Goal: Information Seeking & Learning: Learn about a topic

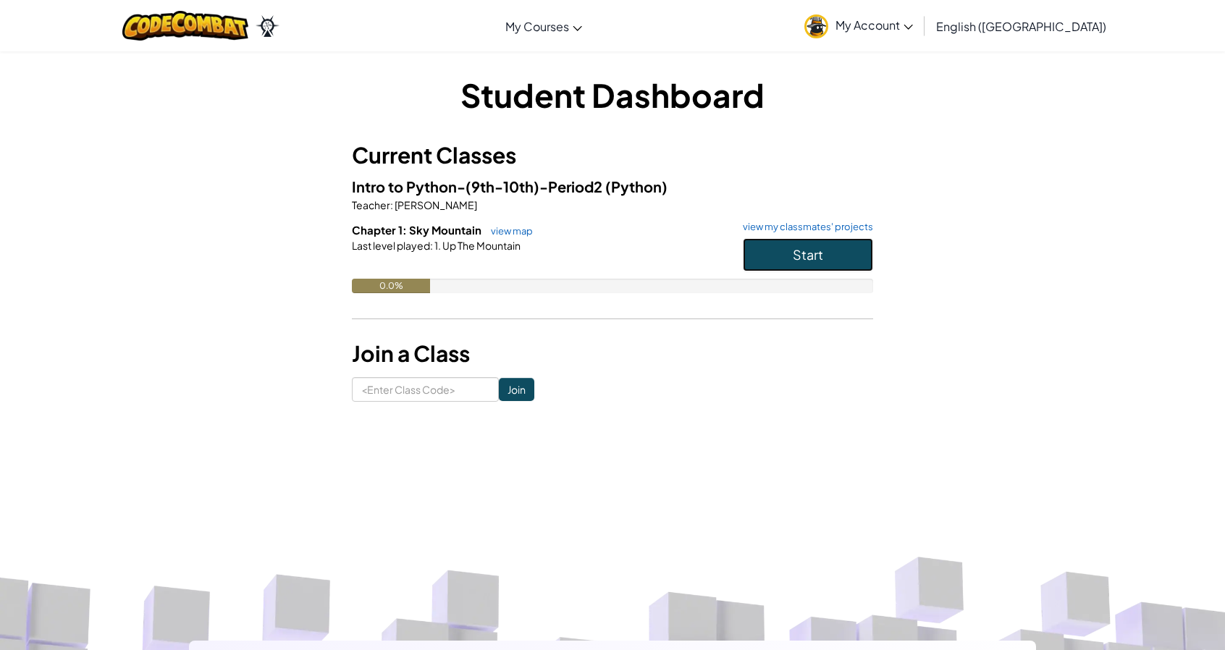
click at [841, 248] on button "Start" at bounding box center [808, 254] width 130 height 33
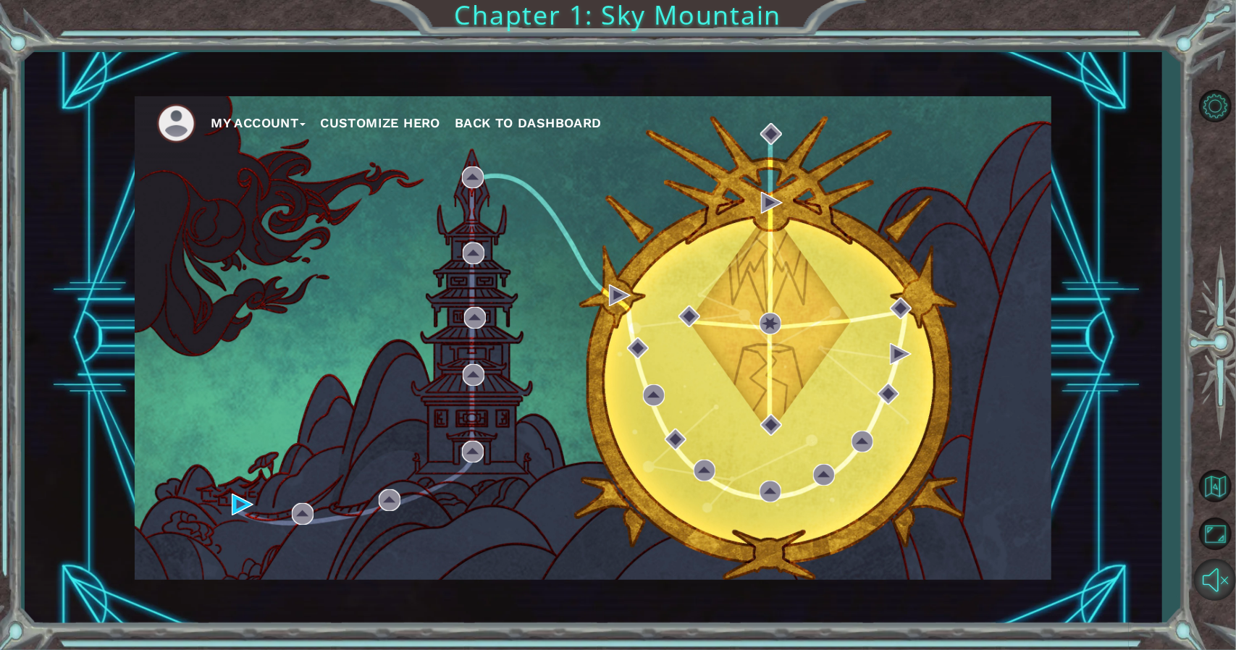
click at [1215, 586] on button "Unmute" at bounding box center [1215, 580] width 42 height 42
click at [236, 489] on div "My Account Customize Hero Back to Dashboard" at bounding box center [593, 338] width 916 height 484
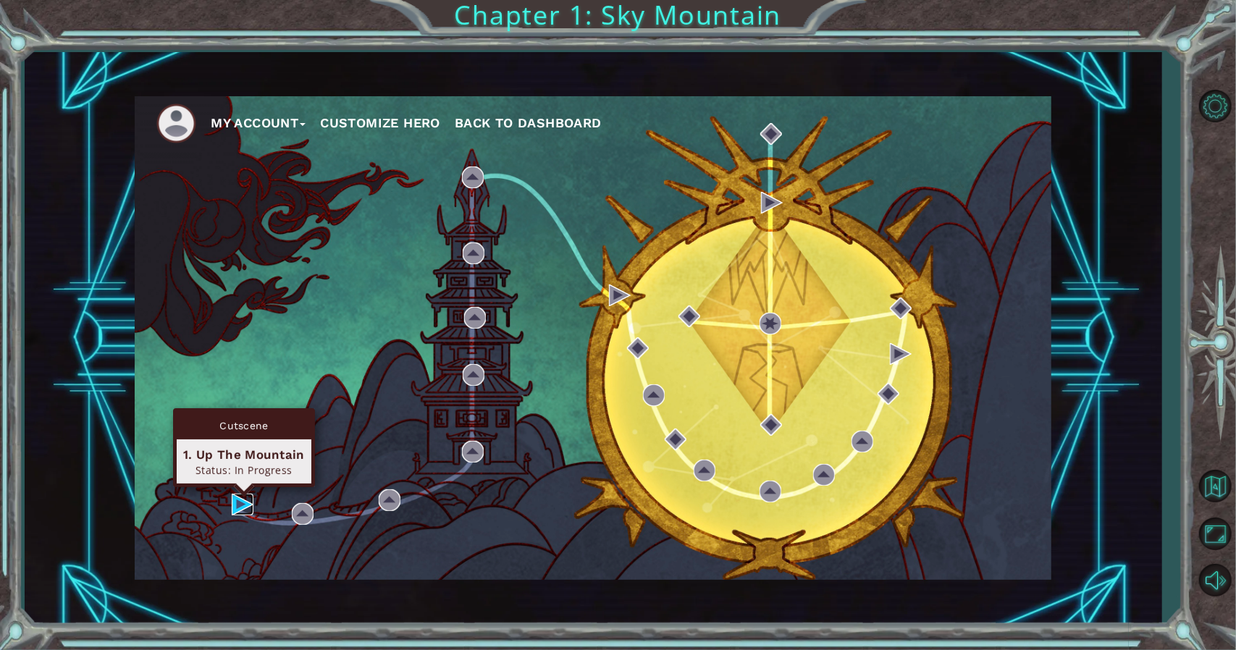
click at [238, 496] on img at bounding box center [243, 505] width 22 height 22
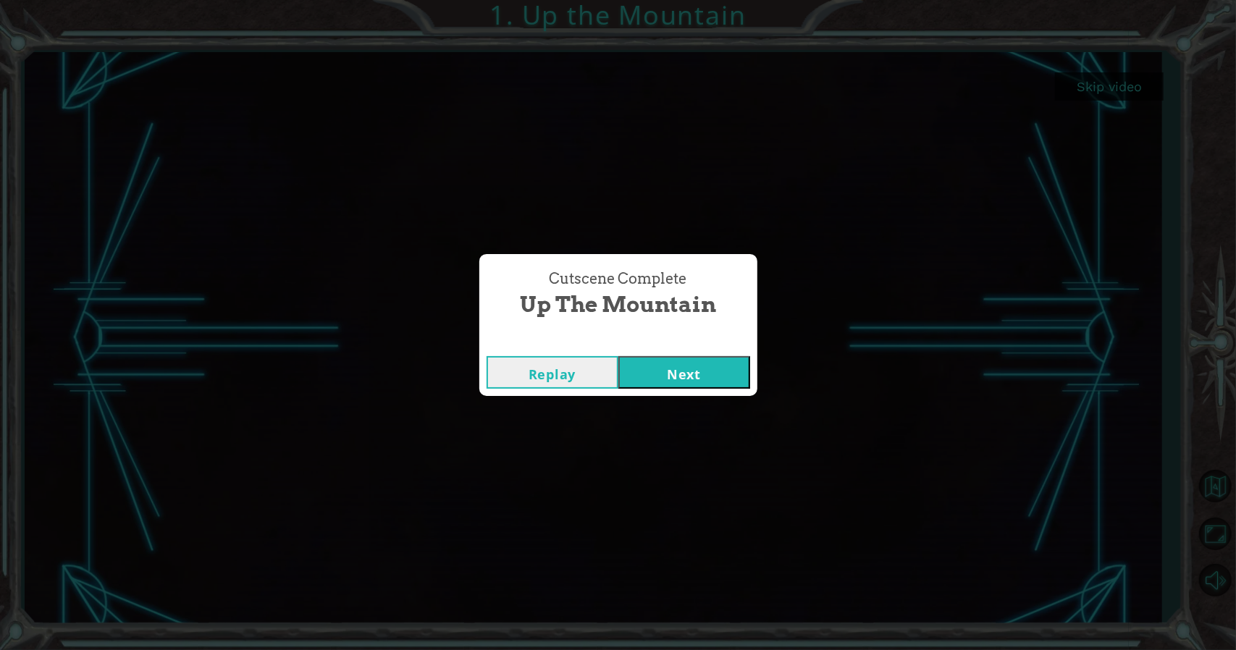
click at [618, 374] on button "Next" at bounding box center [684, 372] width 132 height 33
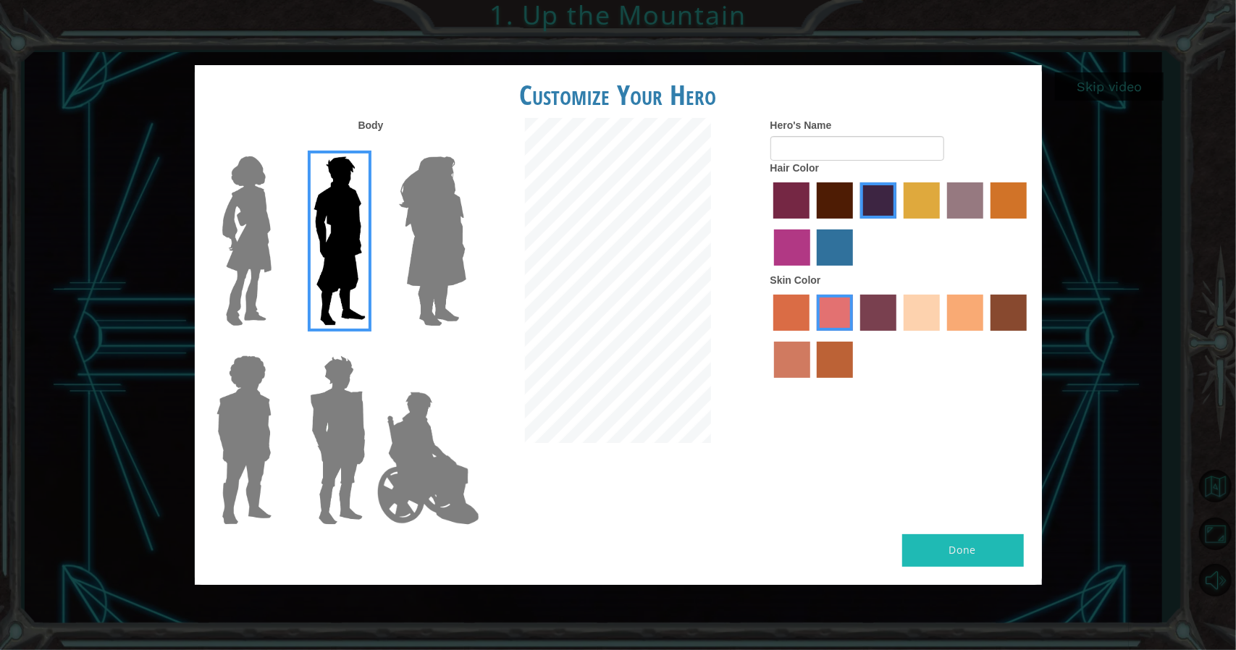
click at [436, 218] on img at bounding box center [432, 241] width 79 height 181
click at [465, 147] on input "Hero Amethyst" at bounding box center [465, 147] width 0 height 0
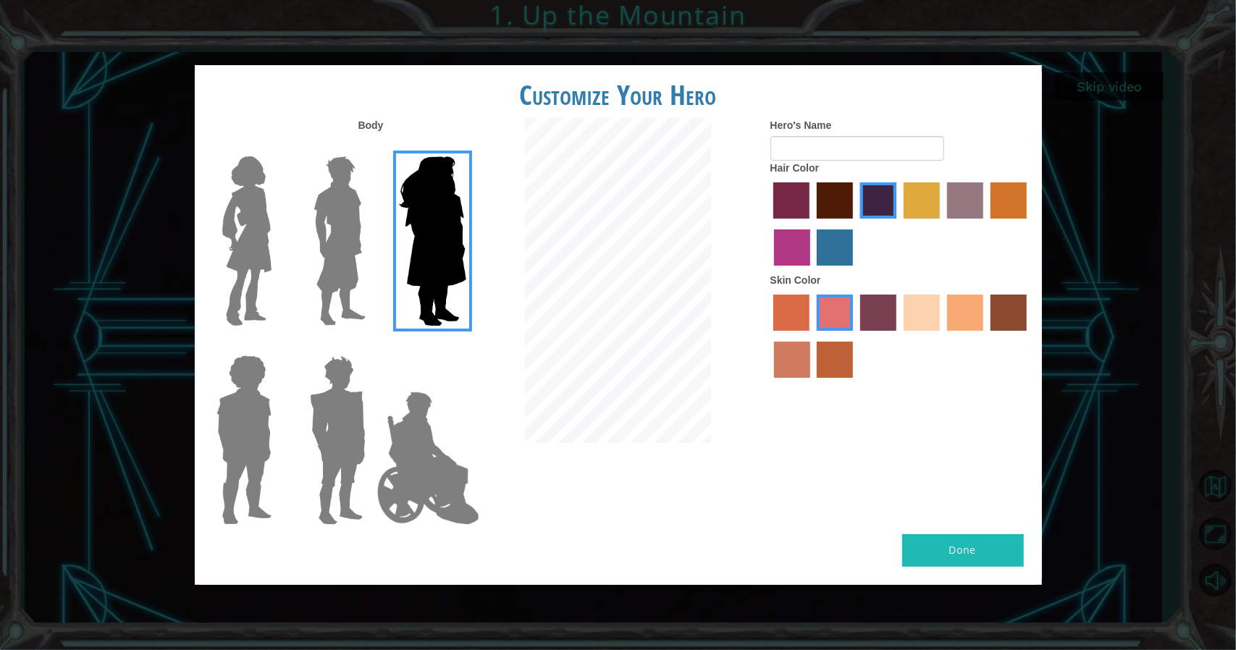
click at [325, 224] on img at bounding box center [340, 241] width 64 height 181
click at [371, 147] on input "Hero Lars" at bounding box center [371, 147] width 0 height 0
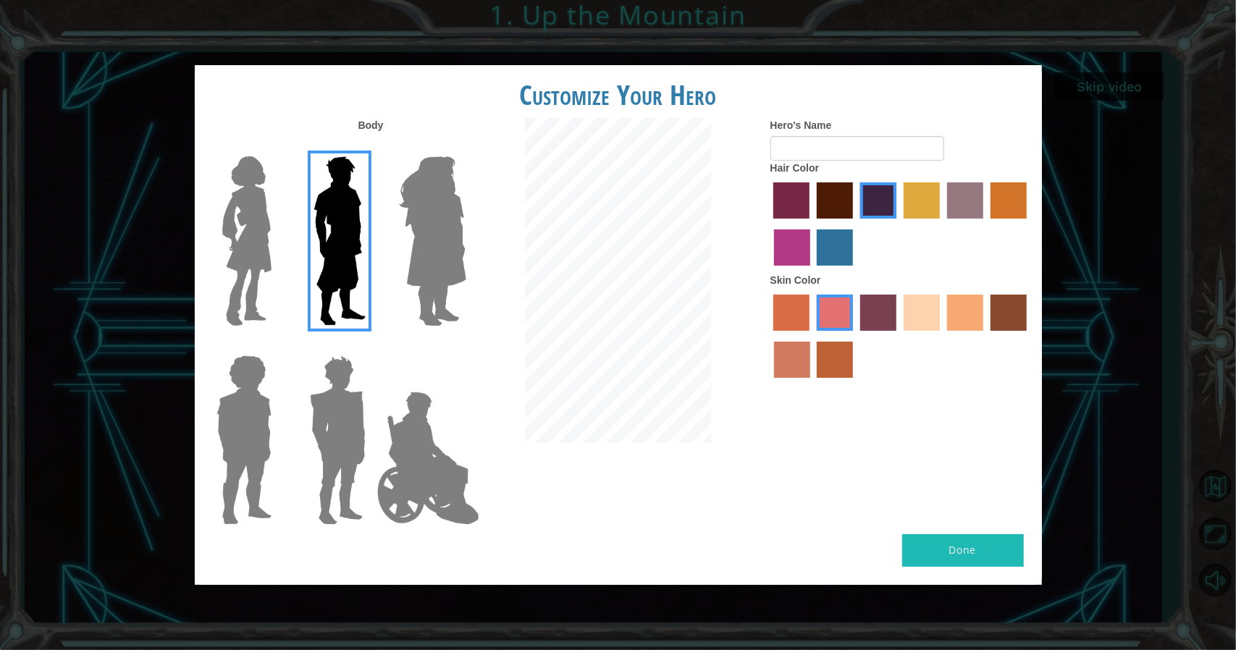
click at [273, 227] on img at bounding box center [246, 241] width 61 height 181
click at [277, 147] on input "Hero Connie" at bounding box center [277, 147] width 0 height 0
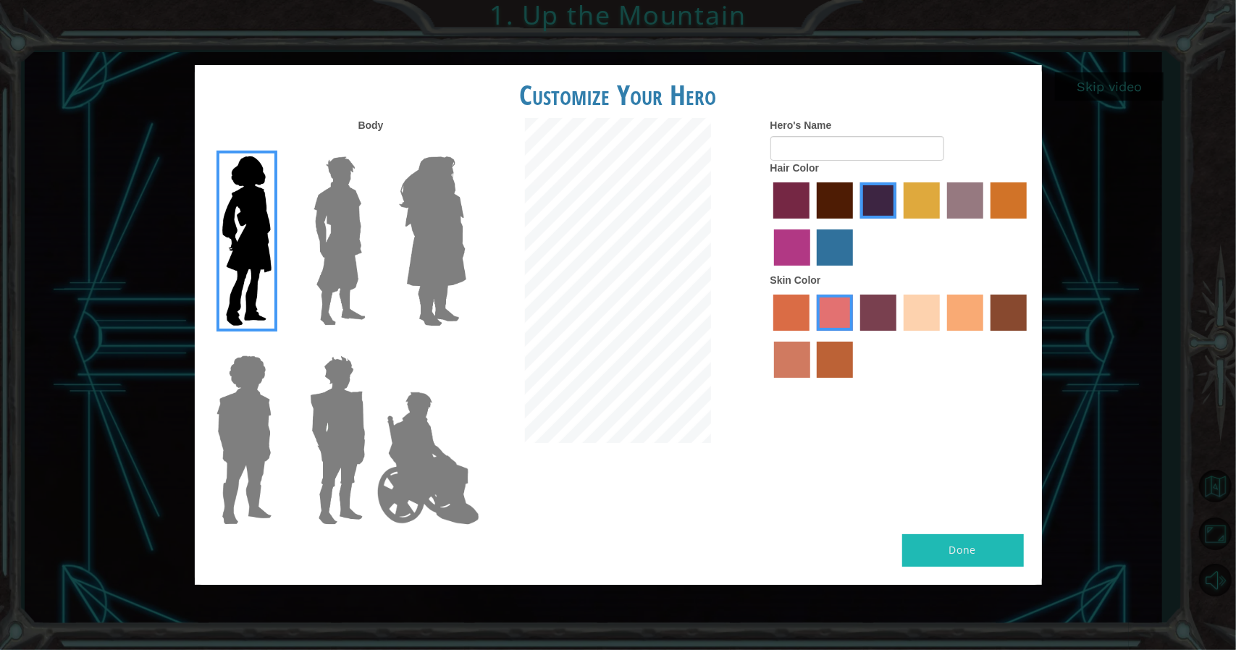
click at [345, 235] on img at bounding box center [340, 241] width 64 height 181
click at [371, 147] on input "Hero Lars" at bounding box center [371, 147] width 0 height 0
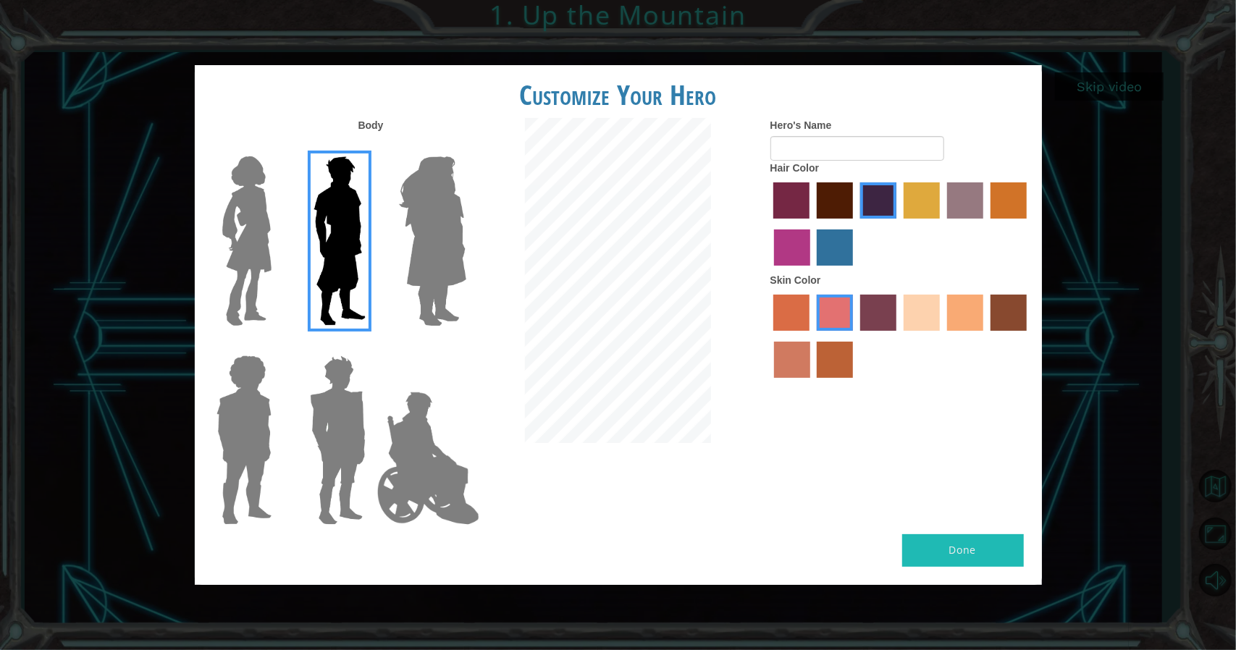
drag, startPoint x: 862, startPoint y: 169, endPoint x: 845, endPoint y: 185, distance: 23.0
click at [861, 169] on div "Hair Color" at bounding box center [900, 217] width 261 height 112
click at [845, 185] on label "maroon hair color" at bounding box center [835, 200] width 36 height 36
click at [811, 224] on input "maroon hair color" at bounding box center [811, 224] width 0 height 0
click at [804, 193] on label "paprika hair color" at bounding box center [791, 200] width 36 height 36
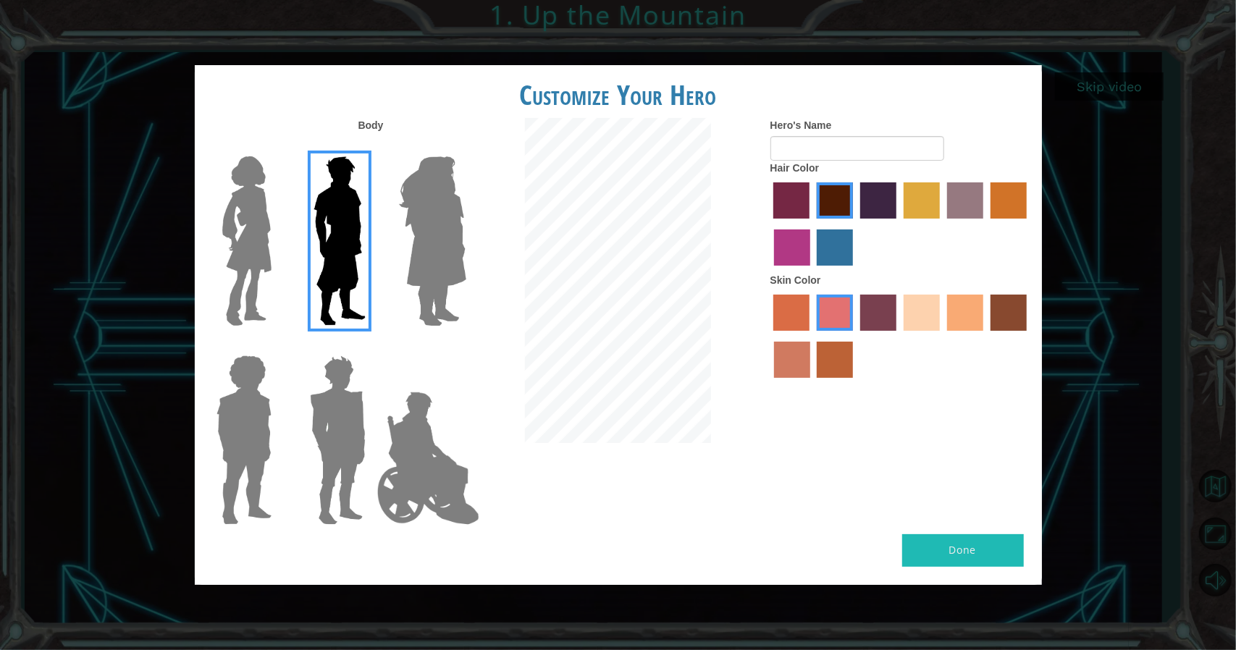
click at [769, 224] on input "paprika hair color" at bounding box center [769, 224] width 0 height 0
click at [808, 242] on label "medium red violet hair color" at bounding box center [792, 247] width 36 height 36
click at [1029, 224] on input "medium red violet hair color" at bounding box center [1029, 224] width 0 height 0
click at [827, 234] on label "lachmara hair color" at bounding box center [835, 247] width 36 height 36
click at [812, 271] on input "lachmara hair color" at bounding box center [812, 271] width 0 height 0
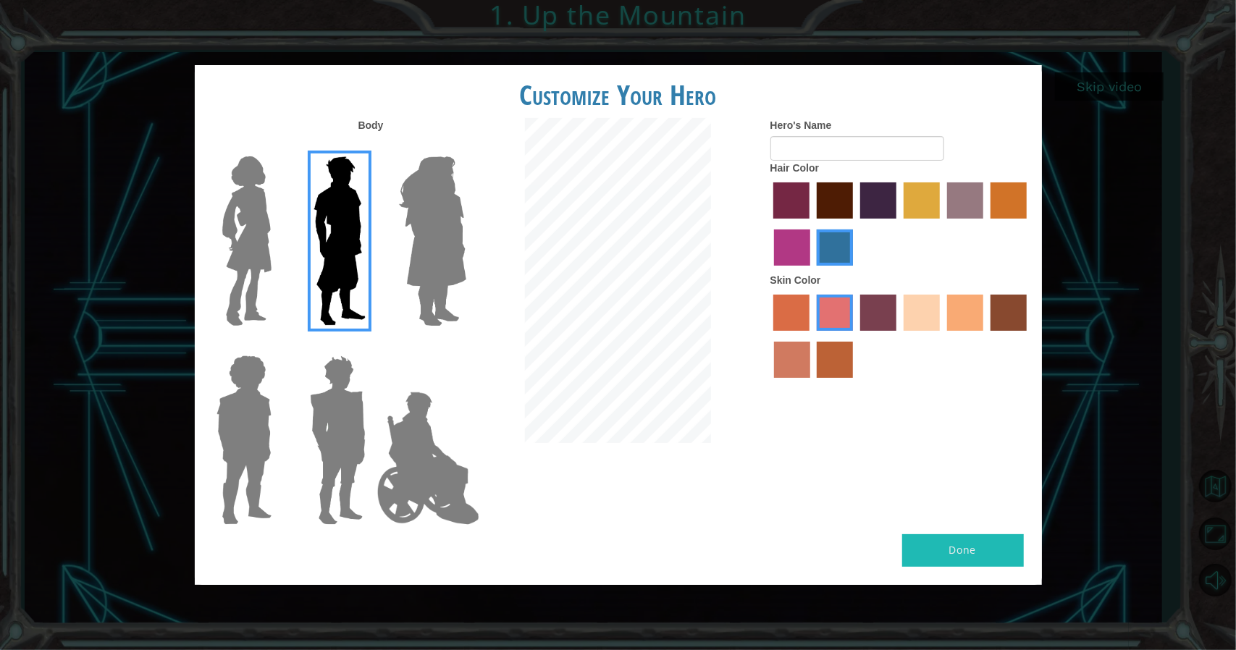
click at [983, 182] on div at bounding box center [900, 226] width 261 height 94
click at [919, 193] on label "tulip tree hair color" at bounding box center [921, 200] width 36 height 36
click at [898, 224] on input "tulip tree hair color" at bounding box center [898, 224] width 0 height 0
click at [851, 206] on label "maroon hair color" at bounding box center [835, 200] width 36 height 36
click at [811, 224] on input "maroon hair color" at bounding box center [811, 224] width 0 height 0
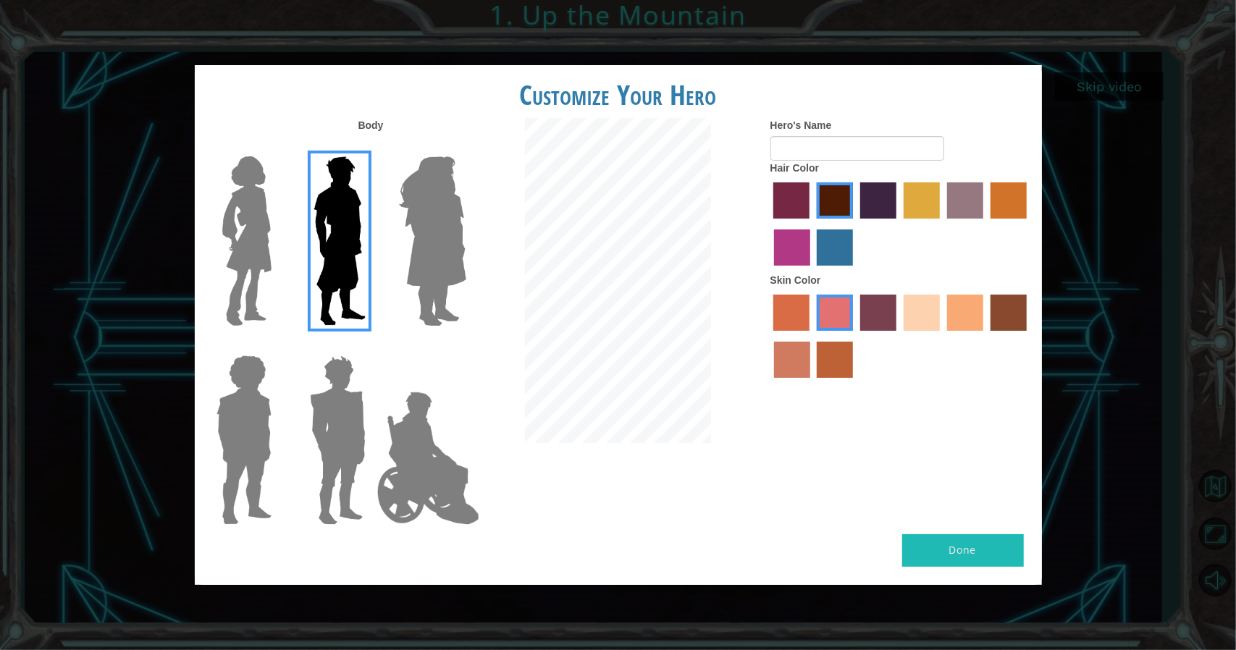
click at [868, 203] on label "hot purple hair color" at bounding box center [878, 200] width 36 height 36
click at [855, 224] on input "hot purple hair color" at bounding box center [855, 224] width 0 height 0
click at [945, 196] on div at bounding box center [900, 226] width 261 height 94
click at [973, 196] on label "bazaar hair color" at bounding box center [965, 200] width 36 height 36
click at [942, 224] on input "bazaar hair color" at bounding box center [942, 224] width 0 height 0
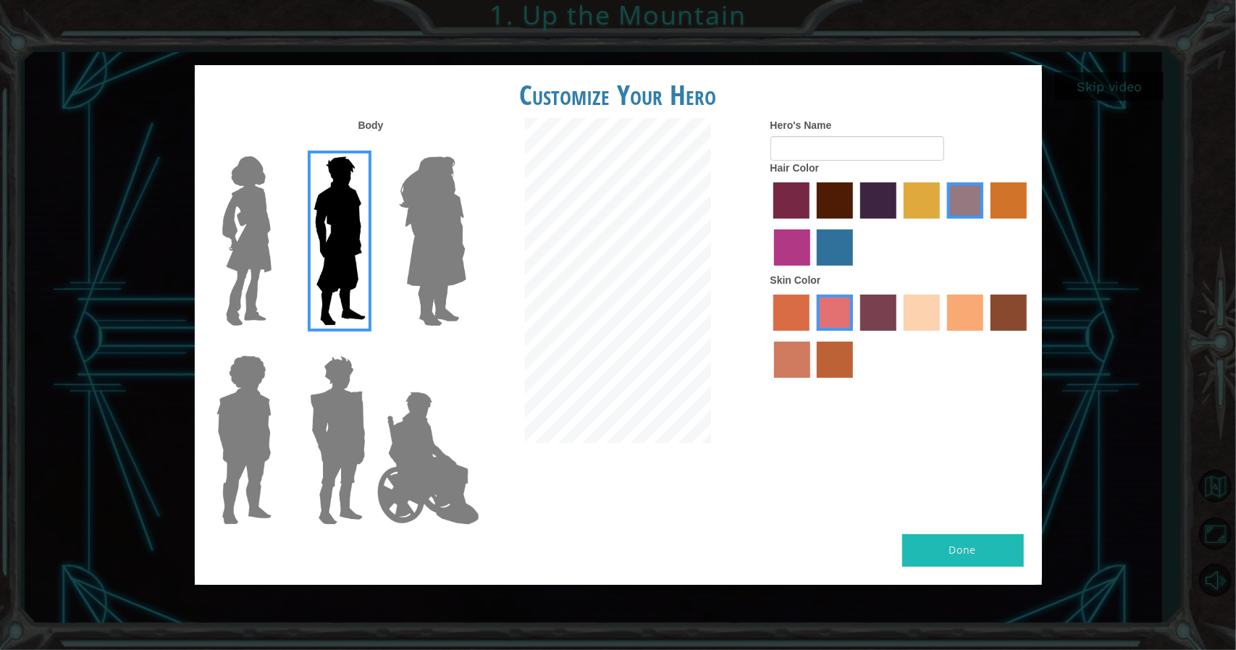
click at [1013, 194] on label "gold drop hair color" at bounding box center [1008, 200] width 36 height 36
click at [985, 224] on input "gold drop hair color" at bounding box center [985, 224] width 0 height 0
click at [990, 195] on label "gold drop hair color" at bounding box center [1008, 200] width 36 height 36
click at [985, 224] on input "gold drop hair color" at bounding box center [985, 224] width 0 height 0
click at [973, 196] on label "bazaar hair color" at bounding box center [965, 200] width 36 height 36
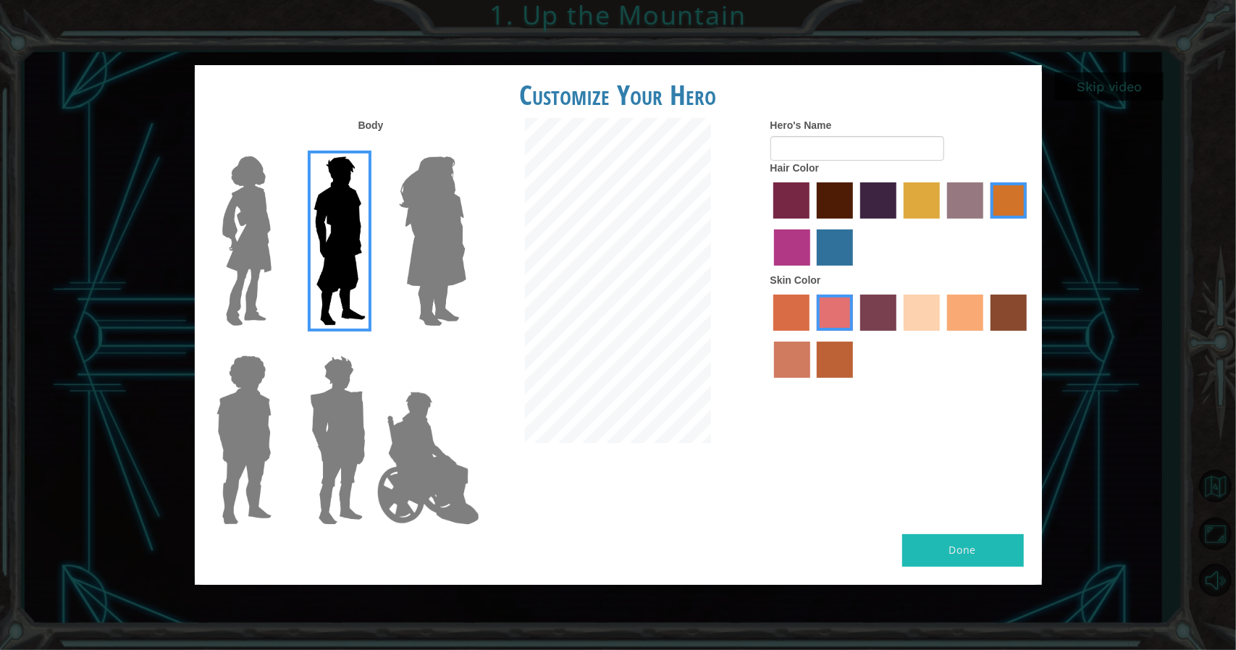
click at [942, 224] on input "bazaar hair color" at bounding box center [942, 224] width 0 height 0
click at [826, 305] on label "froly skin color" at bounding box center [835, 313] width 36 height 36
click at [811, 336] on input "froly skin color" at bounding box center [811, 336] width 0 height 0
click at [806, 315] on label "sorbus skin color" at bounding box center [791, 313] width 36 height 36
click at [769, 336] on input "sorbus skin color" at bounding box center [769, 336] width 0 height 0
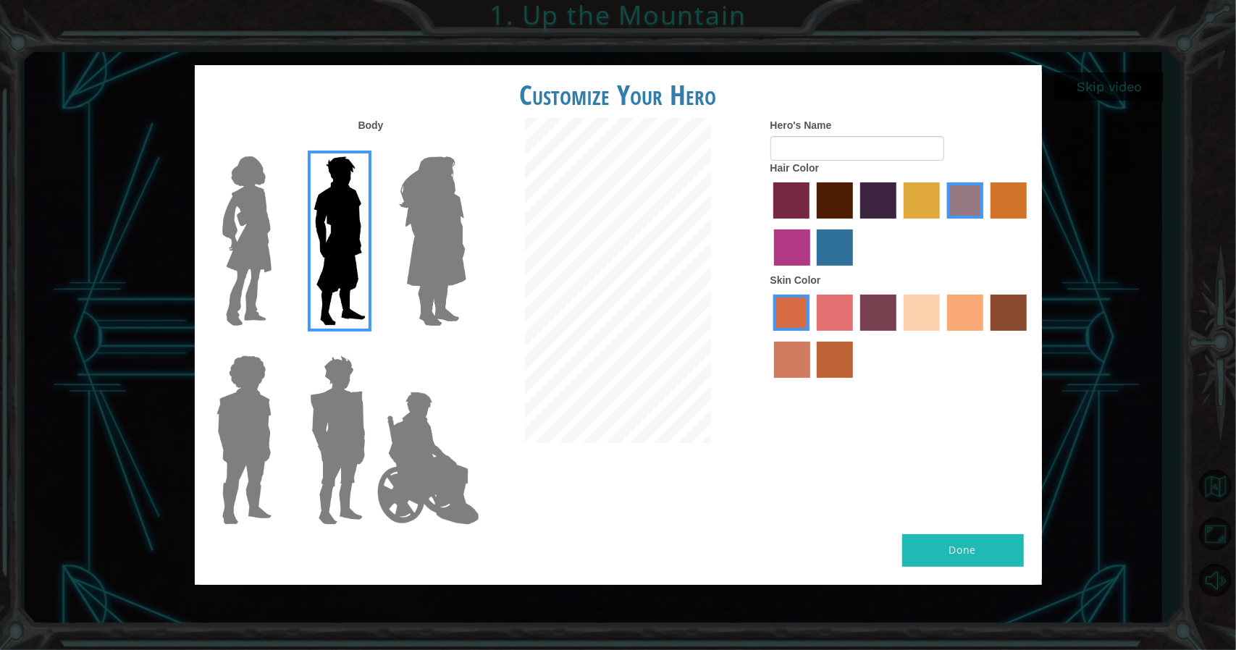
click at [799, 355] on label "burning sand skin color" at bounding box center [792, 360] width 36 height 36
click at [1029, 336] on input "burning sand skin color" at bounding box center [1029, 336] width 0 height 0
drag, startPoint x: 809, startPoint y: 356, endPoint x: 829, endPoint y: 356, distance: 19.5
click at [812, 356] on div at bounding box center [900, 338] width 261 height 94
click at [831, 356] on label "smoke tree skin color" at bounding box center [835, 360] width 36 height 36
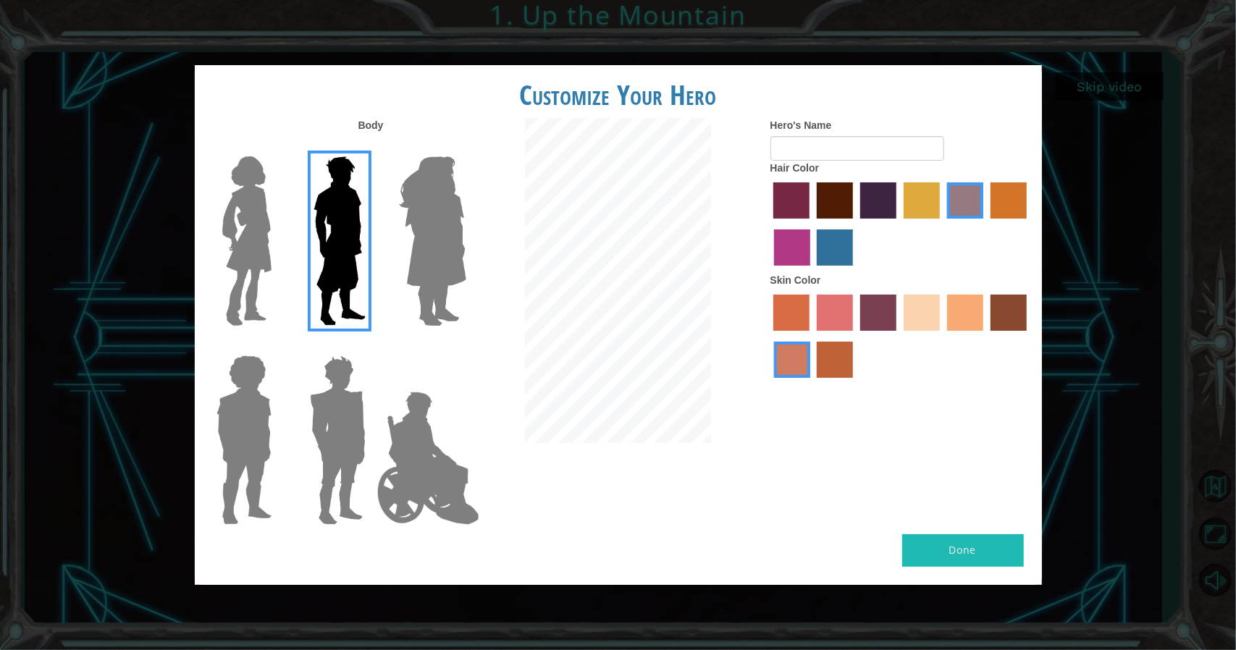
click at [812, 383] on input "smoke tree skin color" at bounding box center [812, 383] width 0 height 0
click at [993, 316] on label "karma skin color" at bounding box center [1008, 313] width 36 height 36
click at [985, 336] on input "karma skin color" at bounding box center [985, 336] width 0 height 0
click at [901, 324] on div at bounding box center [900, 338] width 261 height 94
click at [887, 325] on label "tosca skin color" at bounding box center [878, 313] width 36 height 36
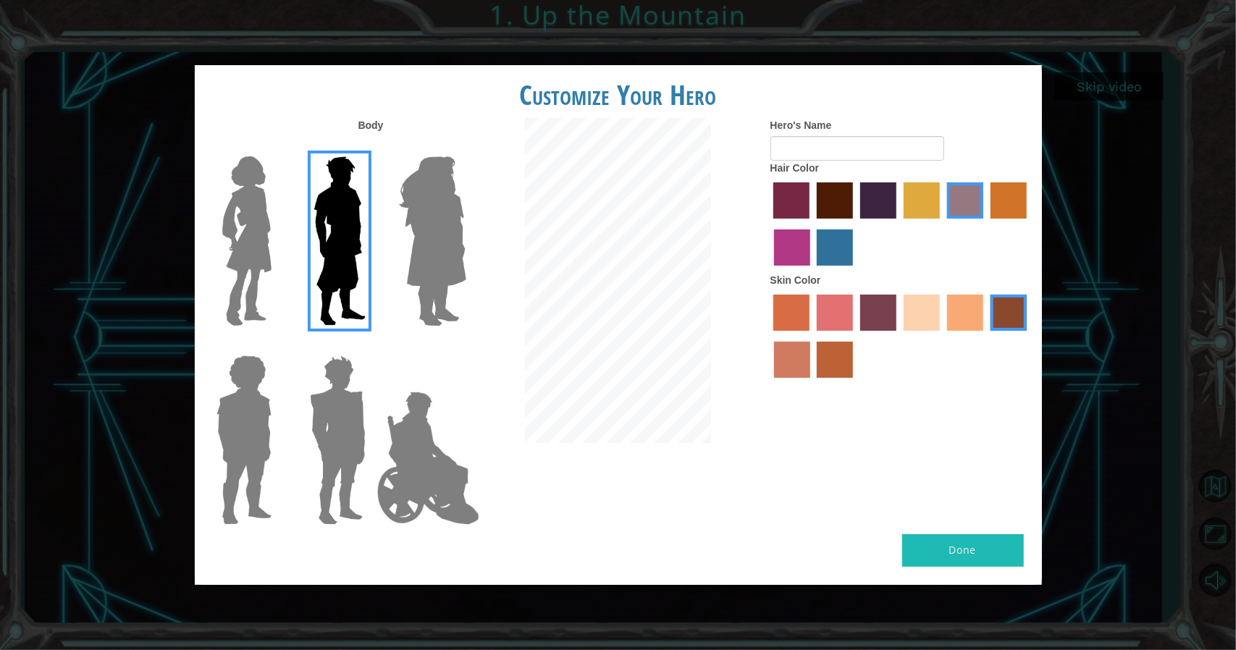
click at [855, 336] on input "tosca skin color" at bounding box center [855, 336] width 0 height 0
click at [833, 309] on label "froly skin color" at bounding box center [835, 313] width 36 height 36
click at [811, 336] on input "froly skin color" at bounding box center [811, 336] width 0 height 0
click at [903, 342] on div at bounding box center [900, 338] width 261 height 94
click at [877, 319] on label "tosca skin color" at bounding box center [878, 313] width 36 height 36
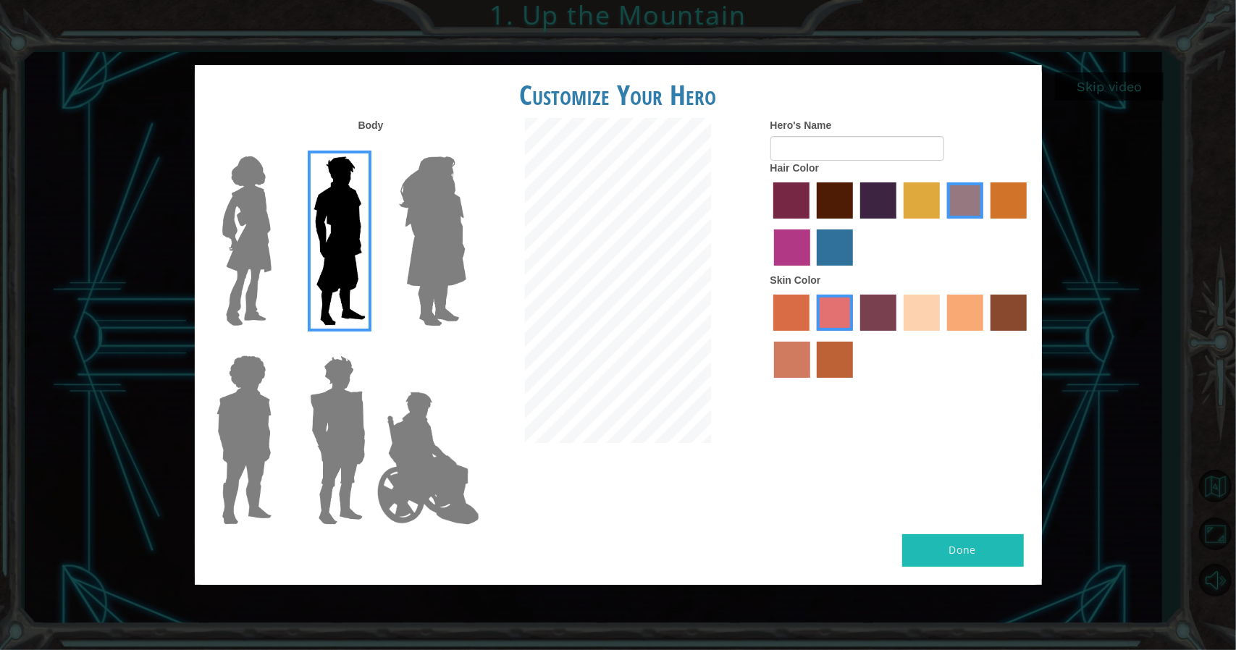
click at [855, 336] on input "tosca skin color" at bounding box center [855, 336] width 0 height 0
click at [786, 214] on label "paprika hair color" at bounding box center [791, 200] width 36 height 36
click at [769, 224] on input "paprika hair color" at bounding box center [769, 224] width 0 height 0
click at [808, 248] on label "medium red violet hair color" at bounding box center [792, 247] width 36 height 36
click at [1029, 224] on input "medium red violet hair color" at bounding box center [1029, 224] width 0 height 0
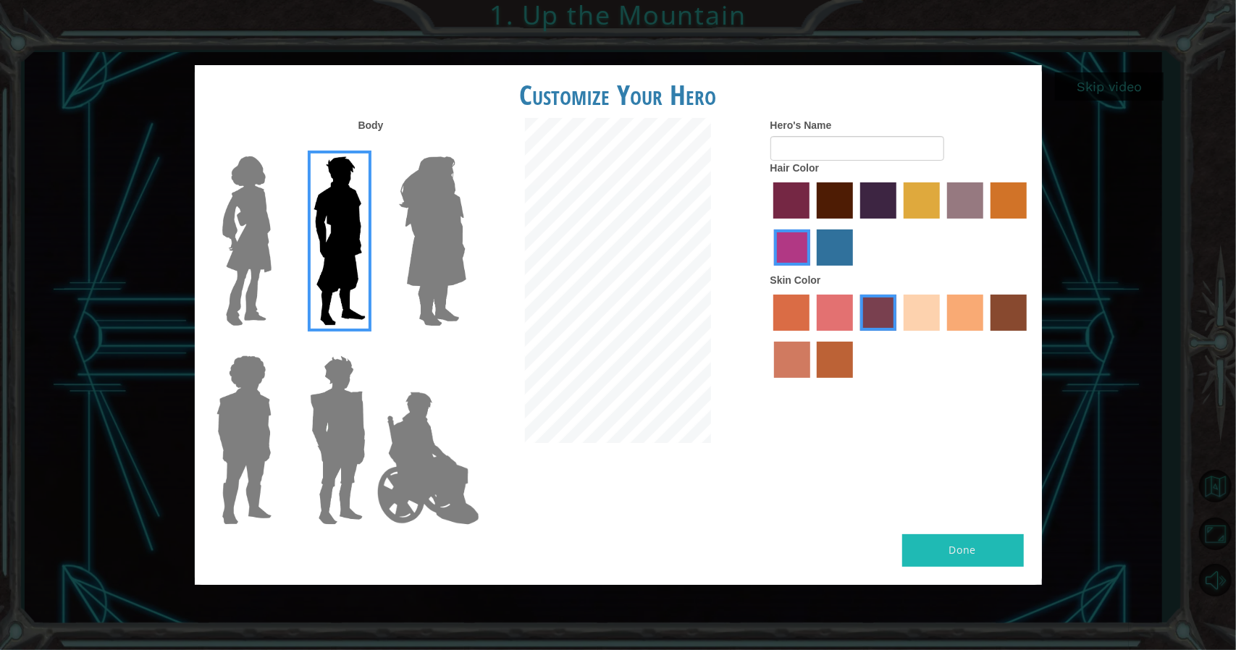
click at [843, 199] on label "maroon hair color" at bounding box center [835, 200] width 36 height 36
click at [811, 224] on input "maroon hair color" at bounding box center [811, 224] width 0 height 0
click at [909, 195] on label "tulip tree hair color" at bounding box center [921, 200] width 36 height 36
click at [898, 224] on input "tulip tree hair color" at bounding box center [898, 224] width 0 height 0
click at [951, 194] on label "bazaar hair color" at bounding box center [965, 200] width 36 height 36
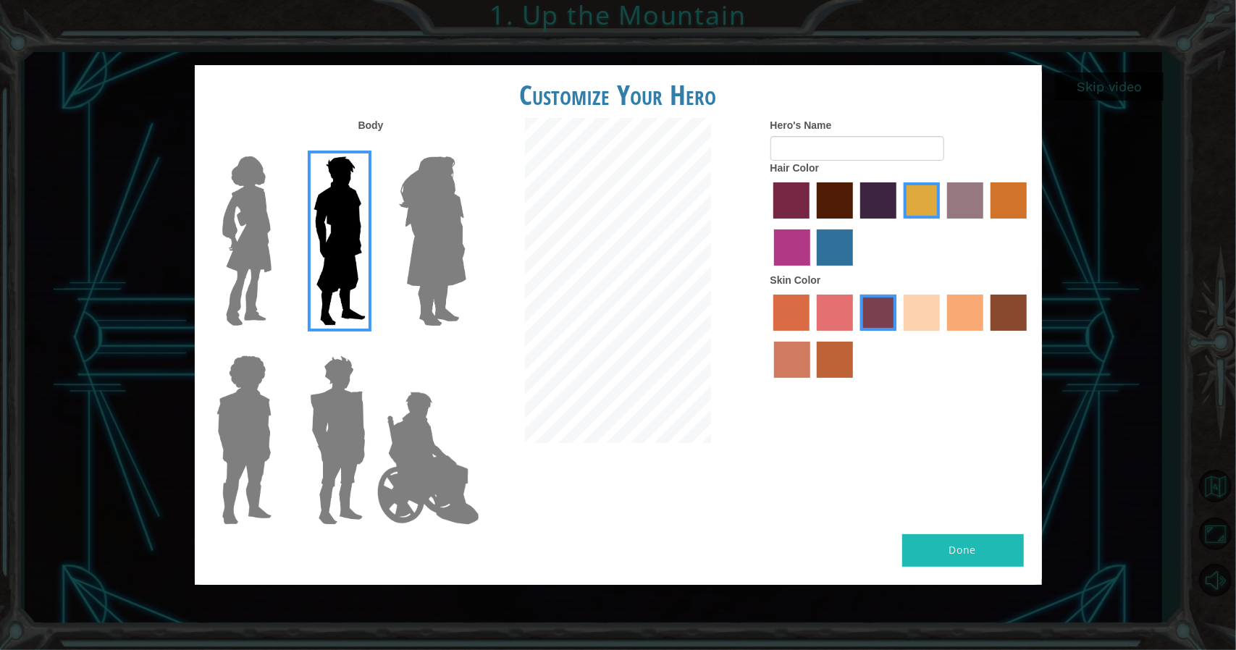
click at [942, 224] on input "bazaar hair color" at bounding box center [942, 224] width 0 height 0
click at [906, 193] on label "tulip tree hair color" at bounding box center [921, 200] width 36 height 36
click at [898, 224] on input "tulip tree hair color" at bounding box center [898, 224] width 0 height 0
click at [347, 413] on img at bounding box center [337, 440] width 67 height 181
click at [371, 346] on input "Hero Garnet" at bounding box center [371, 346] width 0 height 0
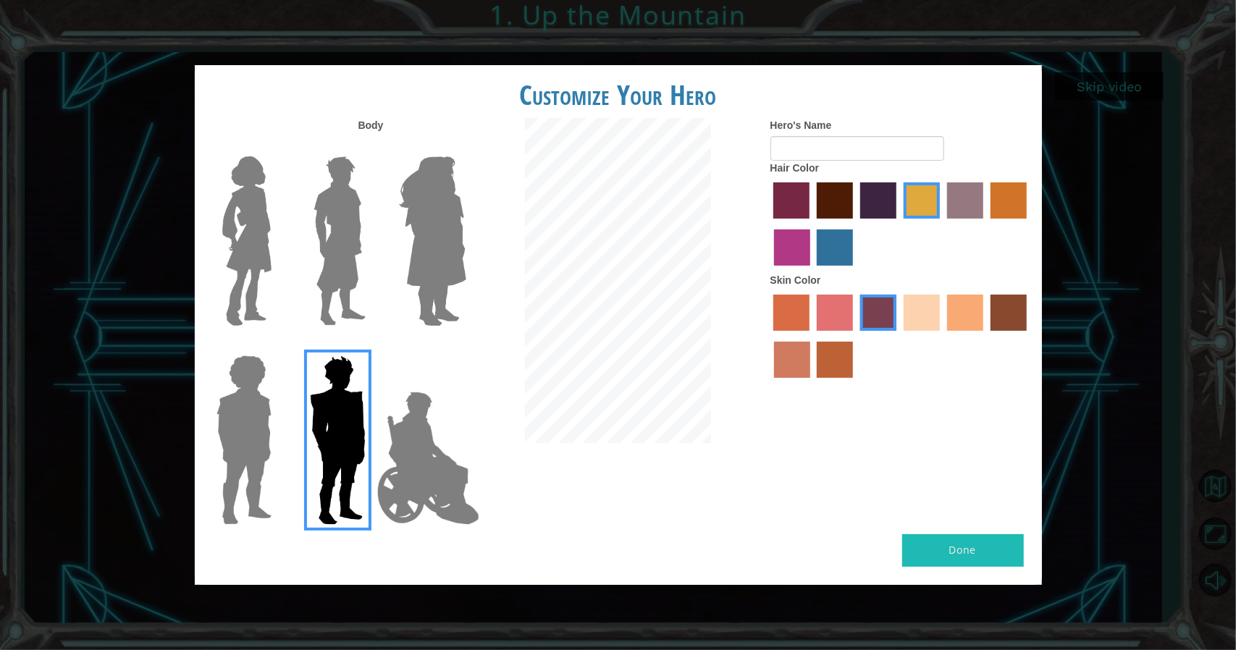
click at [377, 415] on img at bounding box center [428, 458] width 114 height 145
click at [465, 346] on input "Hero Jamie" at bounding box center [465, 346] width 0 height 0
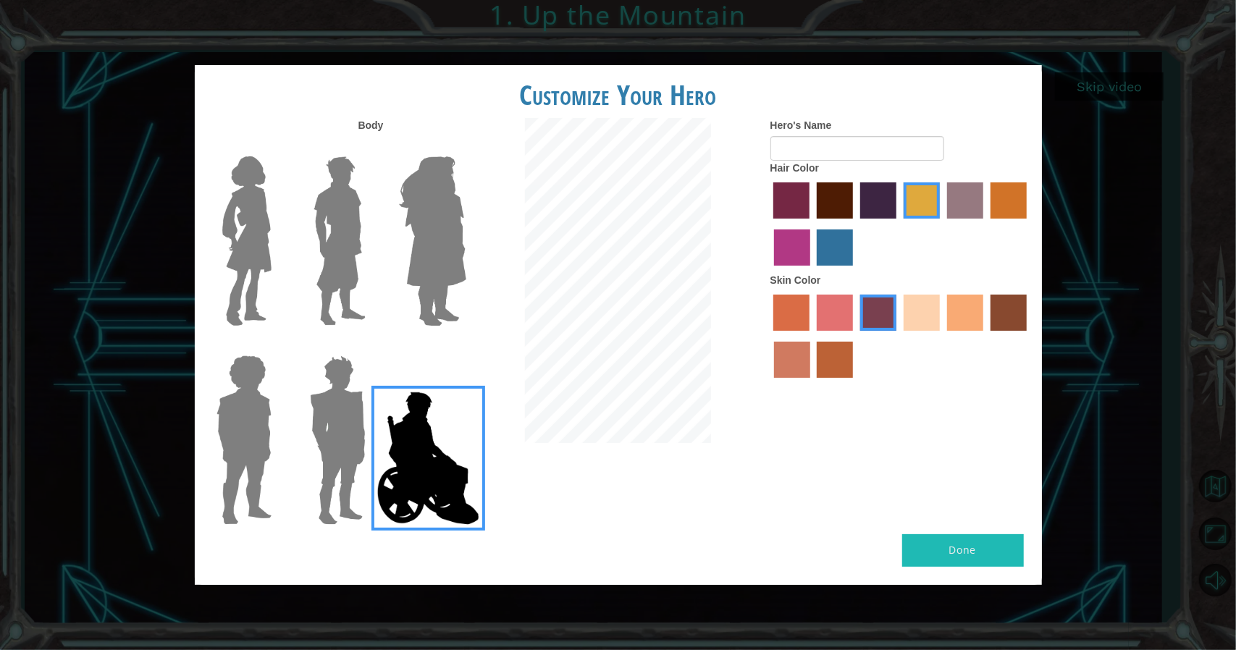
click at [322, 436] on img at bounding box center [337, 440] width 67 height 181
click at [371, 346] on input "Hero Garnet" at bounding box center [371, 346] width 0 height 0
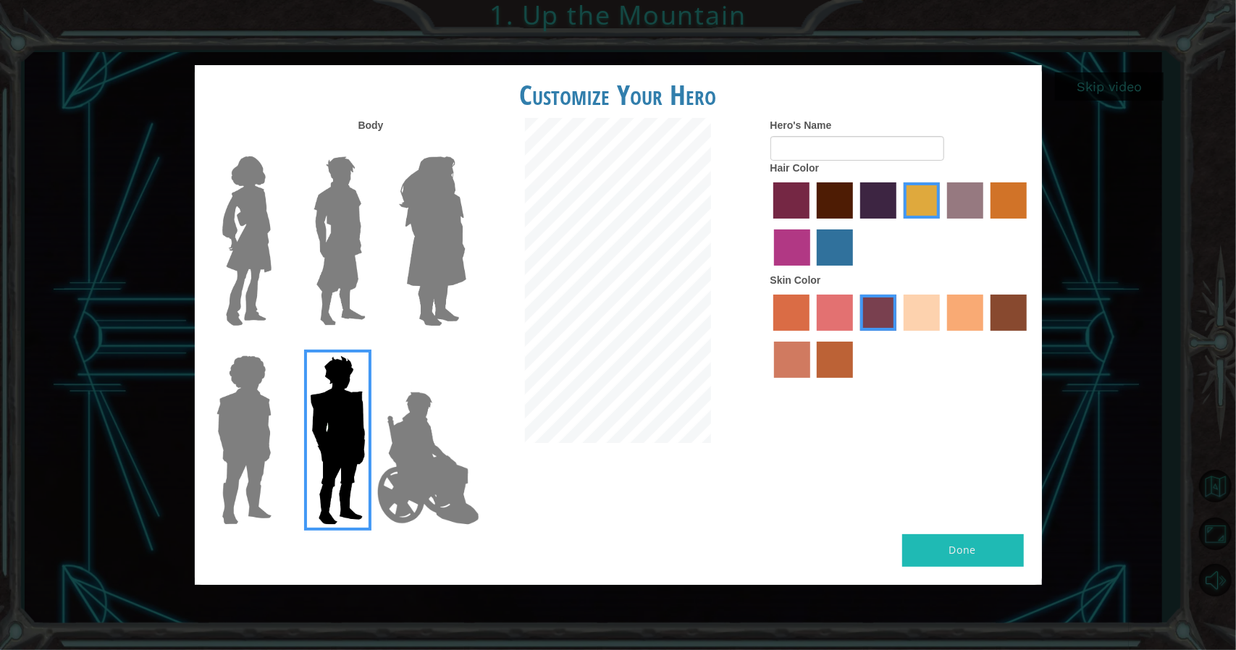
click at [241, 448] on img at bounding box center [244, 440] width 67 height 181
click at [277, 346] on input "Hero Steven" at bounding box center [277, 346] width 0 height 0
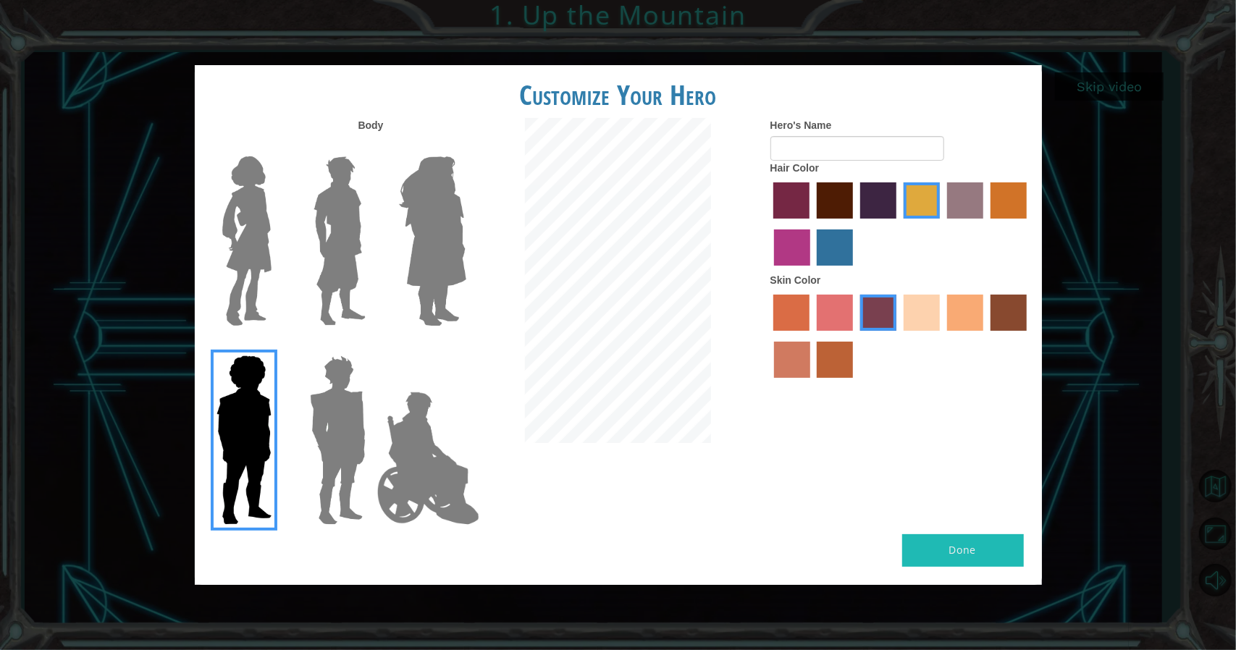
click at [320, 443] on img at bounding box center [337, 440] width 67 height 181
click at [371, 346] on input "Hero Garnet" at bounding box center [371, 346] width 0 height 0
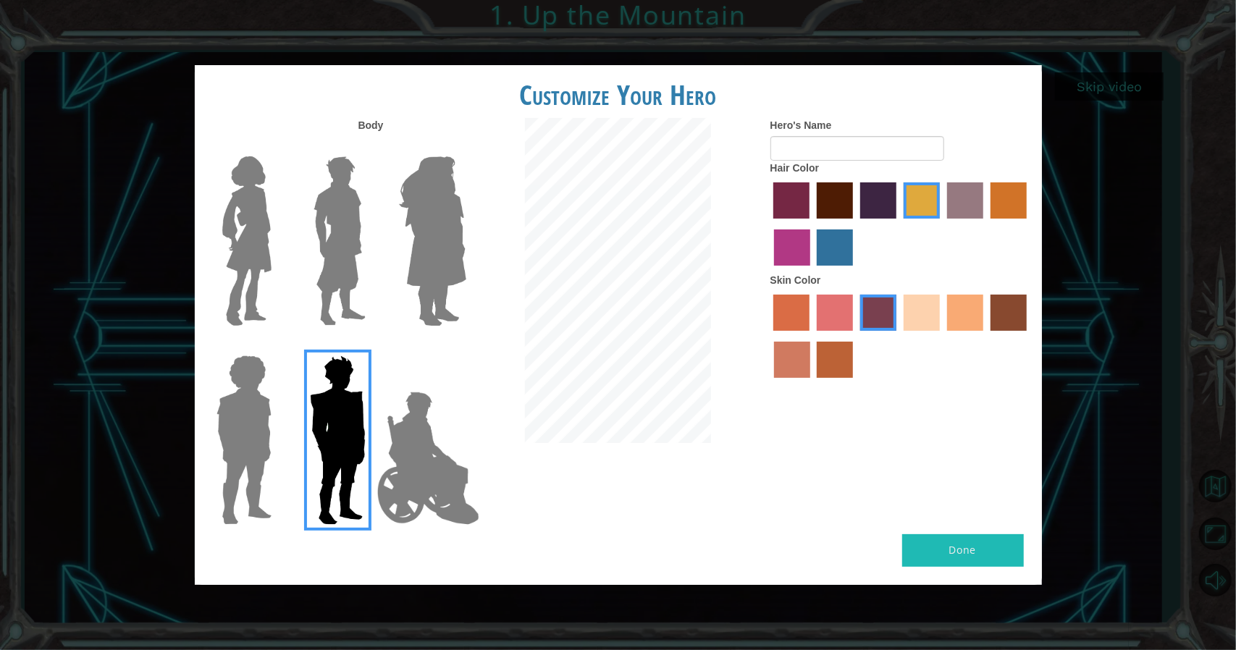
click at [374, 441] on img at bounding box center [428, 458] width 114 height 145
click at [465, 346] on input "Hero Jamie" at bounding box center [465, 346] width 0 height 0
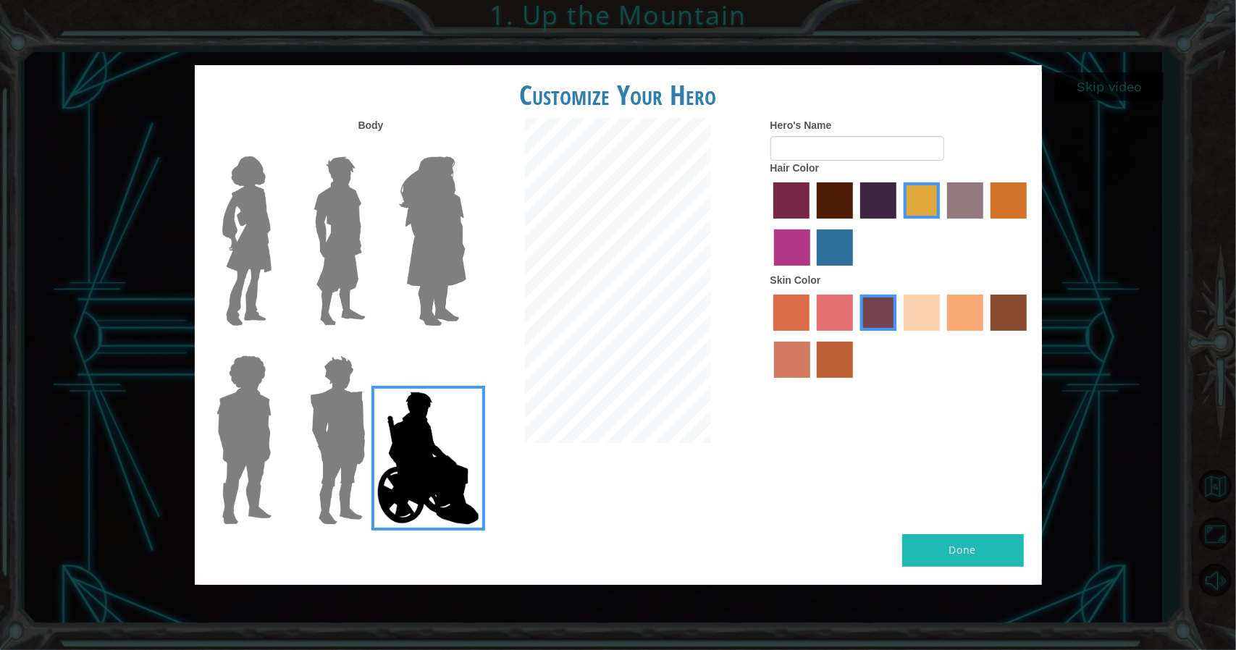
click at [385, 441] on img at bounding box center [428, 458] width 114 height 145
click at [465, 346] on input "Hero Jamie" at bounding box center [465, 346] width 0 height 0
click at [303, 452] on label at bounding box center [335, 440] width 72 height 181
click at [371, 346] on input "Hero Garnet" at bounding box center [371, 346] width 0 height 0
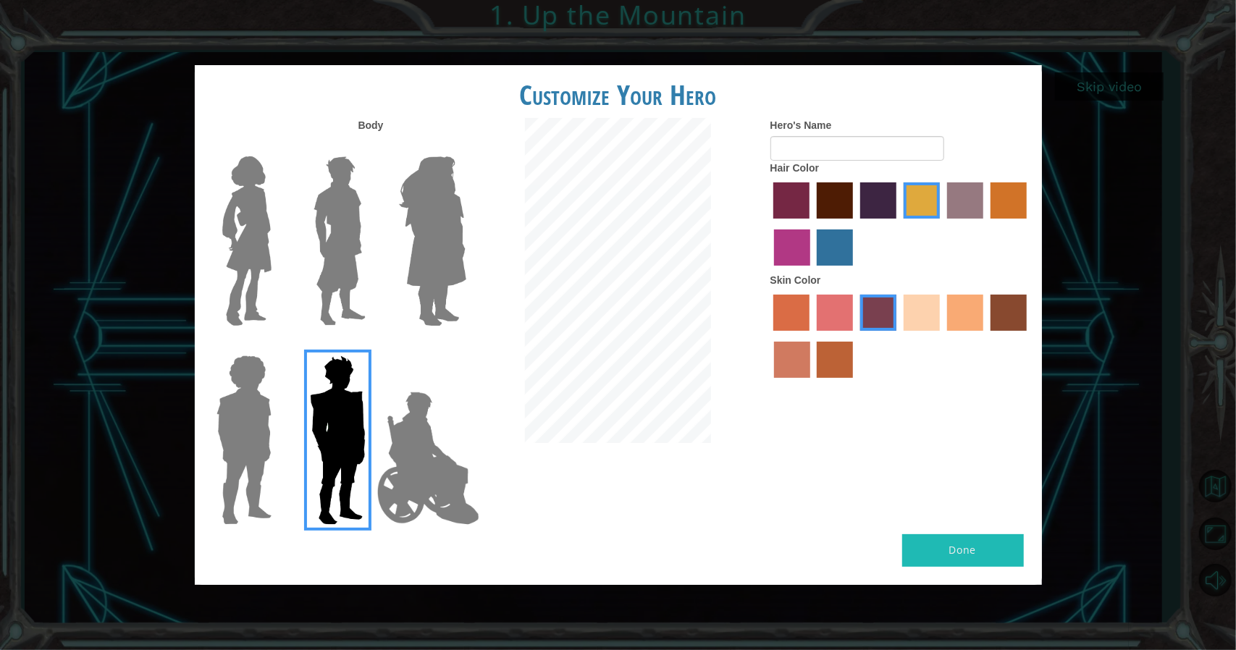
click at [272, 452] on img at bounding box center [244, 440] width 67 height 181
click at [277, 346] on input "Hero Steven" at bounding box center [277, 346] width 0 height 0
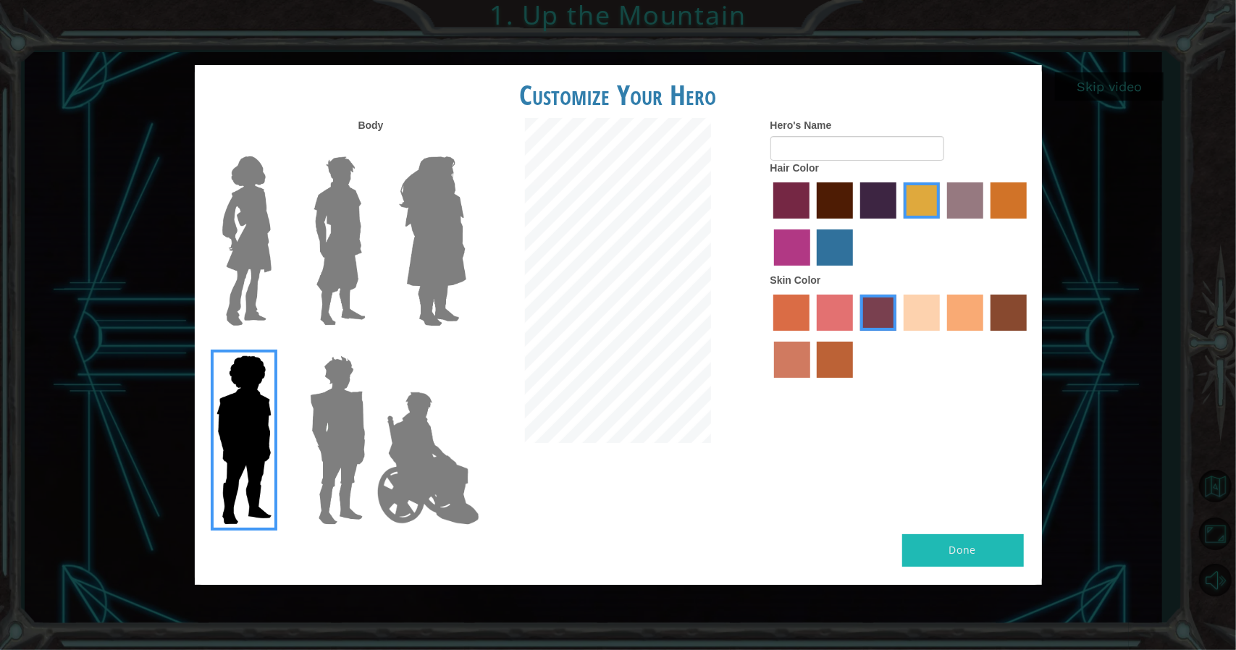
click at [352, 450] on img at bounding box center [337, 440] width 67 height 181
click at [371, 346] on input "Hero Garnet" at bounding box center [371, 346] width 0 height 0
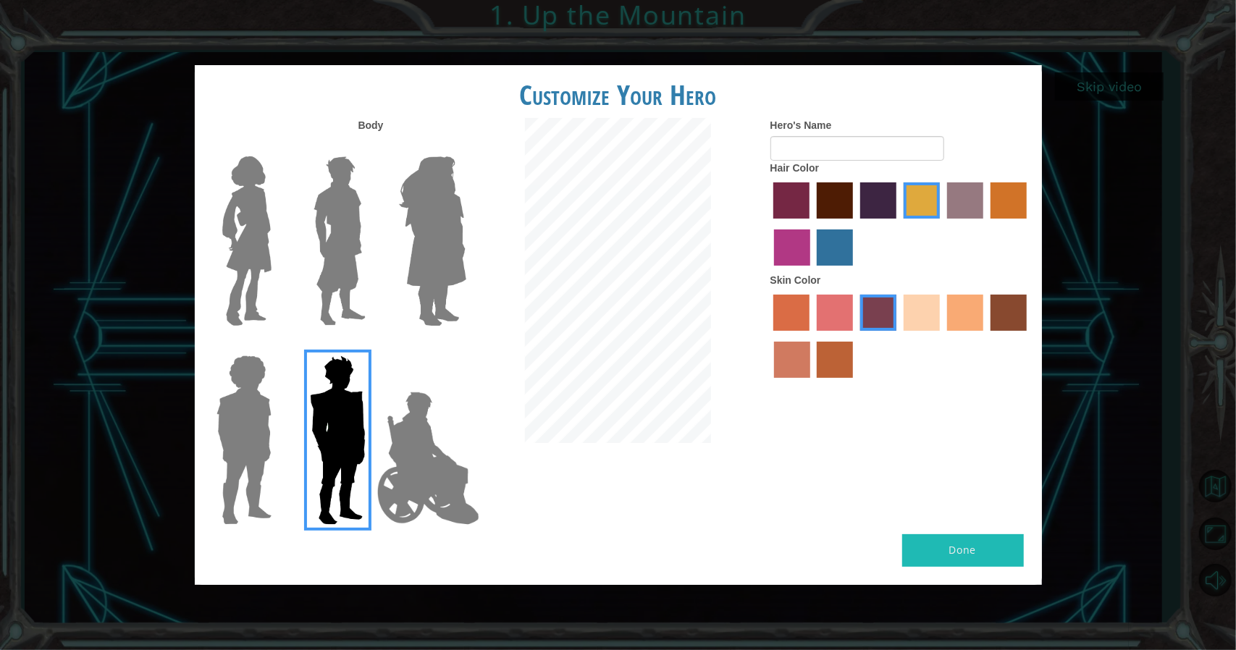
click at [325, 450] on img at bounding box center [337, 440] width 67 height 181
click at [371, 346] on input "Hero Garnet" at bounding box center [371, 346] width 0 height 0
click at [261, 447] on img at bounding box center [244, 440] width 67 height 181
click at [277, 346] on input "Hero Steven" at bounding box center [277, 346] width 0 height 0
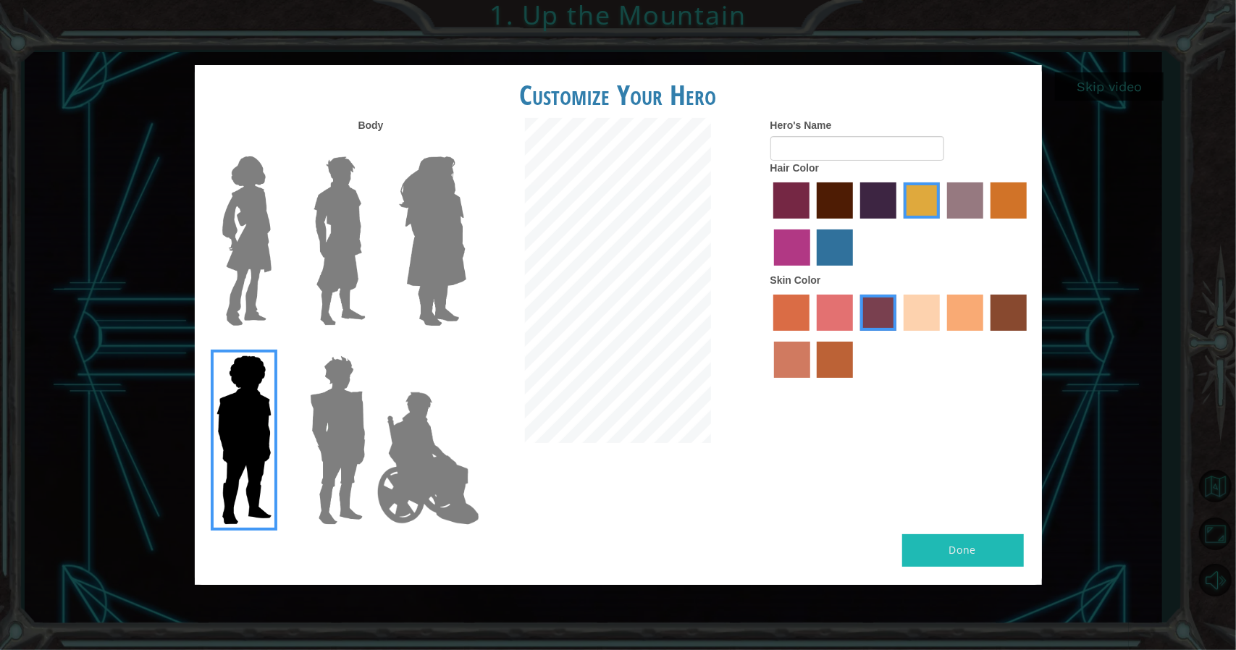
click at [928, 544] on button "Done" at bounding box center [963, 550] width 122 height 33
click at [824, 128] on label "Hero's Name" at bounding box center [801, 125] width 62 height 14
click at [824, 136] on input "Hero's Name" at bounding box center [857, 148] width 174 height 25
click at [824, 140] on input "Hero's Name" at bounding box center [857, 148] width 174 height 25
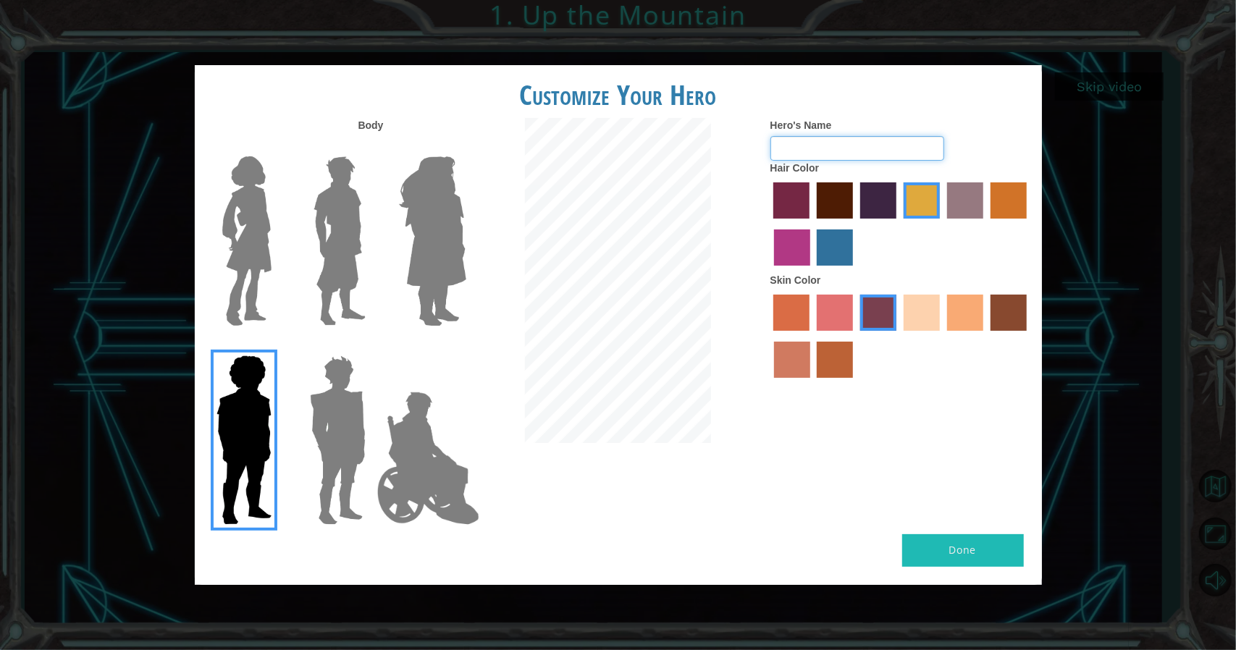
type input "p"
type input "k"
type input "[PERSON_NAME]"
drag, startPoint x: 893, startPoint y: 538, endPoint x: 950, endPoint y: 538, distance: 56.5
click at [895, 538] on div "Done" at bounding box center [618, 559] width 847 height 51
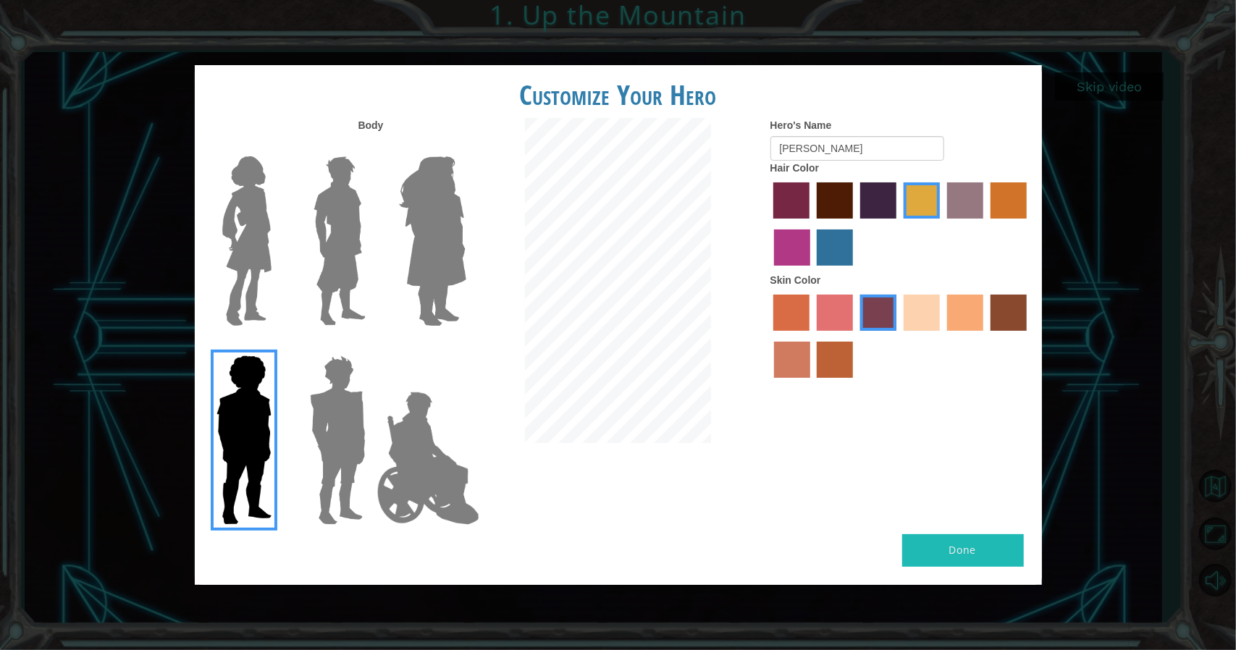
click at [950, 538] on button "Done" at bounding box center [963, 550] width 122 height 33
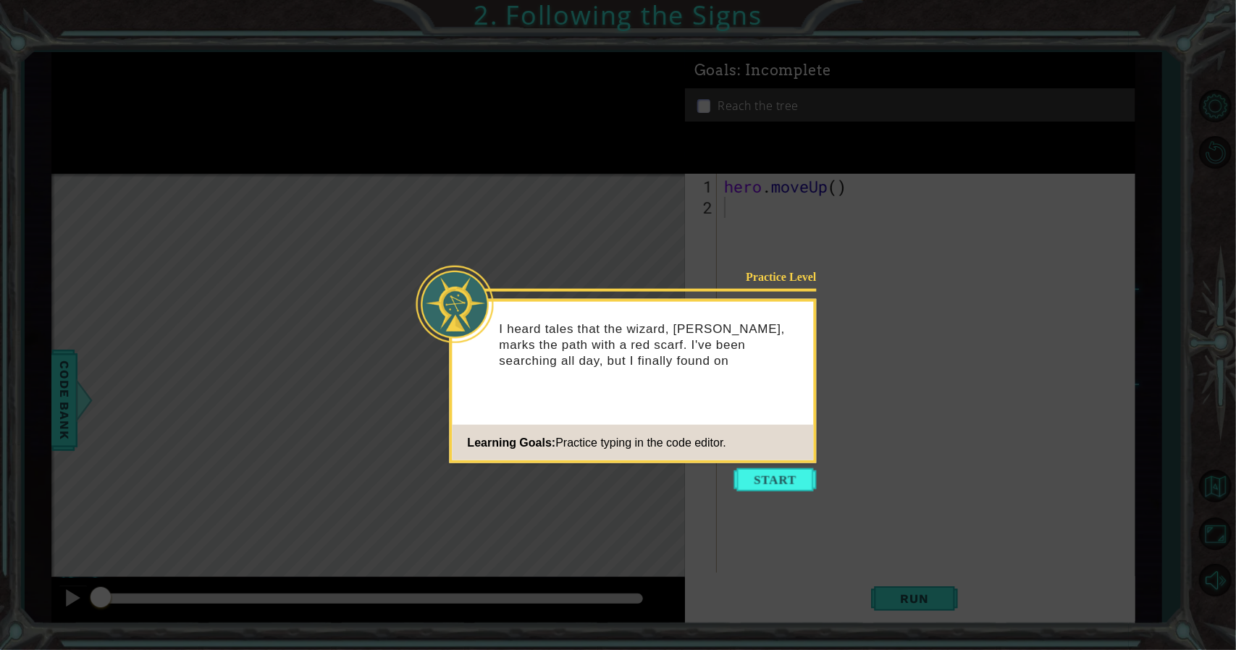
click at [793, 457] on footer "Learning Goals: Practice typing in the code editor." at bounding box center [632, 442] width 361 height 35
click at [793, 473] on button "Start" at bounding box center [775, 479] width 83 height 23
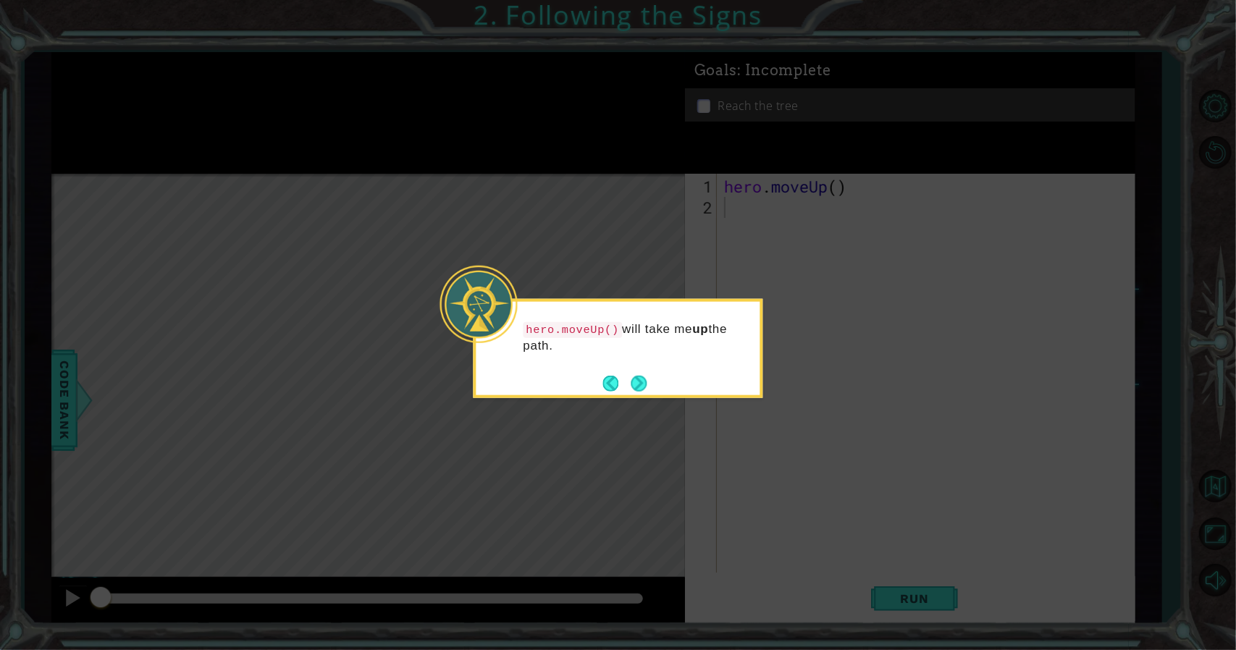
click at [650, 388] on div "hero.moveUp() will take me up the path." at bounding box center [618, 348] width 290 height 99
click at [634, 388] on button "Next" at bounding box center [638, 383] width 16 height 16
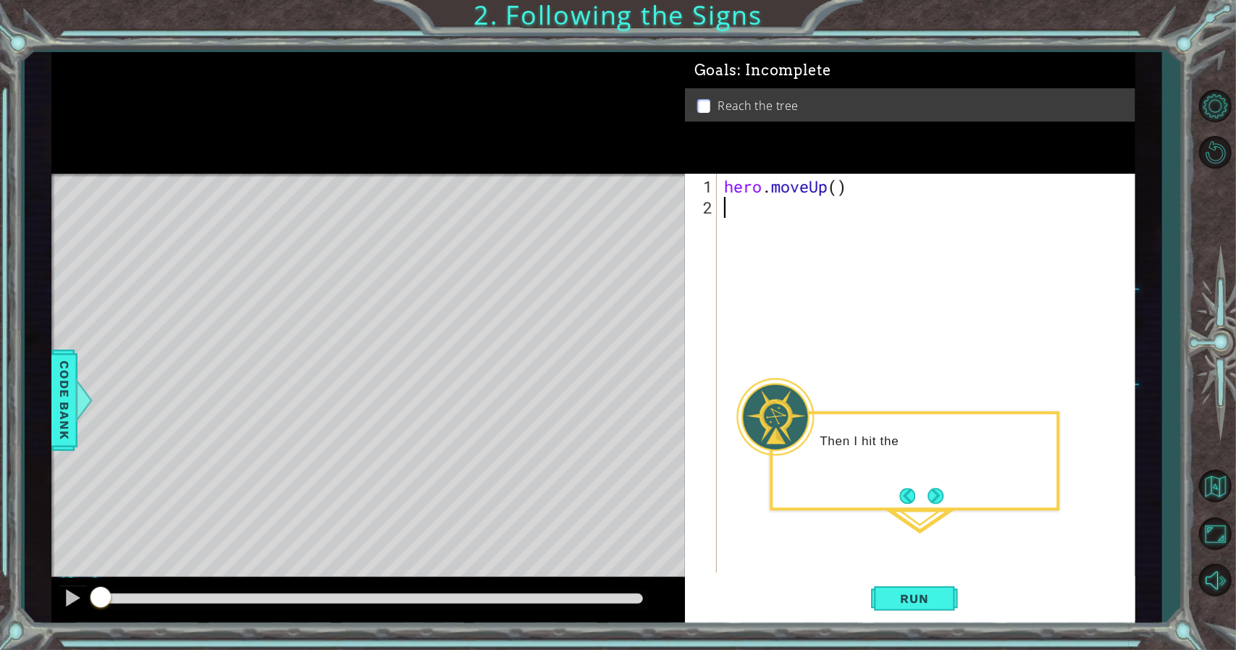
click at [830, 457] on div "Then I hit the" at bounding box center [914, 448] width 284 height 57
click at [941, 503] on button "Next" at bounding box center [935, 496] width 16 height 16
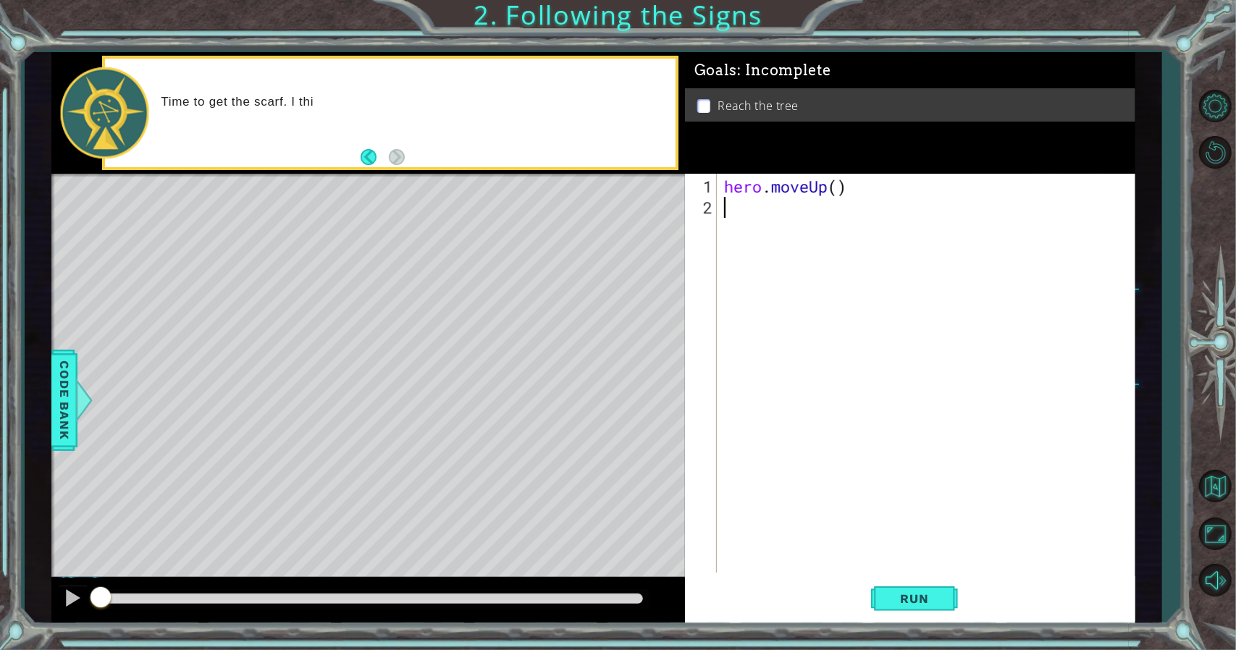
click at [782, 246] on div "hero . moveUp ( )" at bounding box center [929, 396] width 417 height 441
click at [895, 587] on button "Run" at bounding box center [914, 598] width 87 height 45
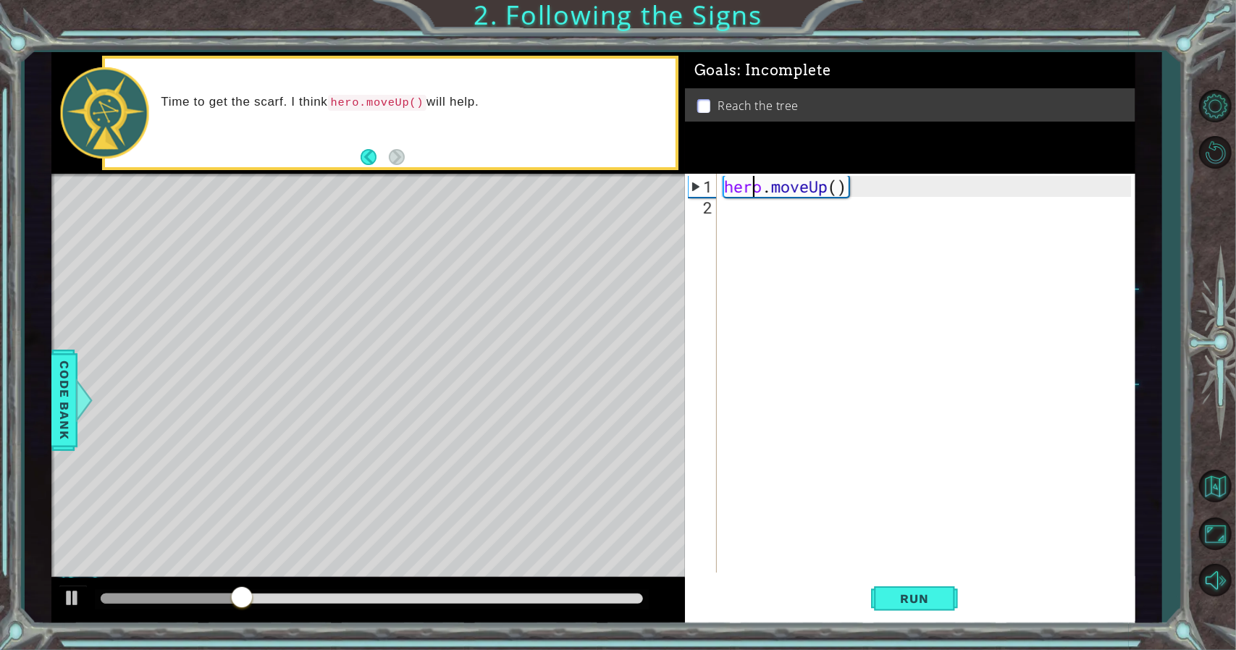
click at [751, 191] on div "hero . moveUp ( )" at bounding box center [929, 396] width 417 height 441
type textarea "hero.moveUp()"
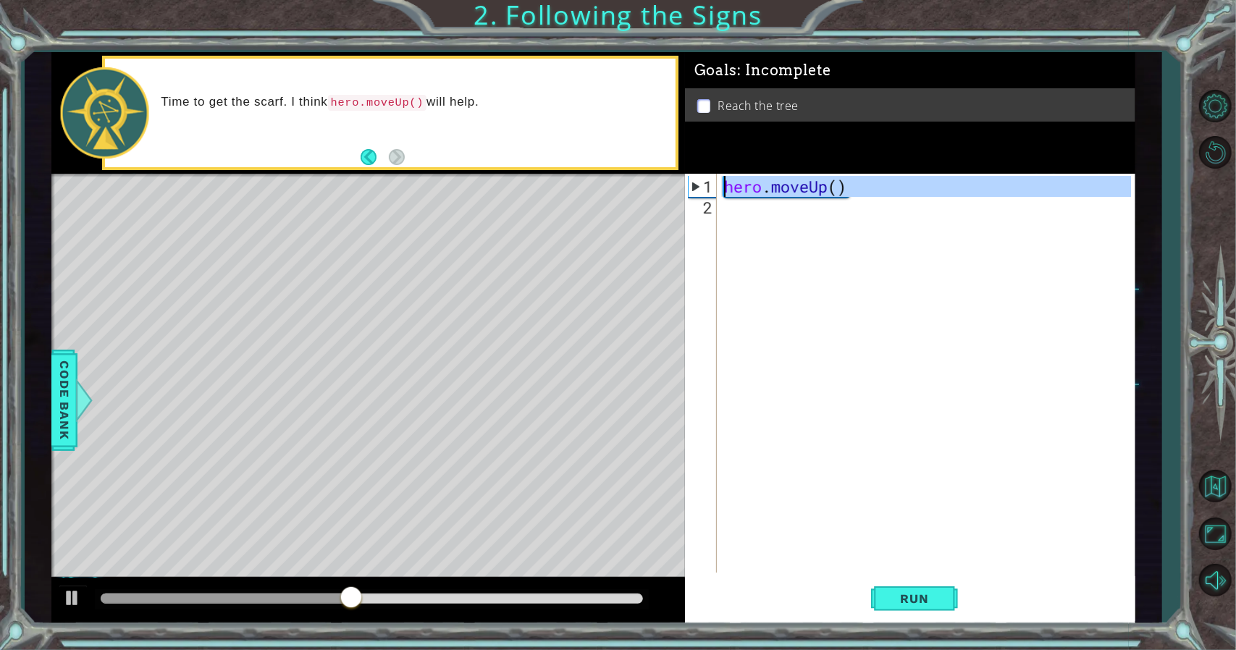
drag, startPoint x: 751, startPoint y: 191, endPoint x: 747, endPoint y: 218, distance: 27.0
click at [747, 218] on div "hero . moveUp ( )" at bounding box center [926, 373] width 410 height 399
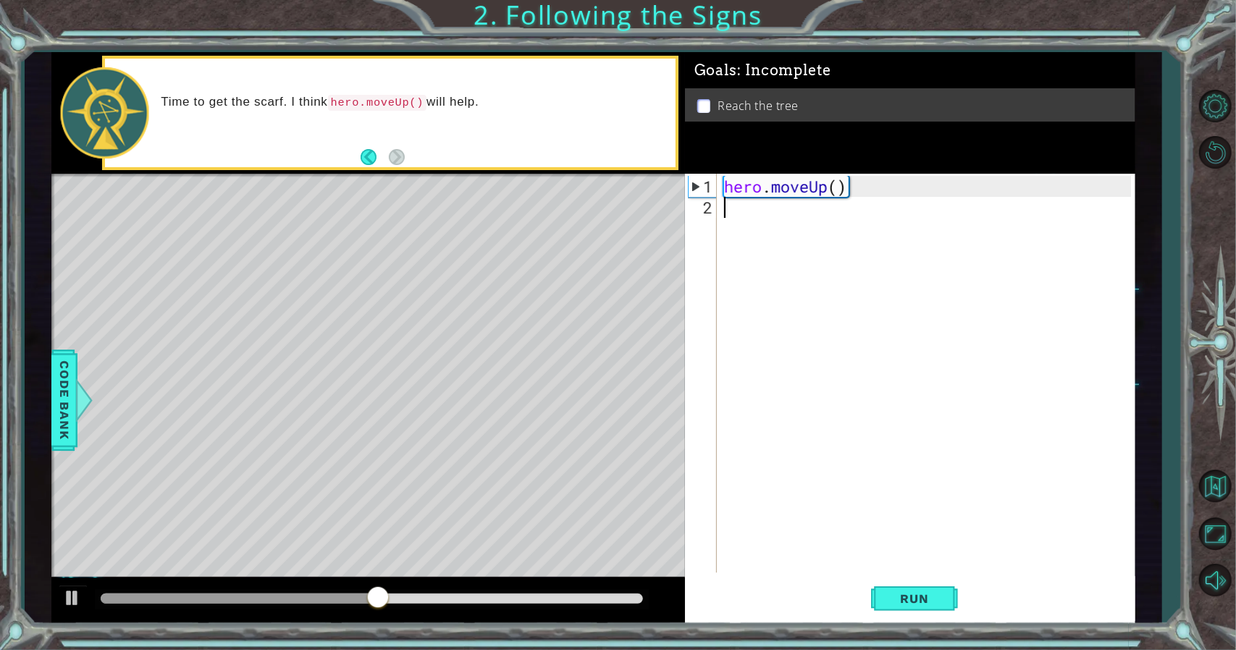
click at [747, 218] on div "hero . moveUp ( )" at bounding box center [929, 396] width 417 height 441
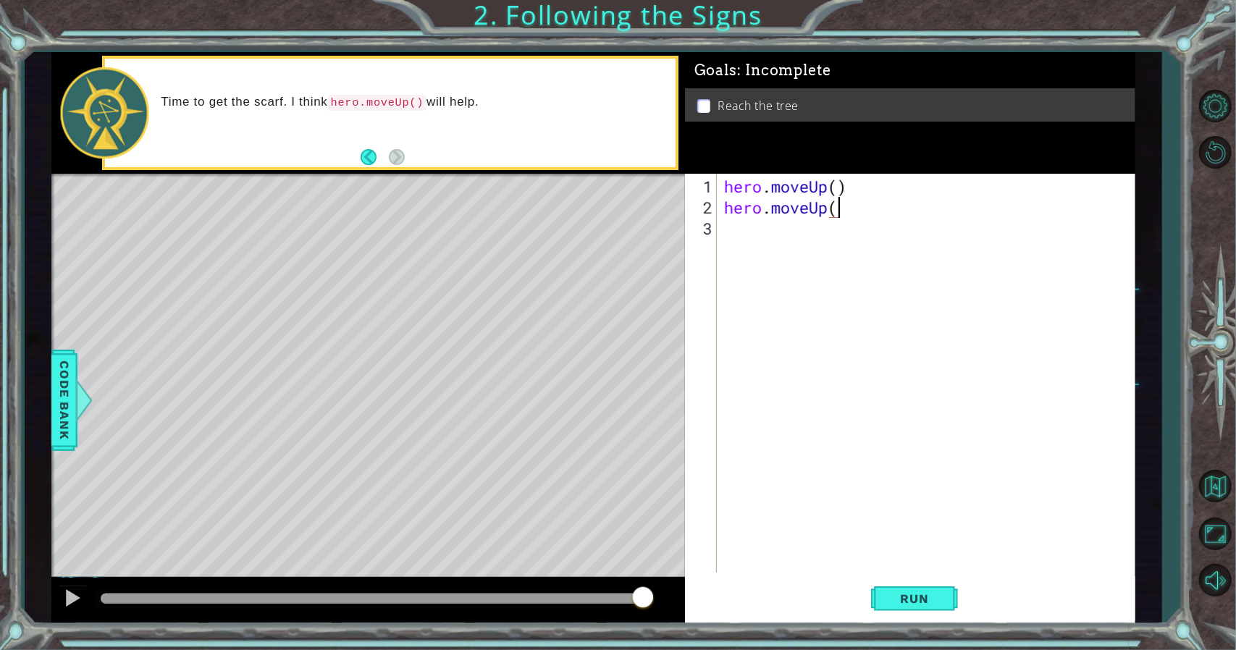
scroll to position [0, 4]
type textarea "hero.moveUp()"
drag, startPoint x: 914, startPoint y: 586, endPoint x: 911, endPoint y: 596, distance: 9.8
click at [911, 596] on button "Run" at bounding box center [914, 598] width 87 height 45
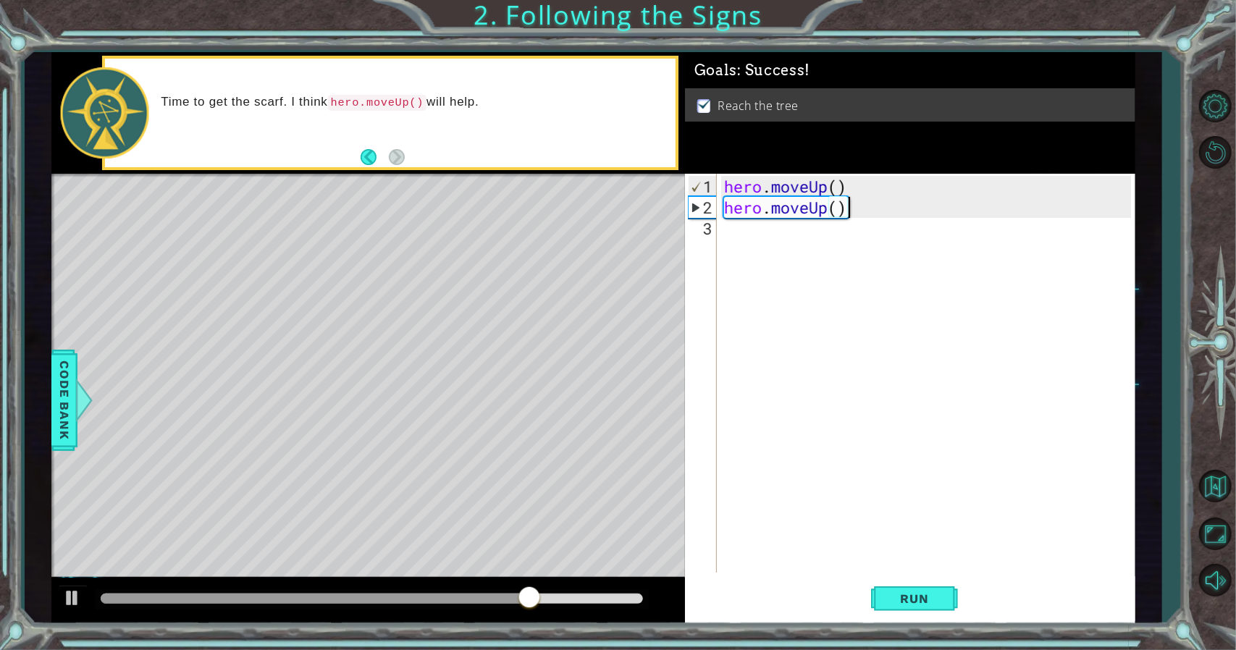
click at [407, 141] on div "Time to get the scarf. I think hero.moveUp() will help." at bounding box center [390, 113] width 571 height 109
click at [366, 156] on button "Back" at bounding box center [374, 157] width 28 height 16
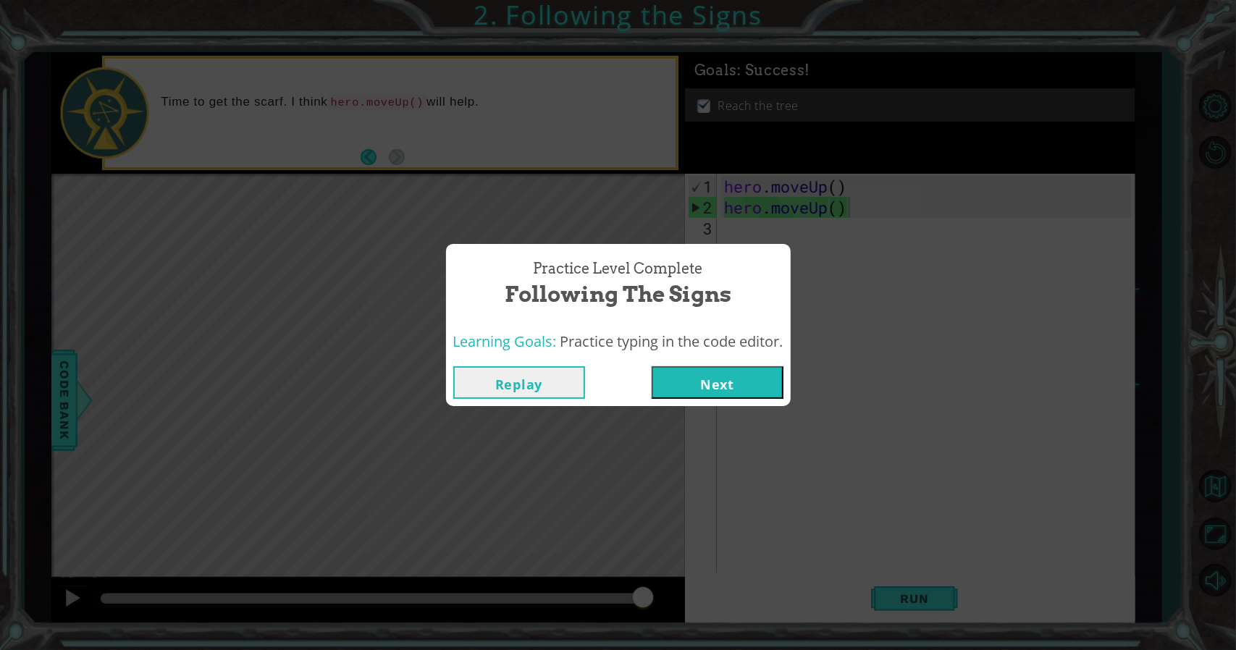
drag, startPoint x: 575, startPoint y: 362, endPoint x: 746, endPoint y: 392, distance: 173.4
click at [585, 367] on div "Replay Next" at bounding box center [618, 382] width 345 height 47
click at [747, 392] on button "Next" at bounding box center [717, 382] width 132 height 33
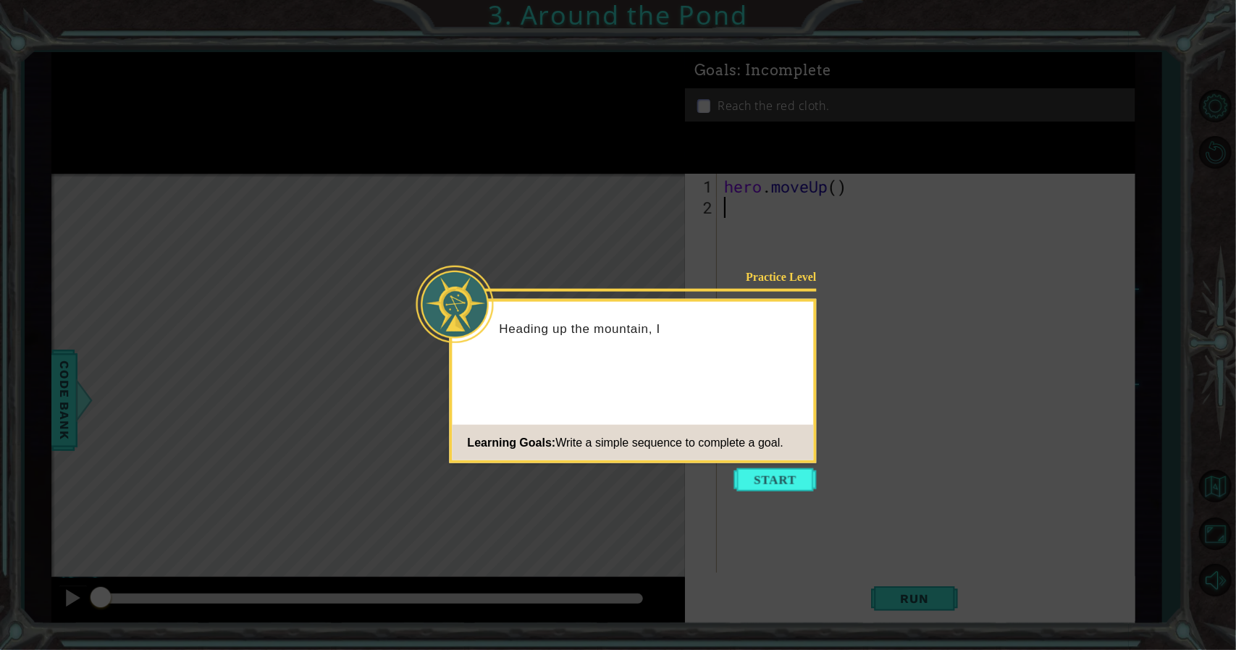
click at [784, 495] on icon at bounding box center [618, 325] width 1236 height 650
click at [760, 478] on button "Start" at bounding box center [775, 479] width 83 height 23
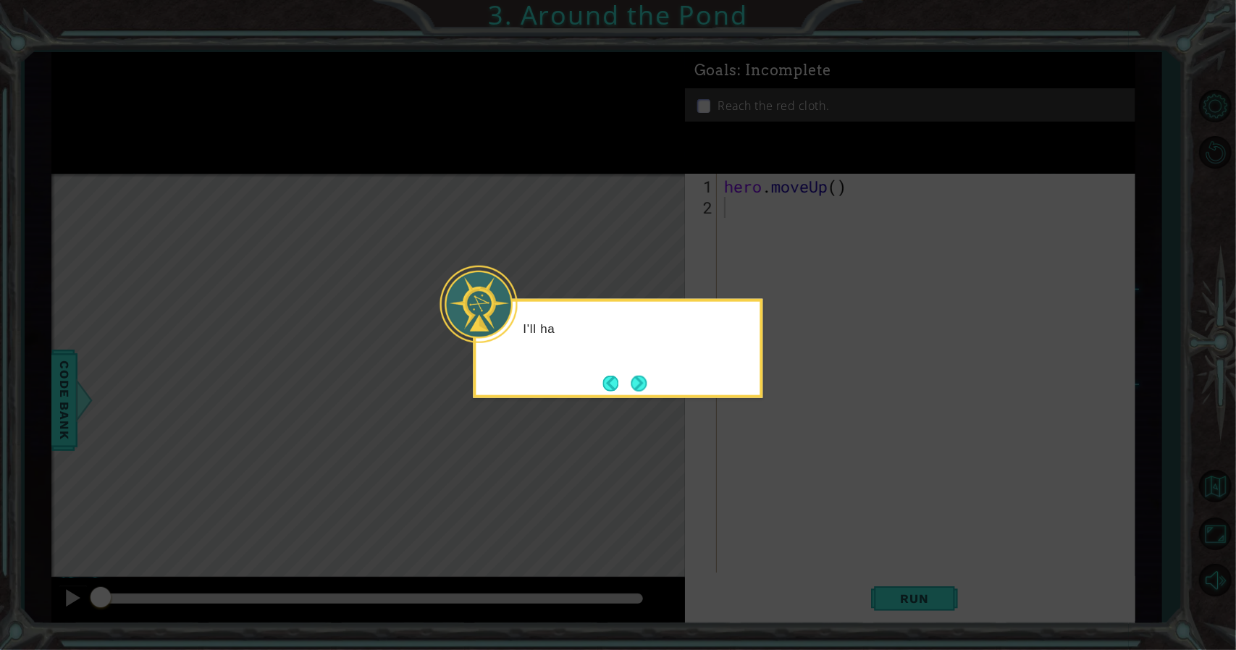
click at [686, 334] on p "I'll ha" at bounding box center [636, 329] width 227 height 16
click at [640, 378] on button "Next" at bounding box center [638, 383] width 16 height 16
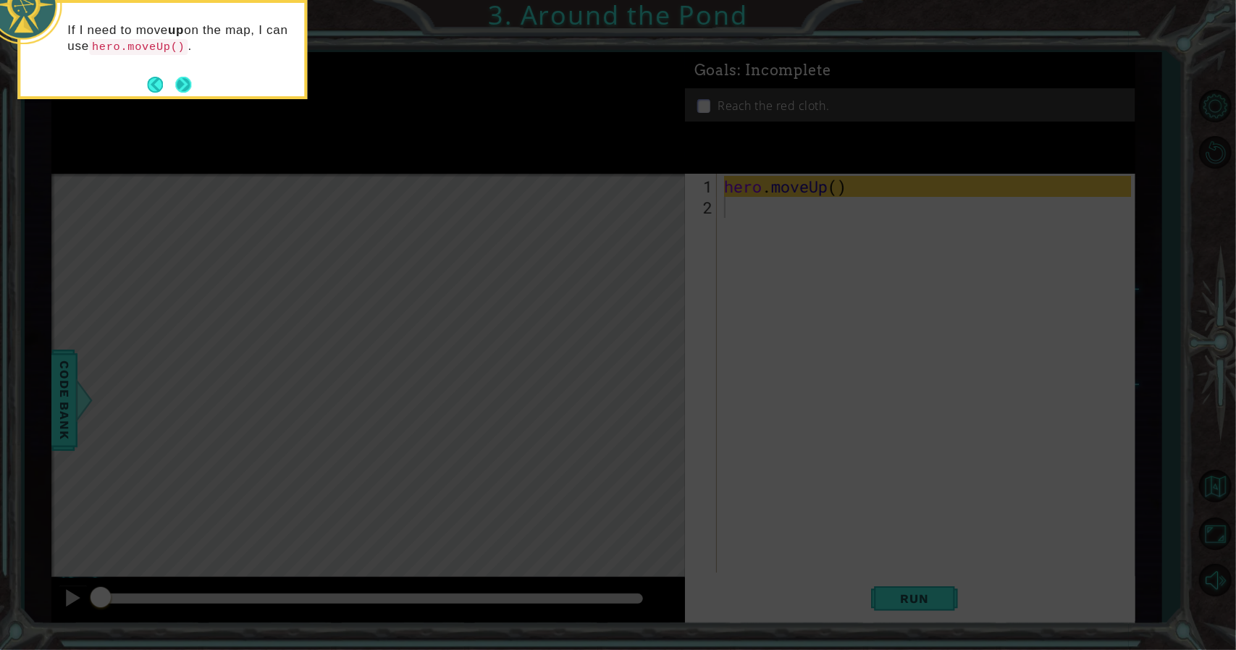
click at [185, 85] on button "Next" at bounding box center [183, 85] width 16 height 16
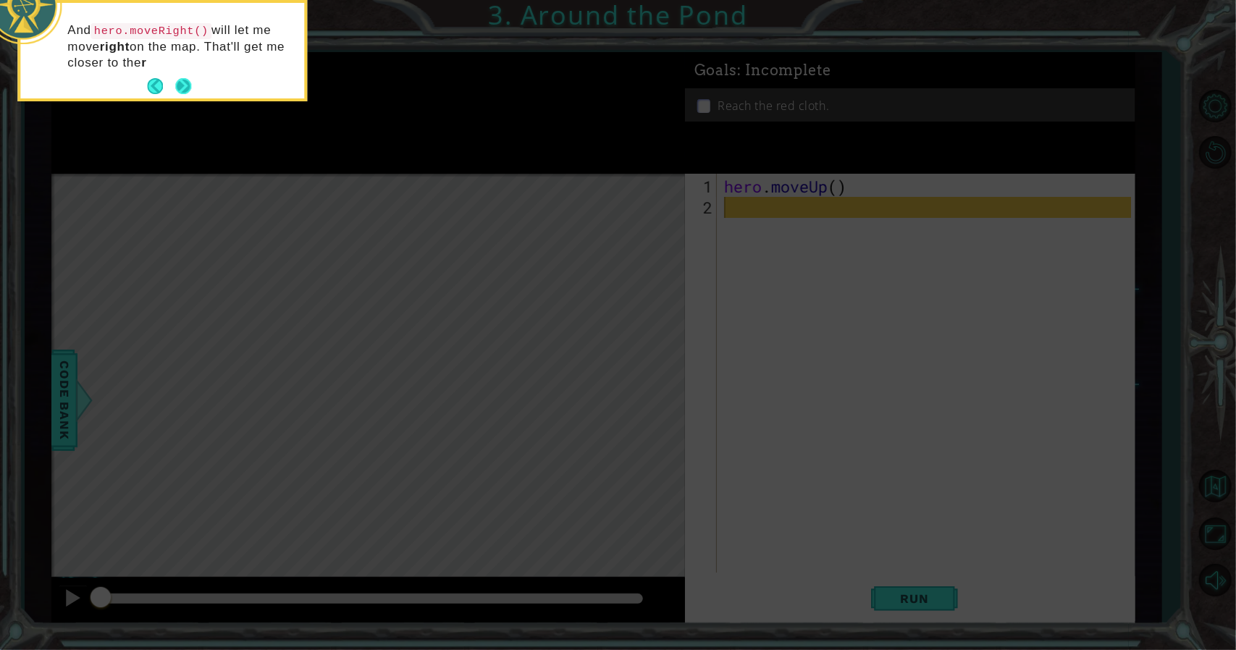
click at [185, 85] on button "Next" at bounding box center [183, 86] width 16 height 16
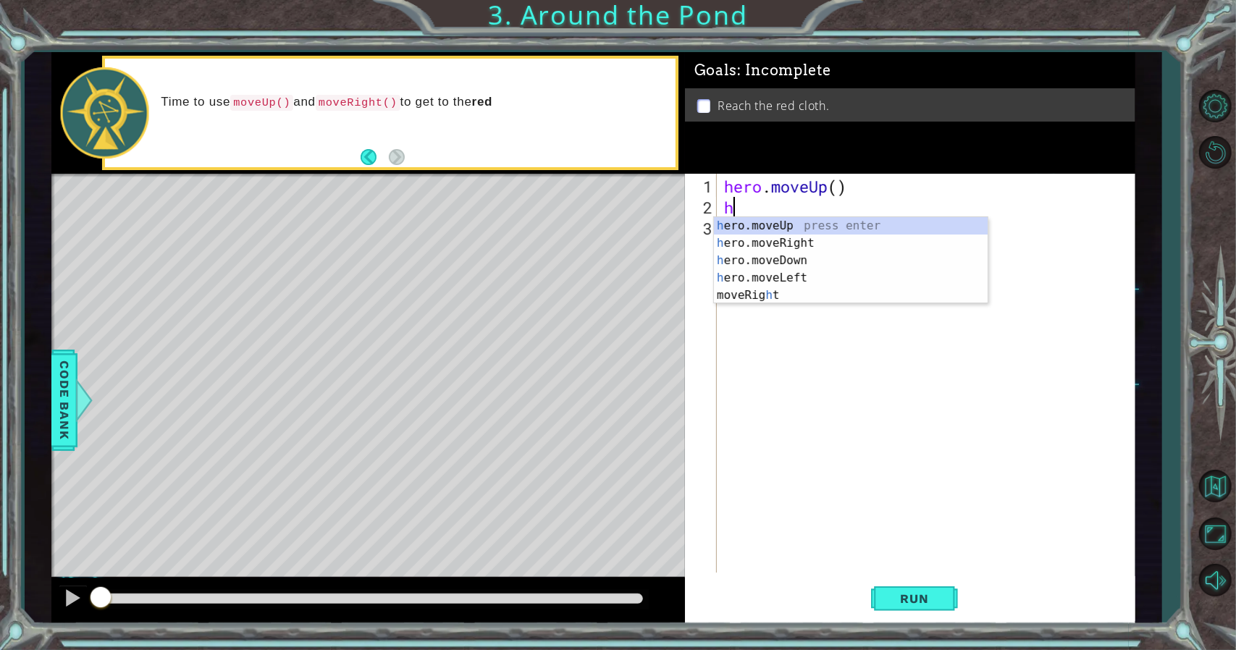
type textarea "her"
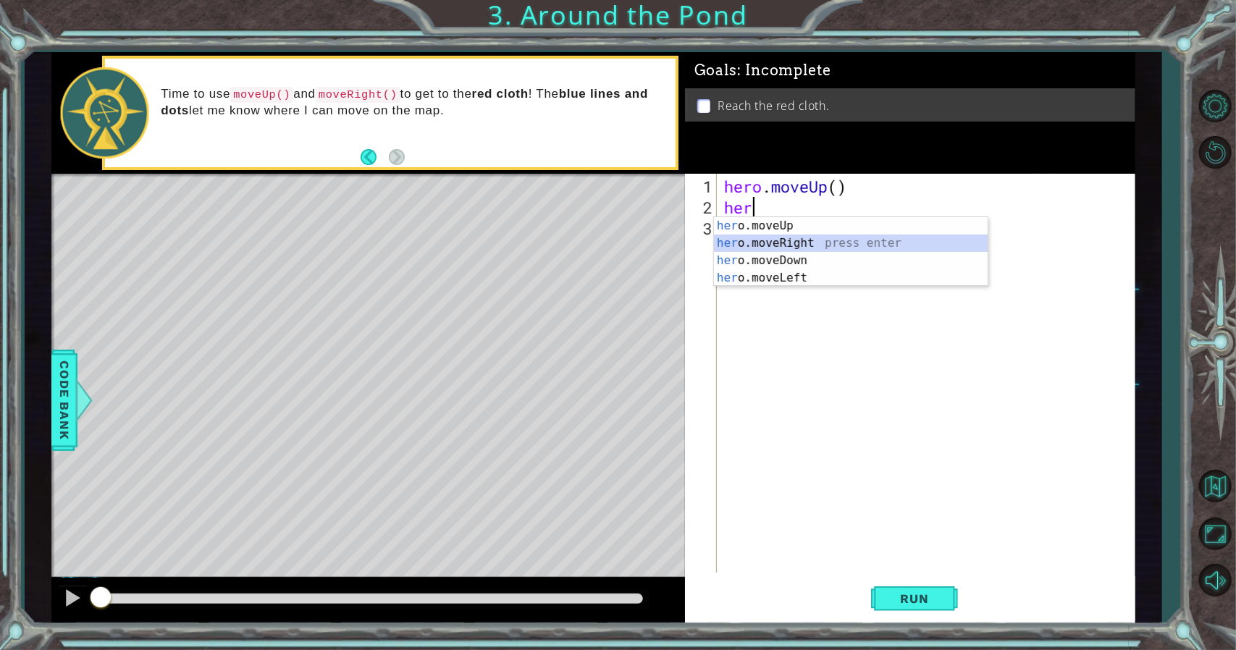
click at [771, 244] on div "her o.moveUp press enter her o.moveRight press enter her o.moveDown press enter…" at bounding box center [851, 269] width 274 height 104
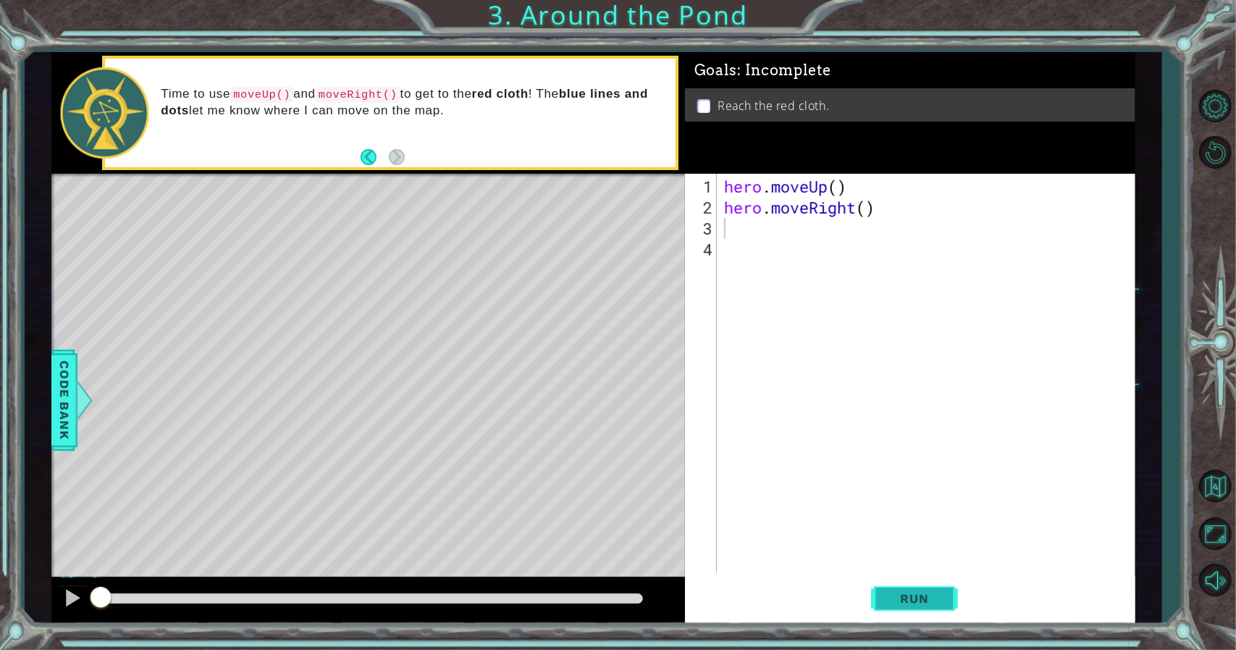
click at [882, 583] on button "Run" at bounding box center [914, 598] width 87 height 45
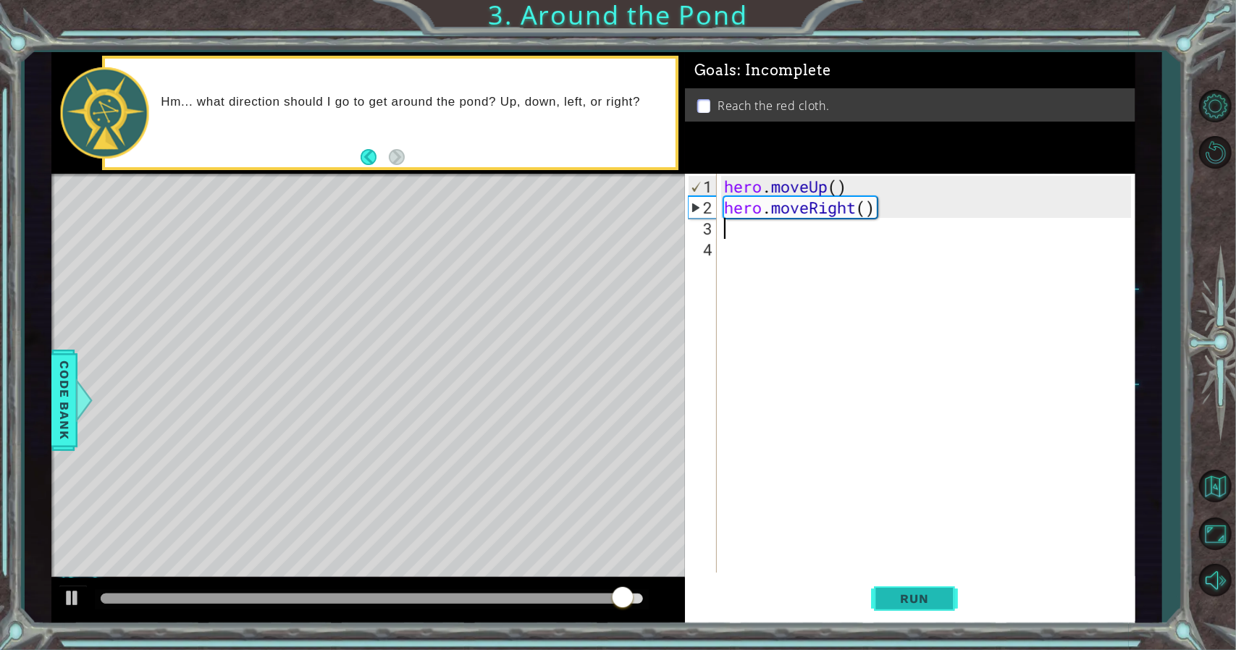
click at [889, 586] on button "Run" at bounding box center [914, 598] width 87 height 45
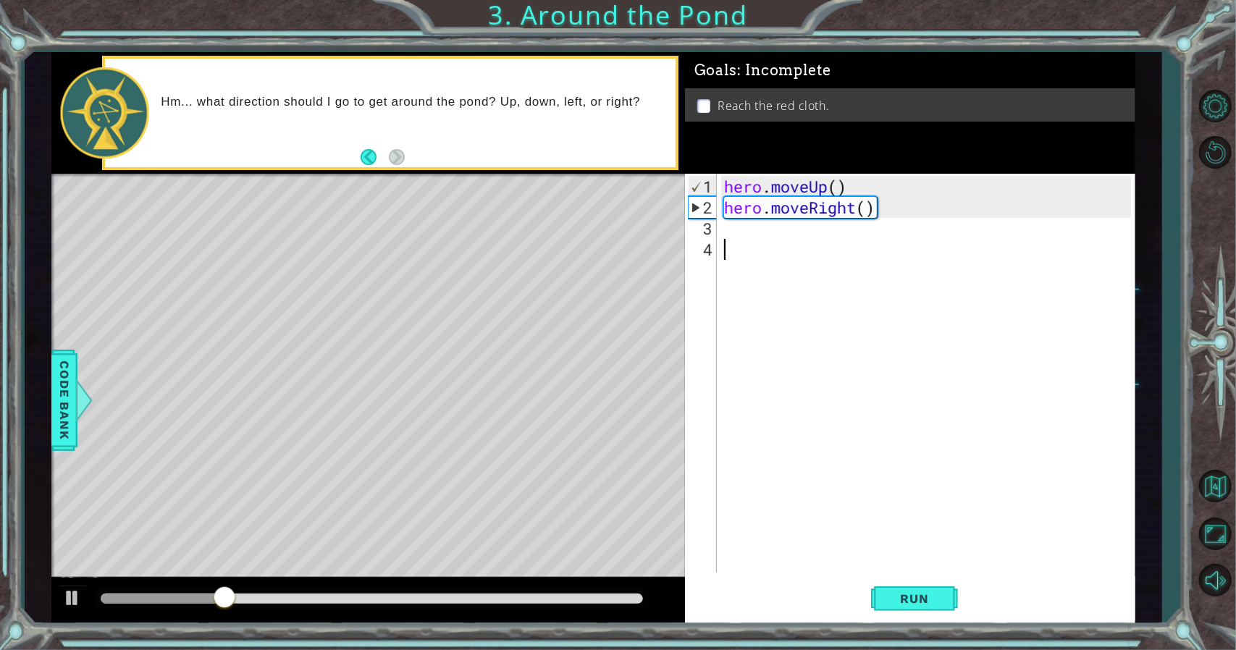
click at [762, 240] on div "hero . moveUp ( ) hero . moveRight ( )" at bounding box center [929, 396] width 417 height 441
click at [735, 218] on div "hero . moveUp ( ) hero . moveRight ( )" at bounding box center [929, 396] width 417 height 441
click at [740, 227] on div "hero . moveUp ( ) hero . moveRight ( )" at bounding box center [929, 396] width 417 height 441
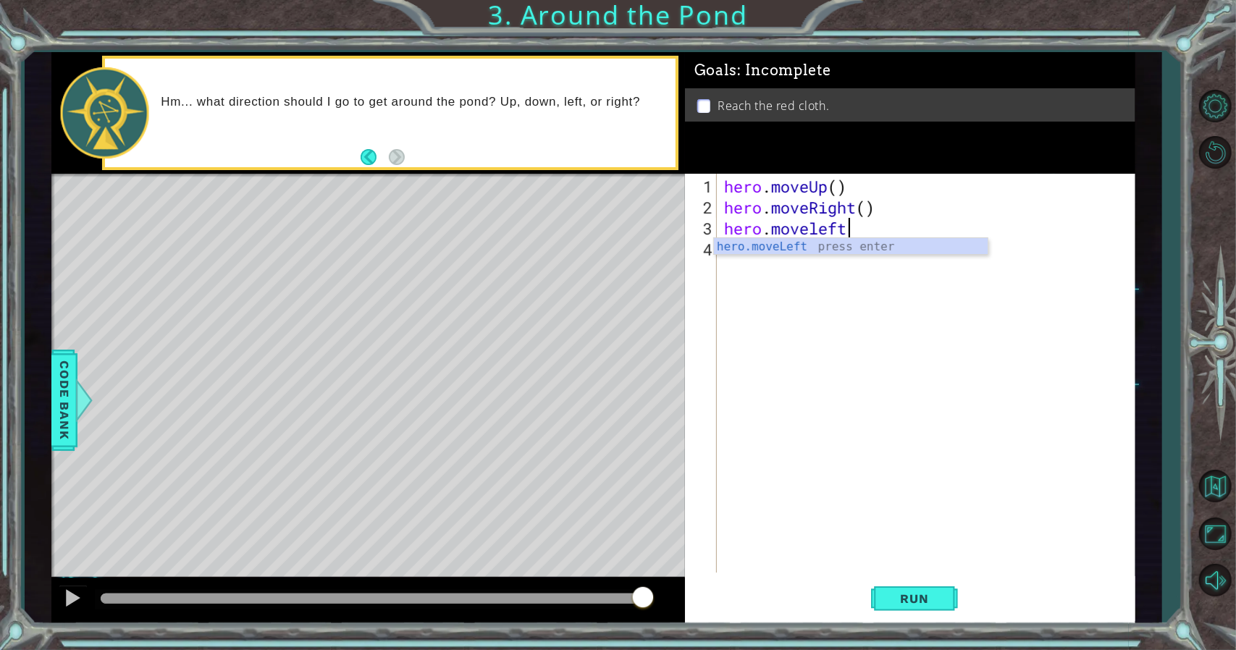
scroll to position [0, 4]
type textarea "hero.moveleft()"
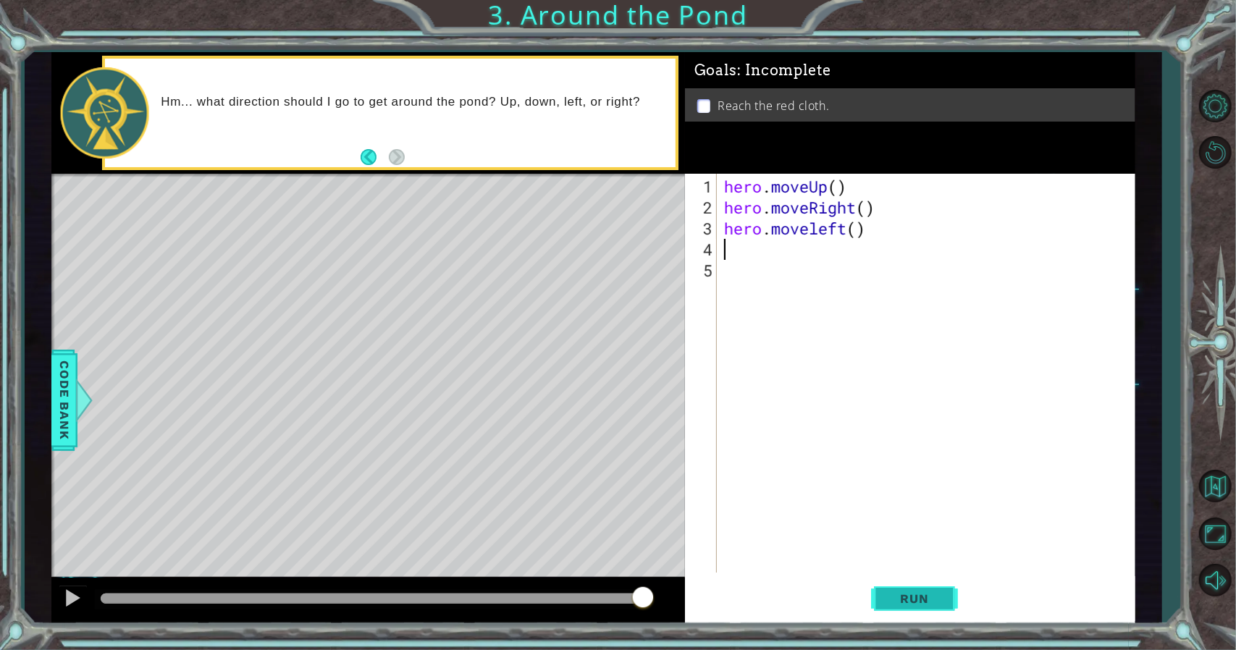
click at [874, 586] on button "Run" at bounding box center [914, 598] width 87 height 45
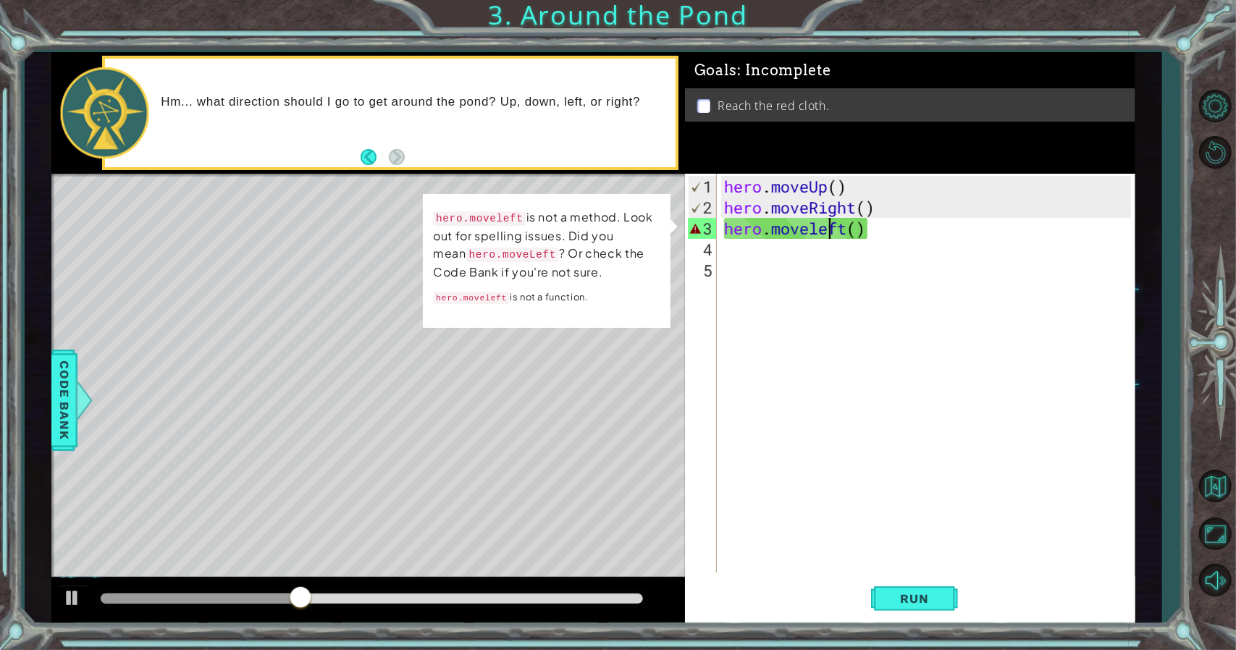
click at [831, 232] on div "hero . moveUp ( ) hero . moveRight ( ) hero . moveleft ( )" at bounding box center [929, 396] width 417 height 441
click at [845, 234] on div "hero . moveUp ( ) hero . moveRight ( ) hero . moveleft ( )" at bounding box center [929, 396] width 417 height 441
drag, startPoint x: 845, startPoint y: 234, endPoint x: 777, endPoint y: 234, distance: 68.8
click at [777, 234] on div "hero . moveUp ( ) hero . moveRight ( ) hero . moveleft ( )" at bounding box center [929, 396] width 417 height 441
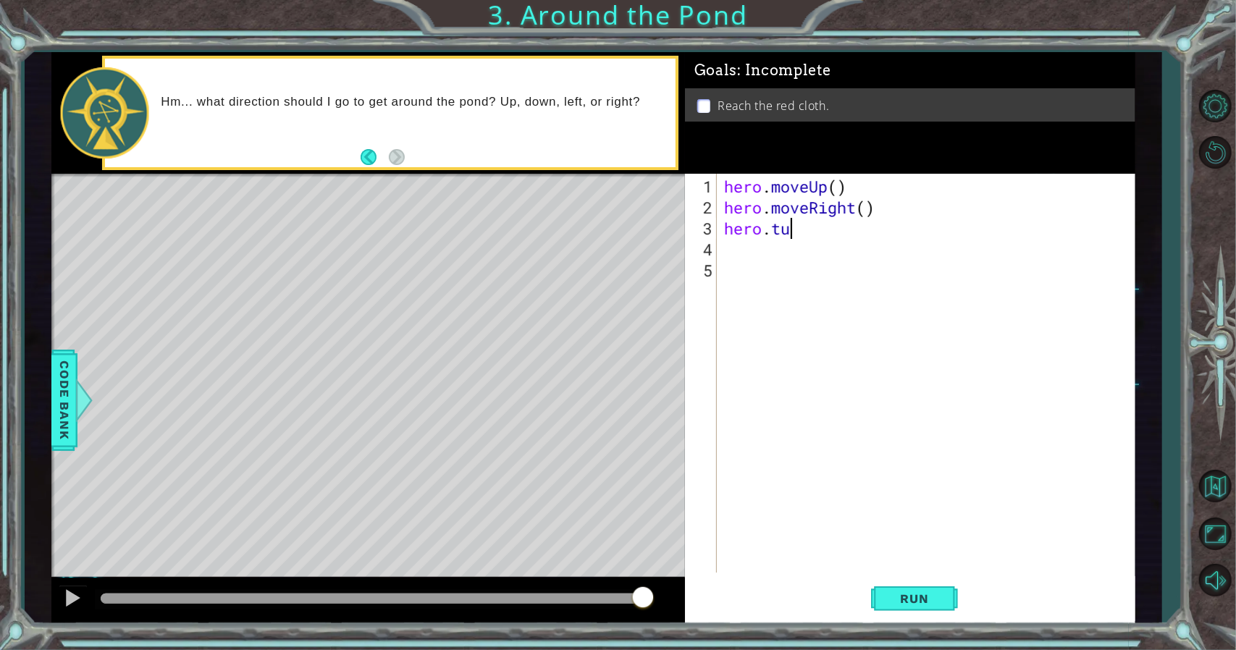
scroll to position [0, 1]
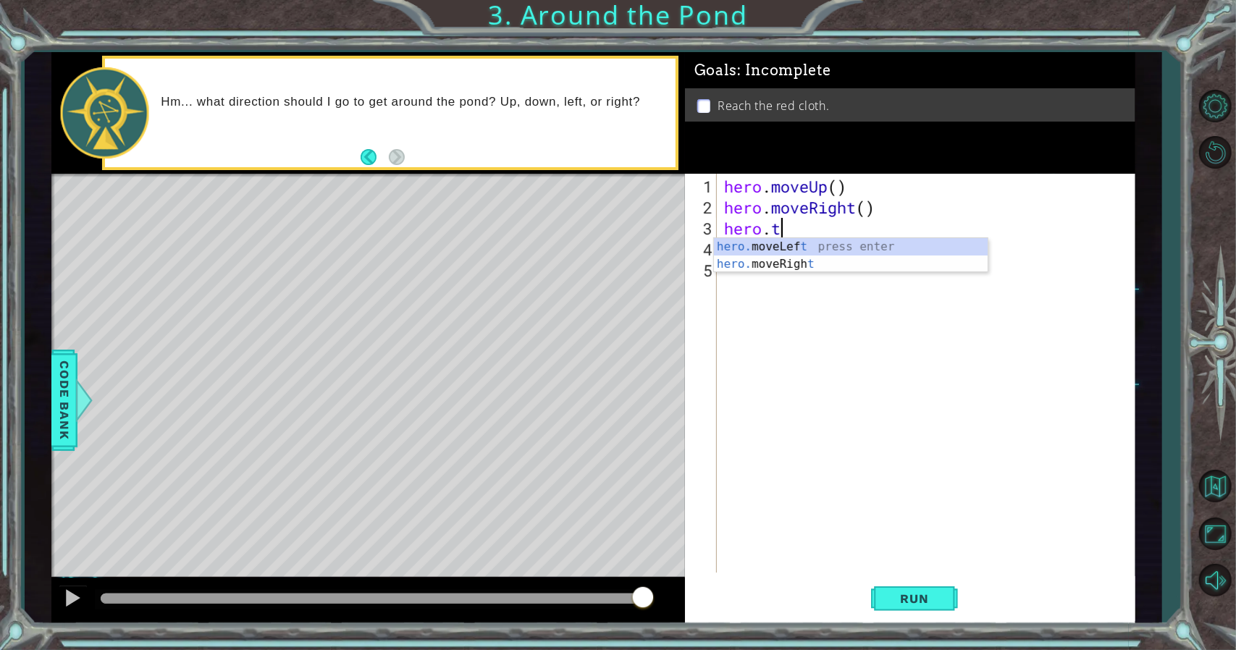
click at [777, 238] on div "hero. moveLef t press enter hero. moveRigh t press enter" at bounding box center [851, 272] width 274 height 69
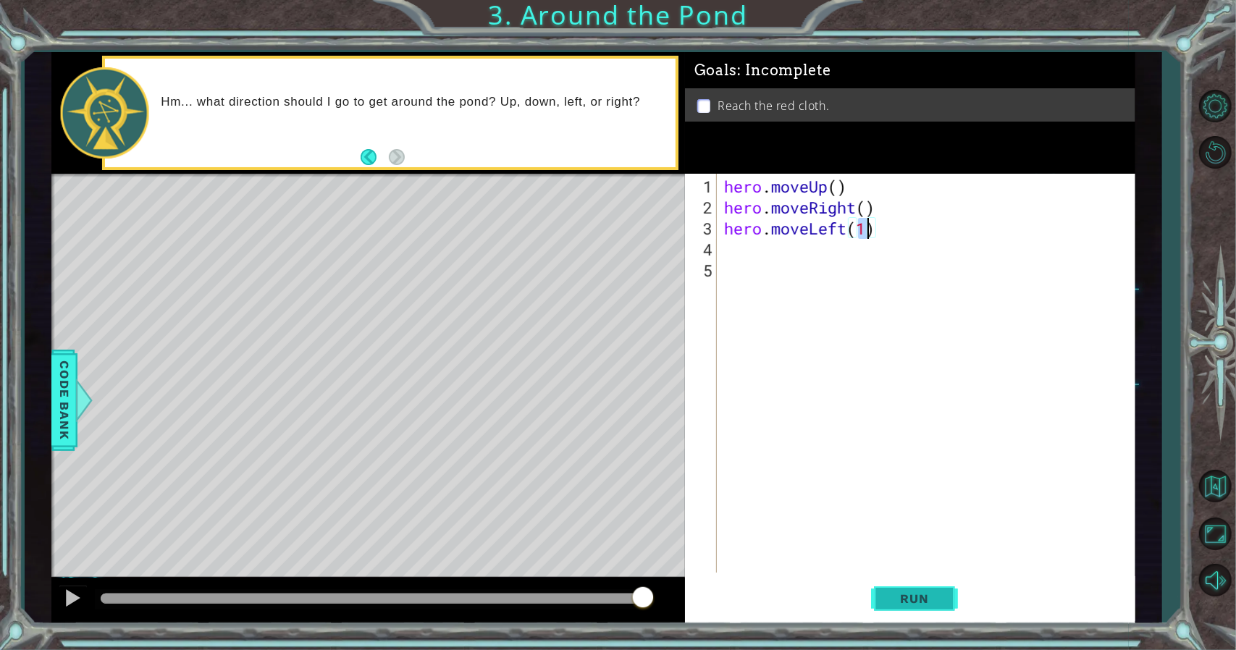
drag, startPoint x: 897, startPoint y: 610, endPoint x: 890, endPoint y: 593, distance: 18.6
click at [890, 594] on button "Run" at bounding box center [914, 598] width 87 height 45
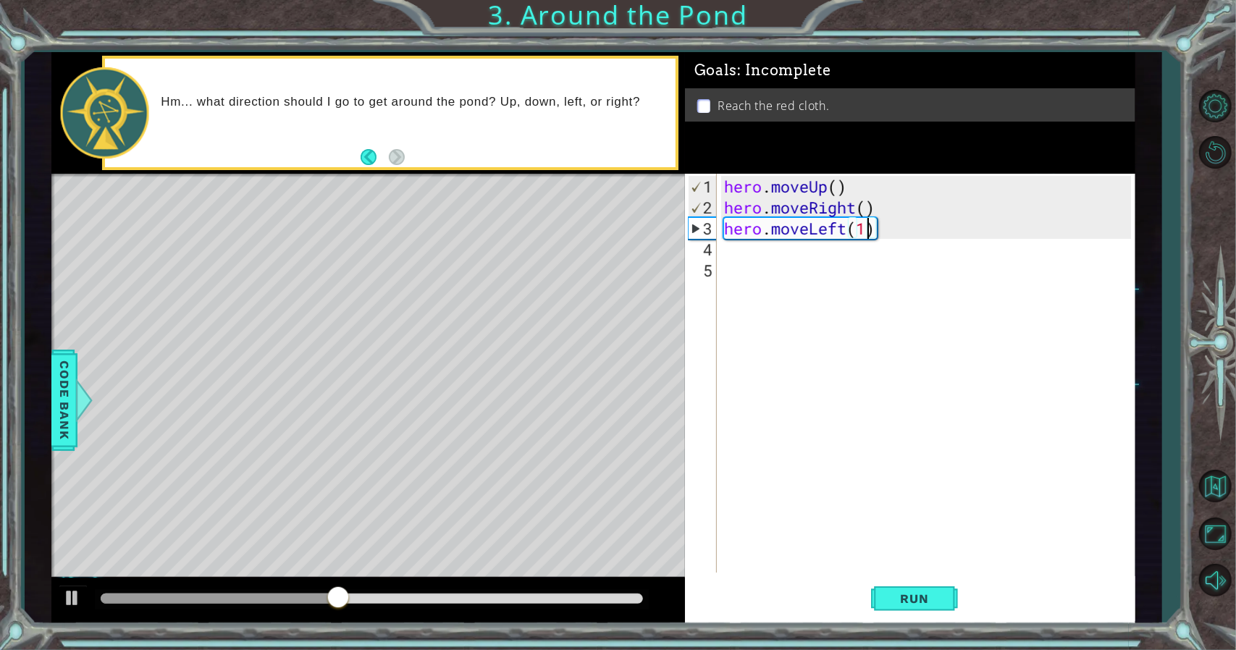
click at [764, 211] on div "hero . moveUp ( ) hero . moveRight ( ) hero . moveLeft ( 1 )" at bounding box center [929, 396] width 417 height 441
type textarea "hero.moveRight()"
click at [887, 248] on div "hero . moveUp ( ) hero . moveRight ( ) hero . moveLeft ( 1 )" at bounding box center [929, 396] width 417 height 441
click at [857, 240] on div "hero . moveUp ( ) hero . moveRight ( ) hero . moveLeft ( 1 )" at bounding box center [929, 396] width 417 height 441
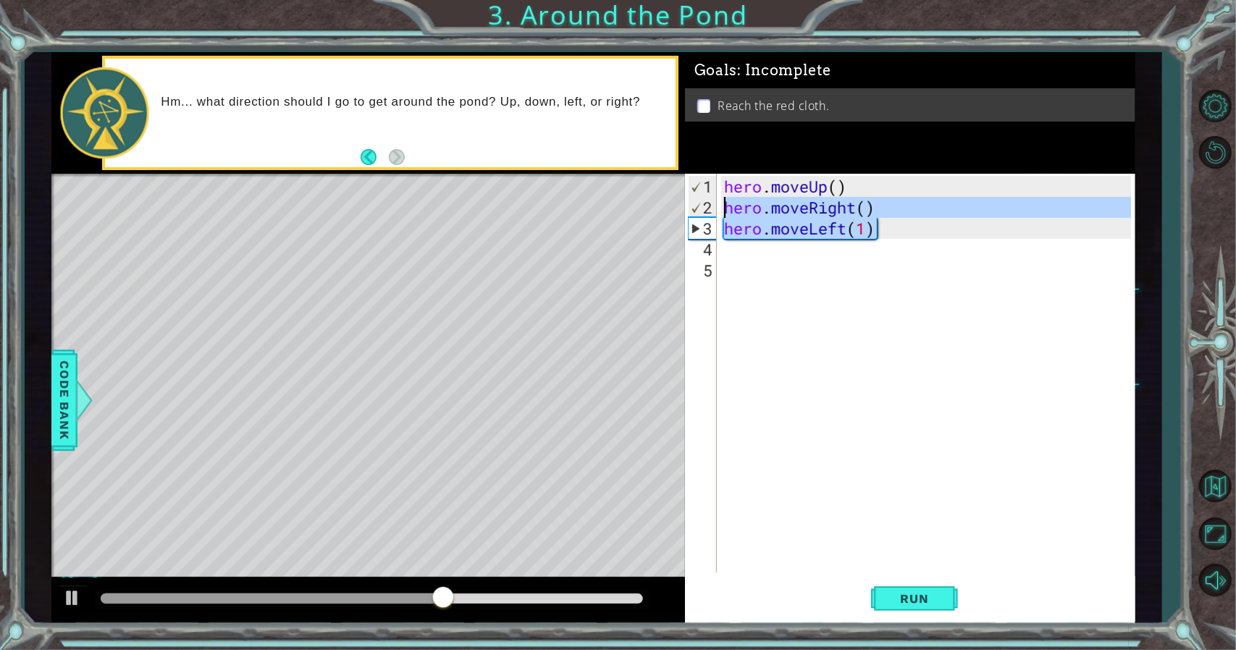
click at [651, 207] on div "1 ההההההההההההההההההההההההההההההההההההההההההההההההההההההההההההההההההההההההההההה…" at bounding box center [593, 338] width 1084 height 572
click at [776, 234] on div "hero . moveUp ( ) hero . moveRight ( ) hero . moveLeft ( 1 )" at bounding box center [926, 373] width 410 height 399
click at [776, 234] on div "hero . moveUp ( ) hero . moveRight ( ) hero . moveLeft ( 1 )" at bounding box center [929, 396] width 417 height 441
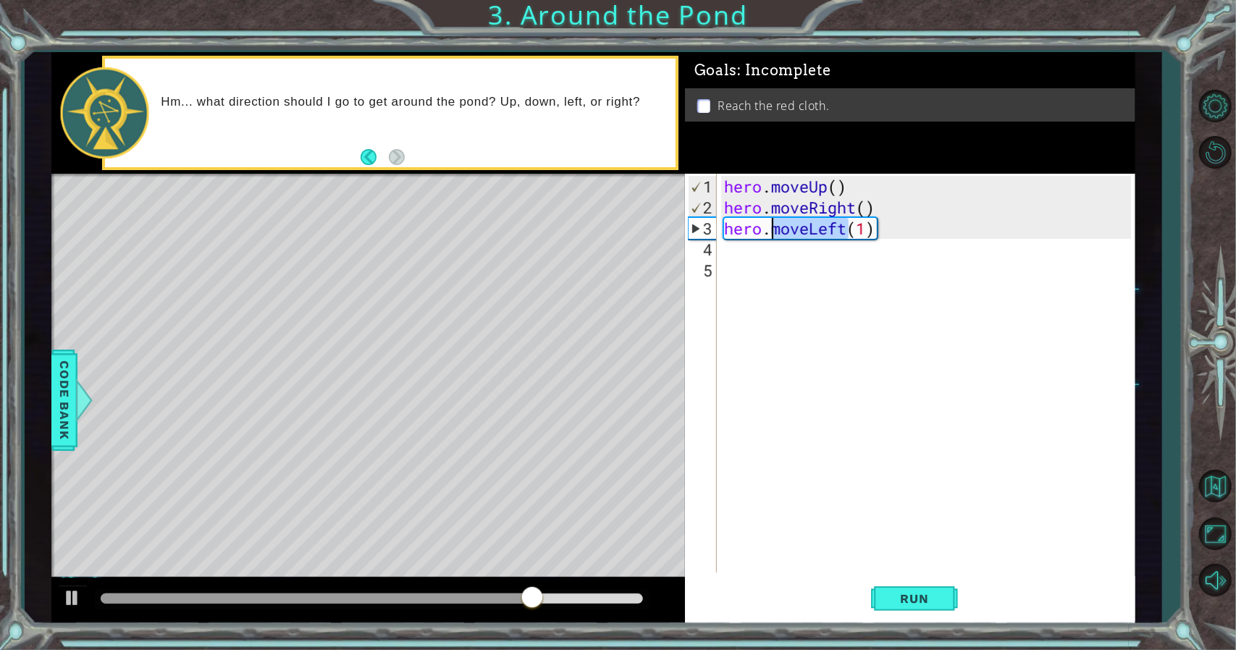
click at [776, 234] on div "hero . moveUp ( ) hero . moveRight ( ) hero . moveLeft ( 1 )" at bounding box center [929, 396] width 417 height 441
type textarea "hero.moveLeft(1)"
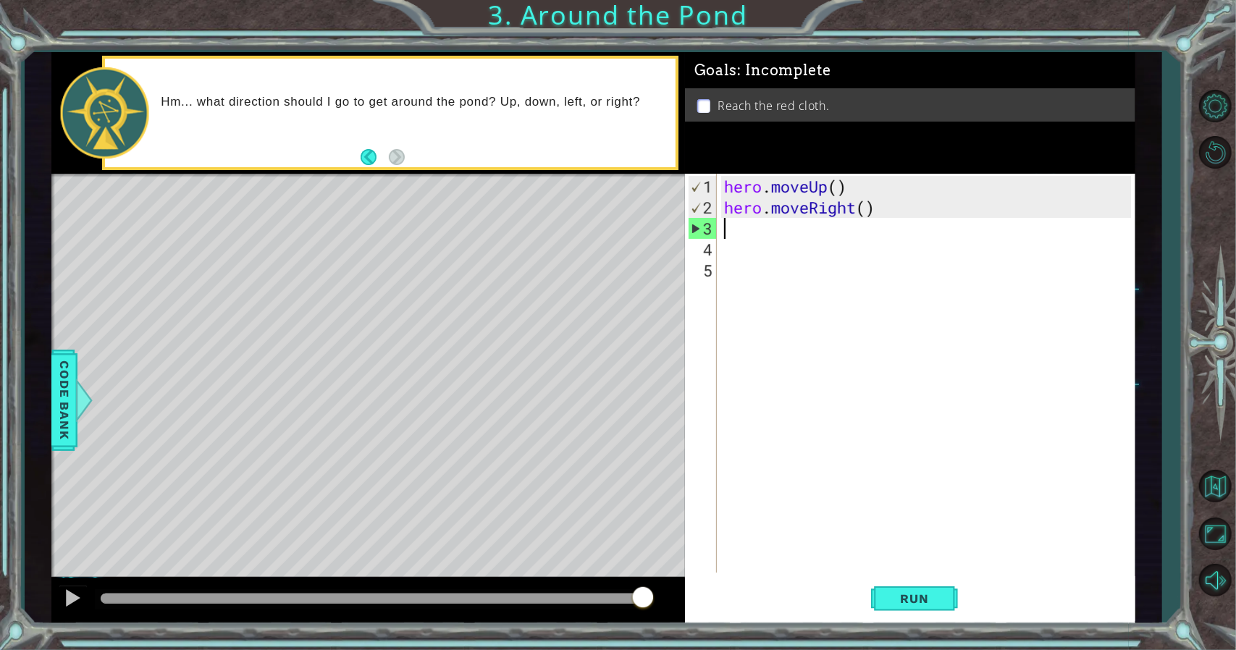
drag, startPoint x: 776, startPoint y: 234, endPoint x: 481, endPoint y: 134, distance: 311.8
click at [481, 134] on div "Hm... what direction should I go to get around the pond? Up, down, left, or rig…" at bounding box center [413, 112] width 525 height 51
click at [371, 164] on button "Back" at bounding box center [374, 157] width 28 height 16
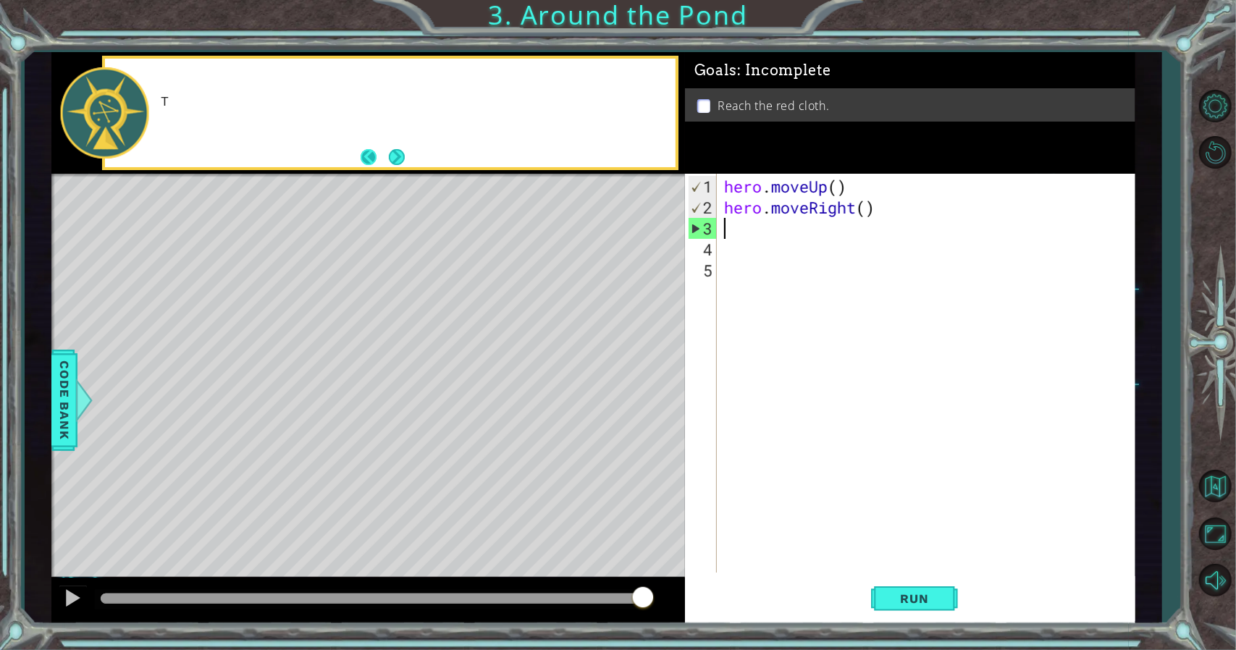
click at [371, 164] on button "Back" at bounding box center [374, 157] width 28 height 16
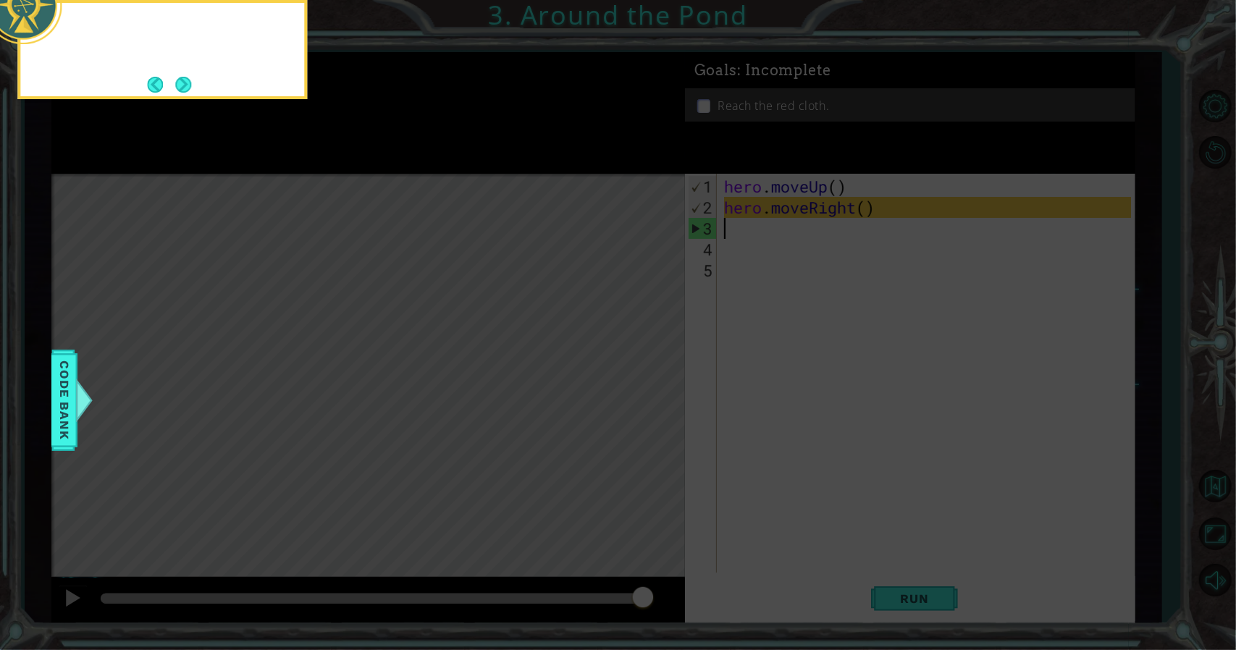
click at [408, 164] on icon at bounding box center [618, 97] width 1236 height 1105
click at [159, 89] on button "Back" at bounding box center [161, 85] width 28 height 16
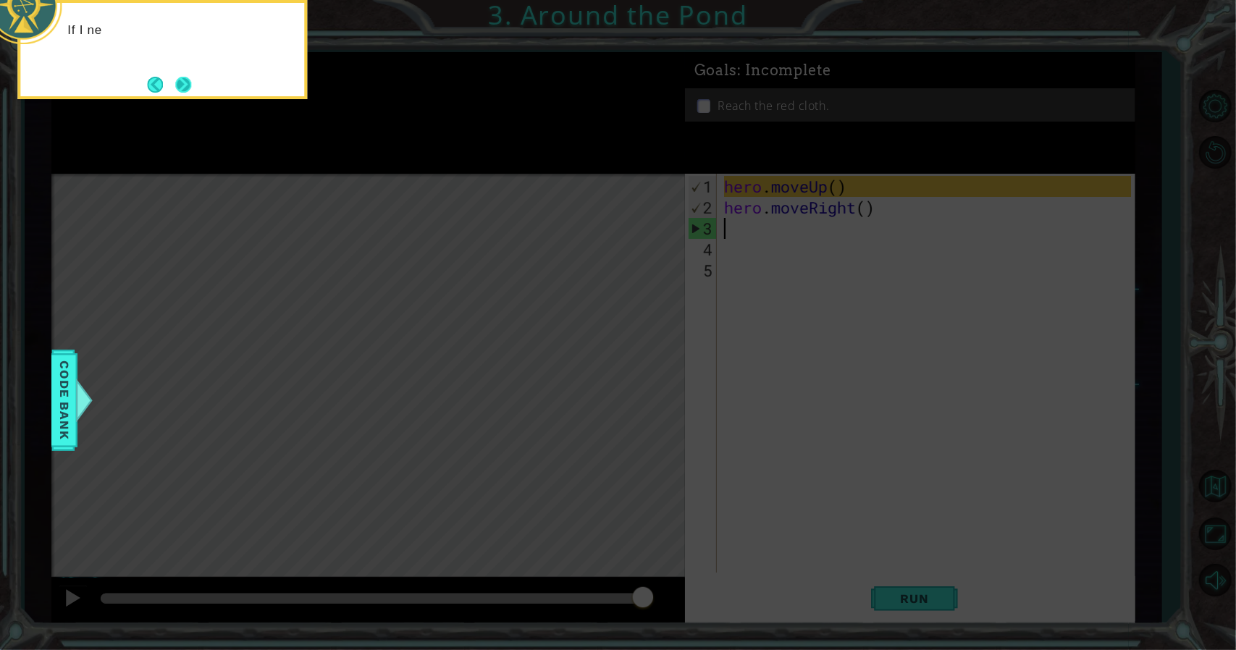
click at [183, 85] on button "Next" at bounding box center [183, 85] width 16 height 16
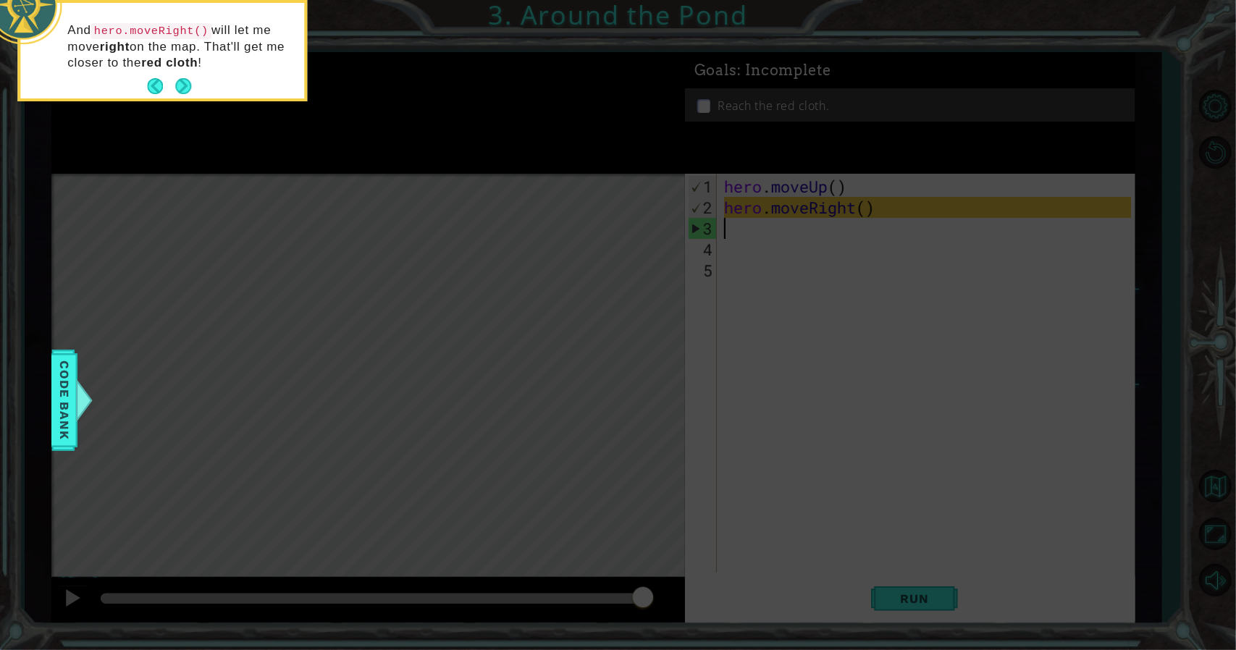
click at [183, 85] on button "Next" at bounding box center [183, 86] width 16 height 16
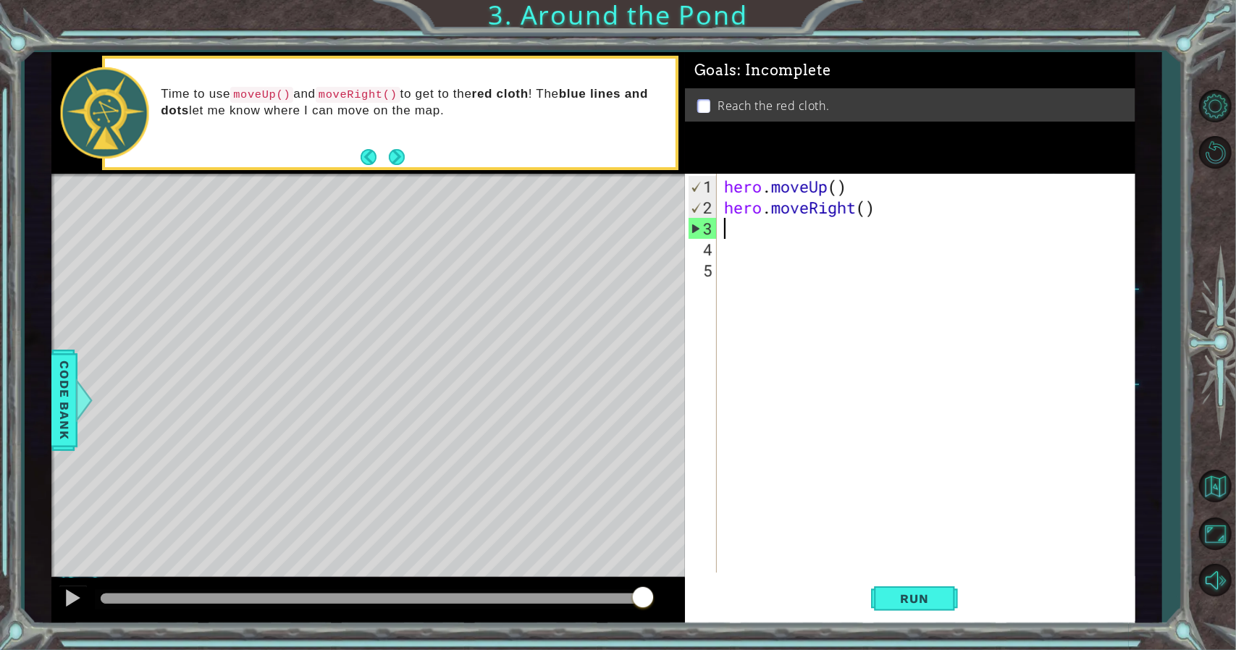
click at [802, 221] on div "hero . moveUp ( ) hero . moveRight ( )" at bounding box center [929, 396] width 417 height 441
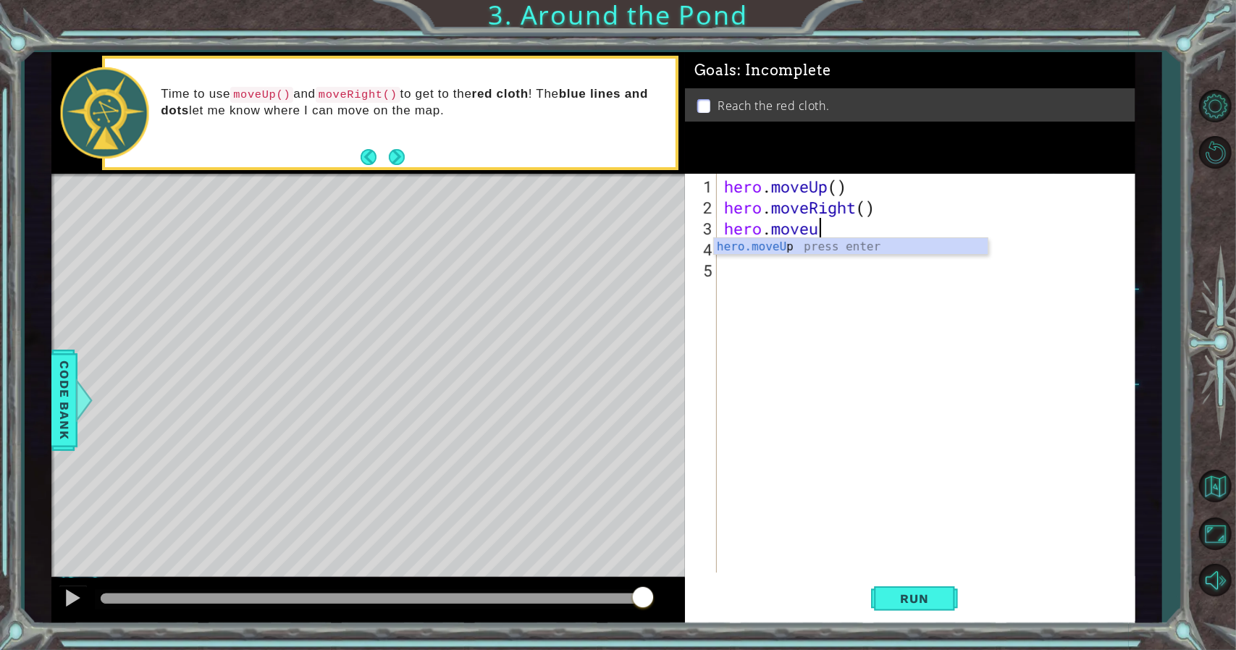
scroll to position [0, 4]
type textarea "hero.moveup"
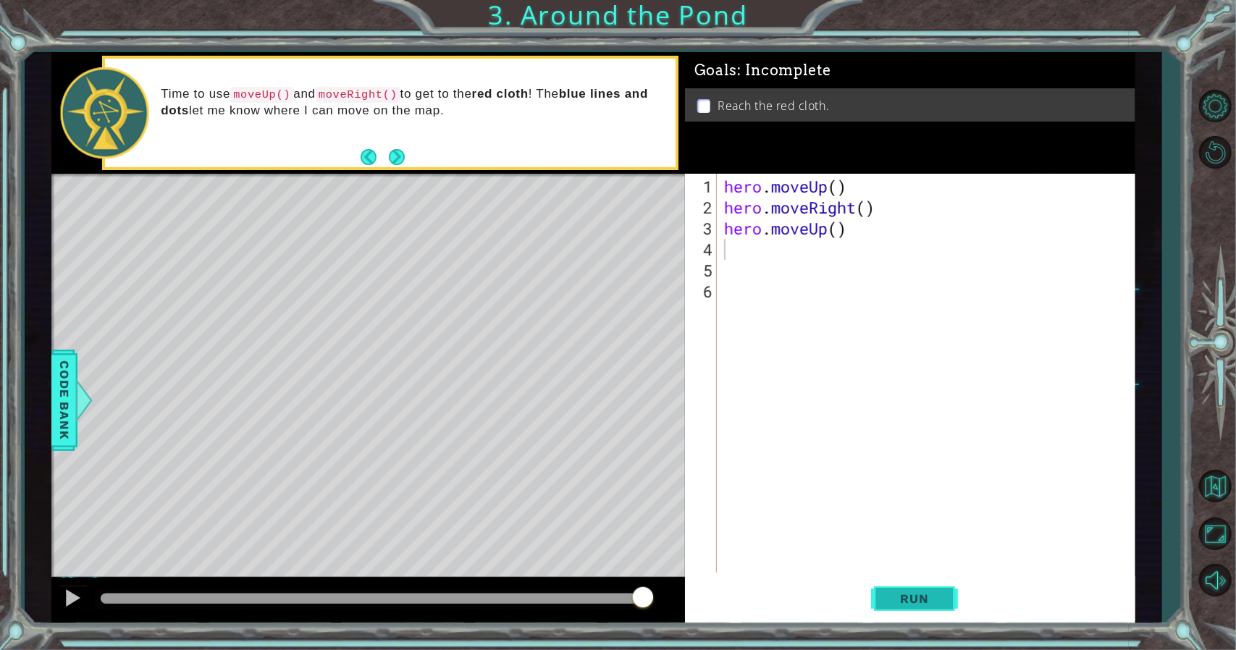
click at [935, 597] on span "Run" at bounding box center [914, 598] width 57 height 14
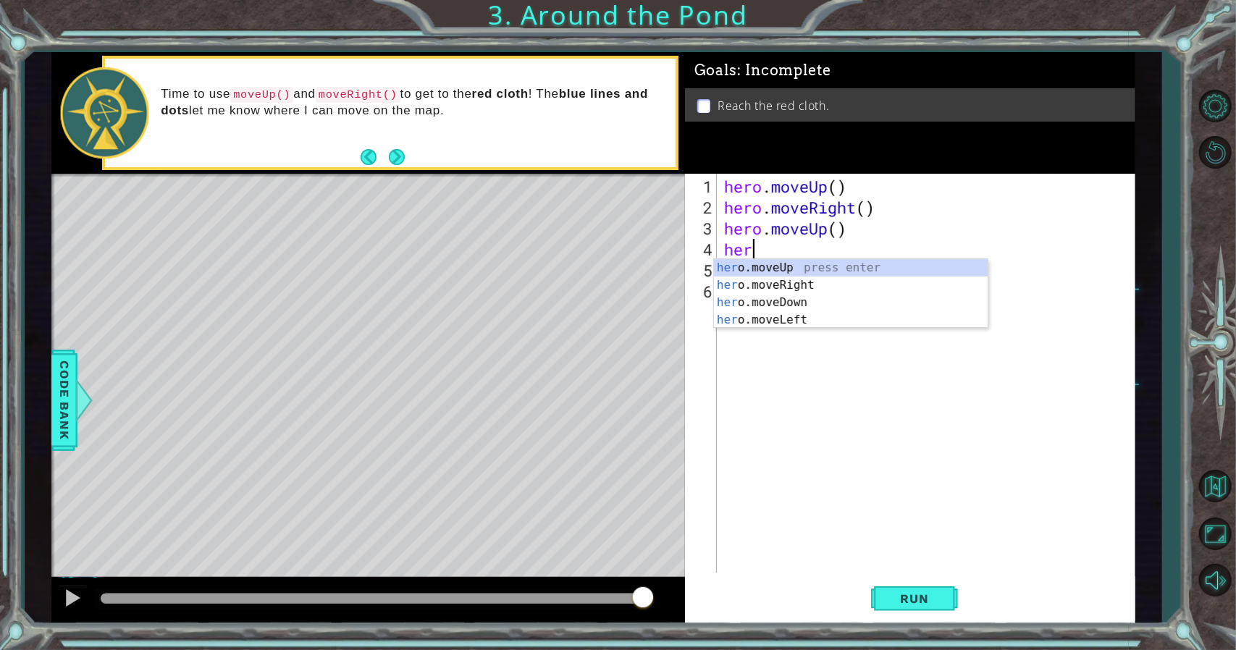
type textarea "hero"
click at [782, 263] on div "hero .moveUp press enter hero .moveRight press enter hero .moveDown press enter…" at bounding box center [851, 311] width 274 height 104
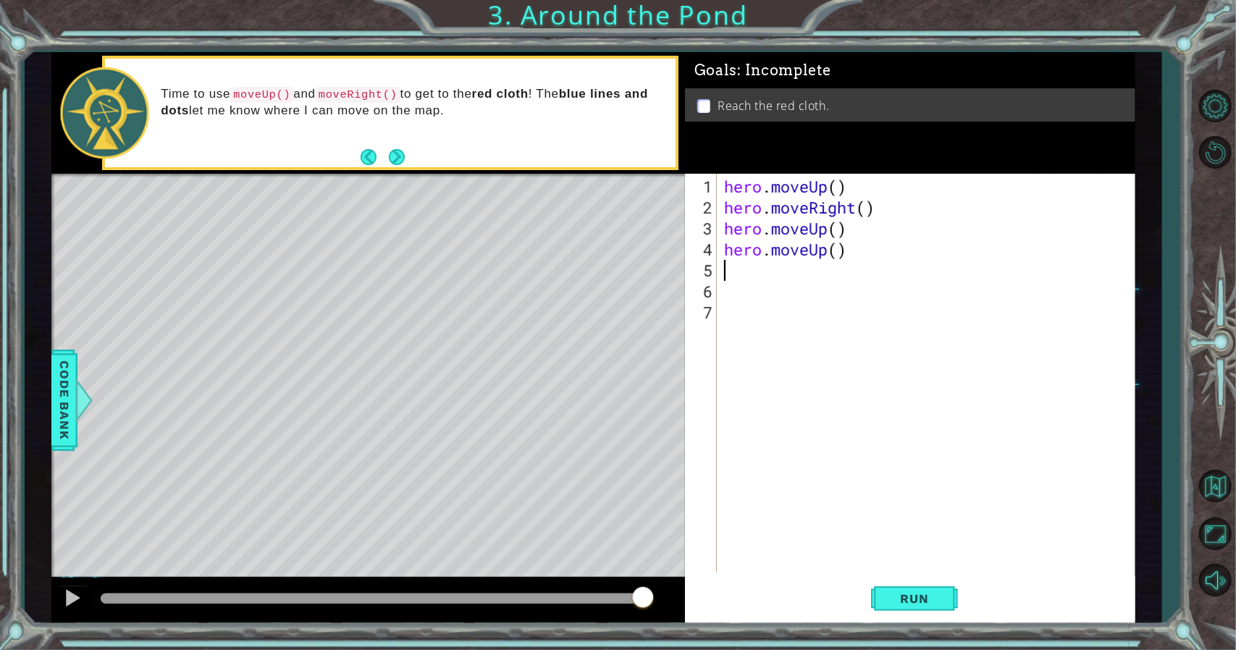
scroll to position [0, 0]
click at [924, 606] on button "Run" at bounding box center [914, 598] width 87 height 45
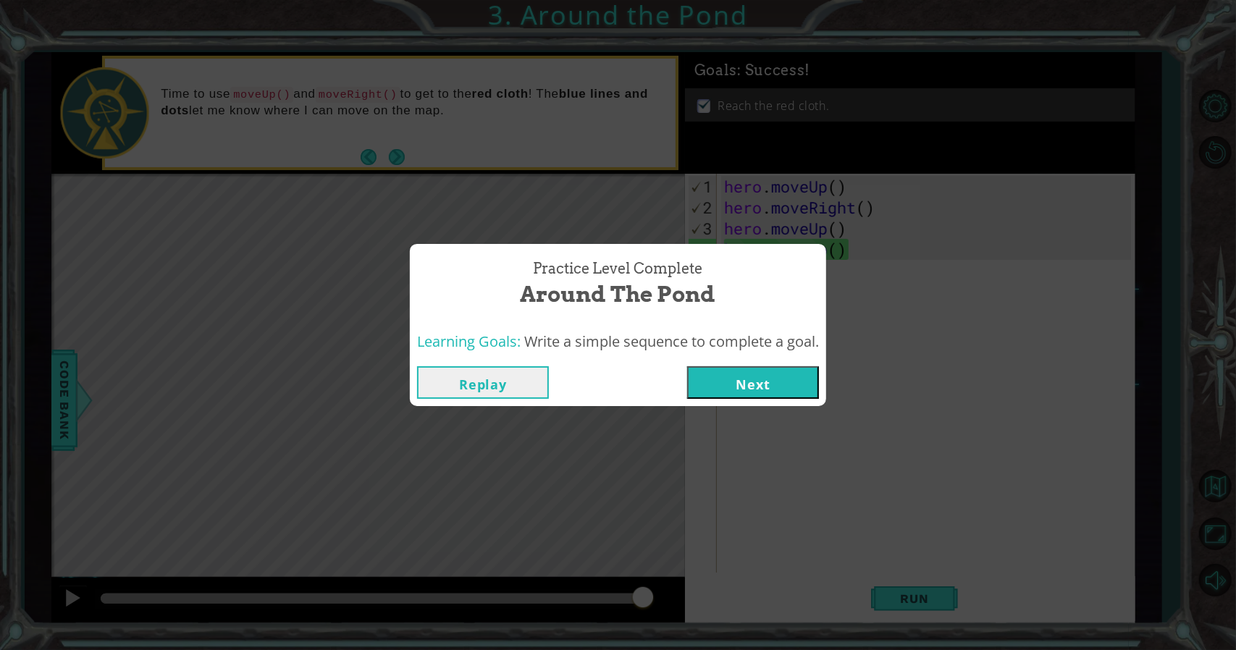
click at [725, 392] on button "Next" at bounding box center [753, 382] width 132 height 33
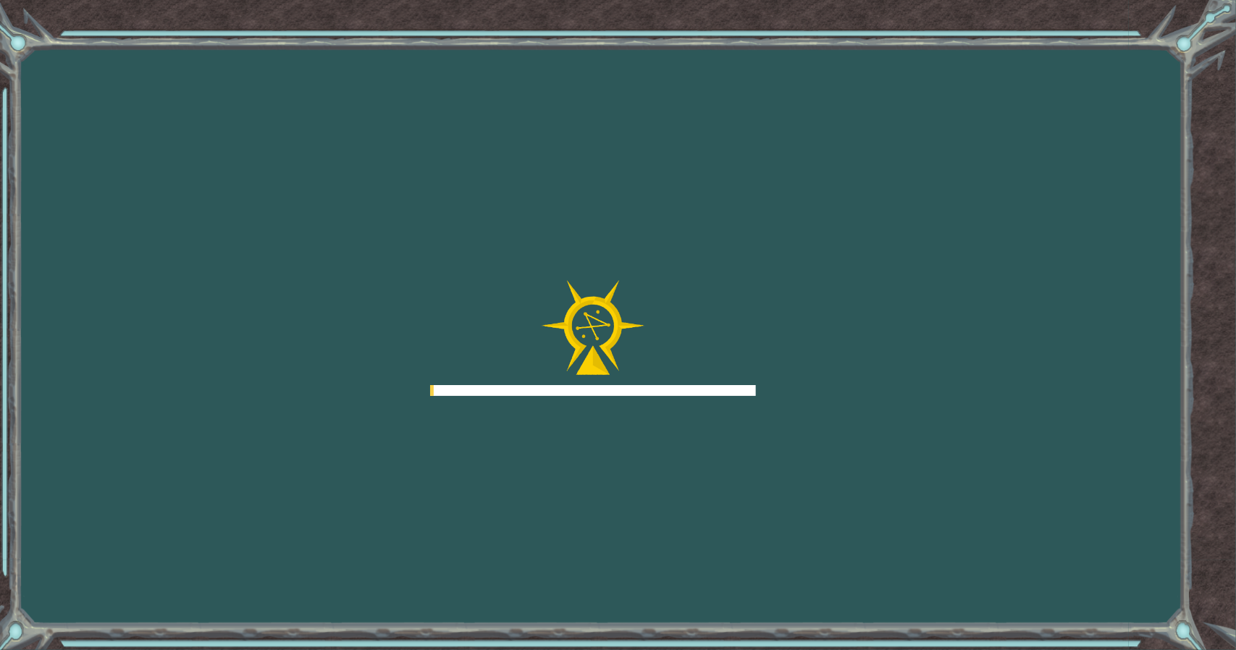
click at [726, 392] on div at bounding box center [593, 390] width 326 height 11
click at [732, 373] on div at bounding box center [593, 338] width 326 height 116
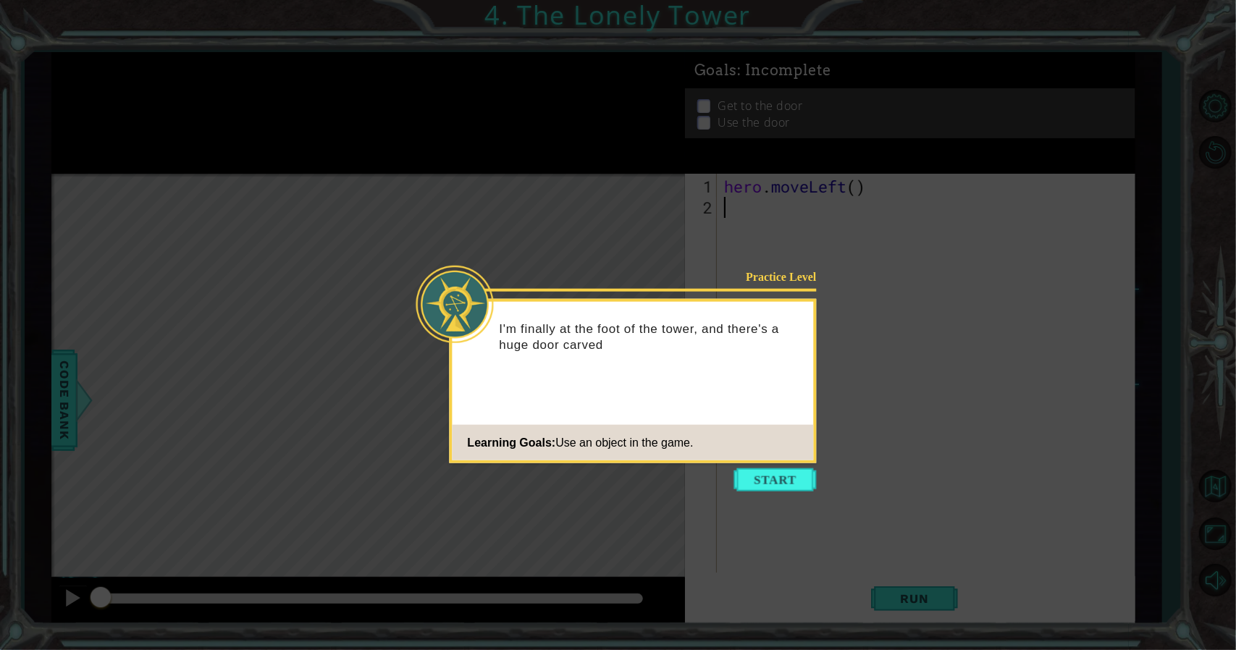
drag, startPoint x: 747, startPoint y: 432, endPoint x: 752, endPoint y: 460, distance: 28.7
click at [751, 455] on footer "Learning Goals: Use an object in the game." at bounding box center [632, 442] width 361 height 35
click at [752, 460] on div "Practice Level I'm finally at the foot of the tower, and there's a huge door ca…" at bounding box center [633, 381] width 367 height 164
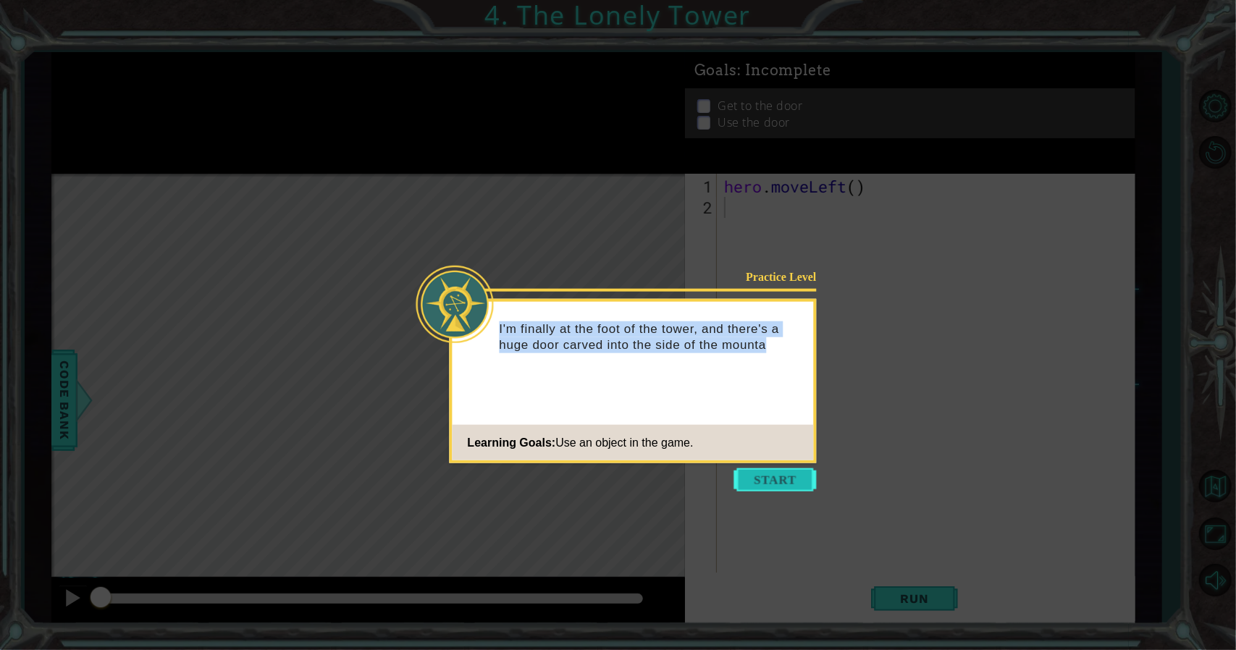
click at [761, 477] on button "Start" at bounding box center [775, 479] width 83 height 23
click at [761, 477] on icon at bounding box center [618, 325] width 1236 height 650
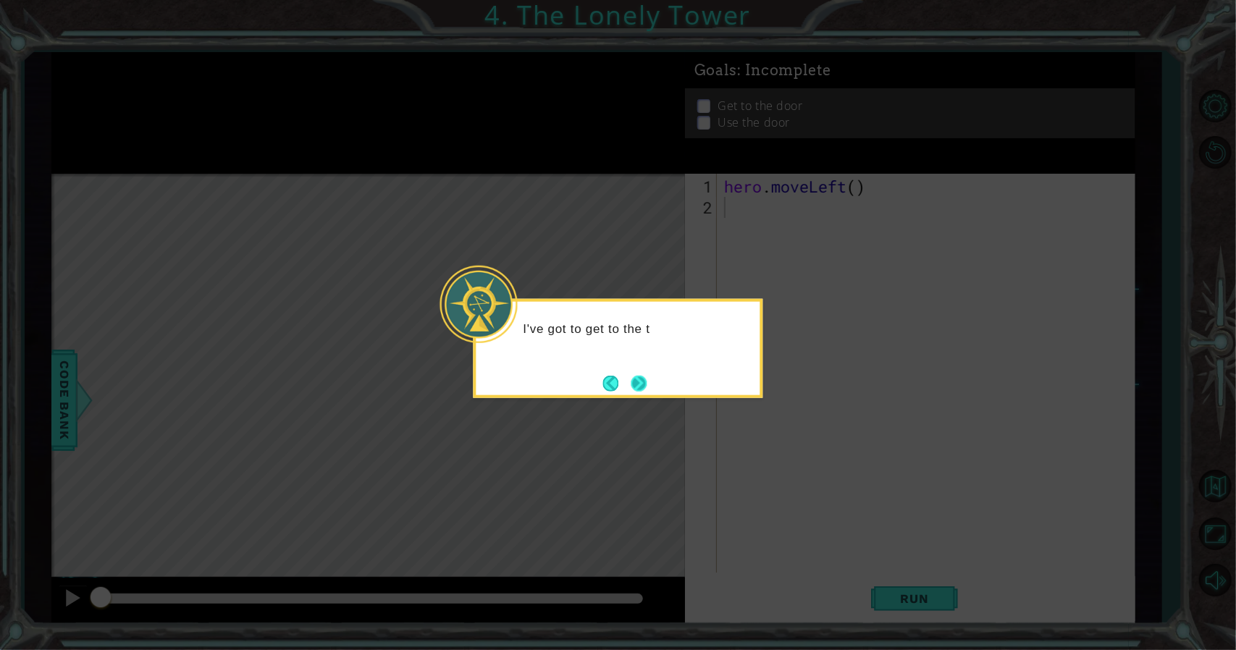
click at [646, 382] on button "Next" at bounding box center [638, 383] width 16 height 16
click at [647, 382] on button "Next" at bounding box center [638, 383] width 17 height 17
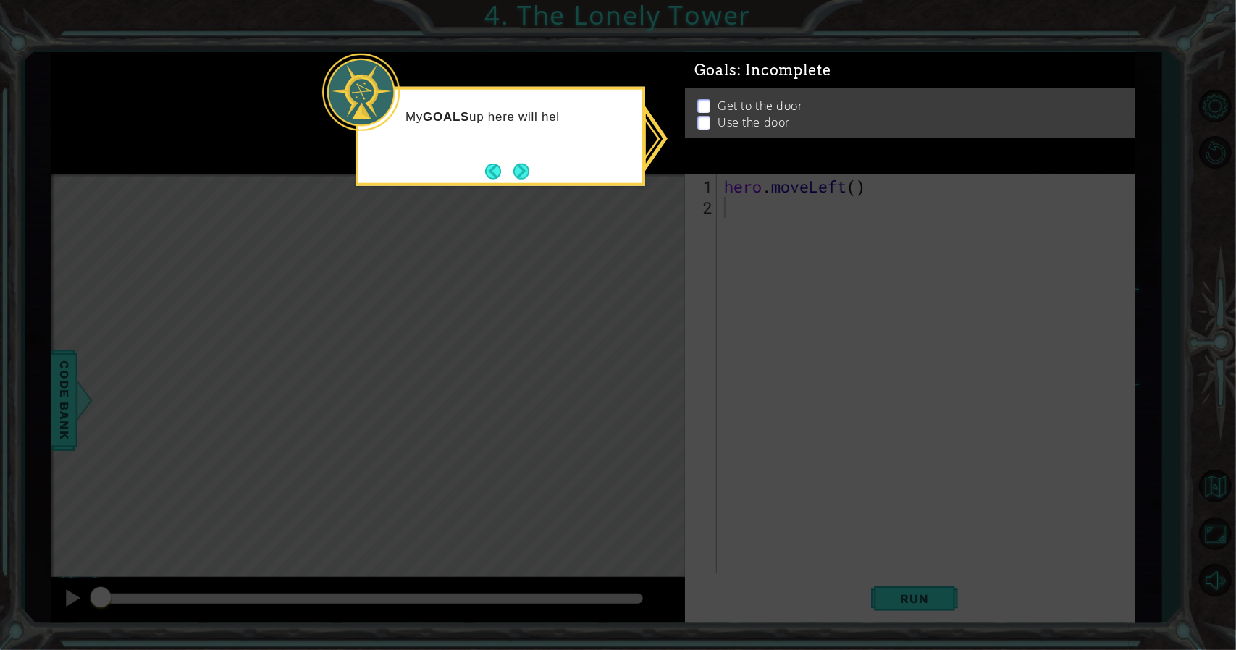
click at [591, 242] on icon at bounding box center [618, 325] width 1236 height 650
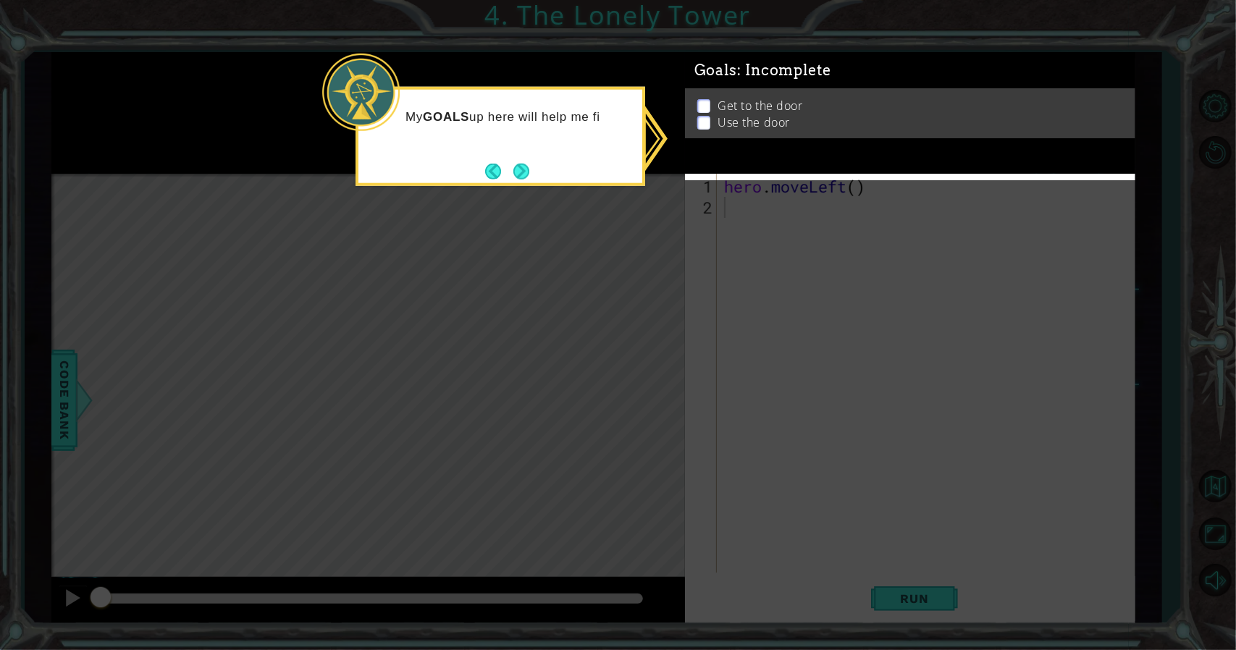
click at [591, 242] on icon at bounding box center [618, 325] width 1236 height 650
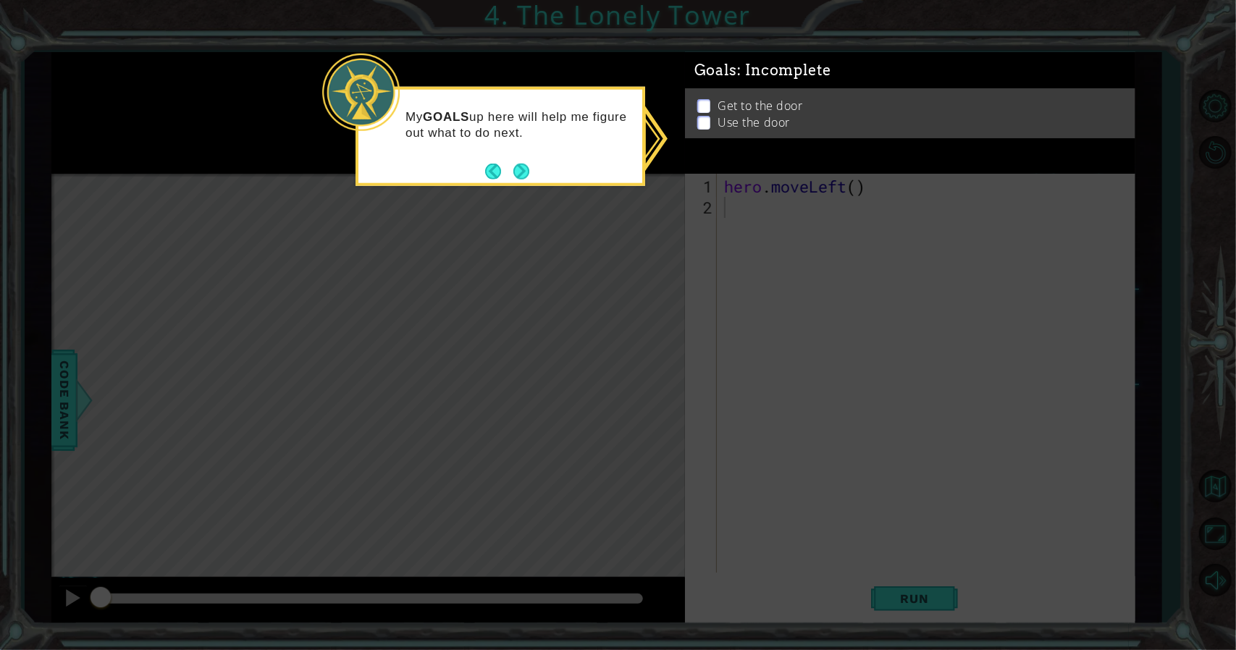
click at [544, 196] on icon at bounding box center [618, 325] width 1236 height 650
drag, startPoint x: 519, startPoint y: 141, endPoint x: 532, endPoint y: 170, distance: 31.8
click at [523, 142] on div "My GOALS up here will help me figure out what to do next." at bounding box center [500, 131] width 284 height 73
click at [532, 170] on div "My GOALS up here will help me figure out what to do next." at bounding box center [500, 136] width 290 height 99
click at [529, 170] on button "Next" at bounding box center [521, 171] width 16 height 16
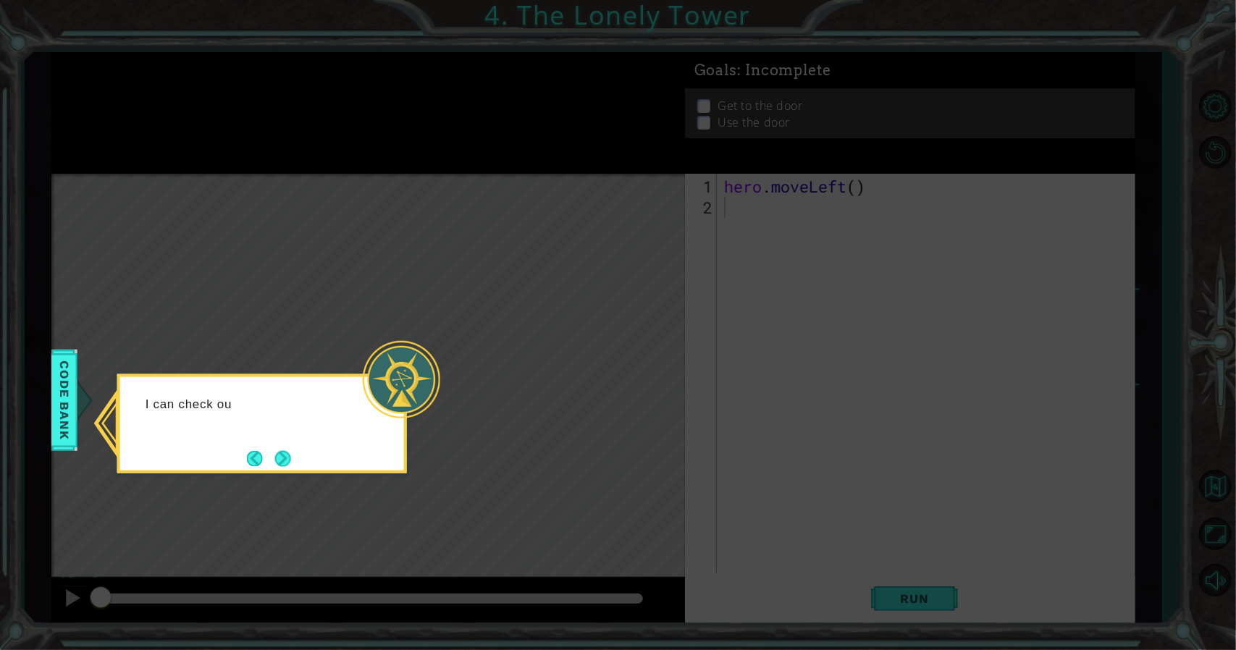
click at [405, 625] on icon at bounding box center [618, 325] width 1236 height 650
click at [279, 465] on button "Next" at bounding box center [283, 458] width 16 height 16
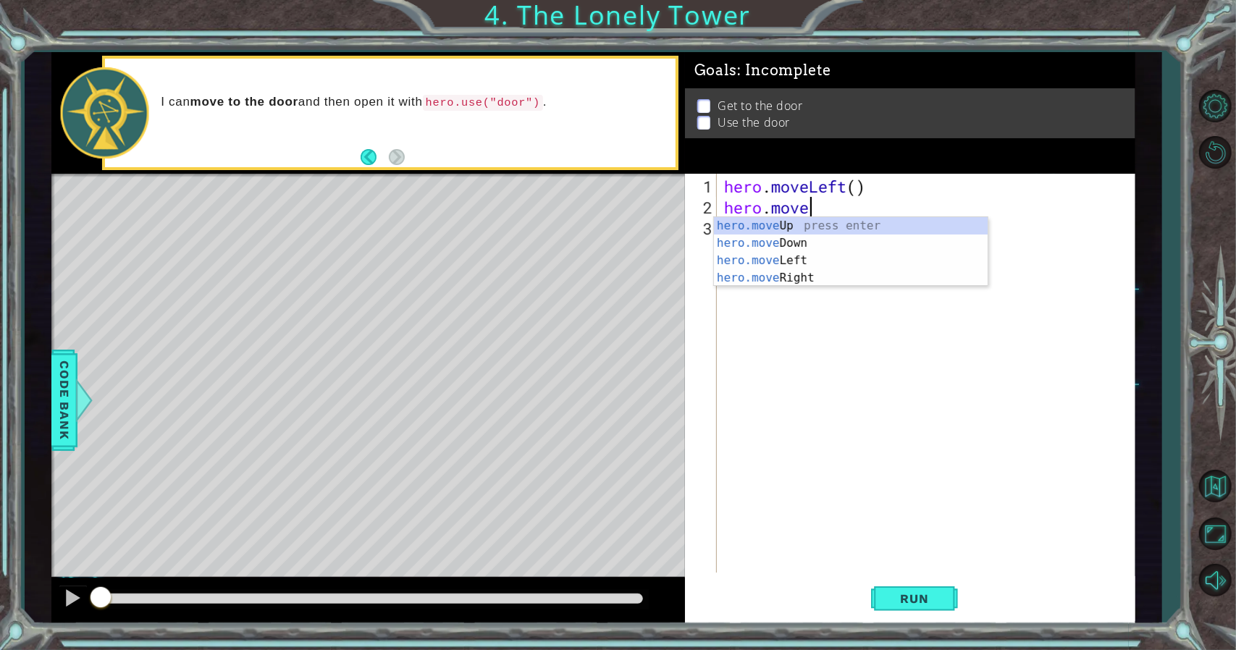
scroll to position [0, 4]
type textarea "hero.moveup"
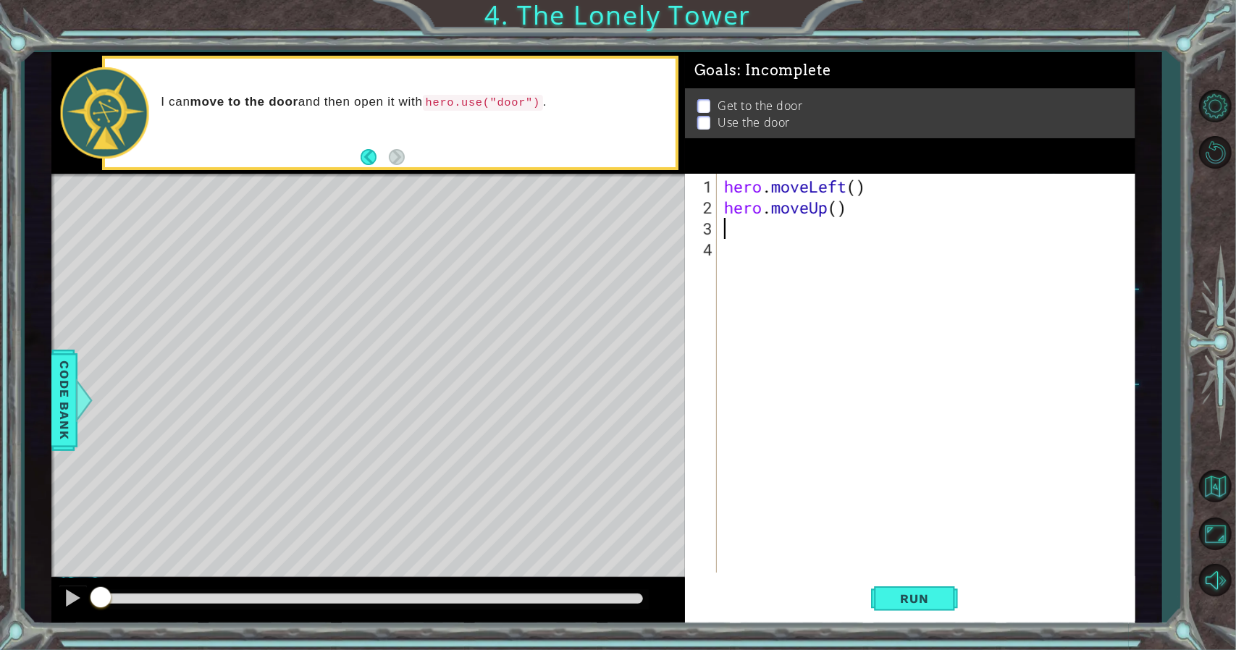
scroll to position [0, 0]
drag, startPoint x: 898, startPoint y: 589, endPoint x: 897, endPoint y: 597, distance: 8.7
click at [898, 593] on button "Run" at bounding box center [914, 598] width 87 height 45
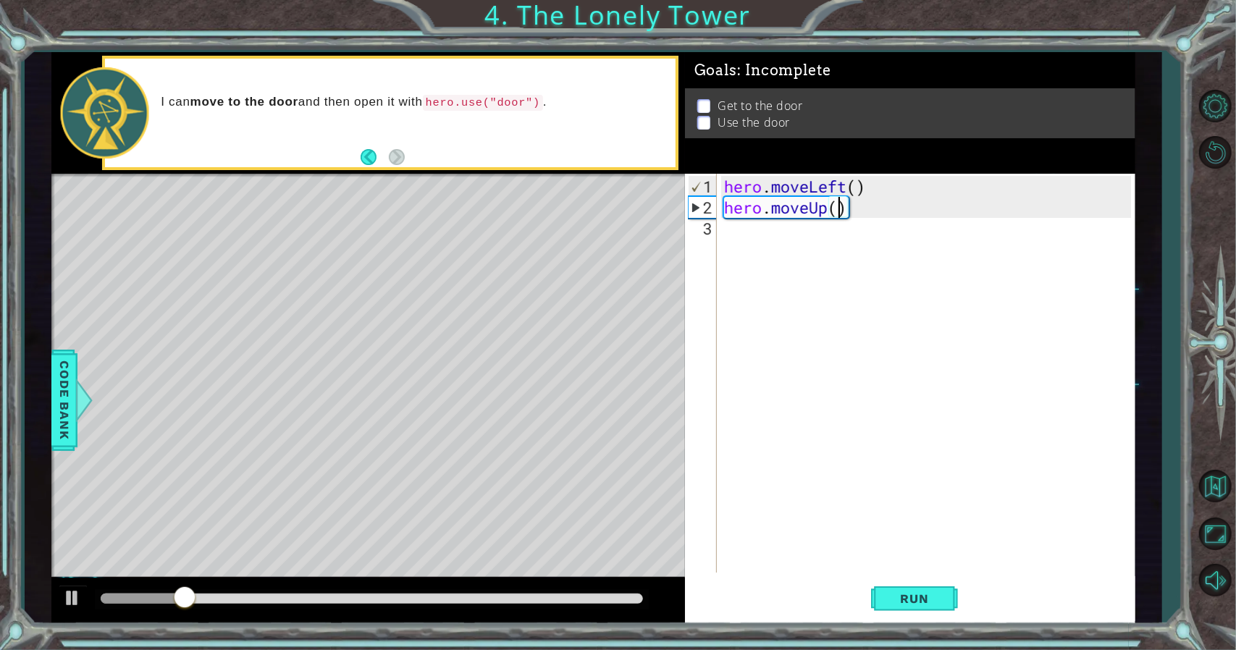
click at [834, 199] on div "hero . moveLeft ( ) hero . moveUp ( )" at bounding box center [929, 396] width 417 height 441
click at [843, 200] on div "hero . moveLeft ( ) hero . moveUp ( )" at bounding box center [929, 396] width 417 height 441
click at [851, 186] on div "hero . moveLeft ( ) hero . moveUp ( )" at bounding box center [929, 396] width 417 height 441
click at [855, 185] on div "hero . moveLeft ( ) hero . moveUp ( )" at bounding box center [929, 396] width 417 height 441
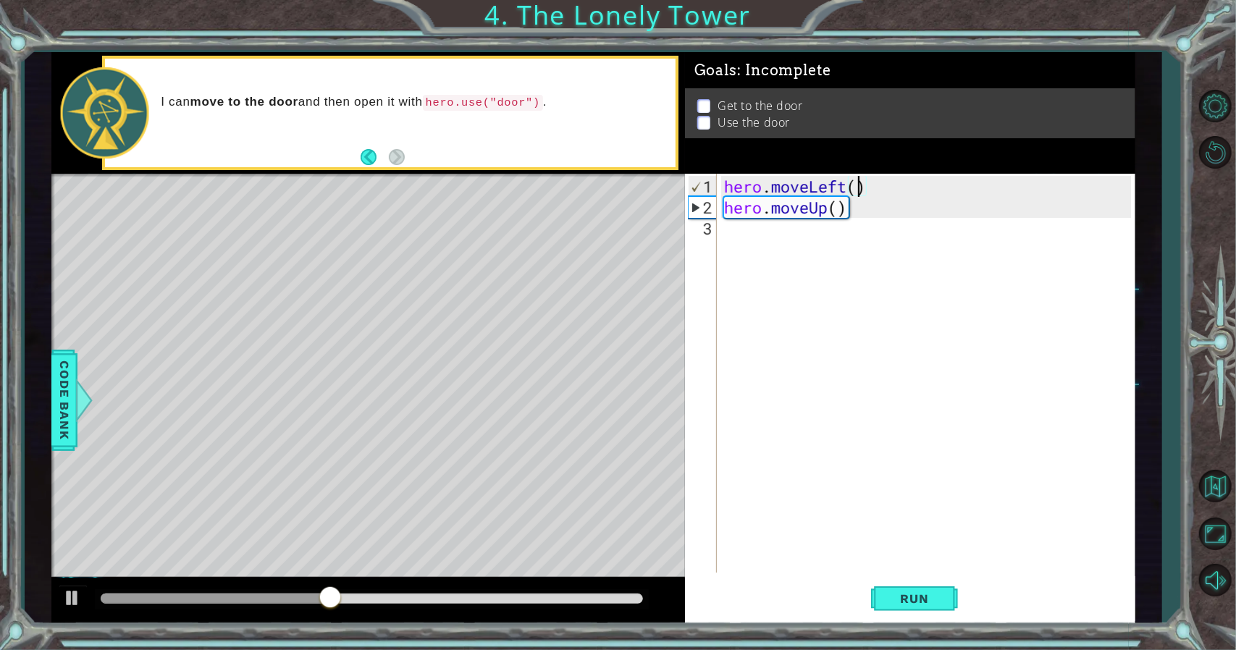
type textarea "hero.moveLeft(2)"
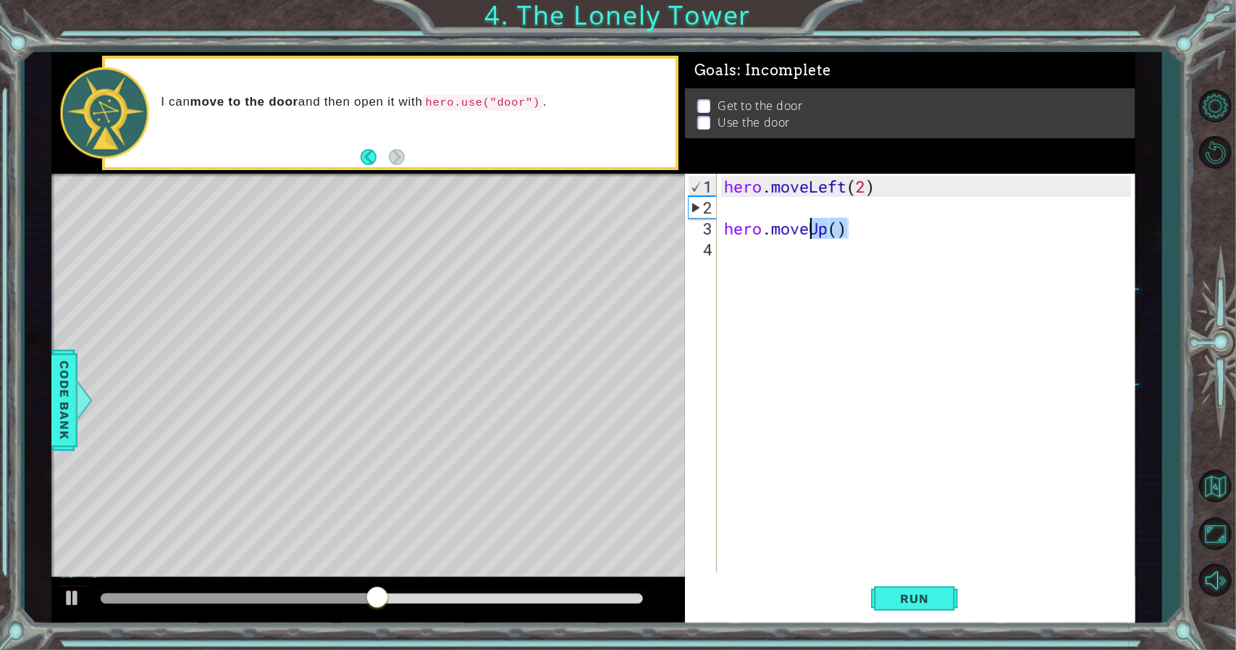
drag, startPoint x: 844, startPoint y: 230, endPoint x: 682, endPoint y: 242, distance: 162.6
click at [682, 242] on div "1 ההההההההההההההההההההההההההההההההההההההההההההההההההההההההההההההההההההההההההההה…" at bounding box center [593, 338] width 1084 height 572
click at [800, 221] on div "hero . moveLeft ( 2 ) hero . moveUp ( )" at bounding box center [929, 396] width 417 height 441
type textarea "hero.moveUp()"
drag, startPoint x: 874, startPoint y: 235, endPoint x: 722, endPoint y: 230, distance: 152.1
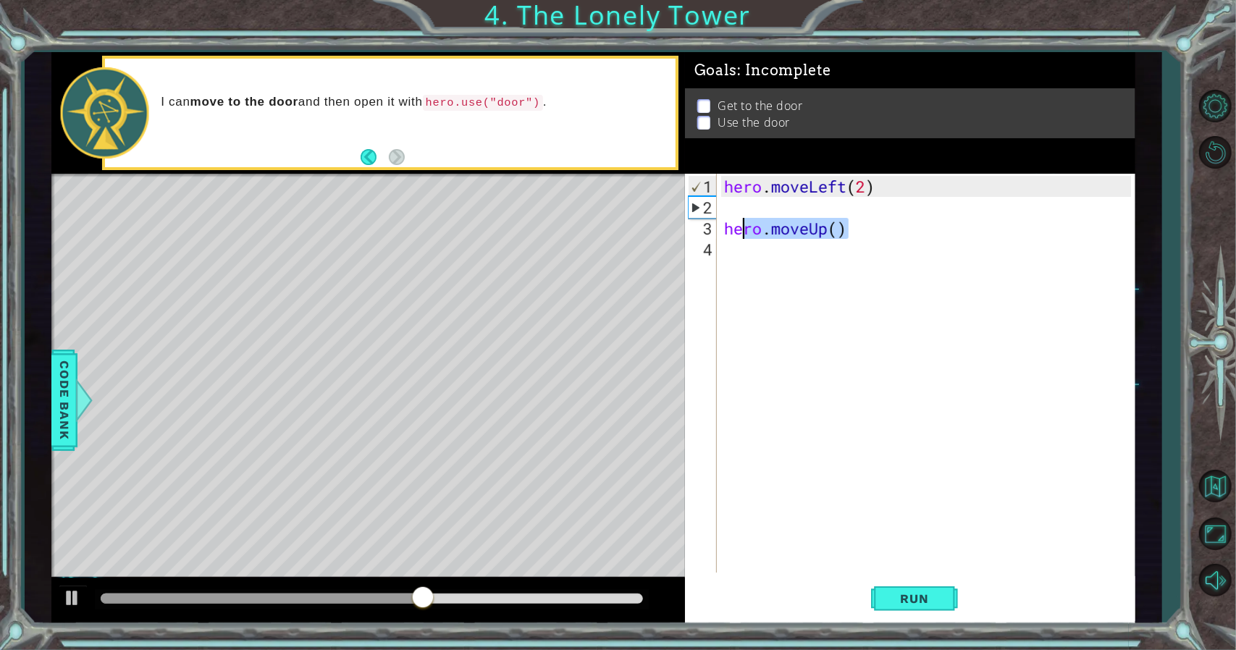
click at [722, 230] on div "hero . moveLeft ( 2 ) hero . moveUp ( )" at bounding box center [929, 396] width 417 height 441
click at [701, 187] on div "1" at bounding box center [702, 186] width 28 height 21
type textarea "hero.moveLeft(2)"
click at [928, 604] on span "Run" at bounding box center [914, 598] width 57 height 14
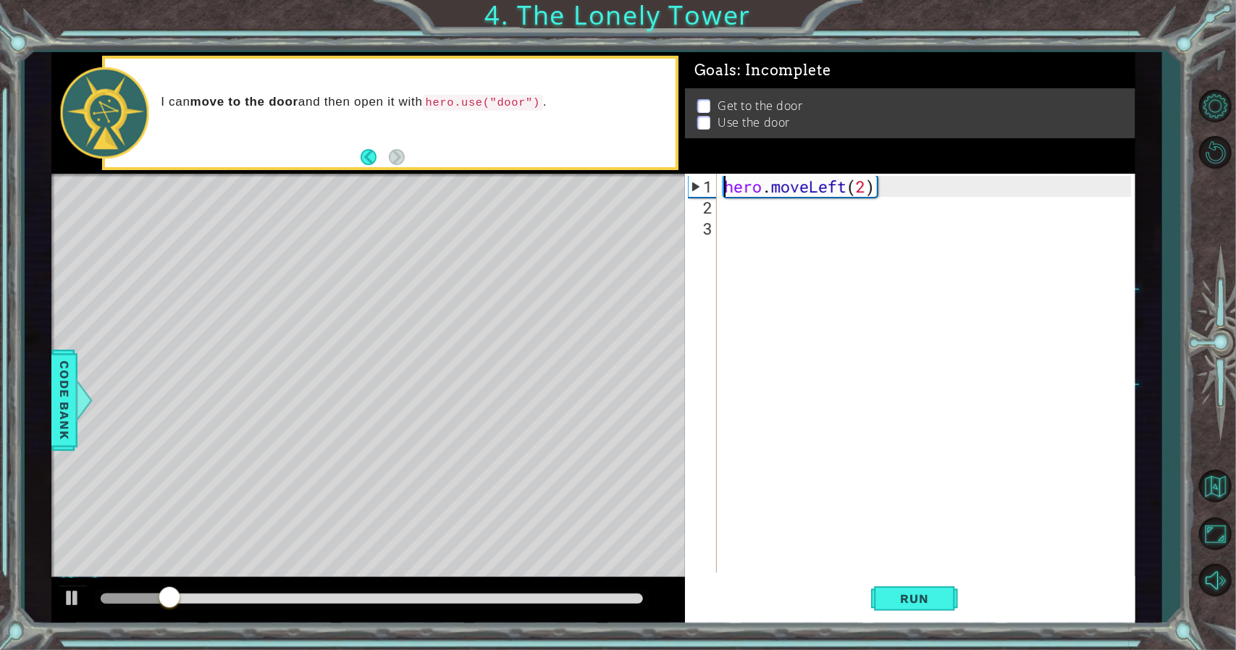
click at [773, 215] on div "hero . moveLeft ( 2 )" at bounding box center [929, 396] width 417 height 441
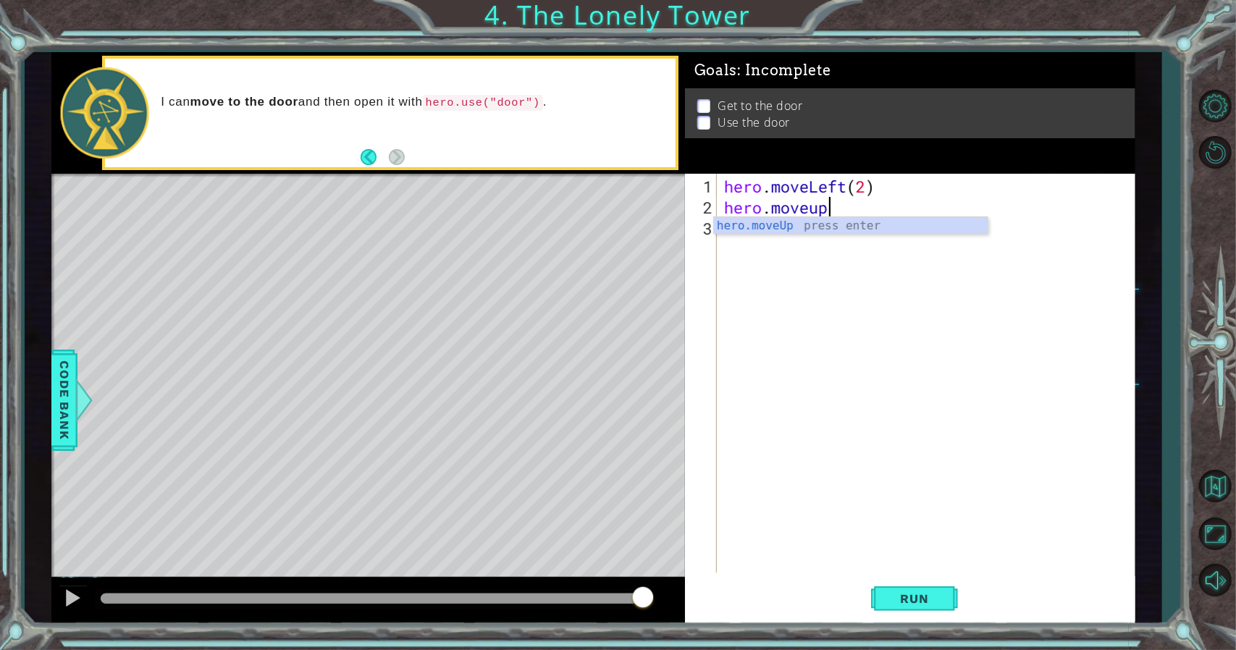
scroll to position [0, 4]
type textarea "hero.moveup3"
type textarea "hero.moveup(2)"
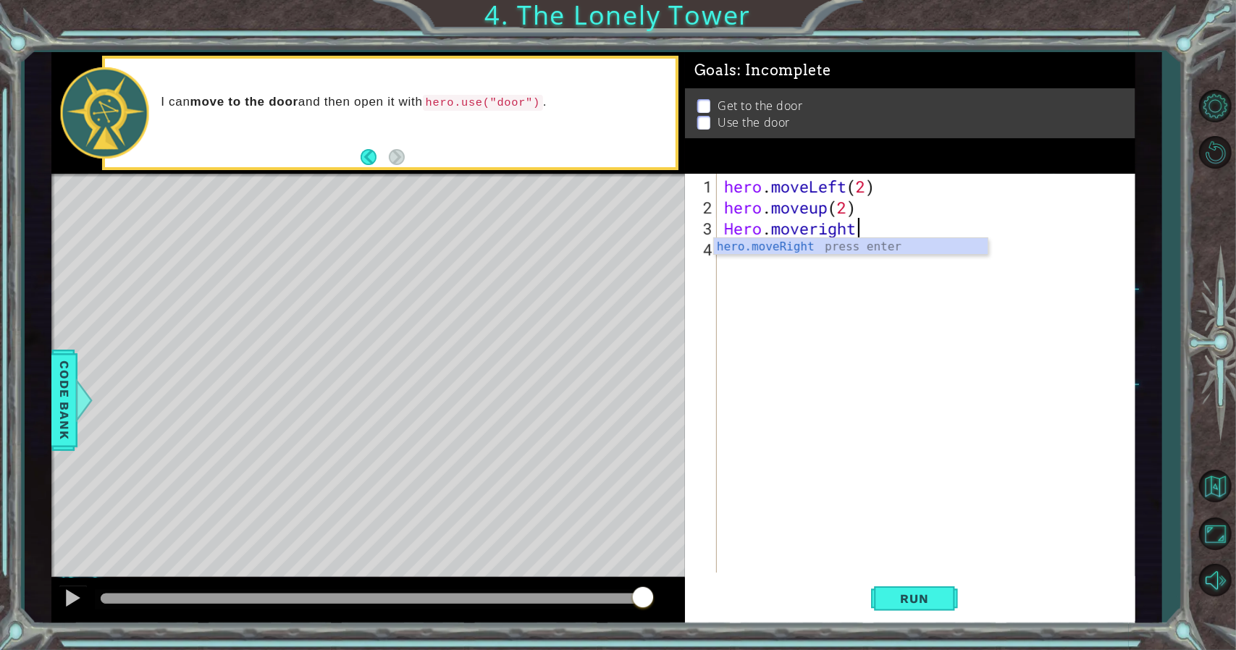
scroll to position [0, 6]
type textarea "Hero.moveright(2)"
type textarea "j"
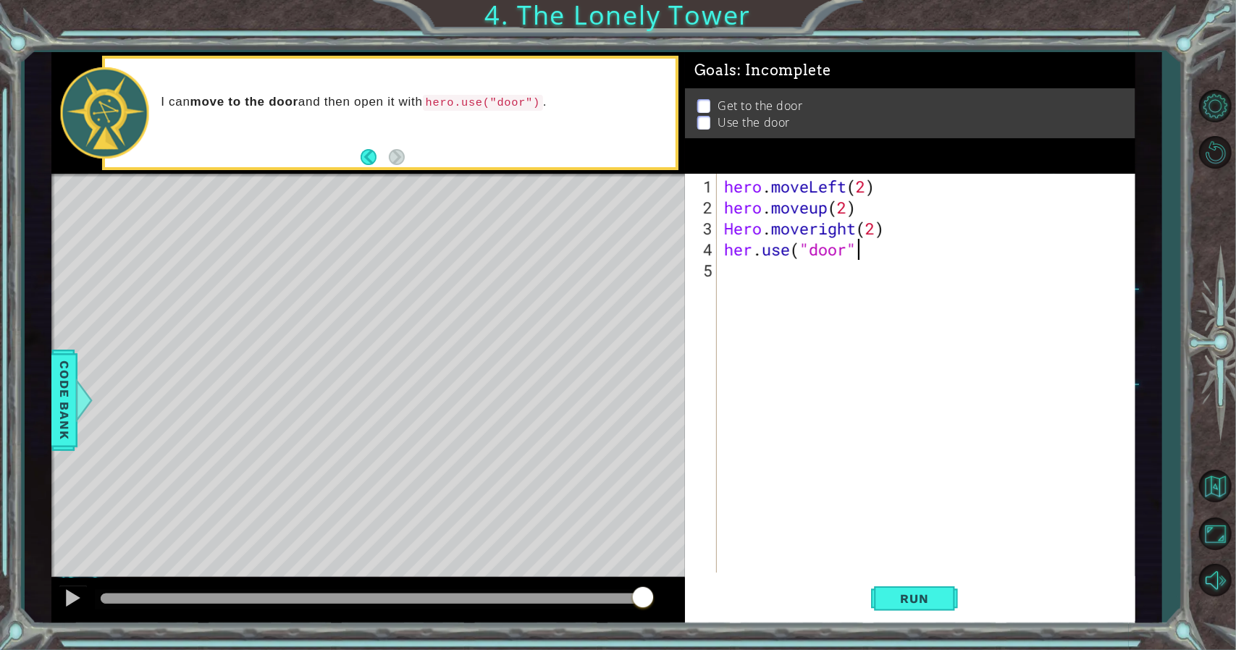
type textarea "her.use("door")"
click at [918, 602] on span "Run" at bounding box center [914, 598] width 57 height 14
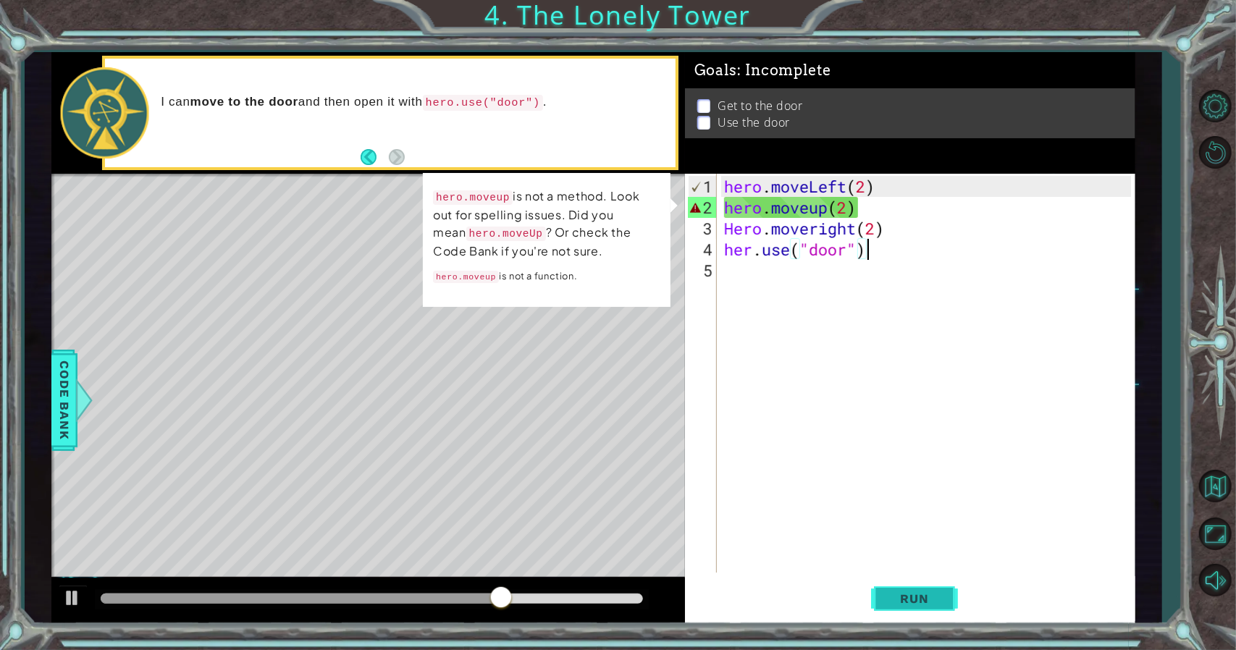
click at [882, 596] on button "Run" at bounding box center [914, 598] width 87 height 45
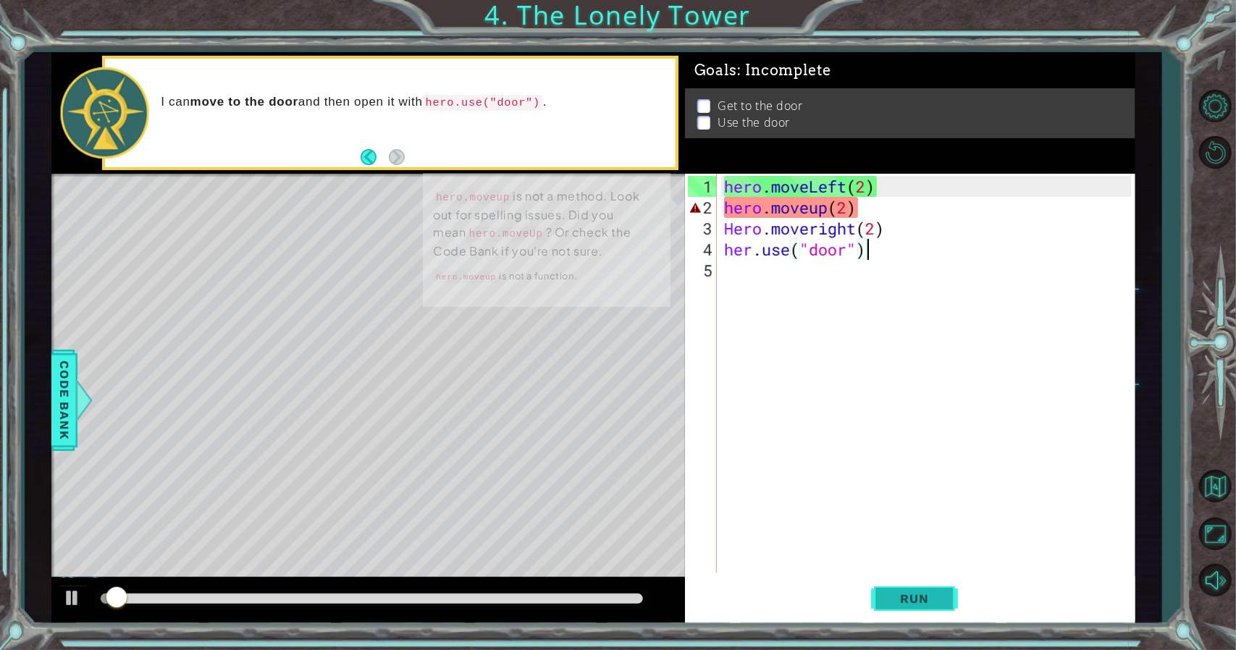
click at [882, 596] on button "Run" at bounding box center [914, 598] width 87 height 45
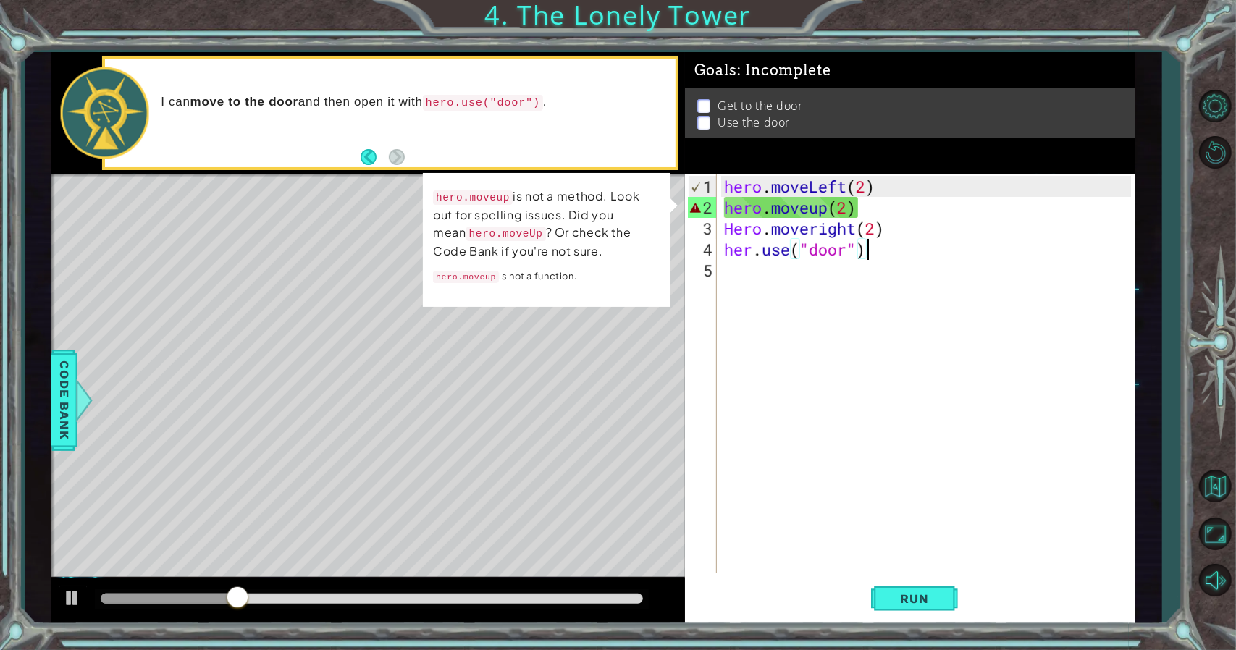
click at [802, 211] on div "hero . moveLeft ( 2 ) hero . moveup ( 2 ) Hero . moveright ( 2 ) her . use ( "d…" at bounding box center [929, 396] width 417 height 441
click at [818, 216] on div "hero . moveLeft ( 2 ) hero . moveup ( 2 ) Hero . moveright ( 2 ) her . use ( "d…" at bounding box center [929, 396] width 417 height 441
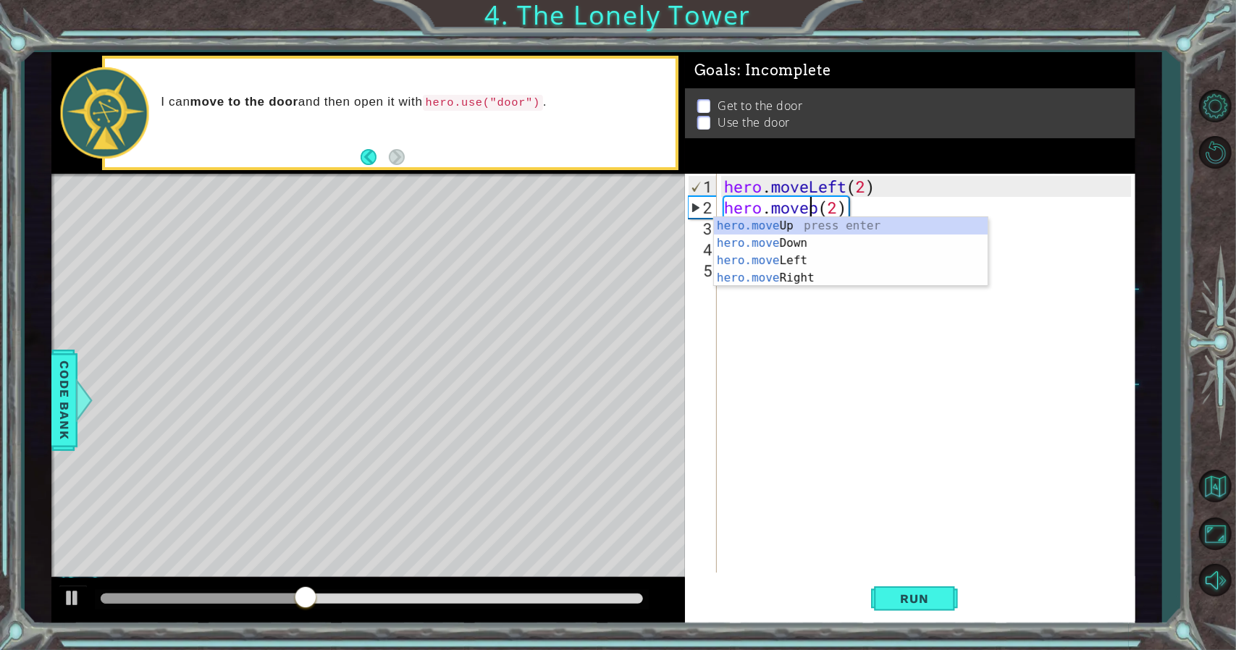
scroll to position [0, 4]
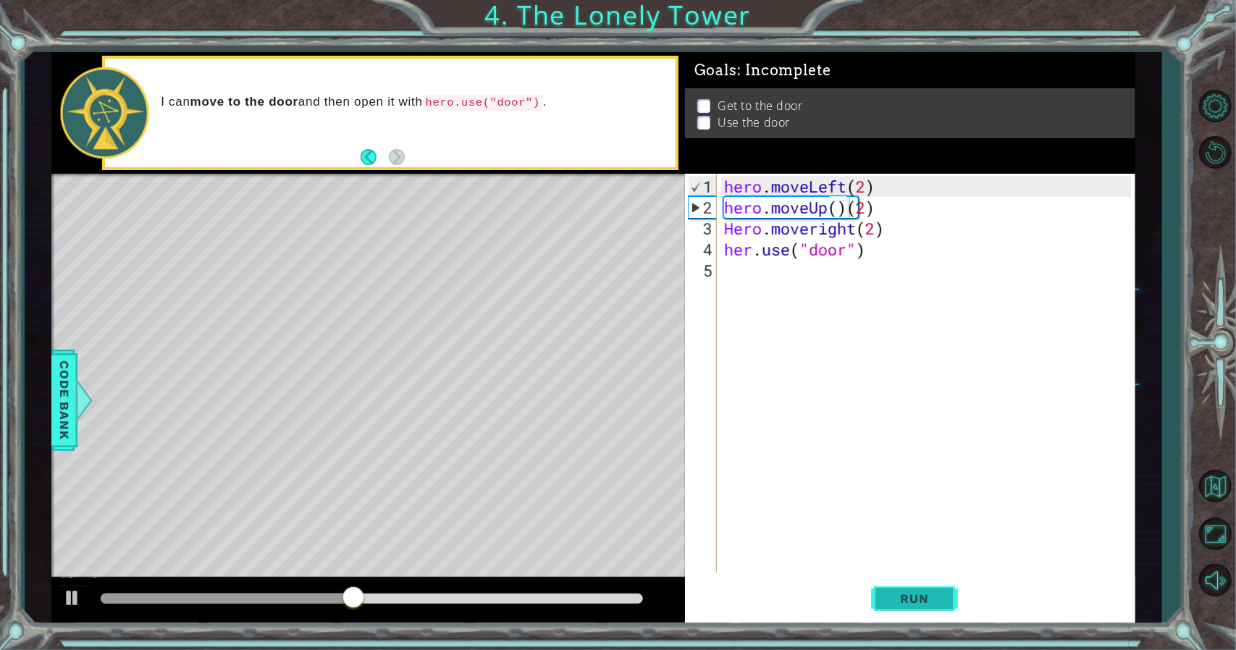
click at [903, 587] on button "Run" at bounding box center [914, 598] width 87 height 45
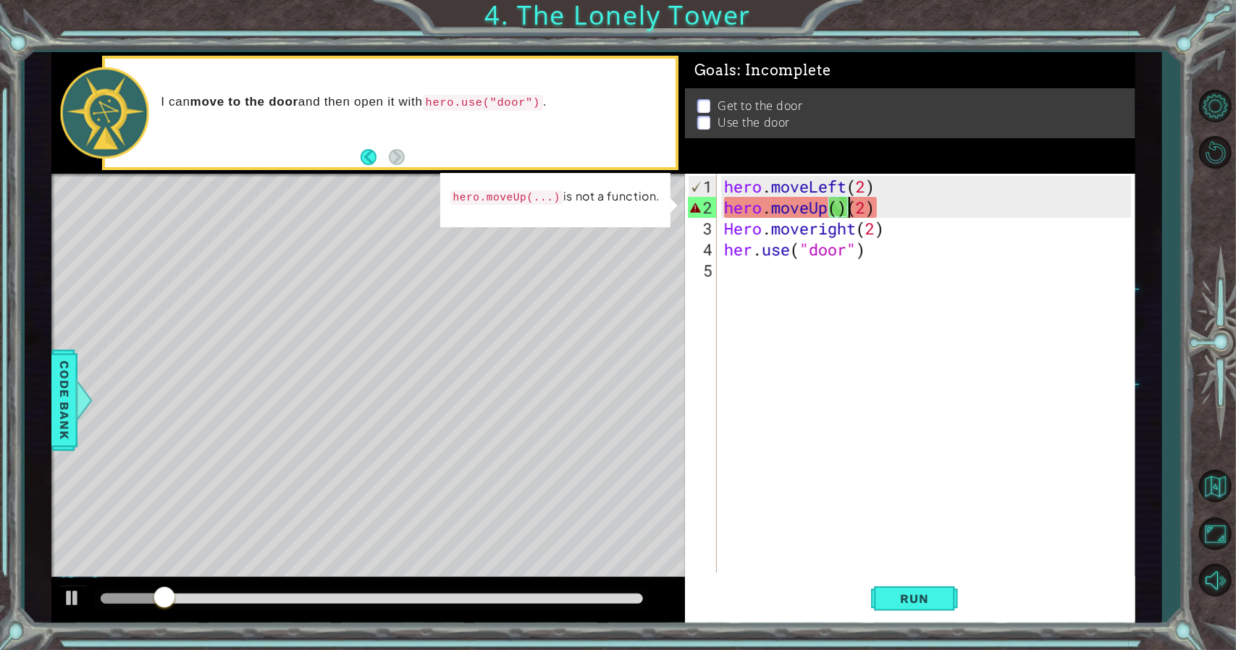
click at [860, 214] on div "hero . moveLeft ( 2 ) hero . moveUp ( ) ( 2 ) Hero . moveright ( 2 ) her . use …" at bounding box center [929, 396] width 417 height 441
click at [845, 214] on div "hero . moveLeft ( 2 ) hero . moveUp ( ) ( 2 ) Hero . moveright ( 2 ) her . use …" at bounding box center [929, 396] width 417 height 441
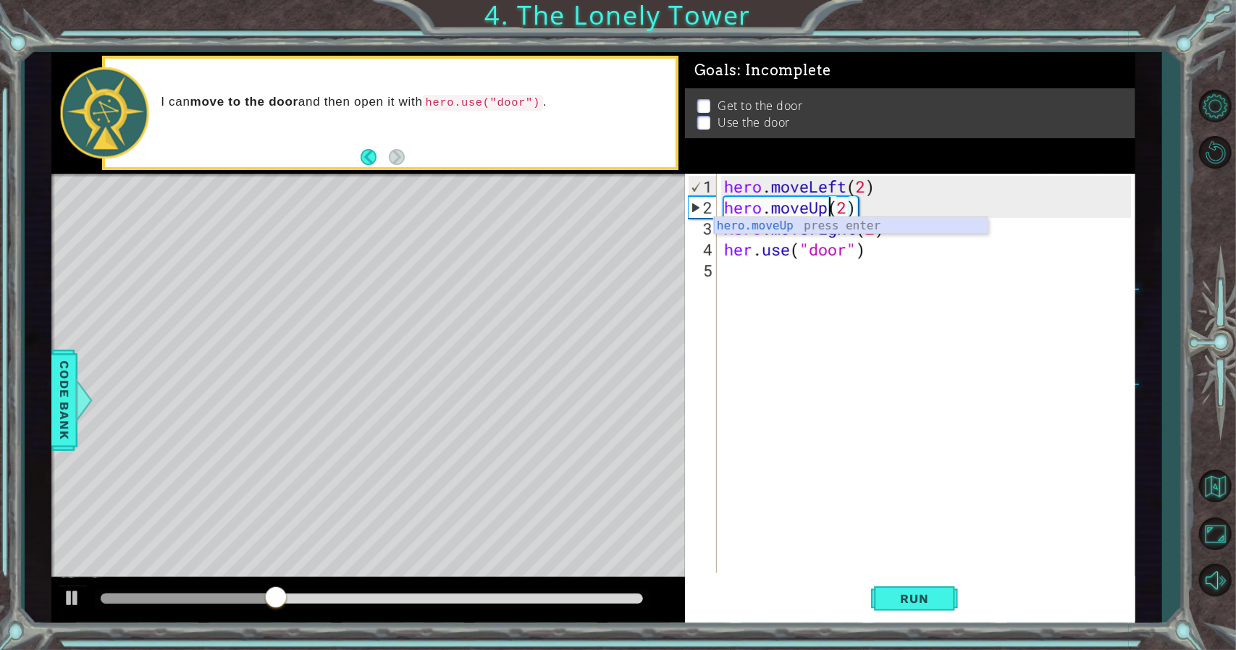
click at [783, 225] on div "hero.moveUp press enter" at bounding box center [851, 243] width 274 height 52
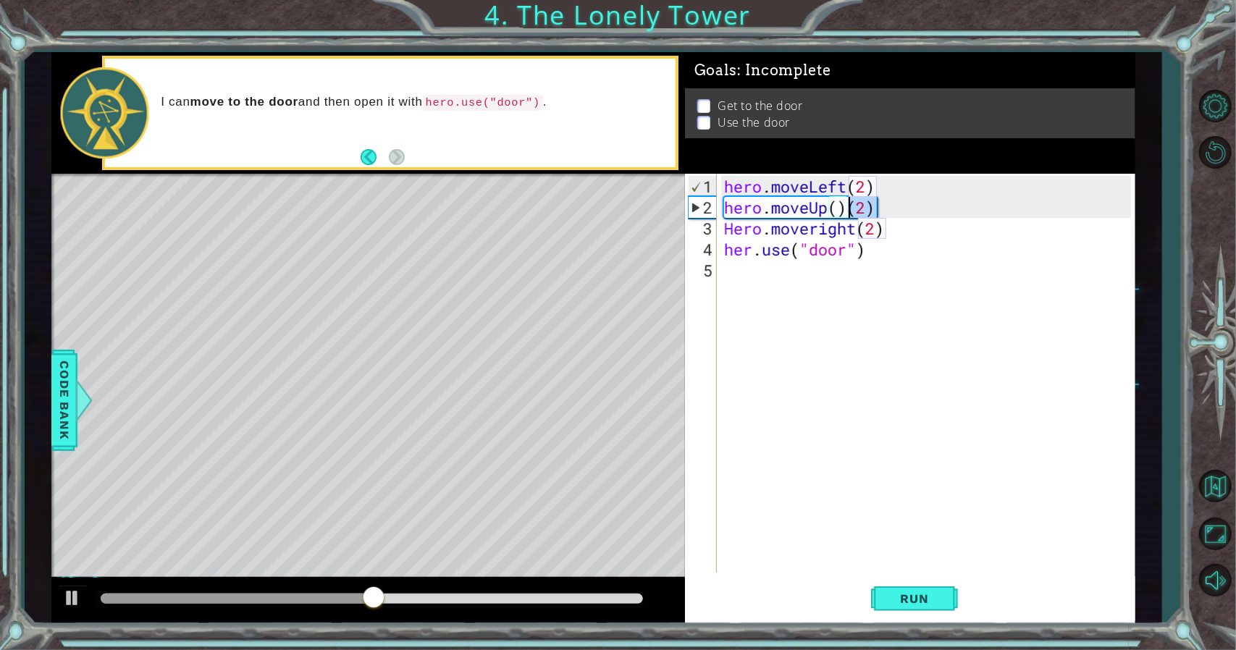
drag, startPoint x: 873, startPoint y: 203, endPoint x: 848, endPoint y: 202, distance: 24.7
click at [848, 202] on div "hero . moveLeft ( 2 ) hero . moveUp ( ) ( 2 ) Hero . moveright ( 2 ) her . use …" at bounding box center [929, 396] width 417 height 441
click at [836, 209] on div "hero . moveLeft ( 2 ) hero . moveUp ( ) Hero . moveright ( 2 ) her . use ( "doo…" at bounding box center [929, 396] width 417 height 441
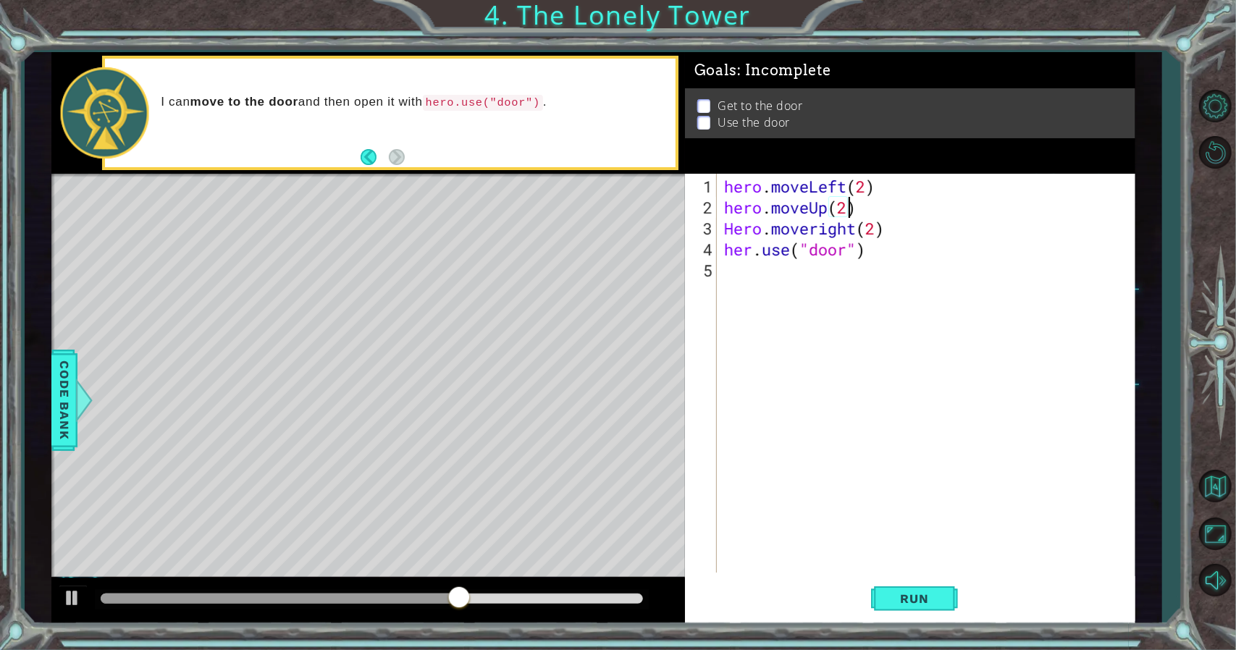
scroll to position [0, 5]
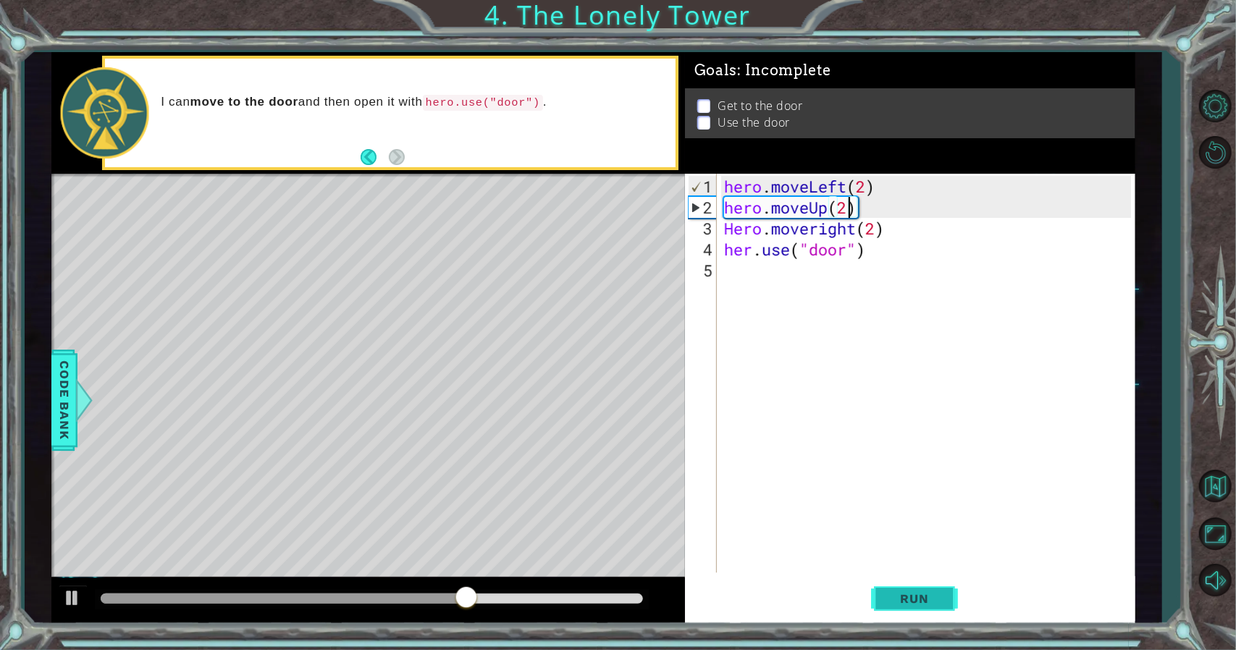
click at [934, 594] on span "Run" at bounding box center [914, 598] width 57 height 14
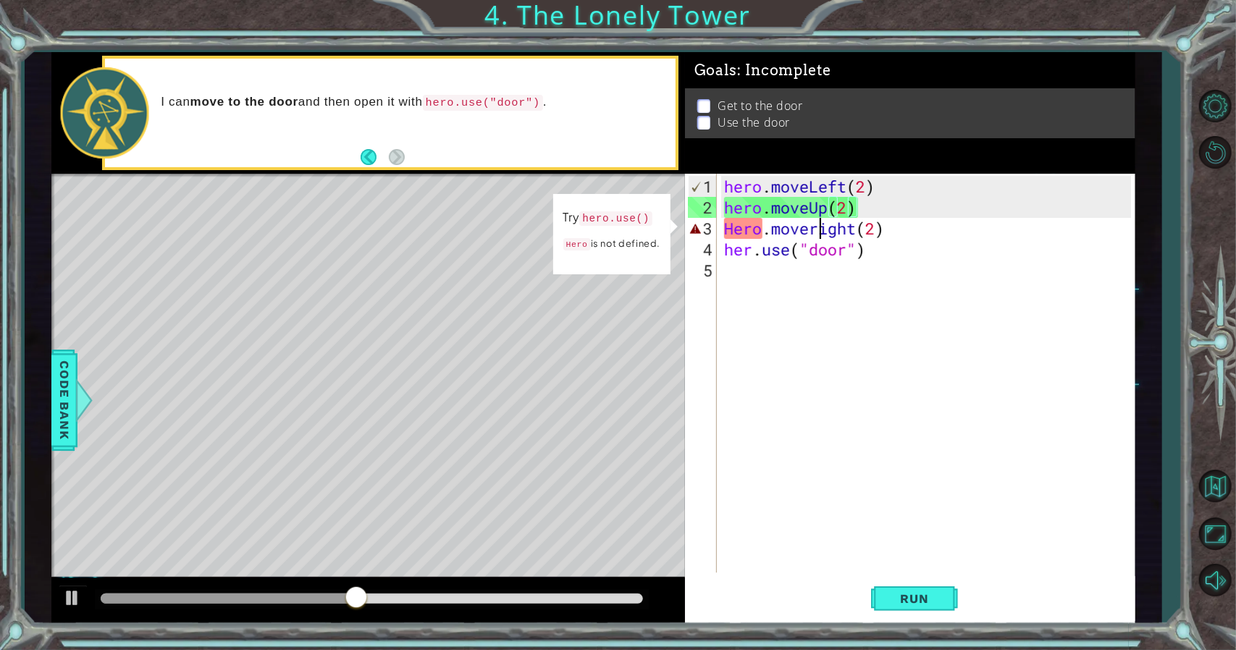
click at [821, 224] on div "hero . moveLeft ( 2 ) hero . moveUp ( 2 ) Hero . moveright ( 2 ) her . use ( "d…" at bounding box center [929, 396] width 417 height 441
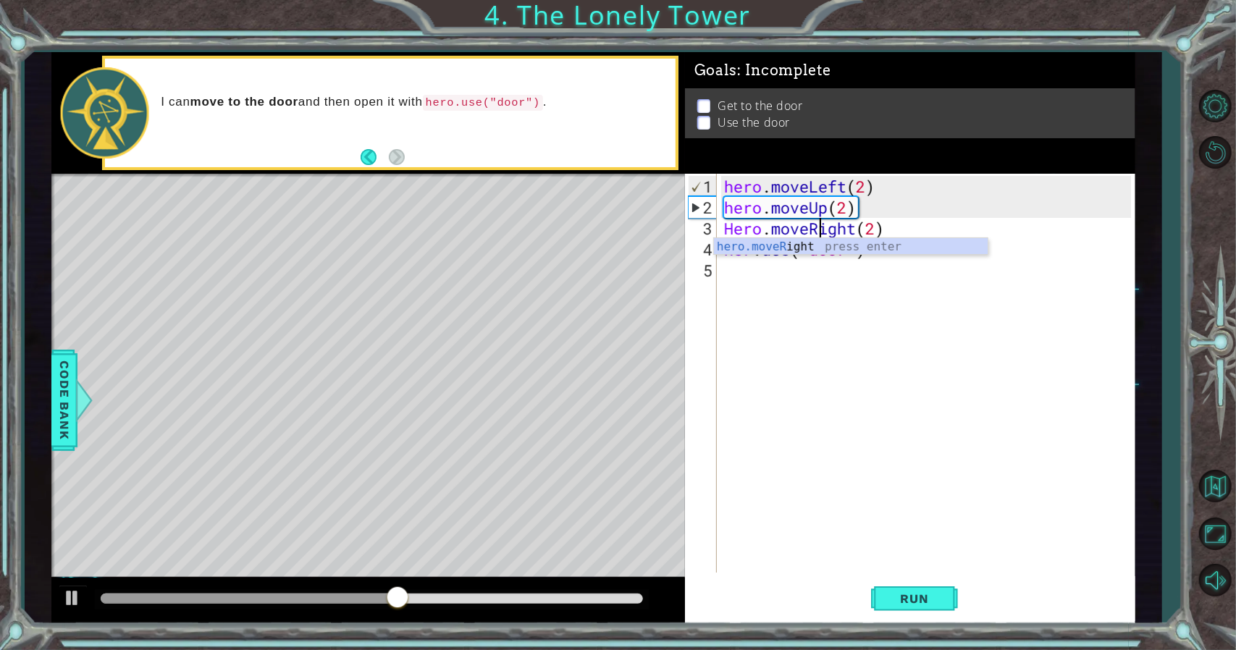
scroll to position [0, 4]
click at [927, 617] on button "Run" at bounding box center [914, 598] width 87 height 45
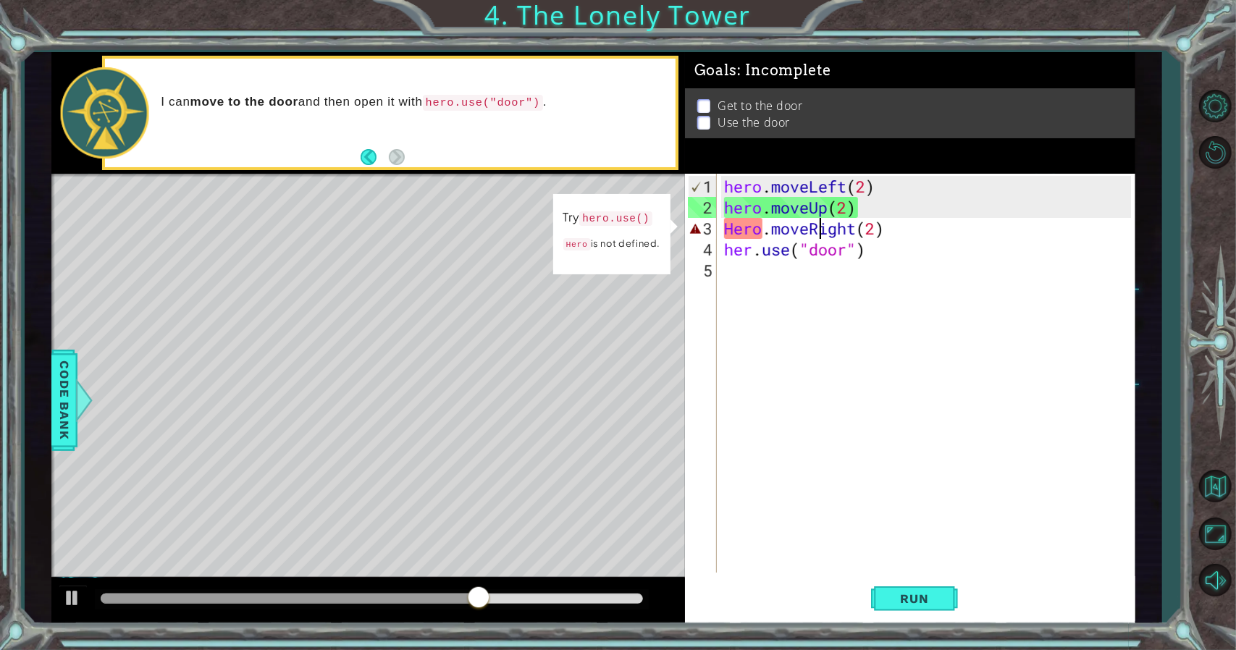
click at [732, 236] on div "hero . moveLeft ( 2 ) hero . moveUp ( 2 ) Hero . moveRight ( 2 ) her . use ( "d…" at bounding box center [929, 396] width 417 height 441
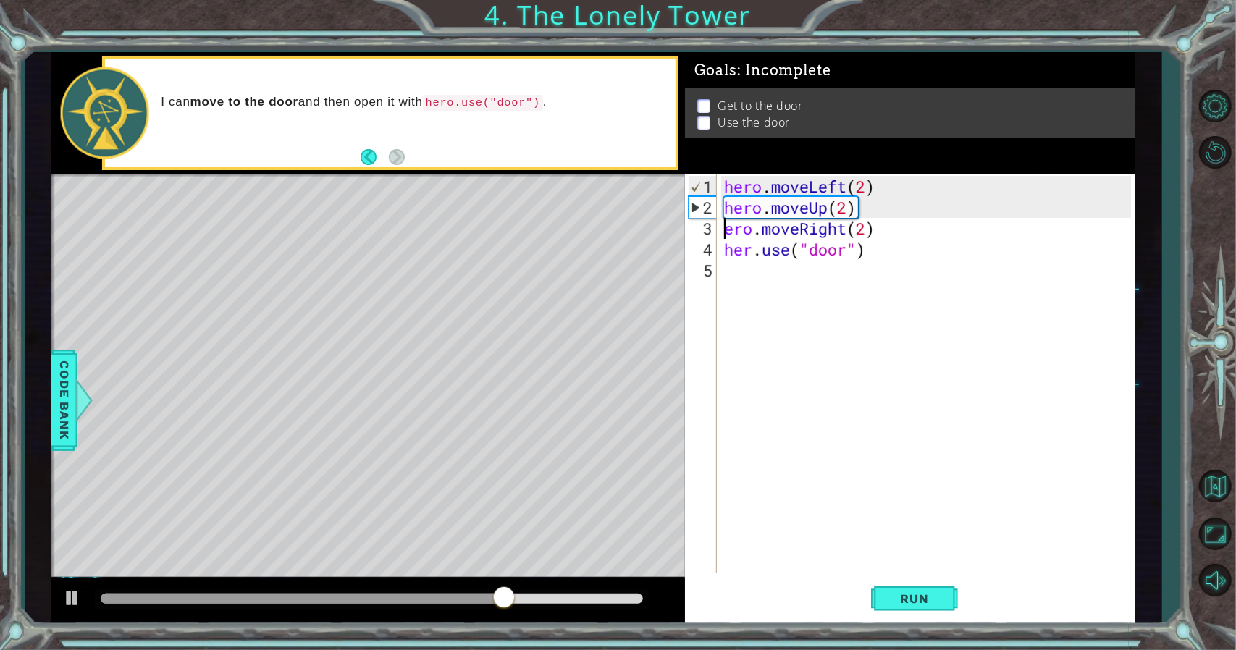
scroll to position [0, 0]
click at [887, 610] on button "Run" at bounding box center [914, 598] width 87 height 45
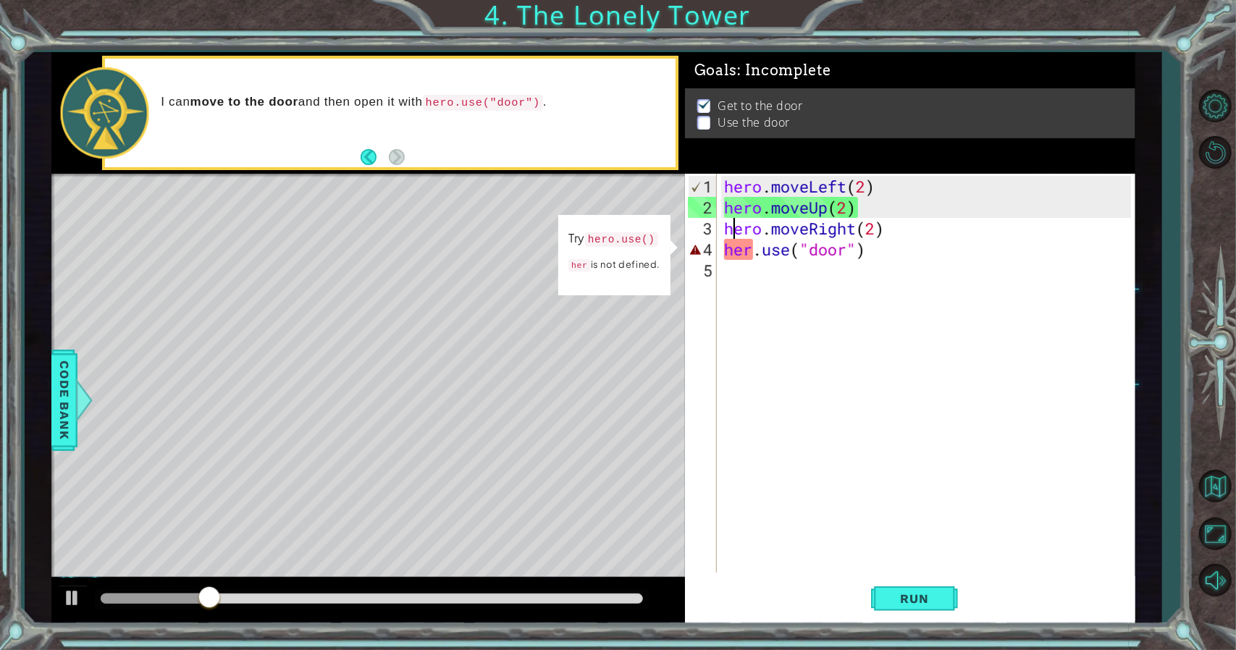
click at [748, 254] on div "hero . moveLeft ( 2 ) hero . moveUp ( 2 ) hero . moveRight ( 2 ) her . use ( "d…" at bounding box center [929, 396] width 417 height 441
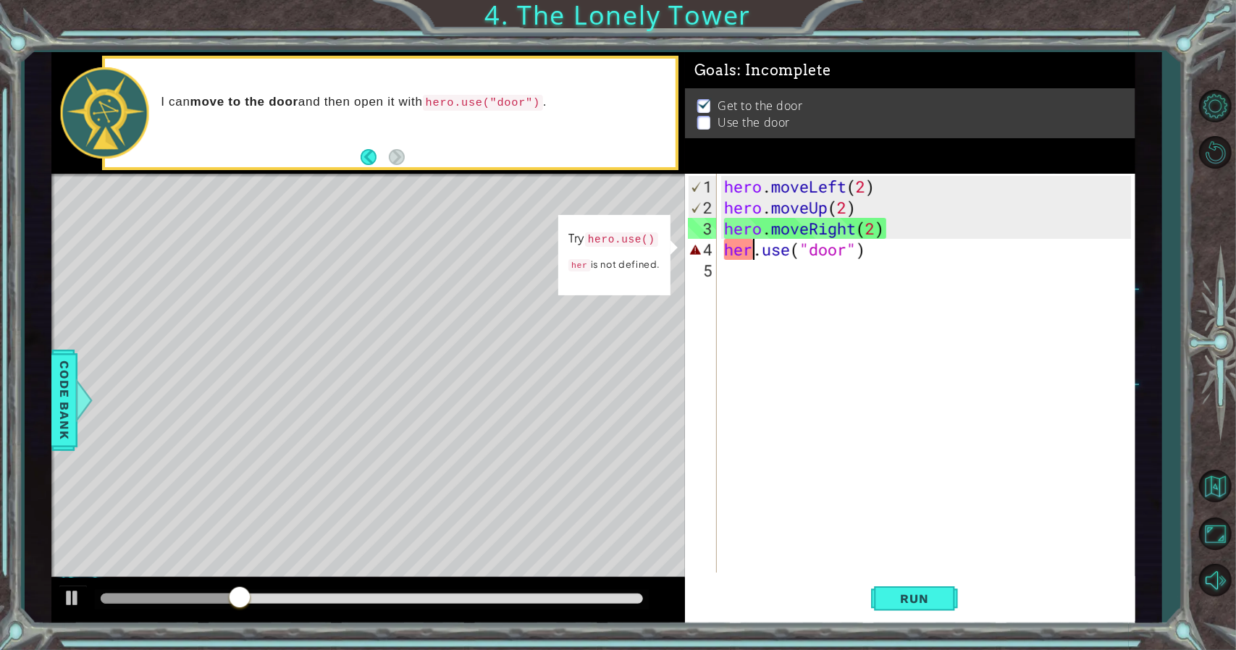
scroll to position [0, 1]
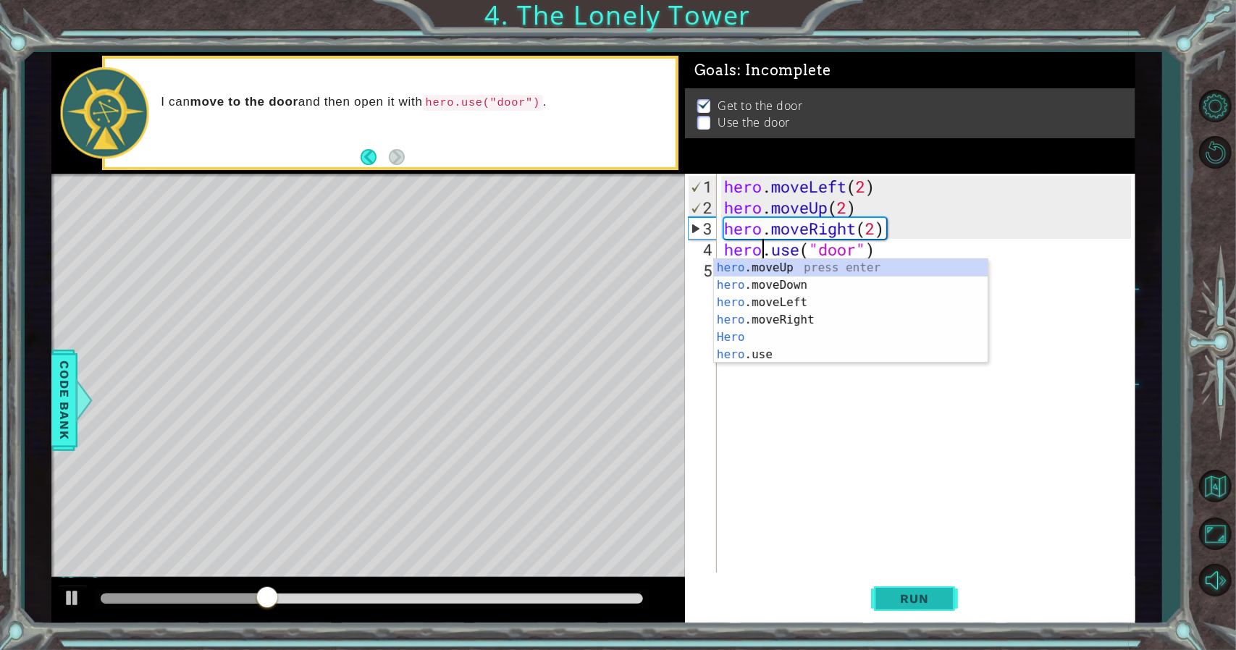
type textarea "hero.use("door")"
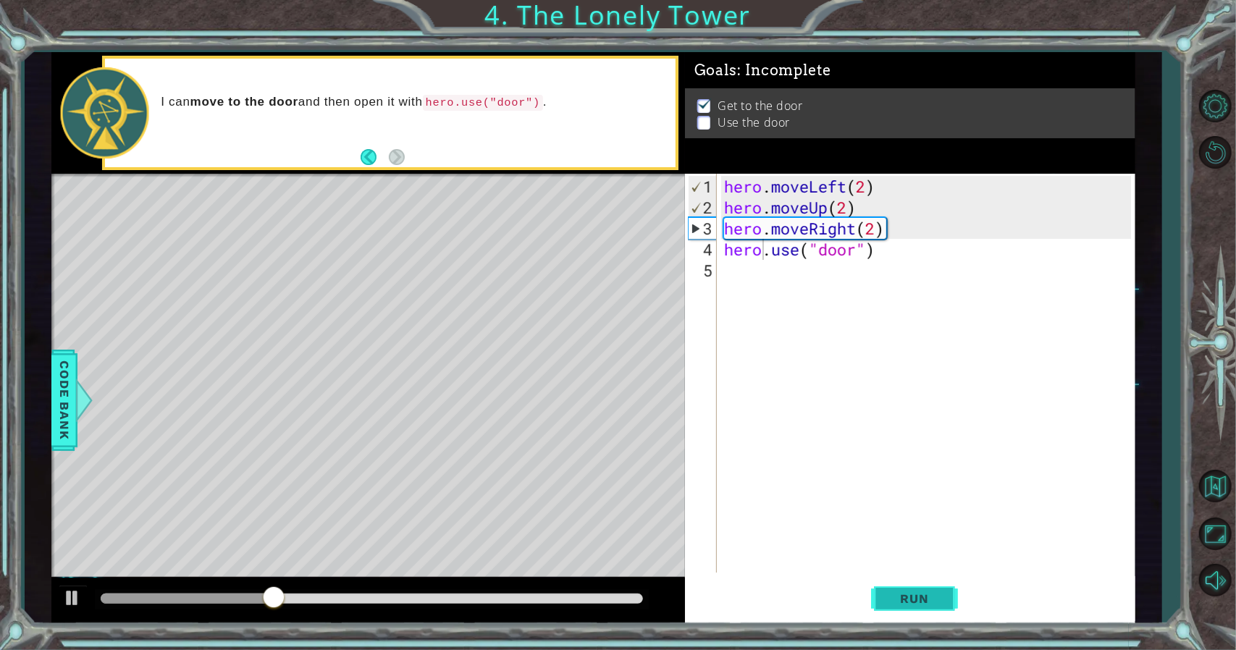
click at [889, 584] on button "Run" at bounding box center [914, 598] width 87 height 45
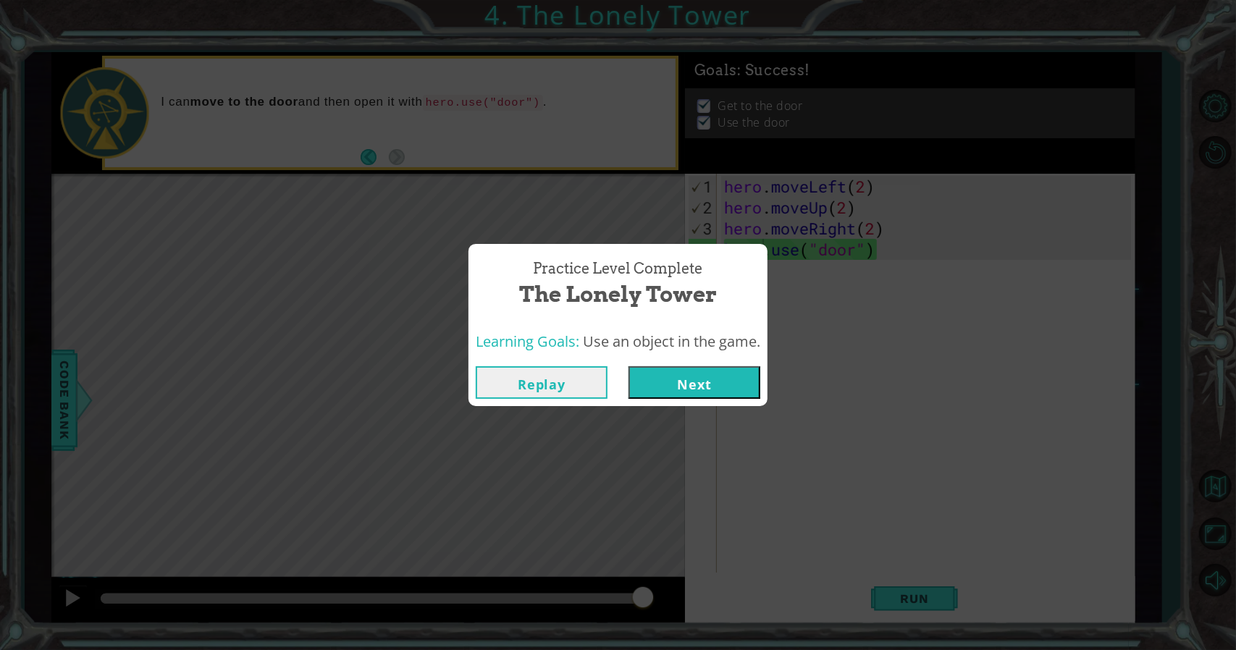
click at [664, 383] on button "Next" at bounding box center [694, 382] width 132 height 33
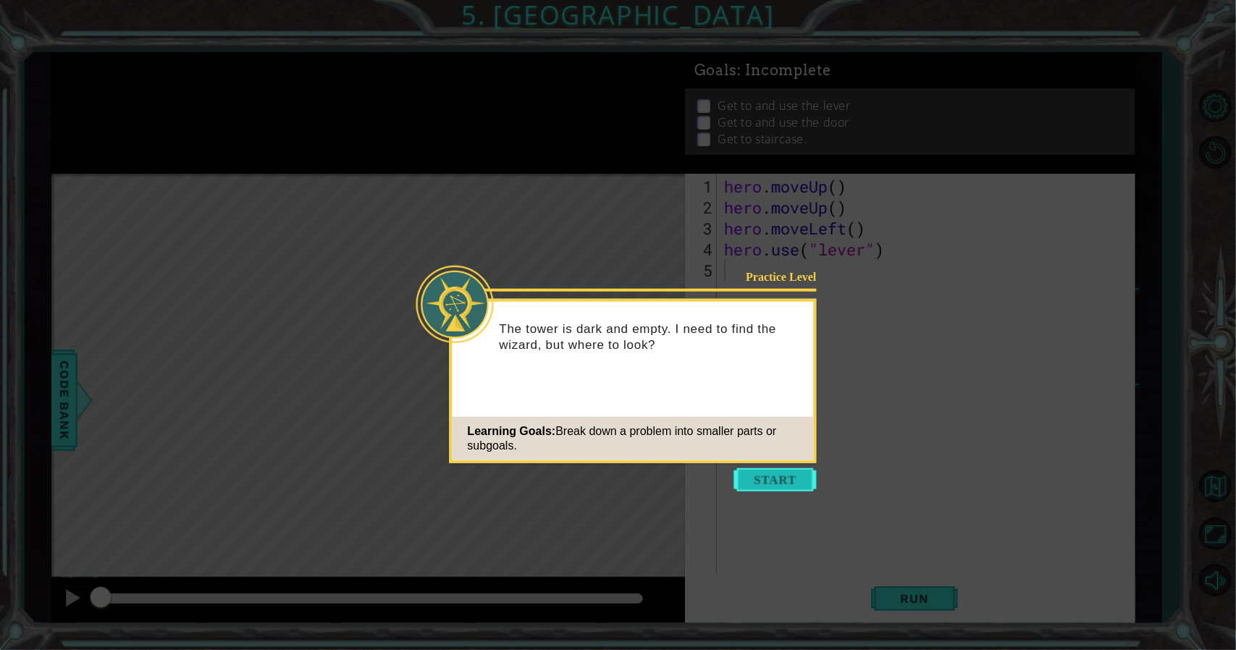
click at [814, 484] on button "Start" at bounding box center [775, 479] width 83 height 23
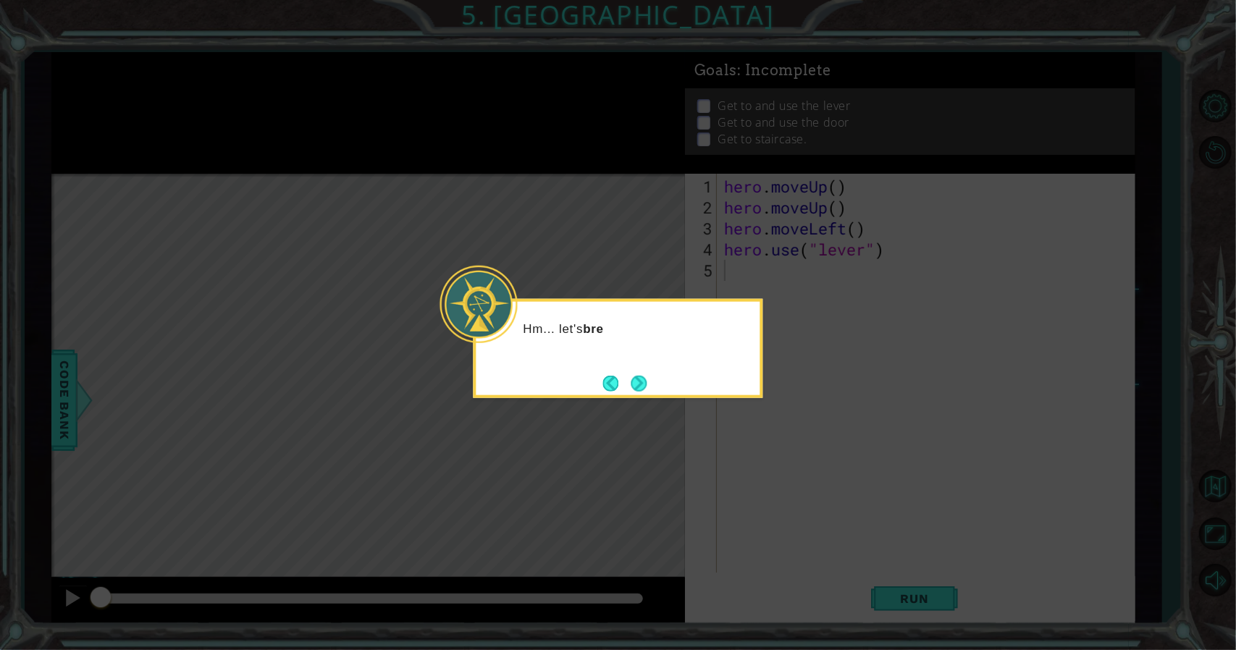
click at [607, 363] on div "Hm... let's bre" at bounding box center [618, 335] width 284 height 57
click at [636, 379] on button "Next" at bounding box center [638, 383] width 16 height 16
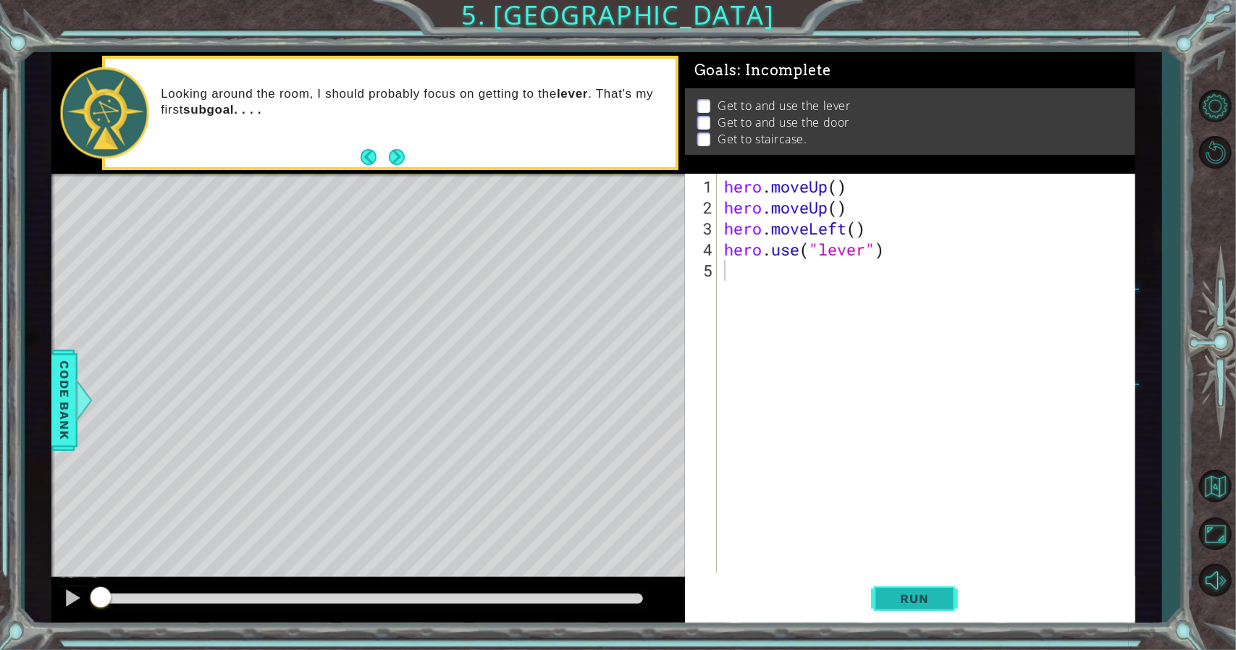
click at [921, 606] on button "Run" at bounding box center [914, 598] width 87 height 45
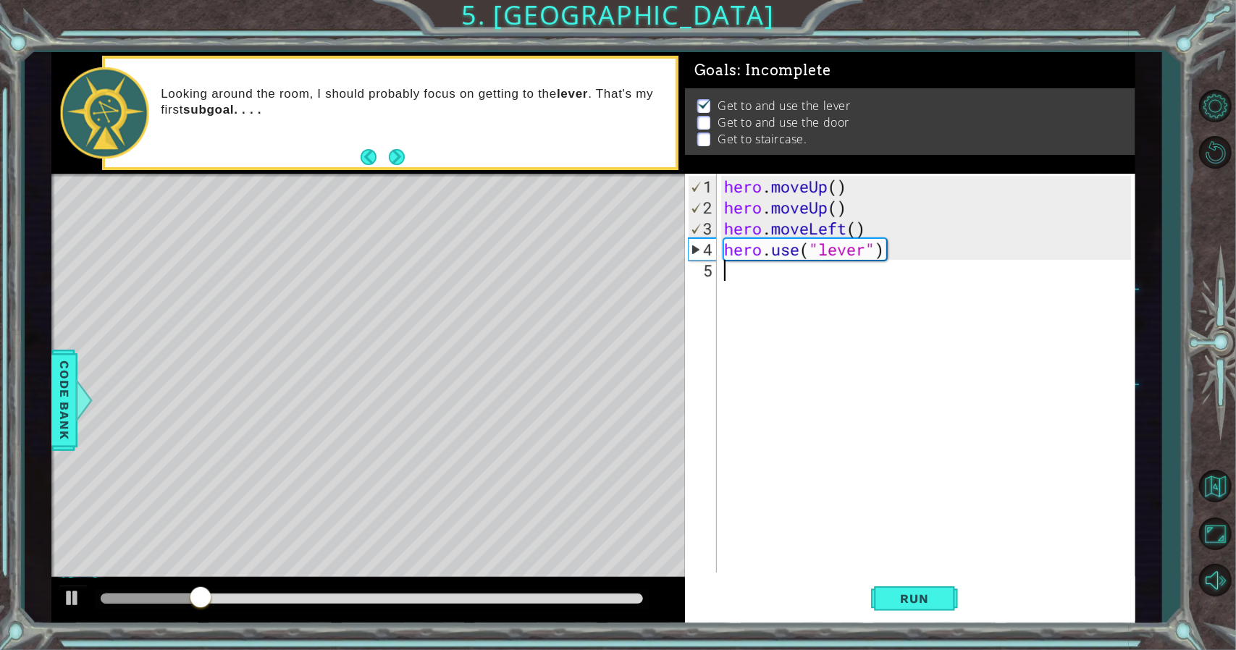
click at [360, 117] on p "Looking around the room, I should probably focus on getting to the lever . That…" at bounding box center [413, 102] width 505 height 32
drag, startPoint x: 371, startPoint y: 122, endPoint x: 401, endPoint y: 147, distance: 39.1
click at [381, 141] on div "Looking around the room, I should probably focus on getting to the lever . That…" at bounding box center [413, 112] width 525 height 67
click at [405, 149] on button "Next" at bounding box center [397, 157] width 16 height 16
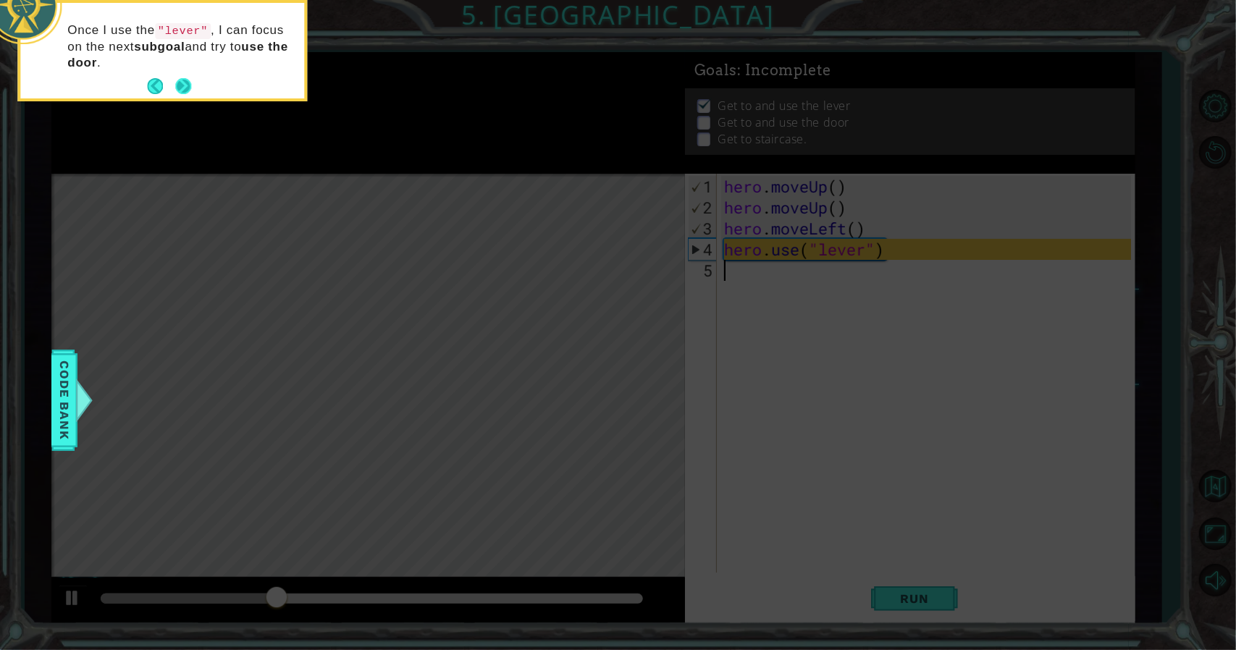
click at [190, 89] on button "Next" at bounding box center [183, 86] width 16 height 16
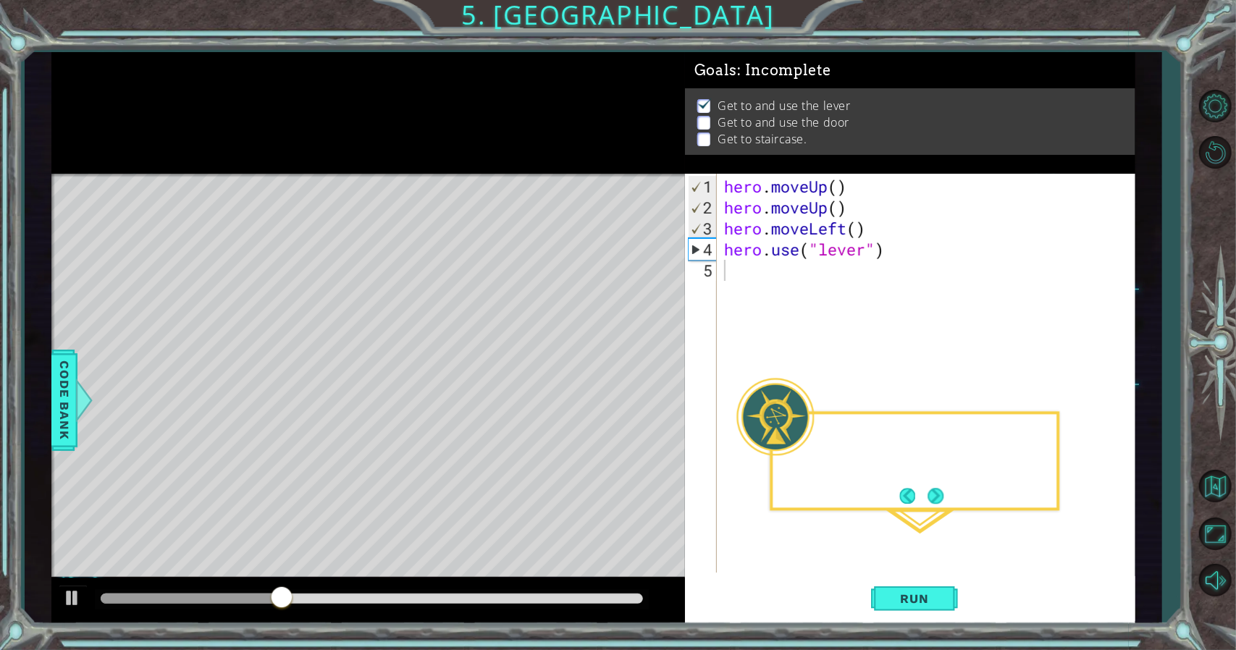
click at [190, 89] on div at bounding box center [367, 113] width 633 height 122
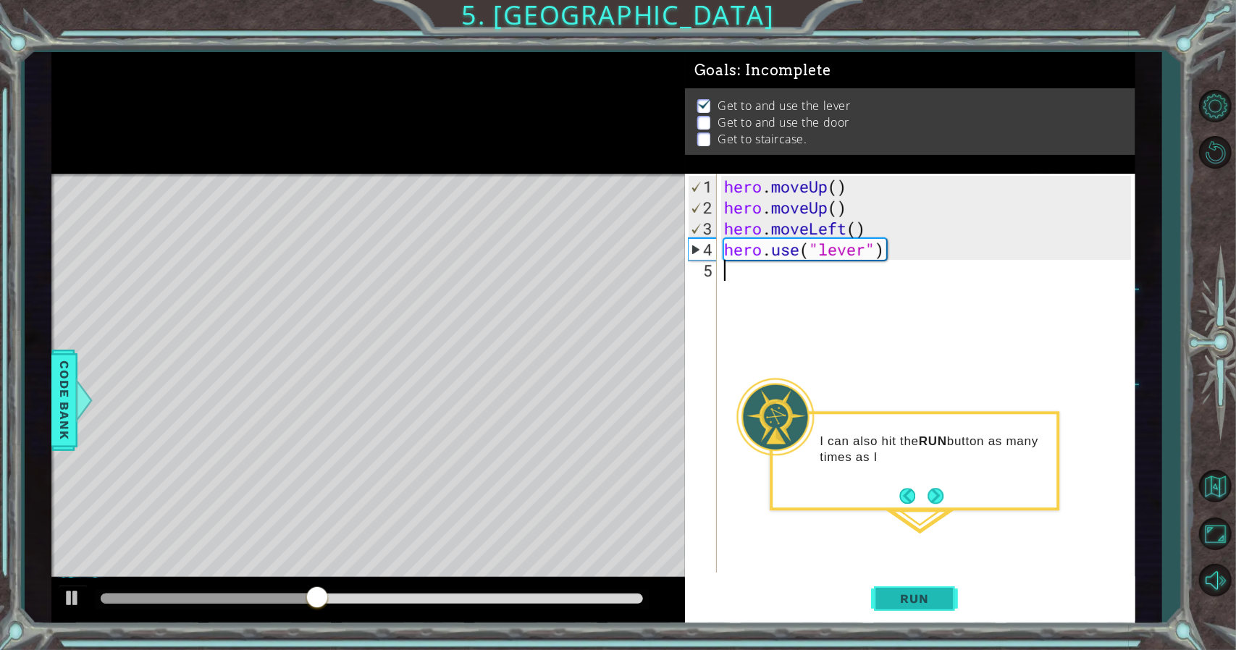
click at [926, 617] on button "Run" at bounding box center [914, 598] width 87 height 45
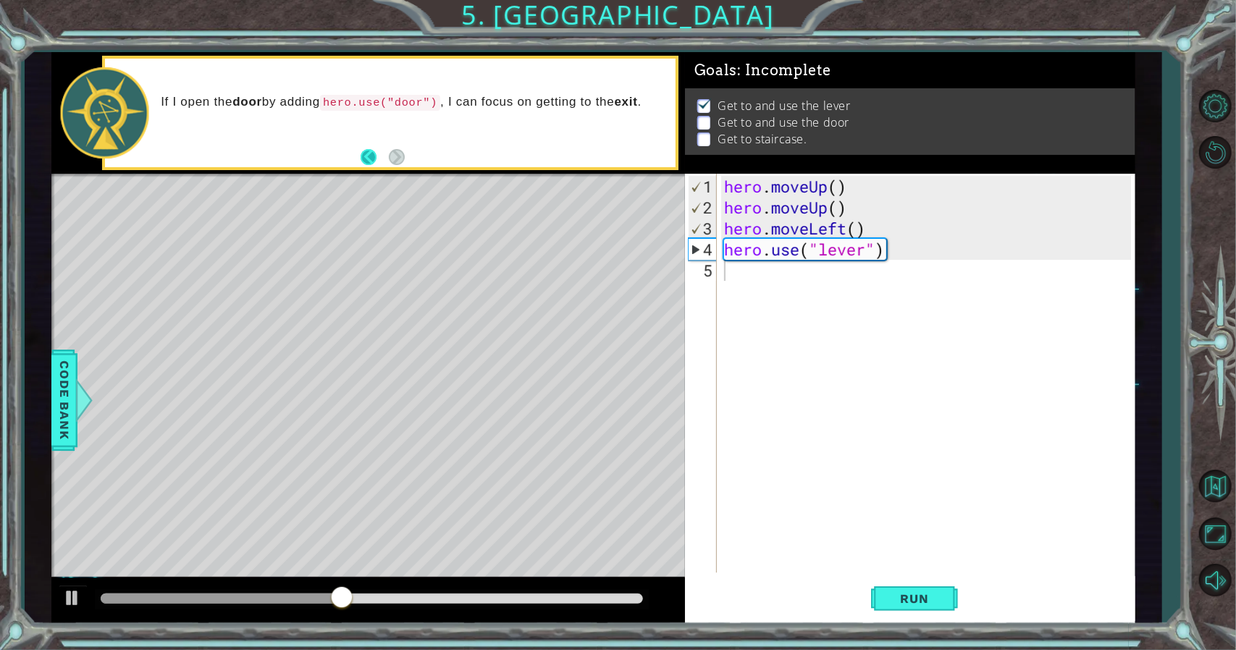
click at [385, 157] on button "Back" at bounding box center [374, 157] width 28 height 16
click at [400, 158] on button "Next" at bounding box center [397, 157] width 16 height 16
click at [758, 279] on div "hero . moveUp ( ) hero . moveUp ( ) hero . moveLeft ( ) hero . use ( "lever" )" at bounding box center [929, 396] width 417 height 441
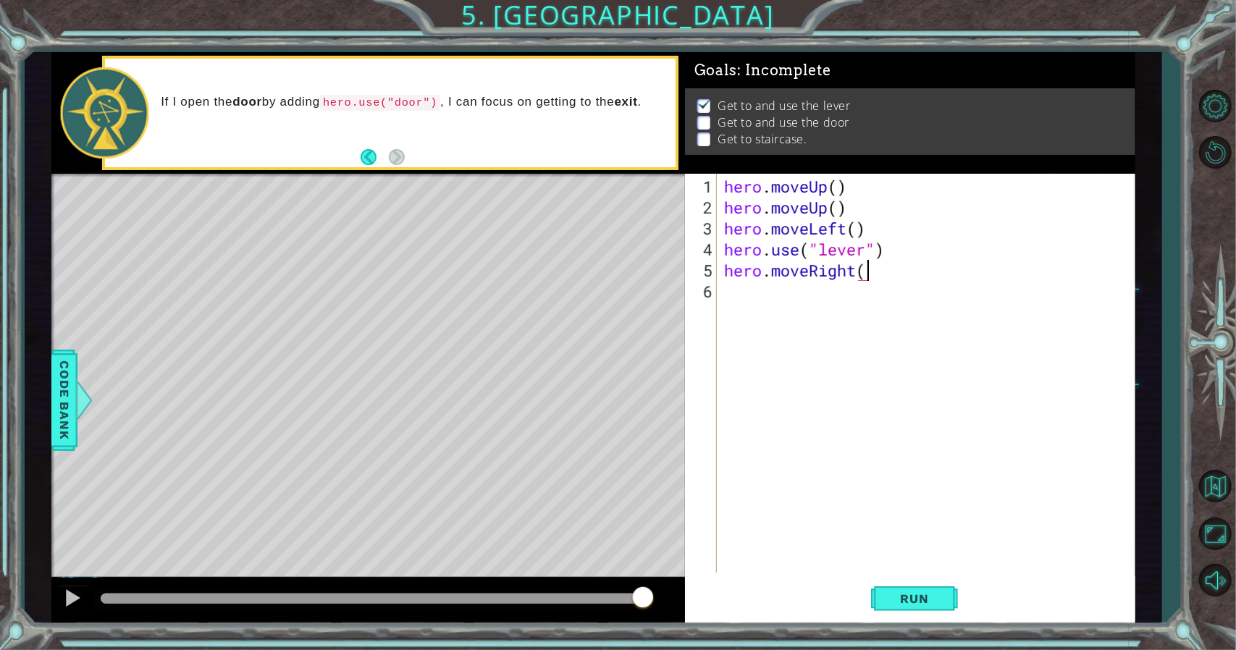
scroll to position [0, 6]
type textarea "hero.moveRight(3)"
click at [895, 600] on span "Run" at bounding box center [914, 598] width 57 height 14
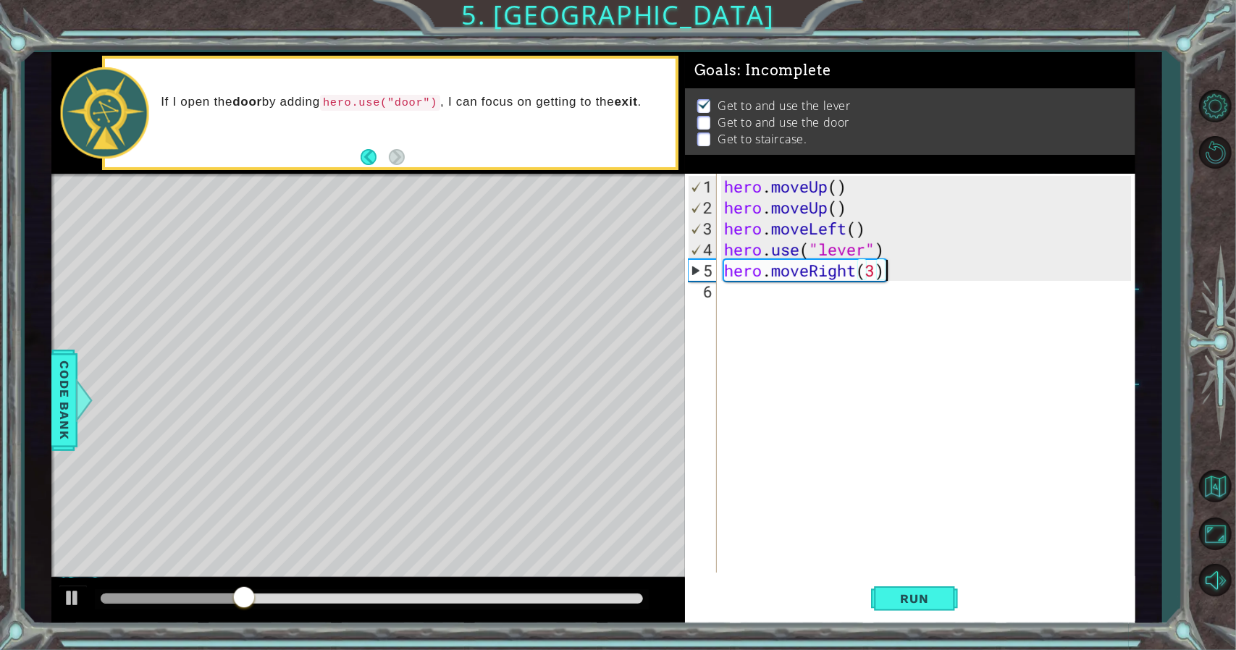
click at [750, 285] on div "hero . moveUp ( ) hero . moveUp ( ) hero . moveLeft ( ) hero . use ( "lever" ) …" at bounding box center [929, 396] width 417 height 441
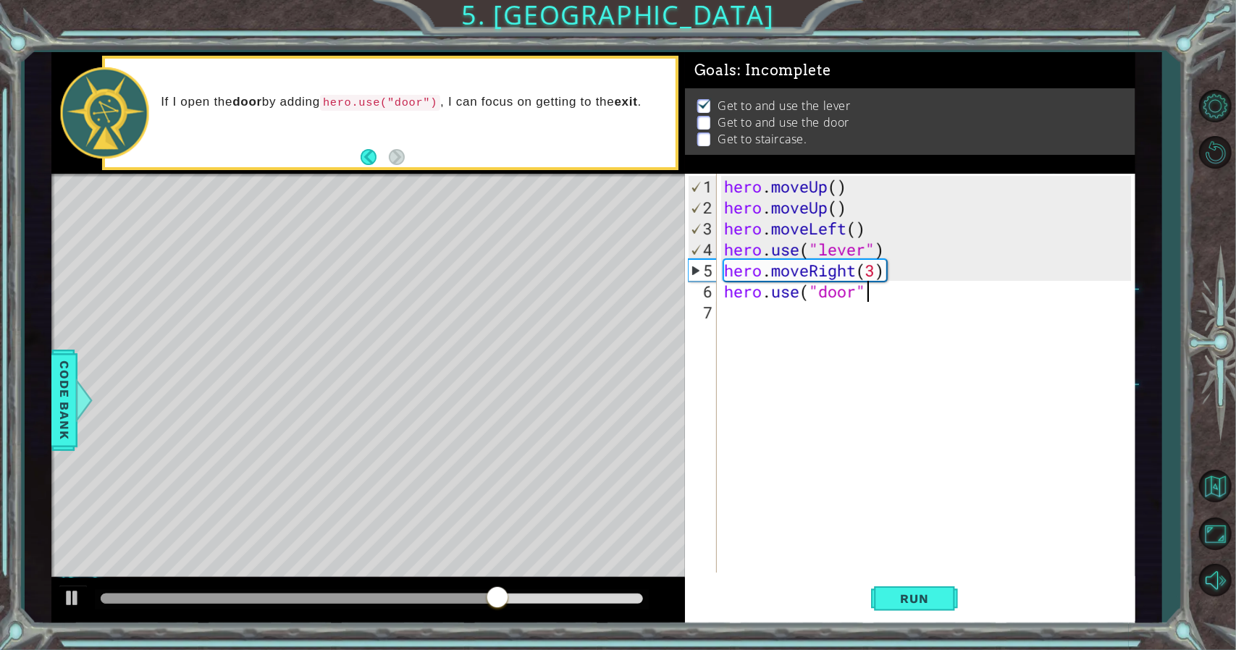
type textarea "hero.use("door")"
click at [974, 550] on div "hero . moveUp ( ) hero . moveUp ( ) hero . moveLeft ( ) hero . use ( "lever" ) …" at bounding box center [929, 396] width 417 height 441
click at [930, 593] on button "Run" at bounding box center [914, 598] width 87 height 45
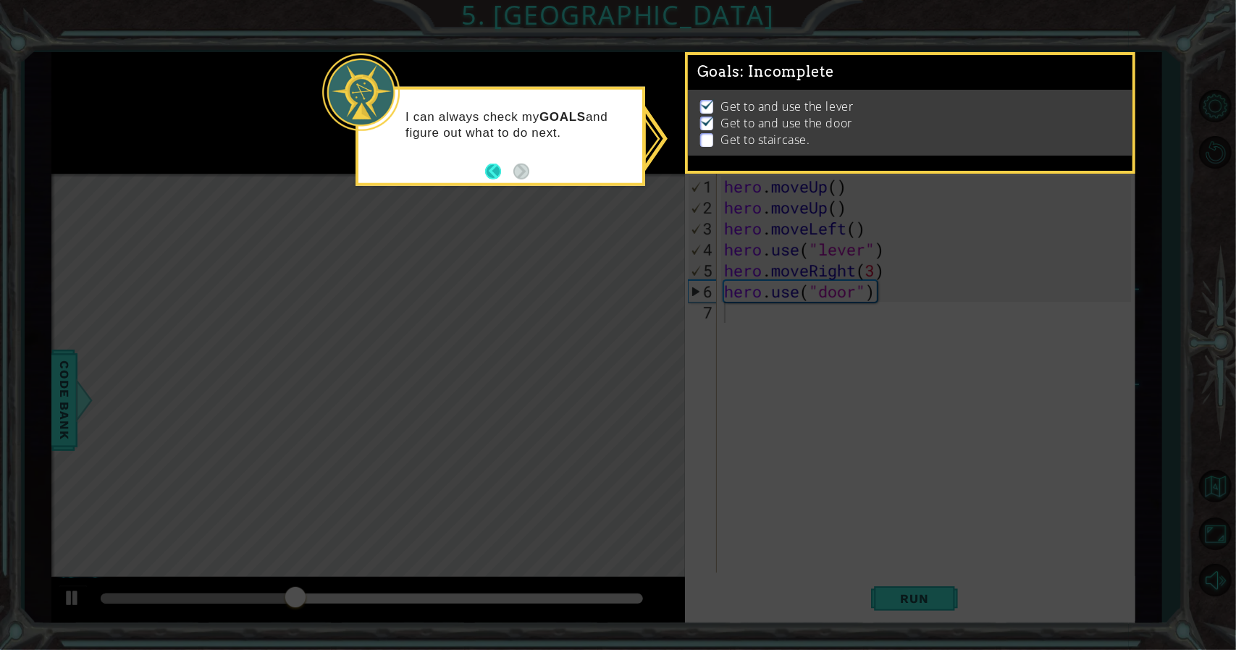
click at [496, 169] on button "Back" at bounding box center [499, 171] width 28 height 16
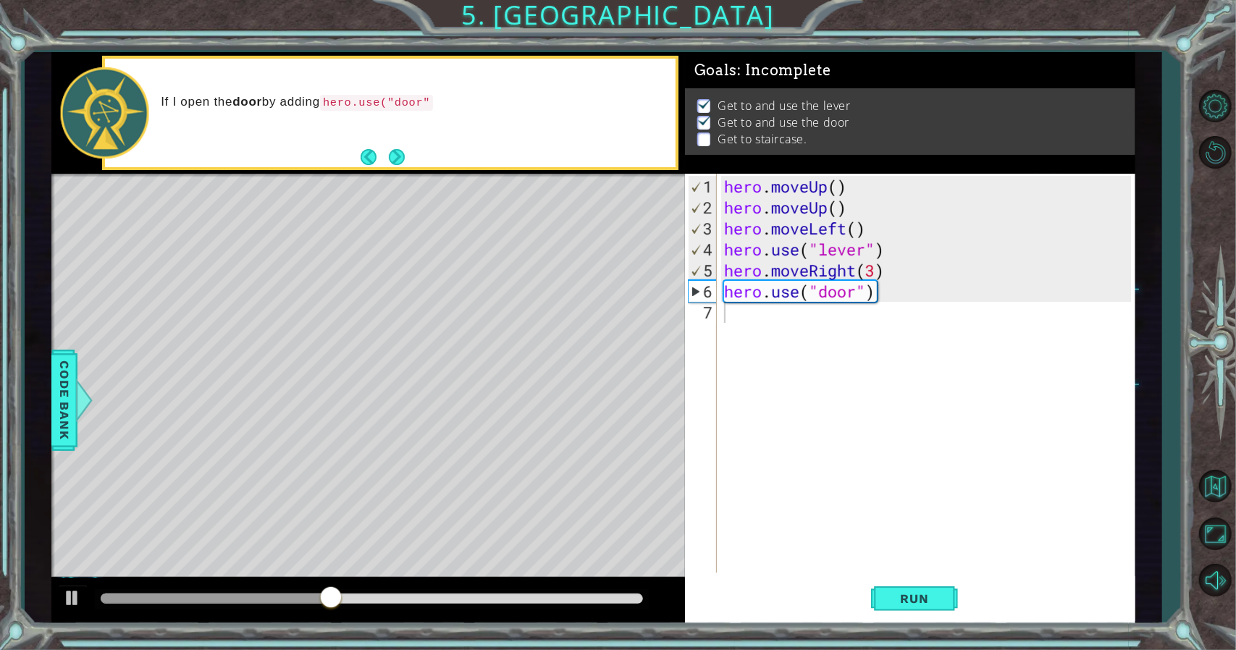
click at [383, 144] on div "If I open the door by adding hero.use("door"" at bounding box center [390, 113] width 571 height 109
click at [389, 147] on footer at bounding box center [382, 157] width 44 height 22
drag, startPoint x: 389, startPoint y: 147, endPoint x: 405, endPoint y: 153, distance: 16.3
click at [397, 150] on footer at bounding box center [382, 157] width 44 height 22
click at [405, 153] on button "Next" at bounding box center [397, 157] width 16 height 16
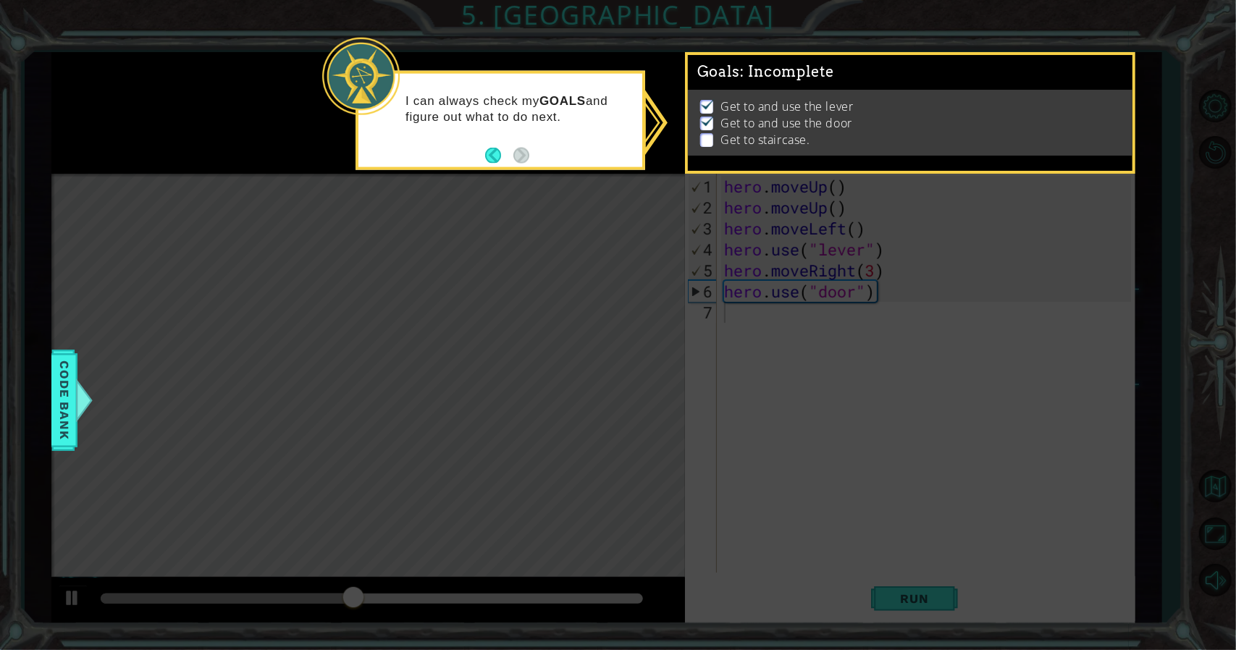
click at [402, 153] on div "I can always check my GOALS and figure out what to do next." at bounding box center [500, 120] width 290 height 99
click at [587, 309] on icon at bounding box center [618, 325] width 1236 height 650
click at [486, 159] on button "Back" at bounding box center [499, 155] width 28 height 16
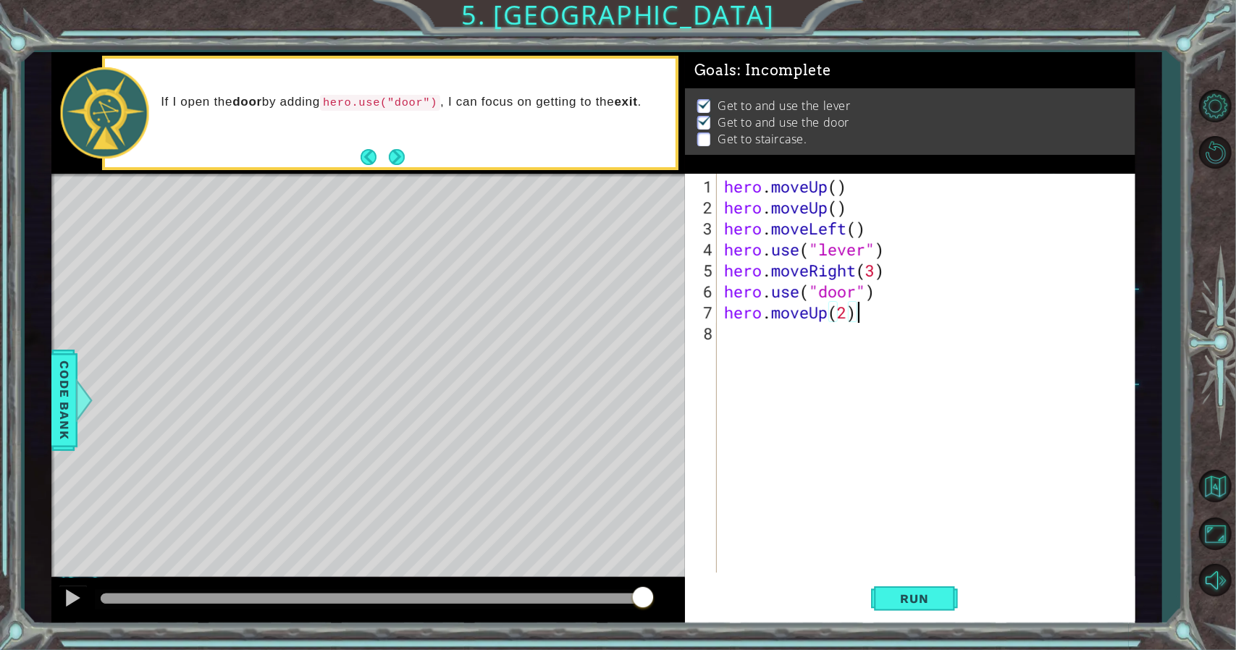
scroll to position [0, 5]
type textarea "hero.moveUp(2)"
click at [897, 599] on span "Run" at bounding box center [914, 598] width 57 height 14
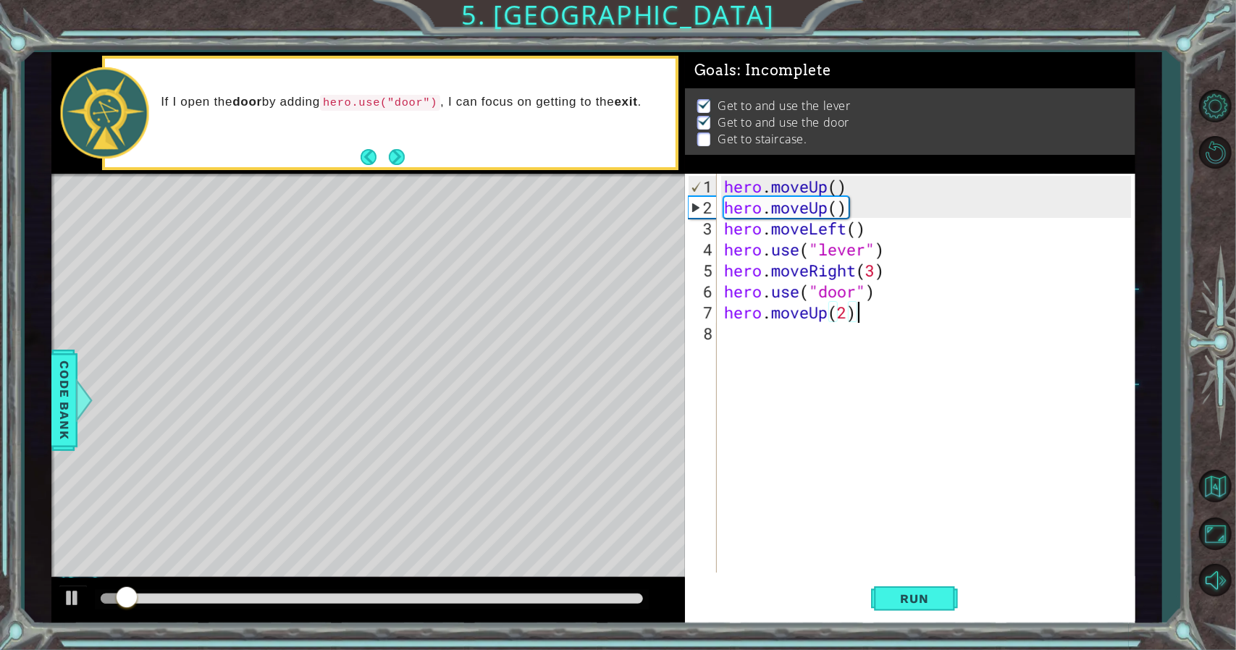
click at [772, 359] on div "hero . moveUp ( ) hero . moveUp ( ) hero . moveLeft ( ) hero . use ( "lever" ) …" at bounding box center [929, 396] width 417 height 441
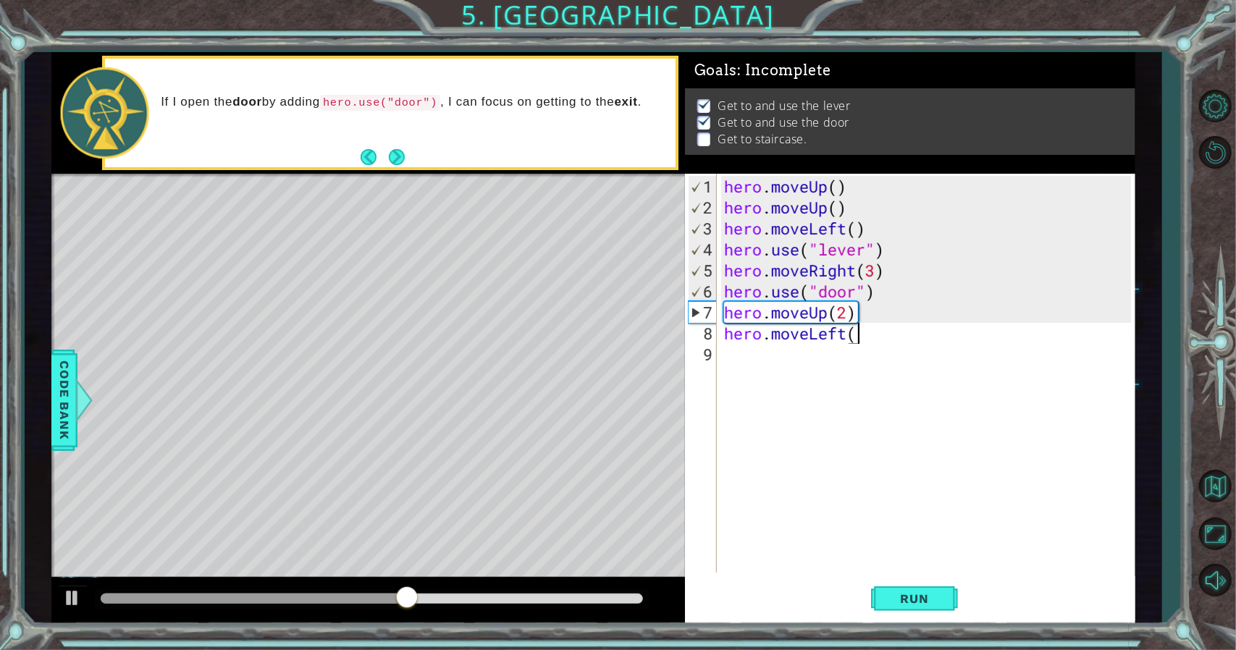
scroll to position [0, 6]
type textarea "hero.moveLeft(3)"
click at [902, 608] on button "Run" at bounding box center [914, 598] width 87 height 45
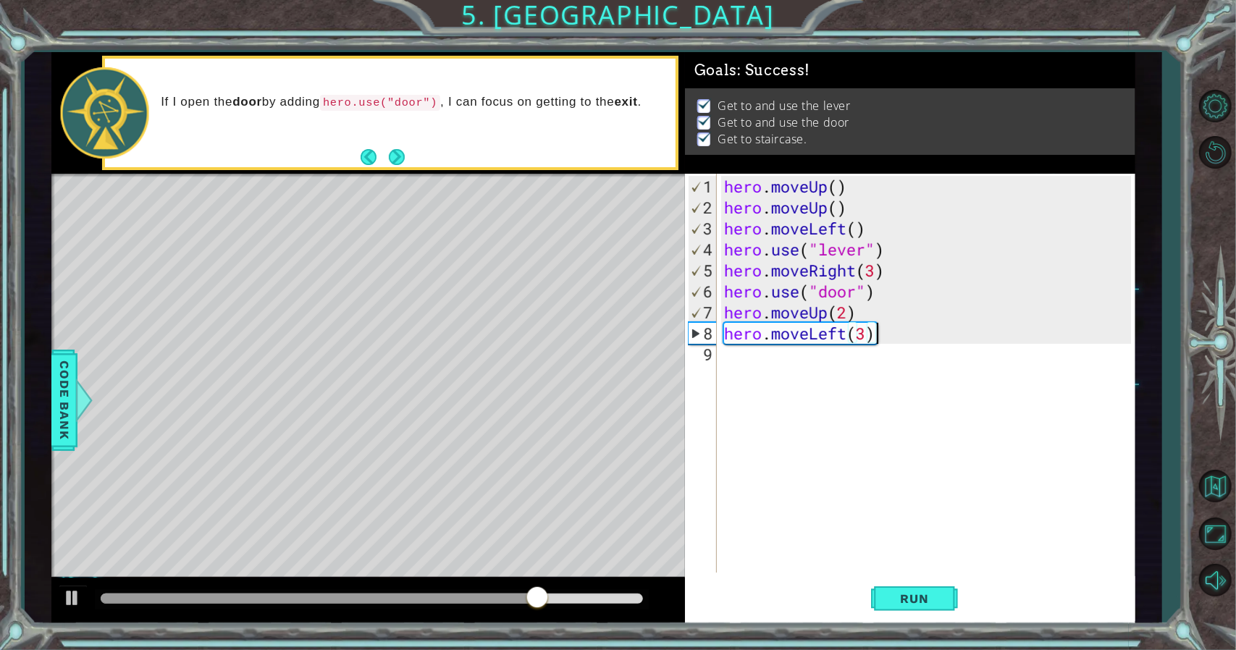
click at [796, 364] on div "hero . moveUp ( ) hero . moveUp ( ) hero . moveLeft ( ) hero . use ( "lever" ) …" at bounding box center [929, 396] width 417 height 441
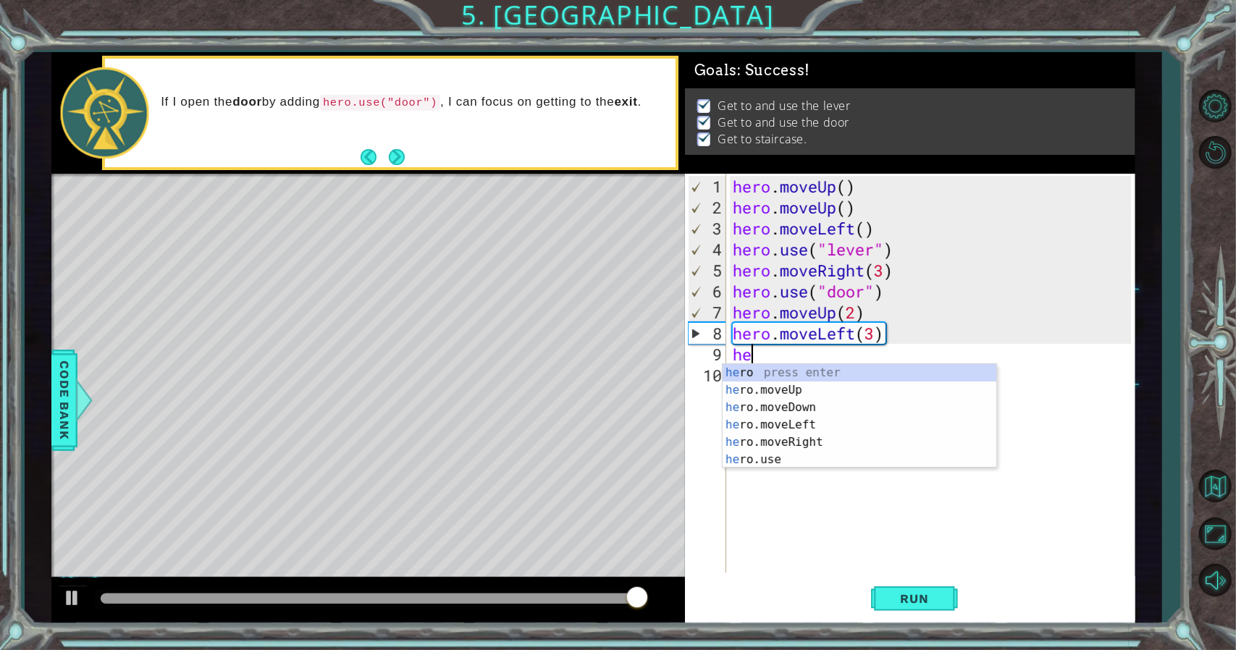
type textarea "he"
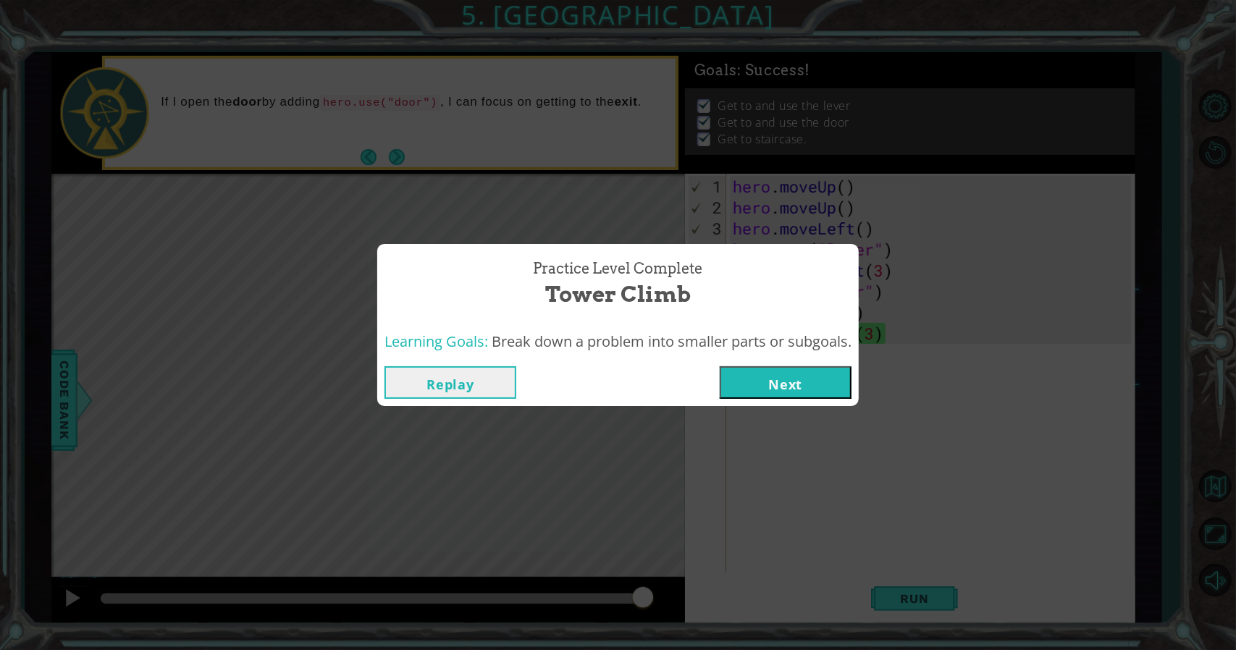
click at [804, 377] on button "Next" at bounding box center [786, 382] width 132 height 33
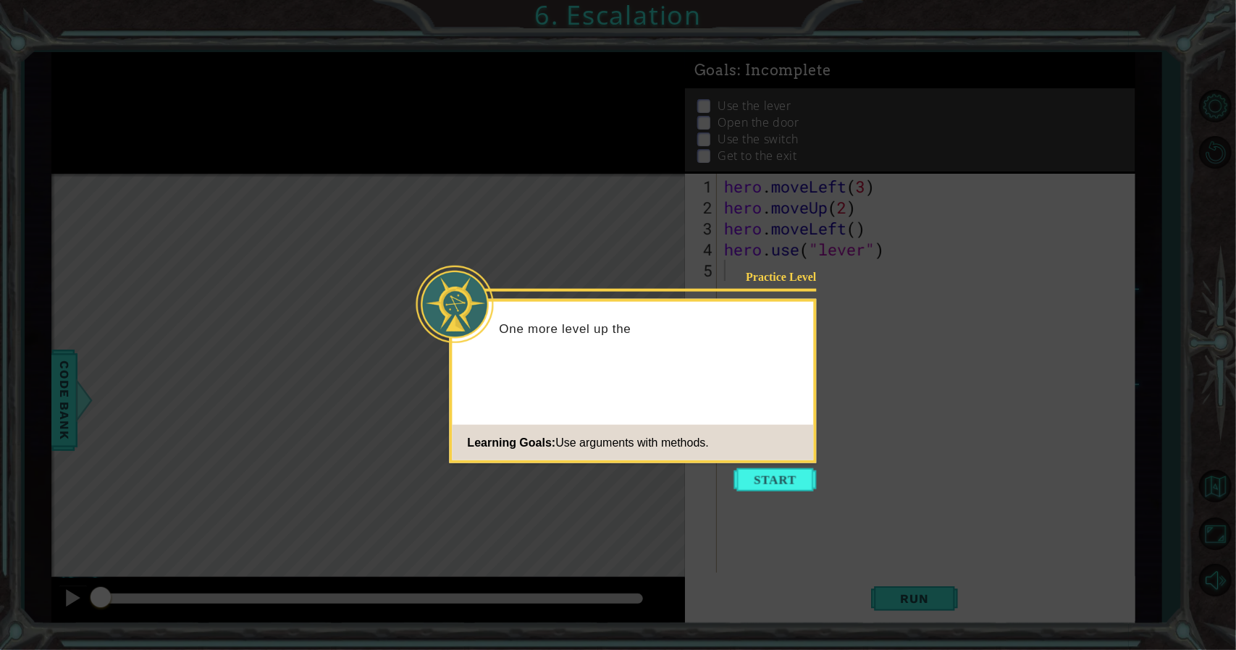
click at [780, 466] on icon at bounding box center [618, 325] width 1236 height 650
click at [781, 470] on button "Start" at bounding box center [775, 479] width 83 height 23
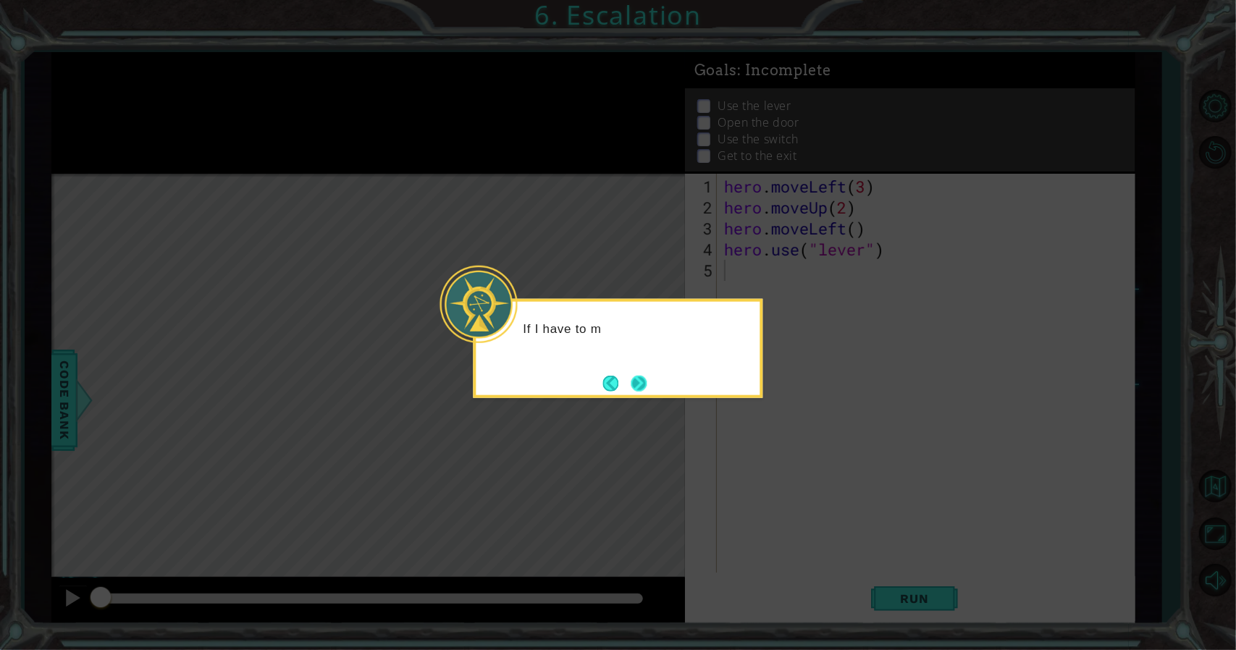
click at [647, 386] on button "Next" at bounding box center [639, 383] width 16 height 16
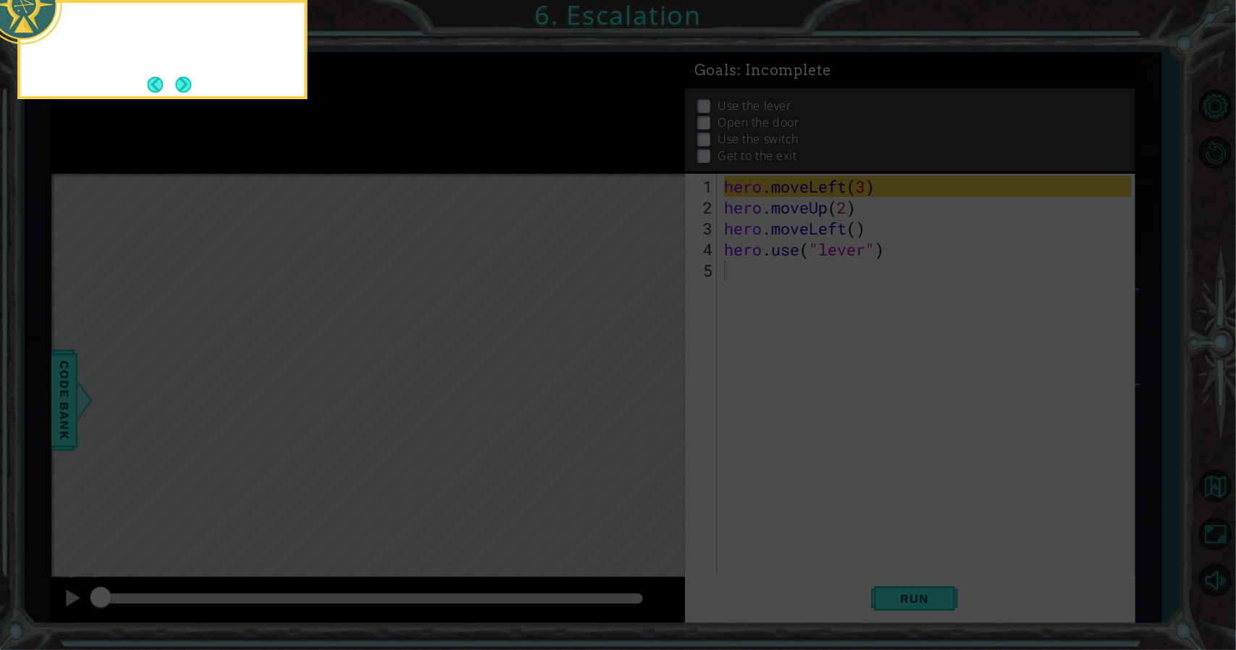
click at [643, 381] on icon at bounding box center [618, 97] width 1236 height 1105
click at [208, 95] on div "I can put a number 3 into her" at bounding box center [162, 49] width 290 height 99
drag, startPoint x: 208, startPoint y: 93, endPoint x: 204, endPoint y: 87, distance: 7.5
click at [207, 92] on div "I can put a number 3 into hero.move" at bounding box center [162, 49] width 290 height 99
click at [204, 86] on div "I can put a number 3 into hero.moveLeft(3)" at bounding box center [162, 49] width 290 height 99
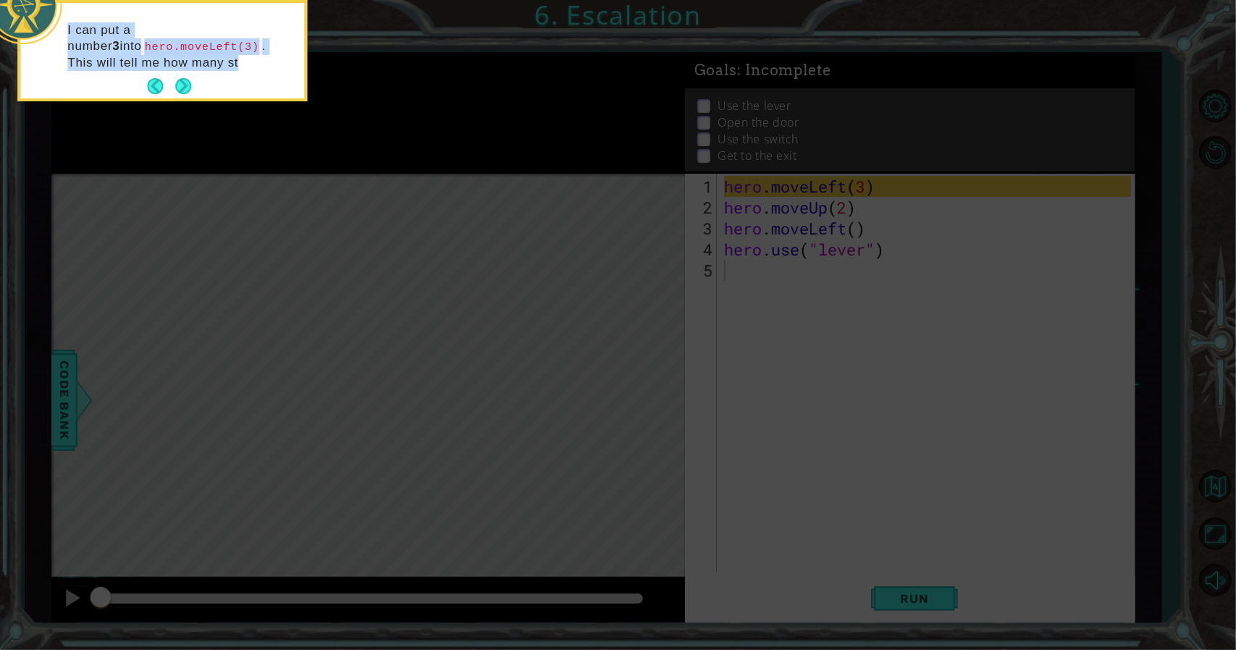
click at [195, 86] on div "I can put a number 3 into hero.moveLeft(3) . This will tell me how many st" at bounding box center [162, 54] width 284 height 90
click at [187, 83] on button "Next" at bounding box center [183, 86] width 16 height 16
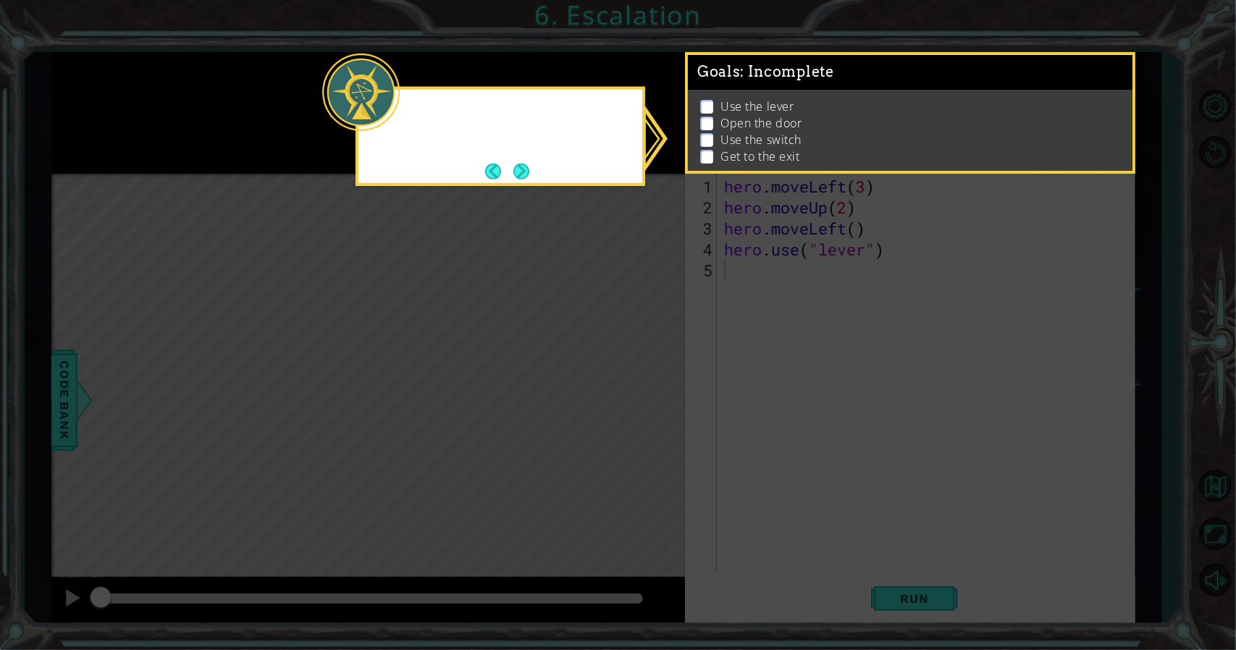
click at [187, 83] on icon at bounding box center [618, 325] width 1236 height 650
drag, startPoint x: 550, startPoint y: 160, endPoint x: 539, endPoint y: 161, distance: 11.6
click at [539, 161] on div "I'm not sure where" at bounding box center [500, 136] width 290 height 99
click at [526, 172] on button "Next" at bounding box center [521, 171] width 16 height 16
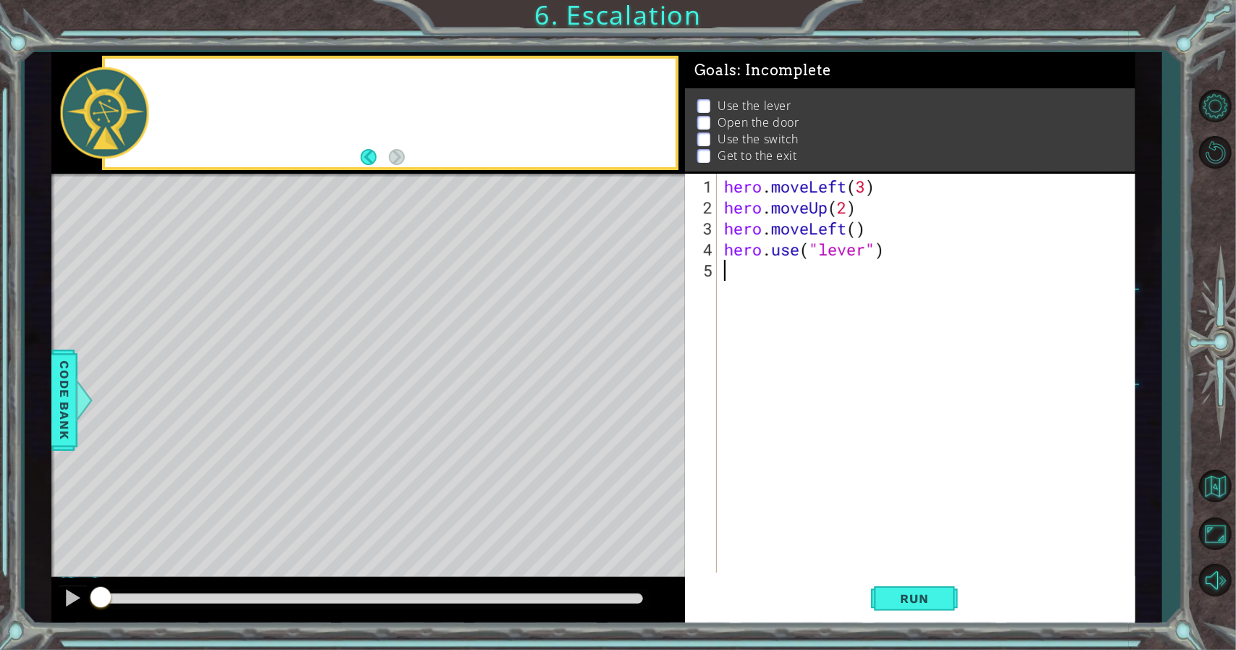
click at [527, 173] on div at bounding box center [367, 113] width 633 height 122
click at [343, 402] on div "Level Map" at bounding box center [385, 387] width 669 height 426
click at [924, 606] on button "Run" at bounding box center [914, 598] width 87 height 45
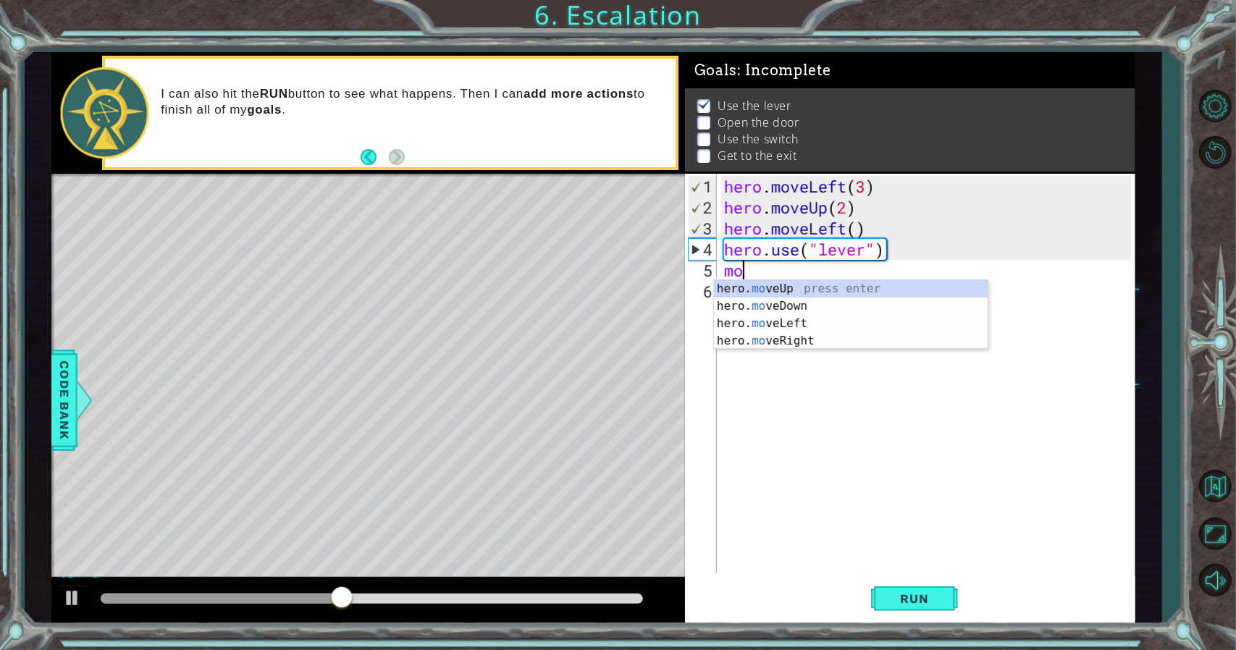
type textarea "m"
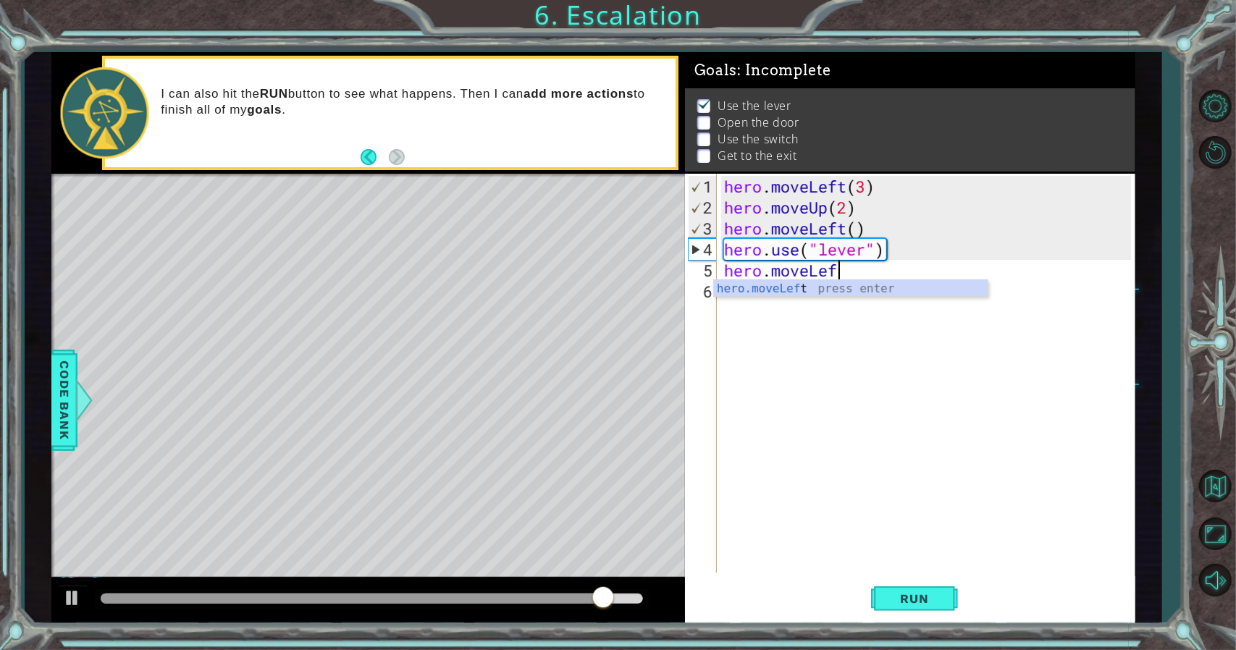
scroll to position [0, 4]
type textarea "hero.moveLeft()"
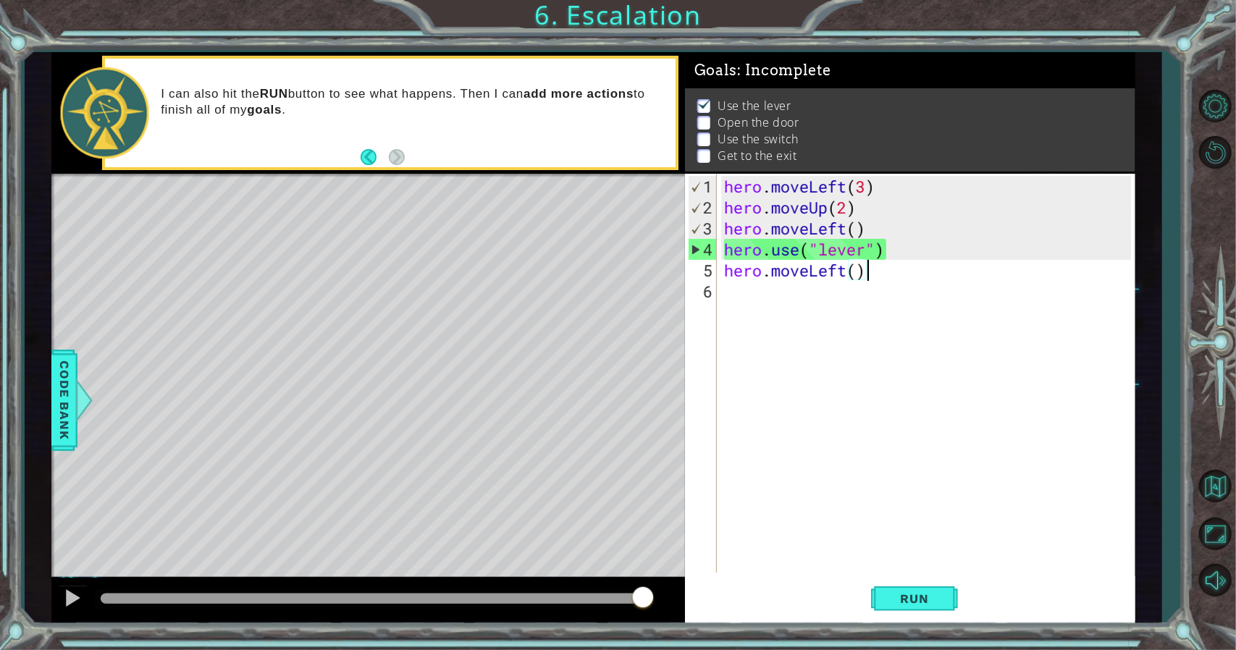
scroll to position [0, 0]
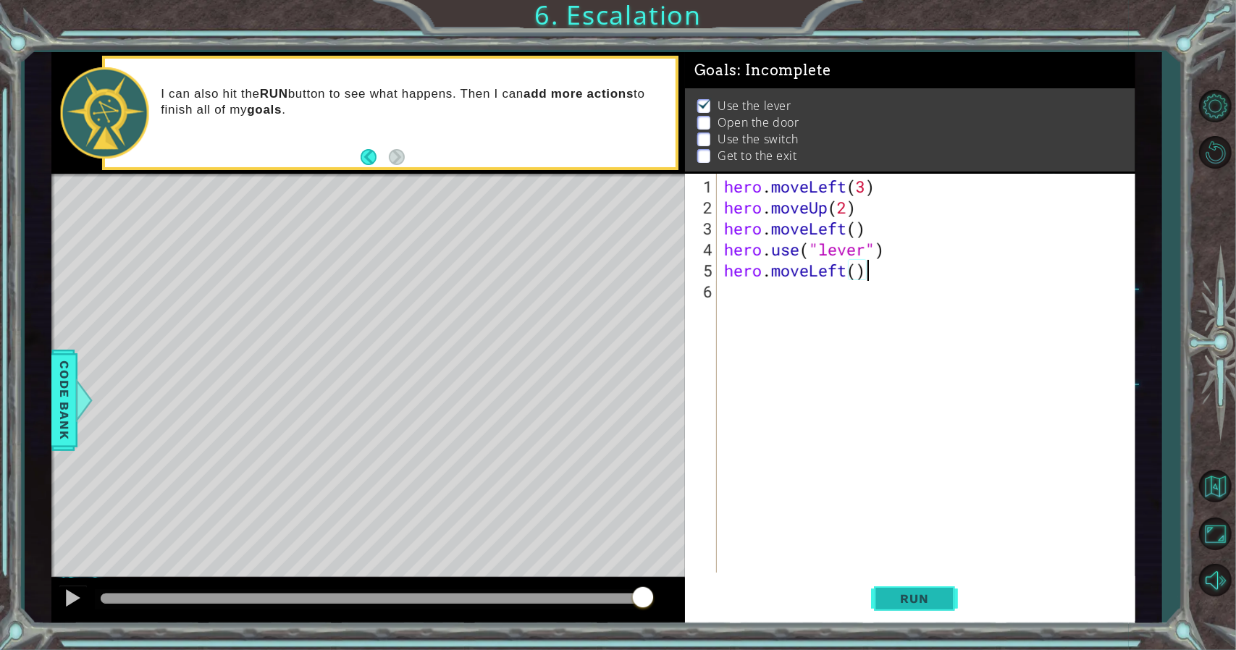
type textarea "hero.moveLeft()"
click at [903, 612] on button "Run" at bounding box center [914, 598] width 87 height 45
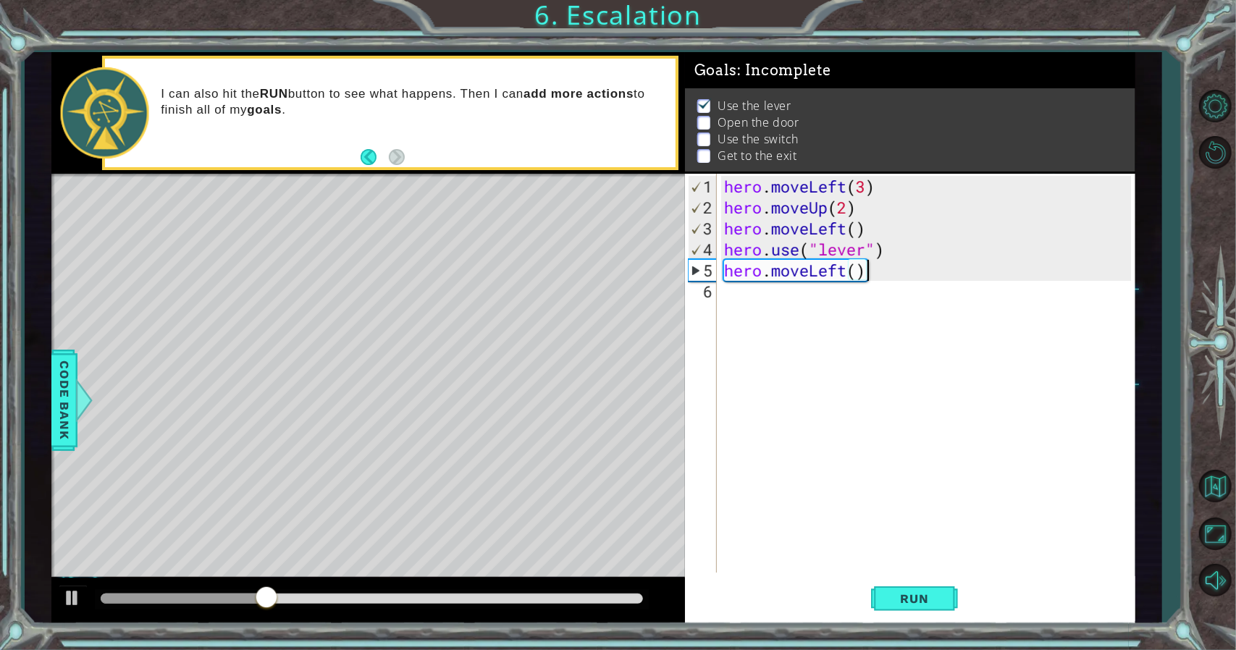
click at [744, 292] on div "hero . moveLeft ( 3 ) hero . moveUp ( 2 ) hero . moveLeft ( ) hero . use ( "lev…" at bounding box center [929, 396] width 417 height 441
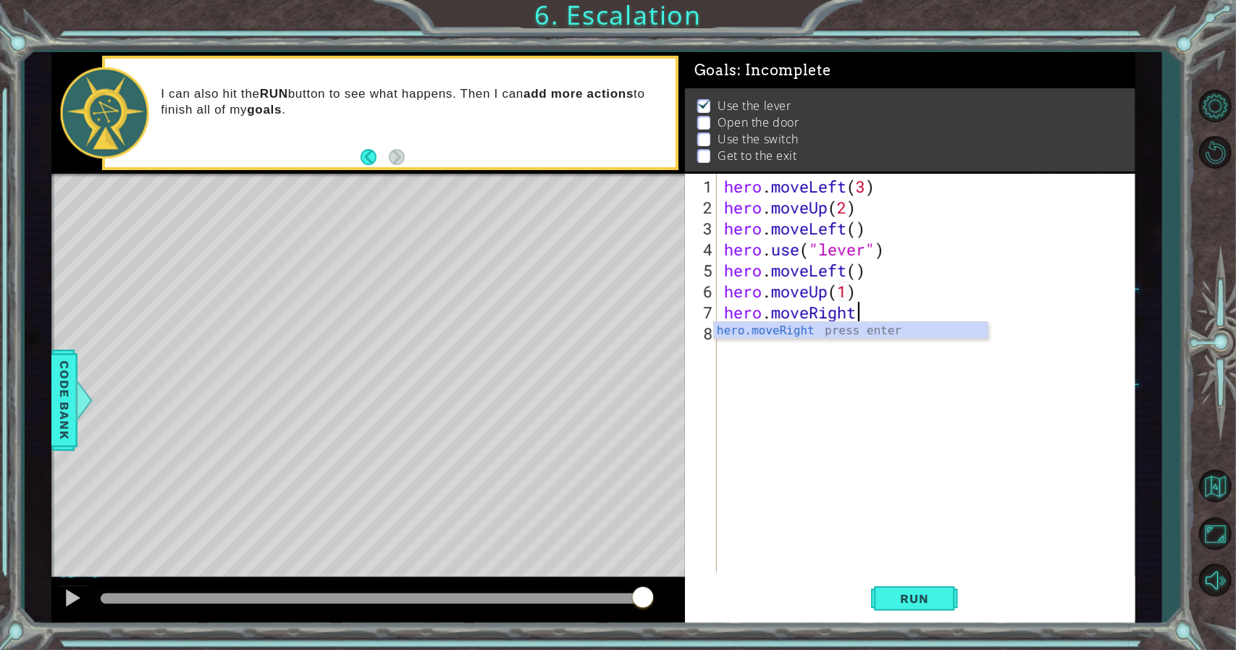
scroll to position [0, 6]
type textarea "hero.moveRight(3)"
click at [793, 363] on div "hero . moveLeft ( 3 ) hero . moveUp ( 2 ) hero . moveLeft ( ) hero . use ( "lev…" at bounding box center [929, 396] width 417 height 441
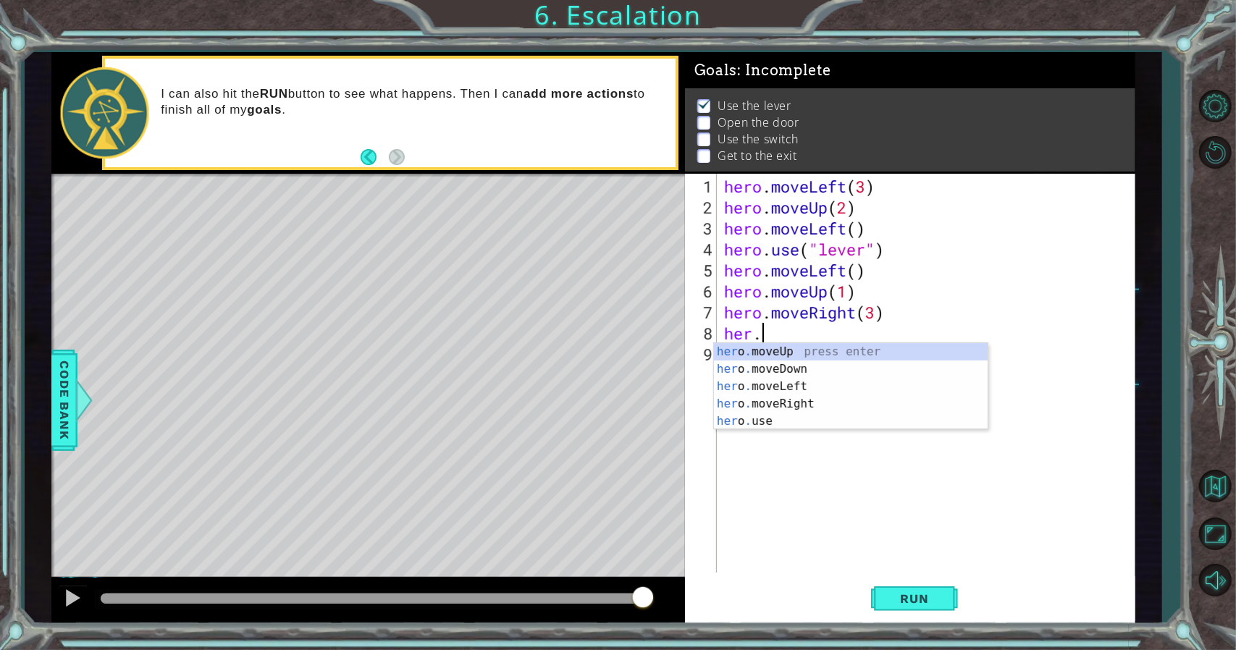
scroll to position [0, 1]
type textarea "hero.moveUp(1)"
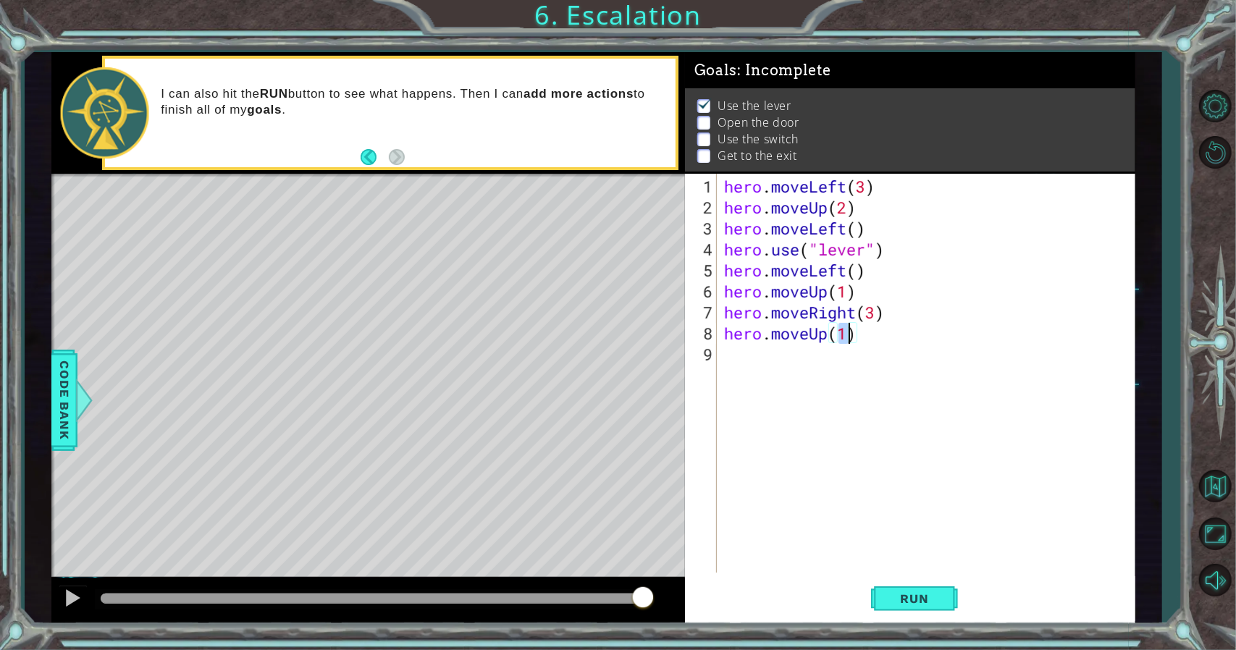
click at [797, 366] on div "hero . moveLeft ( 3 ) hero . moveUp ( 2 ) hero . moveLeft ( ) hero . use ( "lev…" at bounding box center [929, 396] width 417 height 441
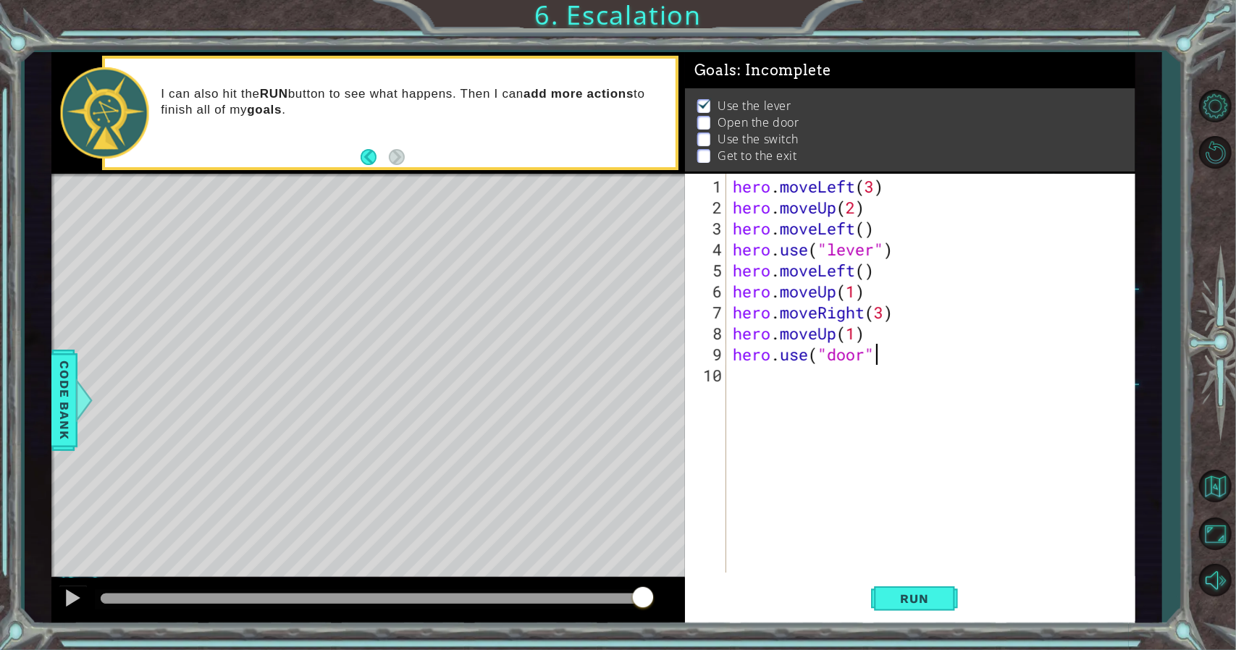
scroll to position [0, 6]
click at [877, 604] on button "Run" at bounding box center [914, 598] width 87 height 45
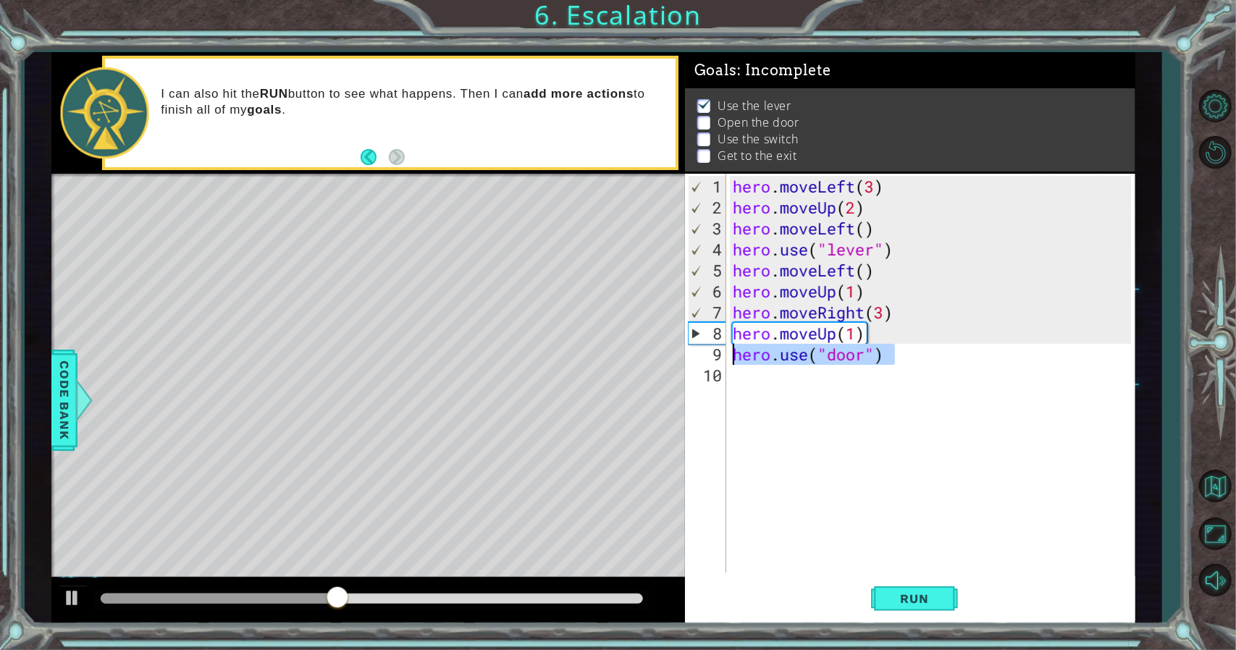
drag, startPoint x: 910, startPoint y: 347, endPoint x: 732, endPoint y: 357, distance: 178.4
click at [732, 357] on div "hero . moveLeft ( 3 ) hero . moveUp ( 2 ) hero . moveLeft ( ) hero . use ( "lev…" at bounding box center [934, 396] width 408 height 441
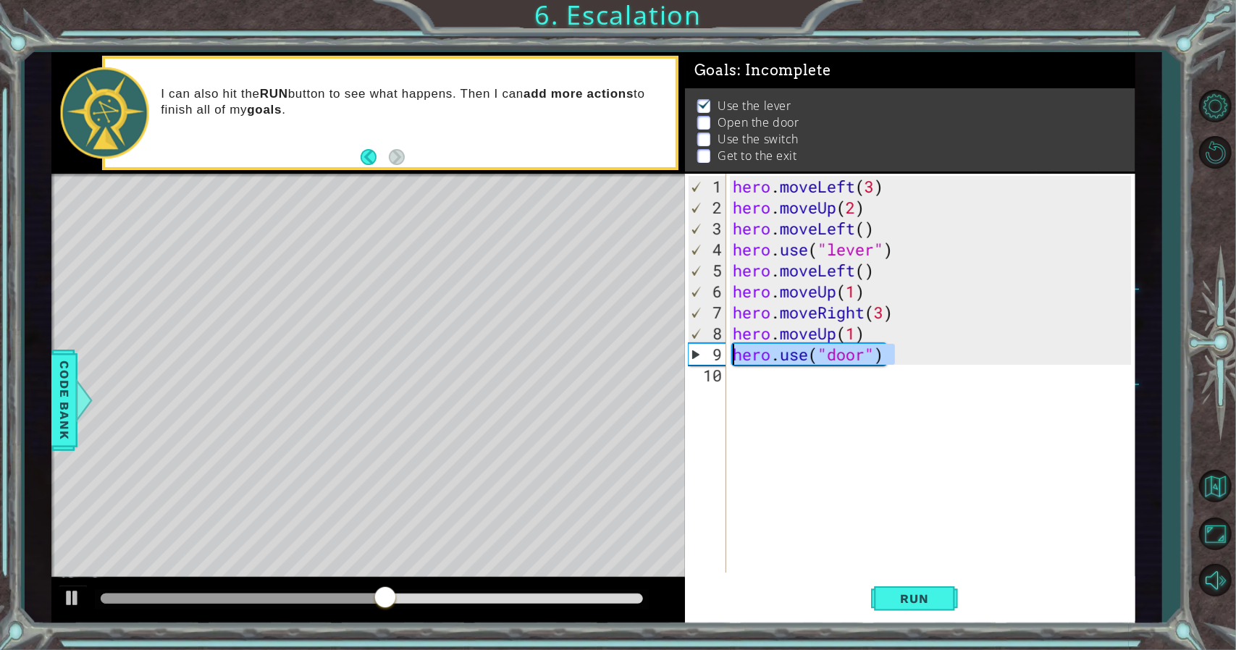
click at [759, 283] on div "hero . moveLeft ( 3 ) hero . moveUp ( 2 ) hero . moveLeft ( ) hero . use ( "lev…" at bounding box center [934, 396] width 408 height 441
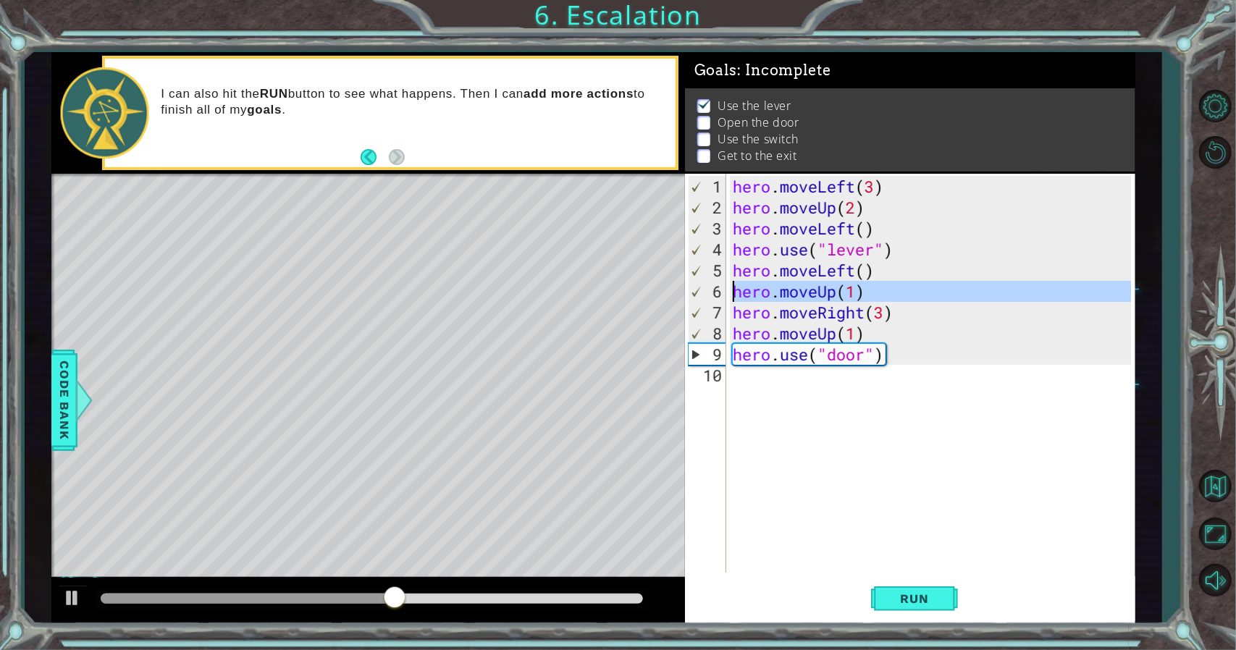
click at [759, 283] on div "hero . moveLeft ( 3 ) hero . moveUp ( 2 ) hero . moveLeft ( ) hero . use ( "lev…" at bounding box center [934, 396] width 408 height 441
click at [893, 591] on span "Run" at bounding box center [914, 598] width 57 height 14
drag, startPoint x: 858, startPoint y: 296, endPoint x: 727, endPoint y: 297, distance: 131.0
click at [727, 297] on div "hero.moveUp(1) 1 2 3 4 5 6 7 8 9 10 hero . moveLeft ( 3 ) hero . moveUp ( 2 ) h…" at bounding box center [908, 373] width 446 height 399
paste textarea "use("door")"
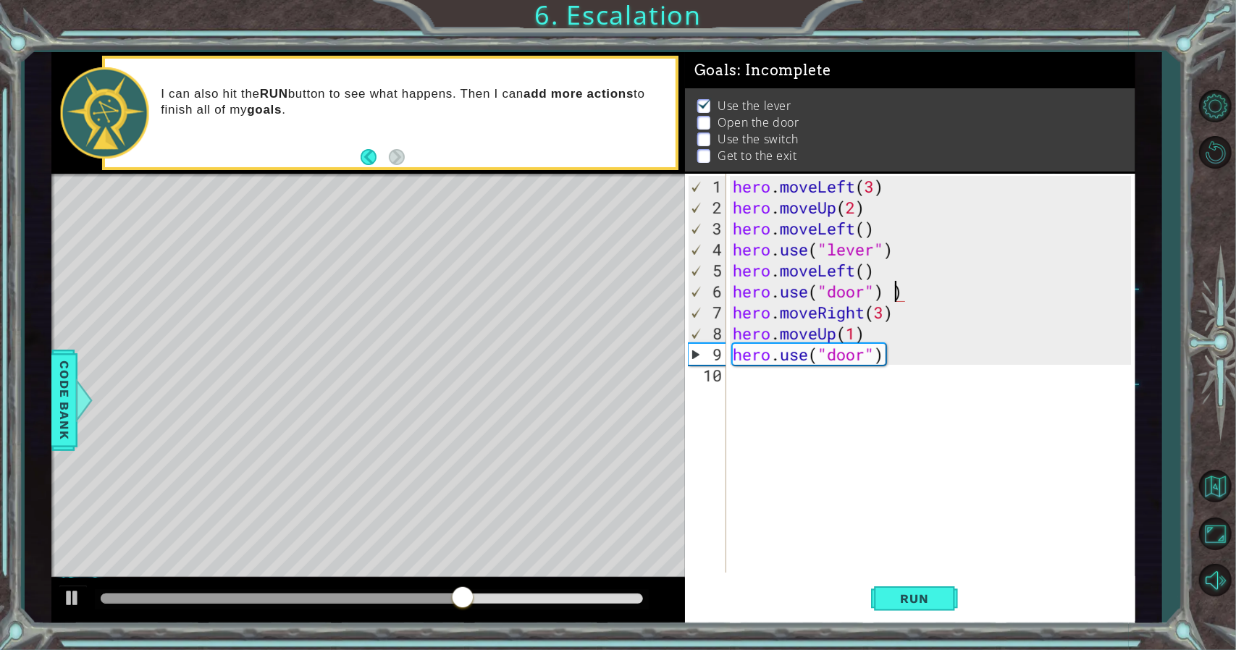
click at [902, 291] on div "hero . moveLeft ( 3 ) hero . moveUp ( 2 ) hero . moveLeft ( ) hero . use ( "lev…" at bounding box center [934, 396] width 408 height 441
drag, startPoint x: 899, startPoint y: 318, endPoint x: 735, endPoint y: 316, distance: 163.6
click at [735, 316] on div "hero . moveLeft ( 3 ) hero . moveUp ( 2 ) hero . moveLeft ( ) hero . use ( "lev…" at bounding box center [934, 396] width 408 height 441
type textarea "hero.moveRight(3)"
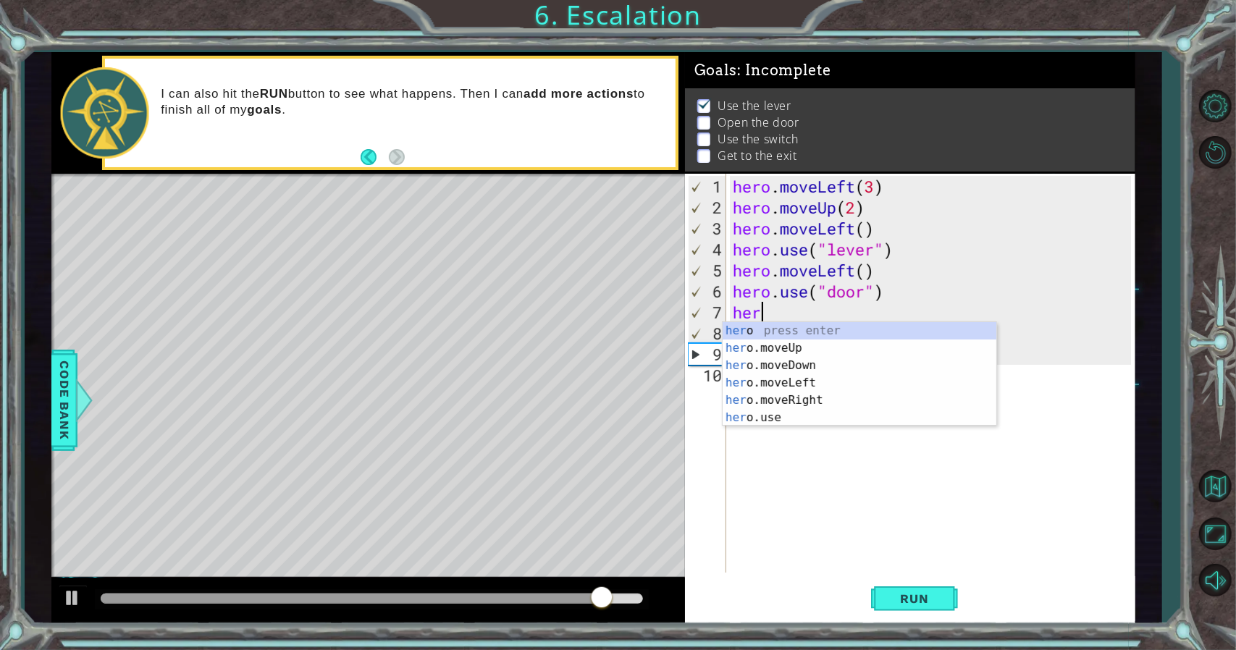
scroll to position [0, 1]
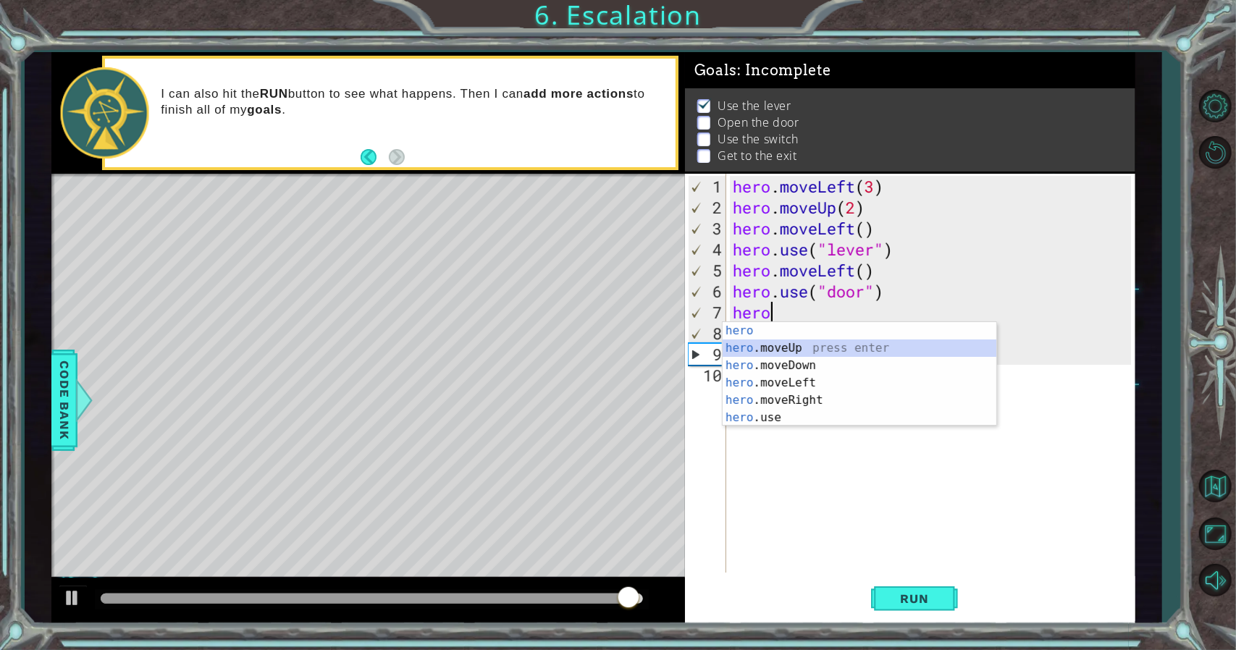
click at [741, 345] on div "hero press enter hero .moveUp press enter hero .moveDown press enter hero .move…" at bounding box center [859, 391] width 274 height 139
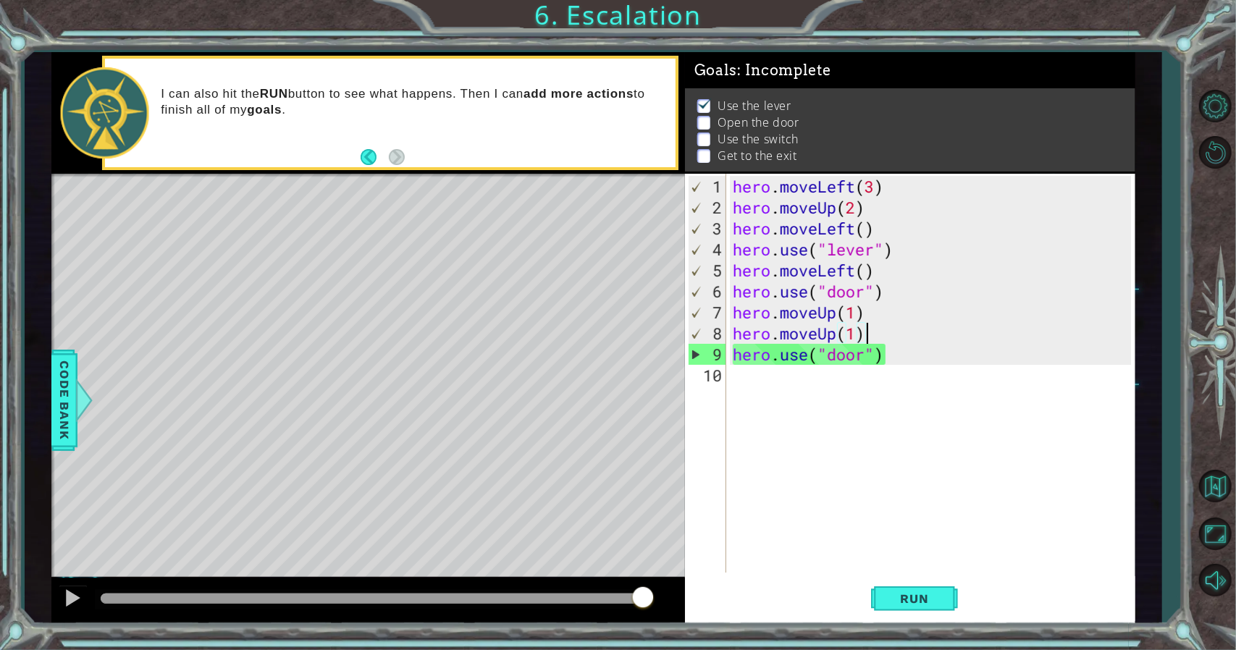
click at [869, 332] on div "hero . moveLeft ( 3 ) hero . moveUp ( 2 ) hero . moveLeft ( ) hero . use ( "lev…" at bounding box center [934, 396] width 408 height 441
drag, startPoint x: 887, startPoint y: 354, endPoint x: 731, endPoint y: 358, distance: 156.4
click at [731, 358] on div "hero . moveLeft ( 3 ) hero . moveUp ( 2 ) hero . moveLeft ( ) hero . use ( "lev…" at bounding box center [934, 396] width 408 height 441
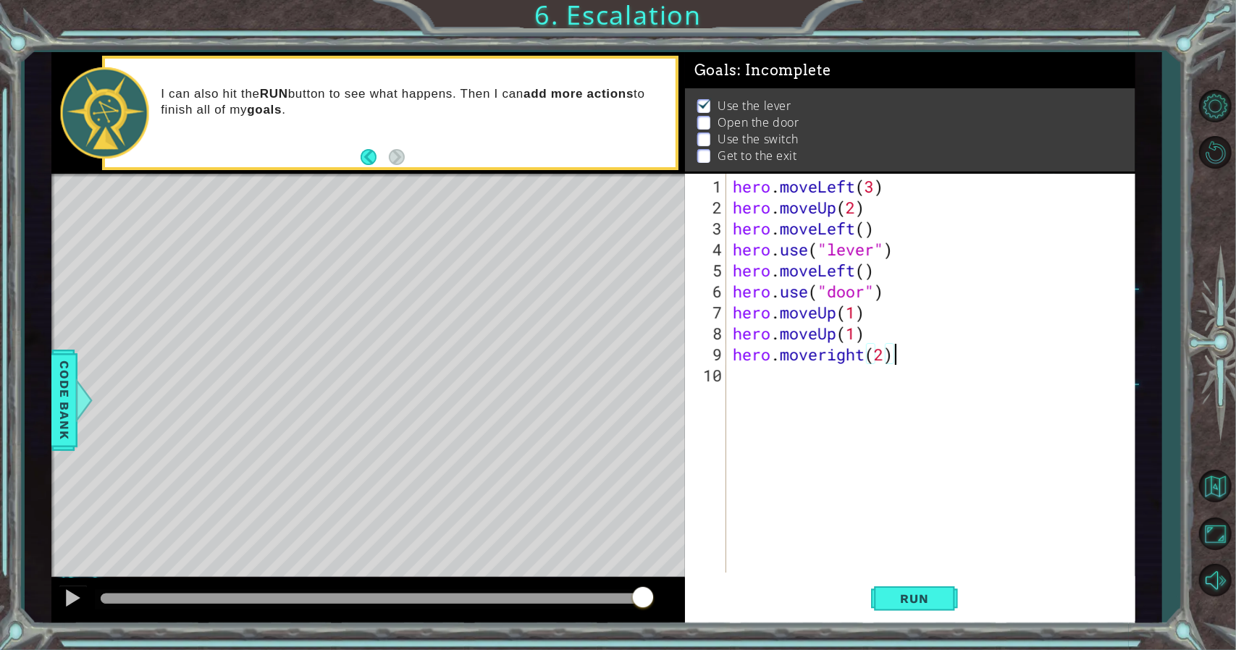
scroll to position [0, 6]
click at [876, 602] on button "Run" at bounding box center [914, 598] width 87 height 45
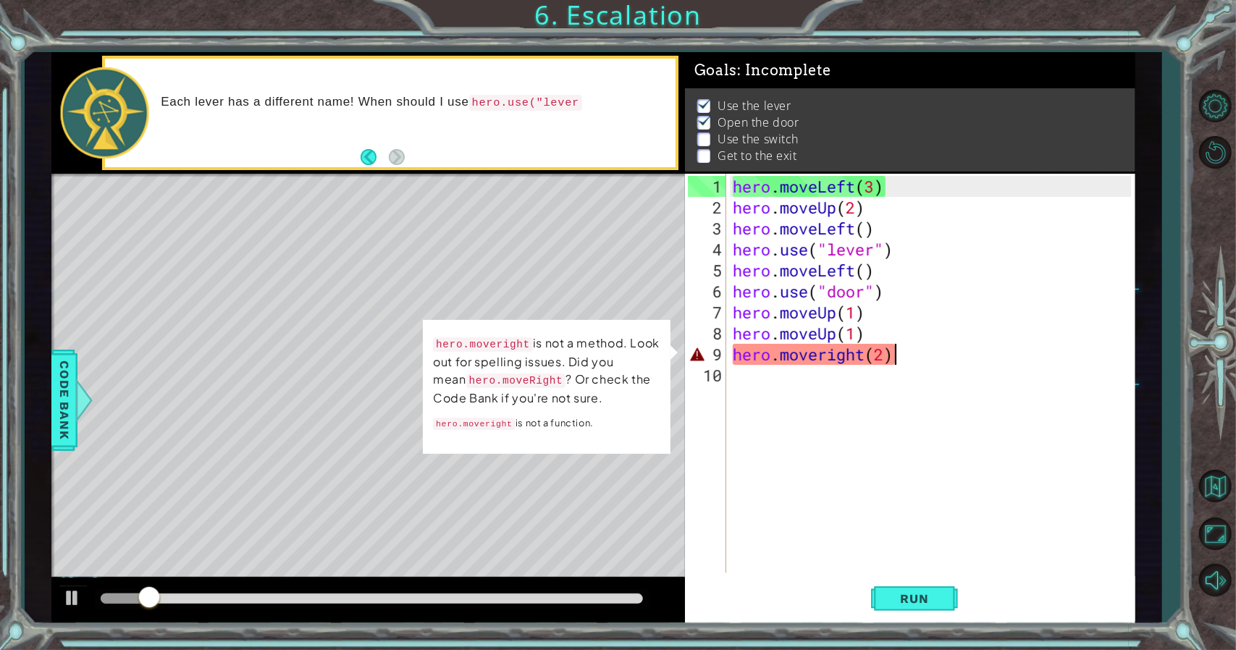
click at [832, 355] on div "hero . moveLeft ( 3 ) hero . moveUp ( 2 ) hero . moveLeft ( ) hero . use ( "lev…" at bounding box center [934, 396] width 408 height 441
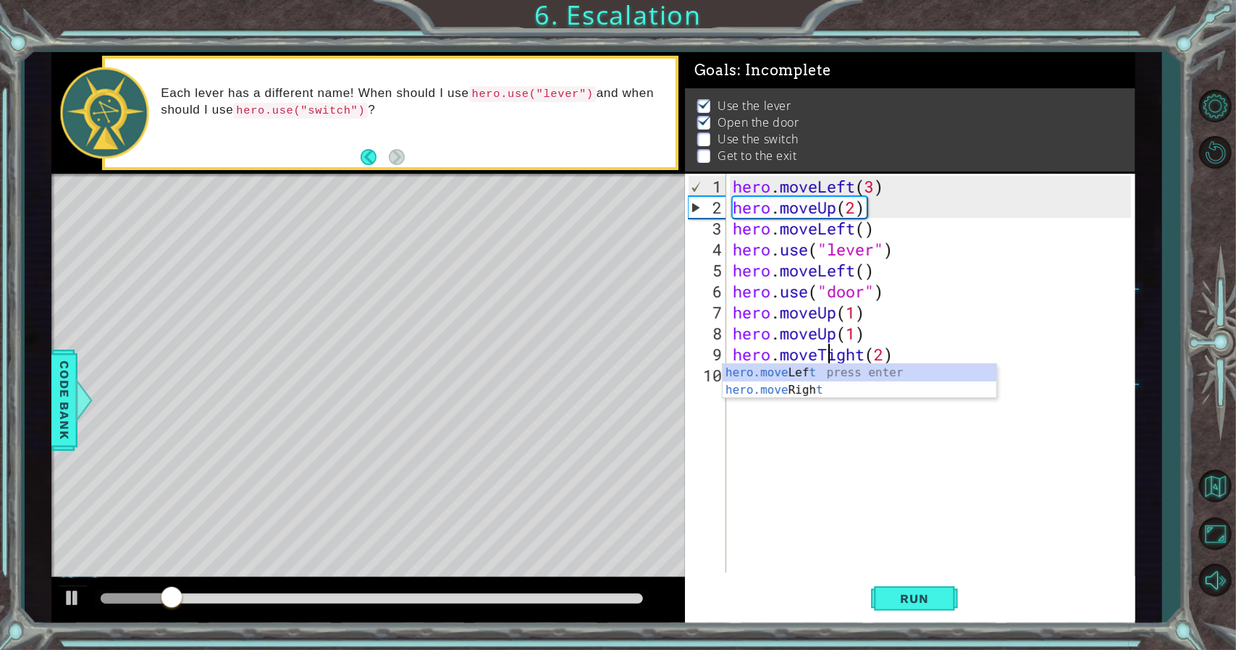
scroll to position [0, 4]
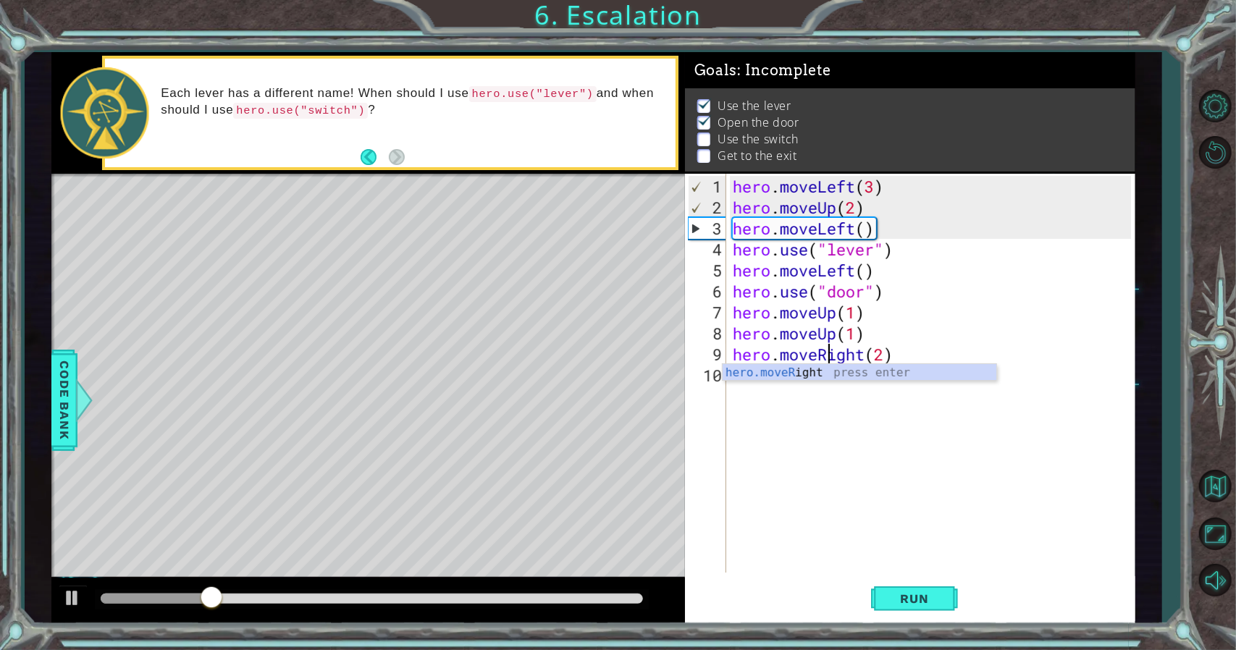
type textarea "hero.moveRight(2)"
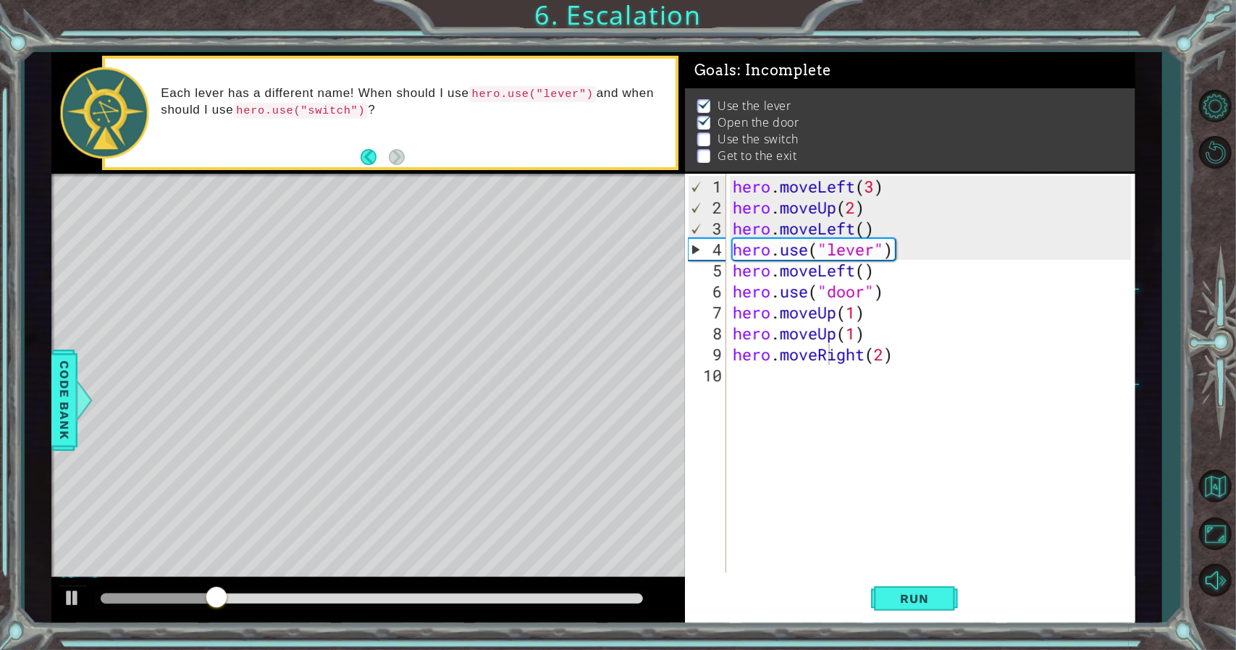
click at [916, 624] on div "1 ההההההההההההההההההההההההההההההההההההההההההההההההההההההההההההההההההההההההההההה…" at bounding box center [618, 325] width 1236 height 650
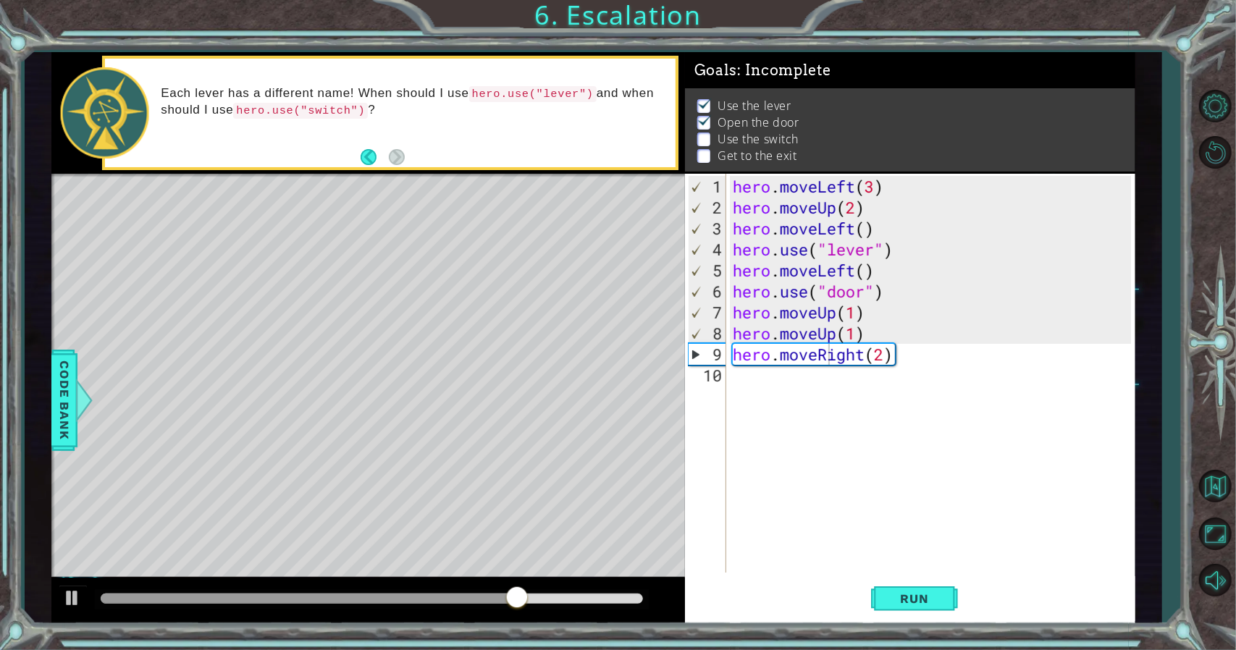
click at [961, 586] on div "Run" at bounding box center [914, 598] width 450 height 45
click at [760, 393] on div "hero . moveLeft ( 3 ) hero . moveUp ( 2 ) hero . moveLeft ( ) hero . use ( "lev…" at bounding box center [934, 396] width 408 height 441
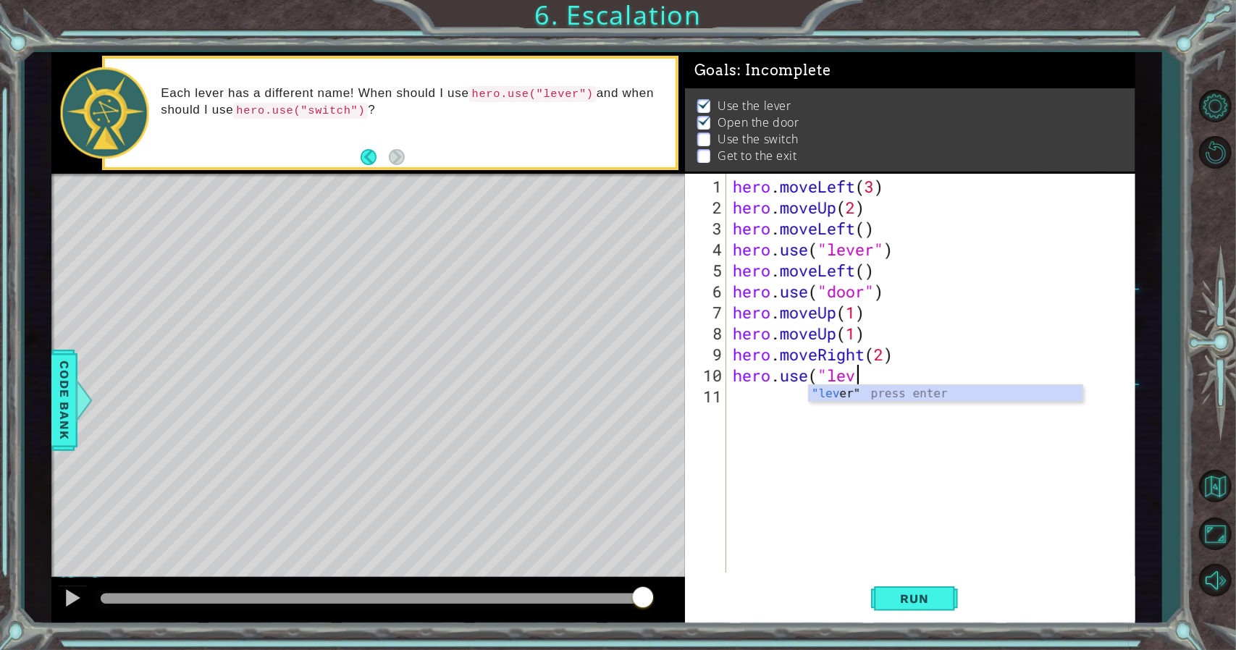
scroll to position [0, 6]
type textarea "hero.use("lever")"
click at [899, 604] on span "Run" at bounding box center [914, 598] width 57 height 14
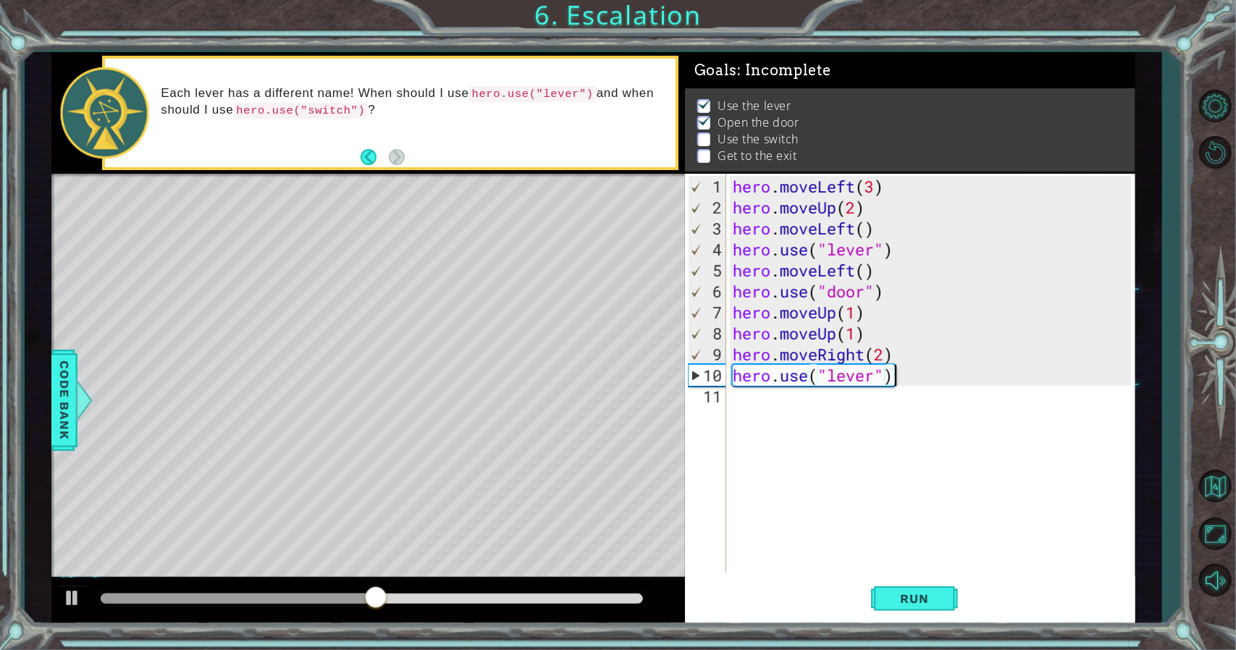
click at [349, 337] on div "Level Map" at bounding box center [385, 387] width 669 height 426
click at [322, 426] on div "Level Map" at bounding box center [385, 387] width 669 height 426
drag, startPoint x: 874, startPoint y: 376, endPoint x: 833, endPoint y: 376, distance: 41.3
click at [833, 376] on div "hero . moveLeft ( 3 ) hero . moveUp ( 2 ) hero . moveLeft ( ) hero . use ( "lev…" at bounding box center [934, 396] width 408 height 441
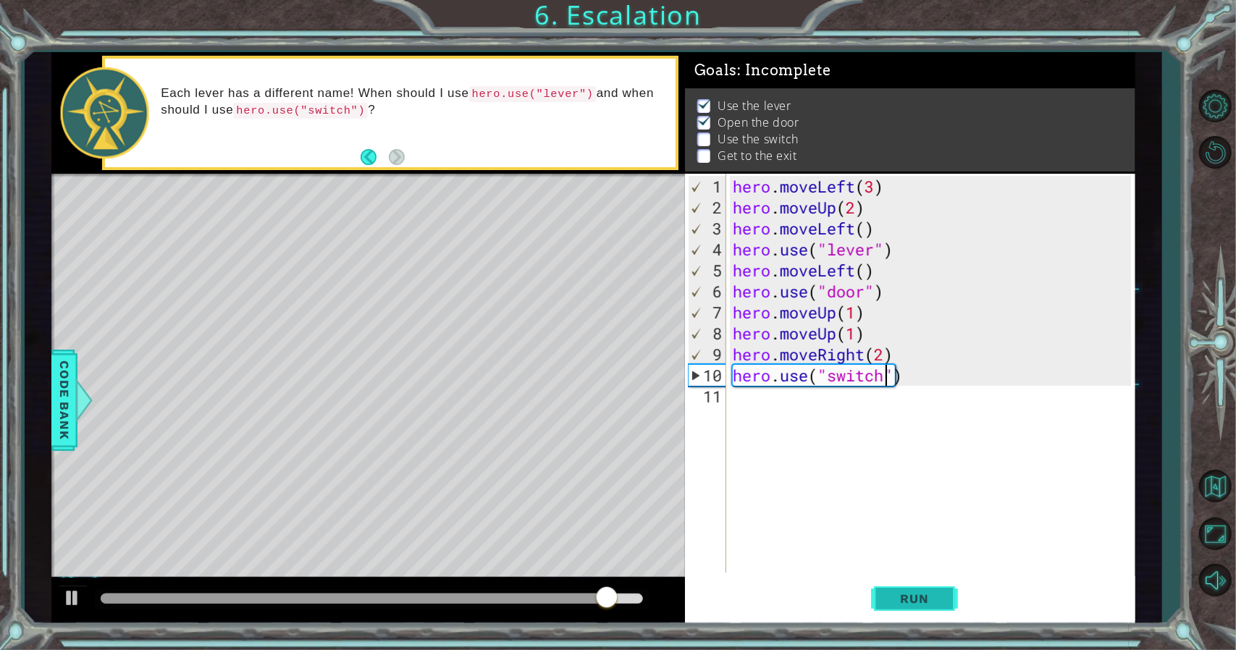
type textarea "hero.use("switch")"
click at [905, 604] on span "Run" at bounding box center [914, 598] width 57 height 14
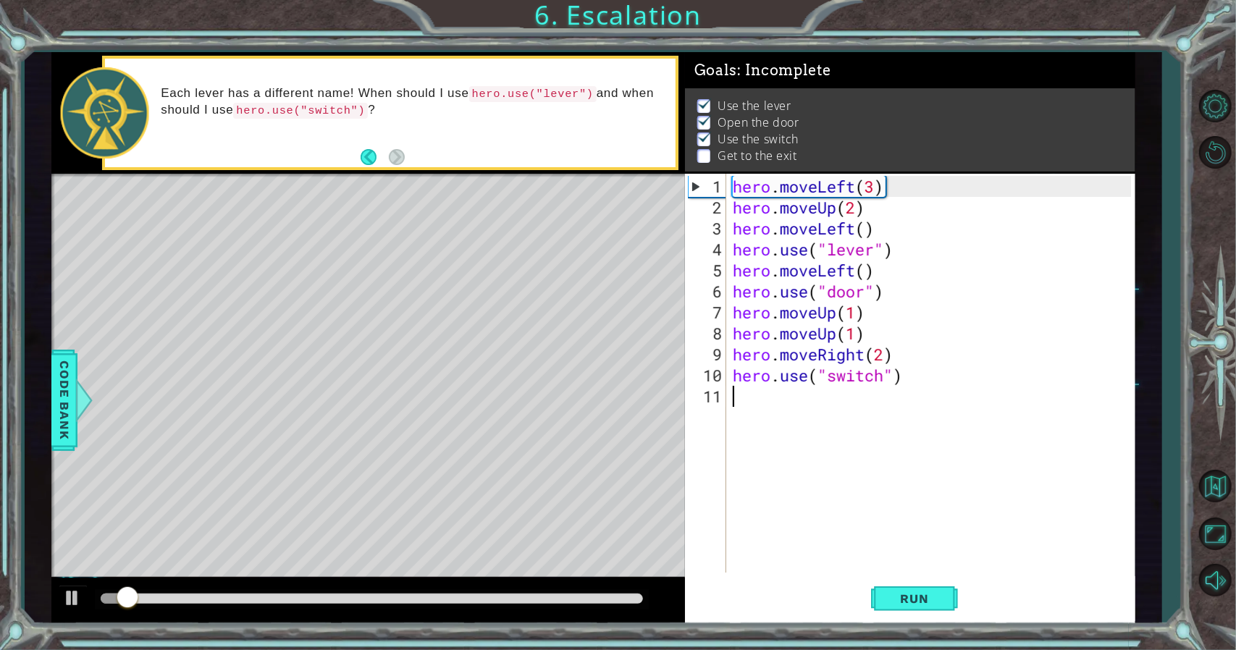
click at [777, 402] on div "hero . moveLeft ( 3 ) hero . moveUp ( 2 ) hero . moveLeft ( ) hero . use ( "lev…" at bounding box center [934, 396] width 408 height 441
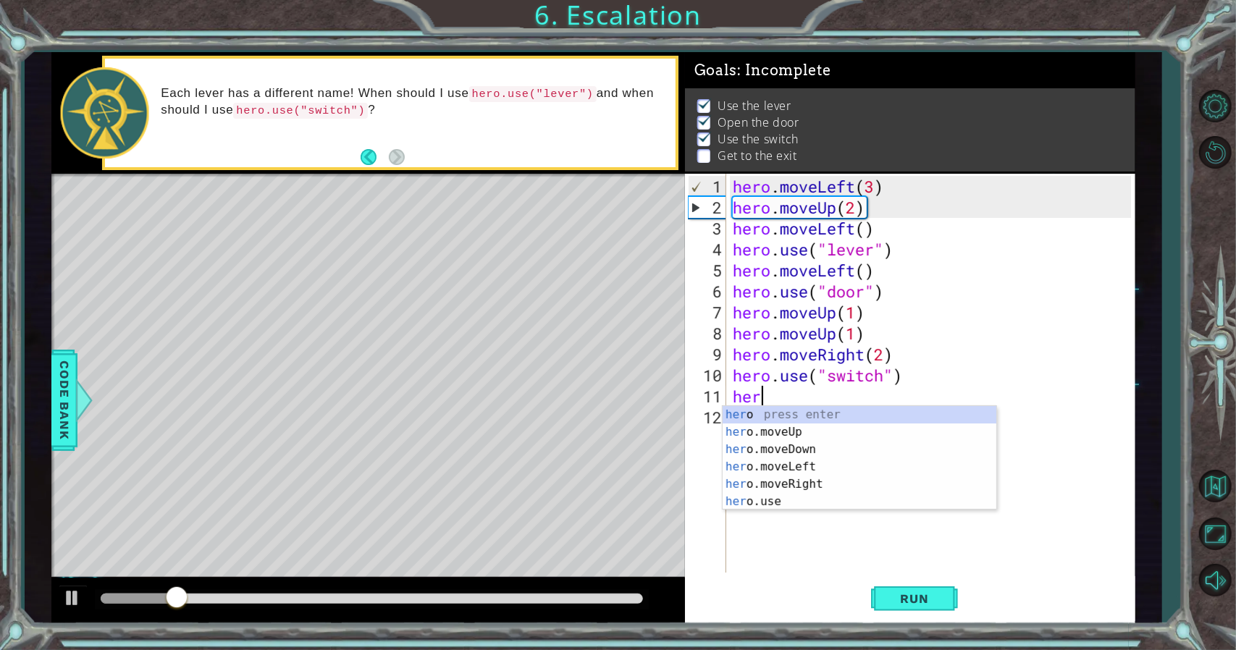
scroll to position [0, 1]
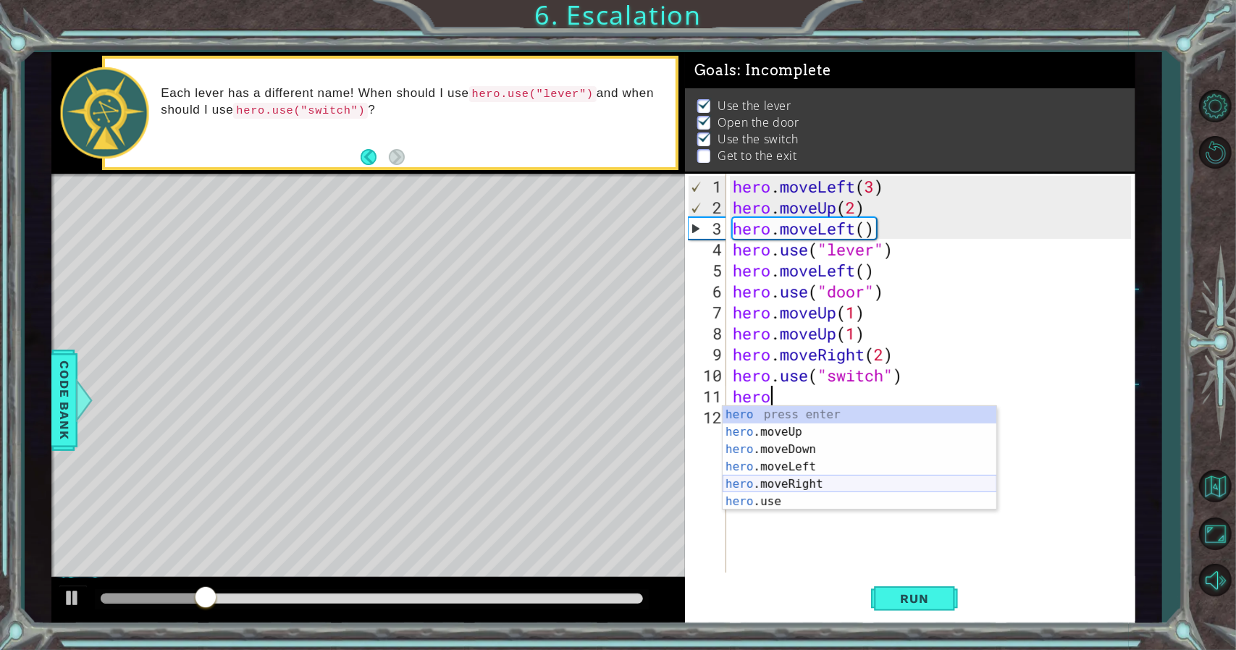
click at [831, 489] on div "hero press enter hero .moveUp press enter hero .moveDown press enter hero .move…" at bounding box center [859, 475] width 274 height 139
type textarea "hero.moveRight(1)"
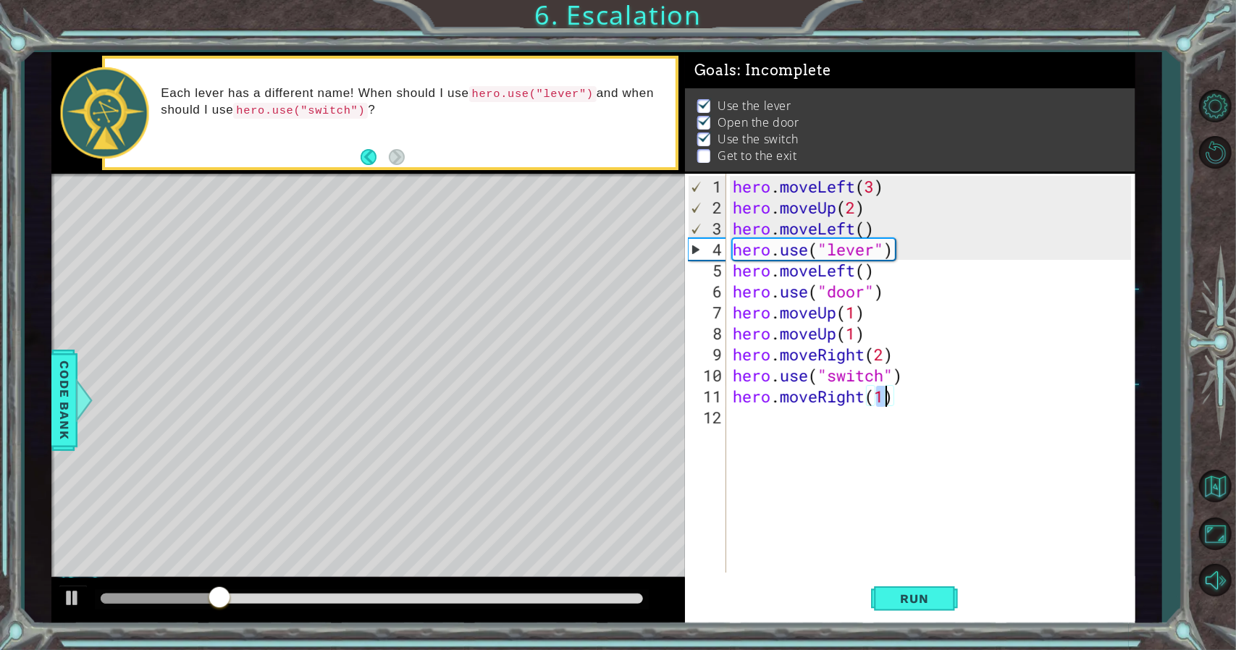
click at [773, 412] on div "hero . moveLeft ( 3 ) hero . moveUp ( 2 ) hero . moveLeft ( ) hero . use ( "lev…" at bounding box center [934, 396] width 408 height 441
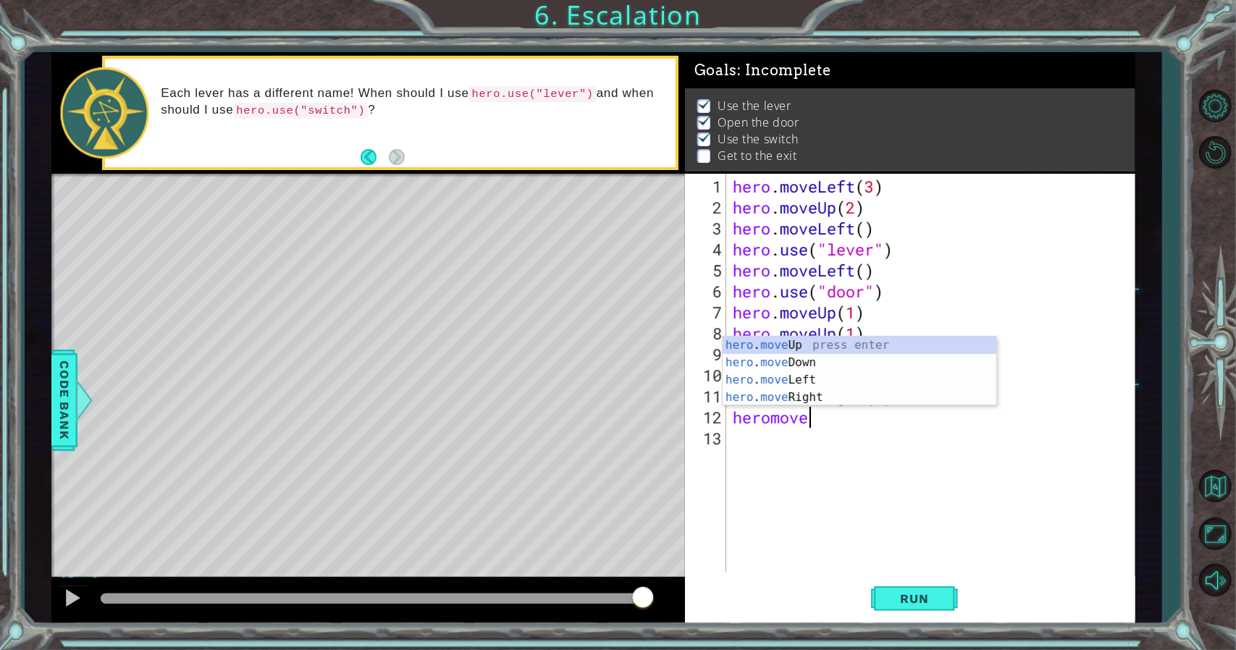
scroll to position [0, 3]
click at [795, 350] on div "hero . move Up press enter hero . move Down press enter hero . move Left press …" at bounding box center [859, 389] width 274 height 104
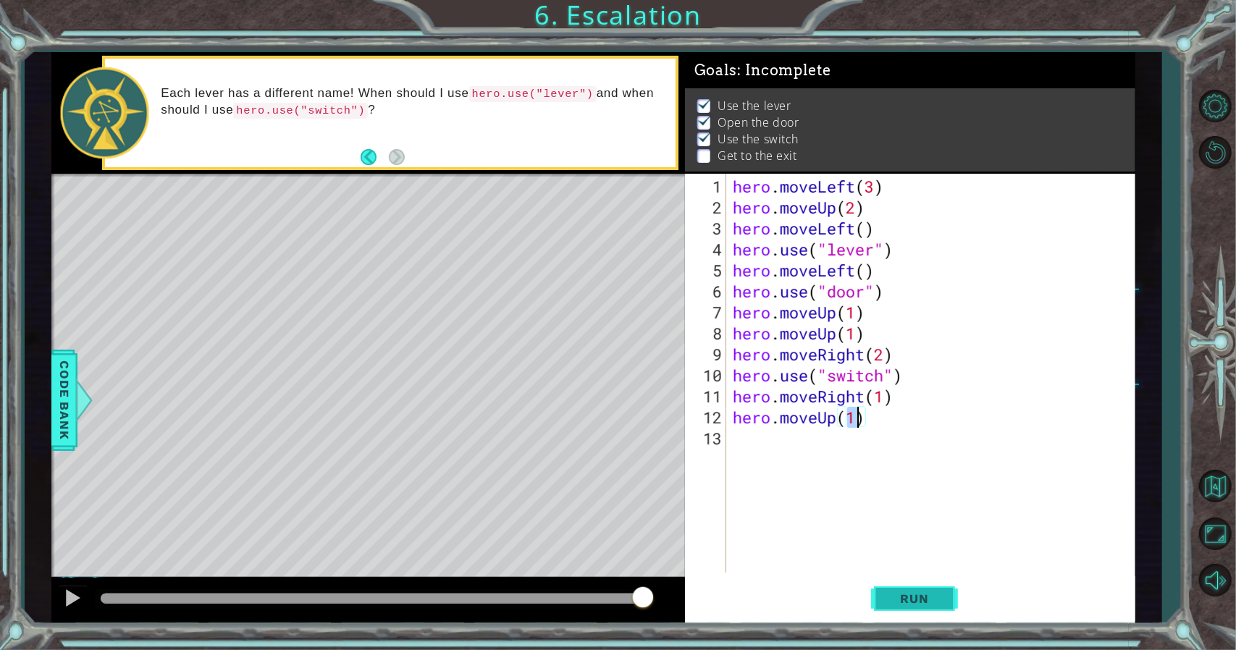
type textarea "hero.moveUp(1)"
click at [928, 586] on button "Run" at bounding box center [914, 598] width 87 height 45
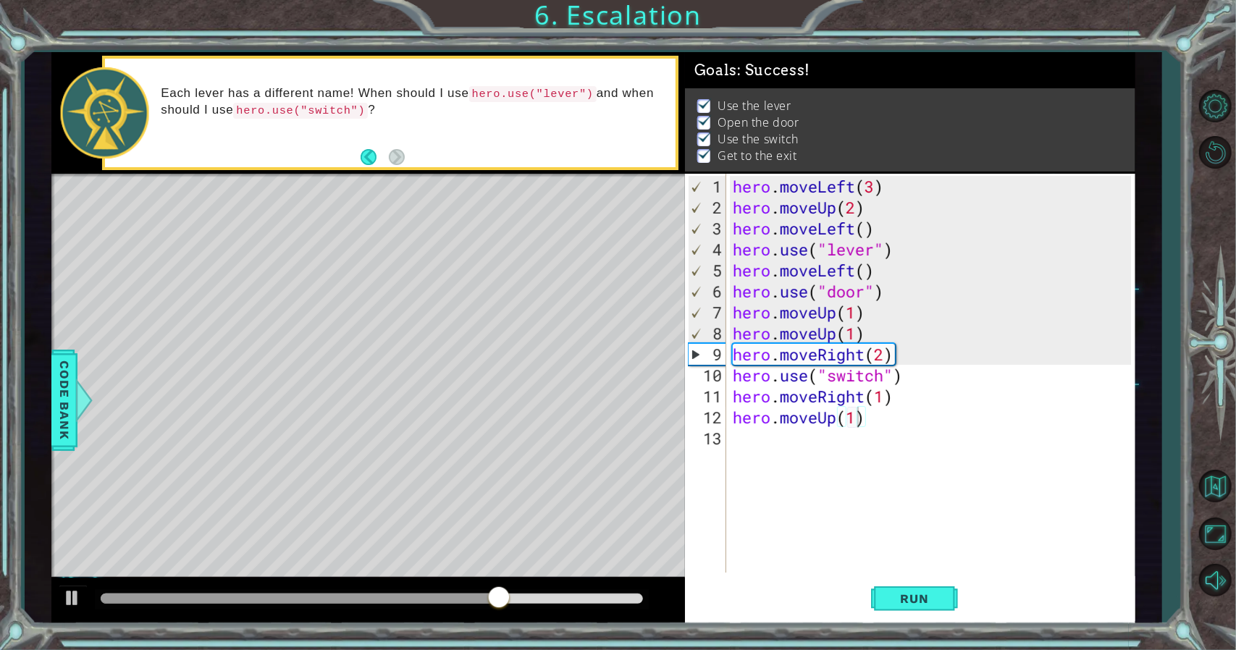
click at [898, 24] on div "1 ההההההההההההההההההההההההההההההההההההההההההההההההההההההההההההההההההההההההההההה…" at bounding box center [618, 325] width 1236 height 650
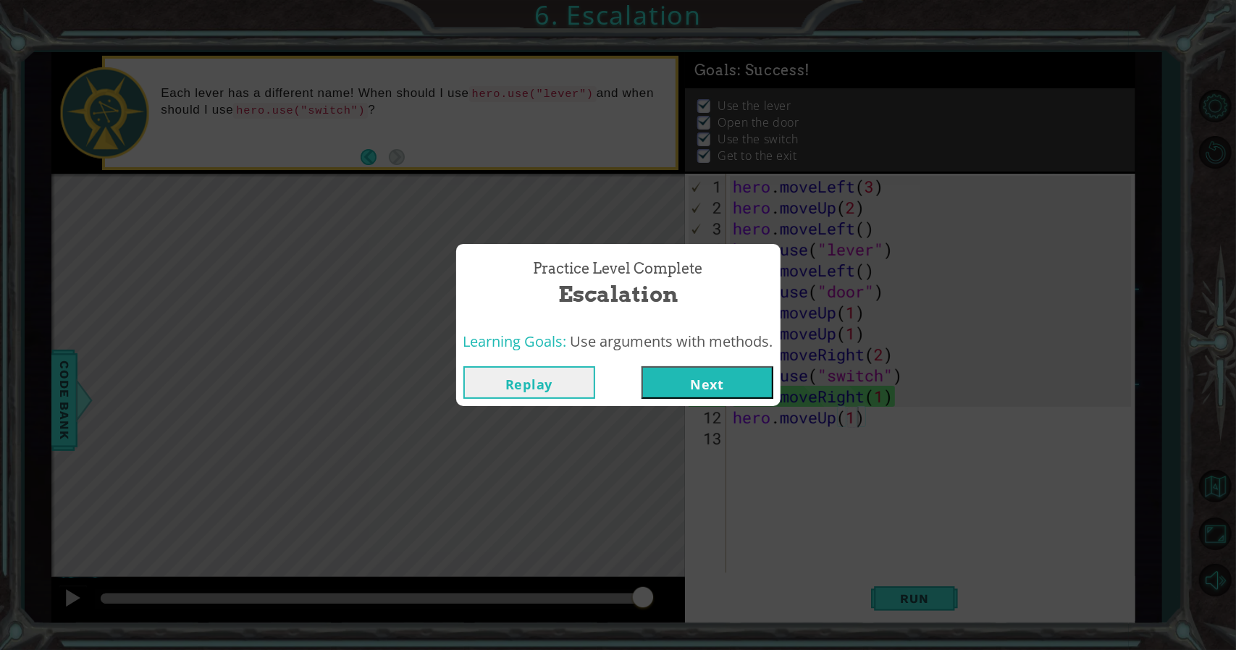
drag, startPoint x: 754, startPoint y: 384, endPoint x: 761, endPoint y: 387, distance: 8.1
click at [761, 387] on button "Next" at bounding box center [707, 382] width 132 height 33
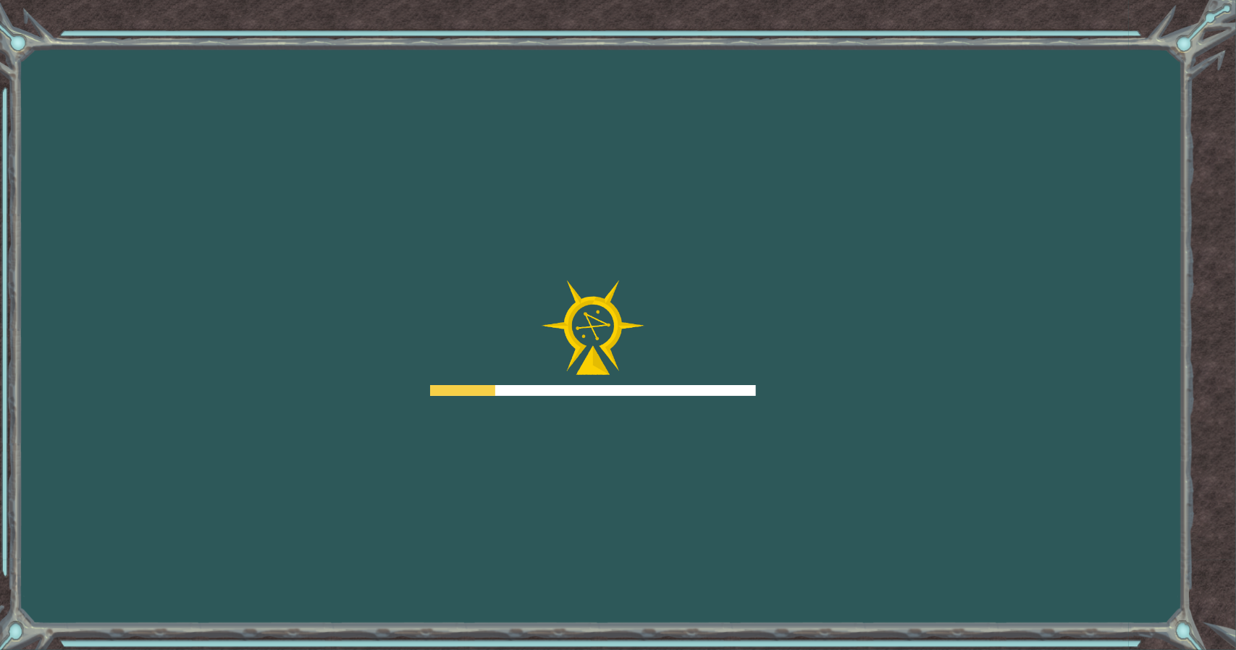
click at [761, 387] on div "Goals Error loading from server. Try refreshing the page. You'll need to join a…" at bounding box center [618, 325] width 1236 height 650
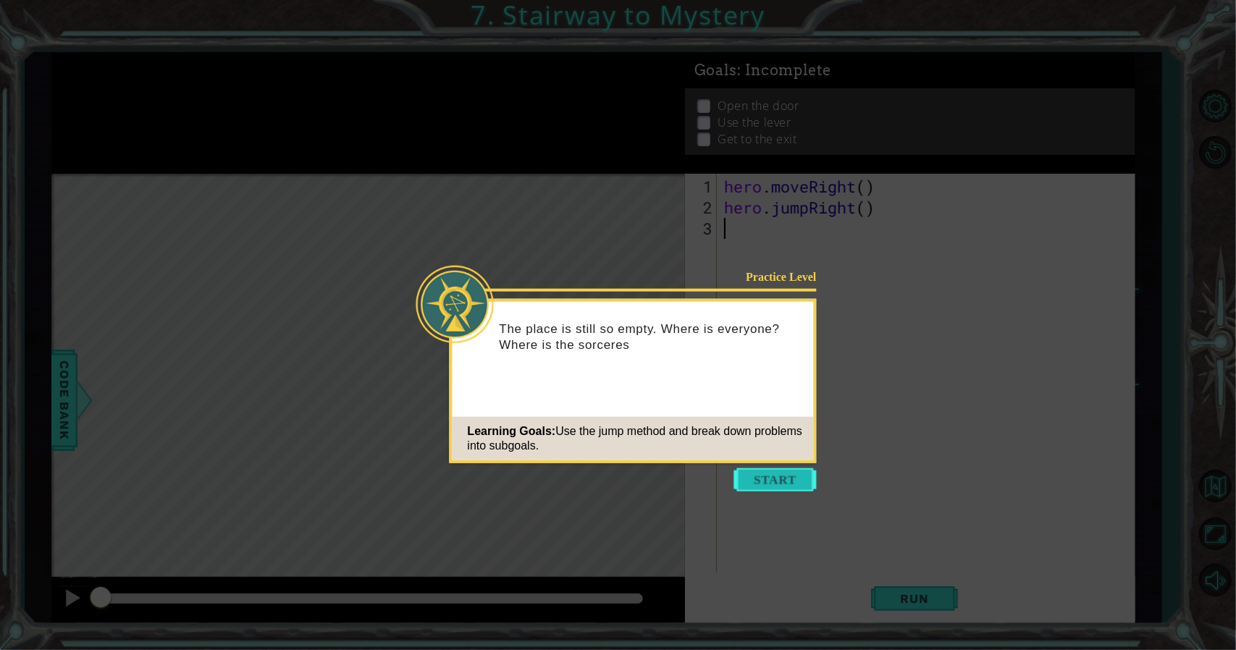
click at [746, 488] on button "Start" at bounding box center [775, 479] width 83 height 23
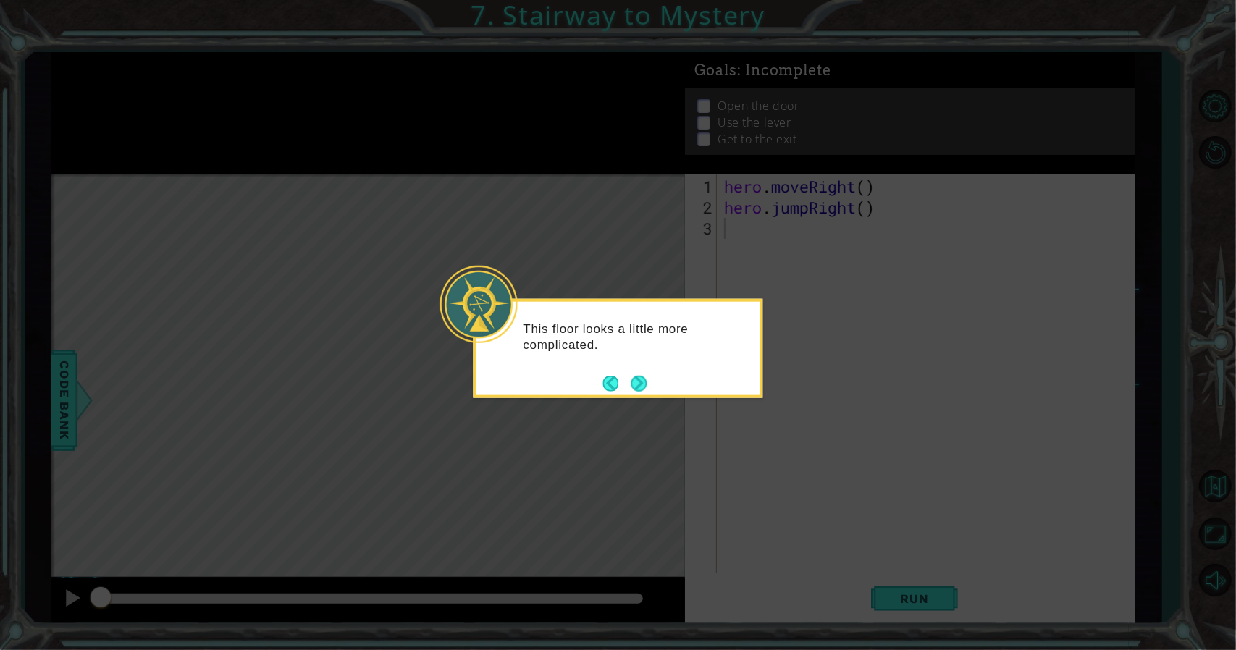
click at [630, 369] on div "This floor looks a little more complicated." at bounding box center [618, 343] width 284 height 73
click at [640, 378] on button "Next" at bounding box center [639, 383] width 16 height 16
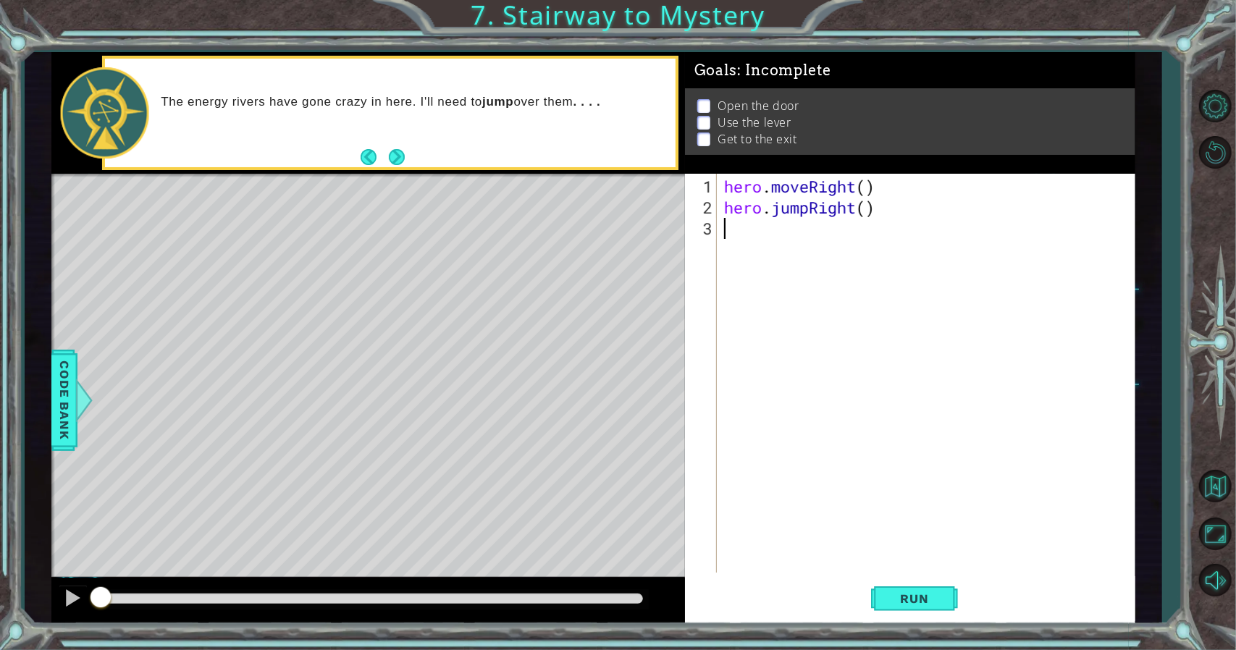
click at [408, 159] on div "The energy rivers have gone crazy in here. I'll need to jump over them . . . ." at bounding box center [390, 113] width 571 height 109
click at [389, 156] on button "Next" at bounding box center [397, 157] width 16 height 16
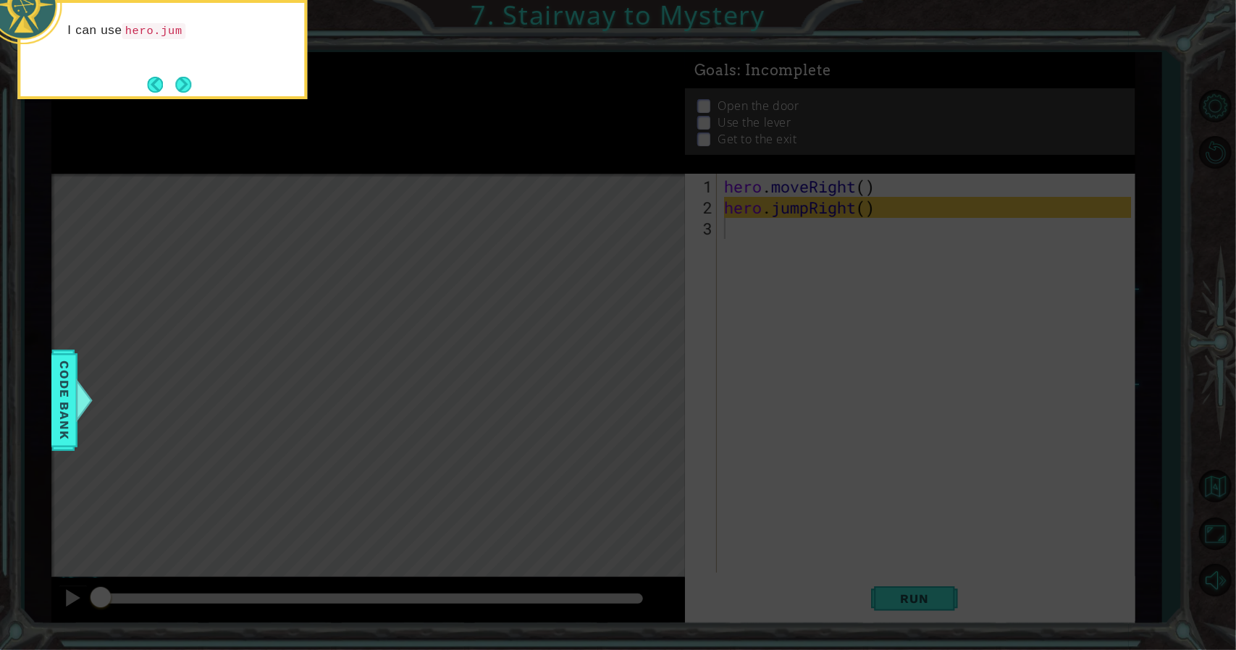
click at [223, 90] on div "I can use hero.jum" at bounding box center [162, 49] width 290 height 99
click at [191, 85] on button "Next" at bounding box center [183, 85] width 16 height 16
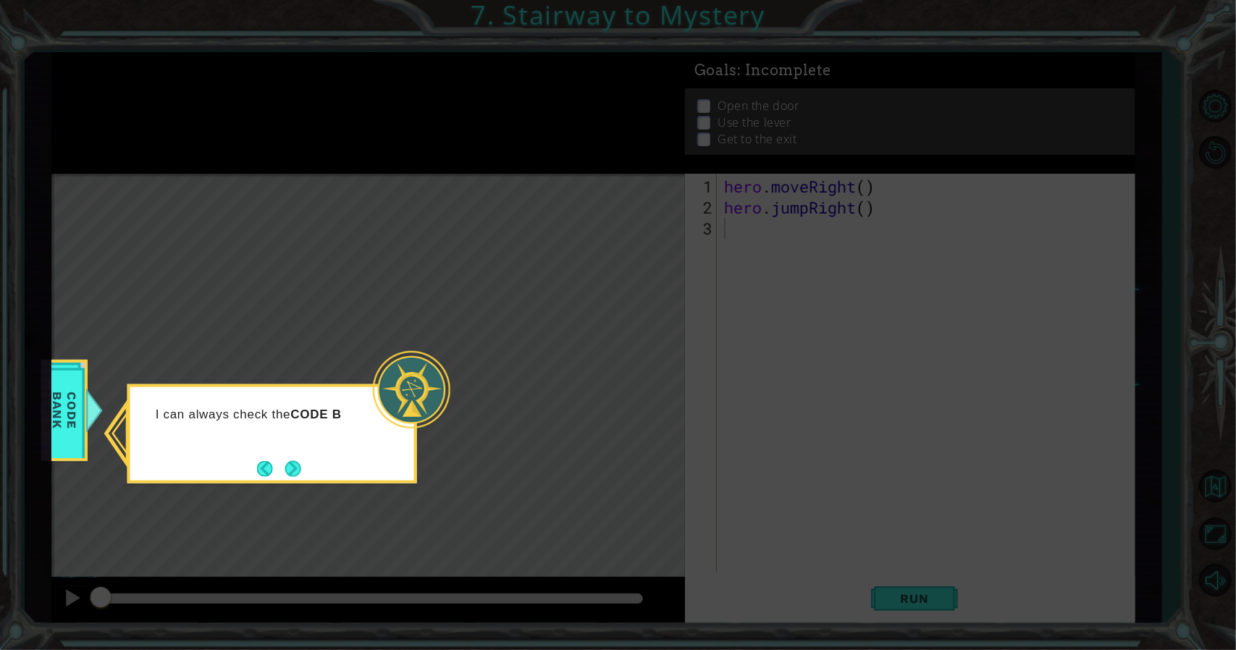
click at [292, 454] on div "I can always check the CODE B" at bounding box center [272, 433] width 290 height 99
click at [381, 406] on div at bounding box center [411, 389] width 77 height 77
click at [285, 468] on button "Next" at bounding box center [293, 468] width 16 height 16
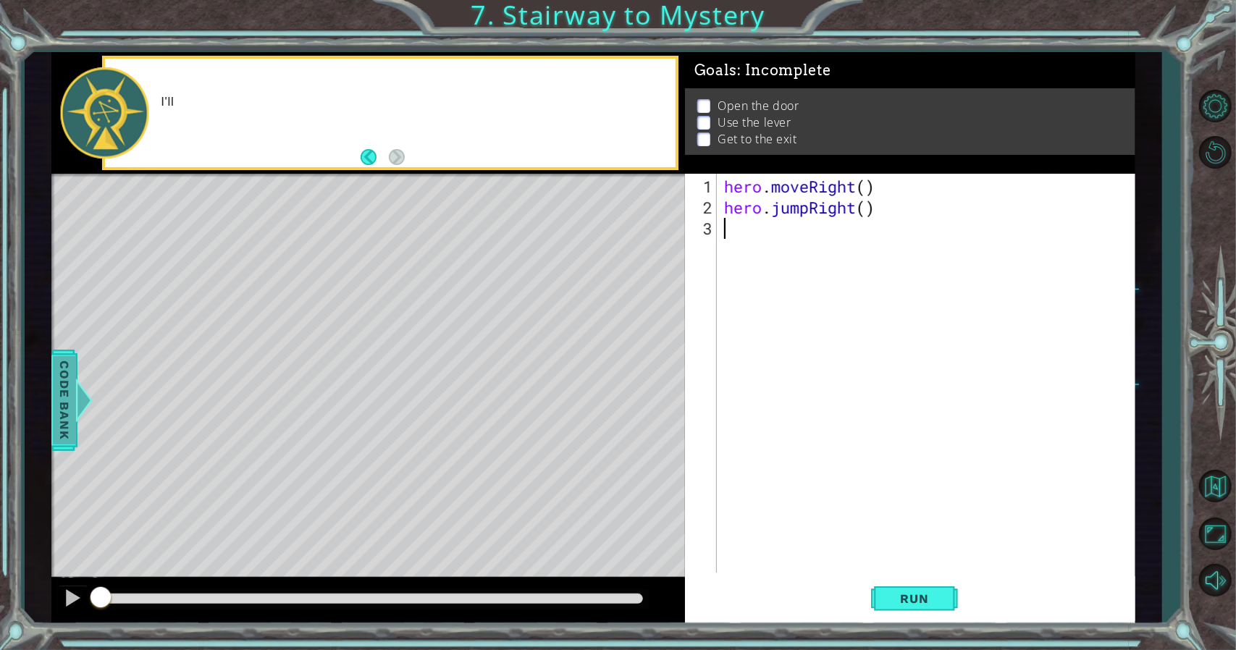
click at [81, 410] on div at bounding box center [84, 400] width 18 height 43
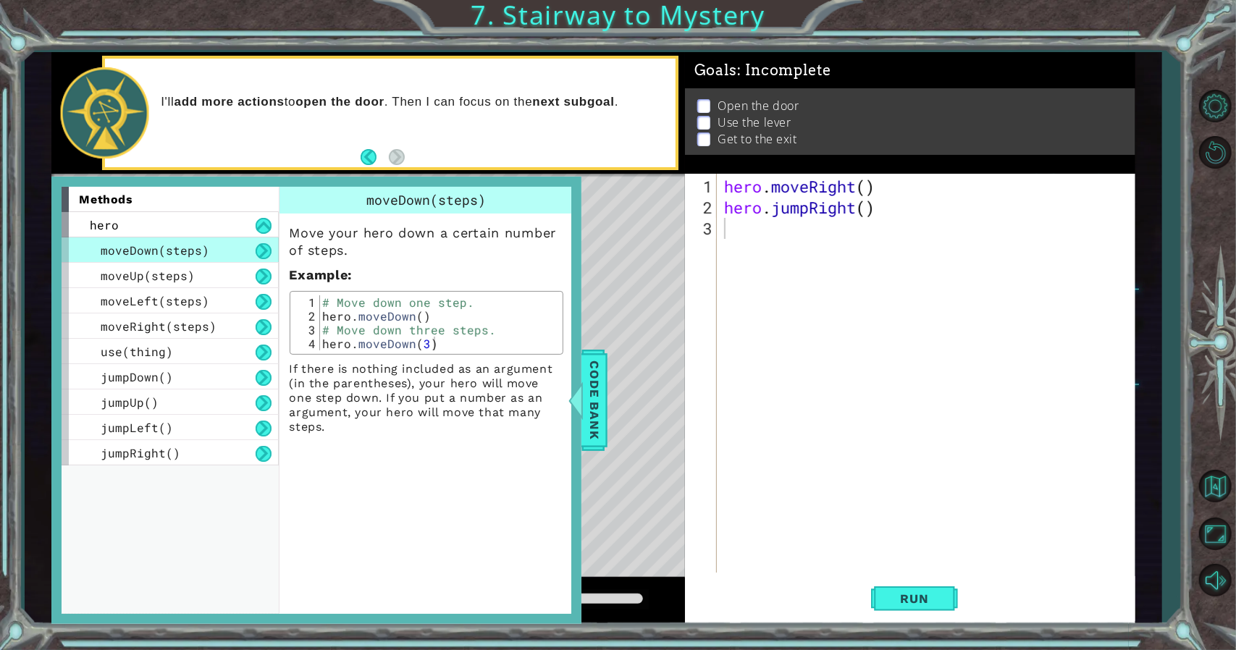
click at [116, 253] on span "moveDown(steps)" at bounding box center [155, 249] width 109 height 15
click at [112, 271] on span "moveUp(steps)" at bounding box center [148, 275] width 94 height 15
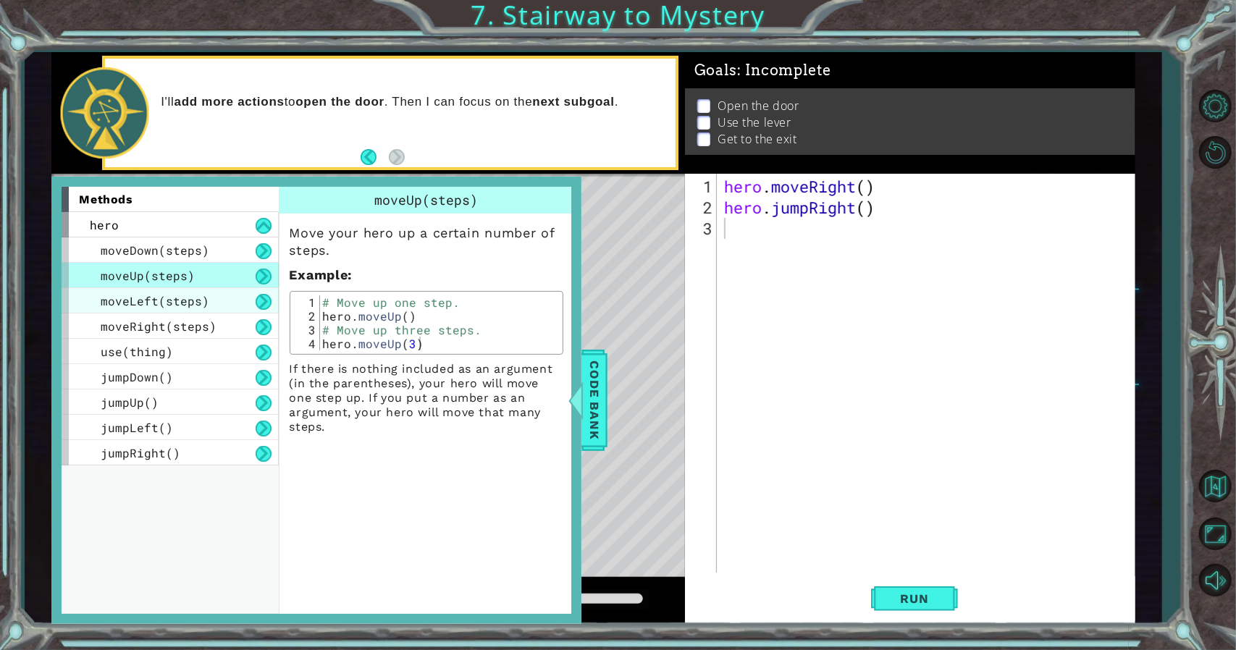
click at [112, 289] on div "moveLeft(steps)" at bounding box center [170, 300] width 217 height 25
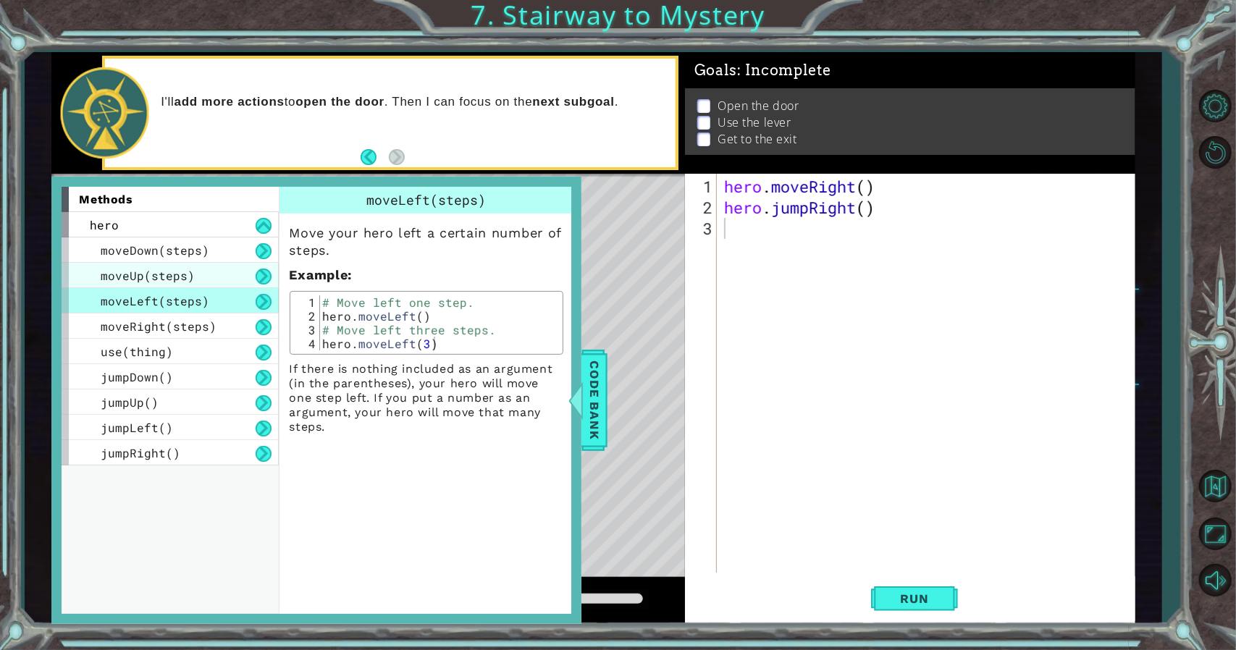
click at [127, 284] on div "moveUp(steps)" at bounding box center [170, 275] width 217 height 25
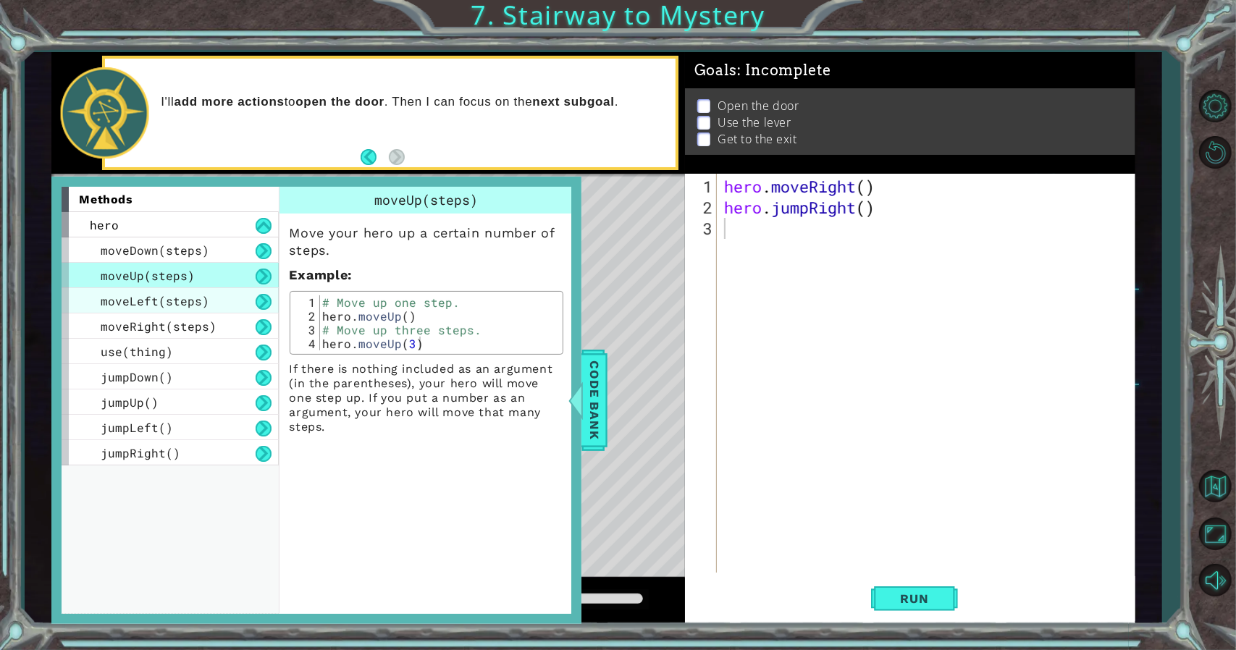
click at [130, 308] on span "moveLeft(steps)" at bounding box center [155, 300] width 109 height 15
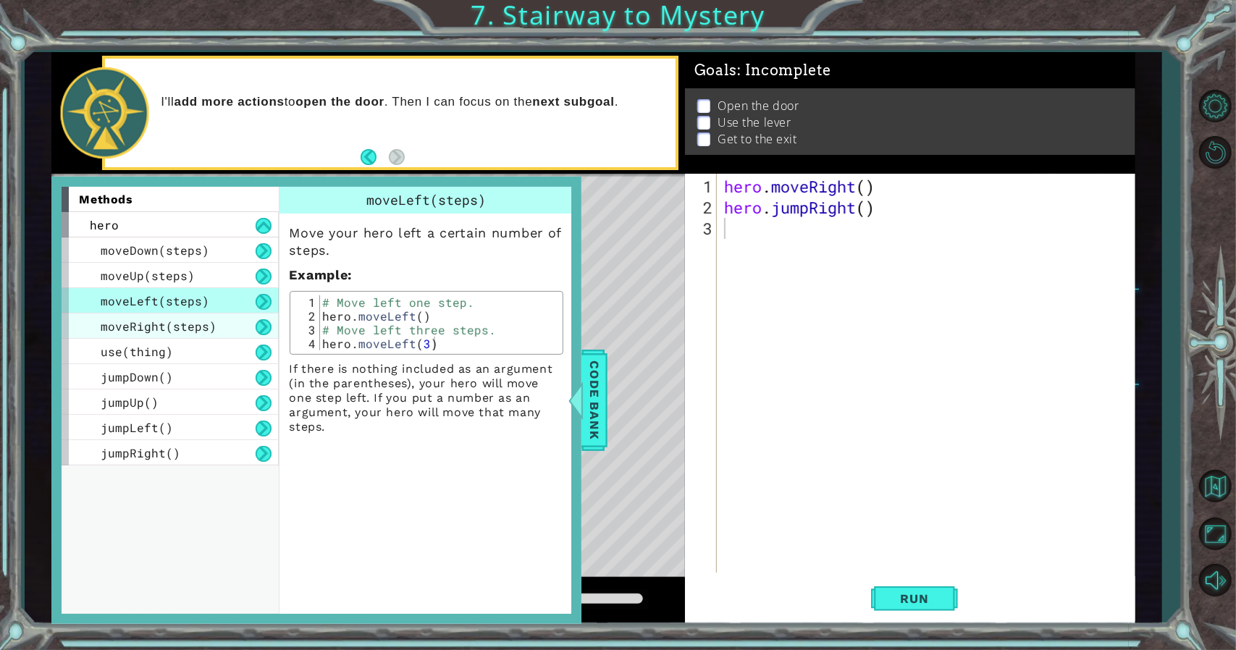
click at [123, 329] on span "moveRight(steps)" at bounding box center [159, 326] width 116 height 15
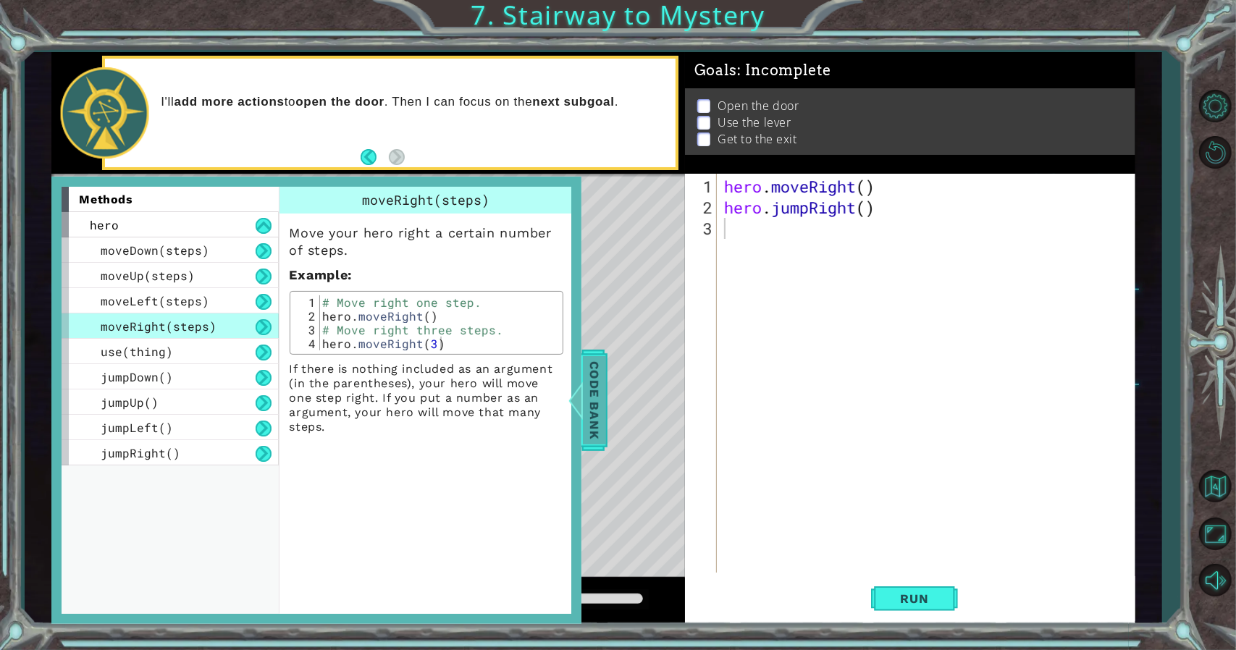
click at [581, 393] on div at bounding box center [575, 400] width 18 height 43
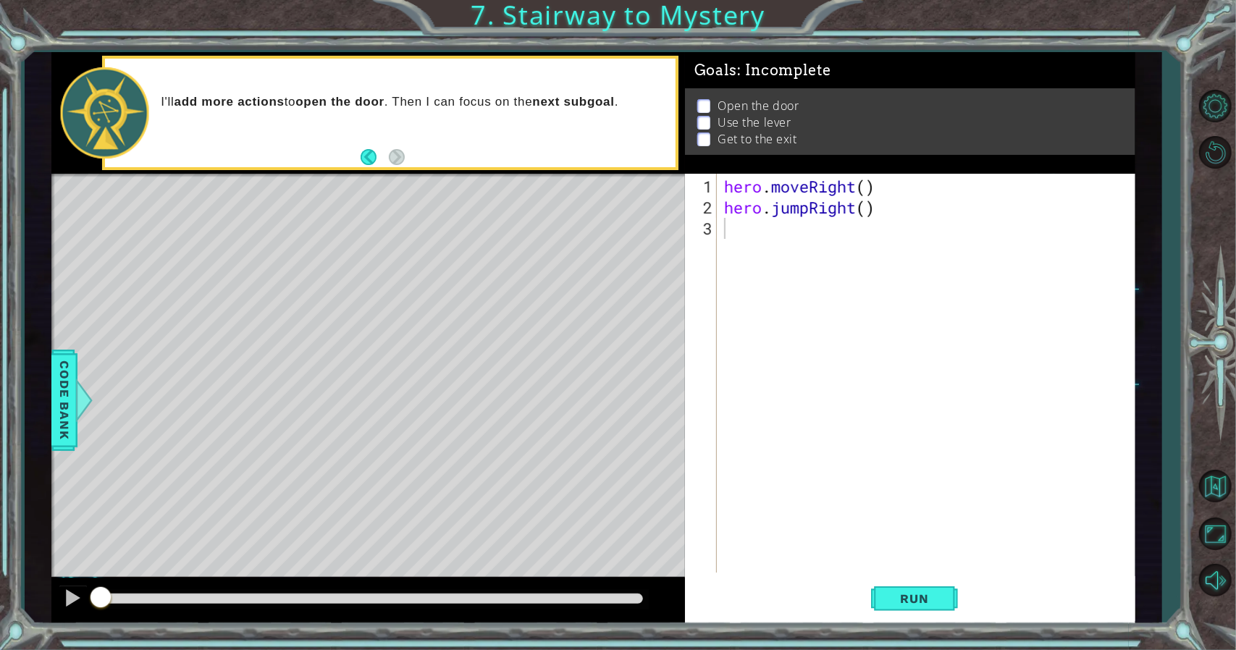
type textarea "hero.jumpRight()"
click at [876, 211] on div "hero . moveRight ( ) hero . jumpRight ( )" at bounding box center [929, 396] width 417 height 441
click at [919, 609] on button "Run" at bounding box center [914, 598] width 87 height 45
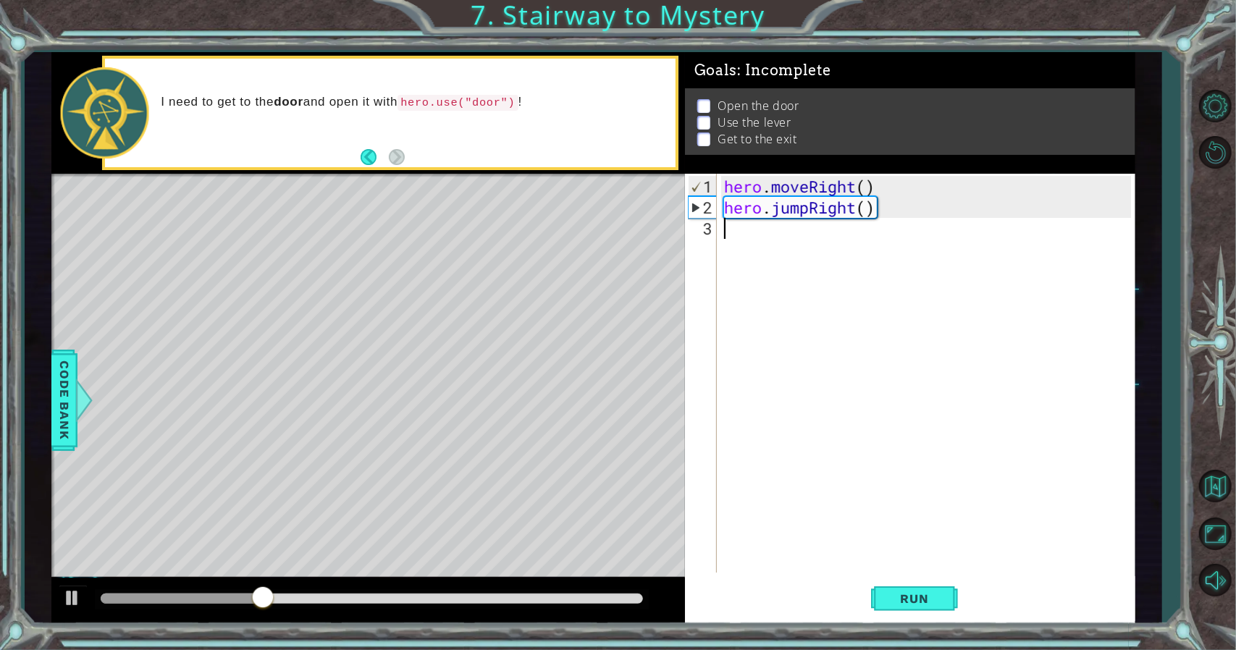
click at [809, 225] on div "hero . moveRight ( ) hero . jumpRight ( )" at bounding box center [929, 396] width 417 height 441
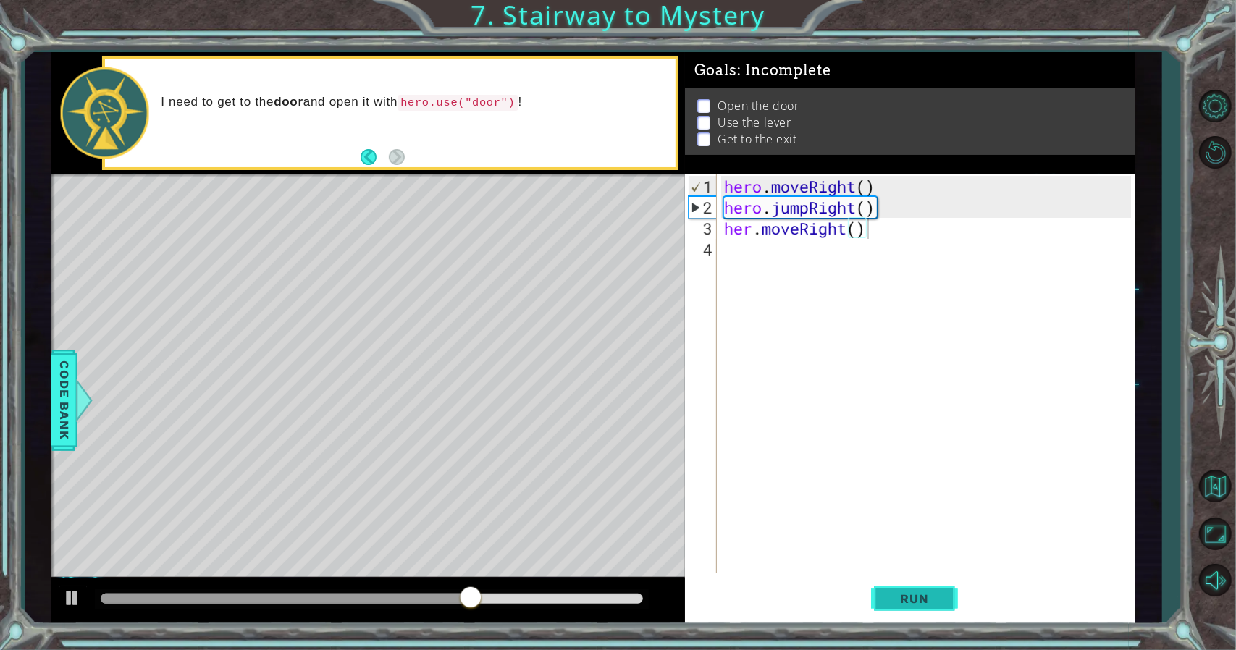
click at [916, 598] on span "Run" at bounding box center [914, 598] width 57 height 14
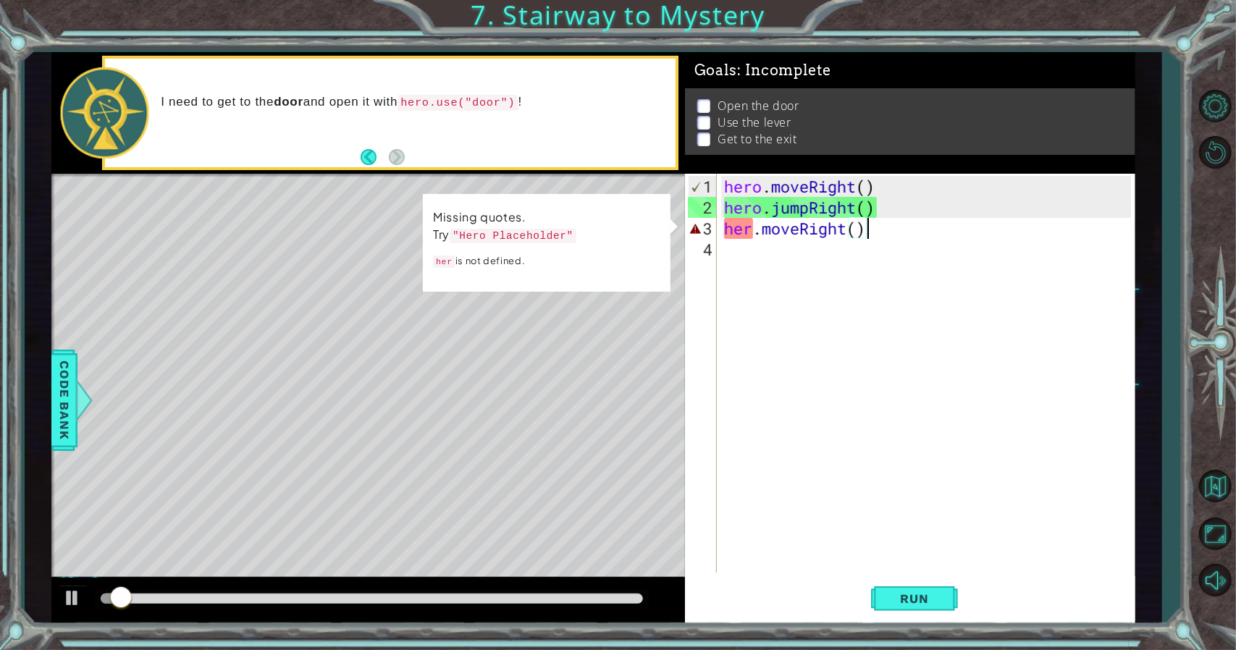
click at [748, 237] on div "hero . moveRight ( ) hero . jumpRight ( ) her . moveRight ( )" at bounding box center [929, 396] width 417 height 441
click at [753, 237] on div "hero . moveRight ( ) hero . jumpRight ( ) her . moveRight ( )" at bounding box center [929, 396] width 417 height 441
type textarea "hero.moveRight()"
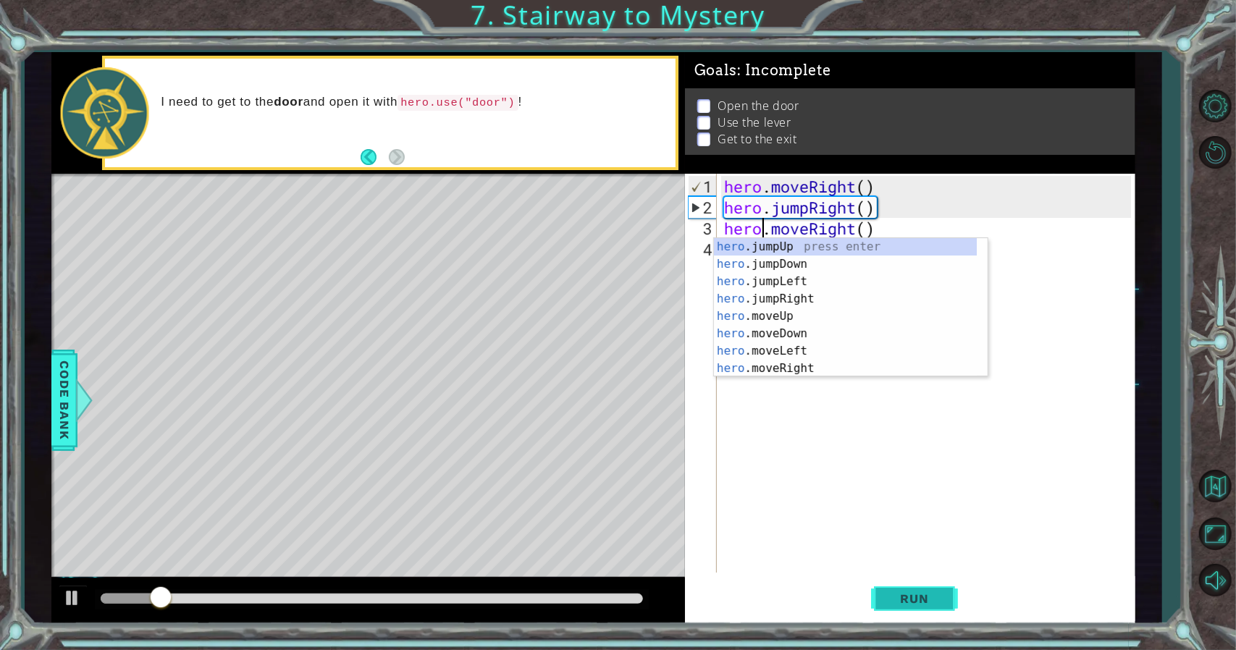
click at [908, 587] on div "hero.moveRight() 1 2 3 4 hero . moveRight ( ) hero . jumpRight ( ) hero . moveR…" at bounding box center [910, 399] width 450 height 450
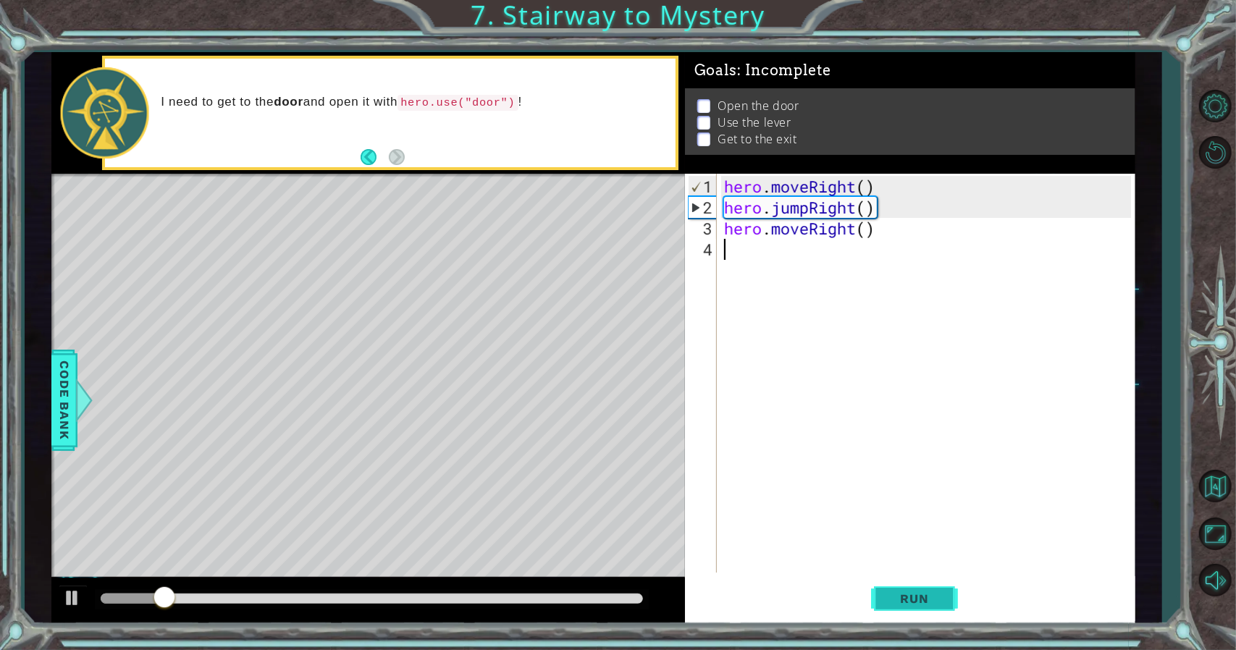
scroll to position [0, 0]
click at [908, 587] on button "Run" at bounding box center [914, 598] width 87 height 45
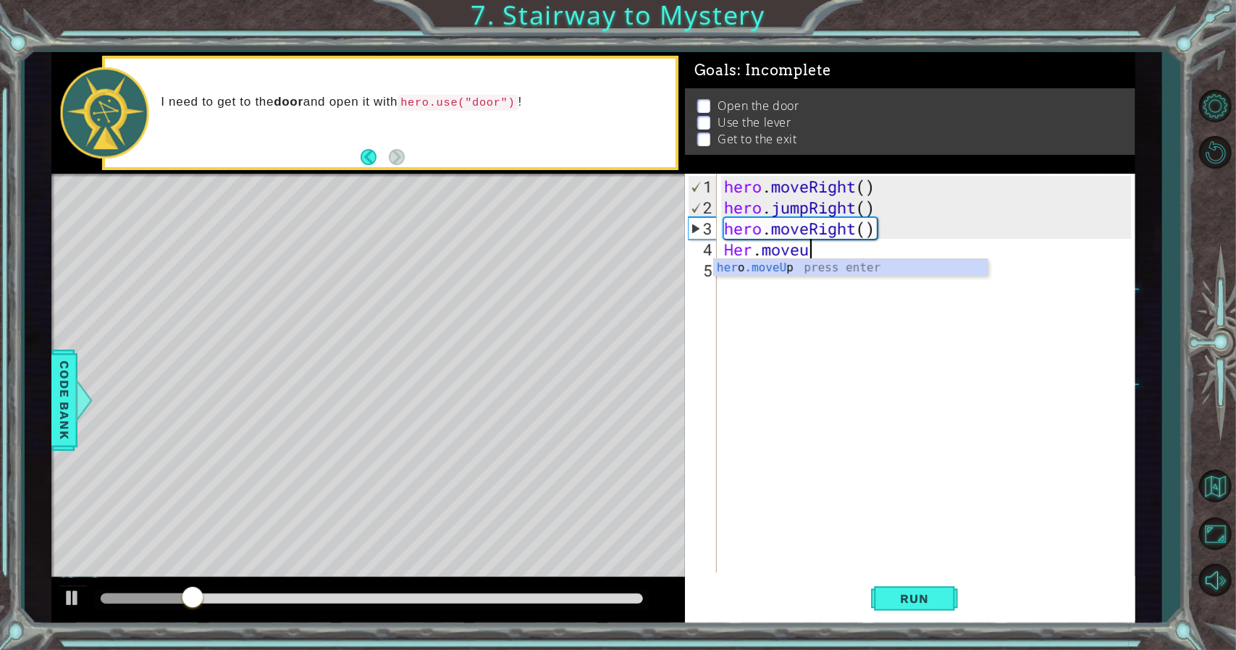
scroll to position [0, 3]
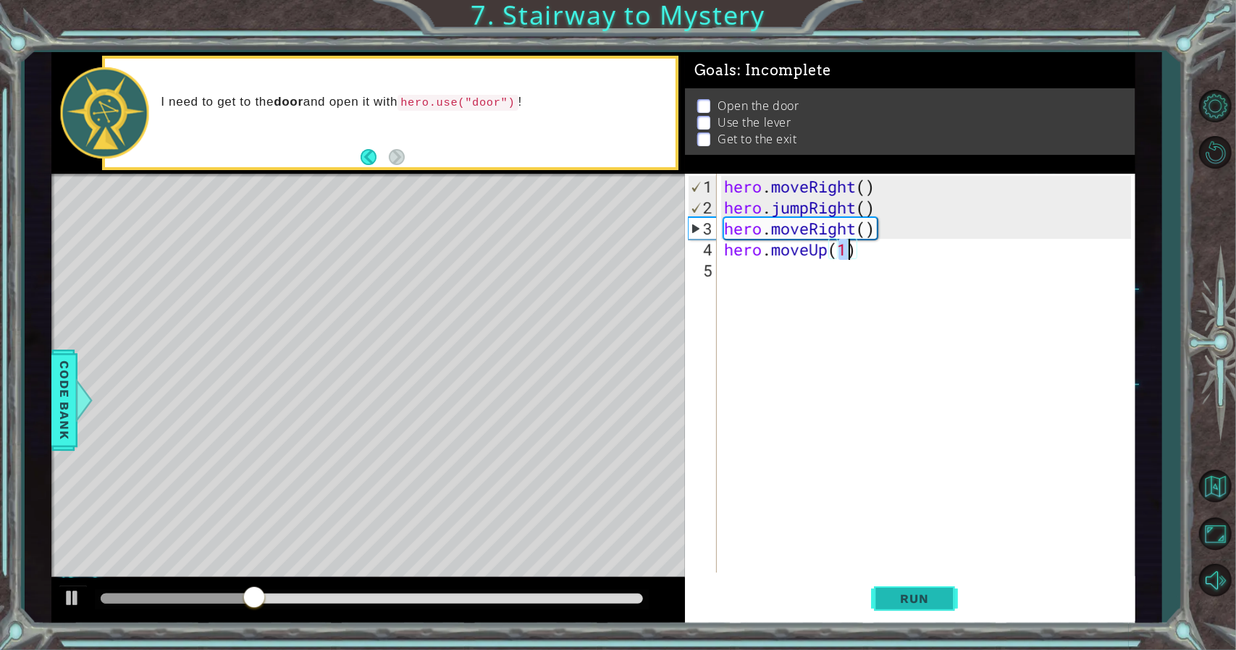
type textarea "hero.moveUp(1)"
click at [916, 580] on button "Run" at bounding box center [914, 598] width 87 height 45
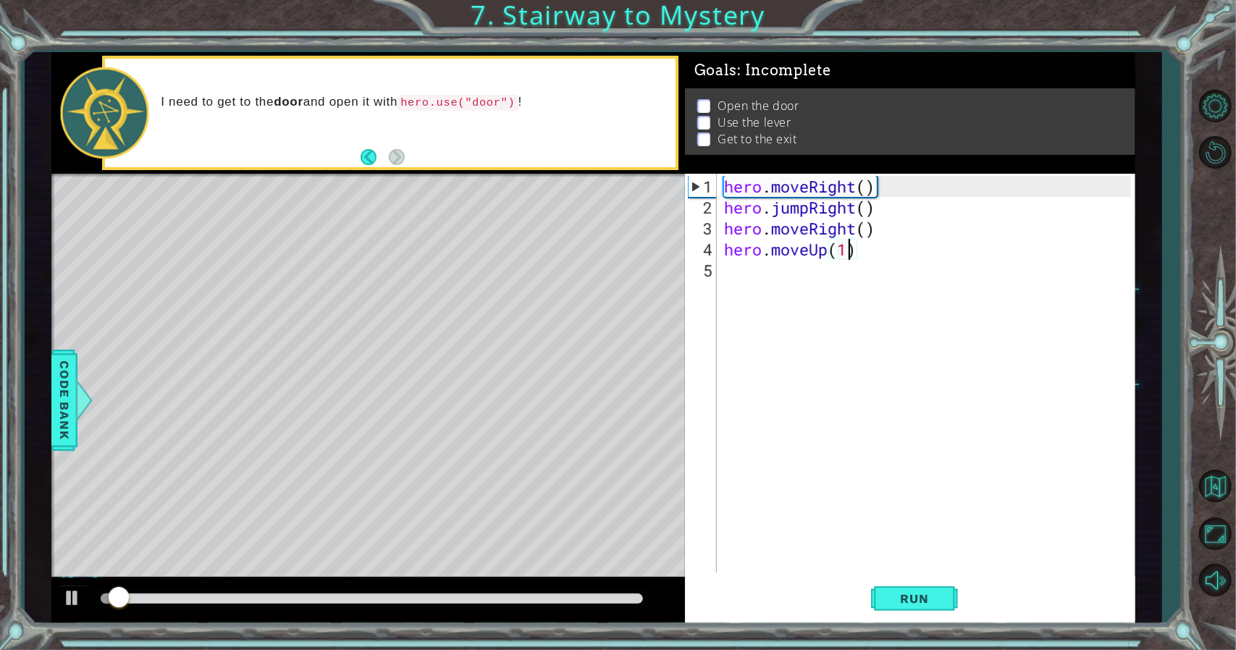
click at [872, 444] on div "hero . moveRight ( ) hero . jumpRight ( ) hero . moveRight ( ) hero . moveUp ( …" at bounding box center [929, 396] width 417 height 441
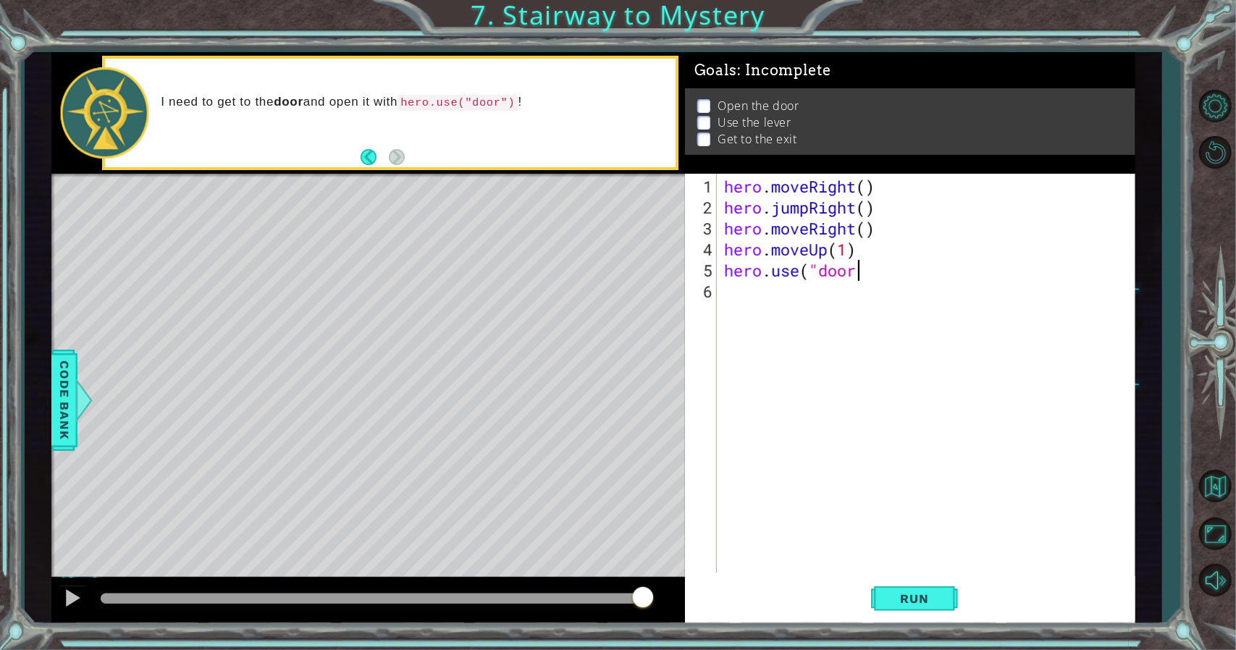
scroll to position [0, 6]
type textarea "hero.use("door")"
click at [874, 623] on div "hero.use("door") 1 2 3 4 5 6 hero . moveRight ( ) hero . jumpRight ( ) hero . m…" at bounding box center [910, 399] width 450 height 450
drag, startPoint x: 891, startPoint y: 548, endPoint x: 906, endPoint y: 596, distance: 50.1
click at [890, 560] on div "hero . moveRight ( ) hero . jumpRight ( ) hero . moveRight ( ) hero . moveUp ( …" at bounding box center [929, 396] width 417 height 441
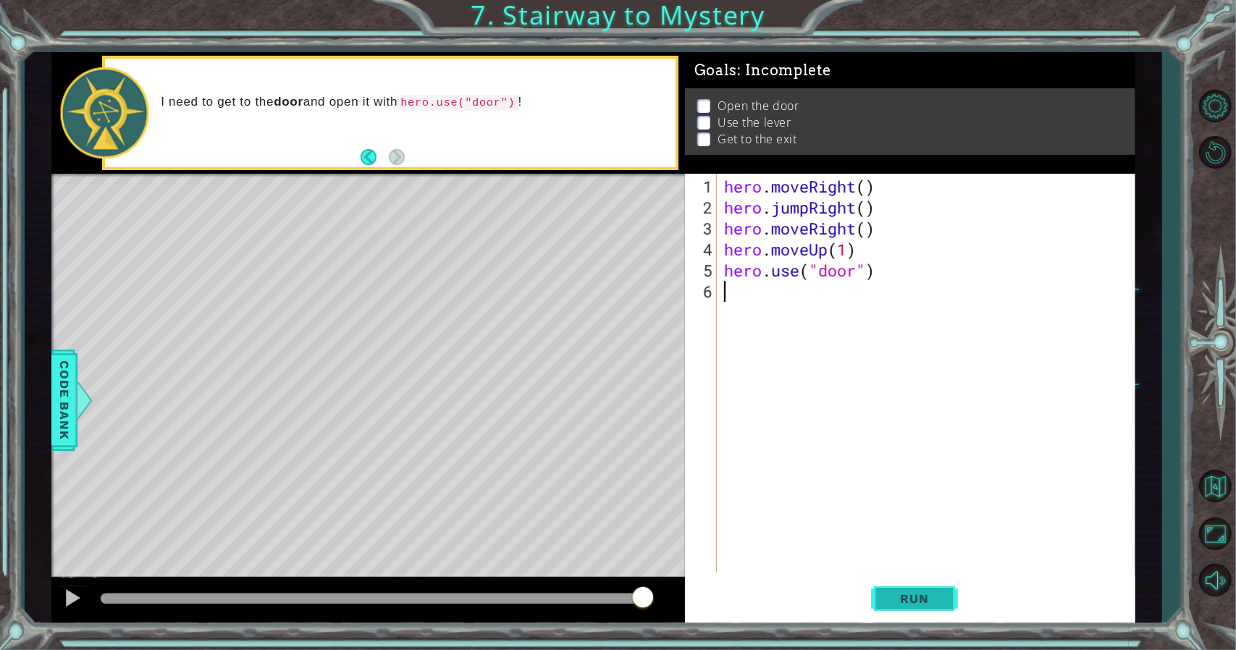
scroll to position [0, 0]
click at [906, 596] on span "Run" at bounding box center [914, 598] width 57 height 14
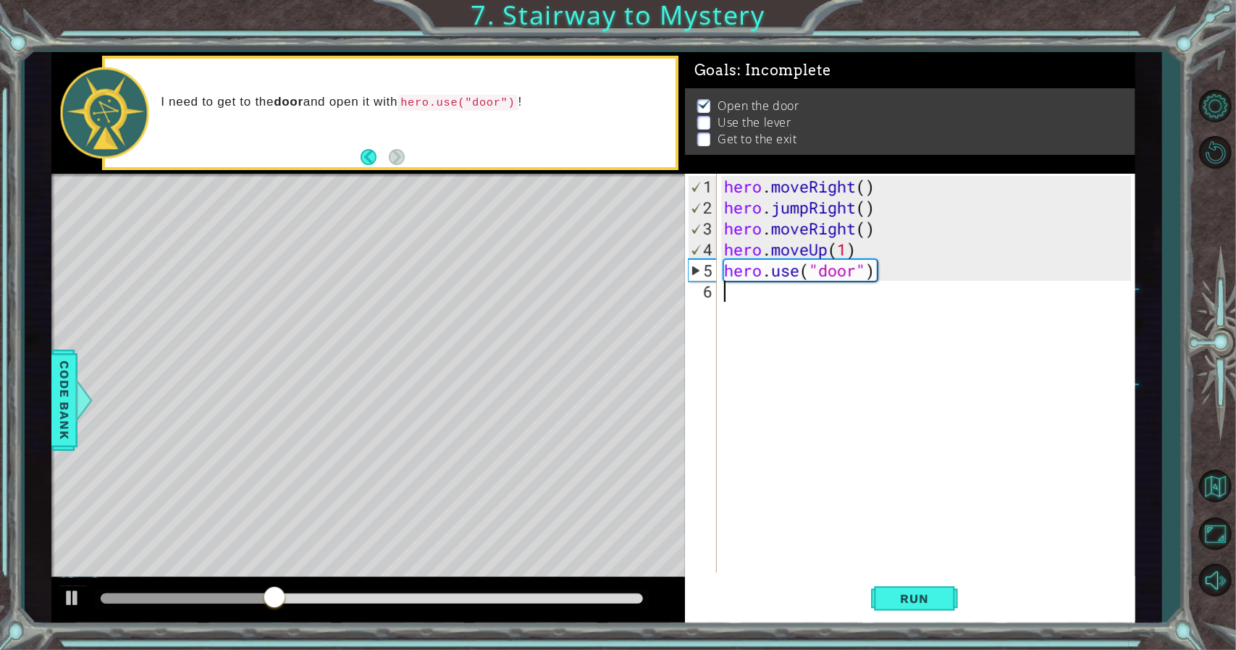
click at [895, 332] on div "hero . moveRight ( ) hero . jumpRight ( ) hero . moveRight ( ) hero . moveUp ( …" at bounding box center [929, 396] width 417 height 441
type textarea "h"
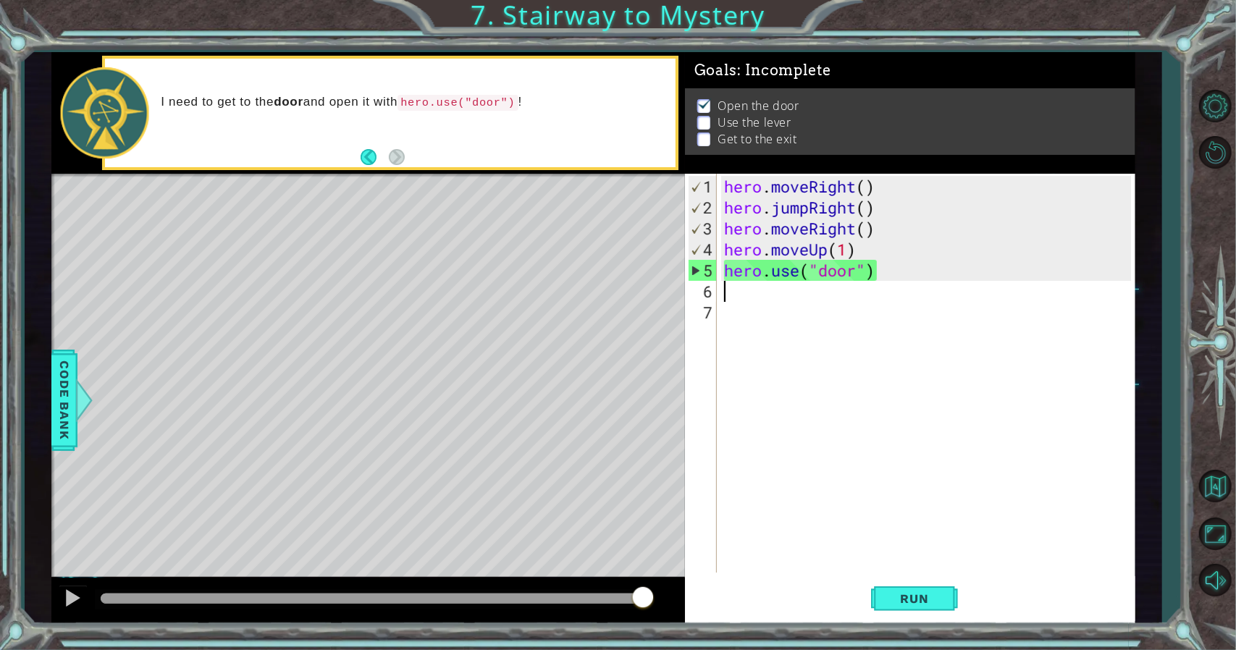
type textarea "h"
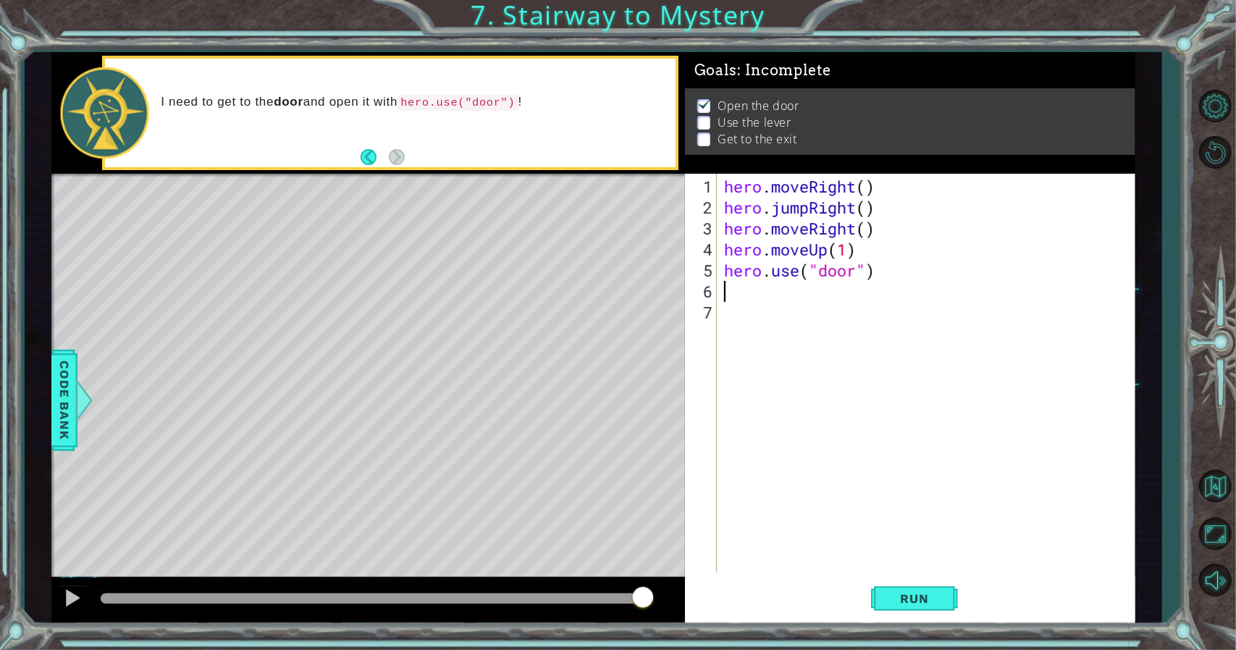
type textarea "h"
type textarea "e"
type textarea "hero.use("door")"
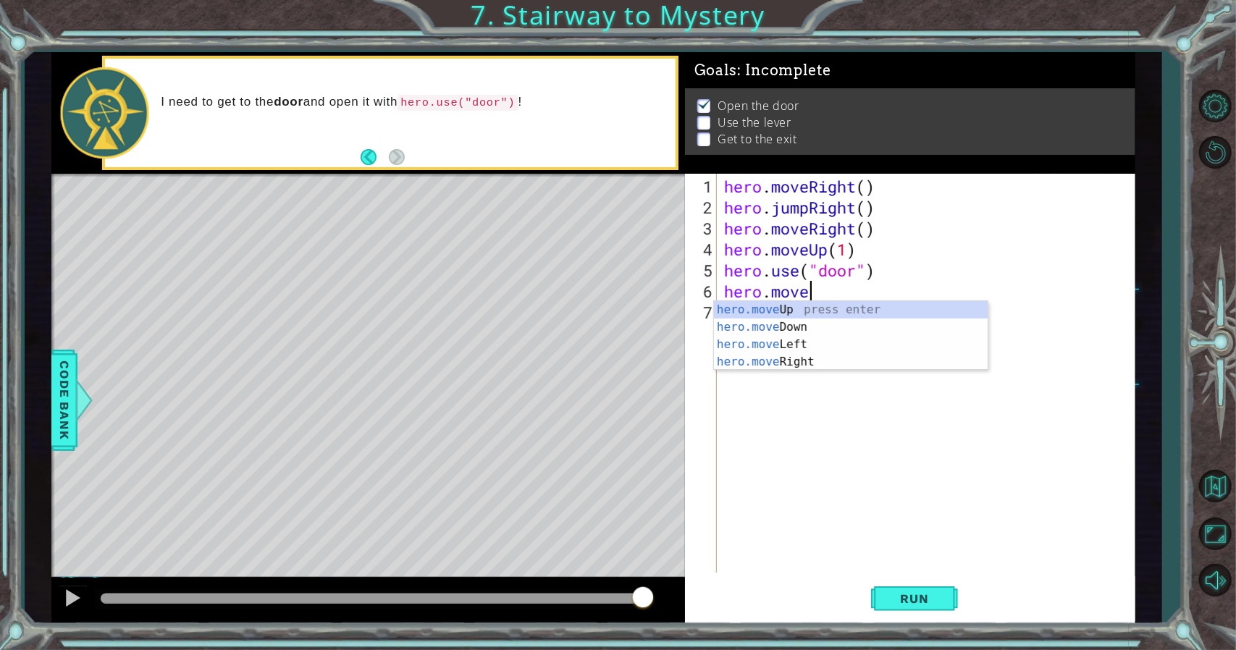
scroll to position [0, 4]
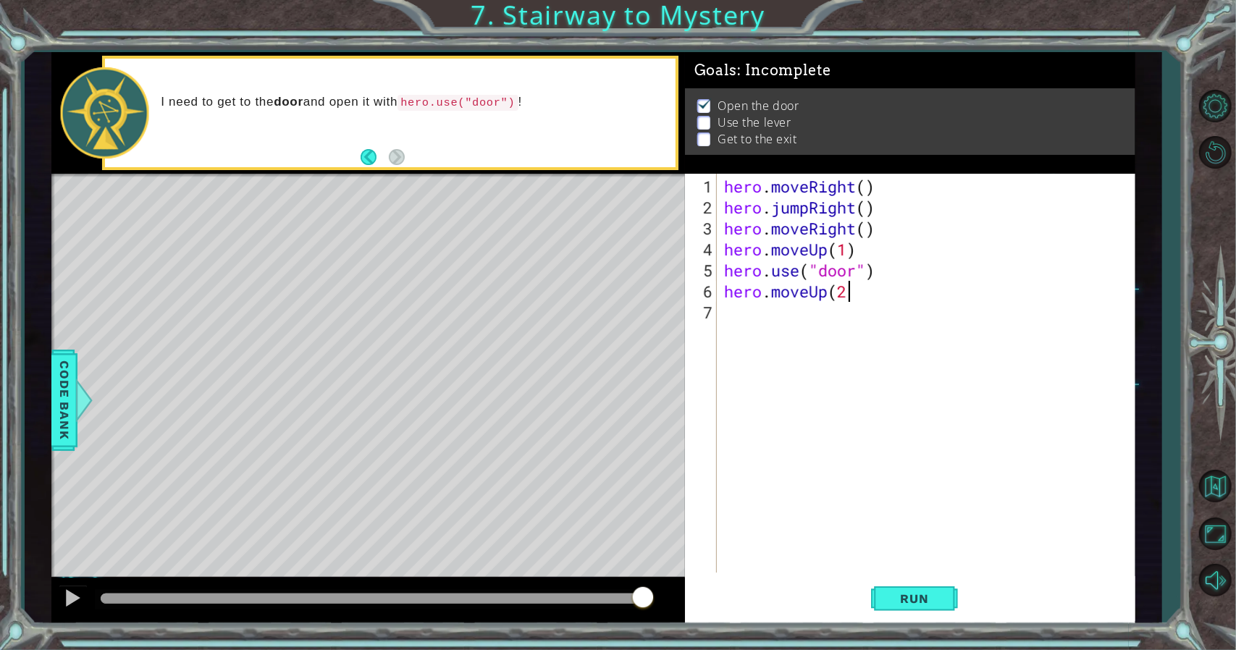
type textarea "hero.moveUp(2)"
type textarea "j"
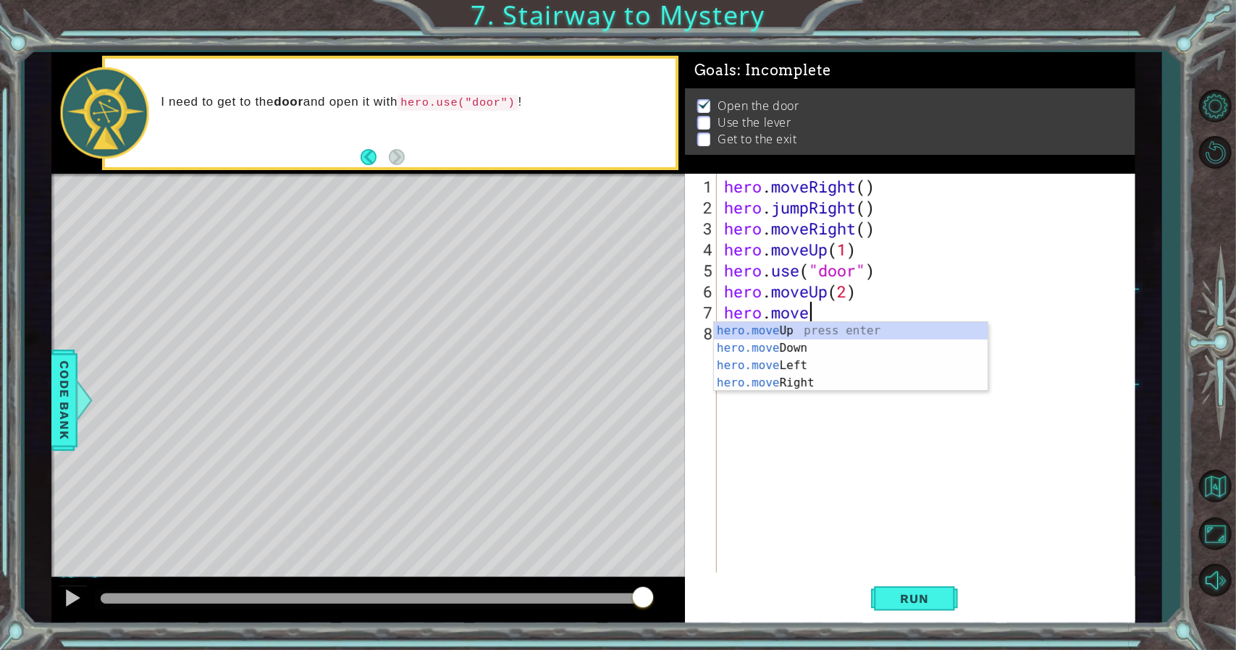
scroll to position [0, 3]
click at [892, 330] on div "hero.move Up press enter hero.move Down press enter hero.move Left press enter …" at bounding box center [851, 374] width 274 height 104
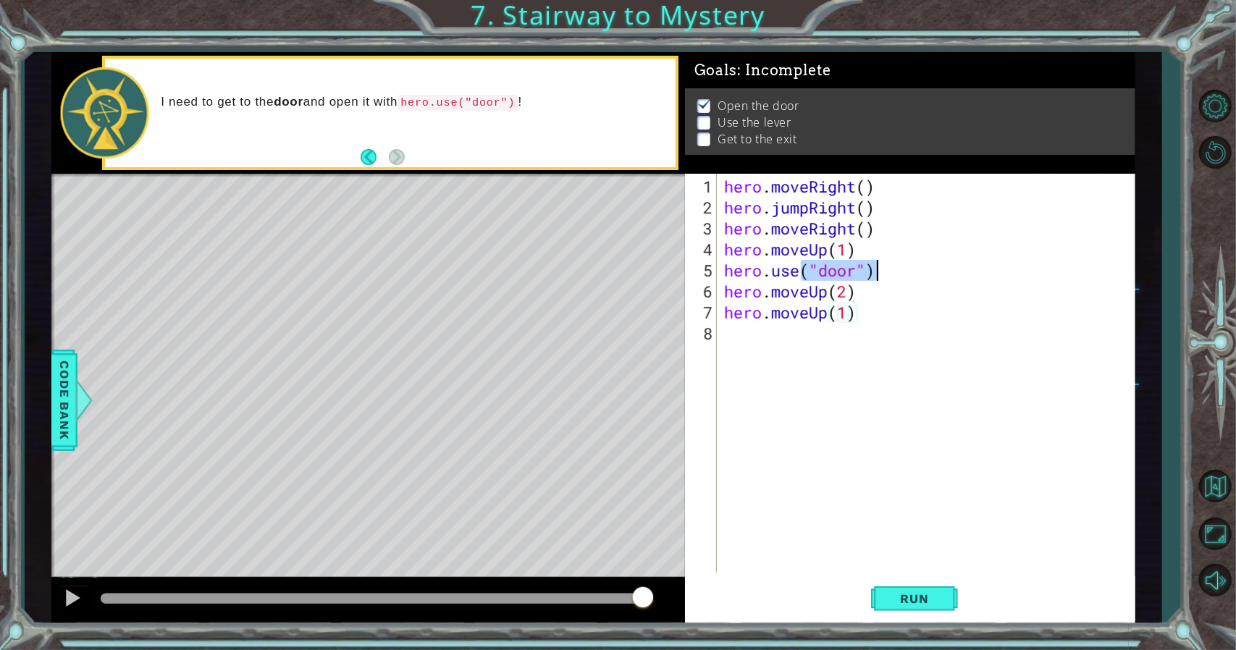
click at [892, 330] on div "hero . moveRight ( ) hero . jumpRight ( ) hero . moveRight ( ) hero . moveUp ( …" at bounding box center [929, 396] width 417 height 441
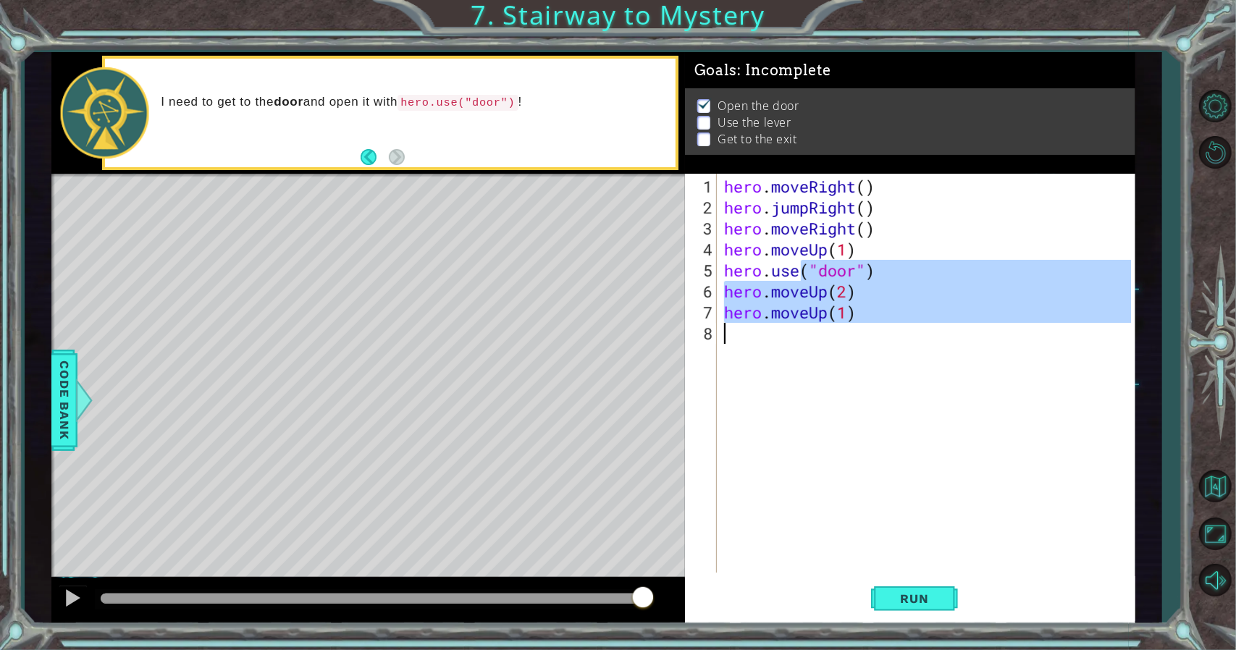
type textarea "hero.moveUp(1)"
click at [887, 325] on div "hero . moveRight ( ) hero . jumpRight ( ) hero . moveRight ( ) hero . moveUp ( …" at bounding box center [926, 373] width 410 height 399
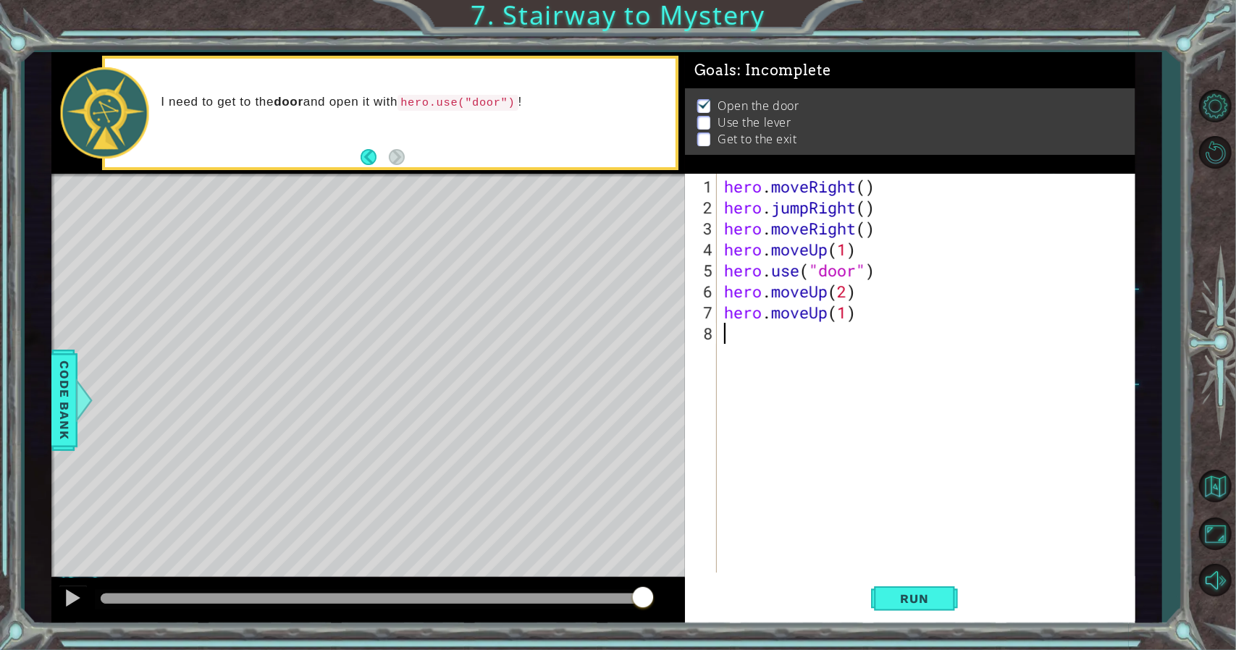
scroll to position [0, 0]
click at [876, 317] on div "hero . moveRight ( ) hero . jumpRight ( ) hero . moveRight ( ) hero . moveUp ( …" at bounding box center [929, 396] width 417 height 441
click at [817, 317] on div "hero . moveRight ( ) hero . jumpRight ( ) hero . moveRight ( ) hero . moveUp ( …" at bounding box center [929, 396] width 417 height 441
drag, startPoint x: 806, startPoint y: 317, endPoint x: 814, endPoint y: 317, distance: 8.0
click at [808, 317] on div "hero . moveRight ( ) hero . jumpRight ( ) hero . moveRight ( ) hero . moveUp ( …" at bounding box center [929, 396] width 417 height 441
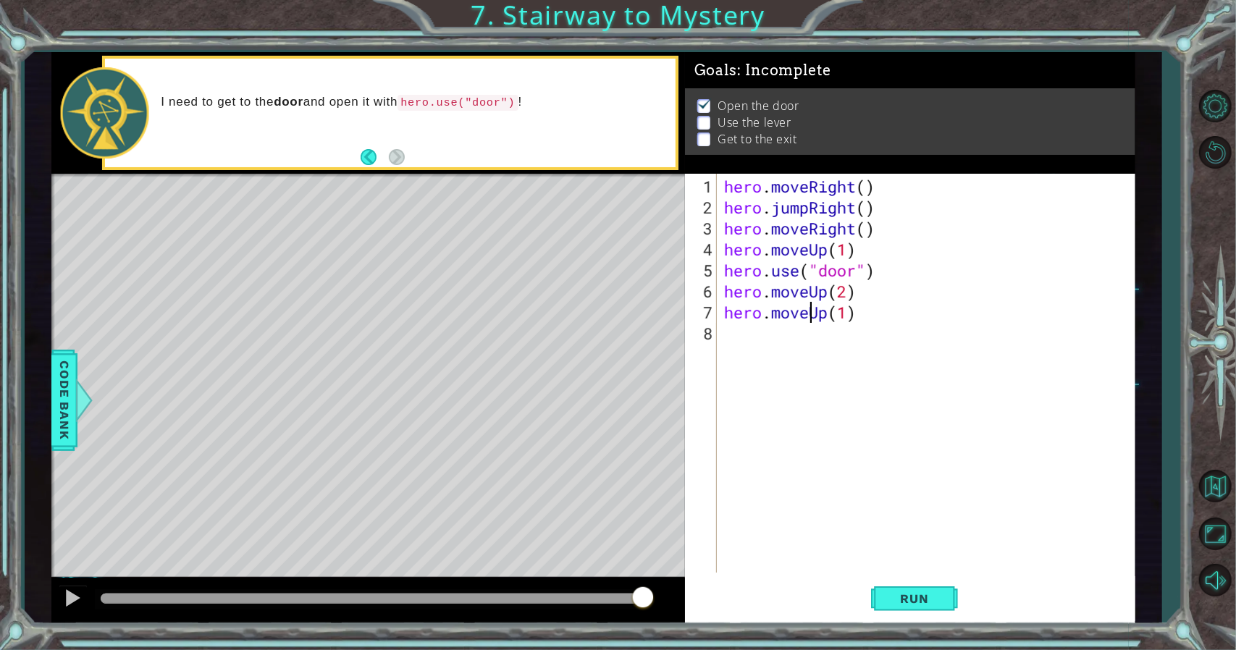
click at [828, 316] on div "hero . moveRight ( ) hero . jumpRight ( ) hero . moveRight ( ) hero . moveUp ( …" at bounding box center [929, 396] width 417 height 441
click at [936, 609] on button "Run" at bounding box center [914, 598] width 87 height 45
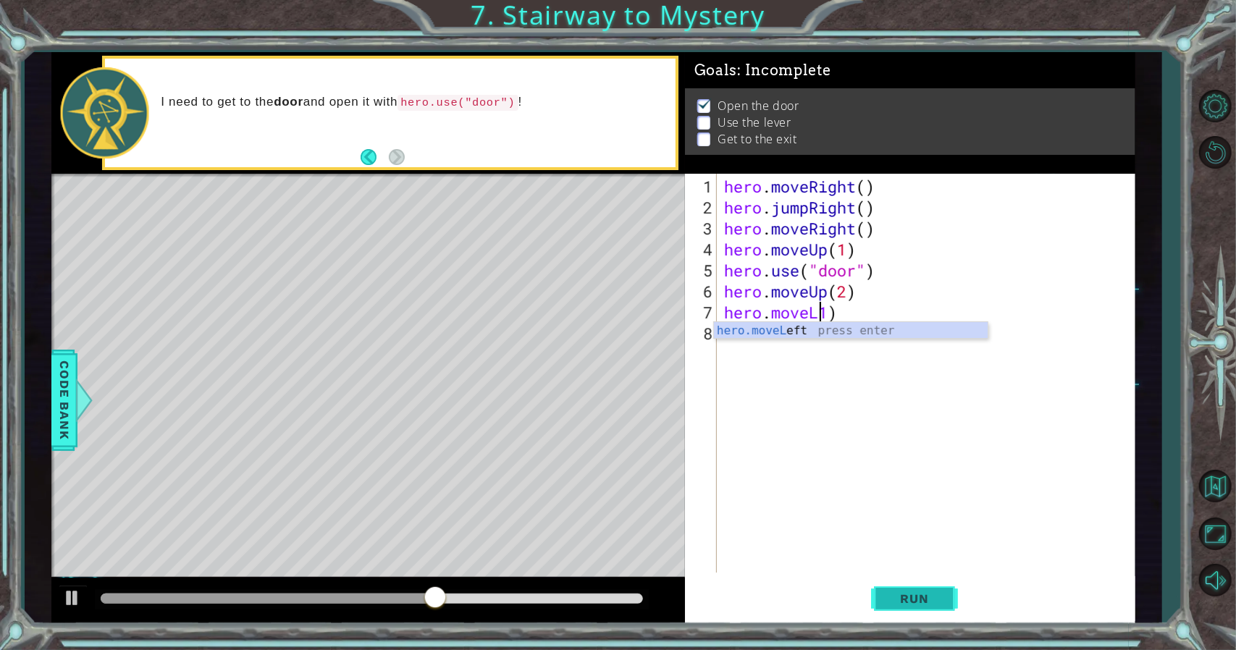
scroll to position [0, 4]
type textarea "hero.moveLeft(1)"
drag, startPoint x: 937, startPoint y: 578, endPoint x: 932, endPoint y: 589, distance: 12.0
click at [932, 589] on button "Run" at bounding box center [914, 598] width 87 height 45
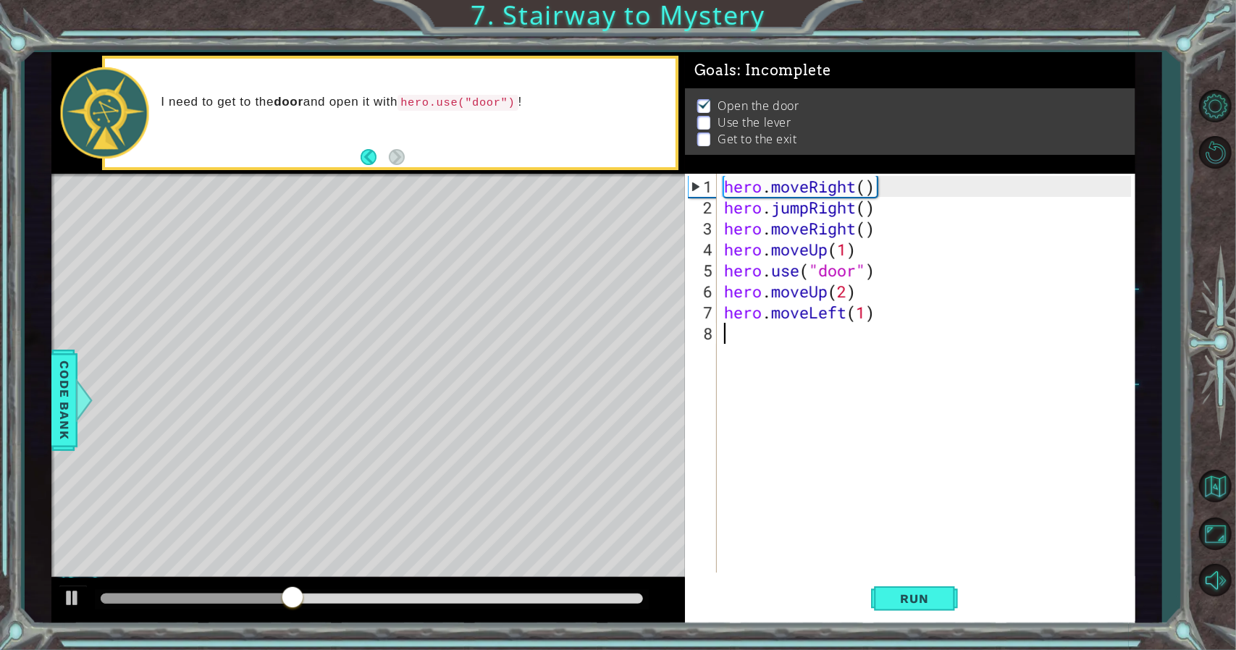
click at [765, 339] on div "hero . moveRight ( ) hero . jumpRight ( ) hero . moveRight ( ) hero . moveUp ( …" at bounding box center [929, 396] width 417 height 441
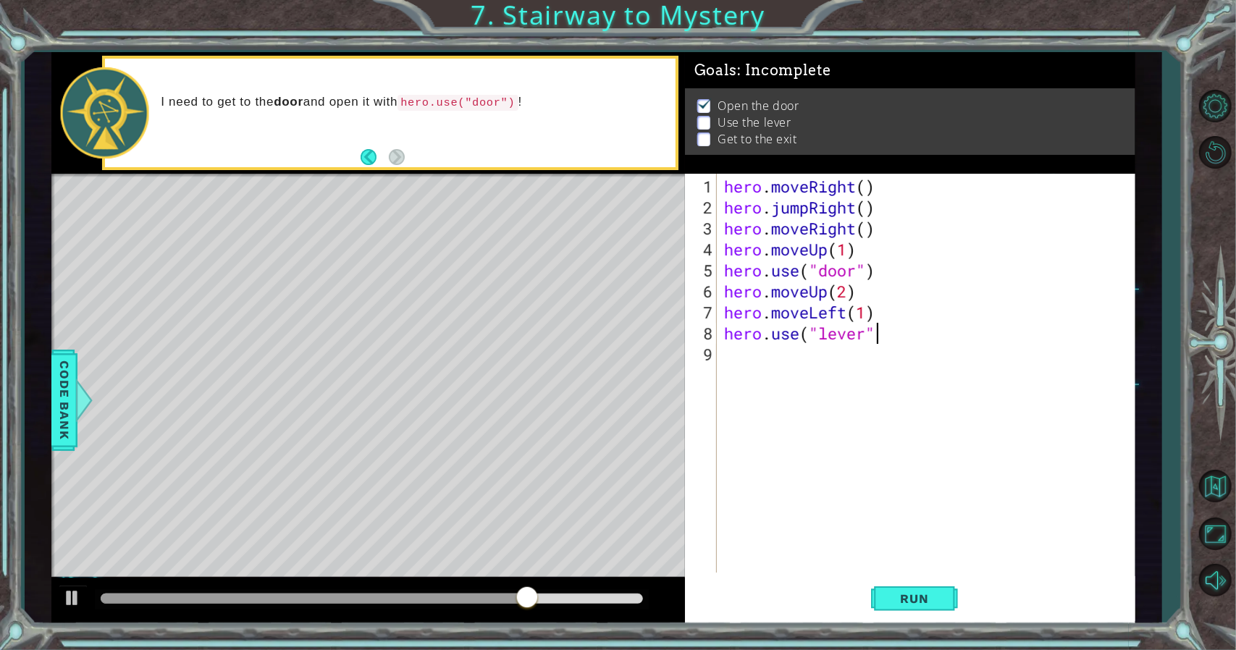
scroll to position [0, 7]
type textarea "hero.use("lever")"
click at [916, 601] on span "Run" at bounding box center [914, 598] width 57 height 14
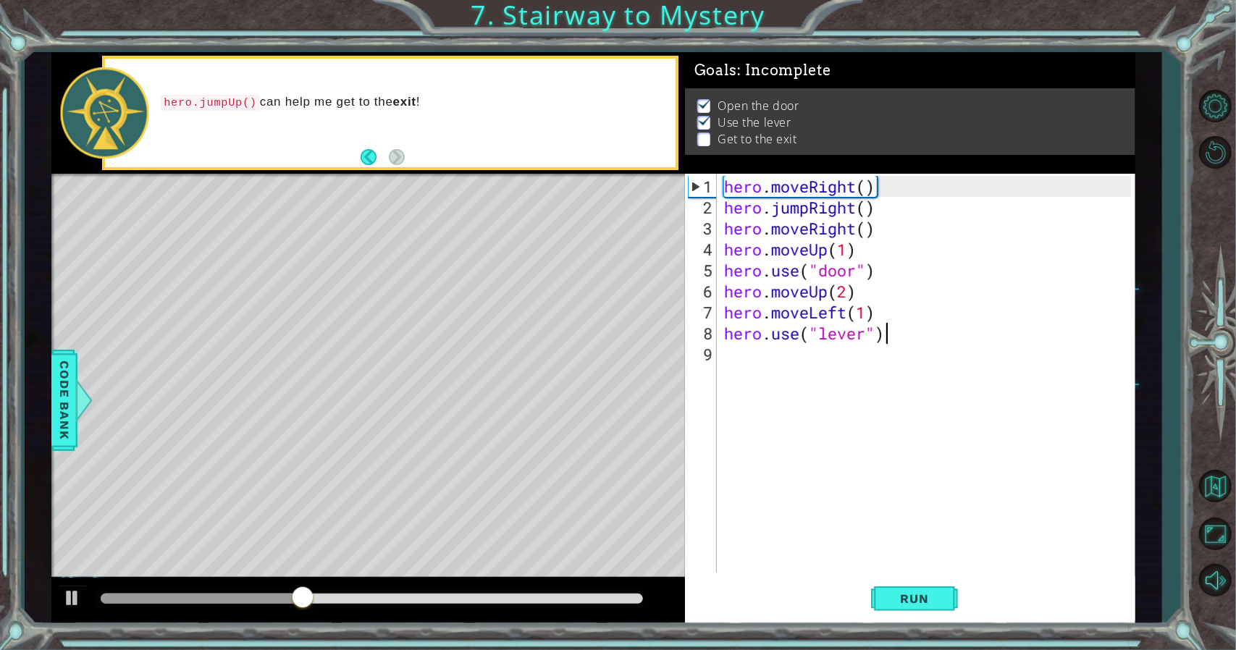
click at [772, 355] on div "hero . moveRight ( ) hero . jumpRight ( ) hero . moveRight ( ) hero . moveUp ( …" at bounding box center [929, 396] width 417 height 441
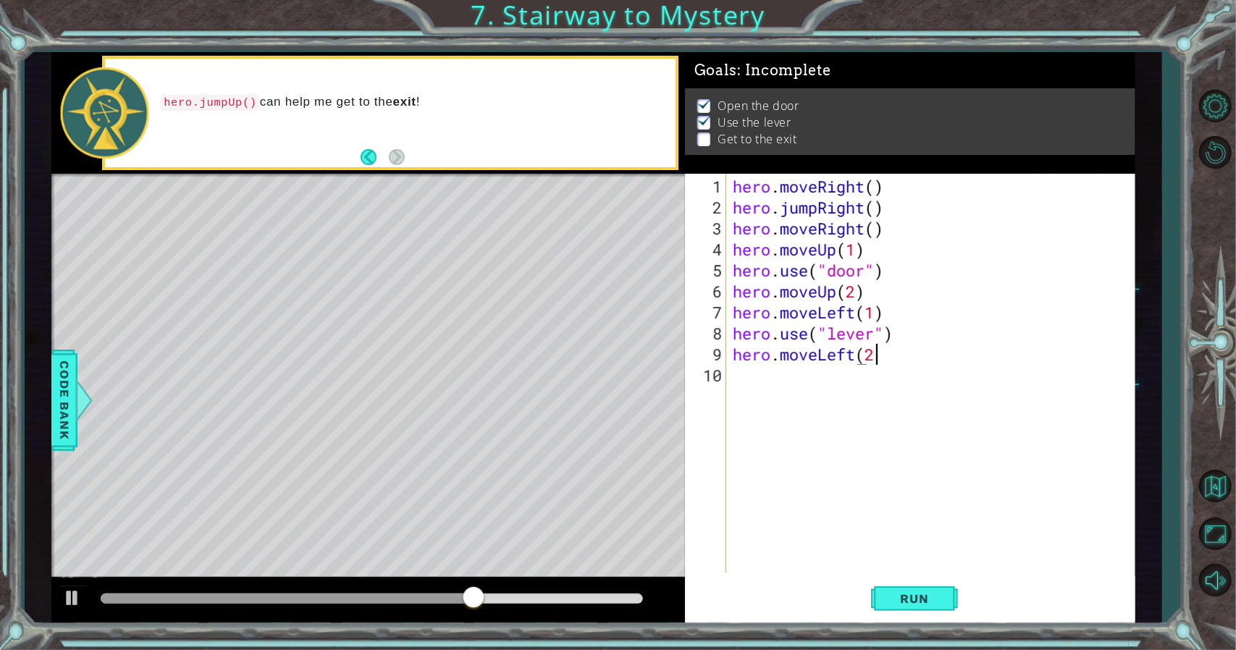
scroll to position [0, 6]
type textarea "hero.moveLeft(2)"
click at [801, 367] on div "hero . moveRight ( ) hero . jumpRight ( ) hero . moveRight ( ) hero . moveUp ( …" at bounding box center [934, 396] width 408 height 441
click at [893, 591] on span "Run" at bounding box center [914, 598] width 57 height 14
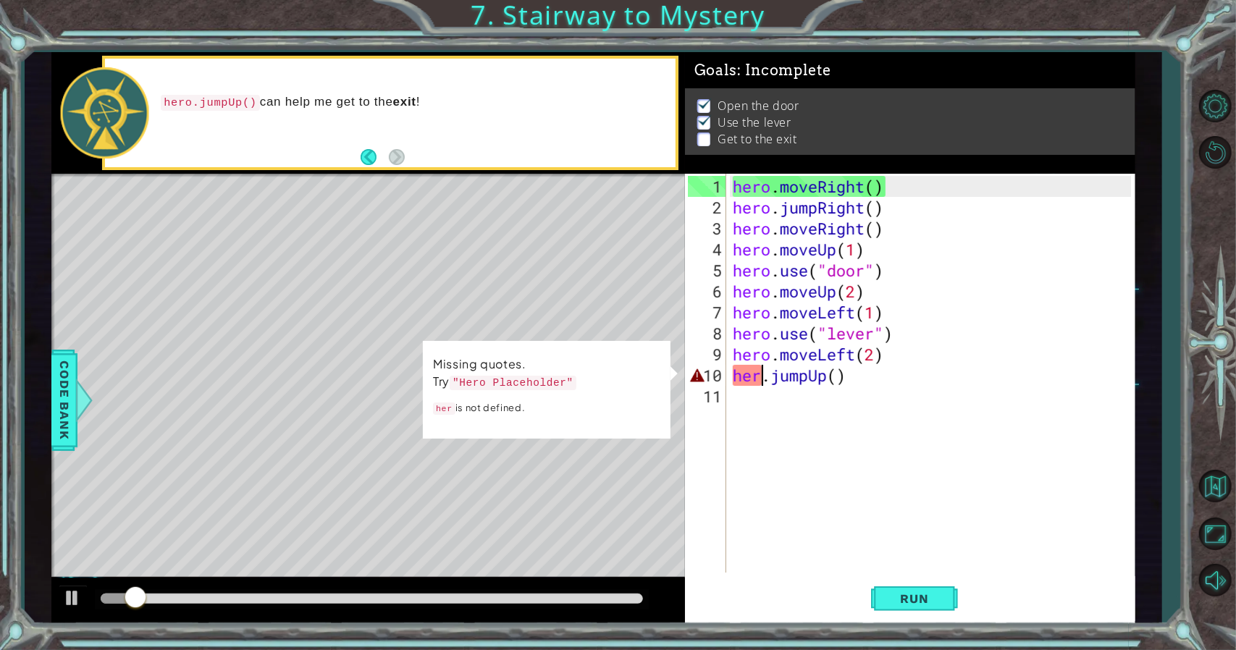
click at [759, 379] on div "hero . moveRight ( ) hero . jumpRight ( ) hero . moveRight ( ) hero . moveUp ( …" at bounding box center [934, 396] width 408 height 441
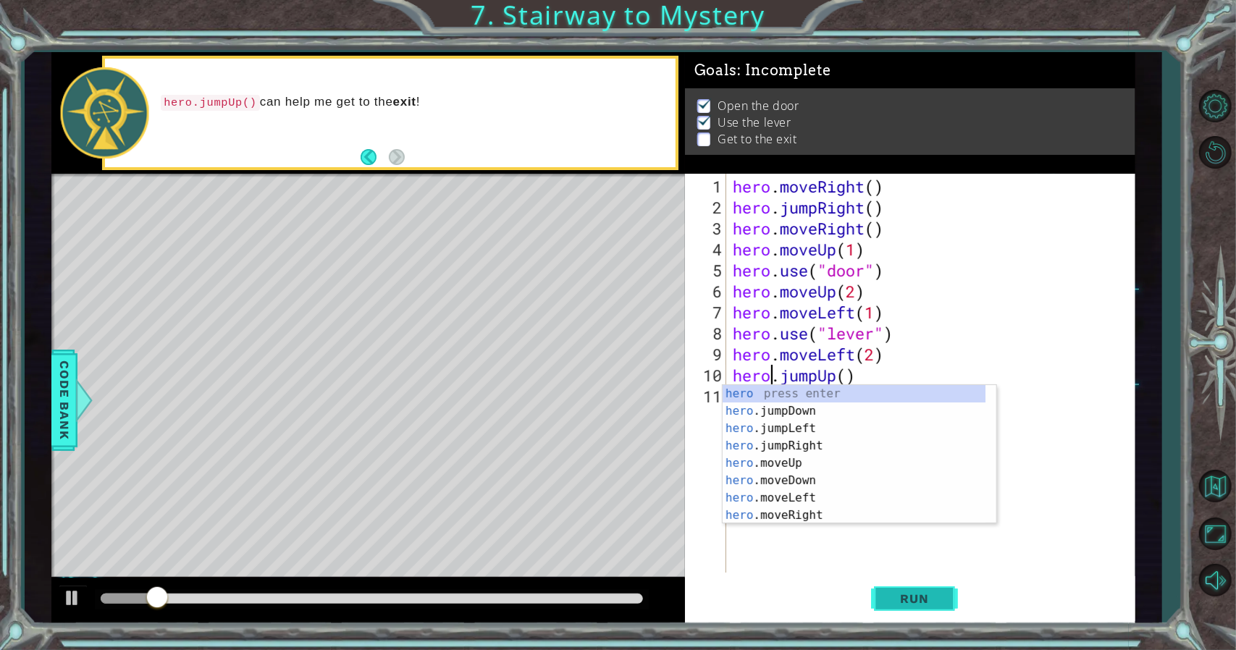
click at [919, 584] on button "Run" at bounding box center [914, 598] width 87 height 45
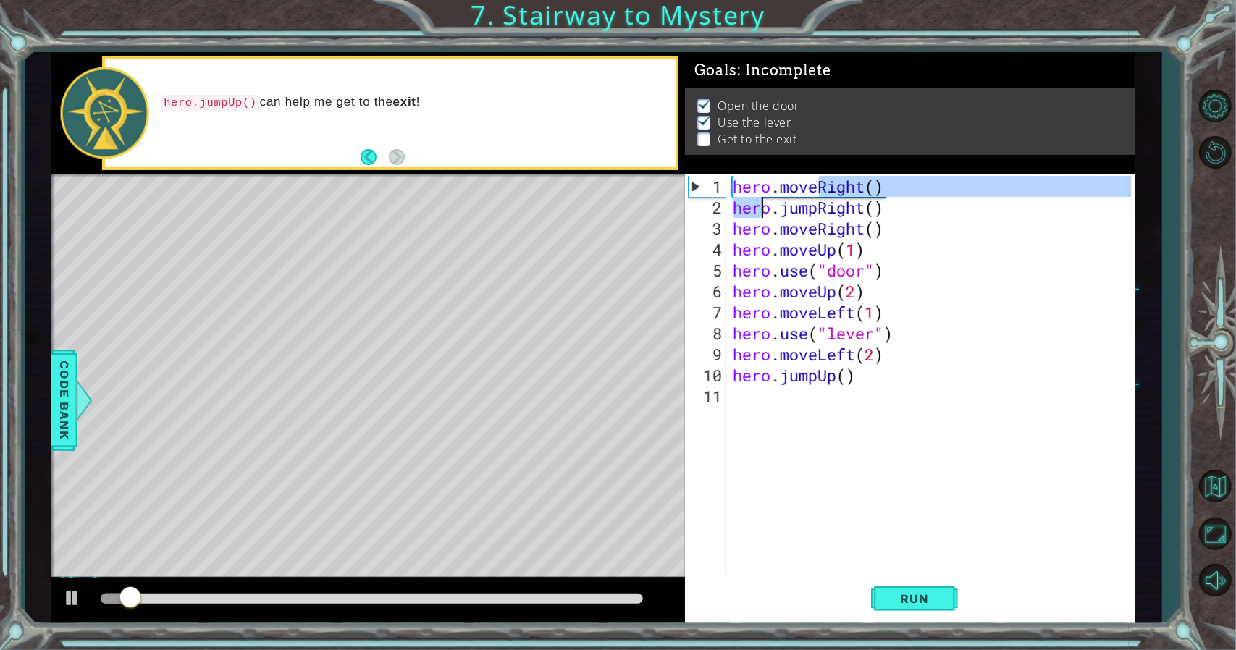
drag, startPoint x: 801, startPoint y: 195, endPoint x: 709, endPoint y: 215, distance: 94.1
click at [754, 215] on div "hero . moveRight ( ) hero . jumpRight ( ) hero . moveRight ( ) hero . moveUp ( …" at bounding box center [934, 396] width 408 height 441
type textarea "hero.moveRight() hero.jumpRight()"
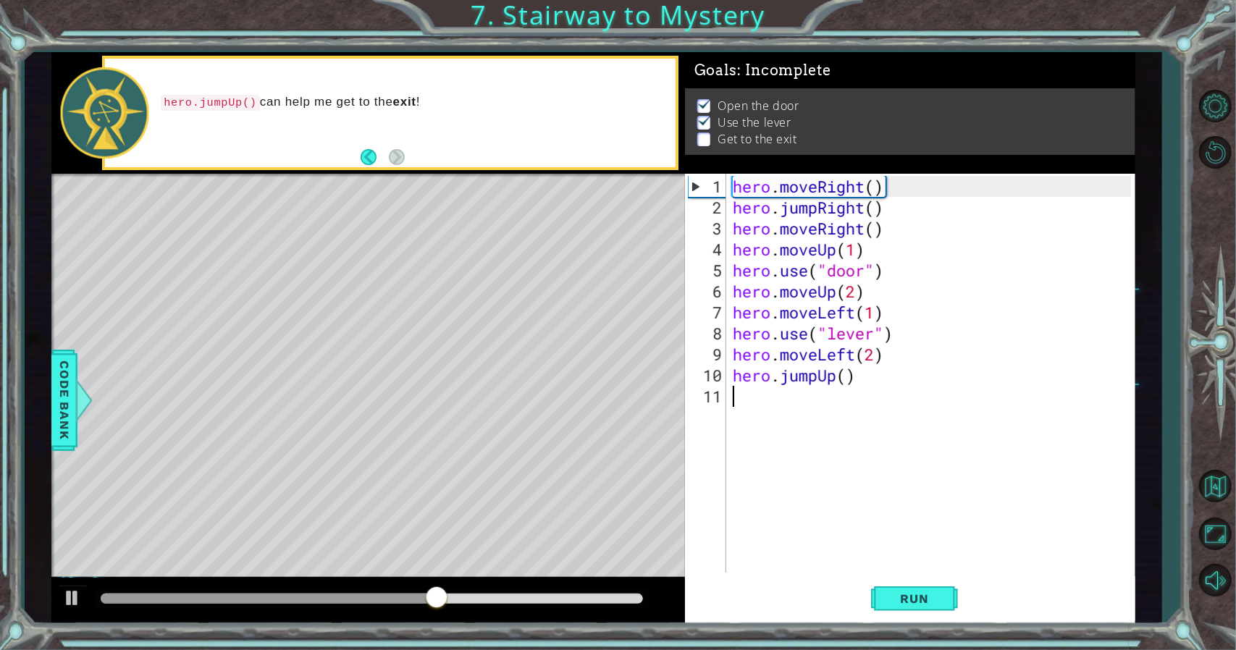
click at [750, 401] on div "hero . moveRight ( ) hero . jumpRight ( ) hero . moveRight ( ) hero . moveUp ( …" at bounding box center [934, 396] width 408 height 441
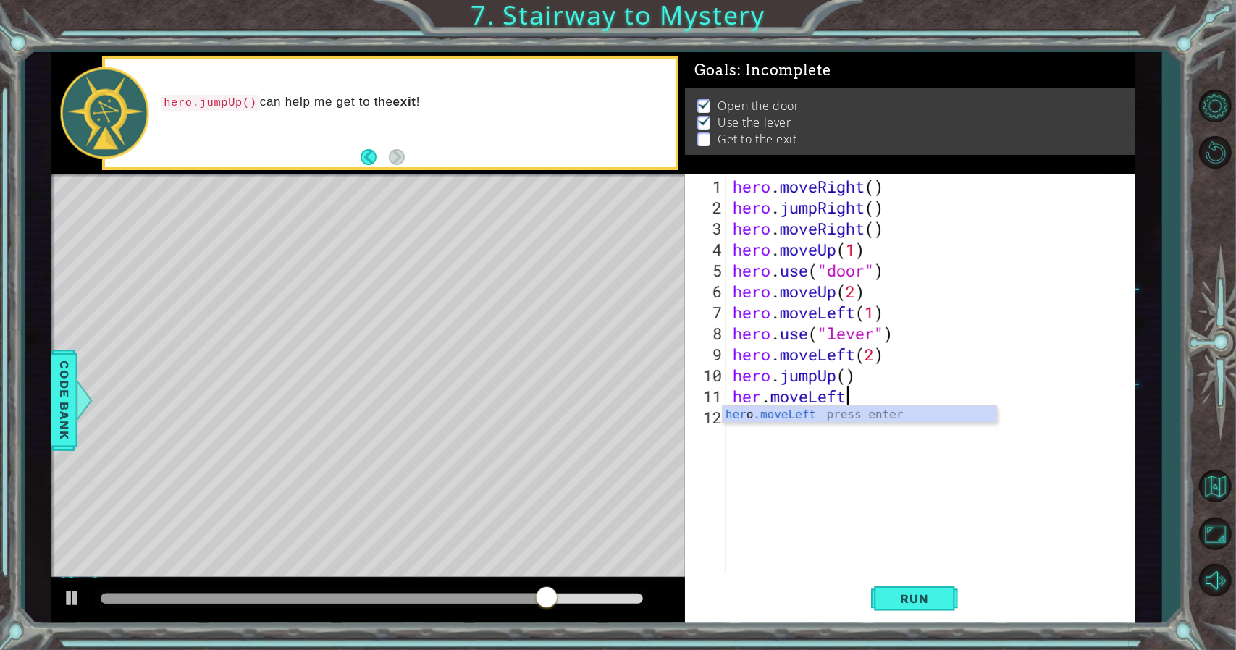
scroll to position [0, 4]
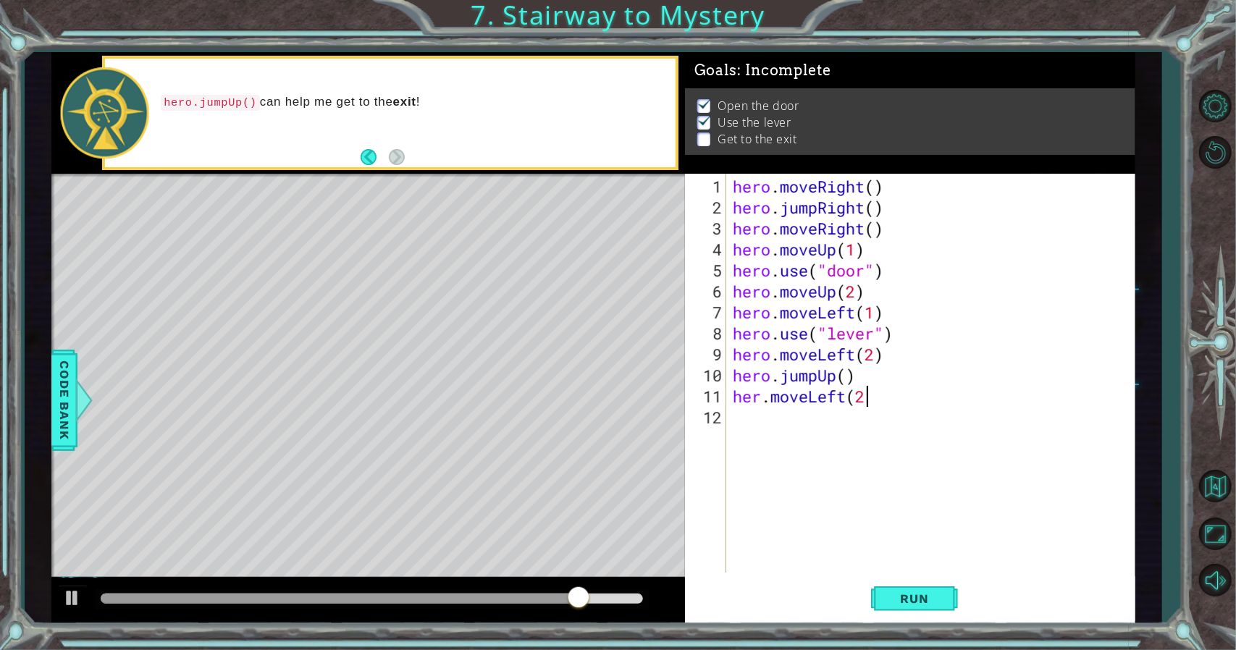
type textarea "her.moveLeft(2)"
click at [760, 399] on div "hero . moveRight ( ) hero . jumpRight ( ) hero . moveRight ( ) hero . moveUp ( …" at bounding box center [934, 396] width 408 height 441
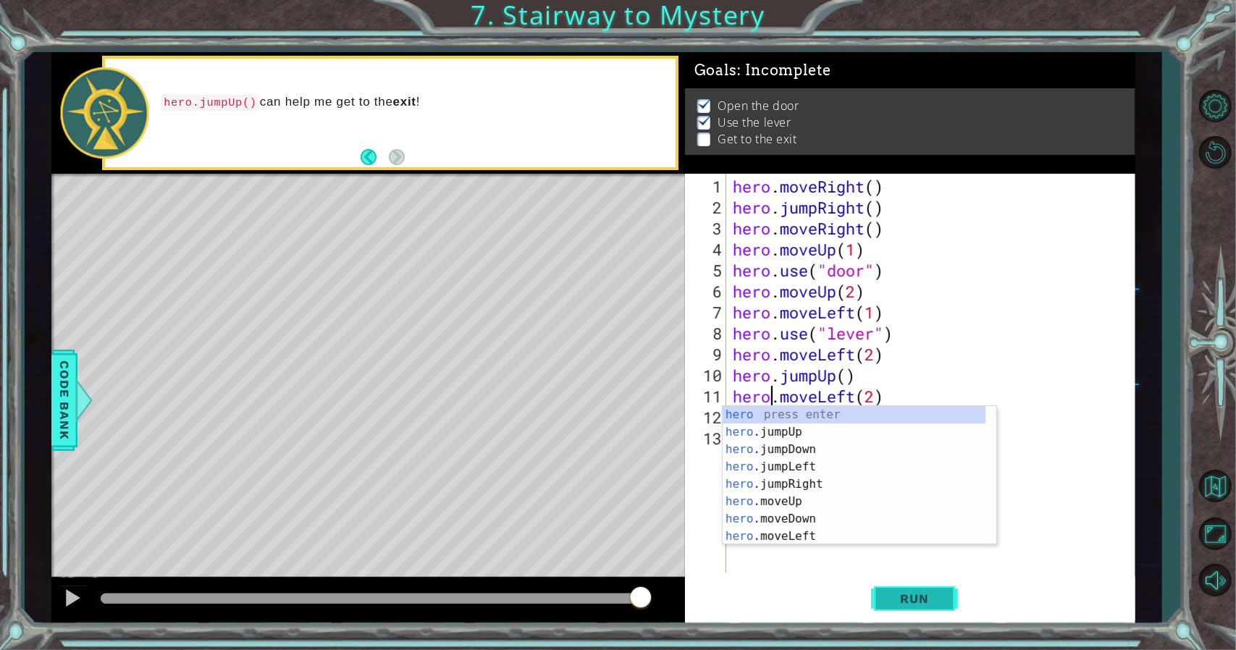
click at [912, 586] on button "Run" at bounding box center [914, 598] width 87 height 45
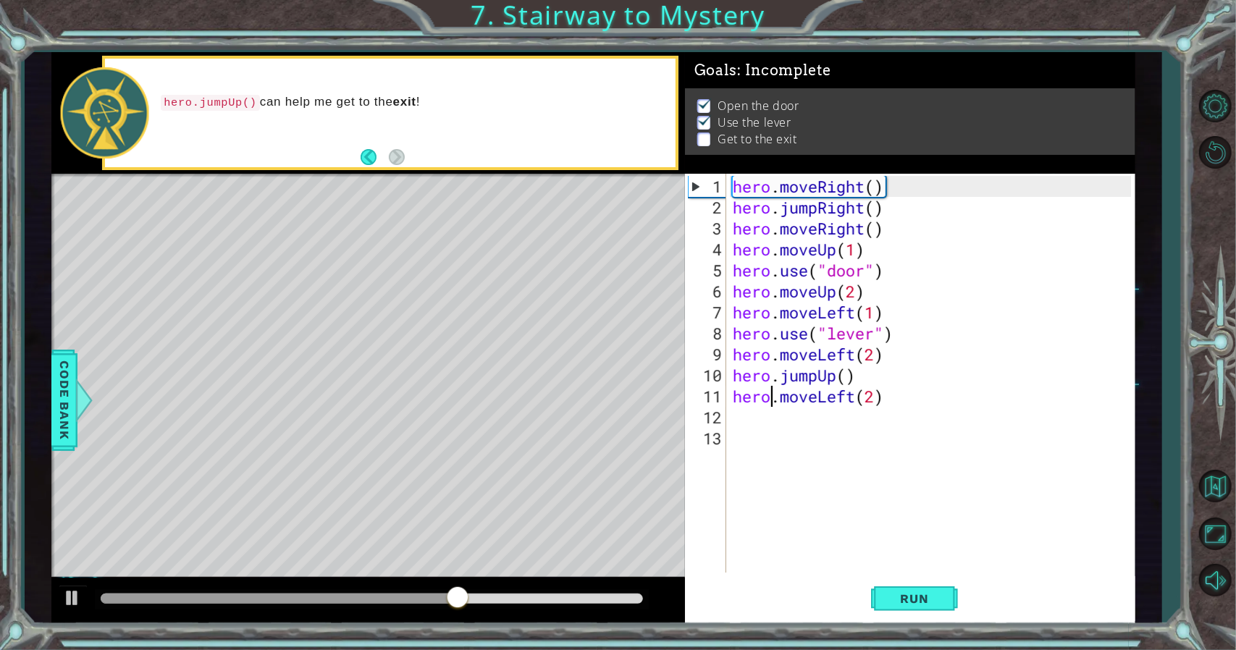
drag, startPoint x: 867, startPoint y: 383, endPoint x: 861, endPoint y: 389, distance: 8.2
click at [861, 388] on div "hero . moveRight ( ) hero . jumpRight ( ) hero . moveRight ( ) hero . moveUp ( …" at bounding box center [934, 396] width 408 height 441
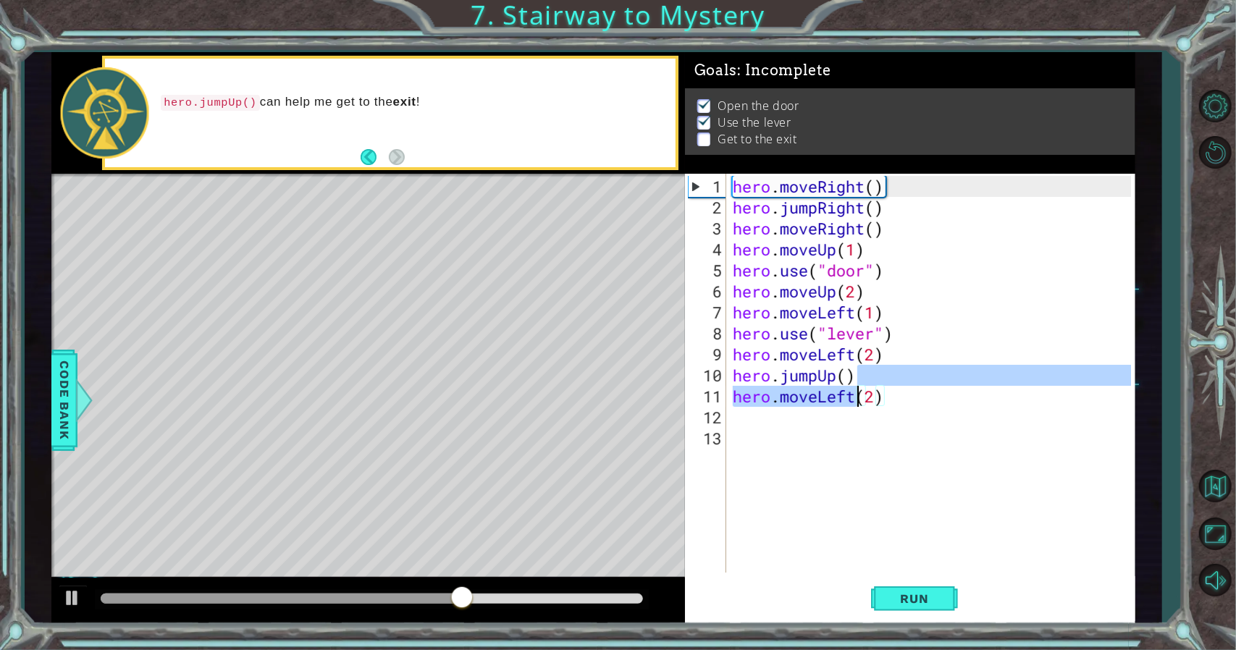
click at [859, 395] on div "hero . moveRight ( ) hero . jumpRight ( ) hero . moveRight ( ) hero . moveUp ( …" at bounding box center [930, 373] width 401 height 399
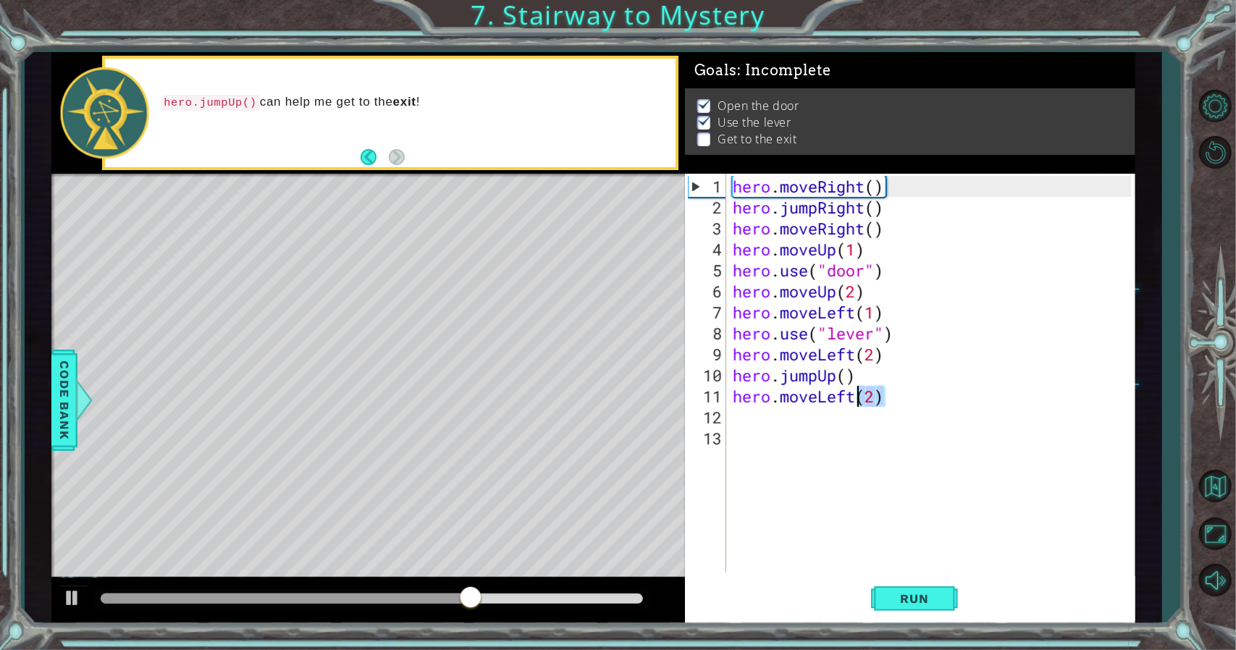
click at [859, 395] on div "hero . moveRight ( ) hero . jumpRight ( ) hero . moveRight ( ) hero . moveUp ( …" at bounding box center [934, 396] width 408 height 441
click at [859, 395] on div "hero . moveRight ( ) hero . jumpRight ( ) hero . moveRight ( ) hero . moveUp ( …" at bounding box center [930, 373] width 401 height 399
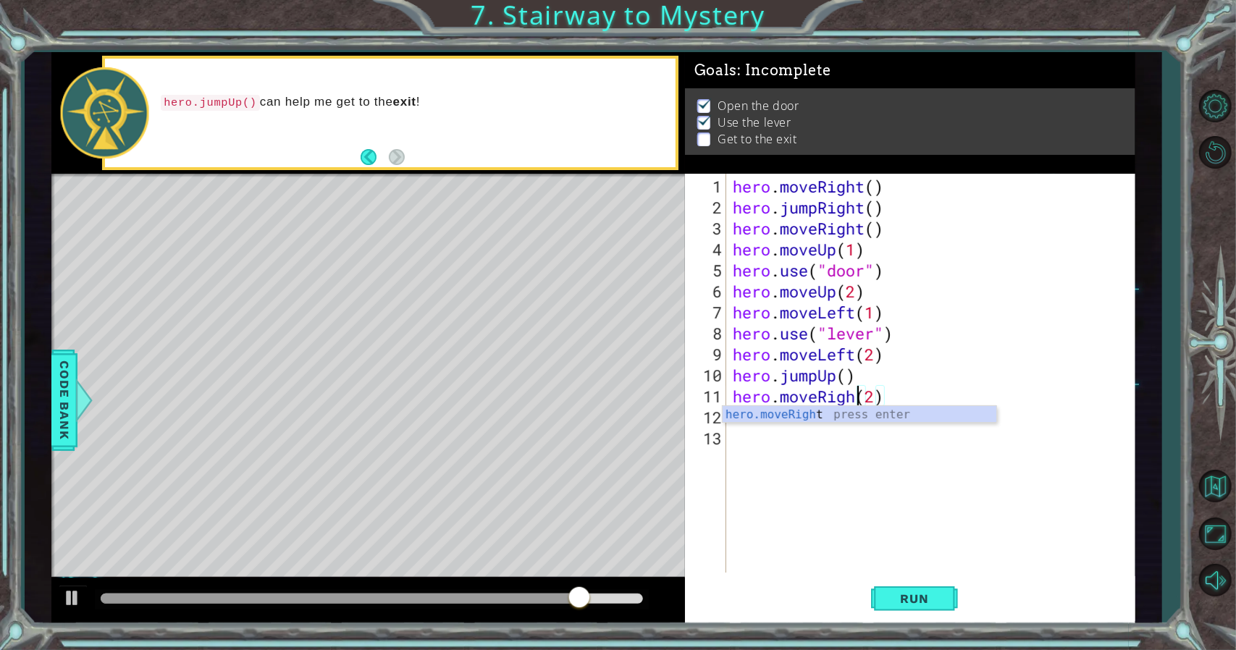
scroll to position [0, 6]
type textarea "hero.moveRight(2)"
click at [918, 622] on div "hero.moveRight(2) 1 2 3 4 5 6 7 8 9 10 11 12 13 hero . moveRight ( ) hero . jum…" at bounding box center [910, 399] width 450 height 450
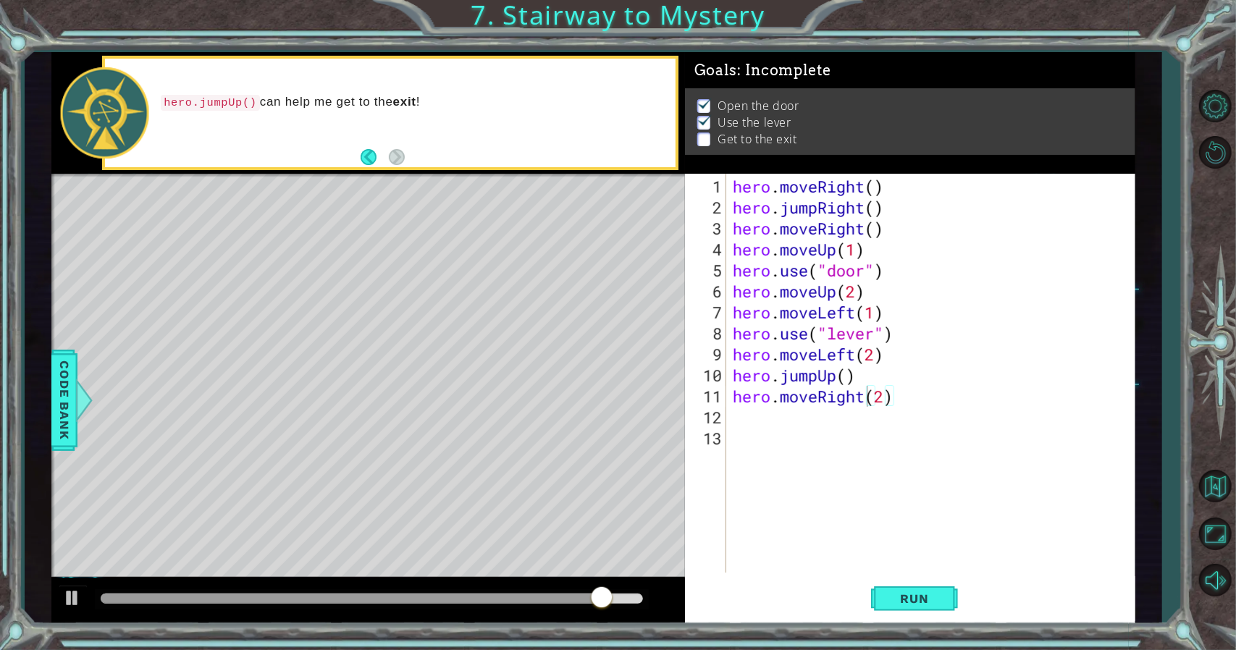
drag, startPoint x: 921, startPoint y: 581, endPoint x: 921, endPoint y: 568, distance: 13.0
click at [921, 570] on div "hero.moveRight(2) 1 2 3 4 5 6 7 8 9 10 11 12 13 hero . moveRight ( ) hero . jum…" at bounding box center [910, 399] width 450 height 450
click at [924, 595] on span "Run" at bounding box center [914, 598] width 57 height 14
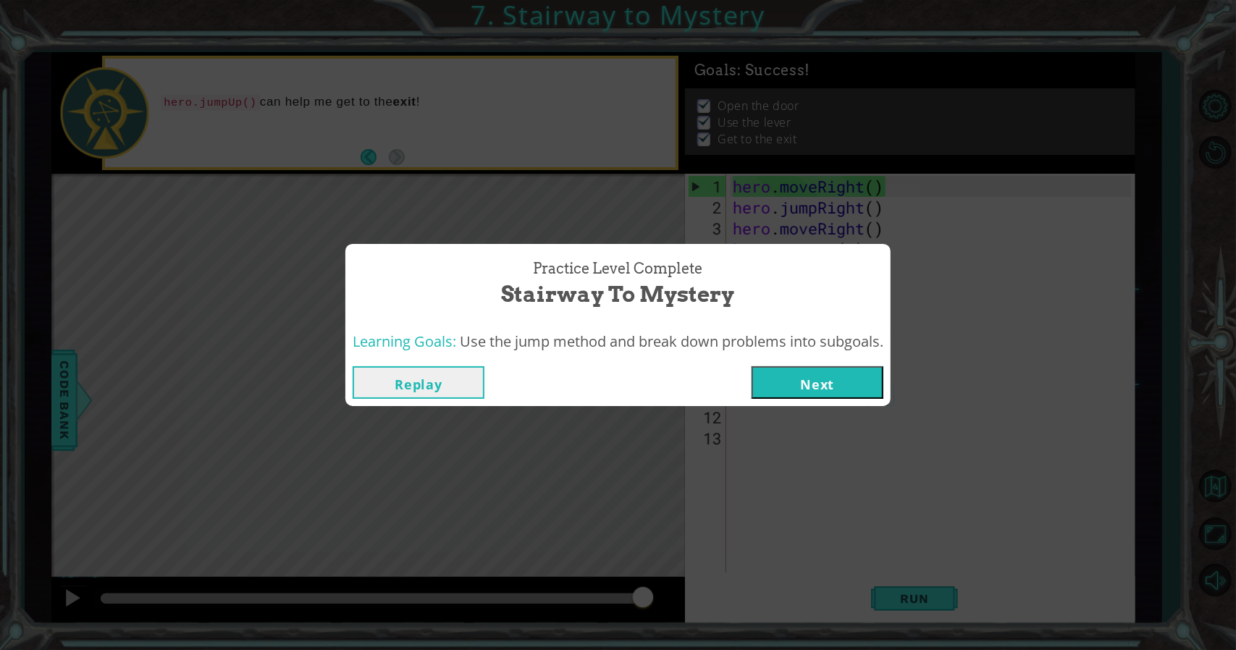
click at [854, 410] on div "Practice Level Complete Stairway to Mystery Learning Goals: Use the jump method…" at bounding box center [618, 325] width 1236 height 650
click at [853, 392] on button "Next" at bounding box center [817, 382] width 132 height 33
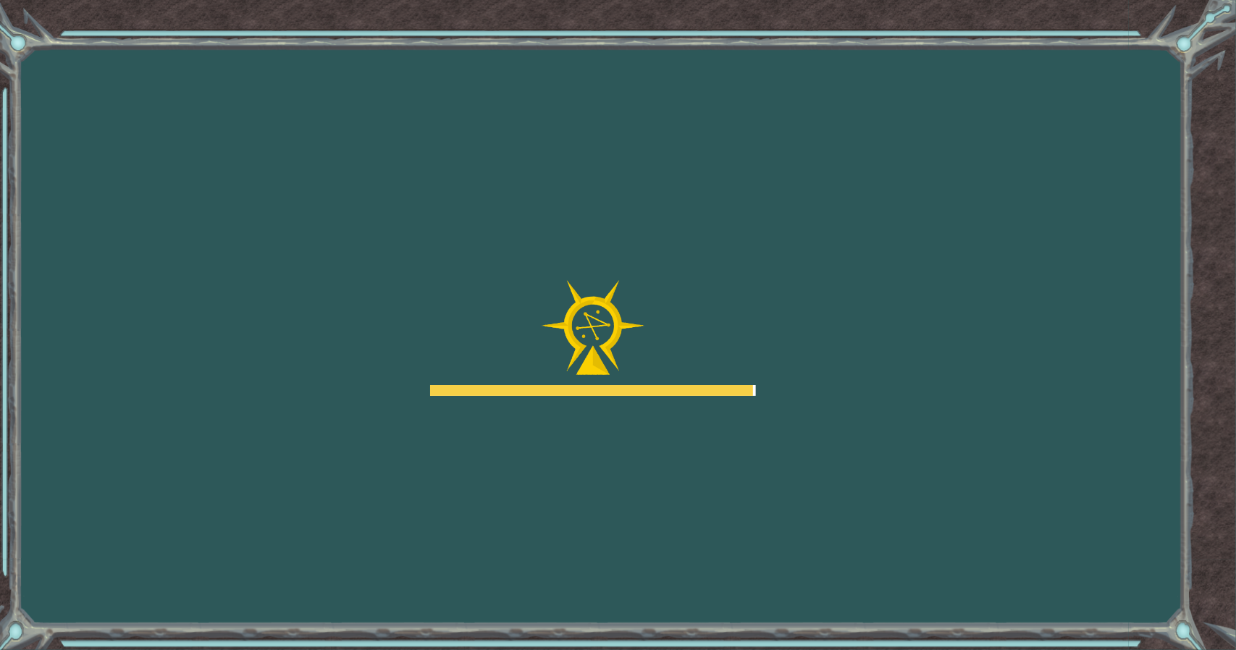
drag, startPoint x: 847, startPoint y: 382, endPoint x: 834, endPoint y: 386, distance: 13.5
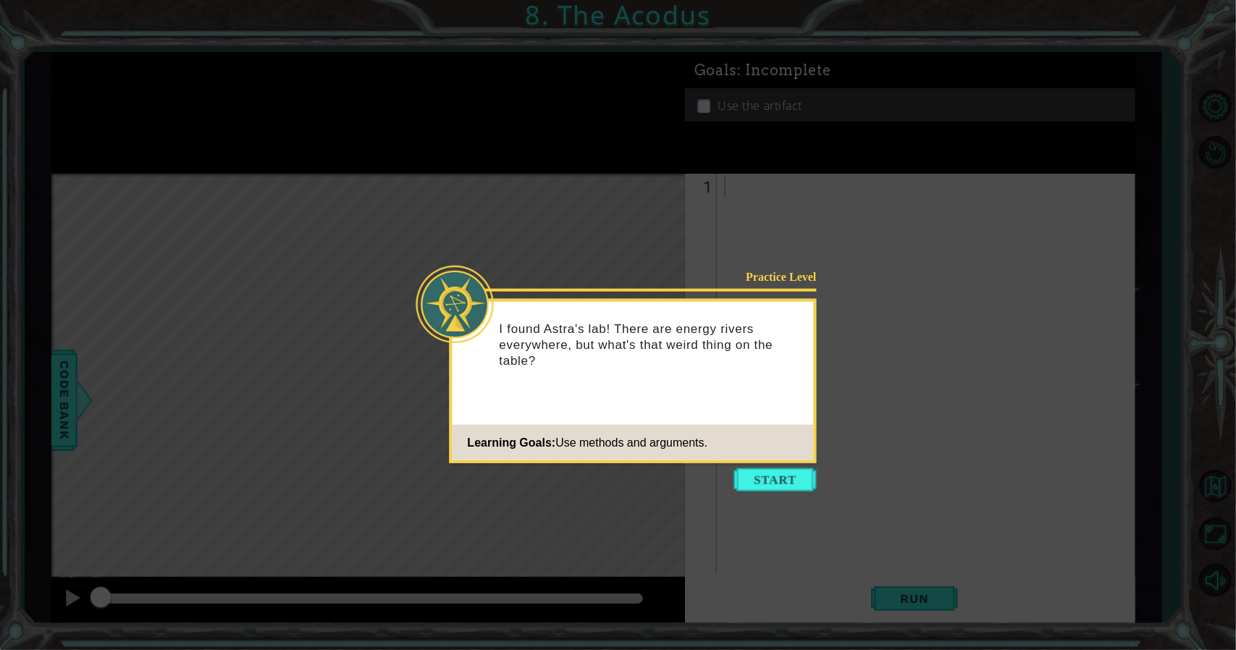
click at [774, 473] on button "Start" at bounding box center [775, 479] width 83 height 23
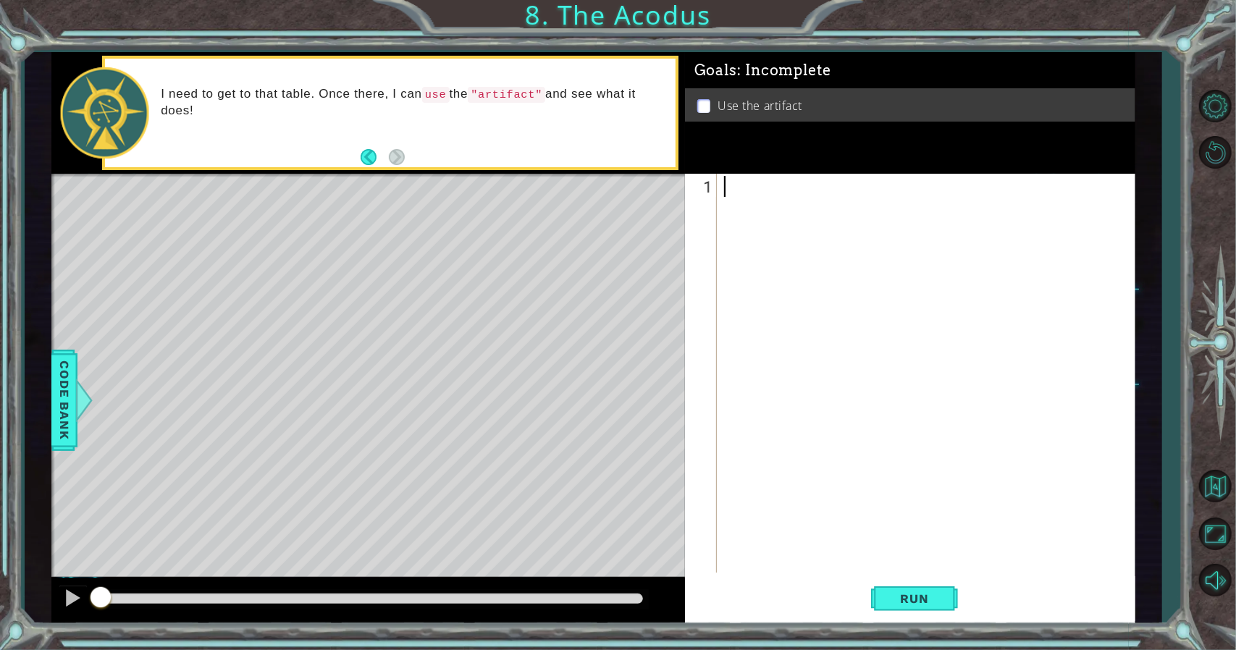
click at [409, 136] on div "I need to get to that table. Once there, I can use the "artifact" and see what …" at bounding box center [413, 113] width 525 height 68
click at [734, 203] on div at bounding box center [929, 396] width 417 height 441
type textarea "hero.moveUp(2)"
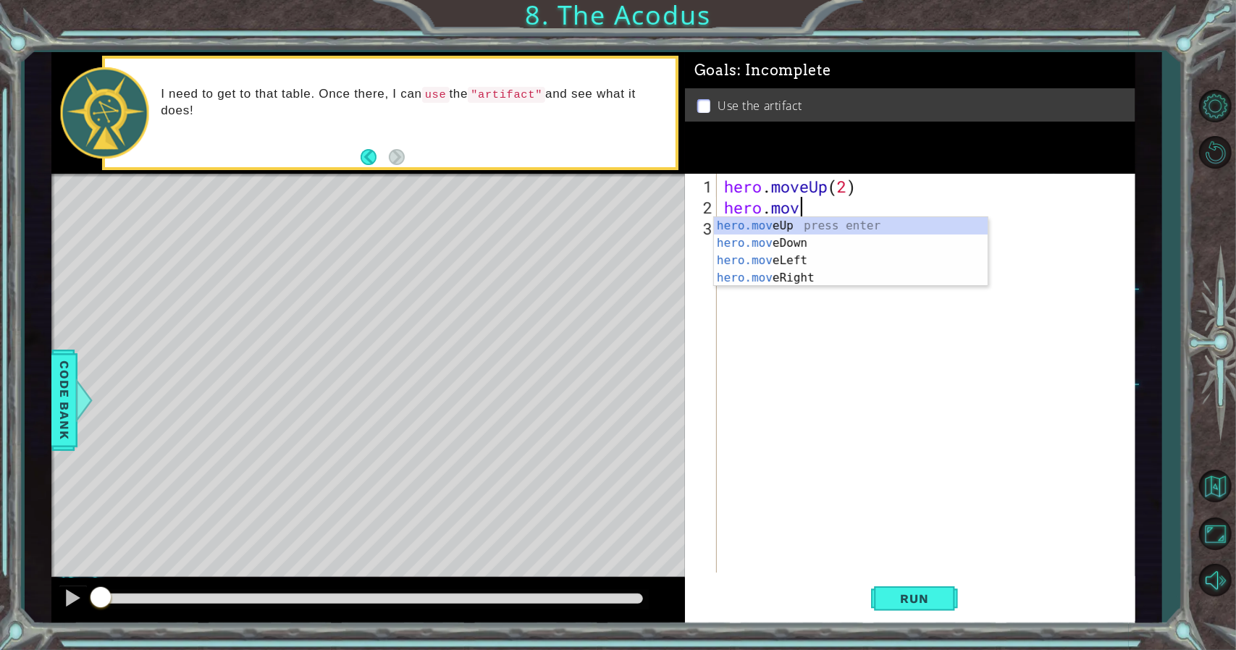
scroll to position [0, 3]
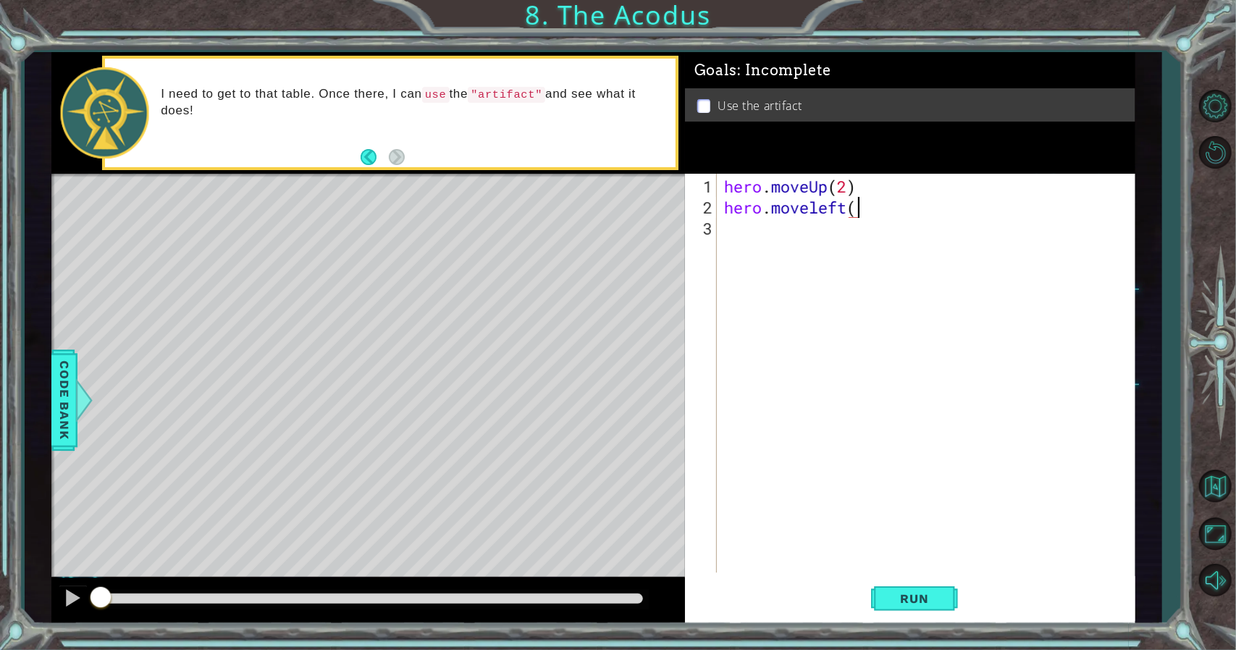
type textarea "hero.moveleft()"
type textarea "hero.moveLeft()"
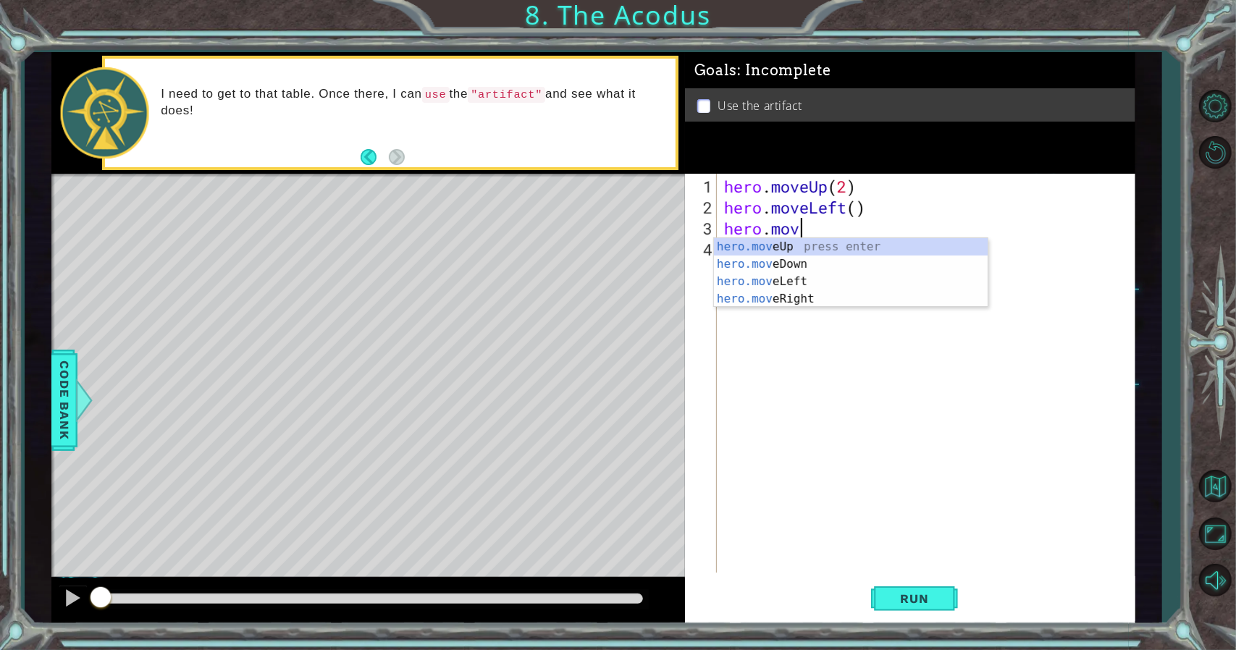
scroll to position [0, 3]
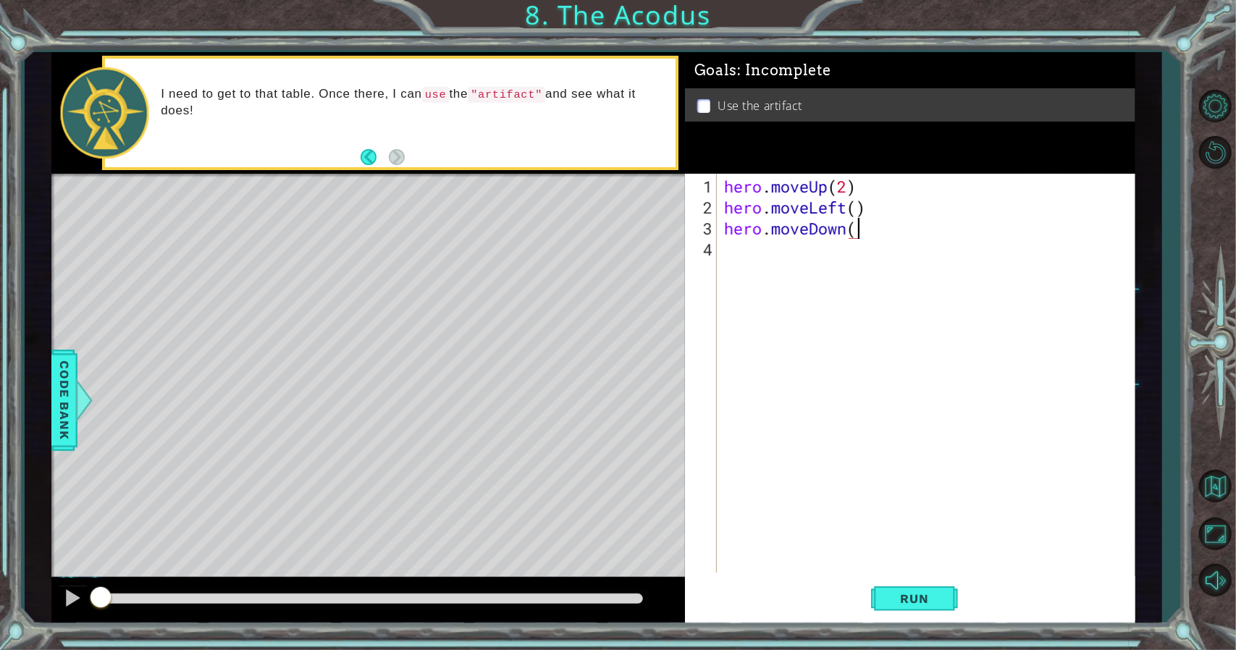
type textarea "hero.moveDown()"
type textarea "hero.jumpRight()"
type textarea "H"
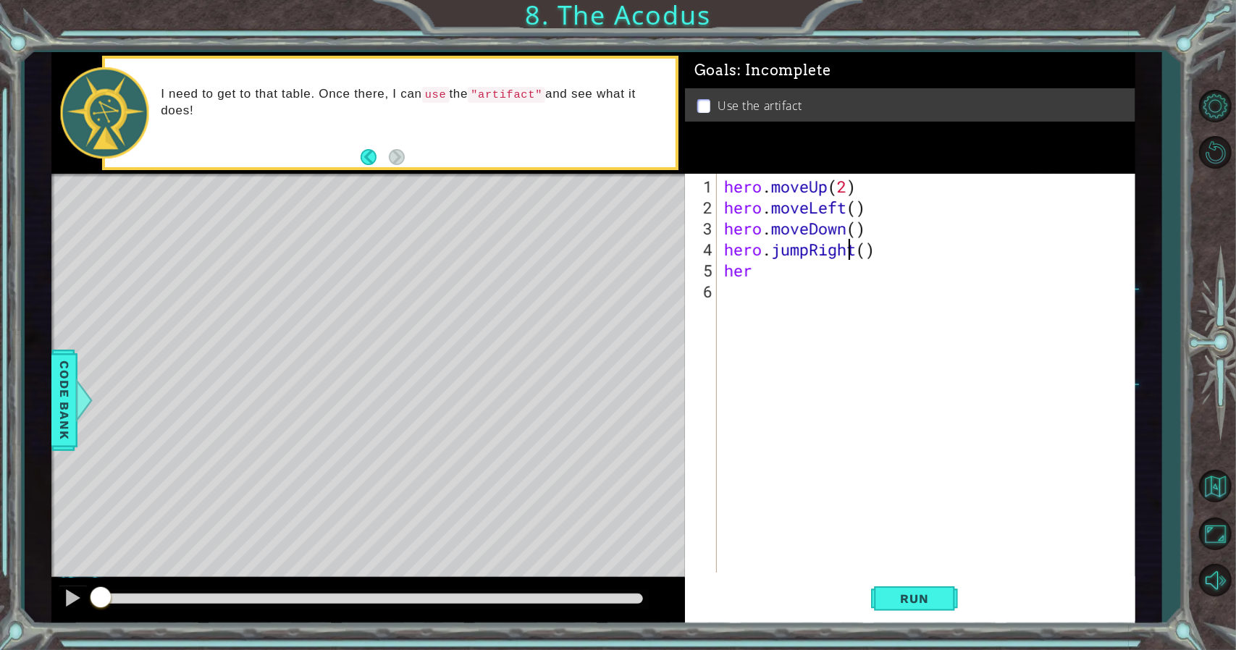
click at [847, 248] on div "hero . moveUp ( 2 ) hero . moveLeft ( ) hero . moveDown ( ) hero . jumpRight ( …" at bounding box center [929, 396] width 417 height 441
click at [854, 251] on div "hero . moveUp ( 2 ) hero . moveLeft ( ) hero . moveDown ( ) hero . jumpRight ( …" at bounding box center [929, 396] width 417 height 441
type textarea "hero.jumpLeft()"
click at [864, 294] on div "hero . moveUp ( 2 ) hero . moveLeft ( ) hero . moveDown ( ) hero . jumpLeft ( )…" at bounding box center [929, 396] width 417 height 441
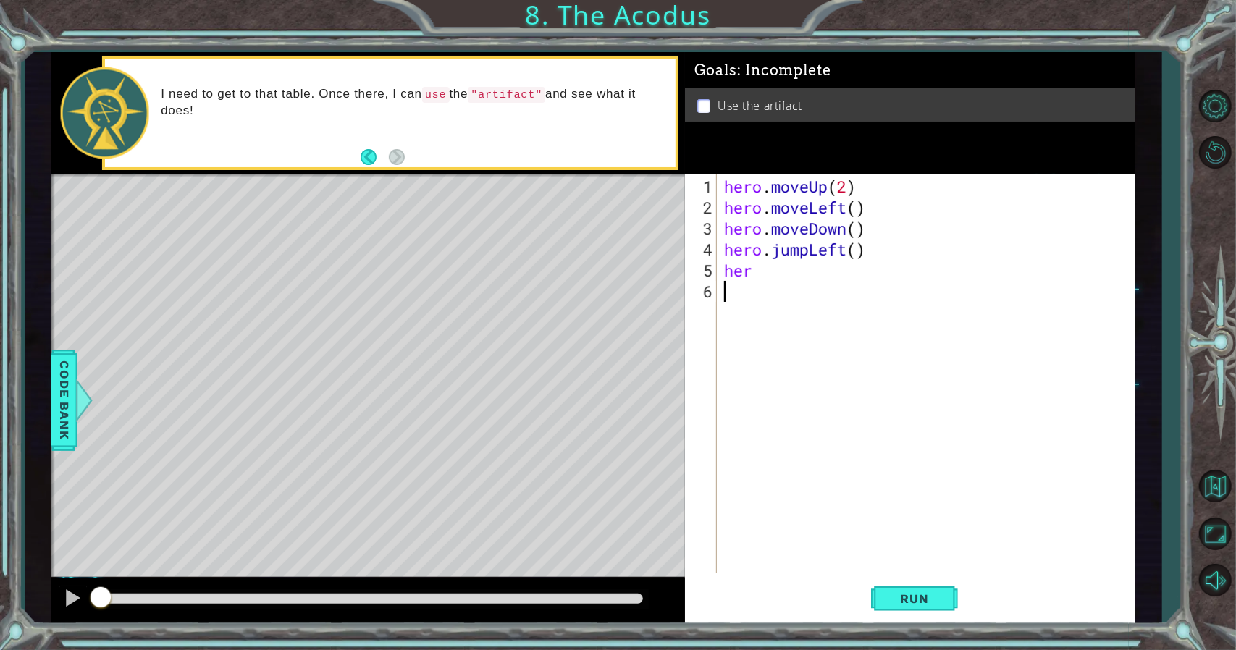
scroll to position [0, 0]
click at [865, 288] on div "hero . moveUp ( 2 ) hero . moveLeft ( ) hero . moveDown ( ) hero . jumpLeft ( )…" at bounding box center [929, 396] width 417 height 441
click at [890, 280] on div "hero . moveUp ( 2 ) hero . moveLeft ( ) hero . moveDown ( ) hero . jumpLeft ( )…" at bounding box center [929, 396] width 417 height 441
click at [902, 260] on div "hero . moveUp ( 2 ) hero . moveLeft ( ) hero . moveDown ( ) hero . jumpLeft ( )…" at bounding box center [929, 396] width 417 height 441
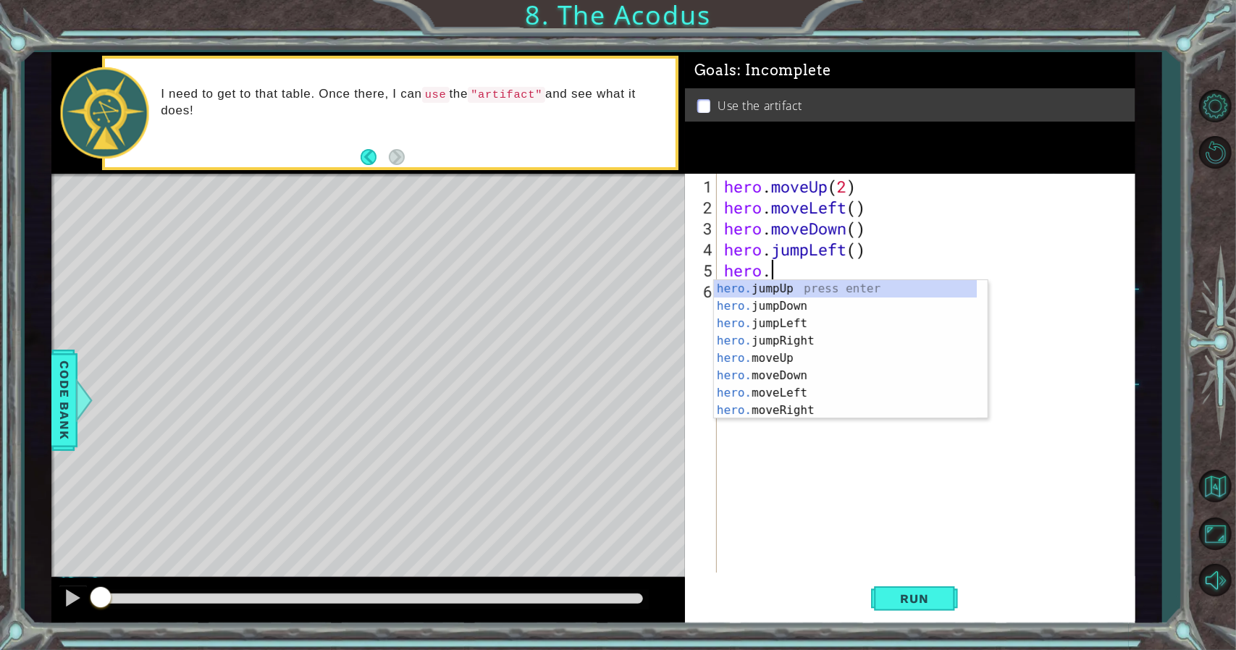
scroll to position [0, 1]
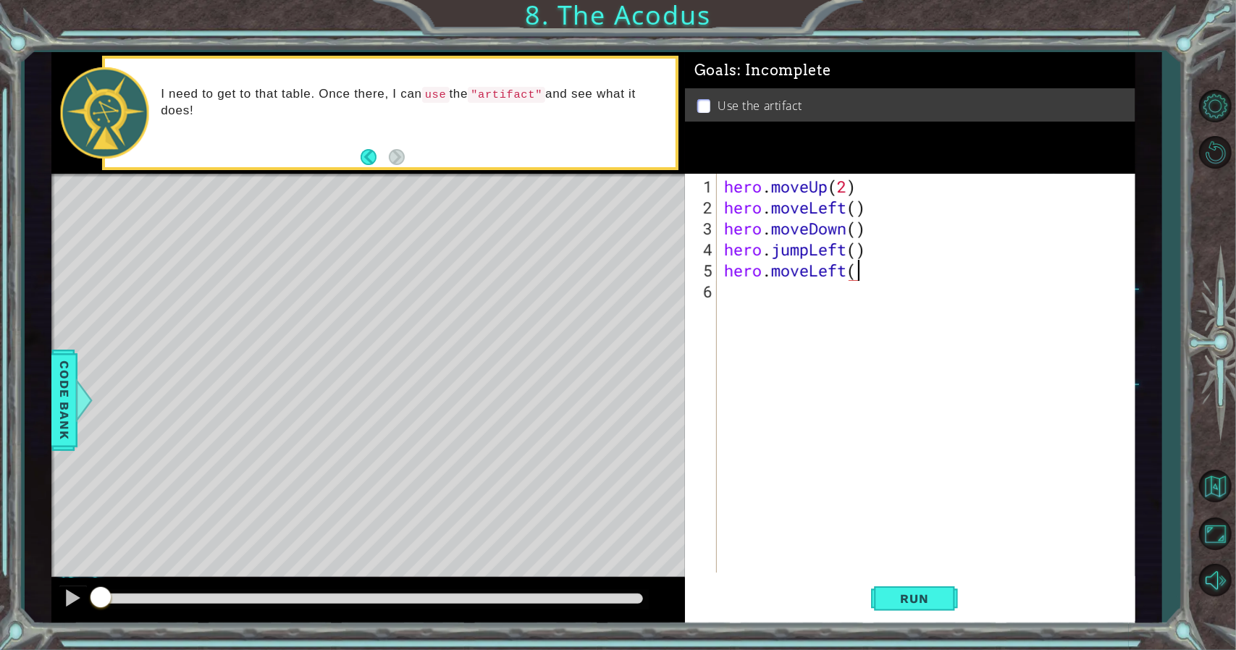
type textarea "hero.moveLeft()"
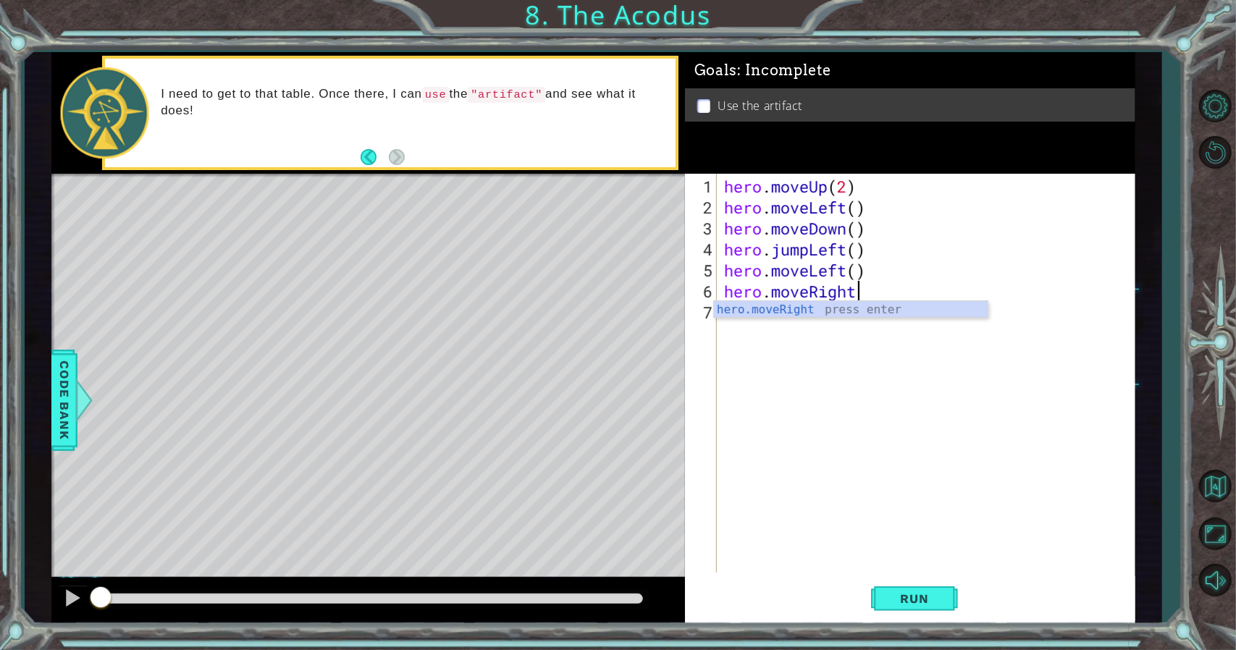
scroll to position [0, 6]
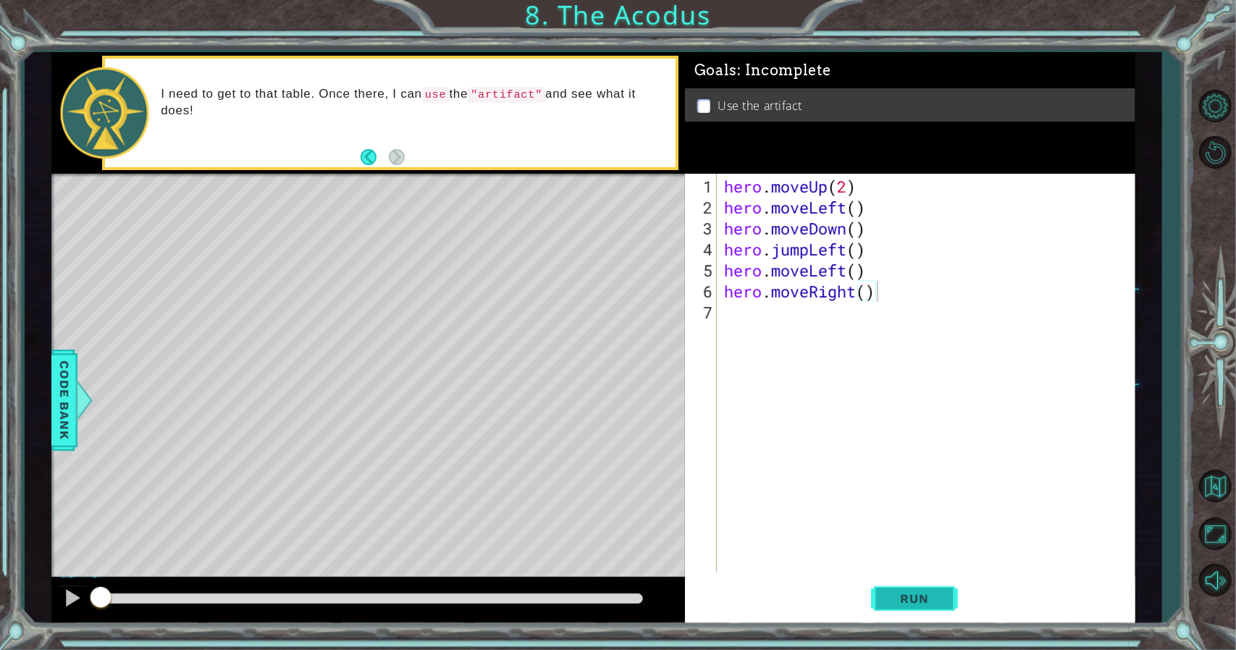
click at [898, 589] on button "Run" at bounding box center [914, 598] width 87 height 45
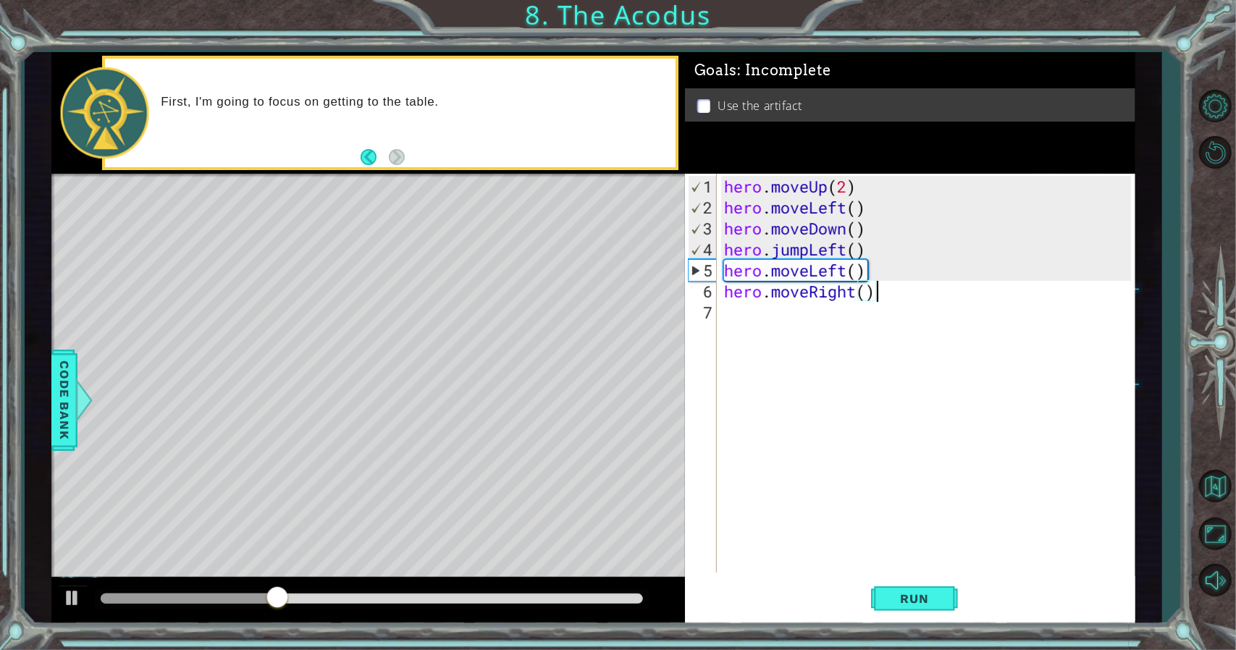
click at [835, 253] on div "hero . moveUp ( 2 ) hero . moveLeft ( ) hero . moveDown ( ) hero . jumpLeft ( )…" at bounding box center [929, 396] width 417 height 441
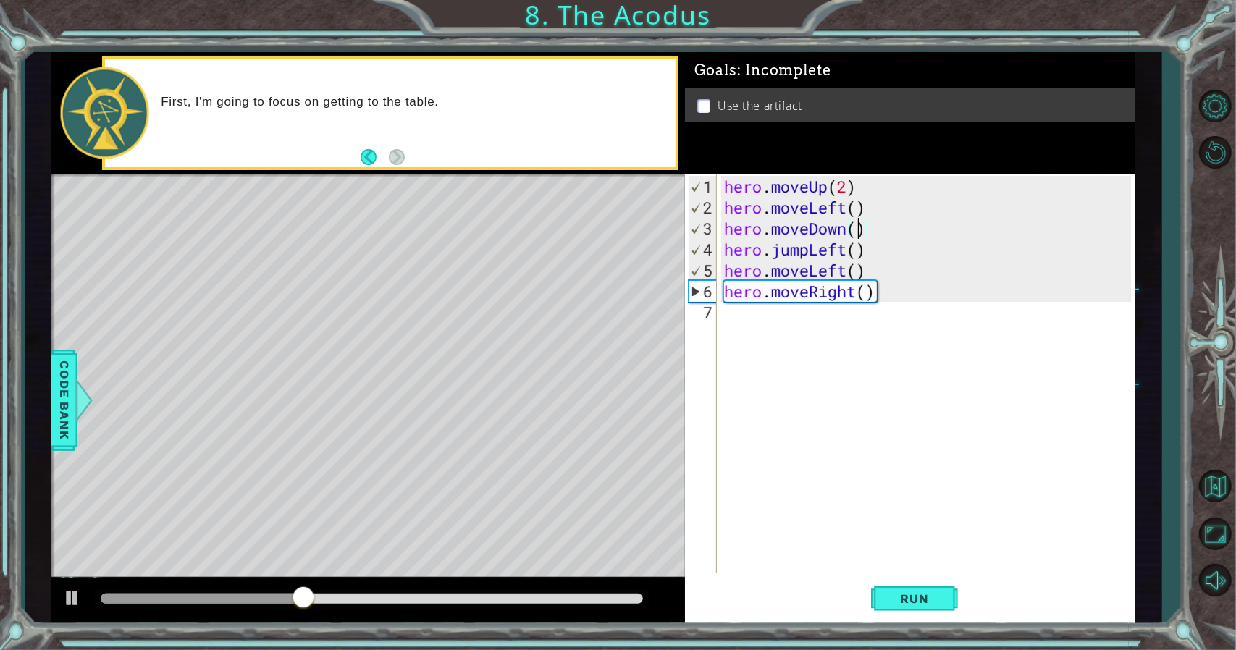
click at [856, 222] on div "hero . moveUp ( 2 ) hero . moveLeft ( ) hero . moveDown ( ) hero . jumpLeft ( )…" at bounding box center [929, 396] width 417 height 441
click at [921, 602] on span "Run" at bounding box center [914, 598] width 57 height 14
click at [860, 274] on div "hero . moveUp ( 2 ) hero . moveLeft ( ) hero . moveDown ( 2 ) hero . jumpLeft (…" at bounding box center [929, 396] width 417 height 441
click at [845, 270] on div "hero . moveUp ( 2 ) hero . moveLeft ( ) hero . moveDown ( 2 ) hero . jumpLeft (…" at bounding box center [929, 396] width 417 height 441
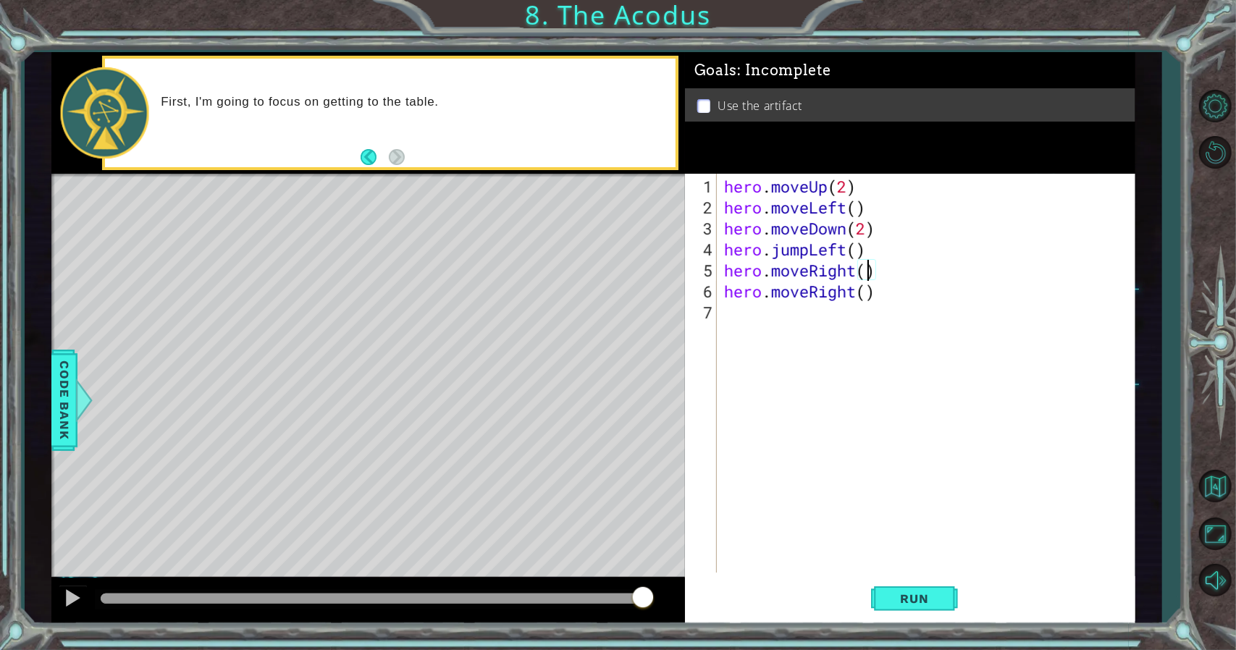
click at [865, 272] on div "hero . moveUp ( 2 ) hero . moveLeft ( ) hero . moveDown ( 2 ) hero . jumpLeft (…" at bounding box center [929, 396] width 417 height 441
click at [867, 294] on div "hero . moveUp ( 2 ) hero . moveLeft ( ) hero . moveDown ( 2 ) hero . jumpLeft (…" at bounding box center [929, 396] width 417 height 441
type textarea "hero.moveRight()"
click at [834, 302] on div "hero . moveUp ( 2 ) hero . moveLeft ( ) hero . moveDown ( 2 ) hero . jumpLeft (…" at bounding box center [929, 396] width 417 height 441
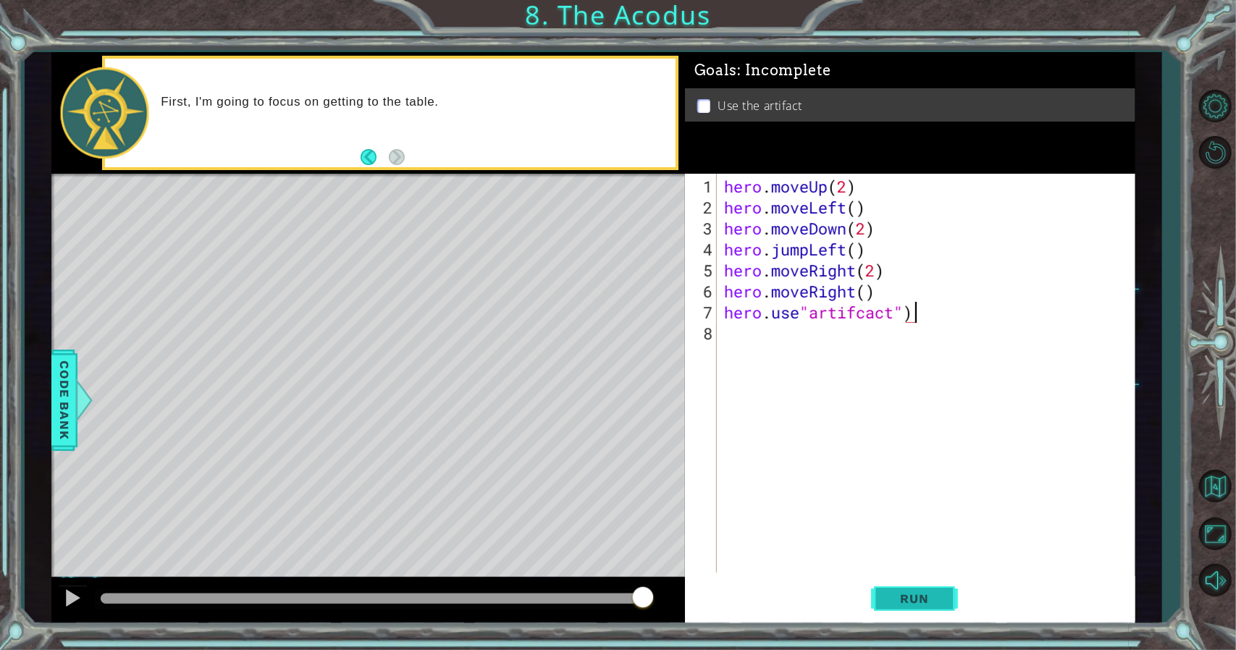
click at [945, 606] on button "Run" at bounding box center [914, 598] width 87 height 45
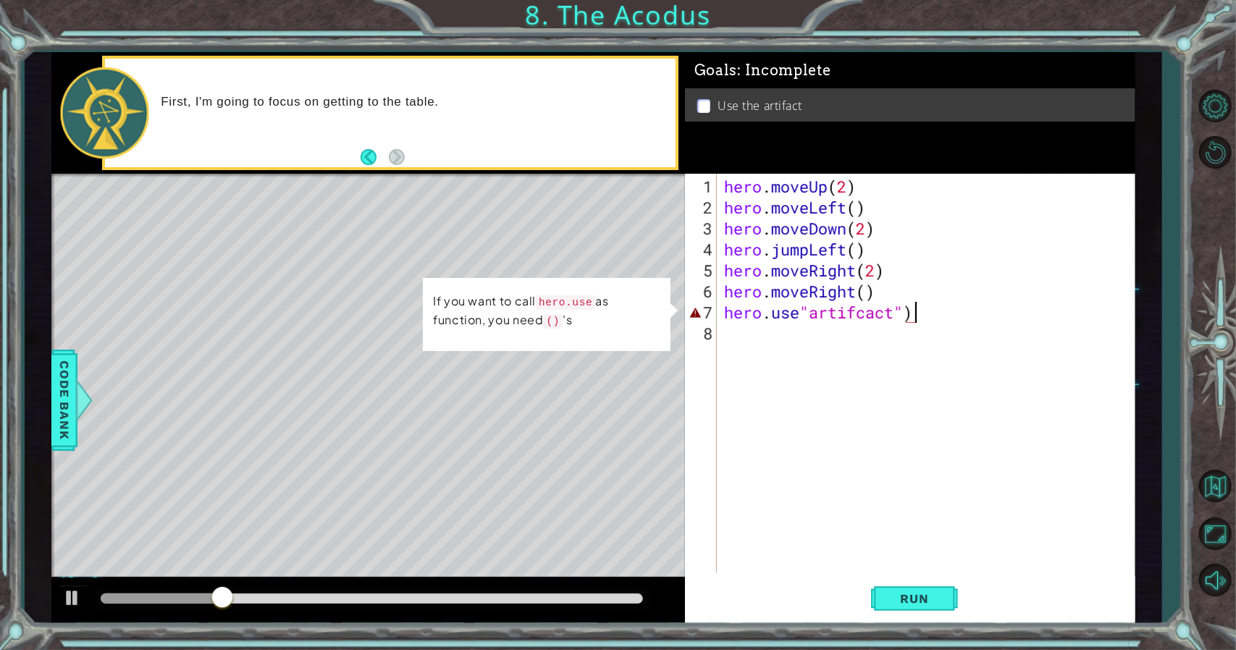
click at [805, 312] on div "hero . moveUp ( 2 ) hero . moveLeft ( ) hero . moveDown ( 2 ) hero . jumpLeft (…" at bounding box center [929, 396] width 417 height 441
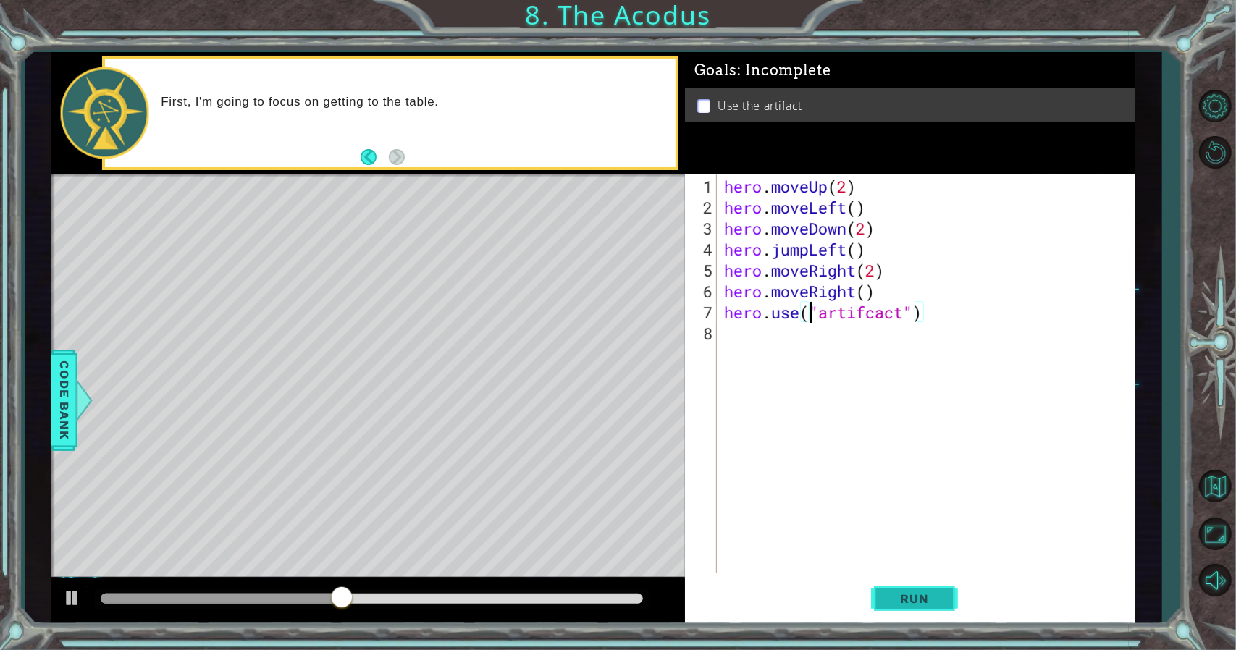
click at [914, 620] on button "Run" at bounding box center [914, 598] width 87 height 45
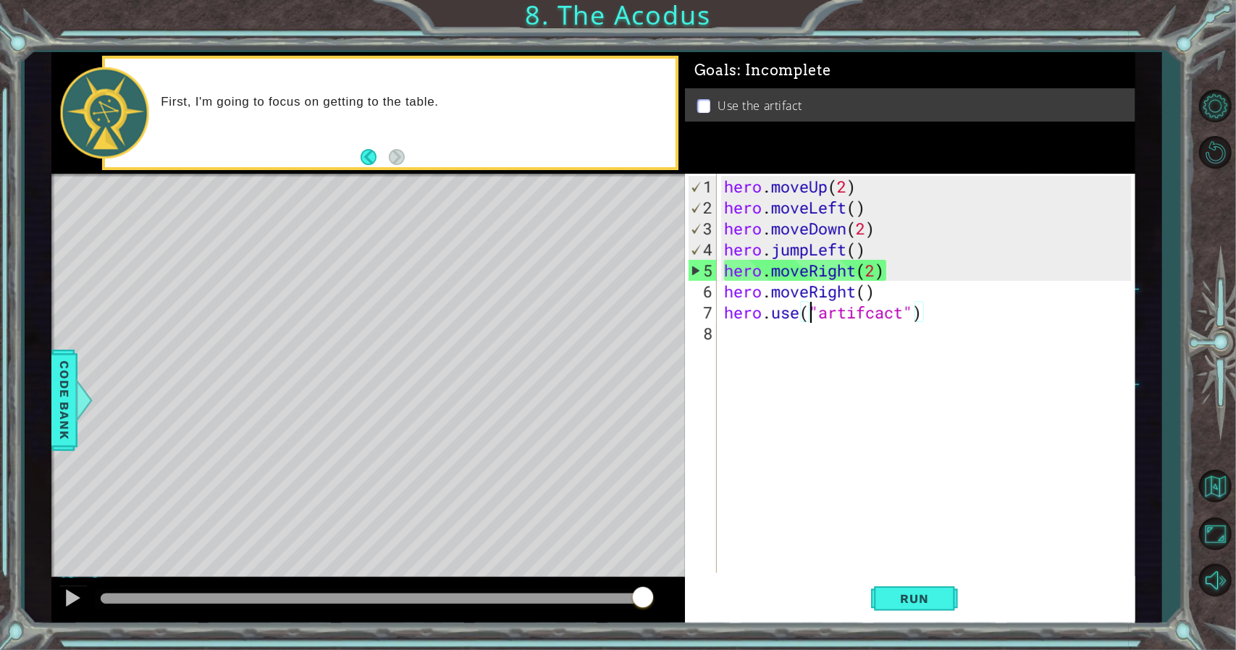
click at [925, 574] on div "hero.use("artifcact") 1 2 3 4 5 6 7 8 hero . moveUp ( 2 ) hero . moveLeft ( ) h…" at bounding box center [910, 399] width 450 height 450
click at [924, 596] on span "Run" at bounding box center [914, 598] width 57 height 14
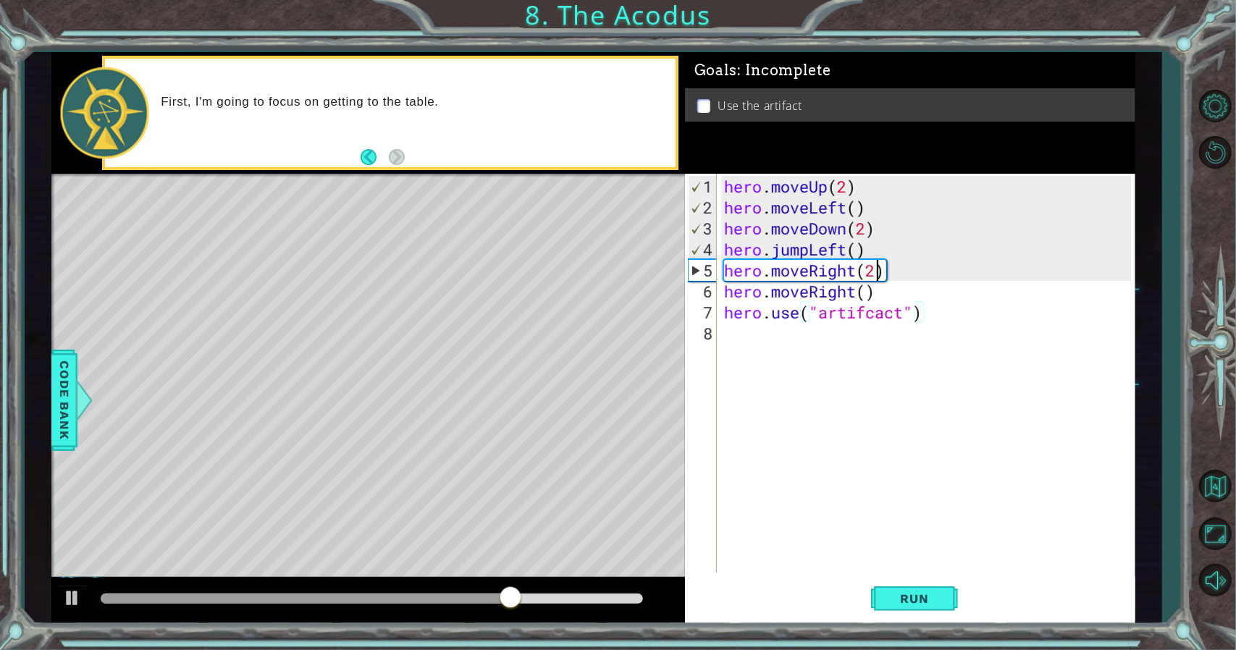
click at [873, 274] on div "hero . moveUp ( 2 ) hero . moveLeft ( ) hero . moveDown ( 2 ) hero . jumpLeft (…" at bounding box center [929, 396] width 417 height 441
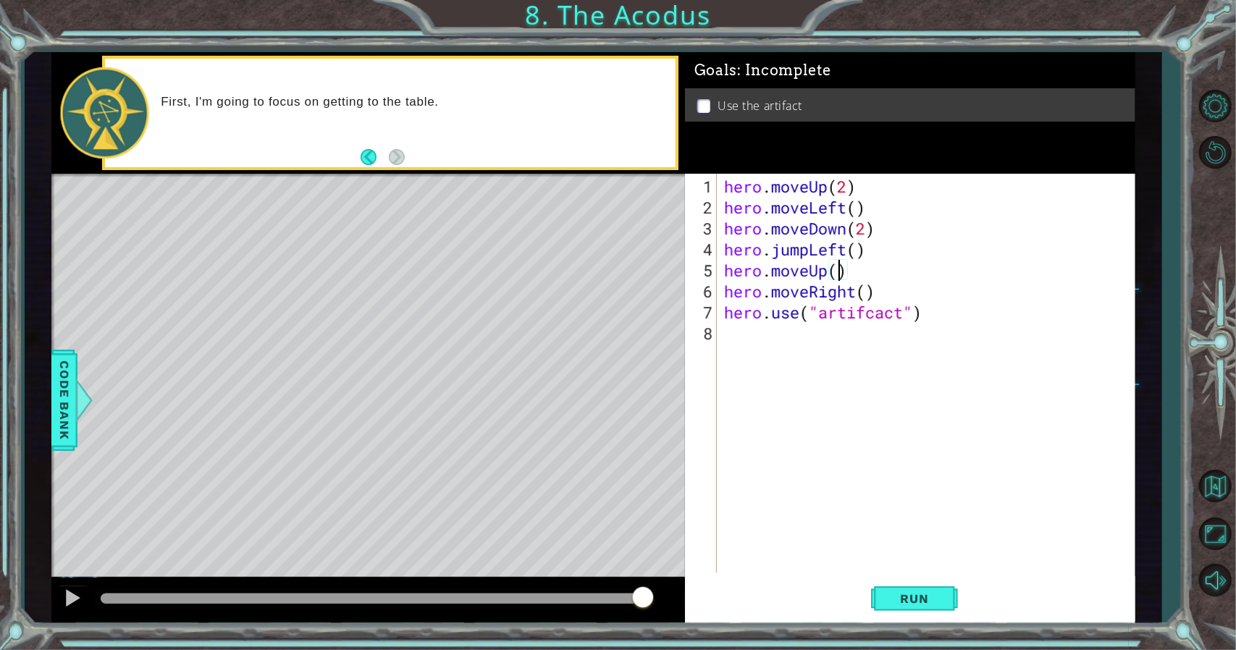
scroll to position [0, 5]
click at [915, 610] on button "Run" at bounding box center [914, 598] width 87 height 45
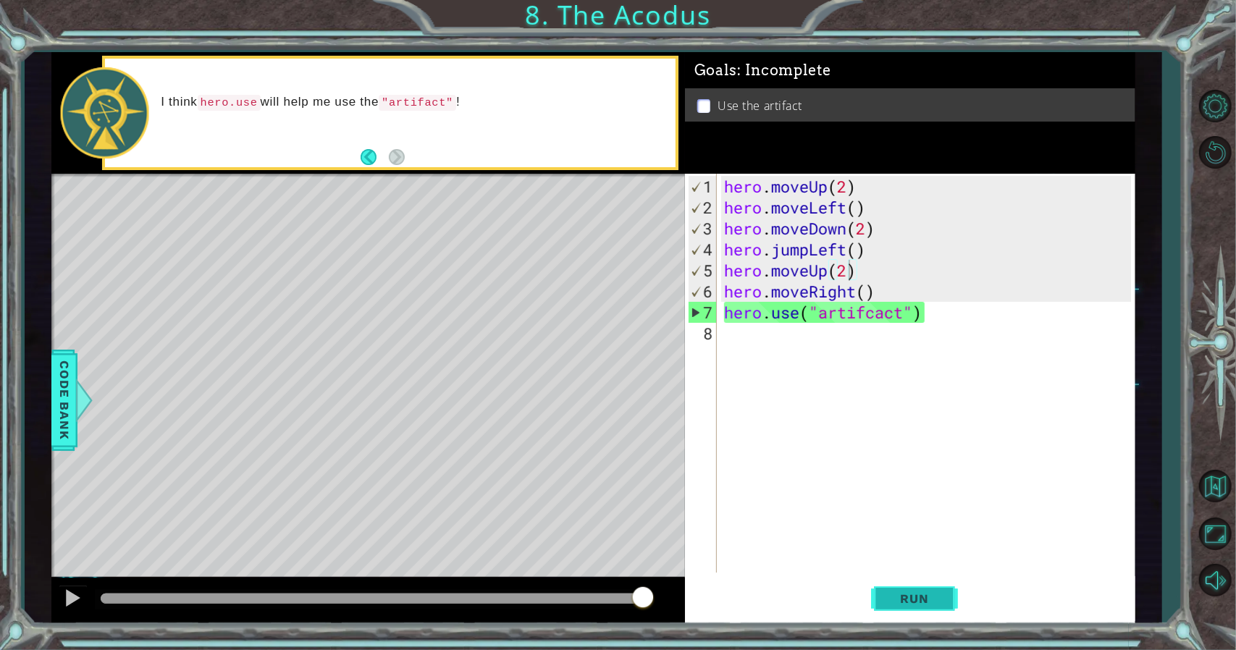
drag, startPoint x: 890, startPoint y: 578, endPoint x: 893, endPoint y: 614, distance: 35.6
click at [893, 610] on button "Run" at bounding box center [914, 598] width 87 height 45
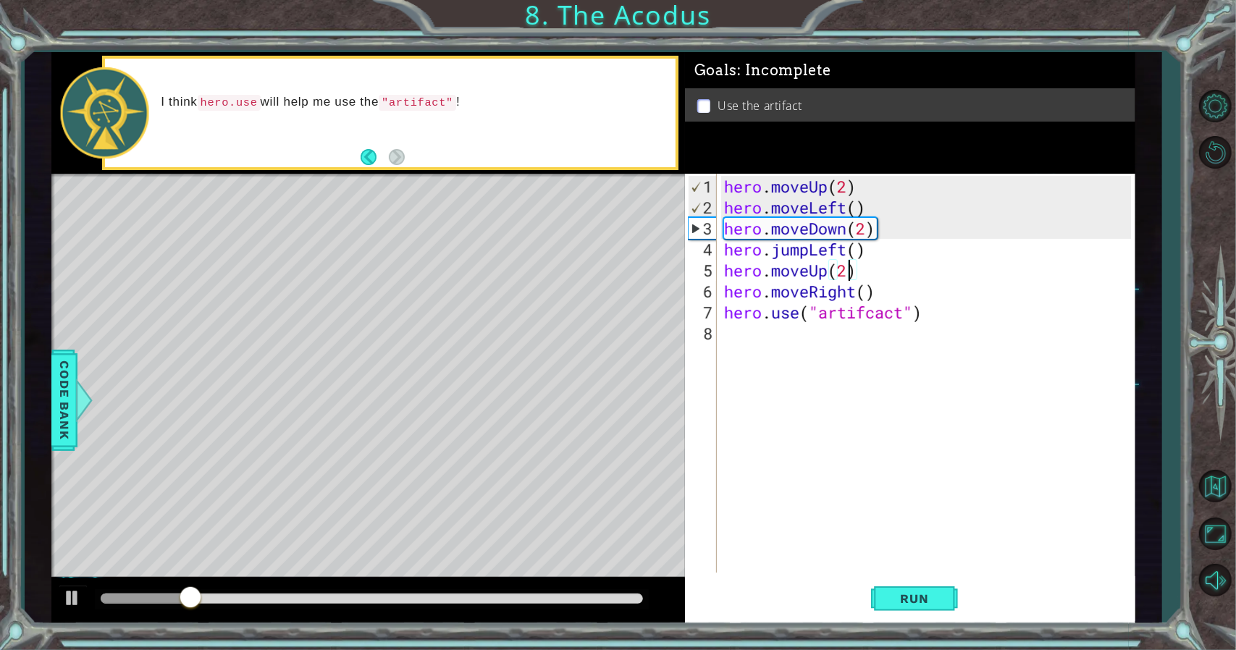
click at [878, 315] on div "hero . moveUp ( 2 ) hero . moveLeft ( ) hero . moveDown ( 2 ) hero . jumpLeft (…" at bounding box center [929, 396] width 417 height 441
type textarea "hero.use("artifact")"
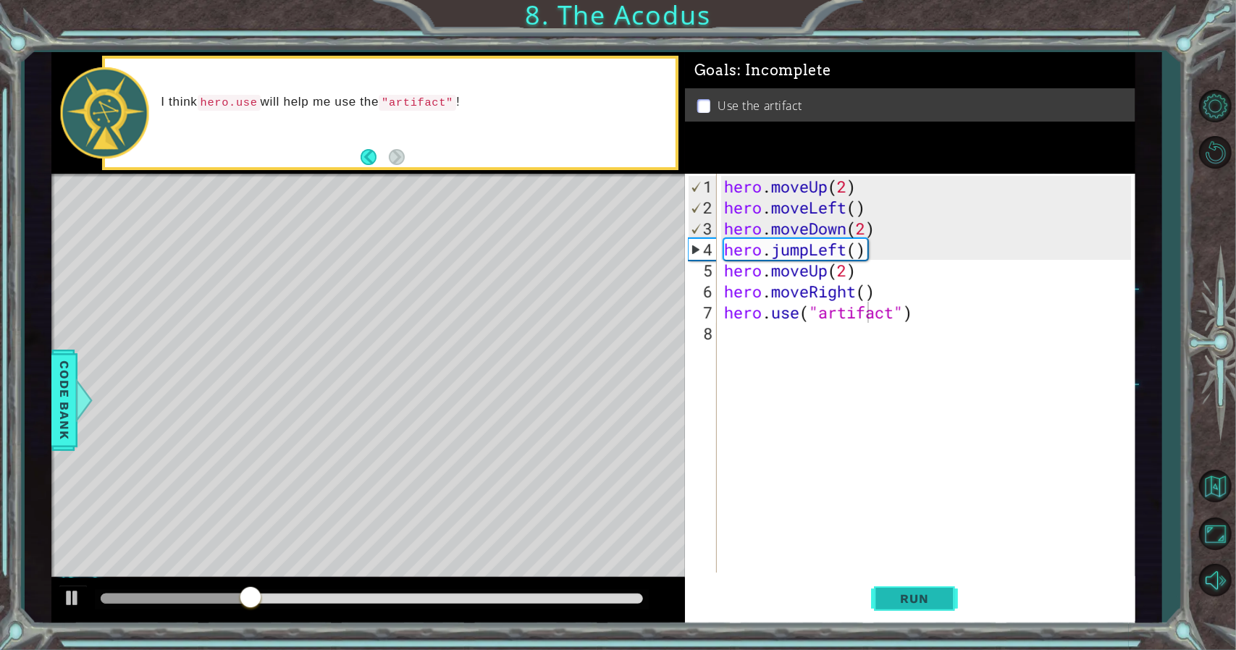
click at [931, 592] on span "Run" at bounding box center [914, 598] width 57 height 14
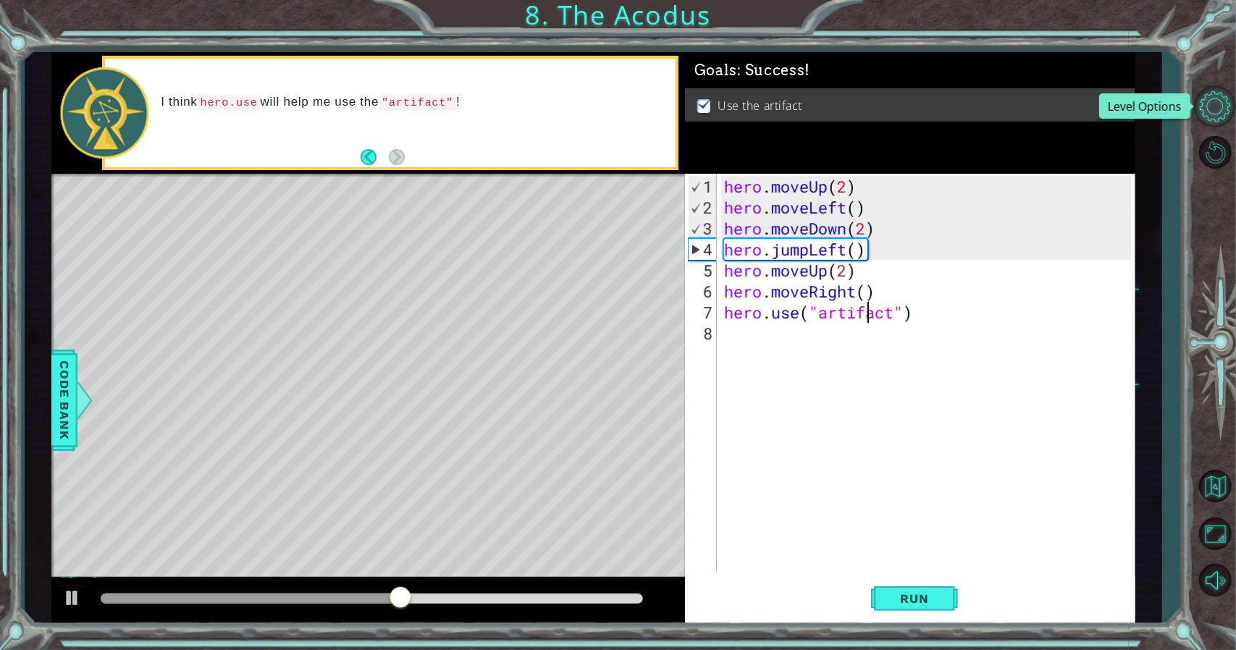
click at [1215, 108] on button "Level Options" at bounding box center [1215, 106] width 42 height 42
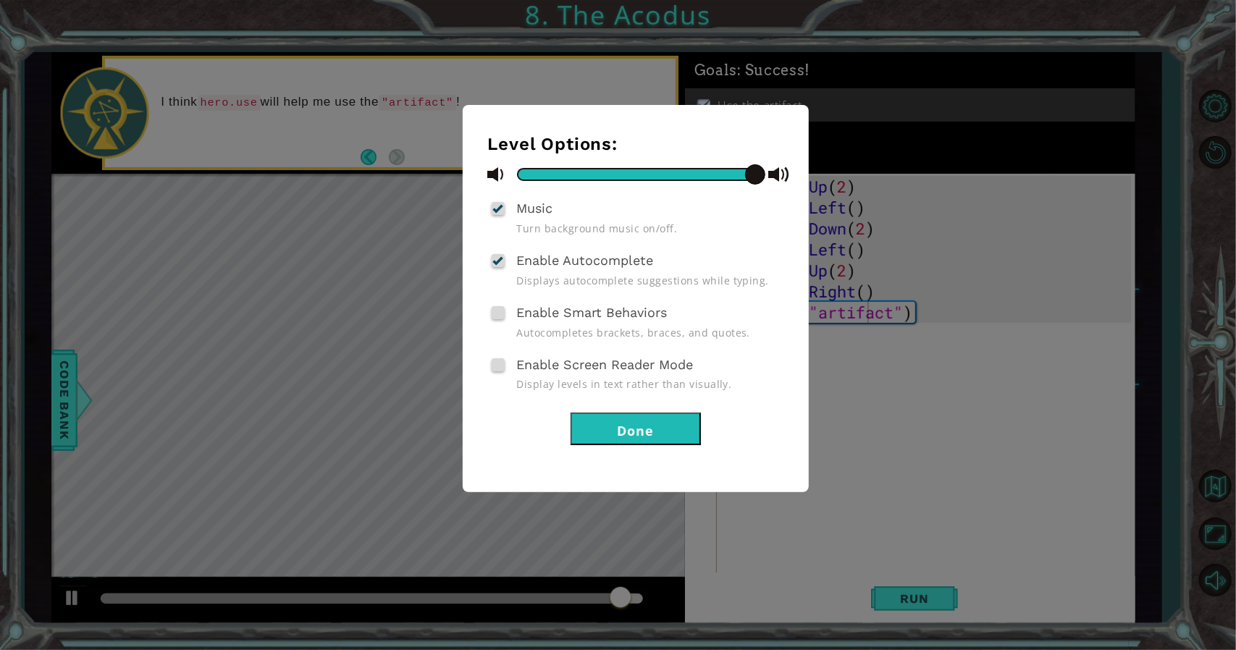
click at [1058, 239] on div "Level Options: Music Turn background music on/off. Enable Autocomplete Displays…" at bounding box center [618, 325] width 1236 height 650
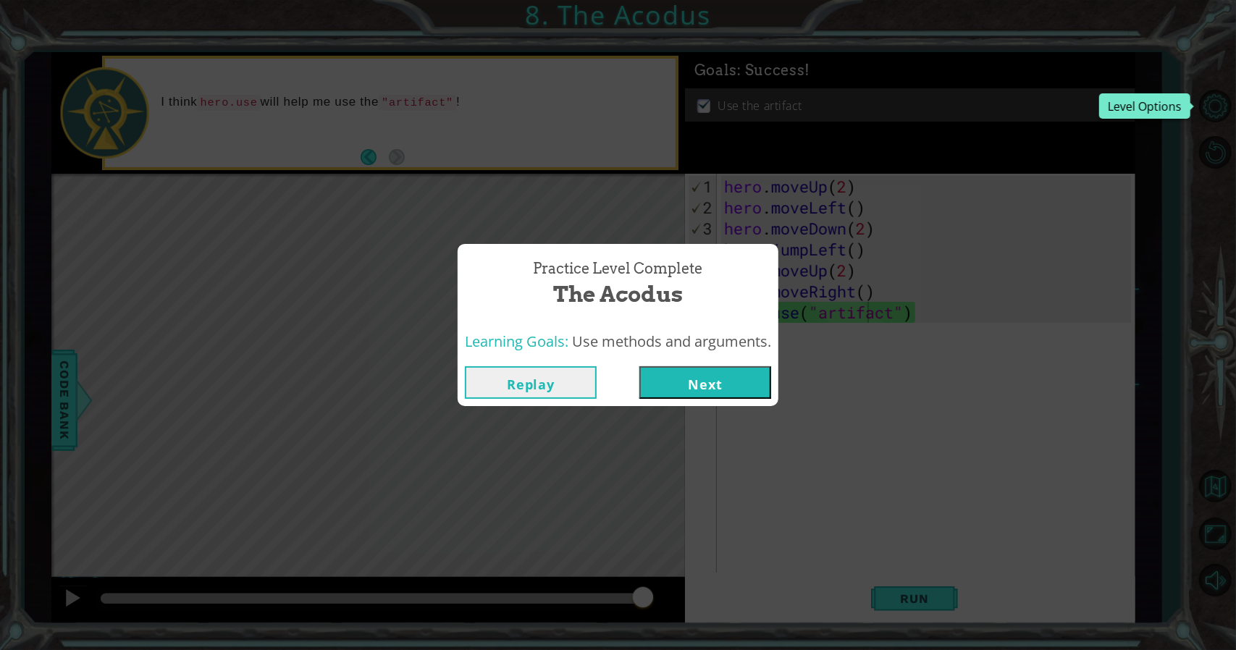
click at [678, 409] on div "Practice Level Complete The Acodus Learning Goals: Use methods and arguments. R…" at bounding box center [618, 325] width 1236 height 650
click at [688, 392] on button "Next" at bounding box center [705, 382] width 132 height 33
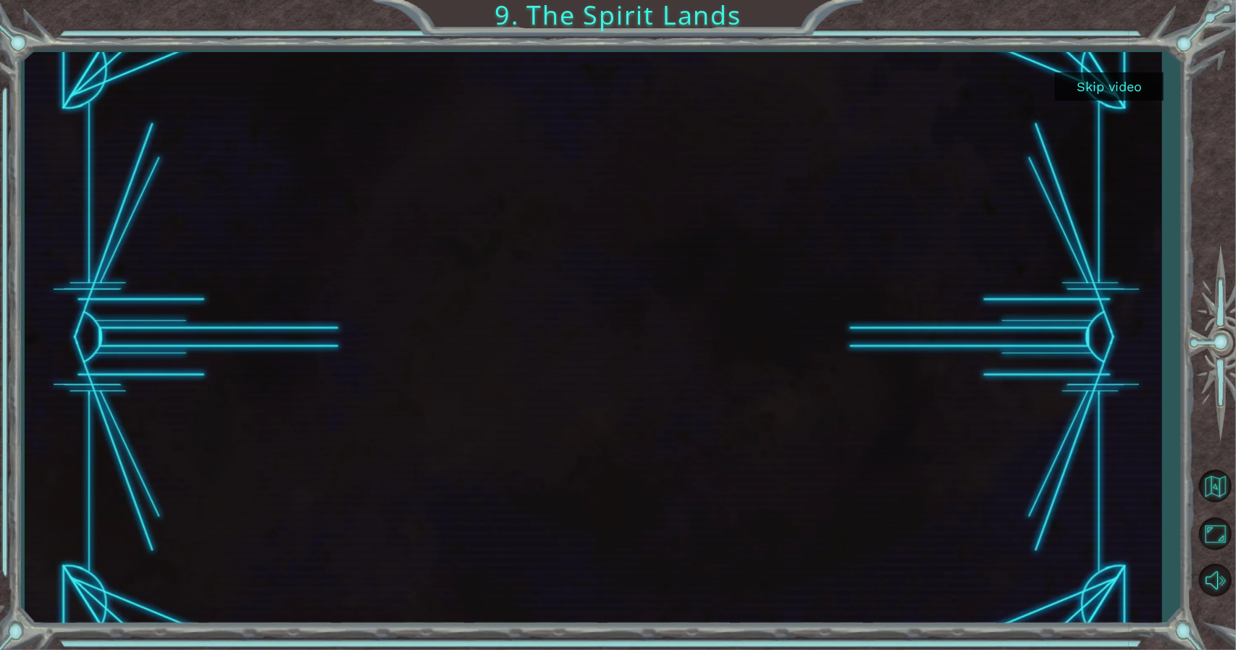
click at [1110, 64] on div at bounding box center [593, 338] width 1136 height 572
click at [1107, 74] on button "Skip video" at bounding box center [1109, 86] width 109 height 28
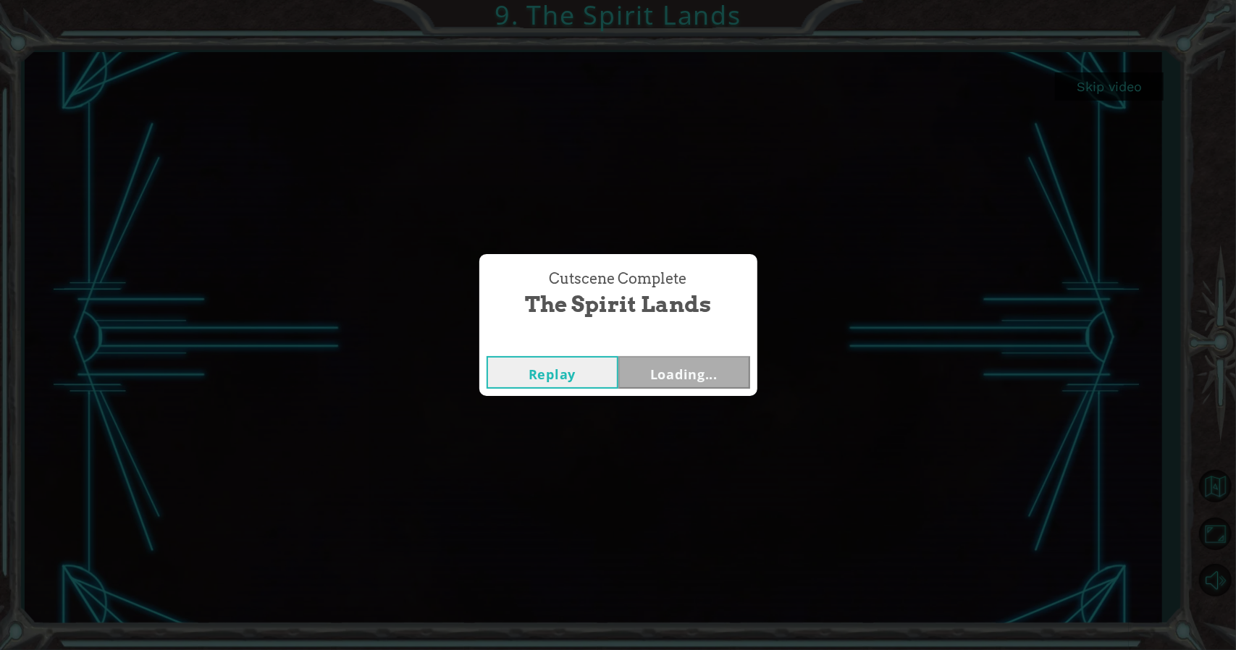
click at [1107, 0] on div "Skip video 9. The Spirit Lands Cutscene Complete The Spirit Lands Replay Loadin…" at bounding box center [618, 0] width 1236 height 0
drag, startPoint x: 763, startPoint y: 353, endPoint x: 736, endPoint y: 354, distance: 26.8
click at [751, 353] on div "Cutscene Complete The Spirit Lands Replay Next" at bounding box center [618, 325] width 1236 height 650
drag, startPoint x: 736, startPoint y: 354, endPoint x: 715, endPoint y: 373, distance: 28.2
click at [735, 355] on div "Replay Next" at bounding box center [618, 372] width 278 height 47
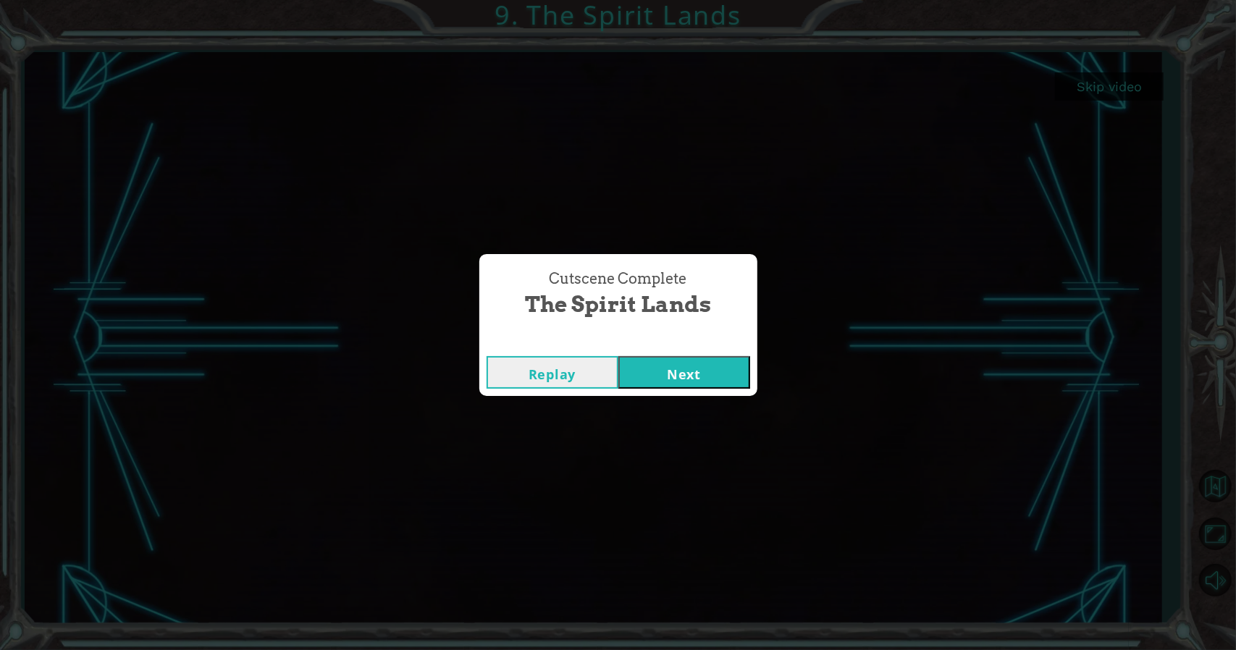
click at [715, 373] on button "Next" at bounding box center [684, 372] width 132 height 33
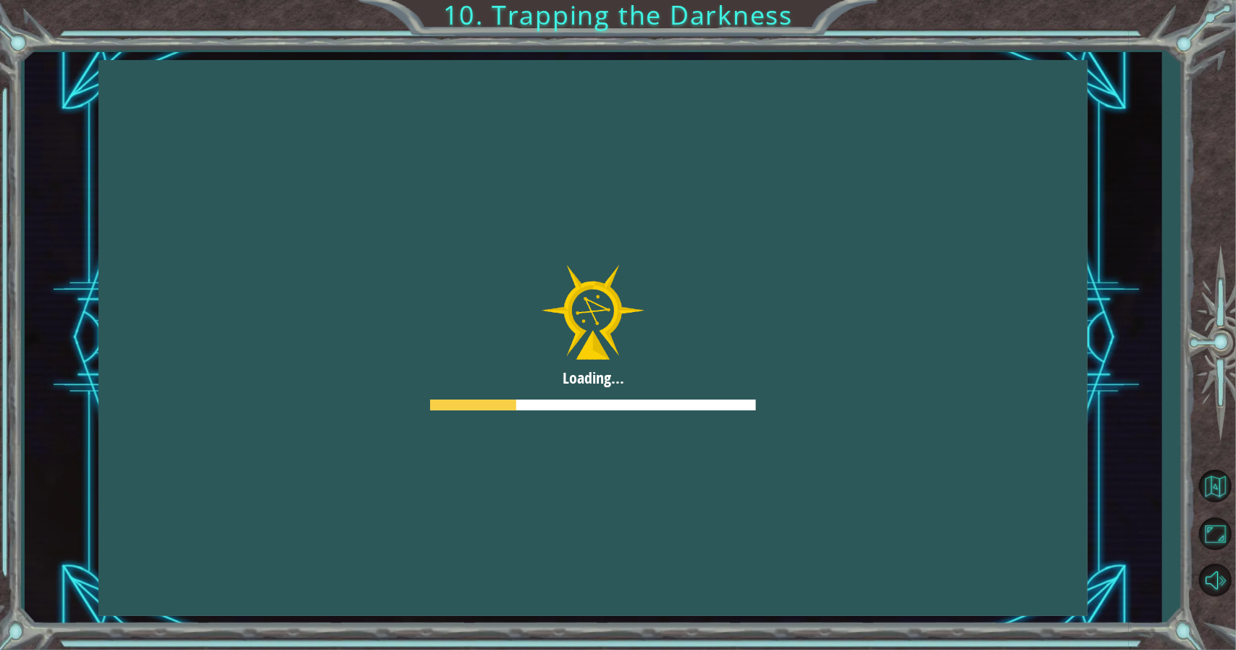
click at [715, 373] on div at bounding box center [592, 338] width 989 height 556
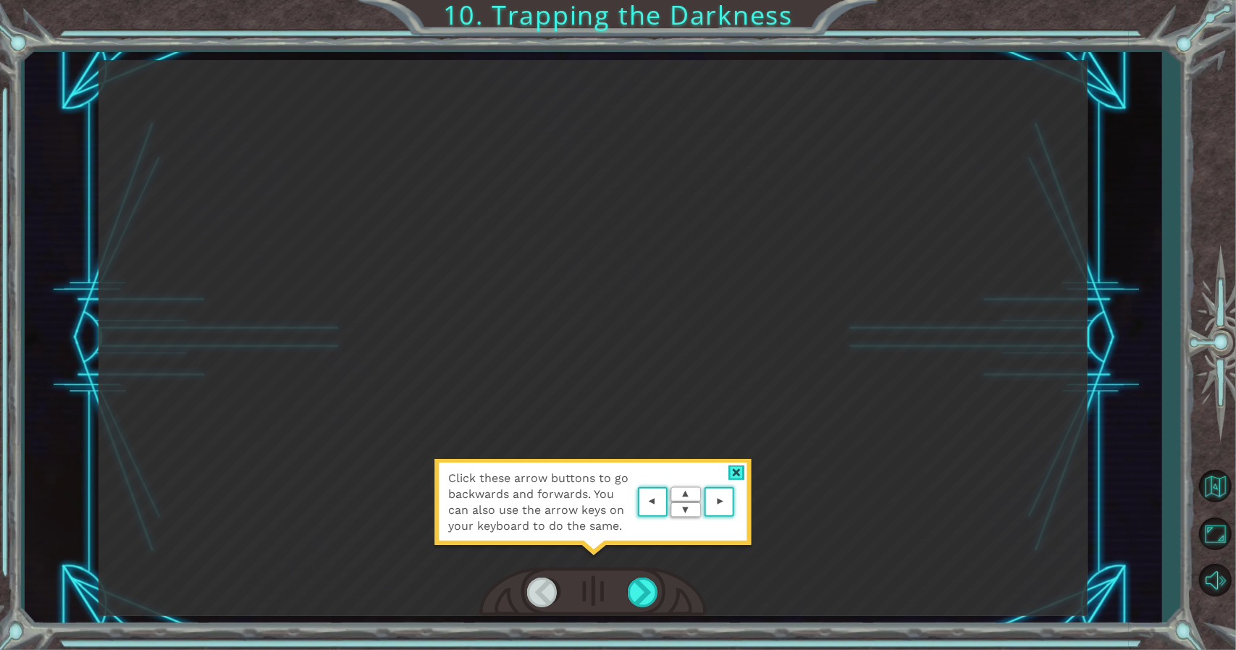
click at [647, 451] on div "Click these arrow buttons to go backwards and forwards. You can also use the ar…" at bounding box center [592, 338] width 989 height 556
drag, startPoint x: 647, startPoint y: 549, endPoint x: 644, endPoint y: 573, distance: 24.2
click at [644, 573] on div "Click these arrow buttons to go backwards and forwards. You can also use the ar…" at bounding box center [592, 338] width 989 height 556
click at [646, 575] on div at bounding box center [592, 593] width 227 height 50
click at [647, 587] on div at bounding box center [644, 593] width 33 height 30
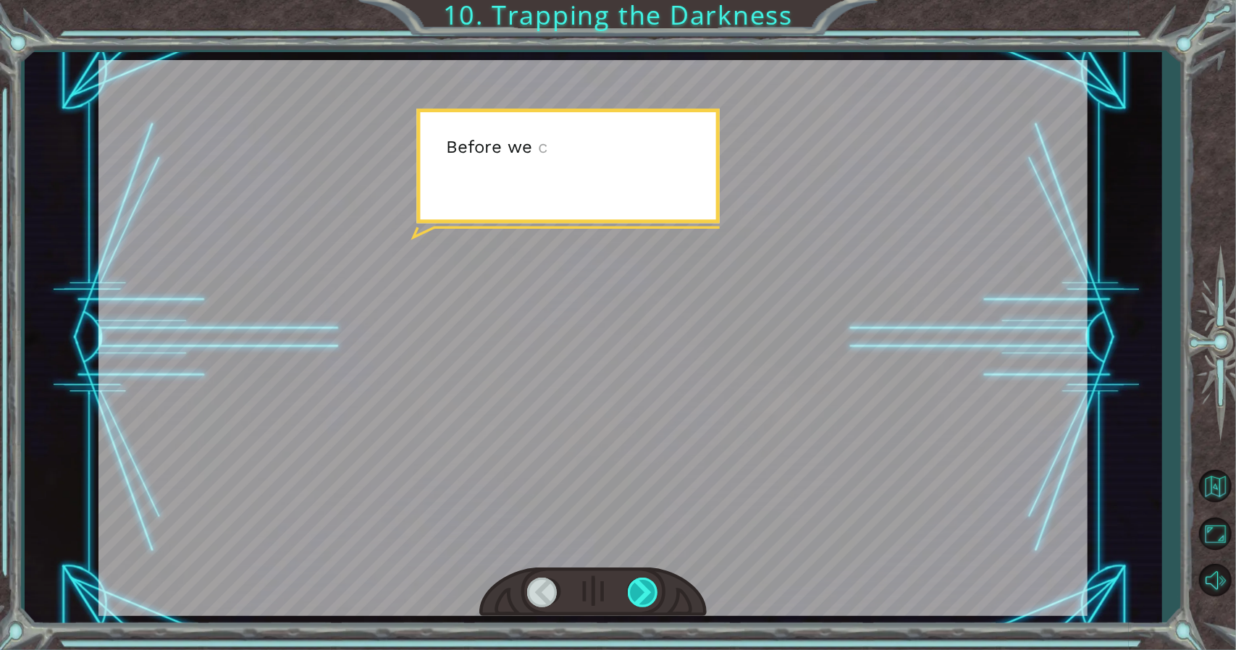
click at [647, 587] on div at bounding box center [644, 593] width 33 height 30
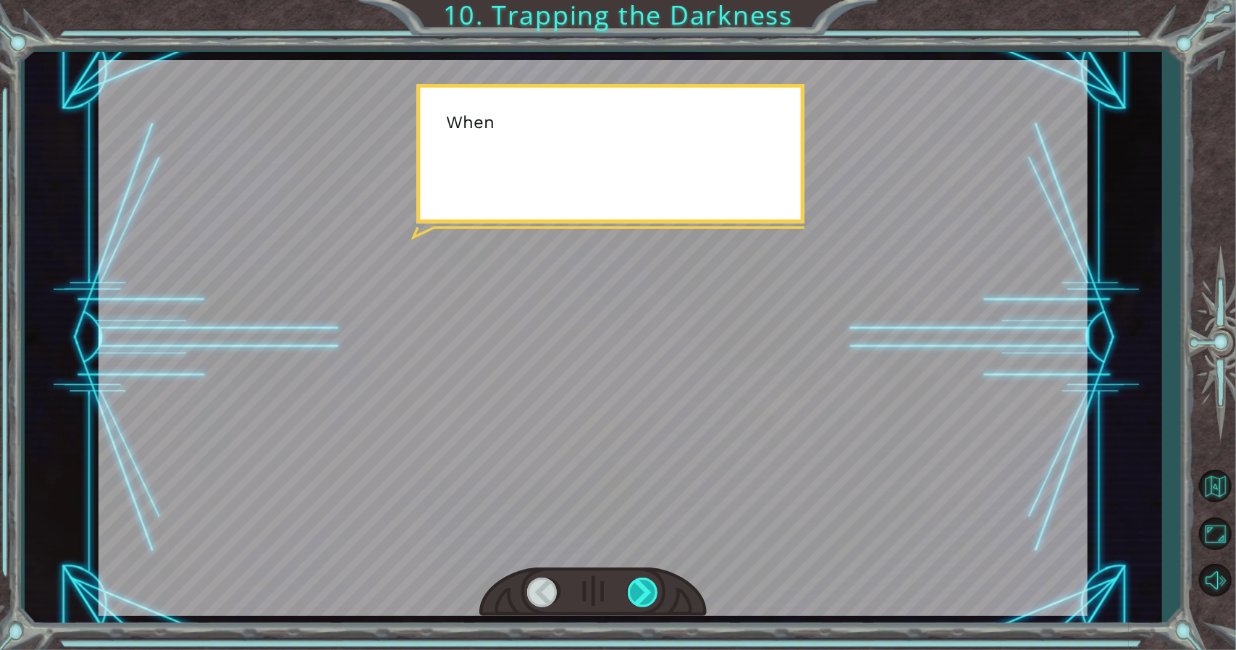
click at [647, 587] on div at bounding box center [644, 593] width 33 height 30
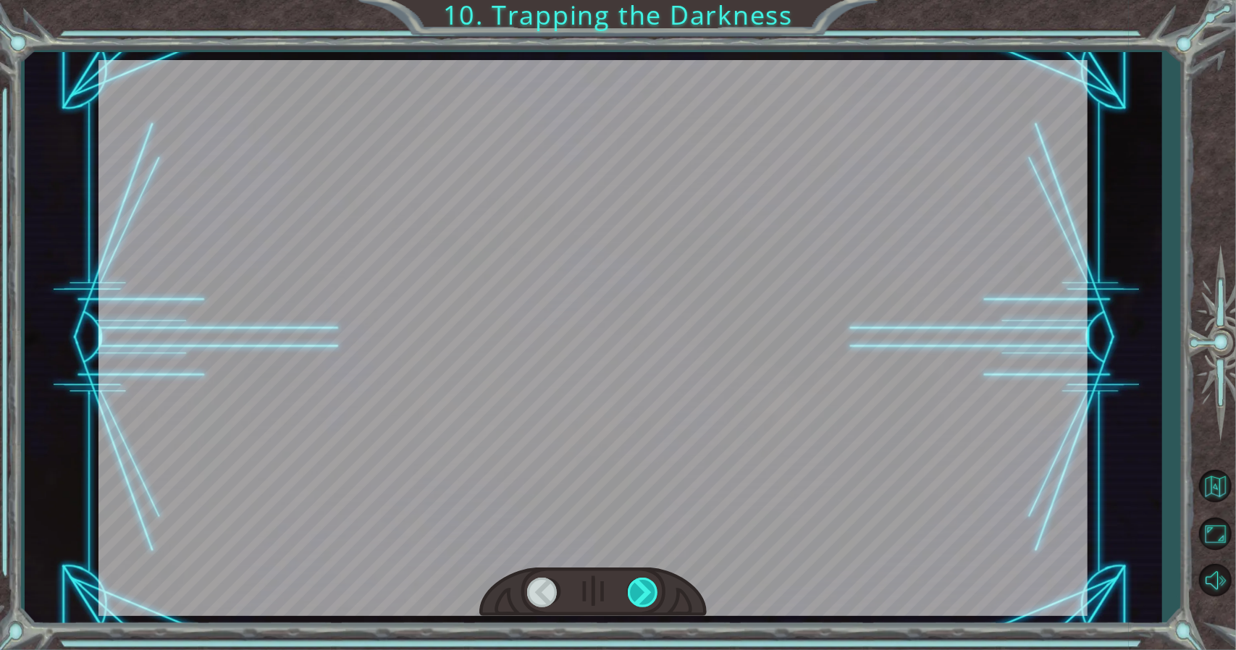
click at [647, 587] on div at bounding box center [644, 593] width 33 height 30
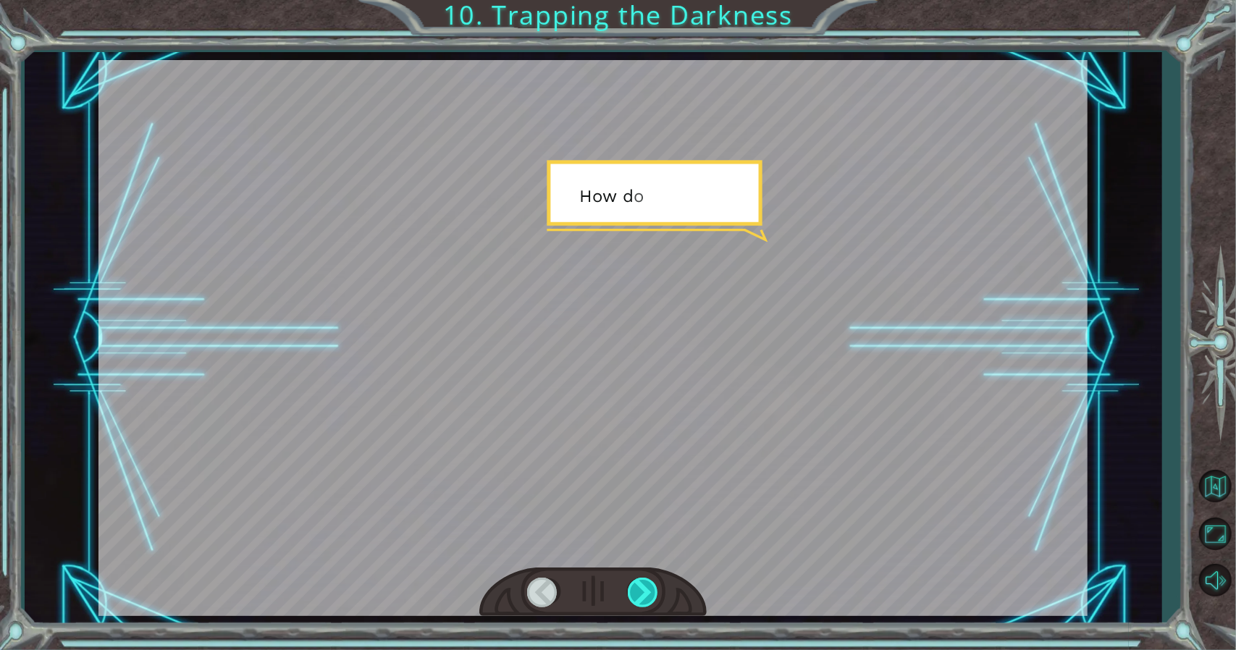
click at [647, 587] on div at bounding box center [644, 593] width 33 height 30
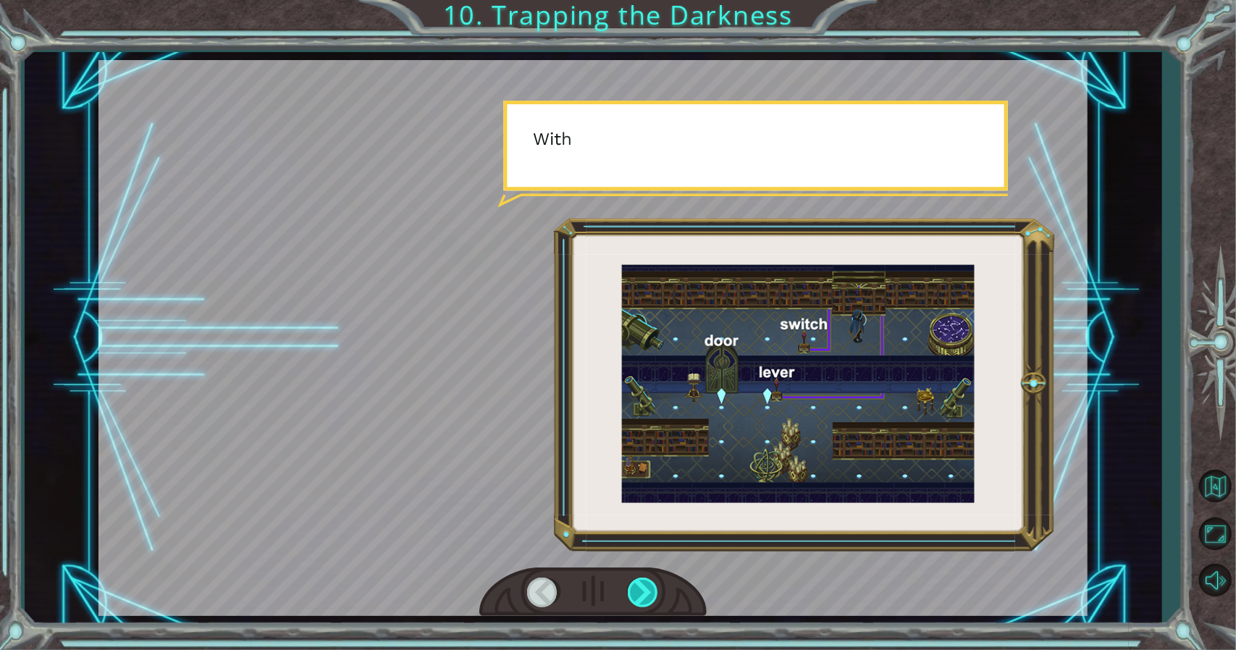
click at [647, 587] on div at bounding box center [644, 593] width 33 height 30
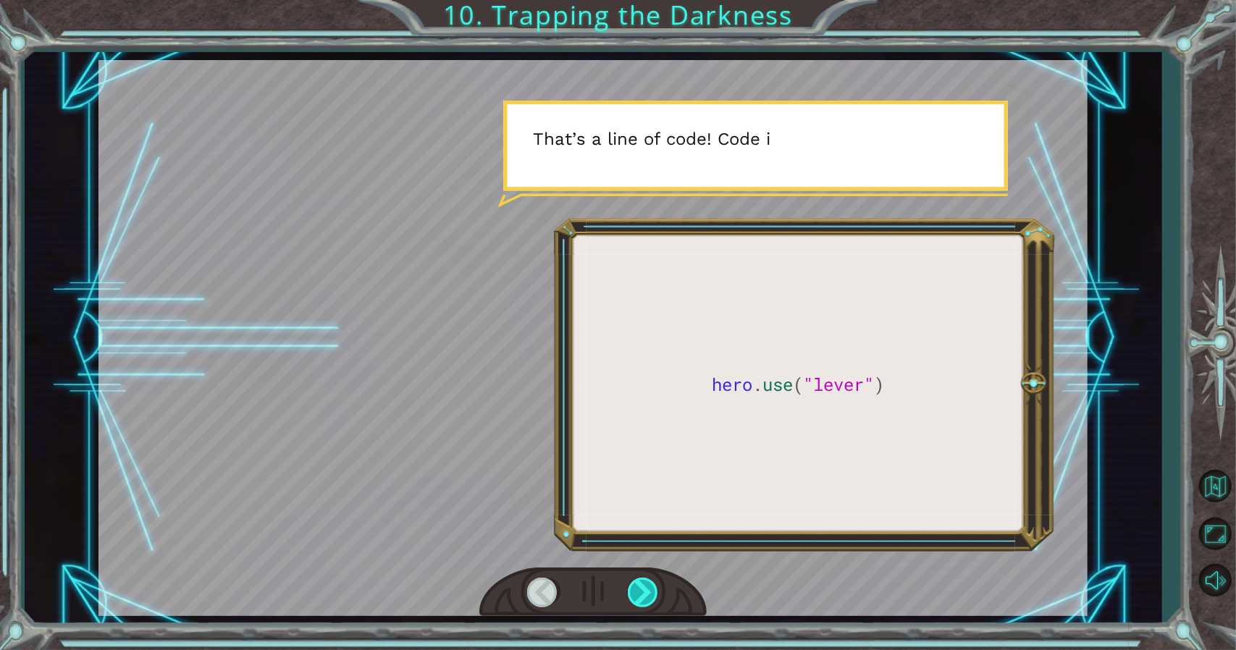
click at [647, 587] on div at bounding box center [644, 593] width 33 height 30
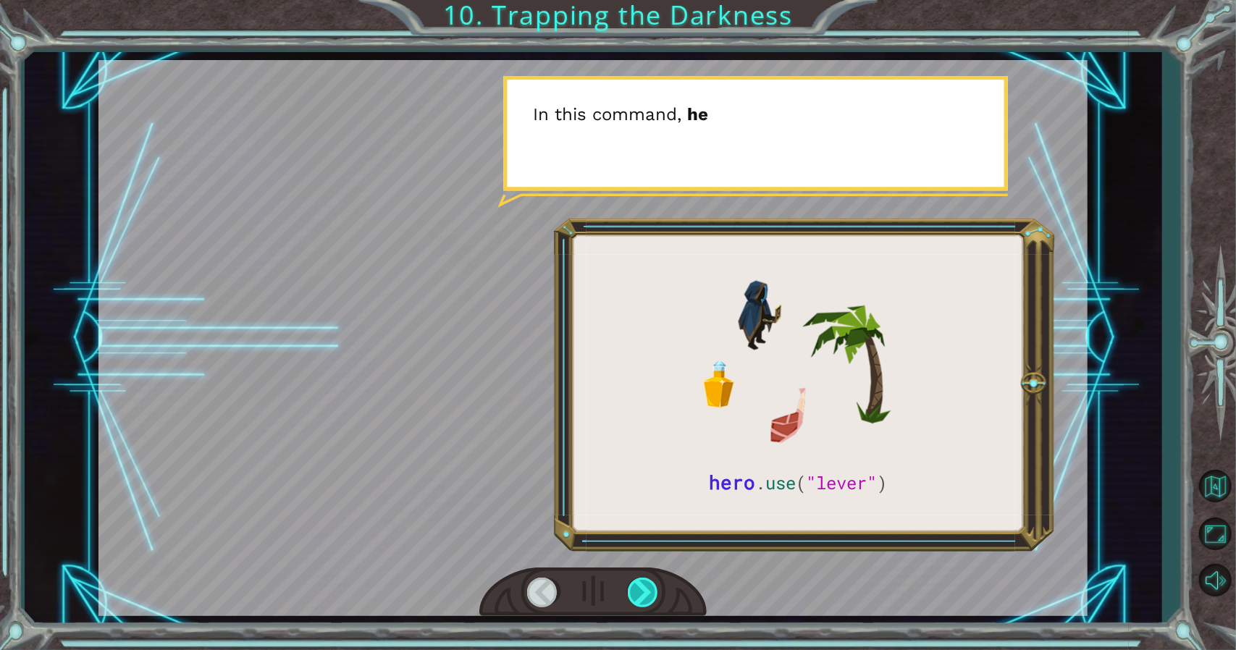
click at [647, 587] on div at bounding box center [644, 593] width 33 height 30
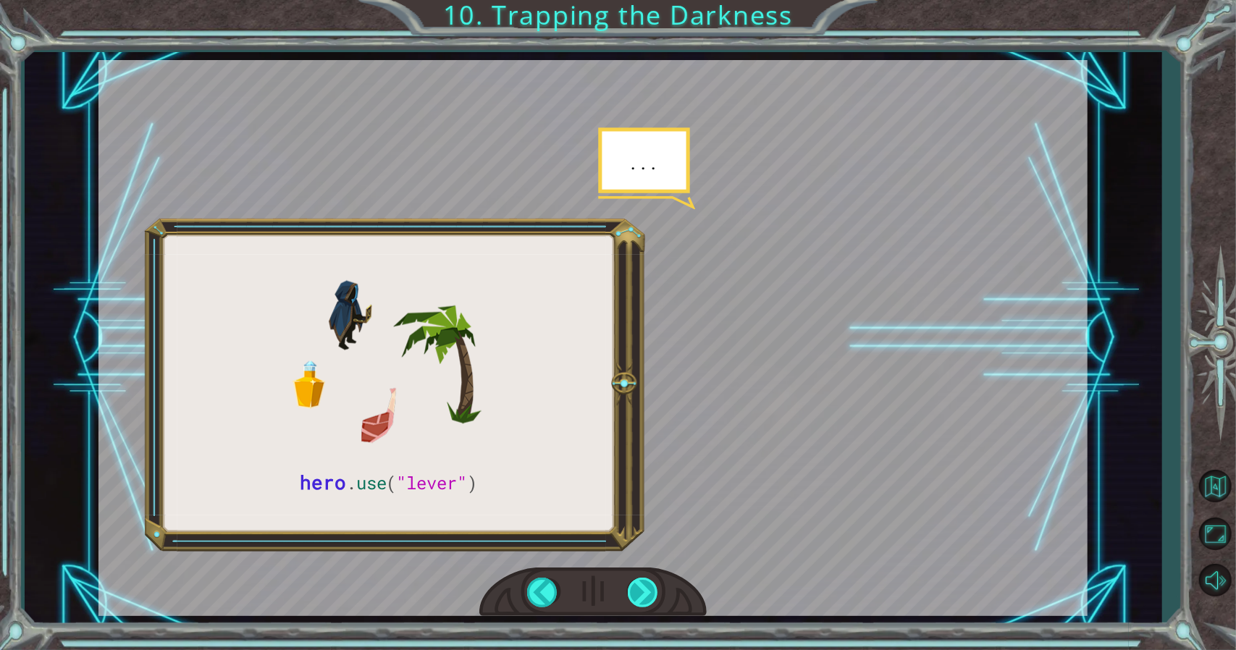
click at [647, 587] on div at bounding box center [644, 593] width 33 height 30
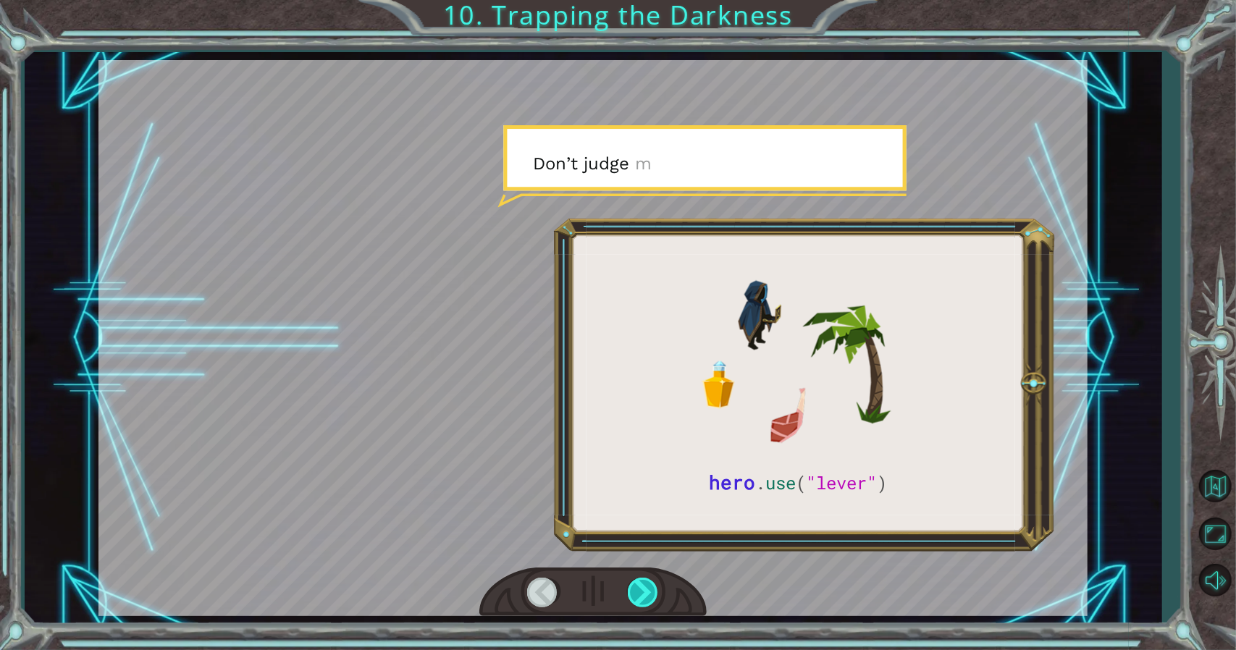
click at [647, 587] on div at bounding box center [644, 593] width 33 height 30
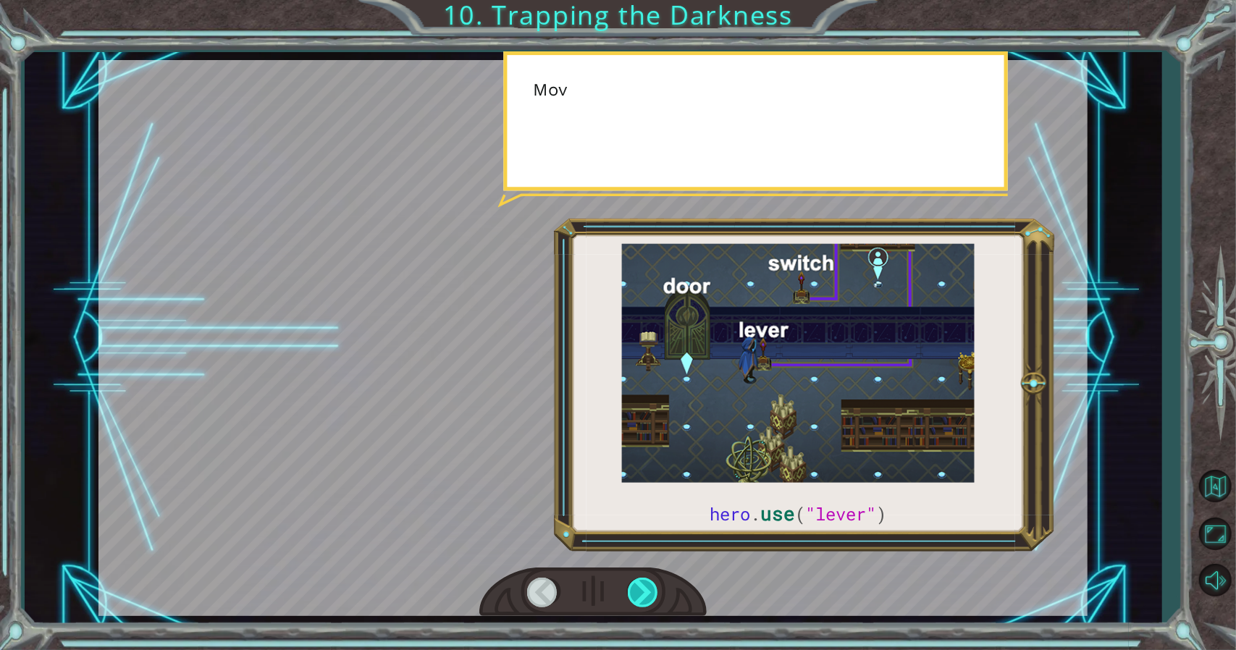
click at [647, 587] on div at bounding box center [644, 593] width 33 height 30
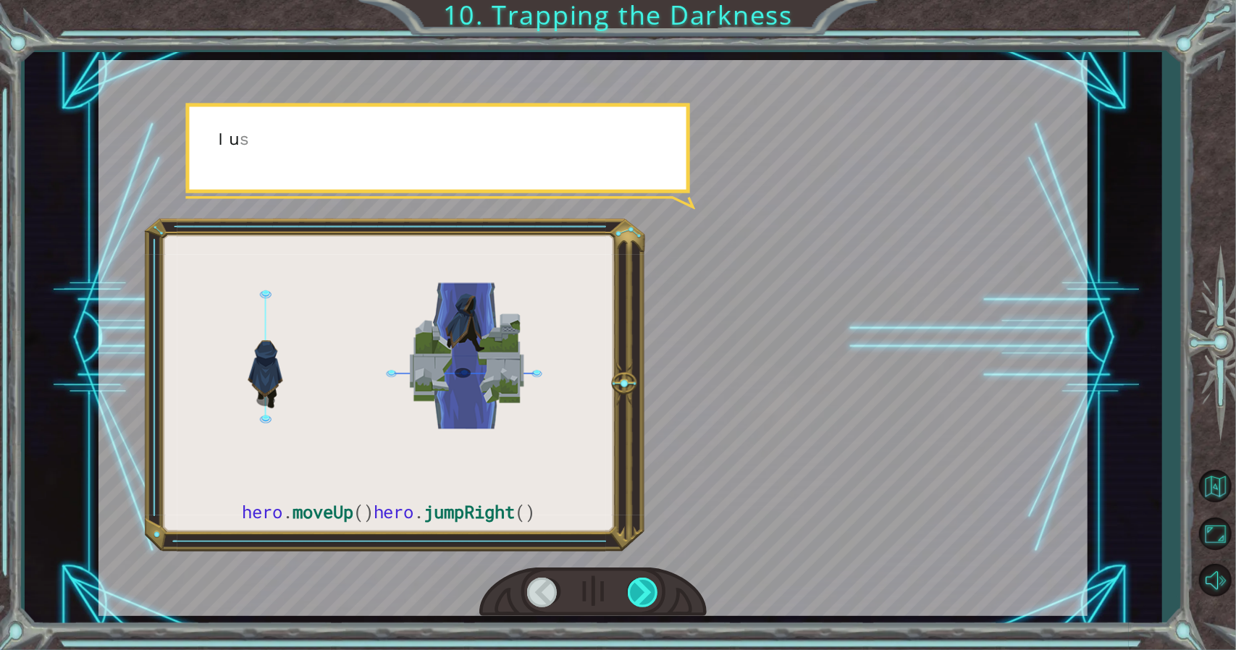
click at [647, 587] on div at bounding box center [644, 593] width 33 height 30
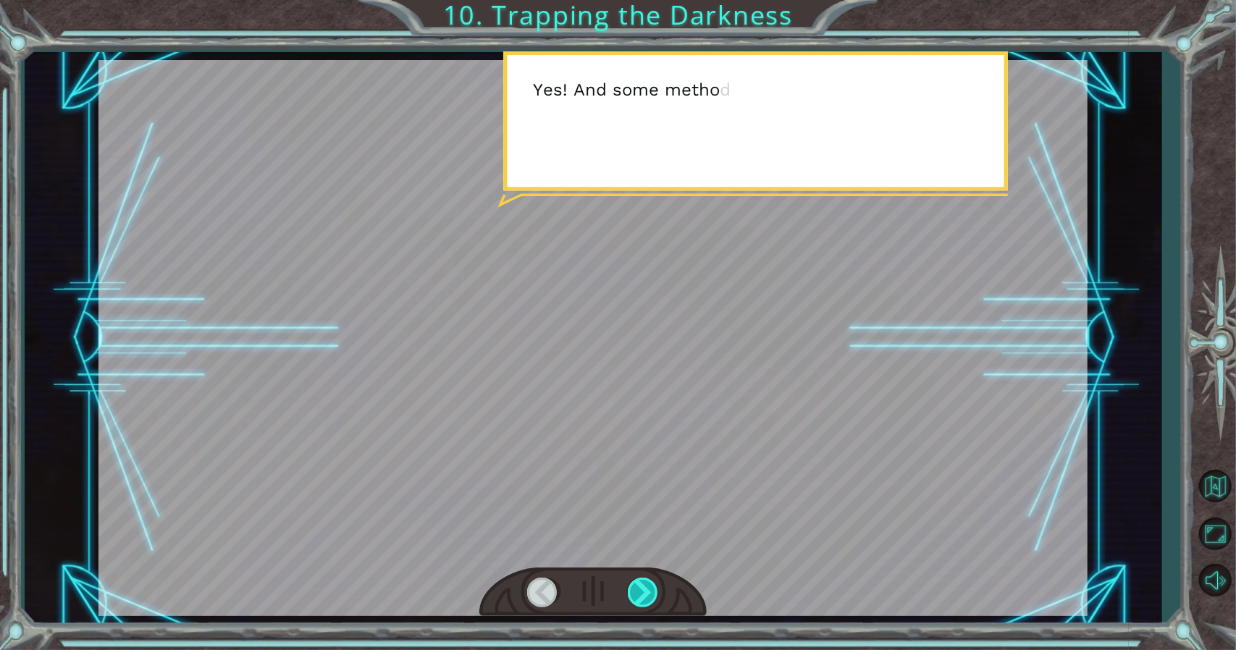
click at [647, 587] on div at bounding box center [644, 593] width 33 height 30
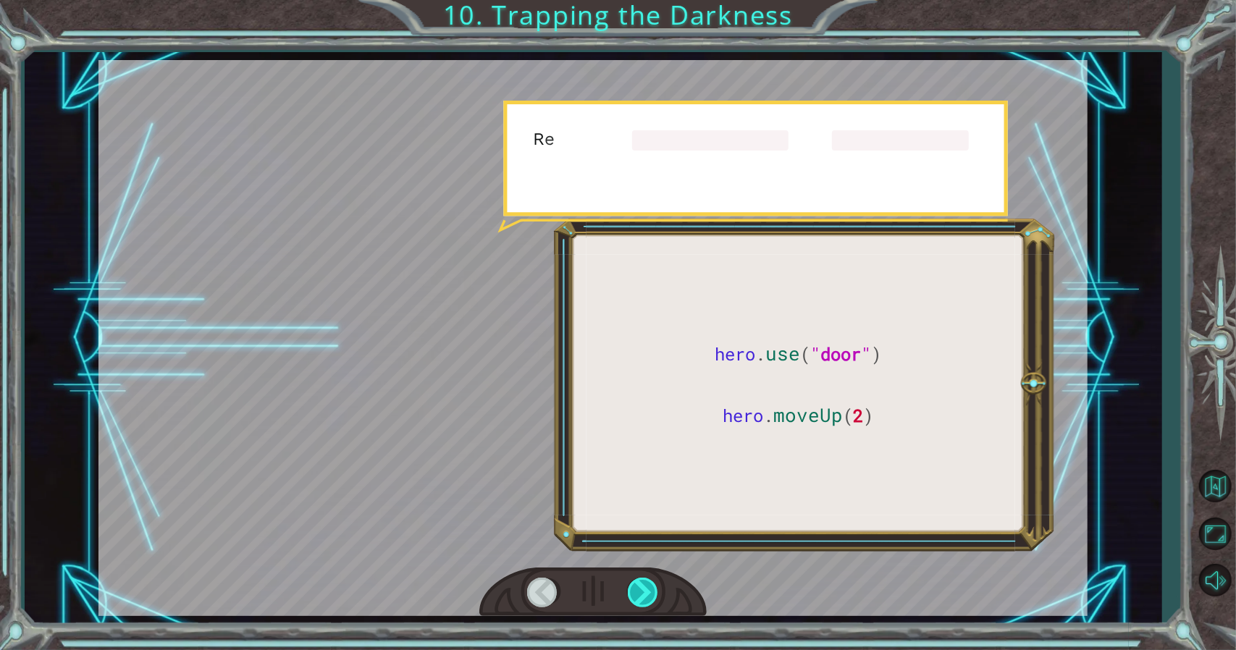
click at [647, 587] on div at bounding box center [644, 593] width 33 height 30
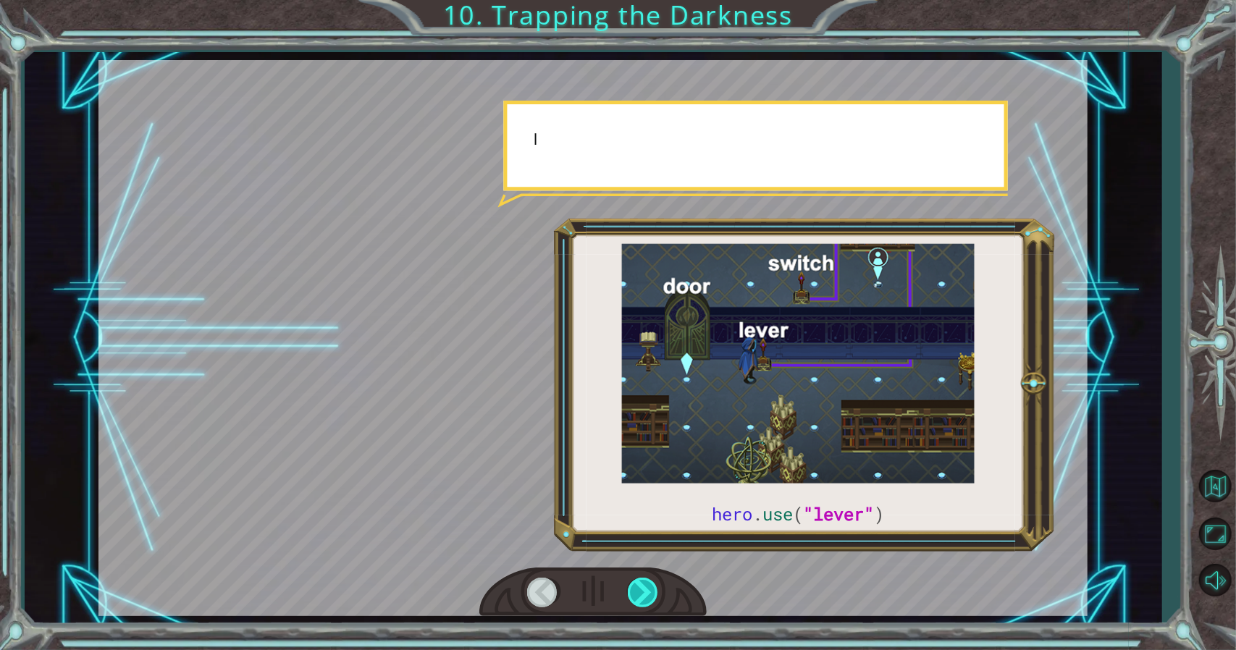
click at [647, 587] on div at bounding box center [644, 593] width 33 height 30
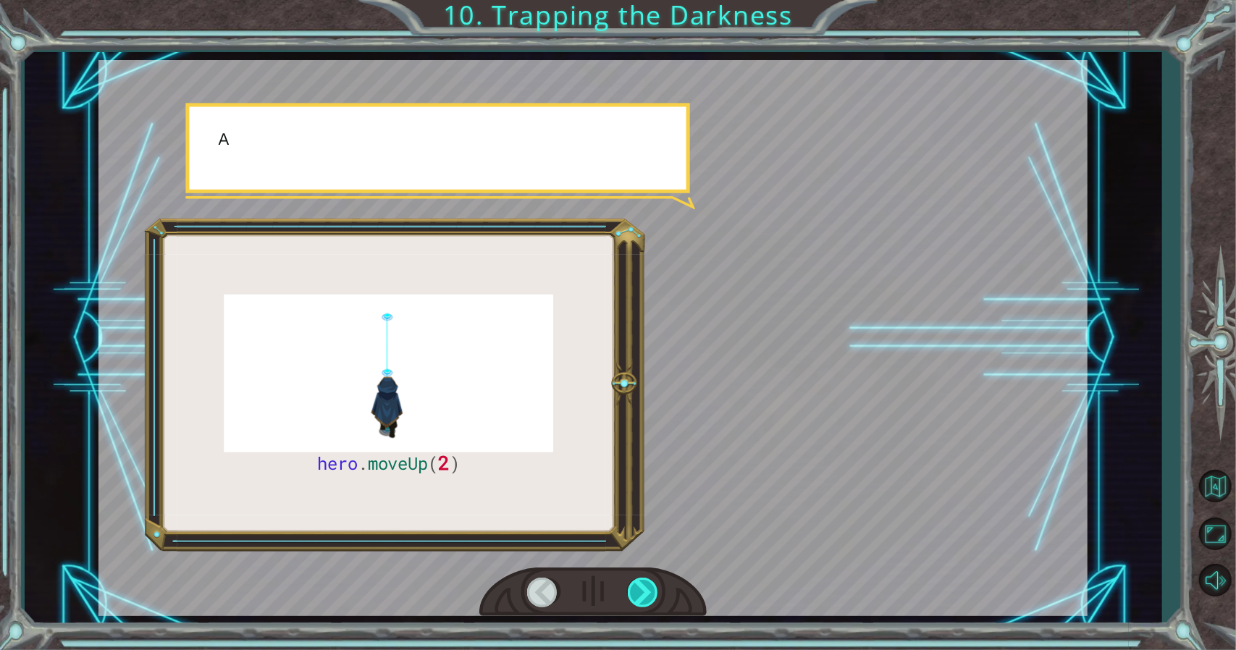
click at [647, 587] on div at bounding box center [644, 593] width 33 height 30
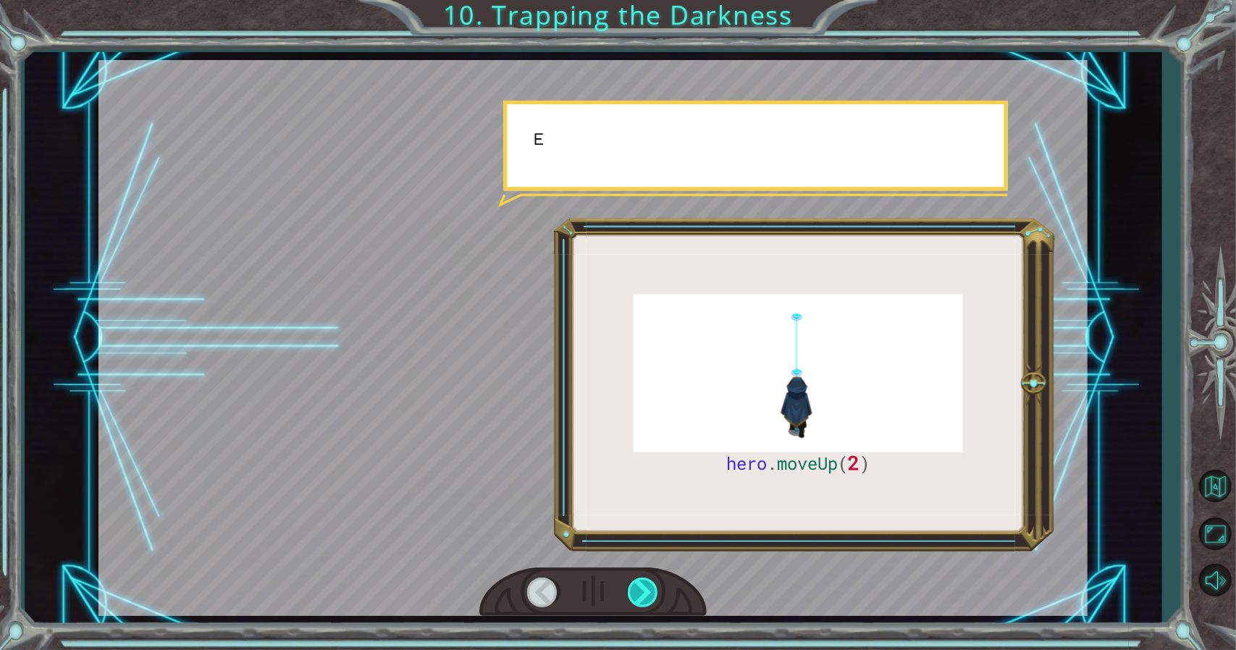
click at [651, 587] on div at bounding box center [644, 593] width 33 height 30
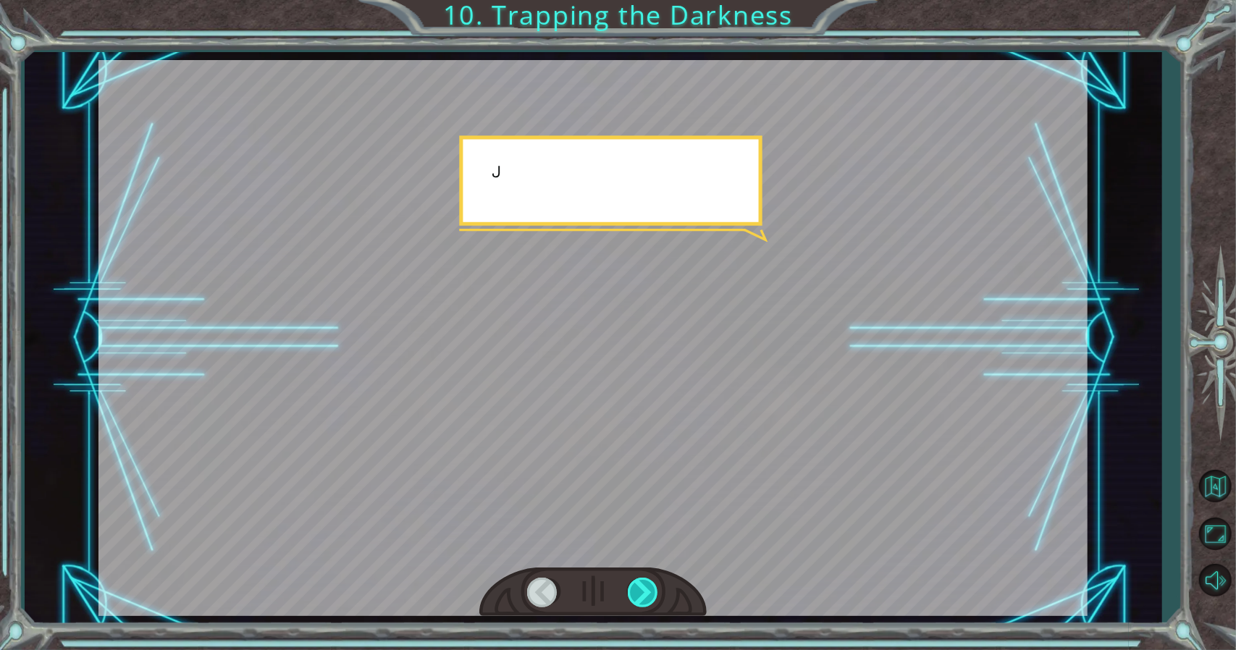
click at [651, 587] on div at bounding box center [644, 593] width 33 height 30
click at [650, 589] on div at bounding box center [644, 593] width 33 height 30
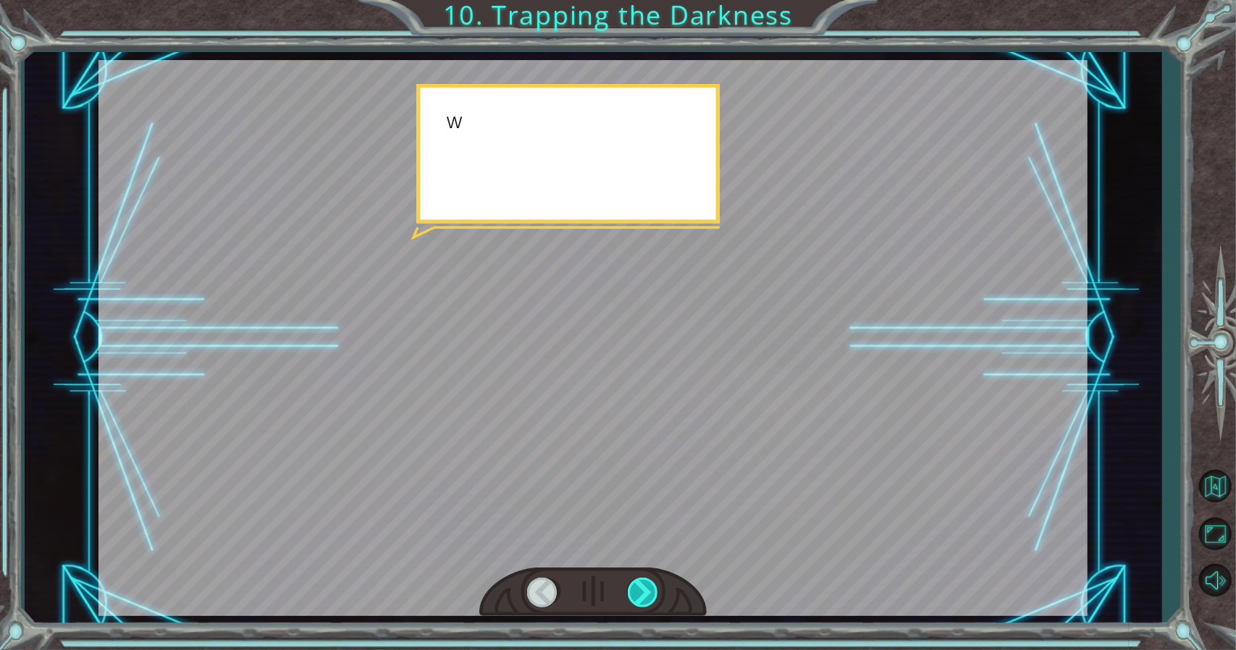
click at [650, 589] on div at bounding box center [644, 593] width 33 height 30
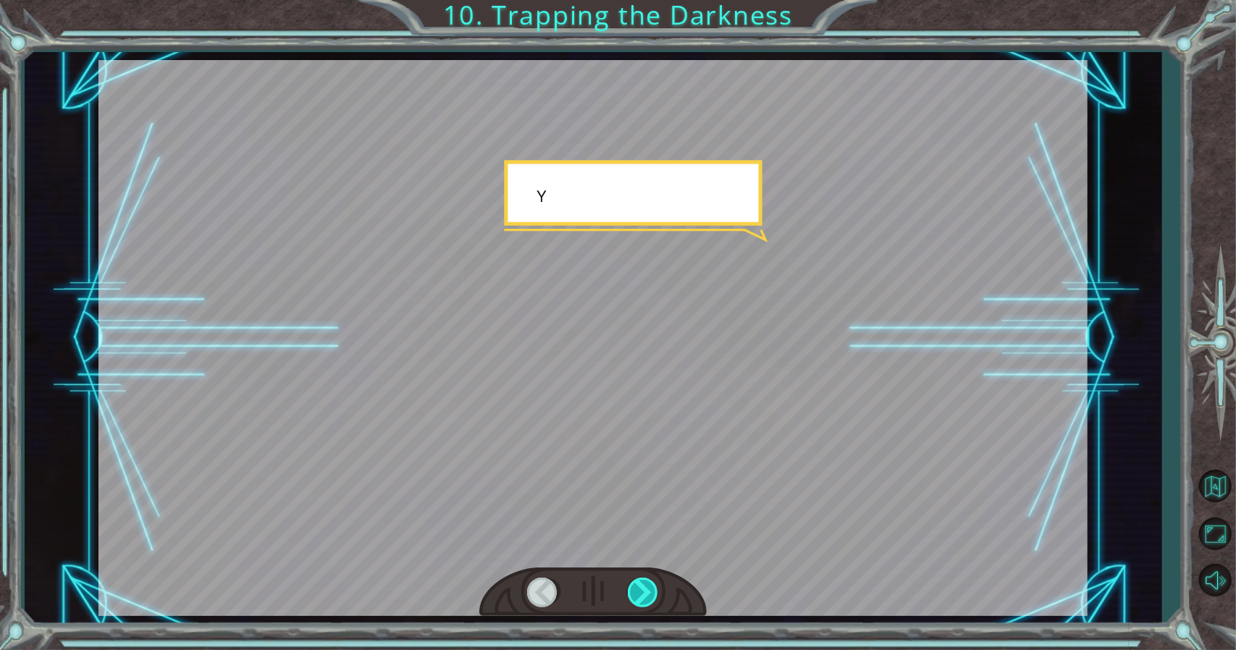
click at [649, 589] on div at bounding box center [644, 593] width 33 height 30
click at [646, 591] on div at bounding box center [644, 593] width 33 height 30
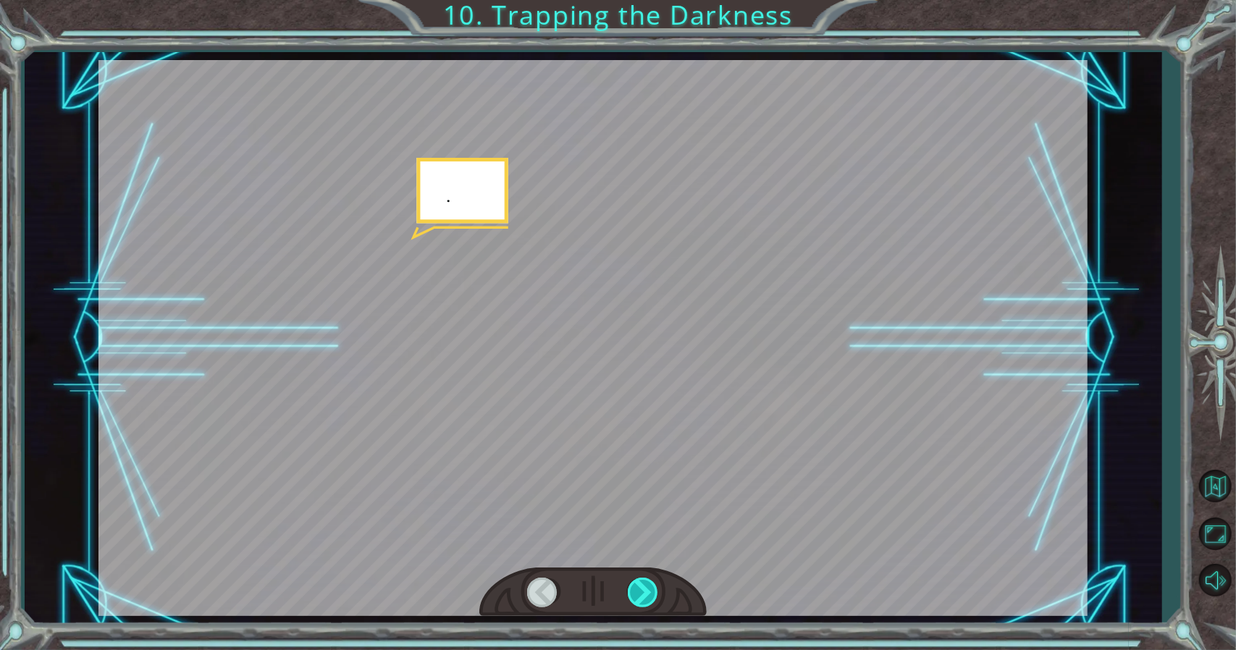
click at [646, 591] on div at bounding box center [644, 593] width 33 height 30
click at [644, 594] on div at bounding box center [644, 593] width 33 height 30
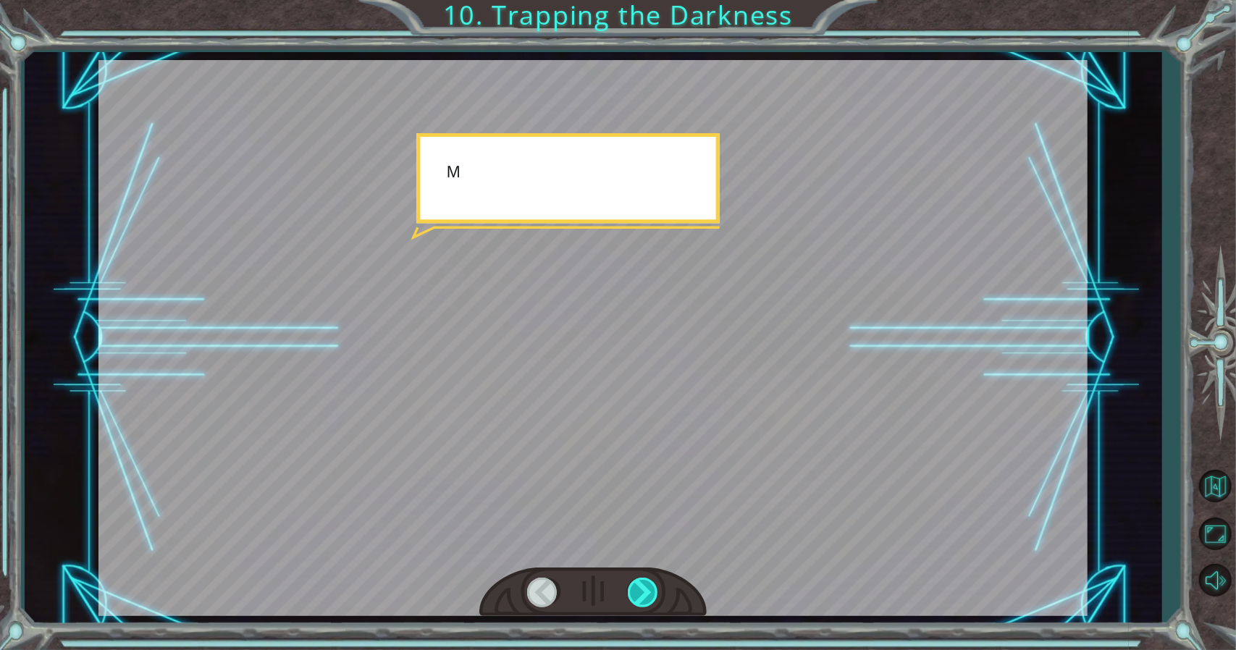
click at [644, 594] on div at bounding box center [644, 593] width 33 height 30
click at [638, 596] on div at bounding box center [644, 593] width 33 height 30
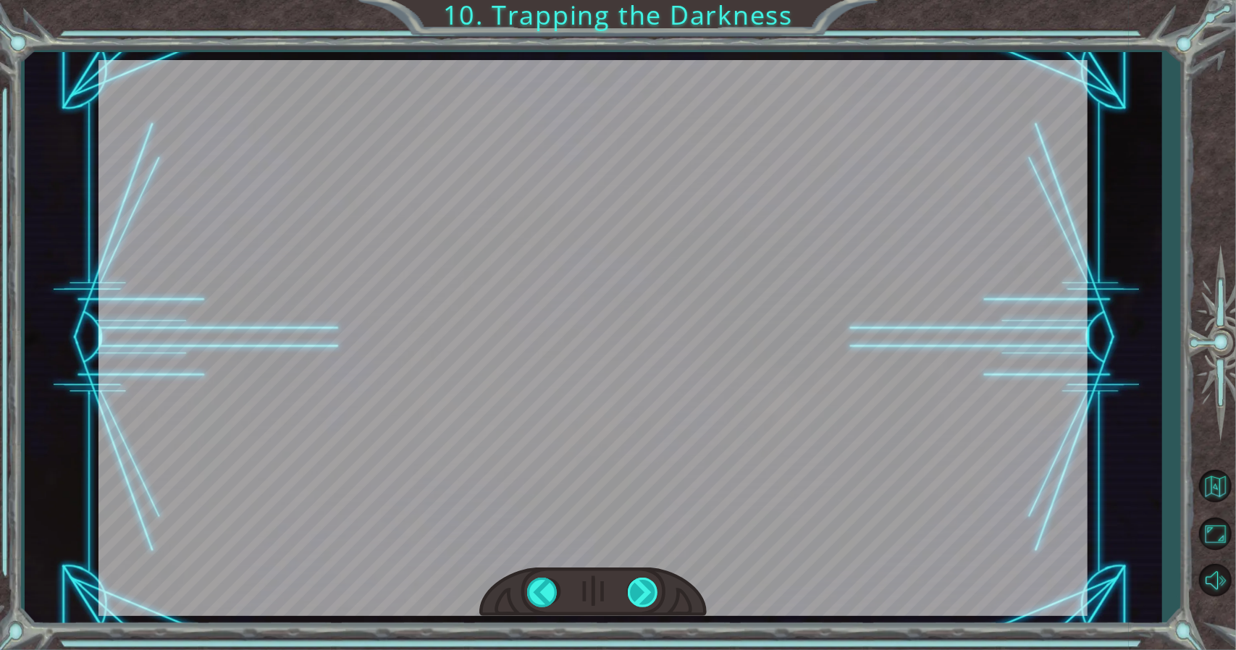
click at [628, 0] on div "hero . moveUp ( 2 ) B e f o r e w e c a n t r a p t h e D a r k n e s s w i t h…" at bounding box center [618, 0] width 1236 height 0
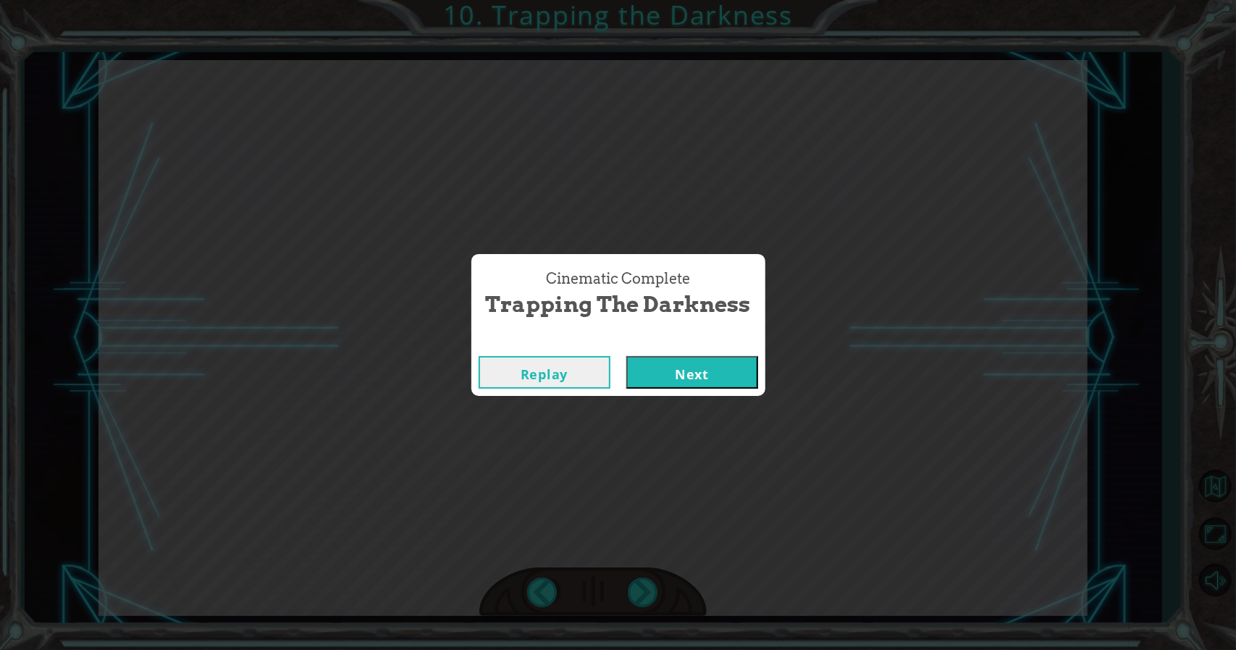
click at [629, 596] on div "Cinematic Complete Trapping the Darkness Replay Next" at bounding box center [618, 325] width 1236 height 650
drag, startPoint x: 698, startPoint y: 396, endPoint x: 685, endPoint y: 380, distance: 20.6
click at [698, 395] on div "Cinematic Complete Trapping the Darkness Replay Next" at bounding box center [618, 325] width 1236 height 650
click at [685, 380] on button "Next" at bounding box center [692, 372] width 132 height 33
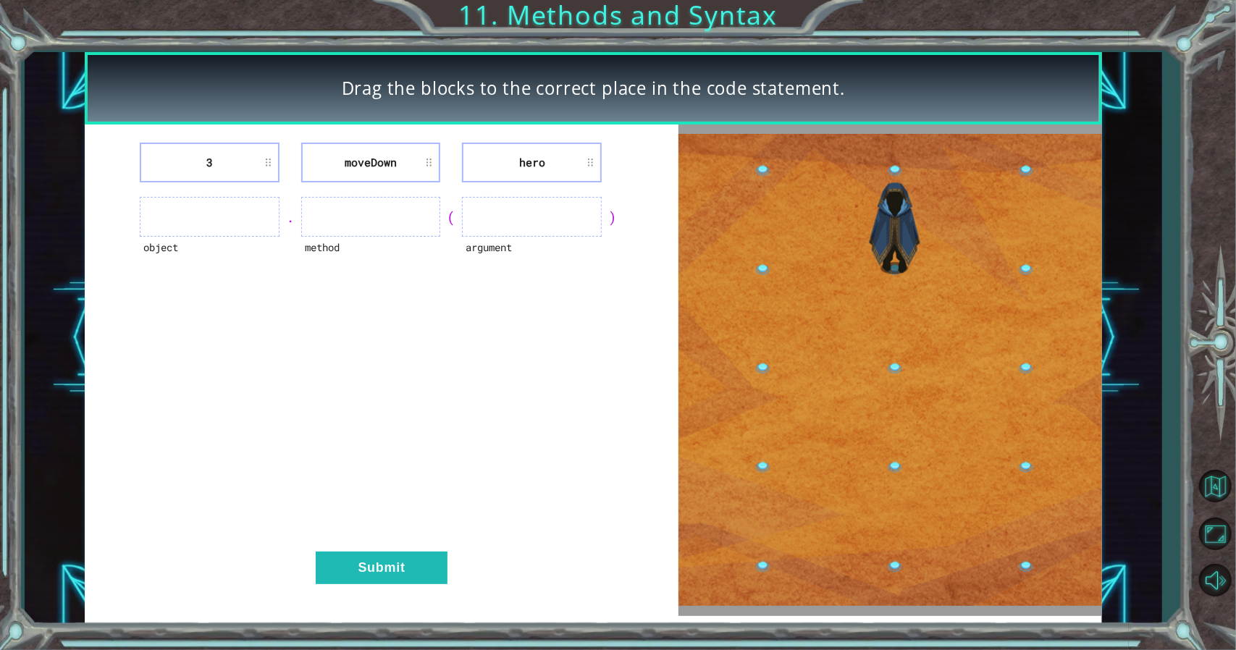
click at [902, 406] on img at bounding box center [889, 370] width 423 height 472
click at [210, 163] on li "3" at bounding box center [210, 163] width 140 height 40
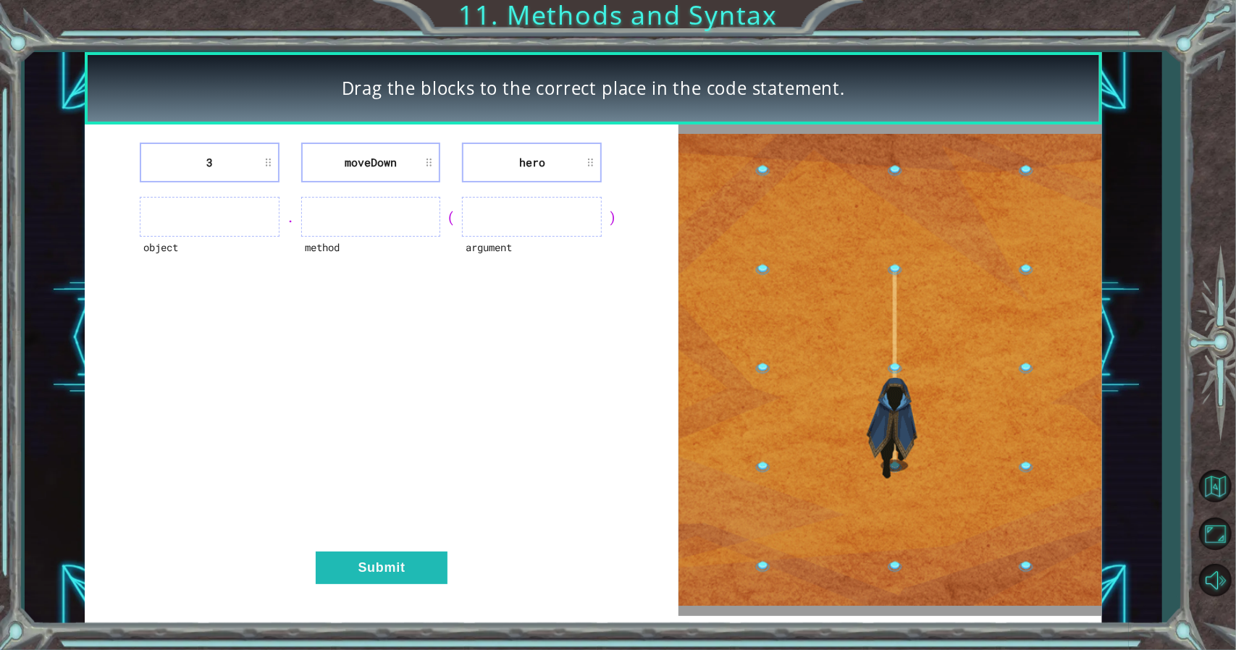
click at [200, 200] on ul at bounding box center [210, 217] width 140 height 40
click at [197, 214] on ul at bounding box center [210, 217] width 140 height 40
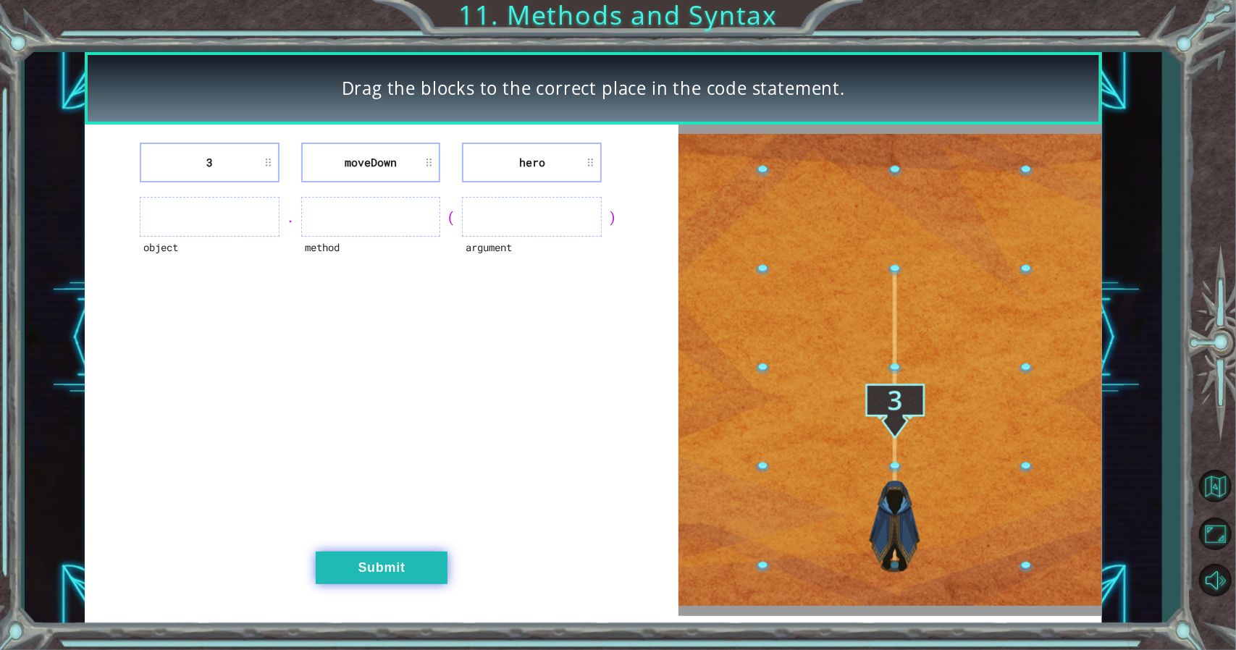
click at [348, 558] on button "Submit" at bounding box center [382, 568] width 132 height 33
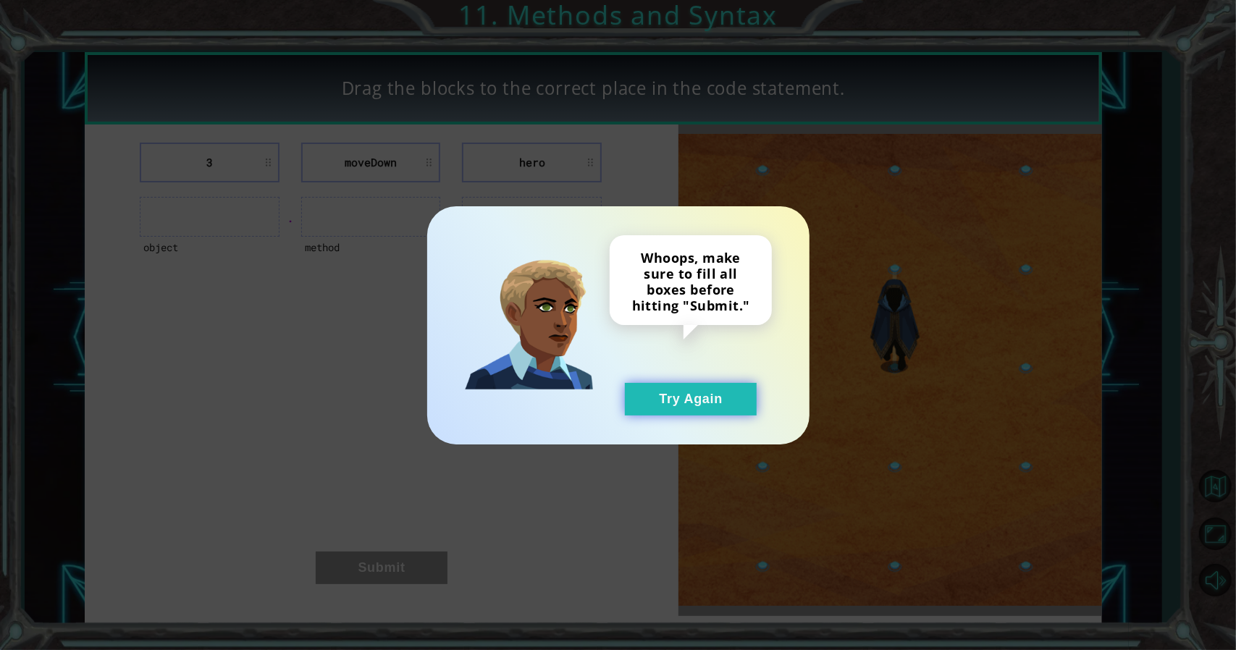
click at [654, 396] on button "Try Again" at bounding box center [691, 399] width 132 height 33
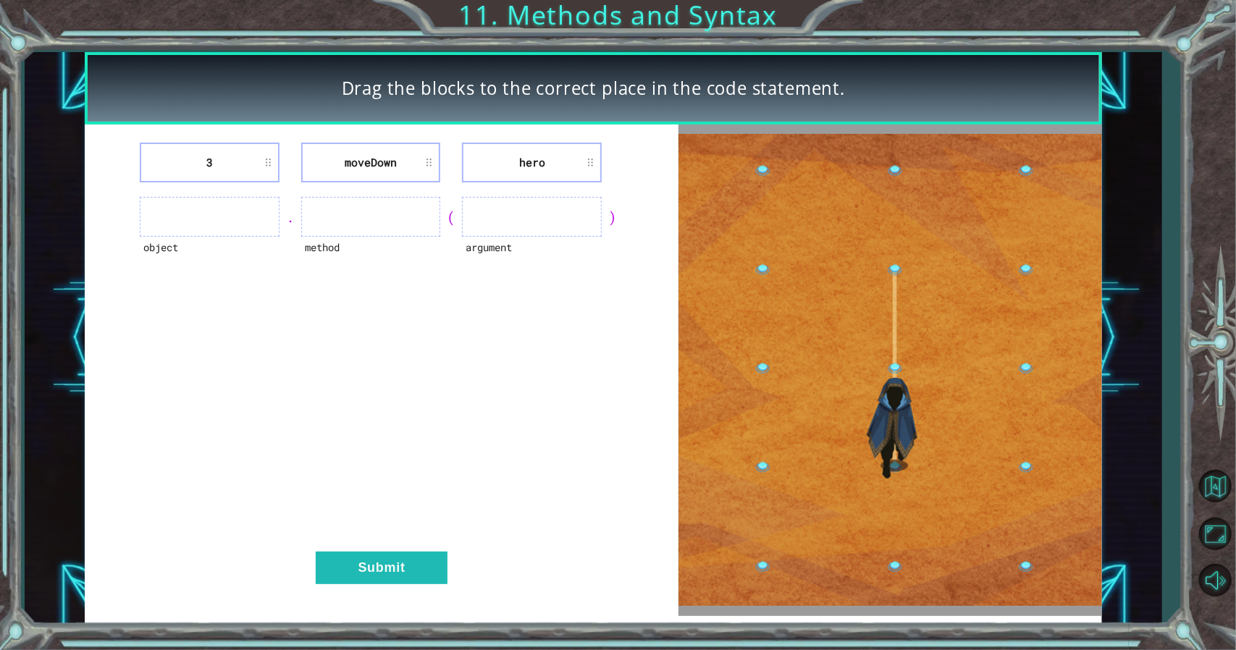
click at [490, 172] on li "hero" at bounding box center [532, 163] width 140 height 40
click at [414, 166] on li "moveDown" at bounding box center [371, 163] width 140 height 40
click at [277, 166] on li "3" at bounding box center [210, 163] width 140 height 40
click at [274, 166] on li "3" at bounding box center [210, 163] width 140 height 40
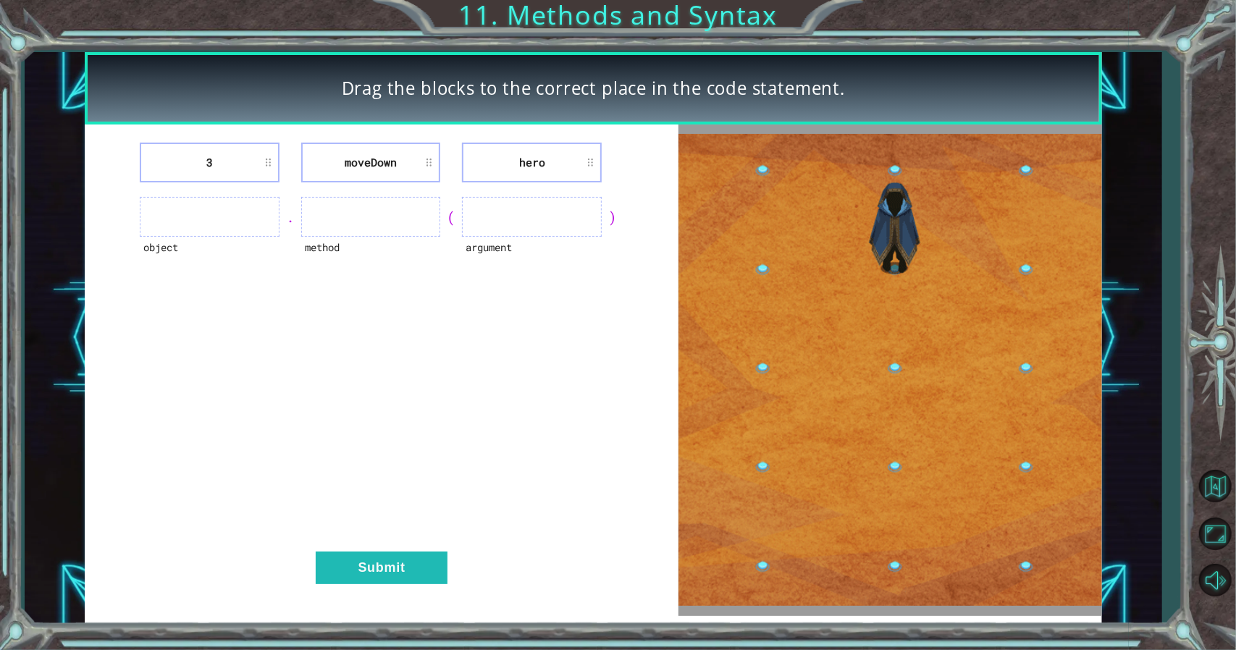
click at [184, 186] on div "3 [GEOGRAPHIC_DATA] hero object . method ( argument ) Submit" at bounding box center [382, 371] width 594 height 492
drag, startPoint x: 184, startPoint y: 186, endPoint x: 201, endPoint y: 187, distance: 16.7
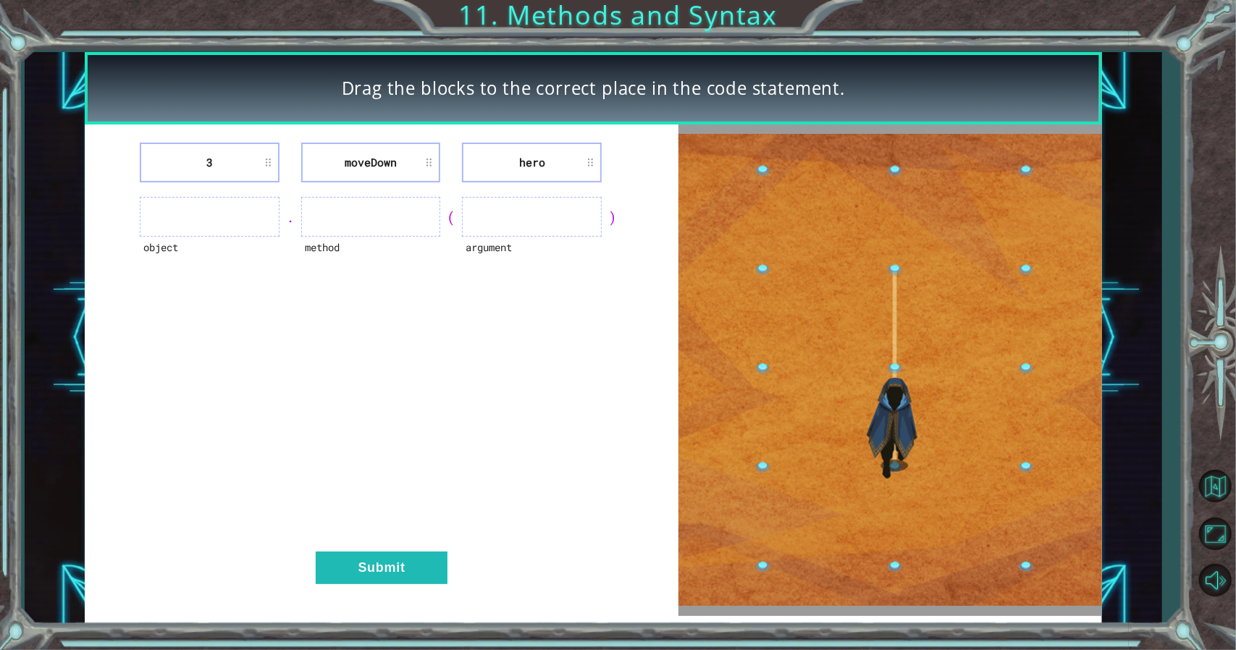
click at [181, 187] on div "3 [GEOGRAPHIC_DATA] hero object . method ( argument ) Submit" at bounding box center [382, 371] width 594 height 492
click at [286, 201] on div "object . method ( argument )" at bounding box center [381, 217] width 557 height 40
click at [246, 248] on div "object" at bounding box center [210, 257] width 140 height 40
click at [248, 242] on div "object" at bounding box center [210, 257] width 140 height 40
click at [332, 548] on div "3 [GEOGRAPHIC_DATA] hero object . method ( argument ) Submit" at bounding box center [382, 371] width 594 height 492
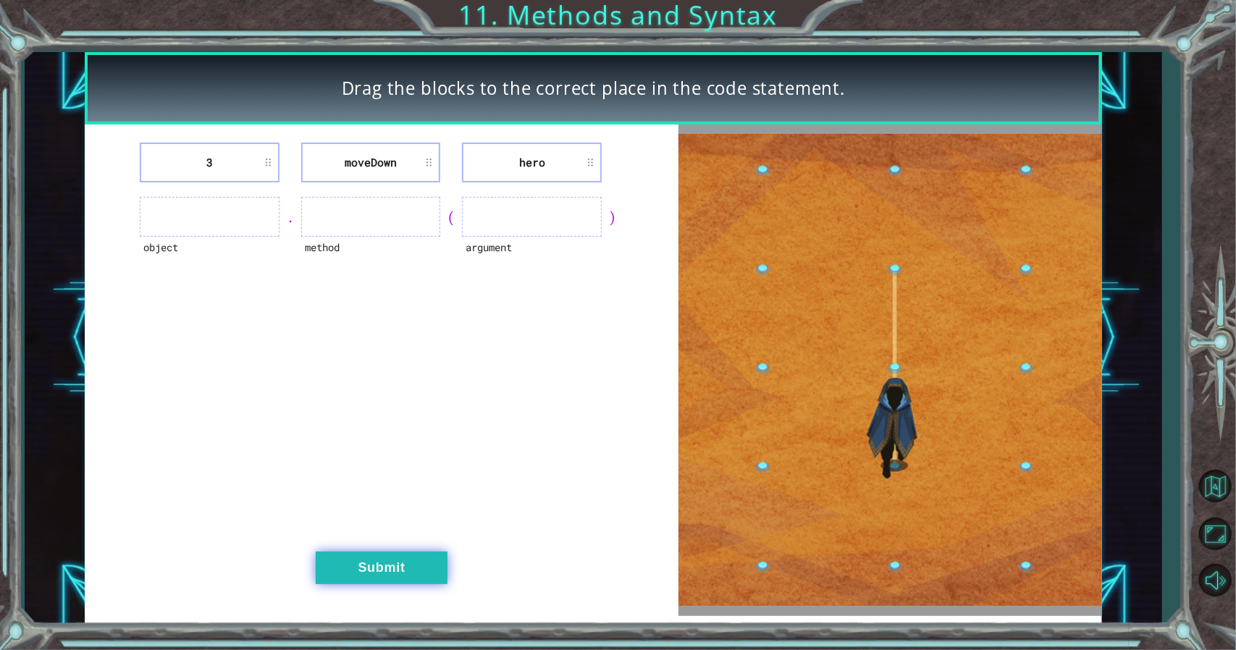
click at [331, 553] on button "Submit" at bounding box center [382, 568] width 132 height 33
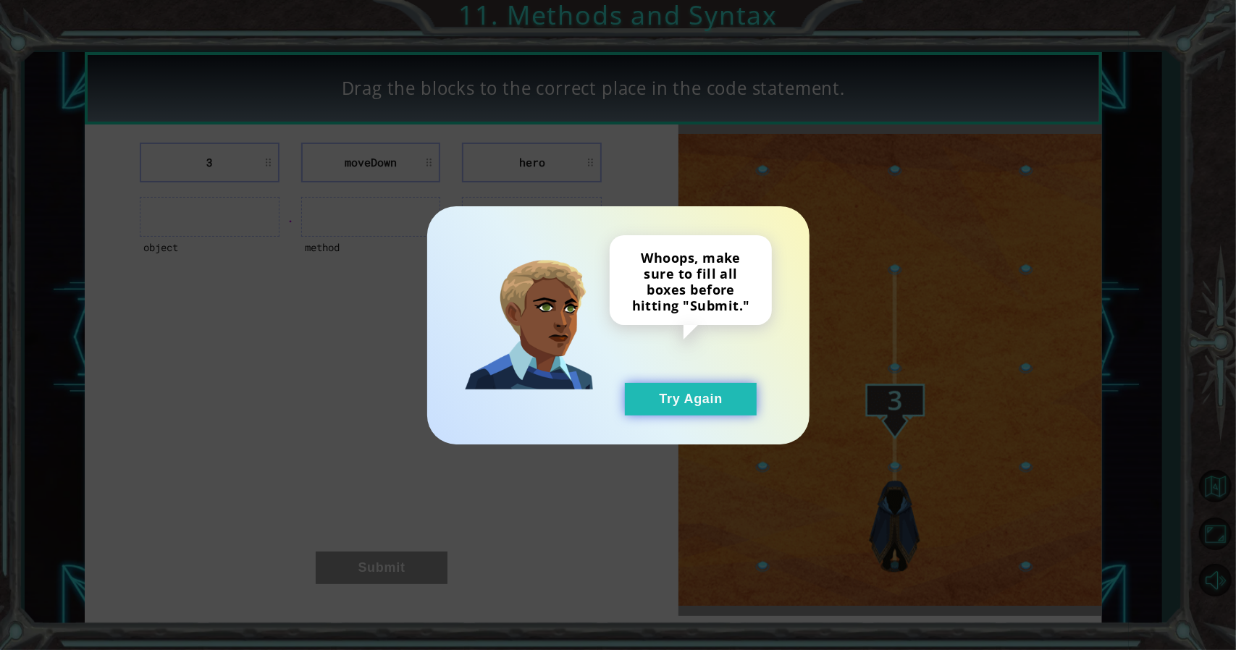
click at [675, 407] on button "Try Again" at bounding box center [691, 399] width 132 height 33
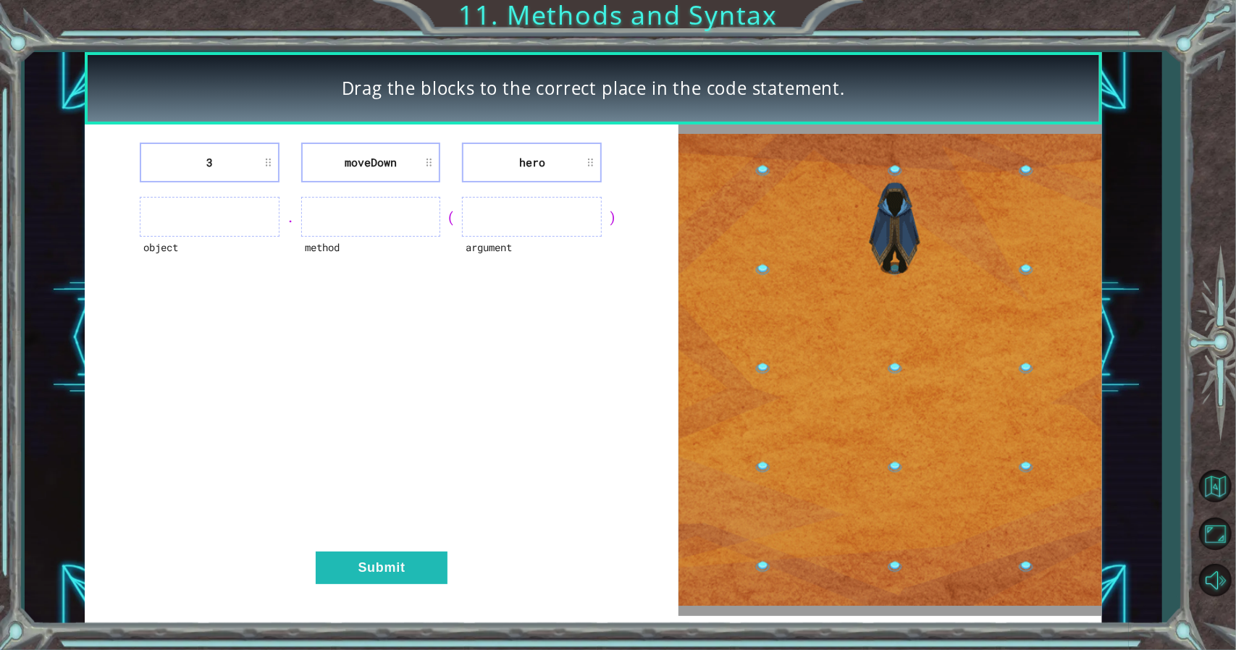
click at [895, 384] on img at bounding box center [889, 370] width 423 height 472
click at [896, 460] on img at bounding box center [889, 370] width 423 height 472
drag, startPoint x: 896, startPoint y: 460, endPoint x: 823, endPoint y: 335, distance: 144.4
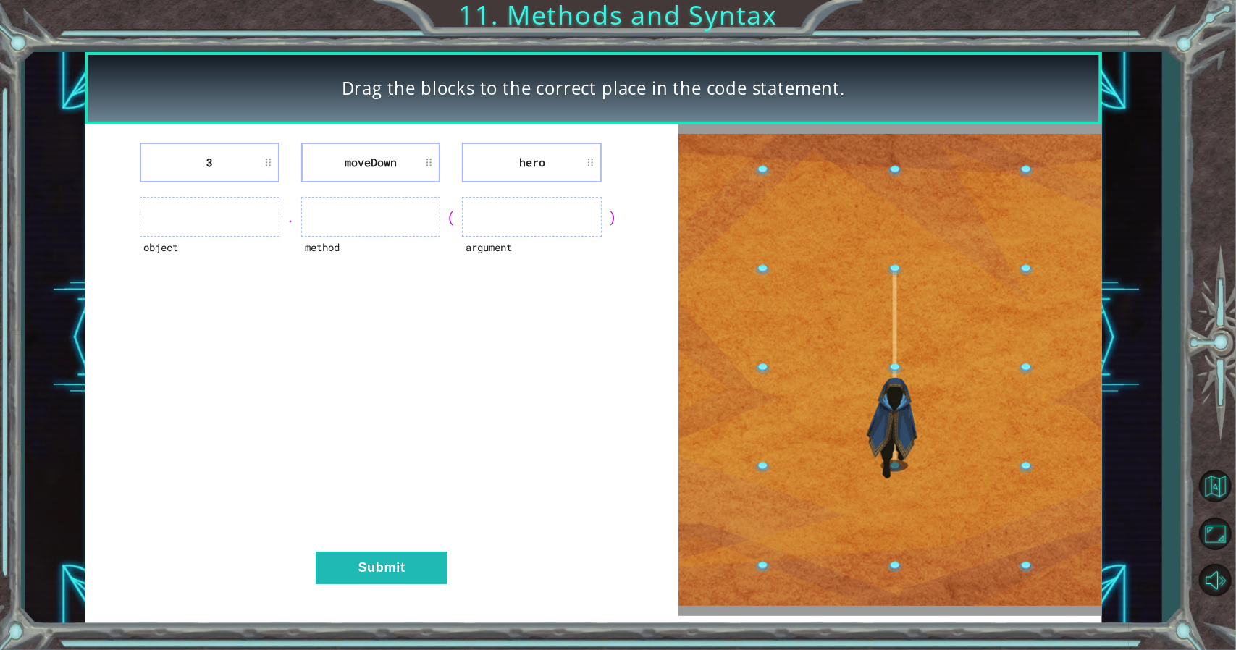
click at [866, 343] on img at bounding box center [889, 370] width 423 height 472
click at [766, 354] on img at bounding box center [889, 370] width 423 height 472
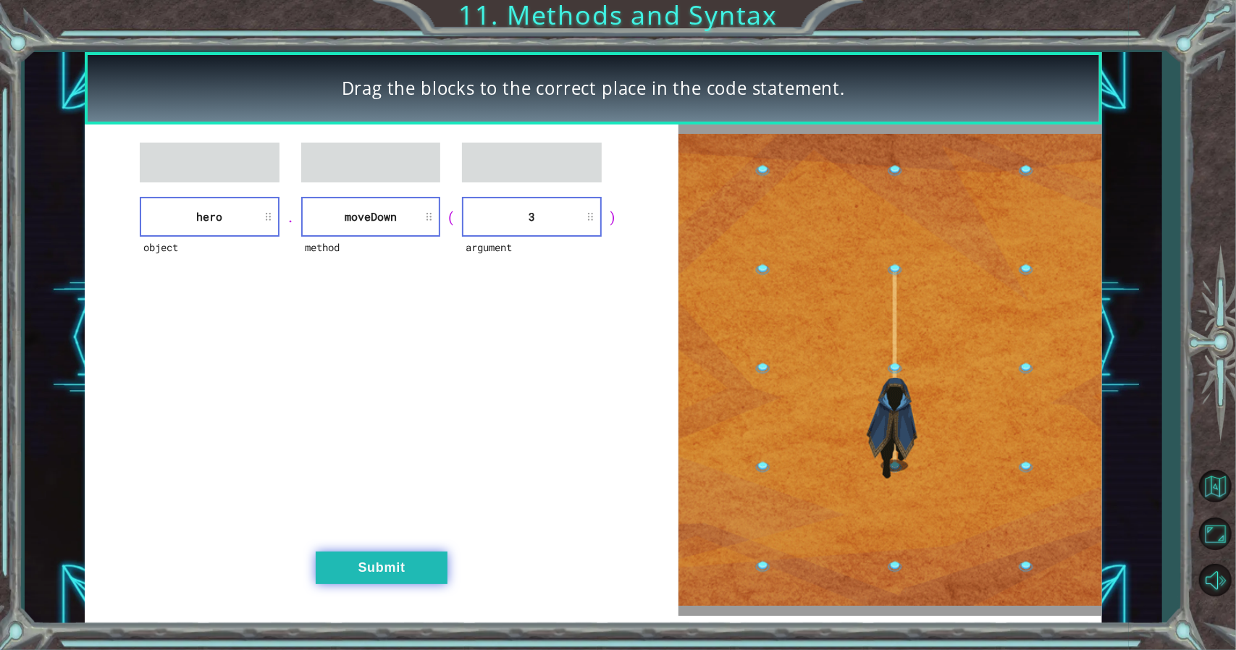
click at [374, 575] on button "Submit" at bounding box center [382, 568] width 132 height 33
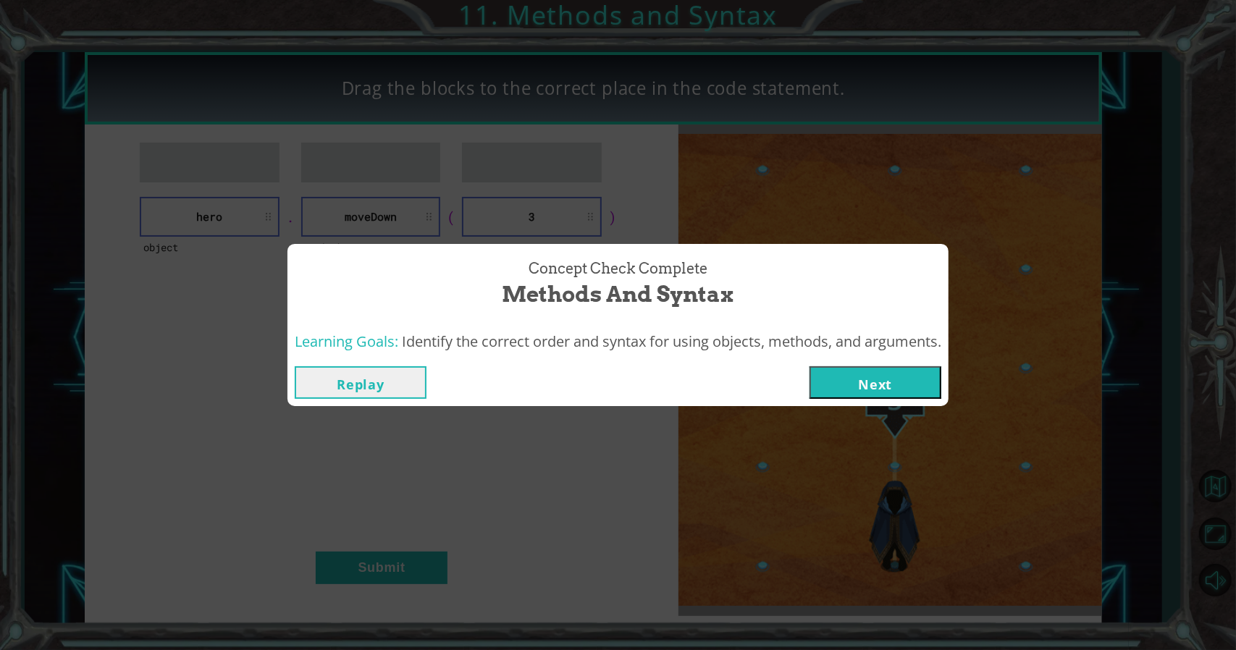
click at [867, 387] on button "Next" at bounding box center [875, 382] width 132 height 33
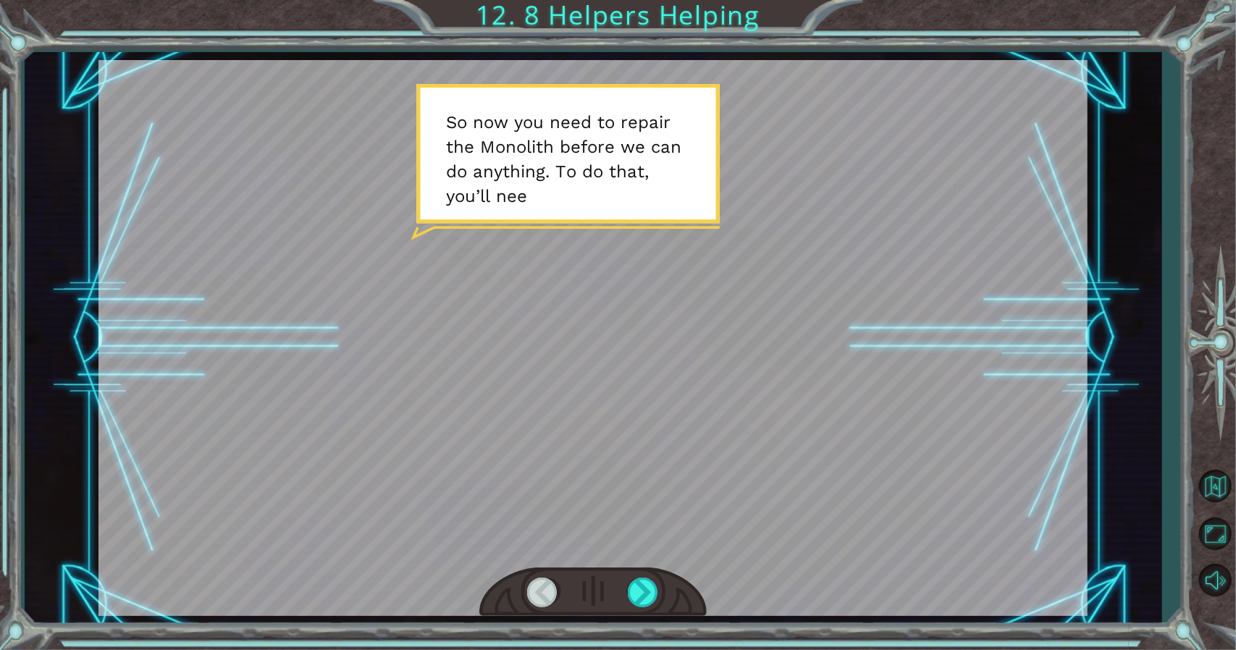
drag, startPoint x: 638, startPoint y: 565, endPoint x: 651, endPoint y: 568, distance: 12.8
click at [650, 568] on div at bounding box center [592, 338] width 989 height 556
drag, startPoint x: 651, startPoint y: 568, endPoint x: 647, endPoint y: 587, distance: 19.2
click at [647, 587] on div at bounding box center [592, 593] width 227 height 50
click at [649, 592] on div at bounding box center [644, 593] width 33 height 30
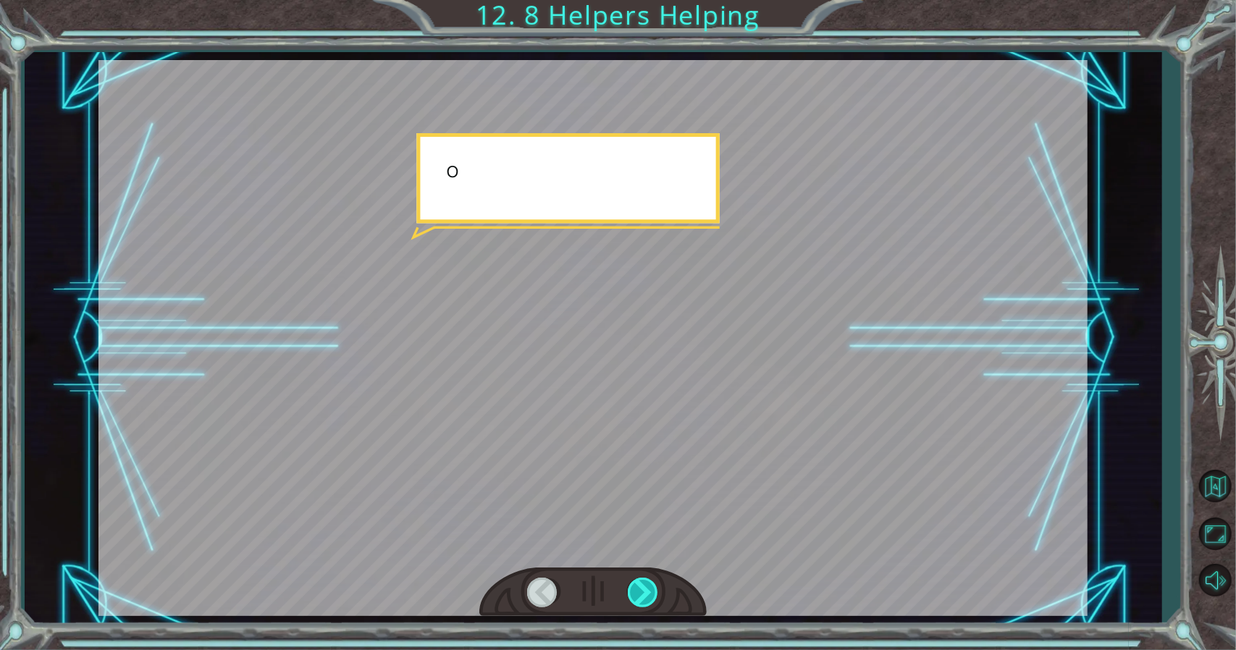
click at [650, 593] on div at bounding box center [644, 593] width 33 height 30
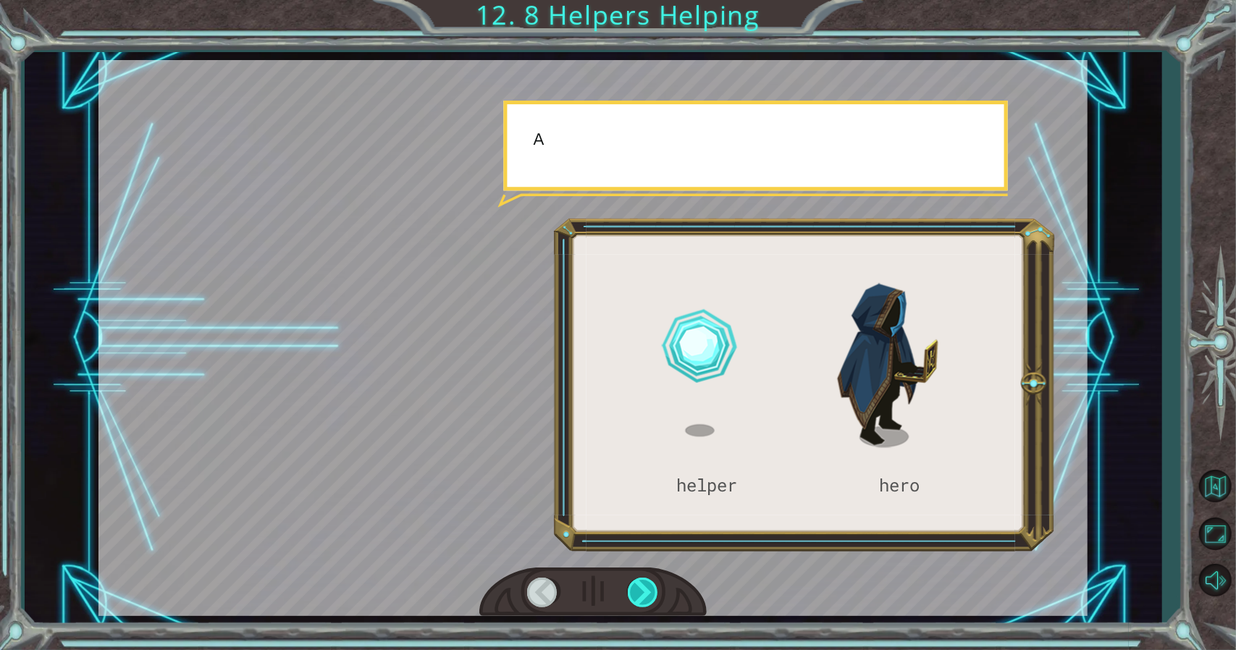
click at [650, 593] on div at bounding box center [644, 593] width 33 height 30
click at [650, 594] on div at bounding box center [644, 593] width 33 height 30
click at [650, 602] on div at bounding box center [644, 593] width 33 height 30
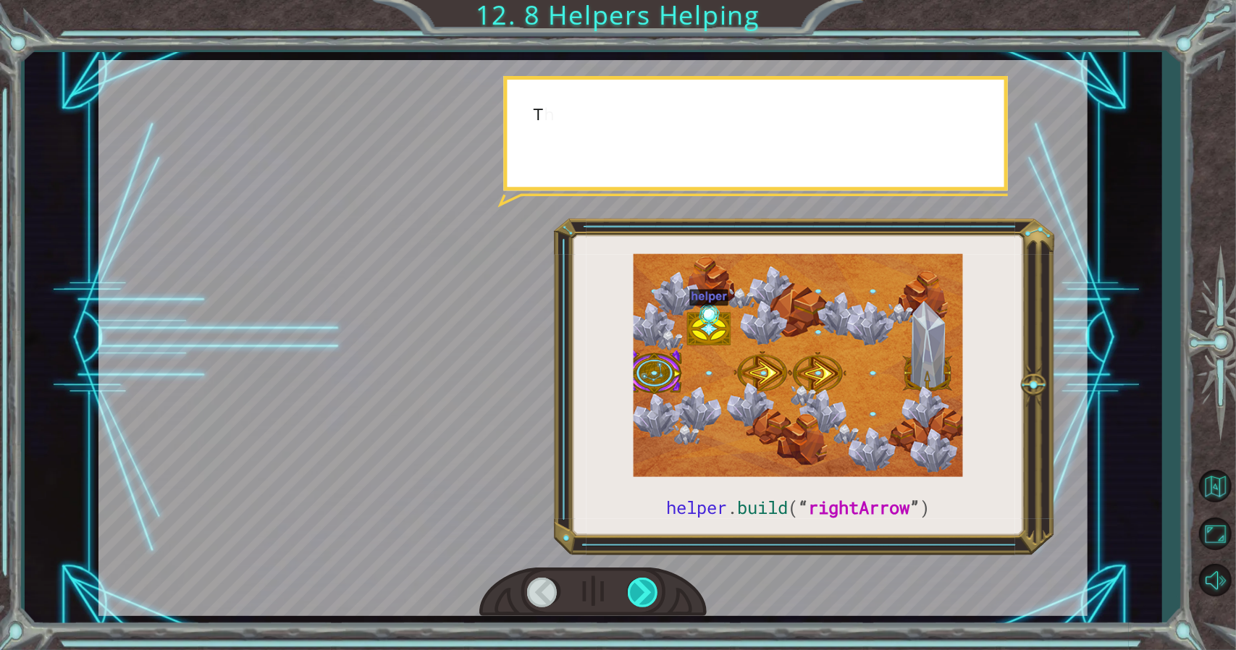
click at [649, 593] on div at bounding box center [644, 593] width 33 height 30
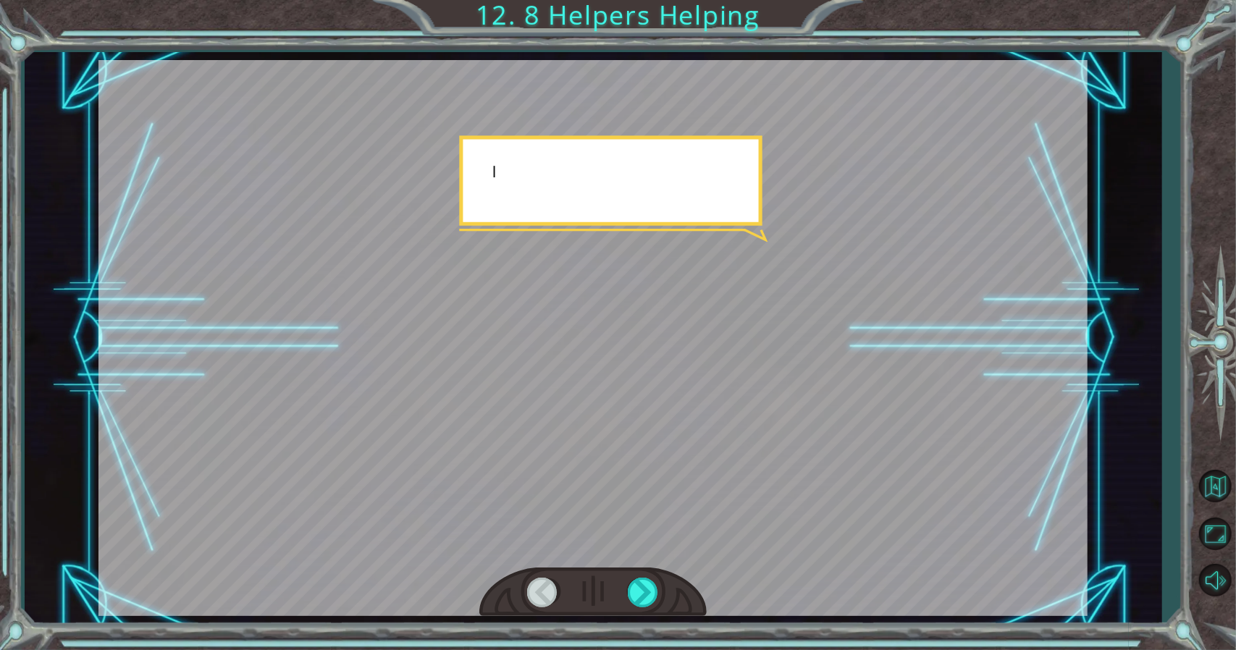
drag, startPoint x: 678, startPoint y: 573, endPoint x: 669, endPoint y: 578, distance: 10.1
click at [669, 578] on div at bounding box center [592, 593] width 227 height 50
click at [665, 586] on div at bounding box center [592, 593] width 227 height 50
click at [665, 583] on div at bounding box center [592, 593] width 227 height 50
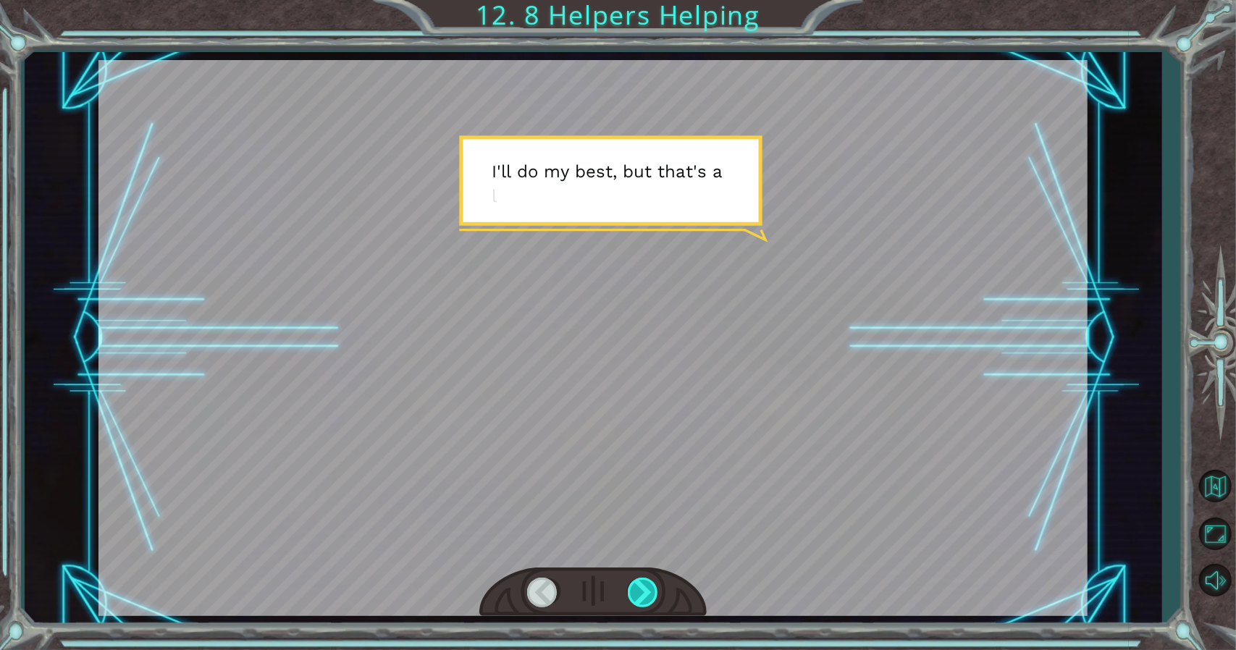
click at [648, 588] on div at bounding box center [592, 593] width 227 height 50
click at [647, 585] on div at bounding box center [644, 593] width 33 height 30
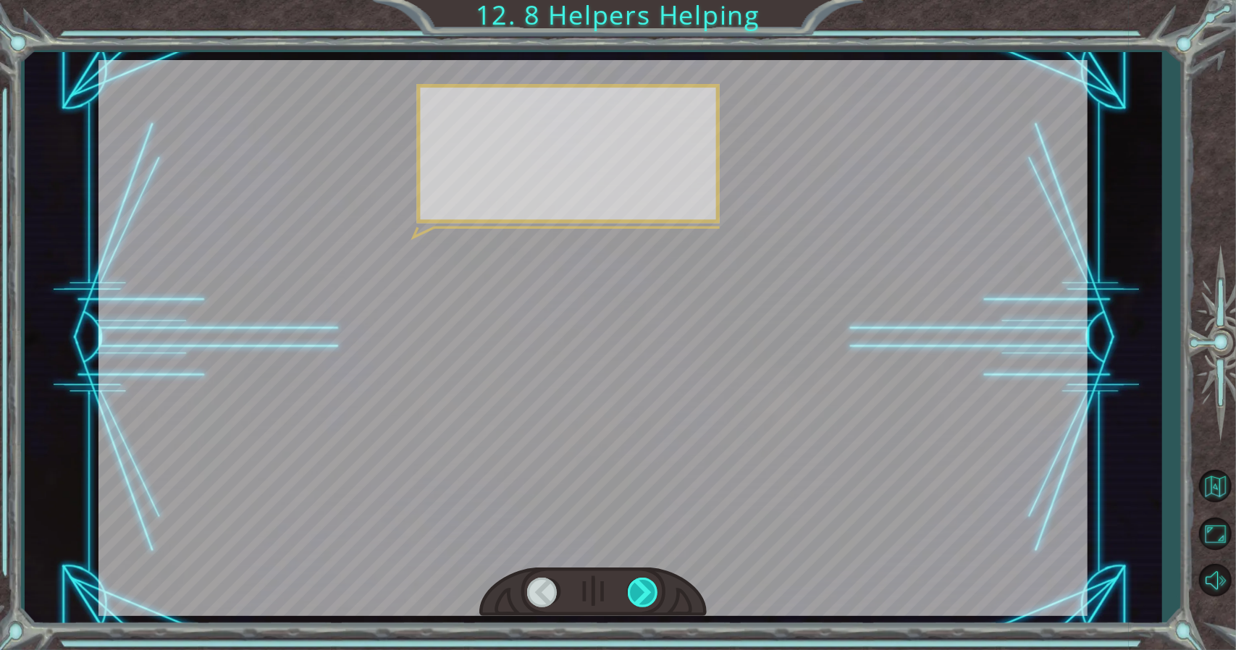
click at [648, 586] on div at bounding box center [644, 593] width 33 height 30
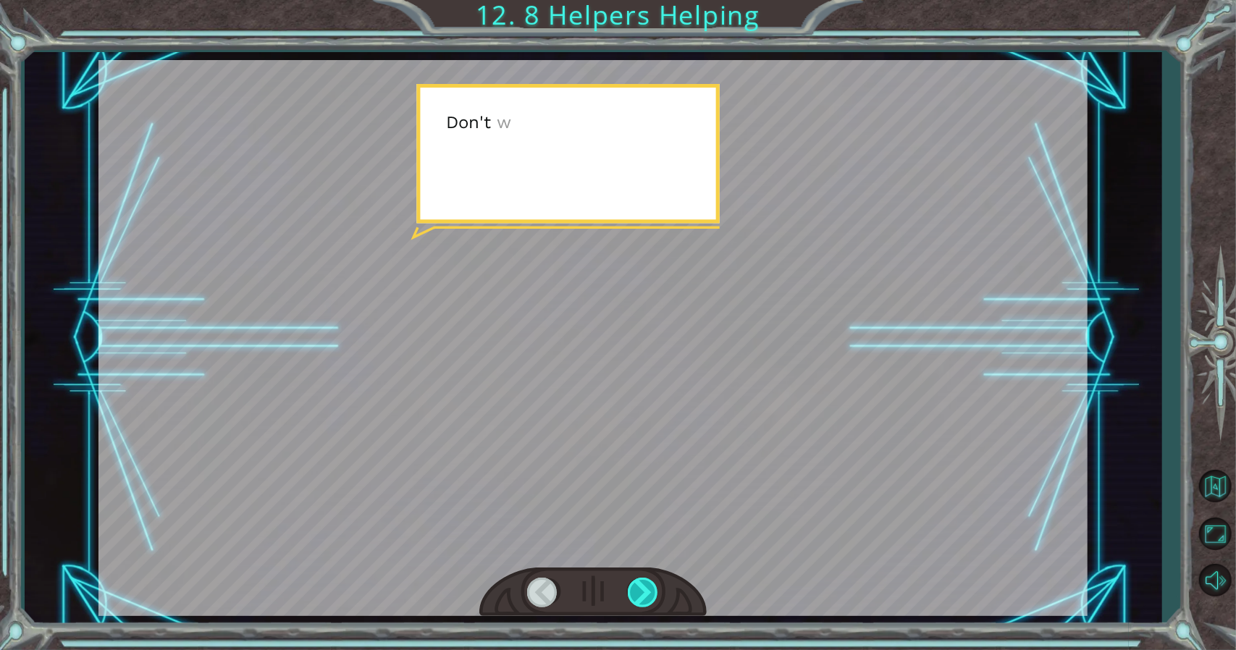
click at [648, 586] on div at bounding box center [644, 593] width 33 height 30
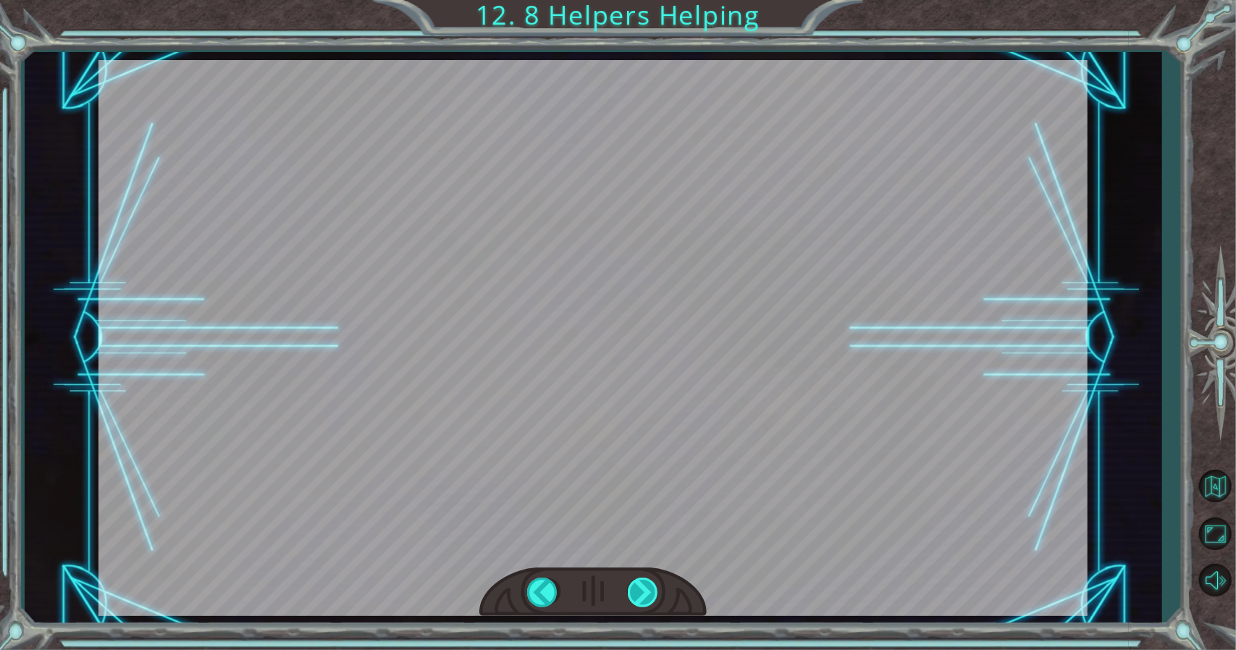
click at [646, 586] on div at bounding box center [644, 593] width 33 height 30
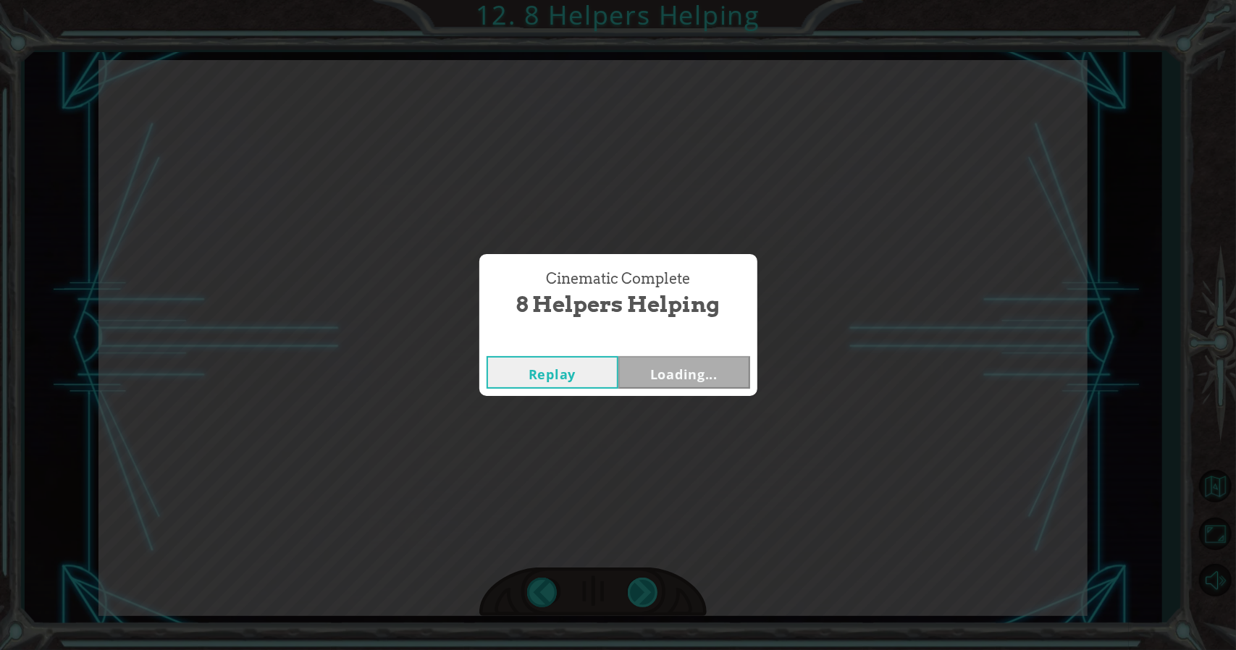
click at [647, 586] on div "Cinematic Complete 8 Helpers Helping Replay Loading..." at bounding box center [618, 325] width 1236 height 650
click at [660, 314] on span "8 Helpers Helping" at bounding box center [618, 304] width 204 height 31
drag, startPoint x: 677, startPoint y: 362, endPoint x: 673, endPoint y: 373, distance: 11.4
click at [673, 373] on button "Next" at bounding box center [684, 372] width 132 height 33
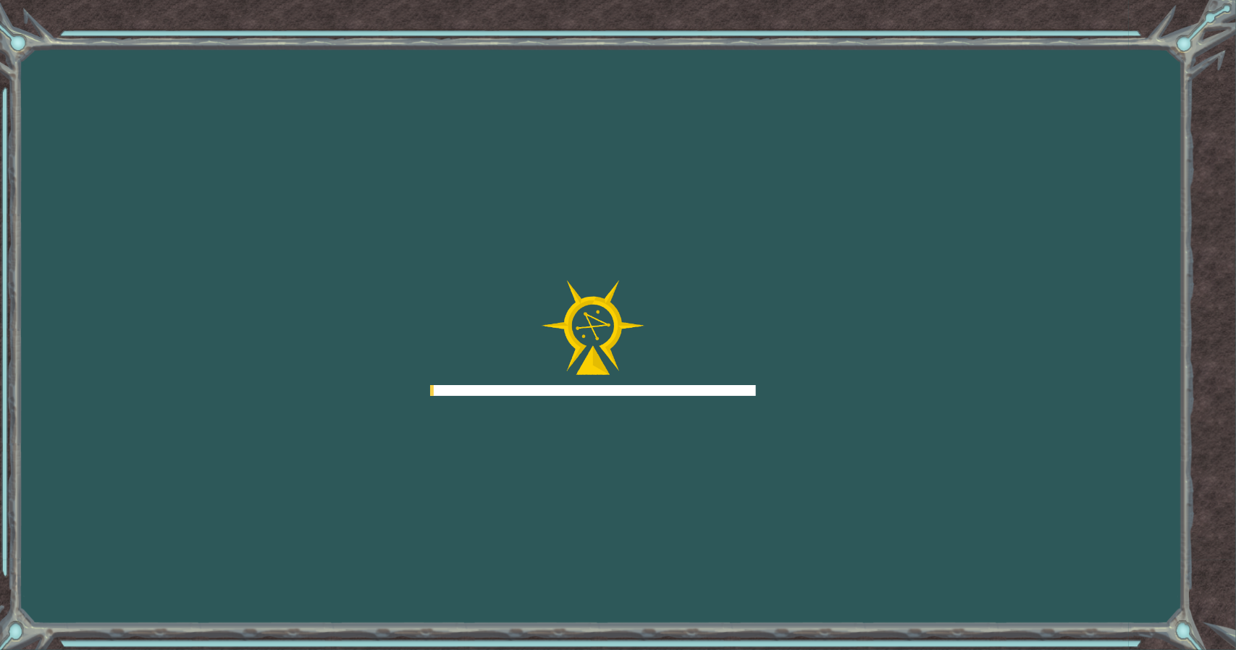
click at [672, 374] on div at bounding box center [593, 338] width 326 height 116
click at [666, 377] on div at bounding box center [593, 338] width 326 height 116
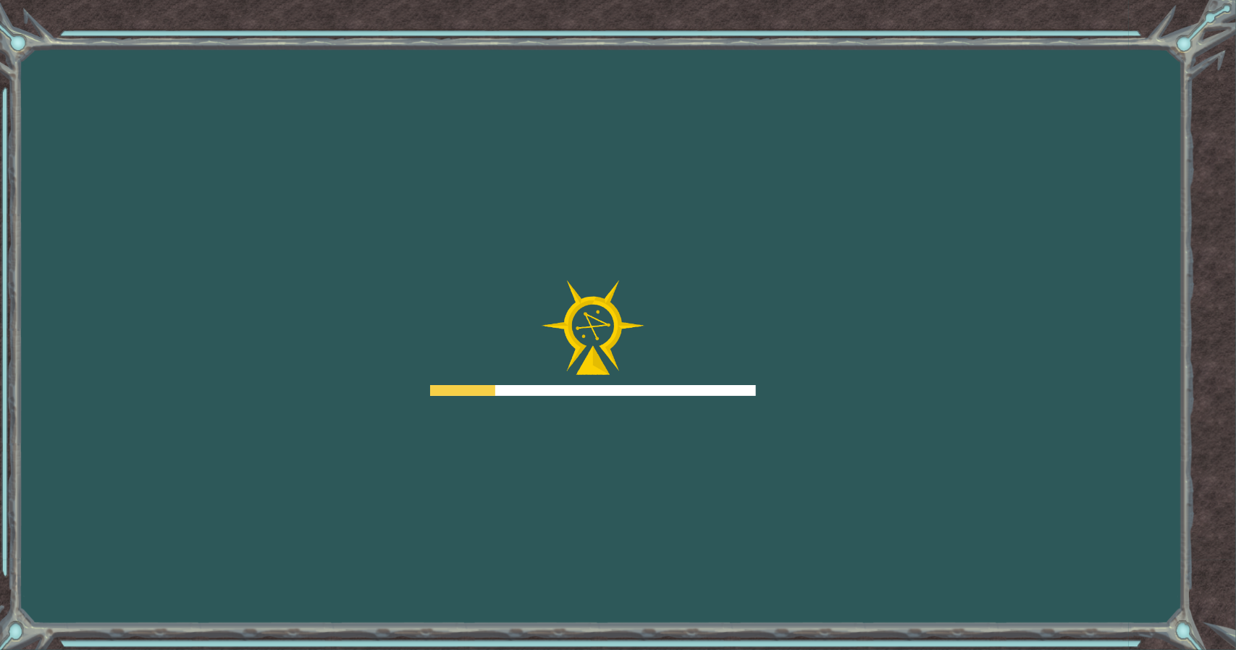
click at [666, 377] on div at bounding box center [593, 338] width 326 height 116
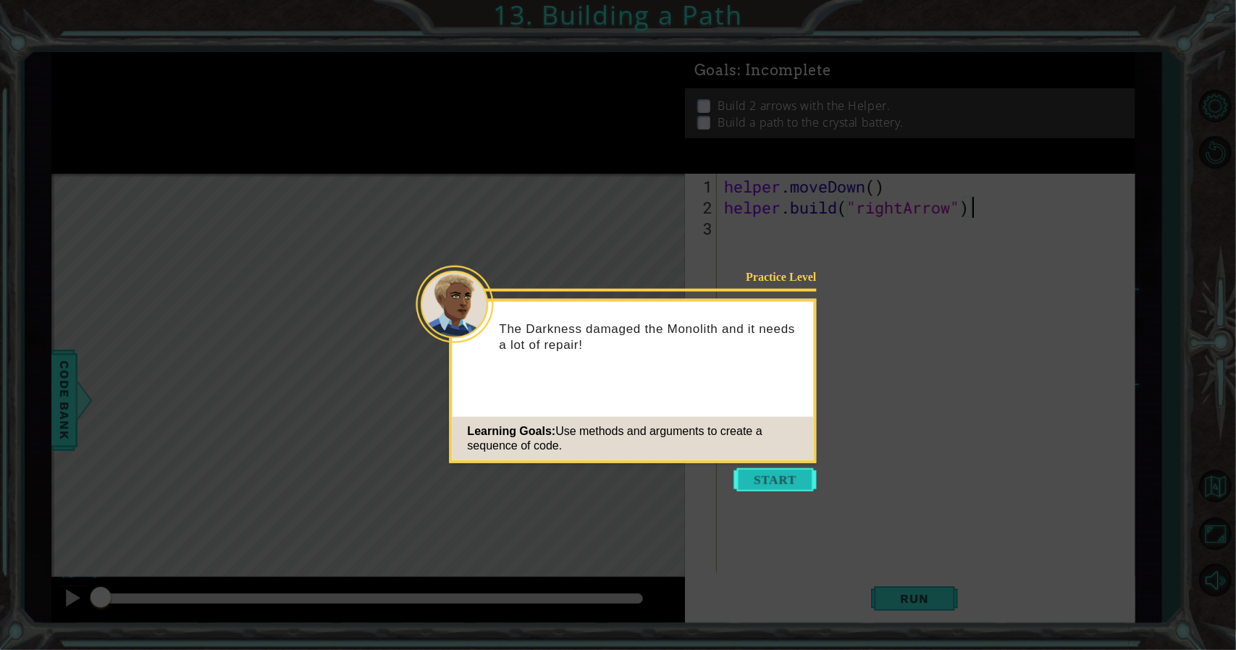
click at [744, 484] on button "Start" at bounding box center [775, 479] width 83 height 23
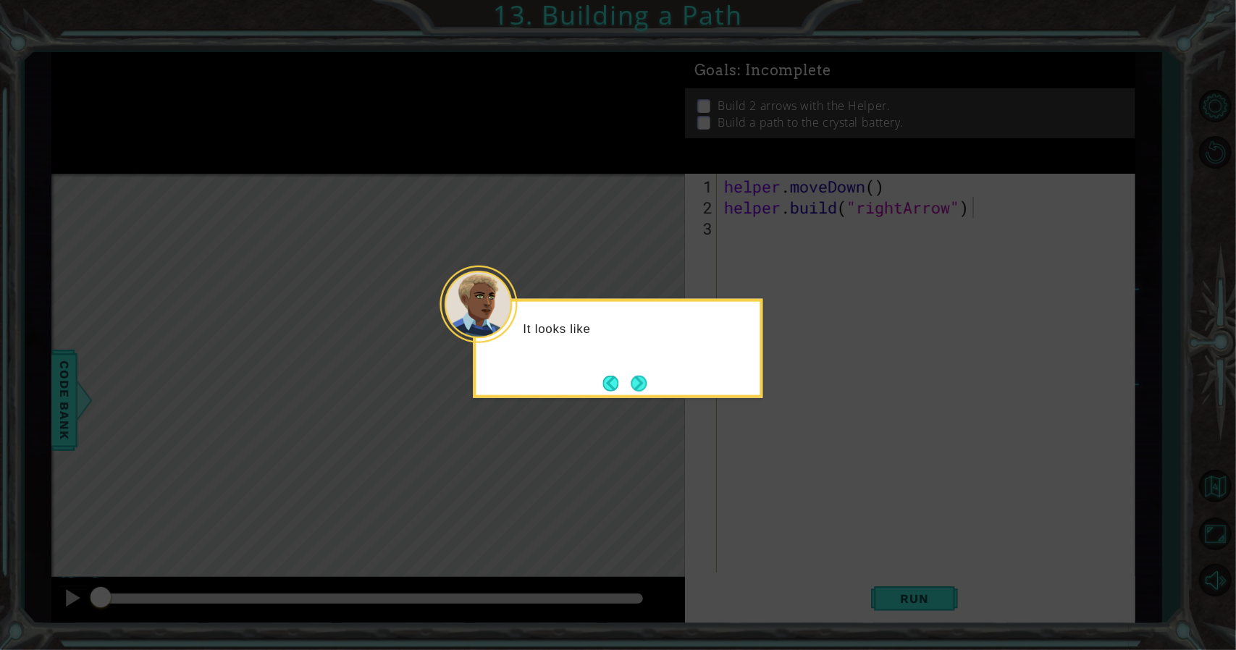
click at [621, 397] on div "It looks like" at bounding box center [618, 348] width 290 height 99
click at [631, 391] on button "Next" at bounding box center [639, 383] width 16 height 16
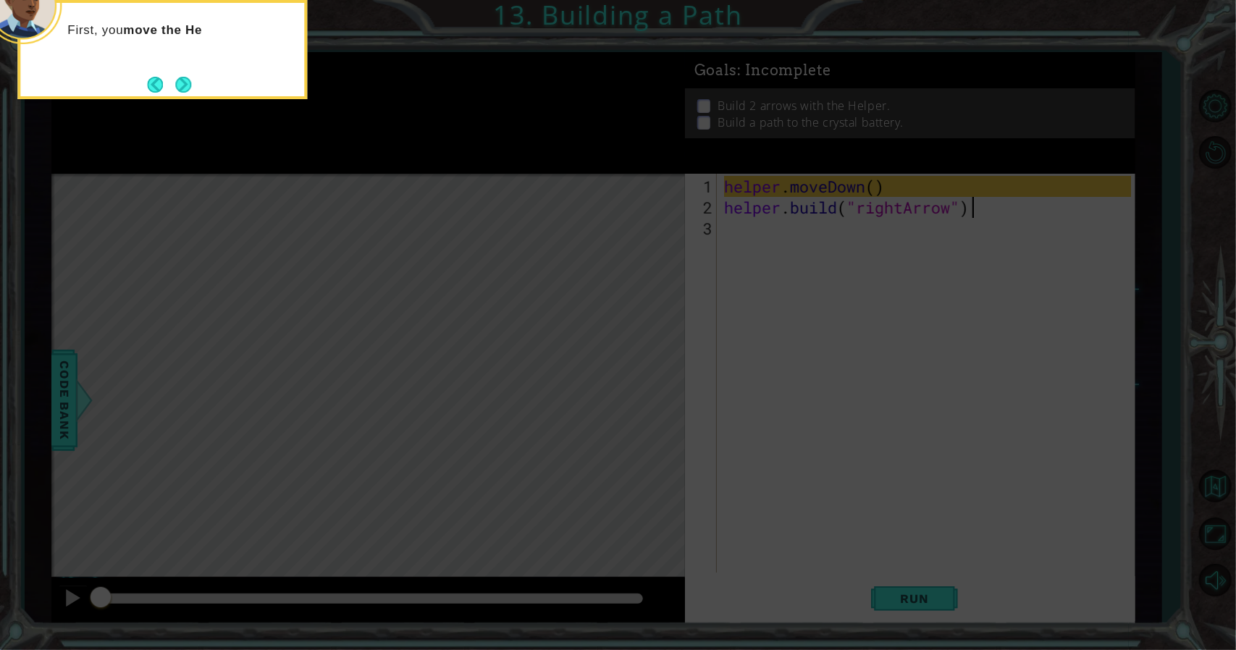
click at [177, 64] on div "First, you move the He" at bounding box center [162, 37] width 284 height 57
drag, startPoint x: 191, startPoint y: 64, endPoint x: 185, endPoint y: 75, distance: 12.9
click at [191, 66] on div "First, you move the Helper to an" at bounding box center [162, 37] width 284 height 57
click at [185, 77] on button "Next" at bounding box center [183, 85] width 16 height 16
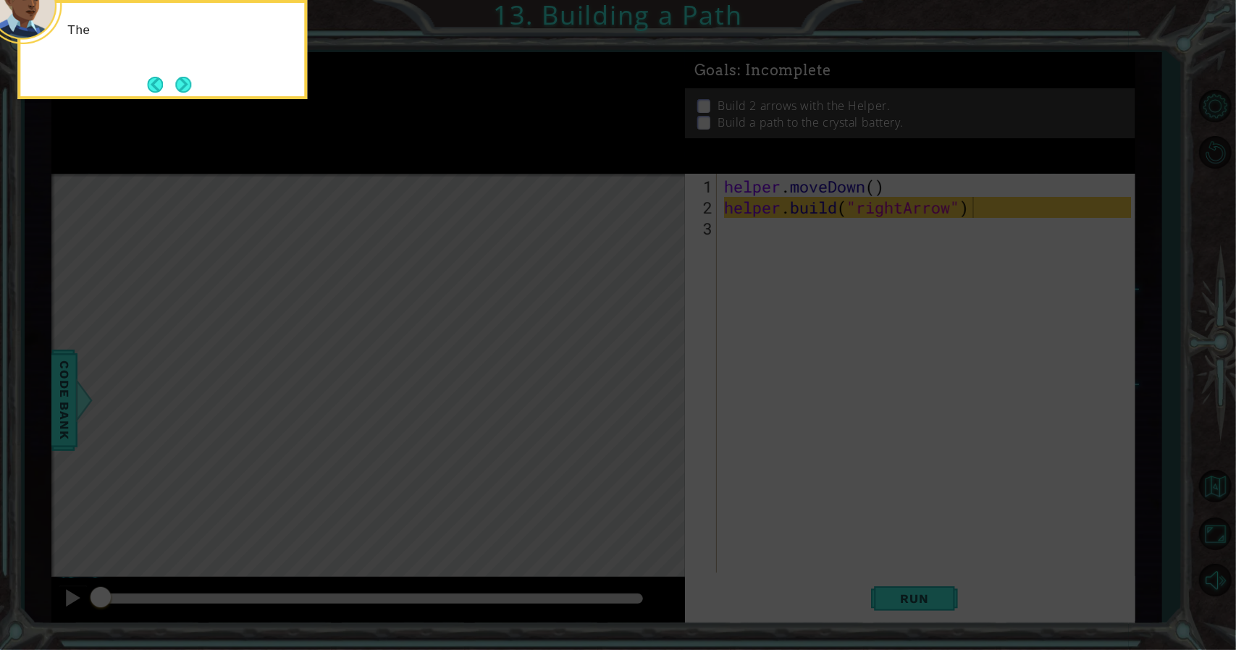
click at [185, 77] on button "Next" at bounding box center [183, 85] width 16 height 16
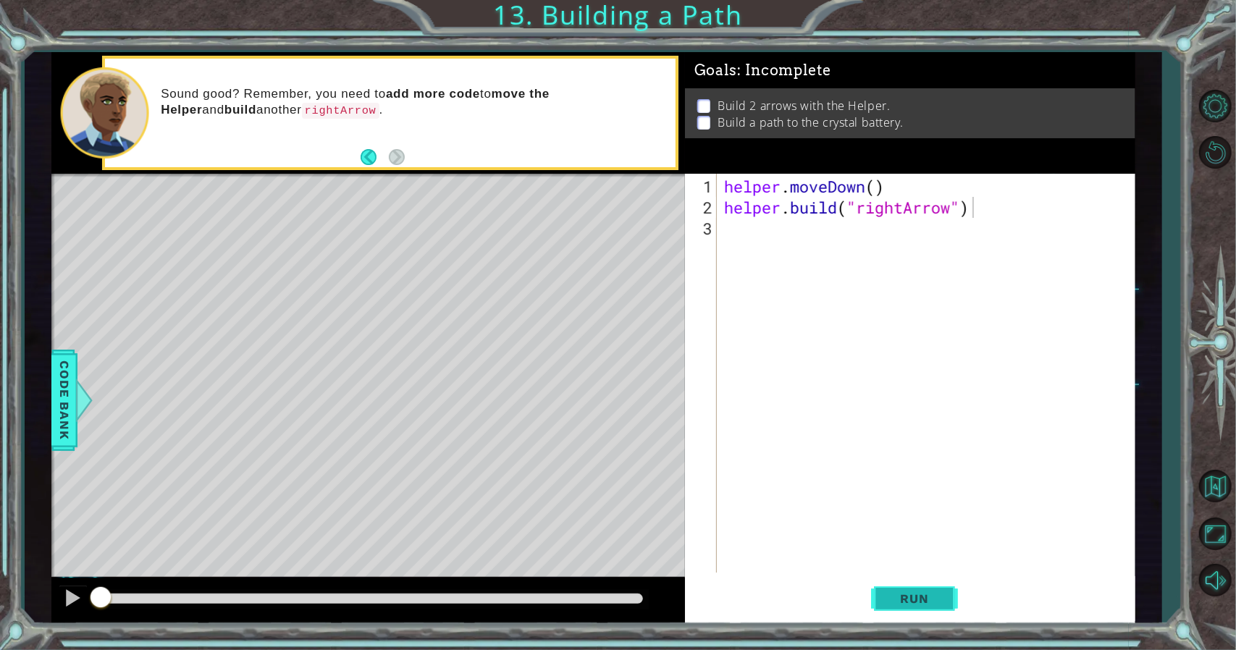
click at [892, 578] on button "Run" at bounding box center [914, 598] width 87 height 45
click at [898, 591] on span "Run" at bounding box center [914, 598] width 57 height 14
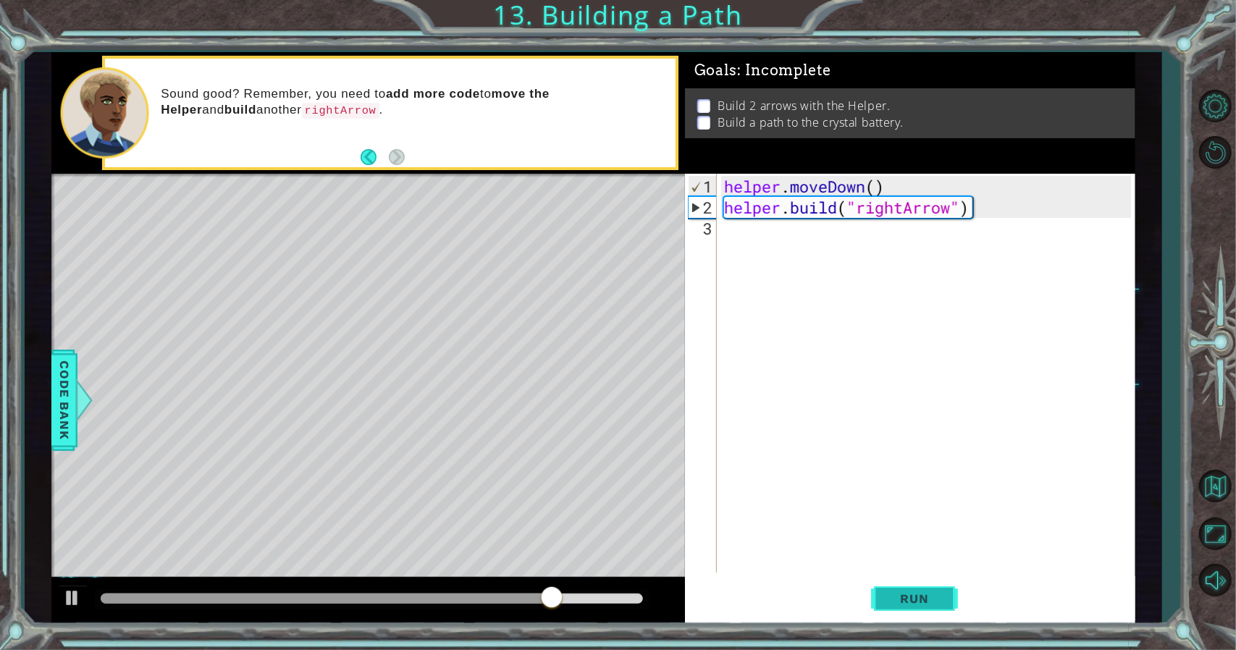
click at [937, 599] on span "Run" at bounding box center [914, 598] width 57 height 14
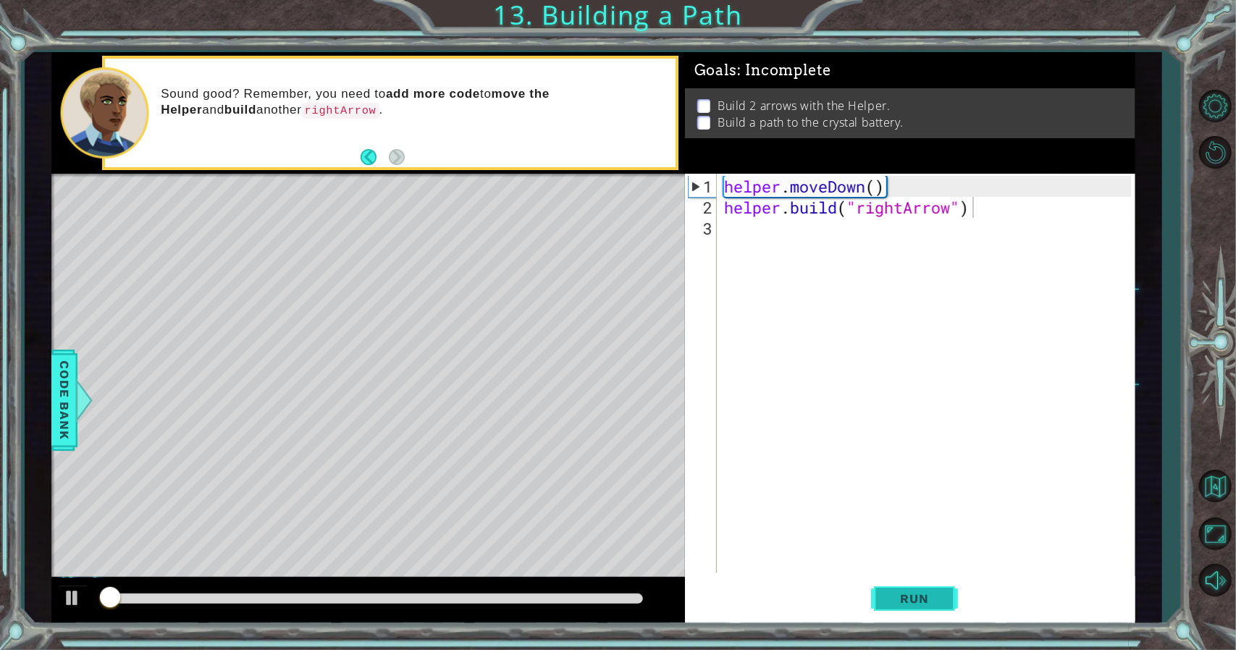
click at [937, 599] on span "Run" at bounding box center [914, 598] width 57 height 14
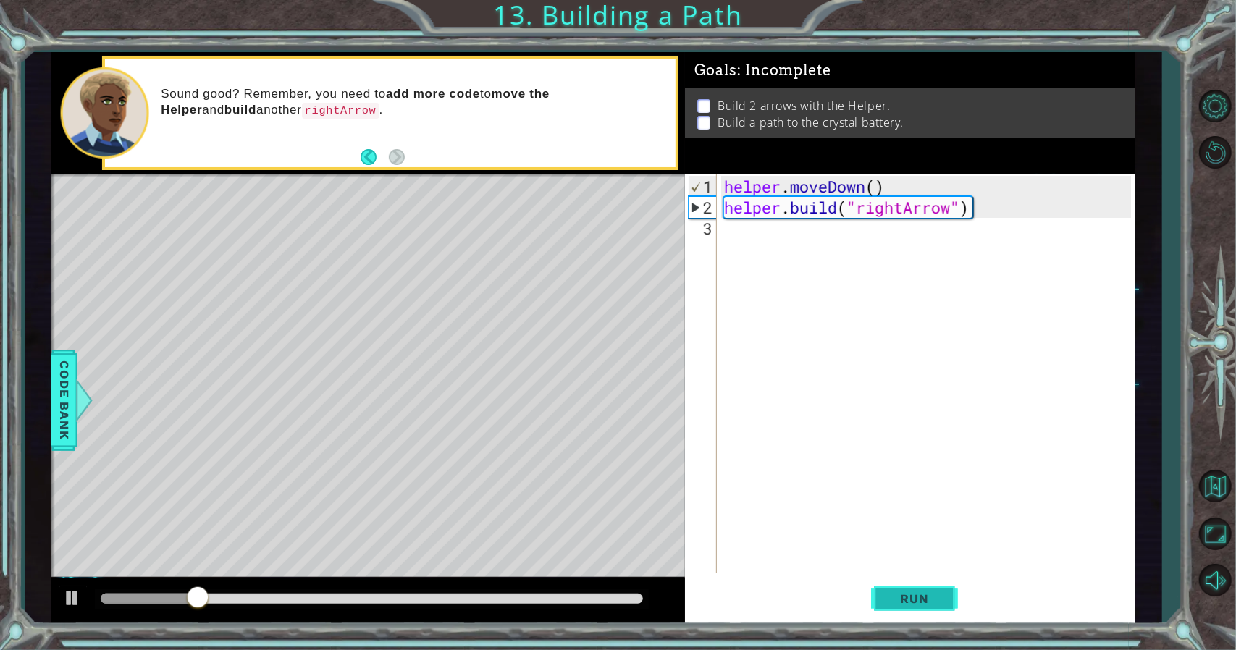
click at [937, 599] on span "Run" at bounding box center [914, 598] width 57 height 14
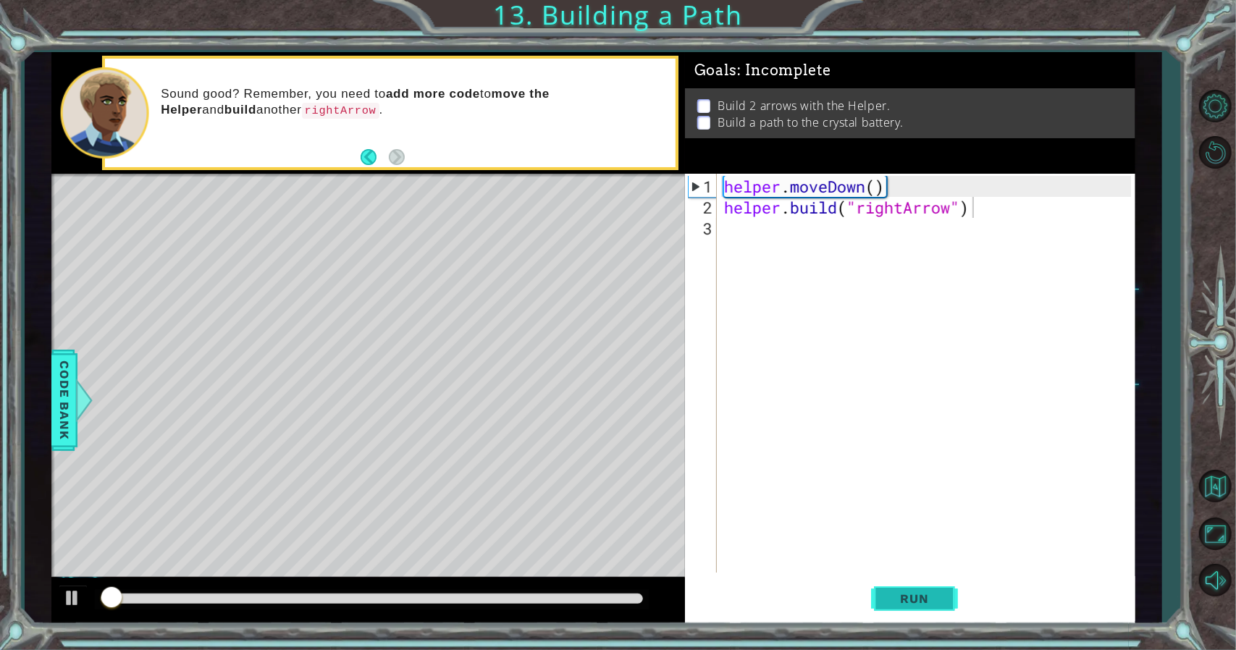
click at [934, 580] on button "Run" at bounding box center [914, 598] width 87 height 45
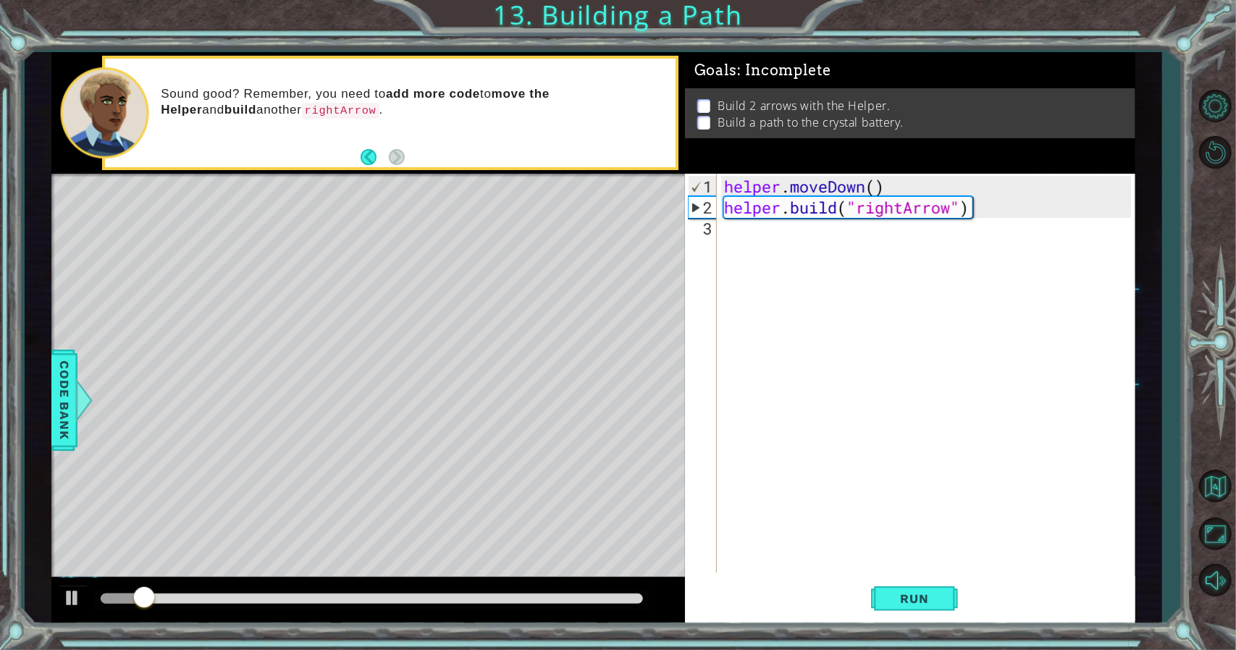
click at [404, 140] on div "Sound good? Remember, you need to add more code to move the Helper and build an…" at bounding box center [413, 113] width 525 height 68
click at [779, 239] on div "helper . moveDown ( ) helper . build ( "rightArrow" )" at bounding box center [929, 396] width 417 height 441
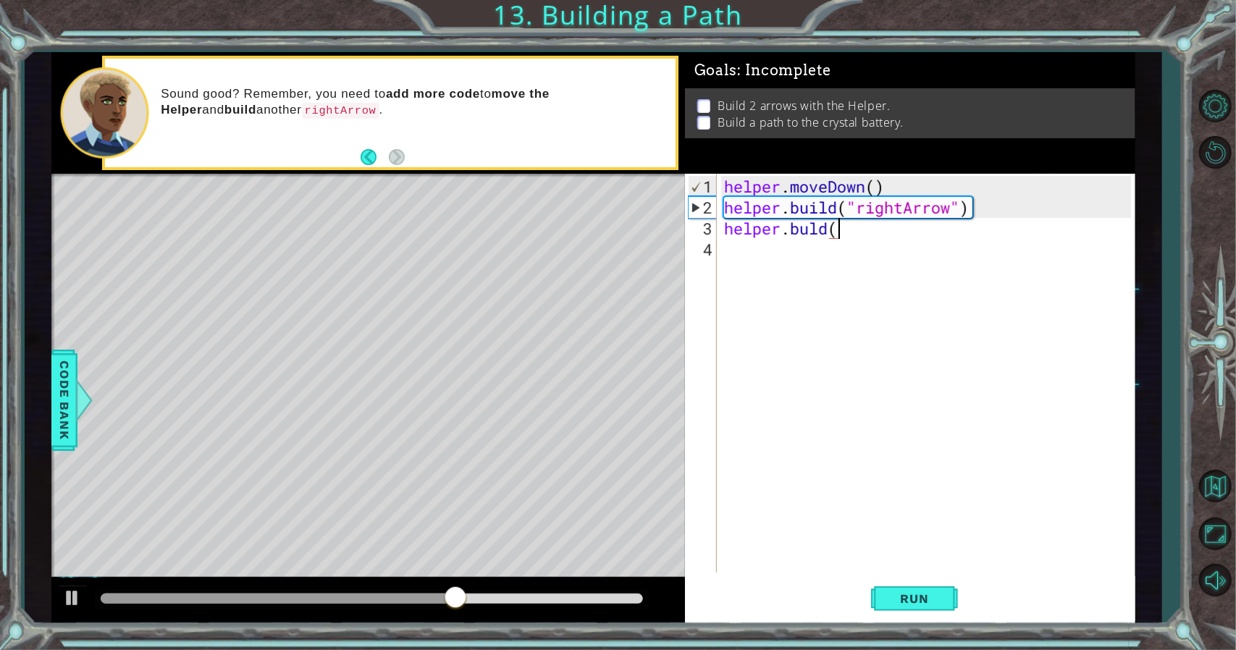
scroll to position [0, 4]
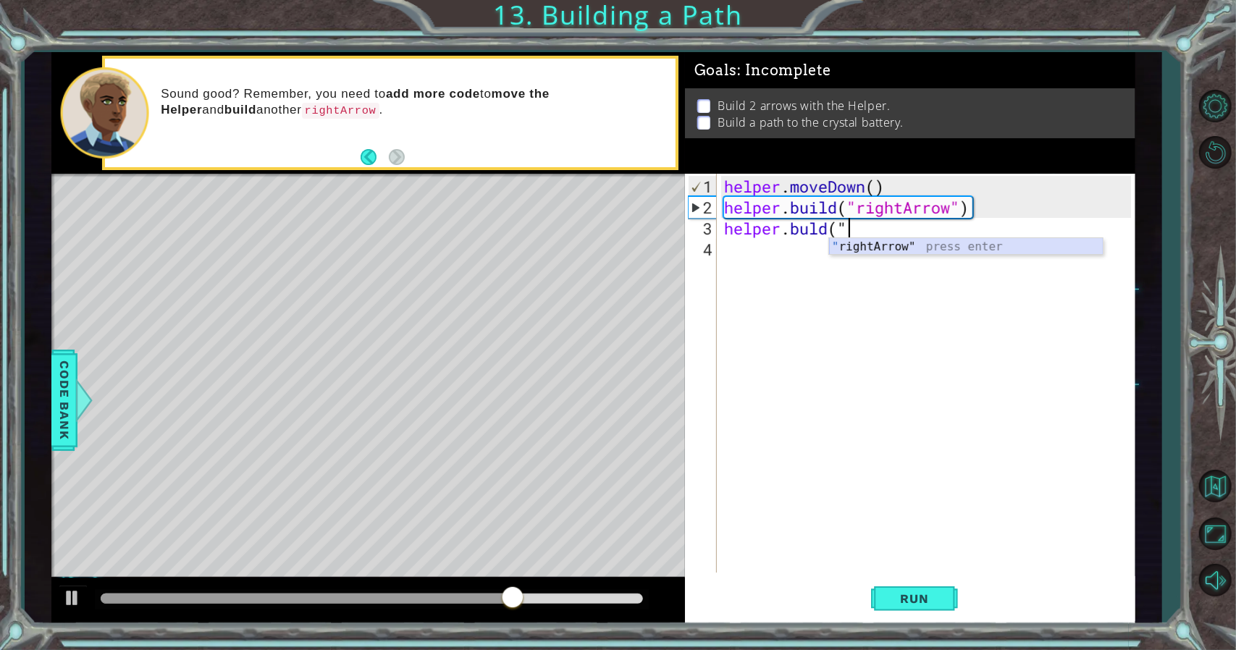
click at [859, 242] on div "" rightArrow" press enter" at bounding box center [966, 264] width 274 height 52
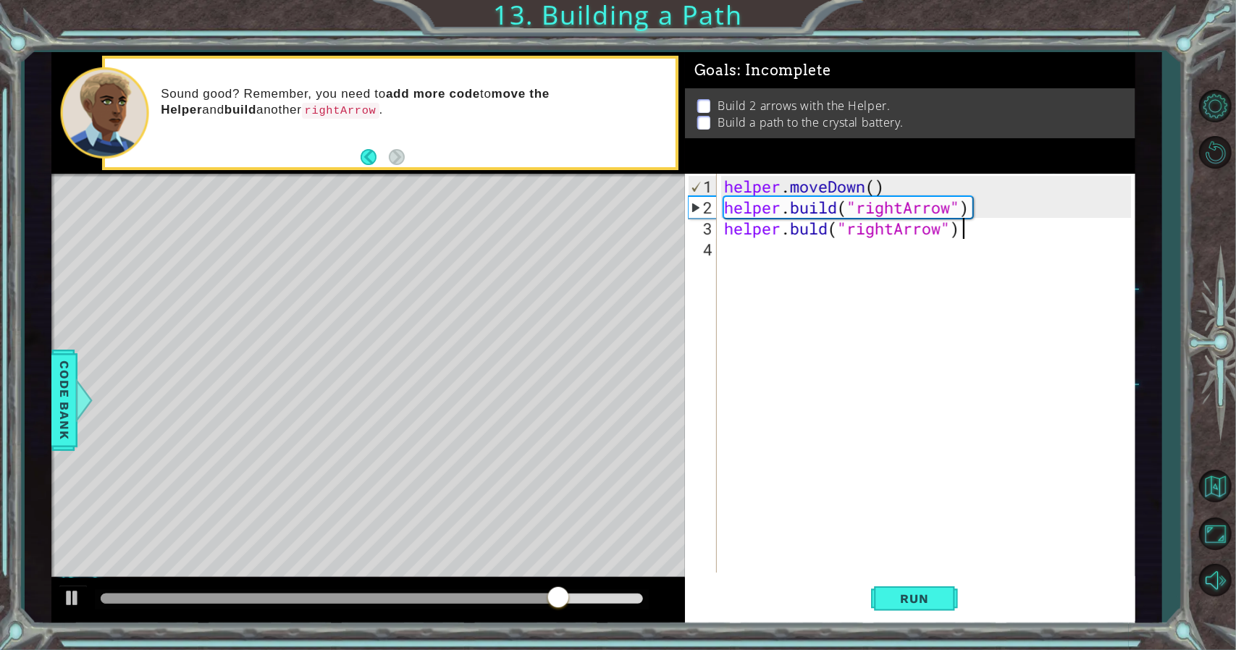
scroll to position [0, 10]
click at [914, 596] on span "Run" at bounding box center [914, 598] width 57 height 14
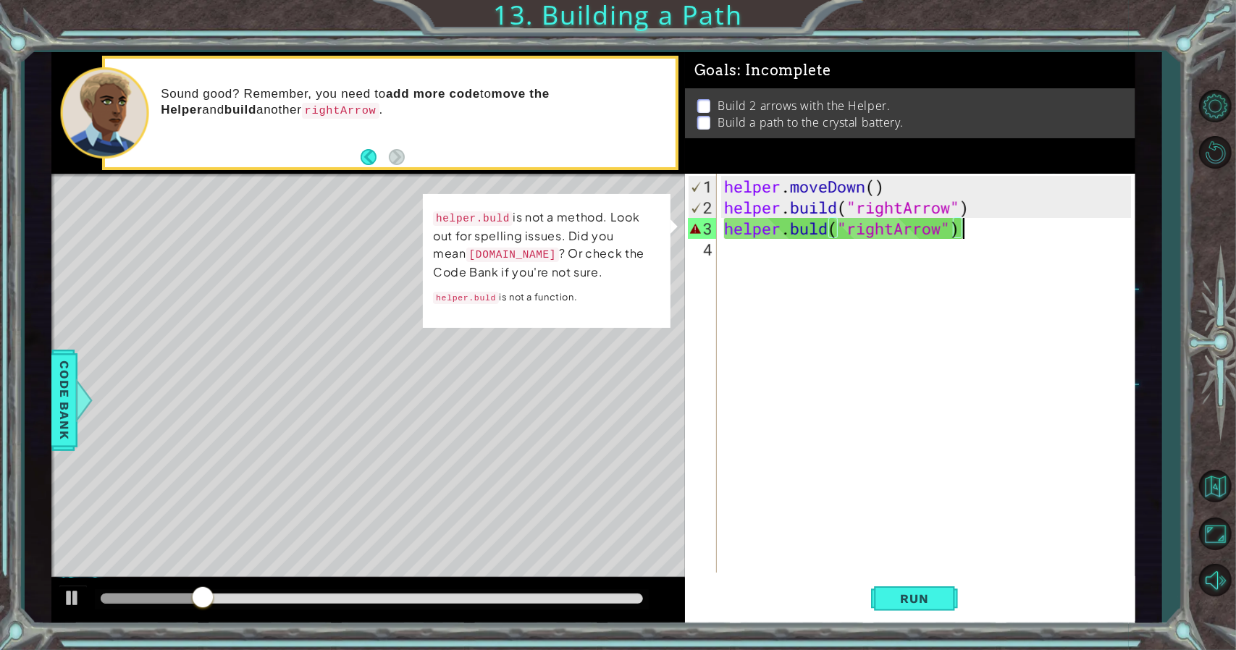
click at [806, 234] on div "helper . moveDown ( ) helper . build ( "rightArrow" ) helper . buld ( "rightArr…" at bounding box center [929, 396] width 417 height 441
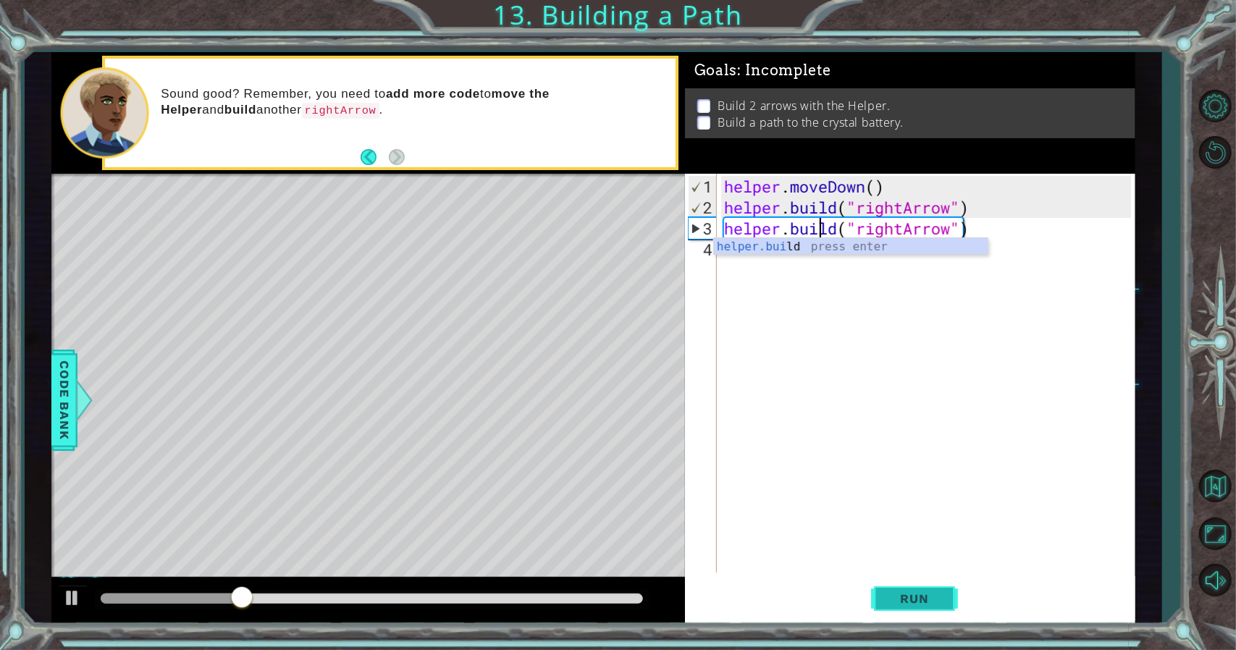
click at [882, 587] on button "Run" at bounding box center [914, 598] width 87 height 45
drag, startPoint x: 901, startPoint y: 576, endPoint x: 893, endPoint y: 591, distance: 16.8
click at [890, 589] on div "[DOMAIN_NAME]("rightArrow") 1 2 3 4 helper . moveDown ( ) helper . build ( "rig…" at bounding box center [910, 399] width 450 height 450
click at [890, 594] on span "Run" at bounding box center [914, 598] width 57 height 14
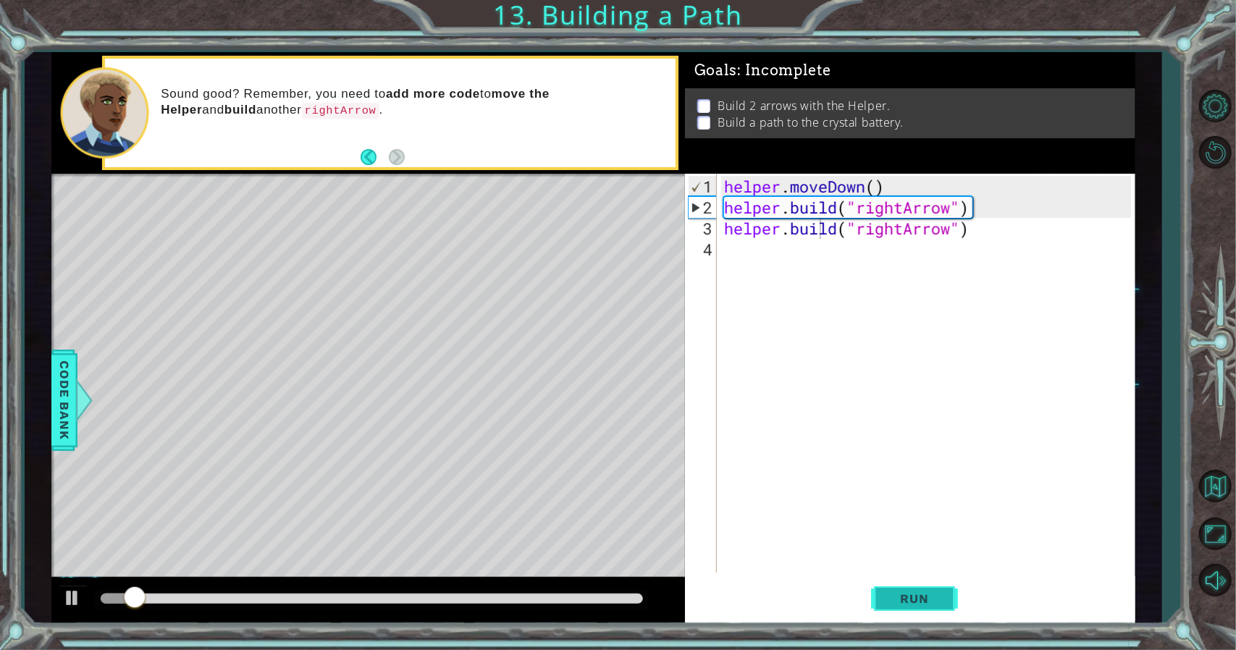
click at [891, 594] on span "Run" at bounding box center [914, 598] width 57 height 14
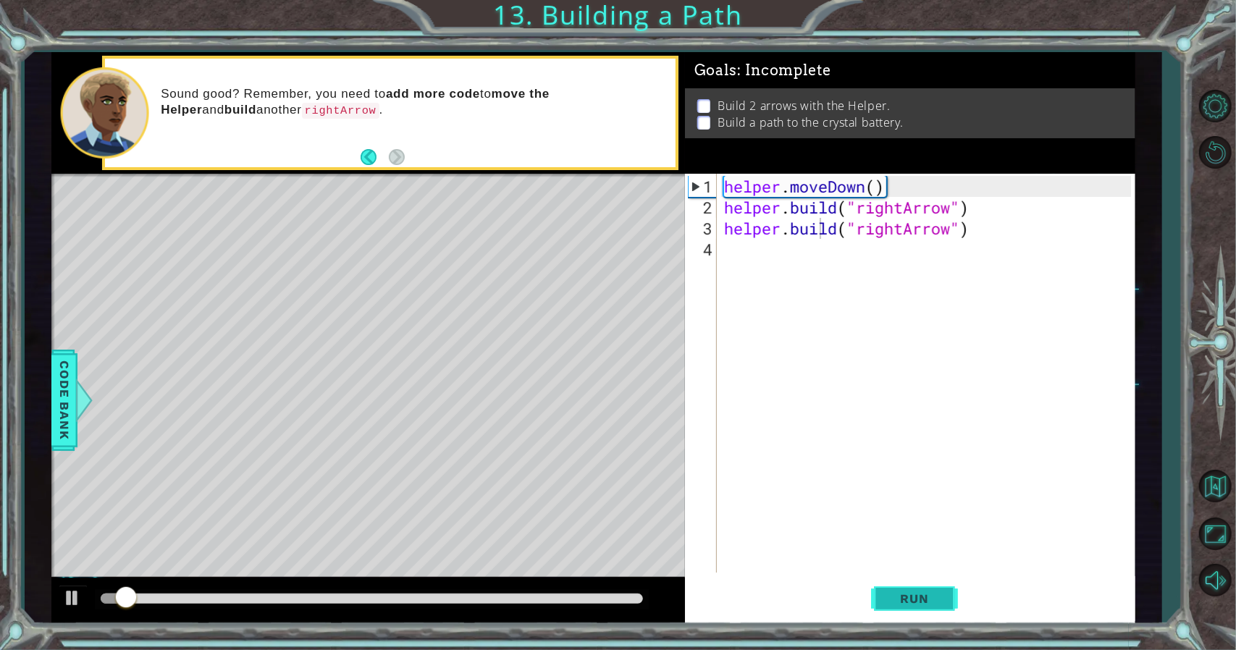
click at [891, 594] on span "Run" at bounding box center [914, 598] width 57 height 14
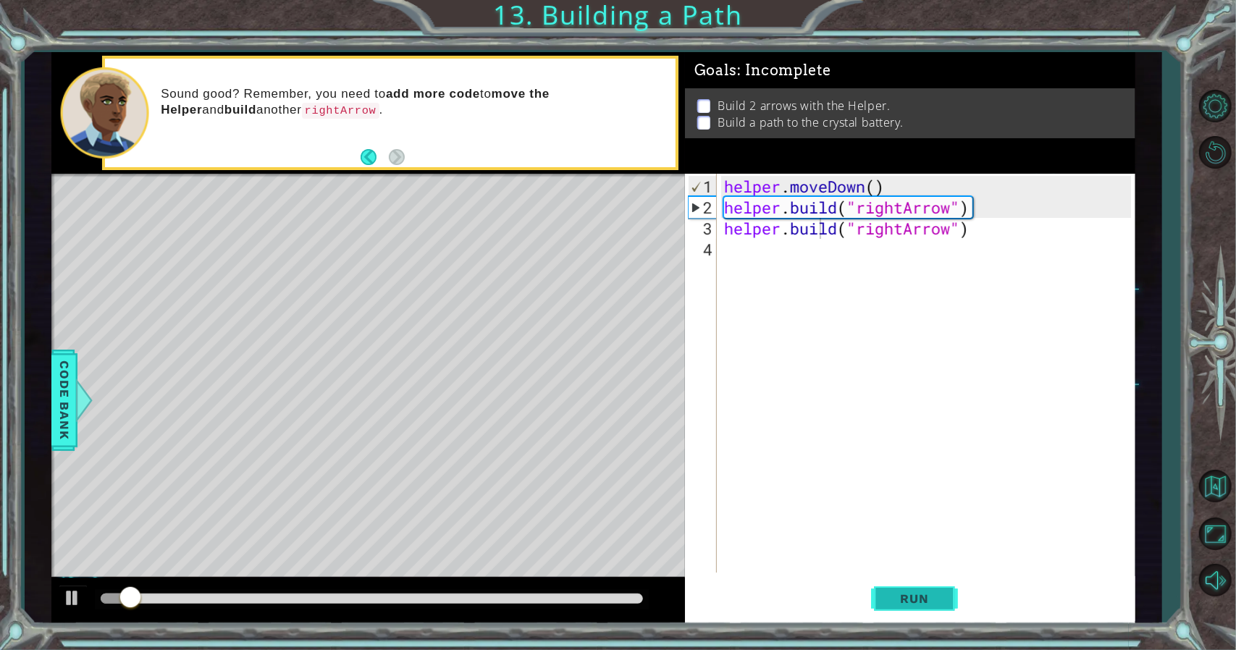
click at [891, 594] on span "Run" at bounding box center [914, 598] width 57 height 14
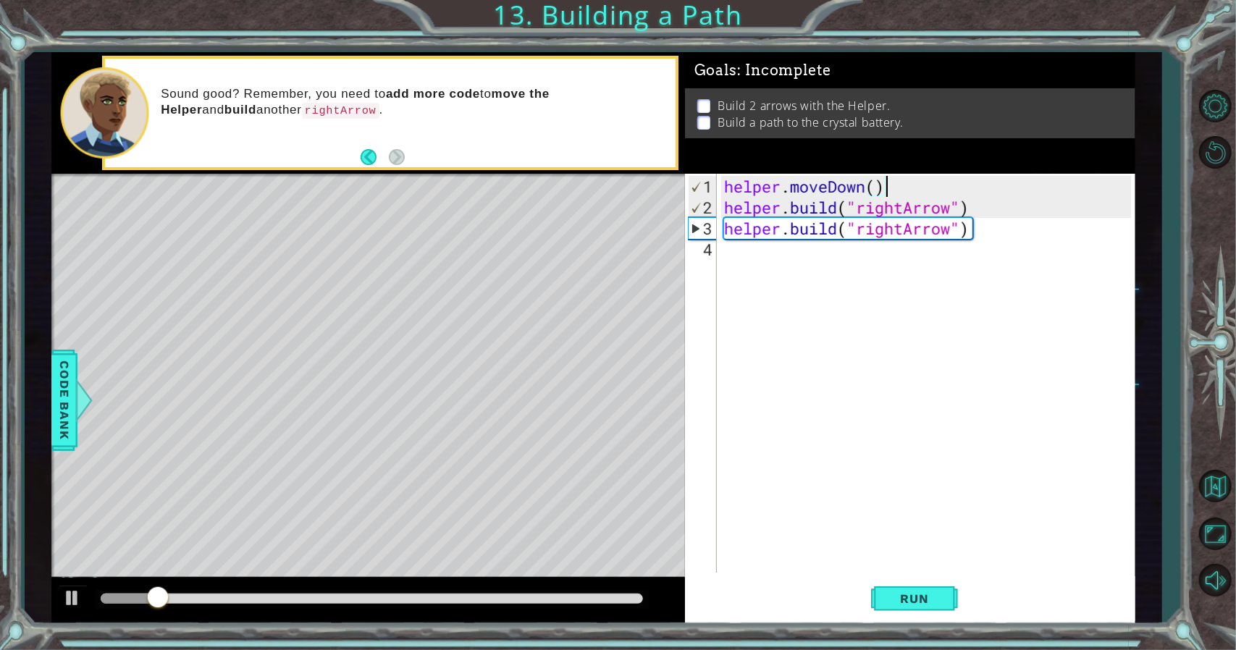
drag, startPoint x: 893, startPoint y: 187, endPoint x: 743, endPoint y: 193, distance: 150.0
click at [725, 193] on div "helper . moveDown ( ) helper . build ( "rightArrow" ) helper . build ( "rightAr…" at bounding box center [929, 396] width 417 height 441
type textarea "helper.moveDown()"
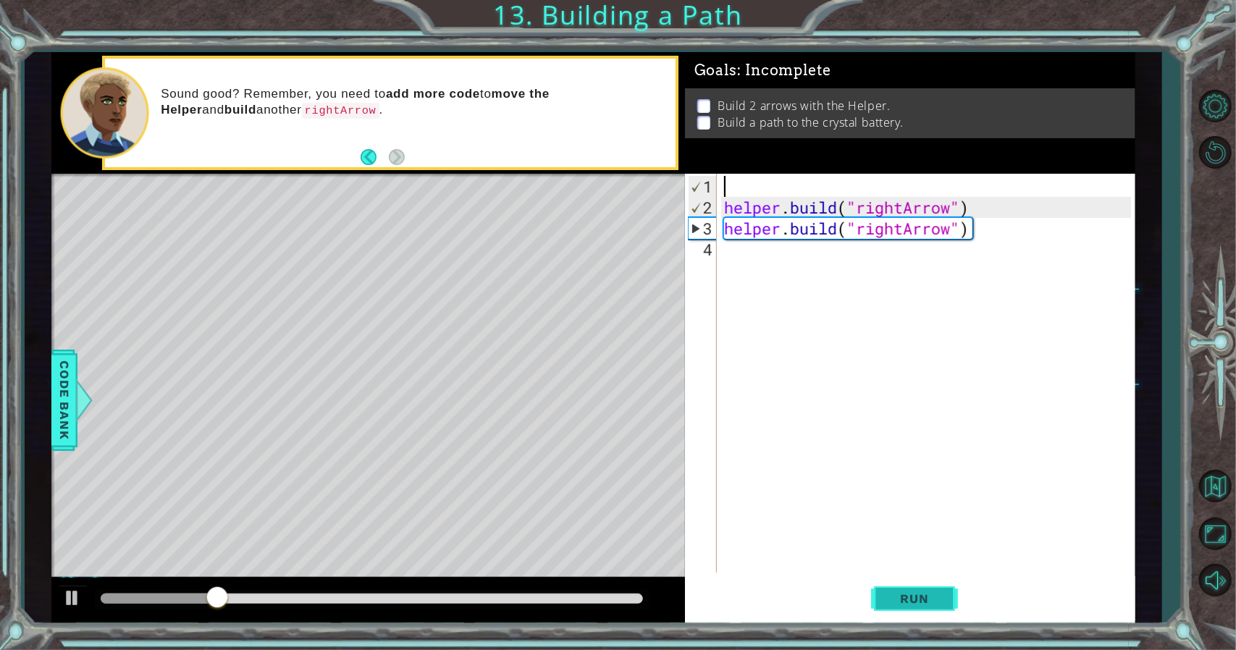
click at [894, 602] on span "Run" at bounding box center [914, 598] width 57 height 14
drag, startPoint x: 1012, startPoint y: 220, endPoint x: 998, endPoint y: 232, distance: 18.5
click at [1005, 229] on div "helper . build ( "rightArrow" ) helper . build ( "rightArrow" )" at bounding box center [929, 396] width 417 height 441
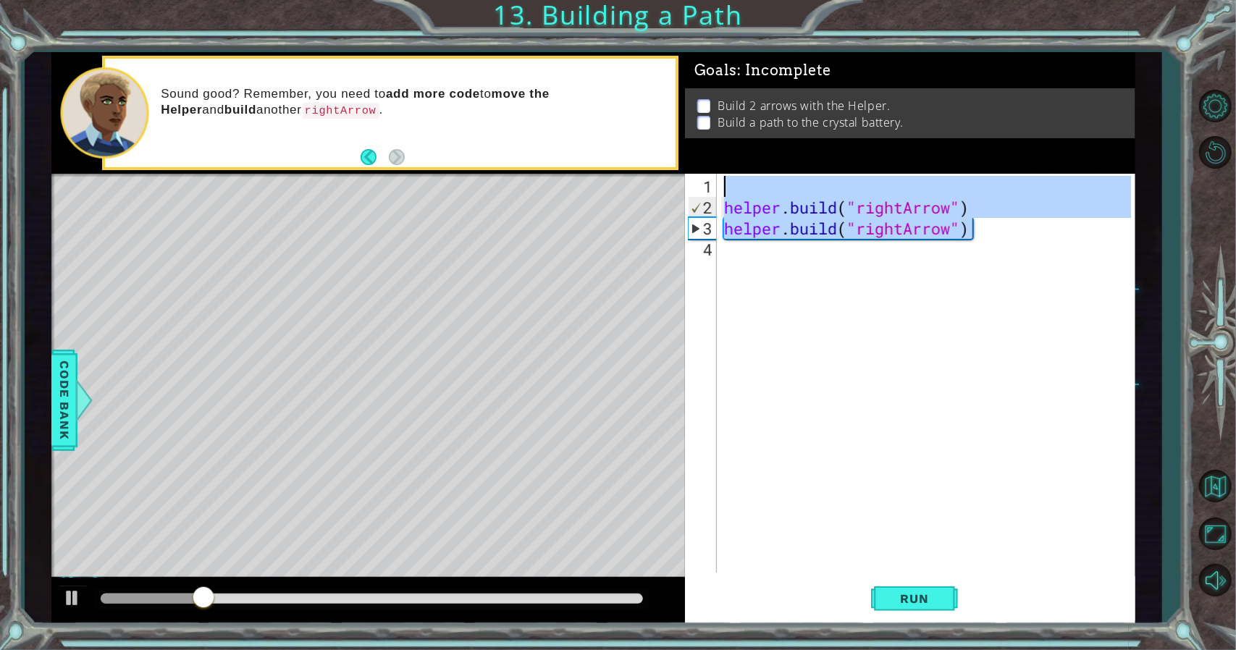
click at [524, 187] on div "1 ההההההההההההההההההההההההההההההההההההההההההההההההההההההההההההההההההההההההההההה…" at bounding box center [593, 338] width 1084 height 572
type textarea "[DOMAIN_NAME]("rightArrow")"
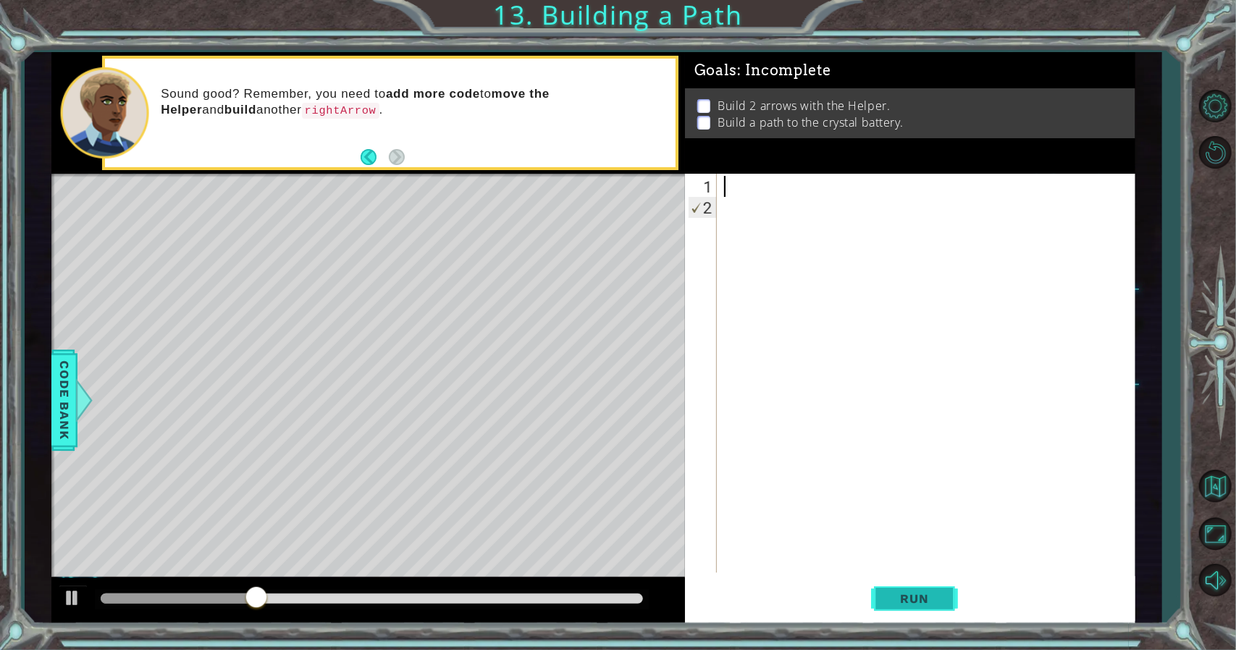
drag, startPoint x: 877, startPoint y: 578, endPoint x: 892, endPoint y: 602, distance: 27.3
click at [885, 586] on button "Run" at bounding box center [914, 598] width 87 height 45
click at [892, 602] on span "Run" at bounding box center [914, 598] width 57 height 14
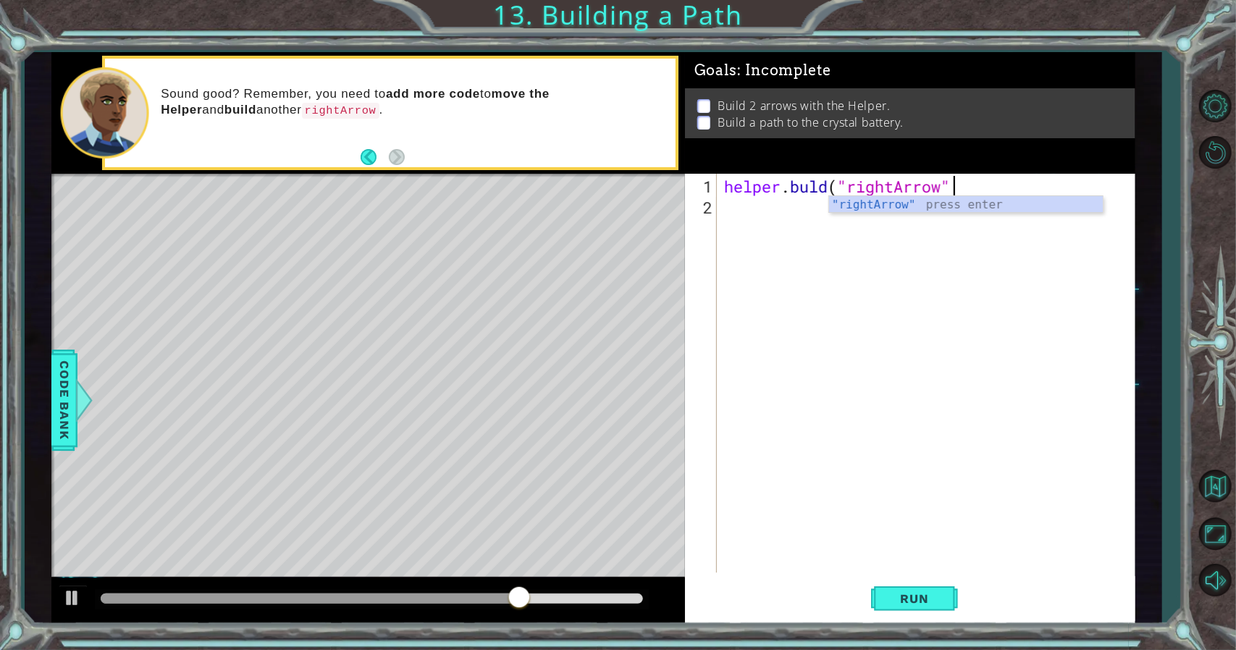
scroll to position [0, 10]
type textarea "helper.buld("rightArrow")"
drag, startPoint x: 957, startPoint y: 584, endPoint x: 952, endPoint y: 593, distance: 10.1
click at [957, 586] on button "Run" at bounding box center [914, 598] width 87 height 45
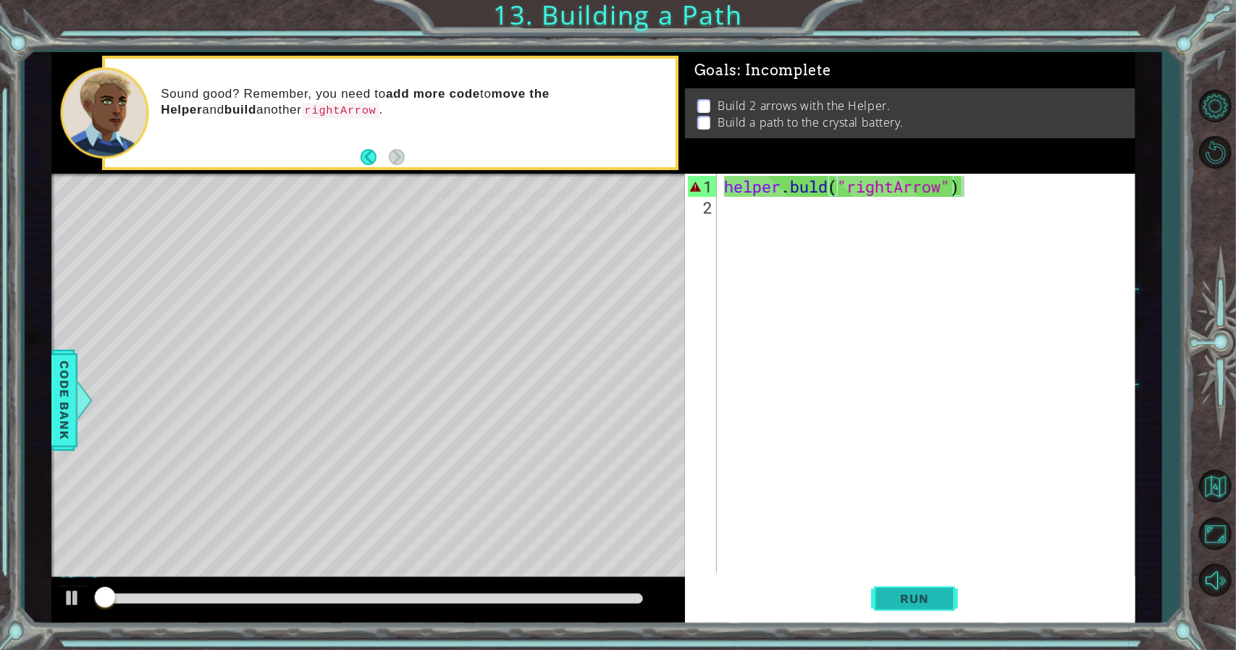
click at [940, 596] on span "Run" at bounding box center [914, 598] width 57 height 14
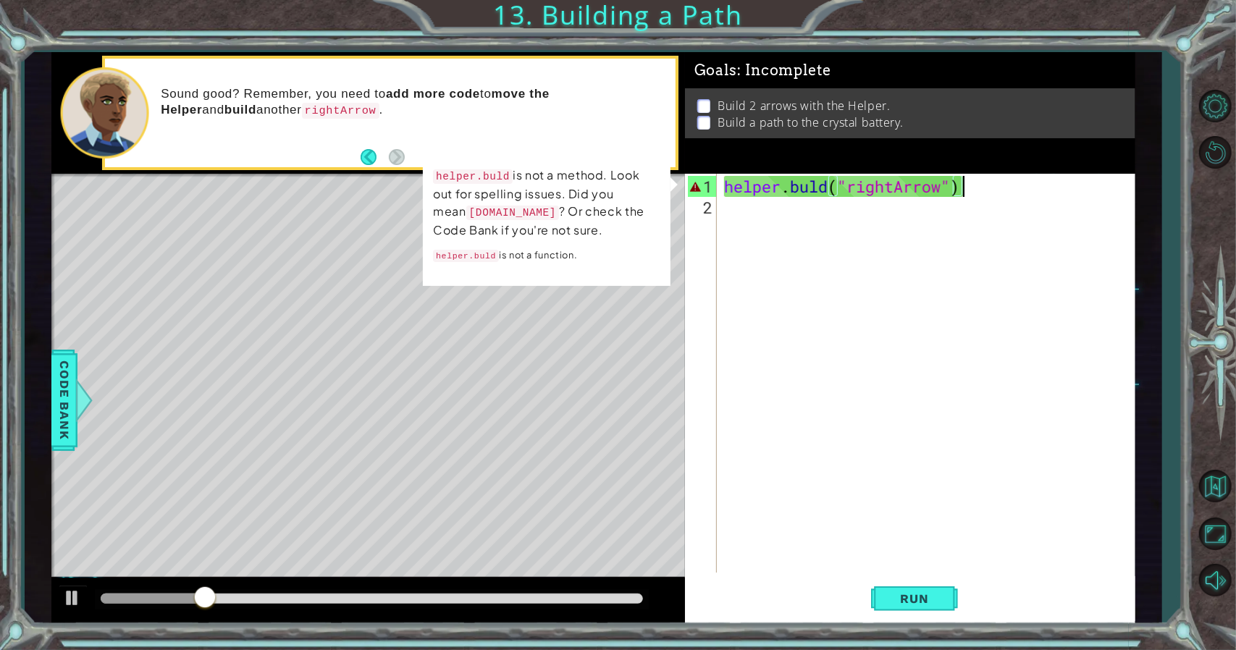
click at [830, 190] on div "helper . buld ( "rightArrow" )" at bounding box center [929, 396] width 417 height 441
click at [810, 199] on div "helper . buld ( "rightArrow" )" at bounding box center [929, 396] width 417 height 441
click at [812, 192] on div "helper . buld ( "rightArrow" )" at bounding box center [929, 396] width 417 height 441
type textarea "[DOMAIN_NAME]("rightArrow")"
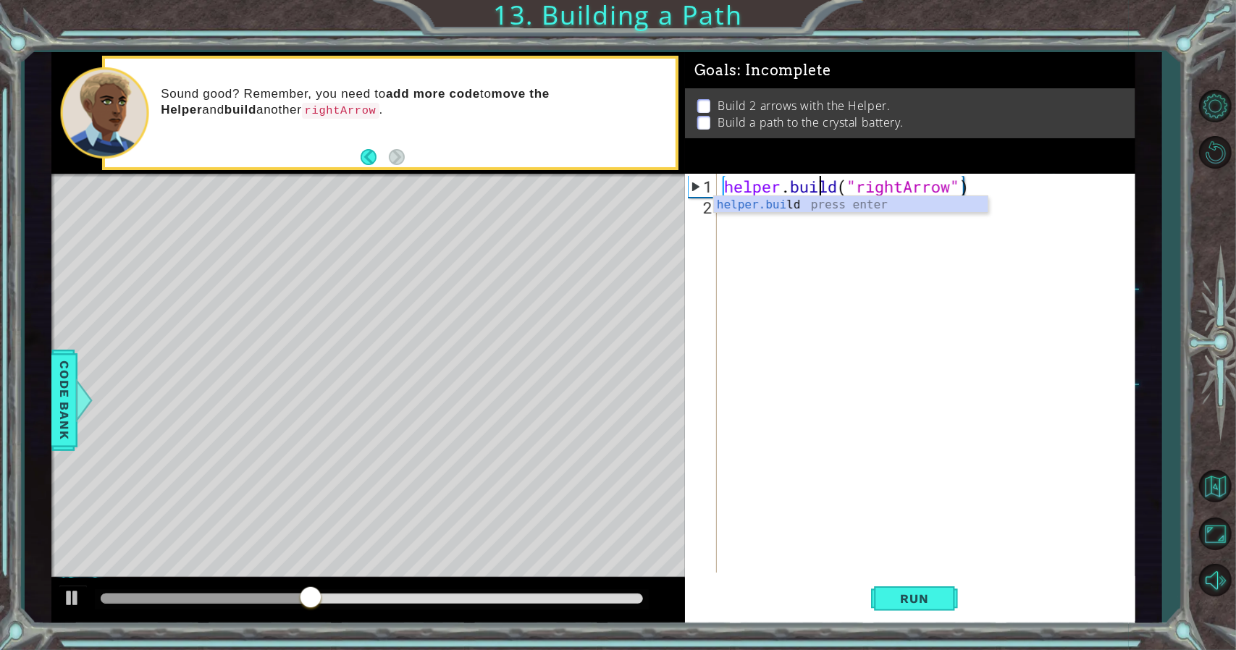
scroll to position [0, 4]
click at [895, 555] on div "helper . build ( "rightArrow" )" at bounding box center [929, 396] width 417 height 441
click at [901, 579] on button "Run" at bounding box center [914, 598] width 87 height 45
click at [817, 193] on div "helper . build ( "rightArrow" )" at bounding box center [929, 396] width 417 height 441
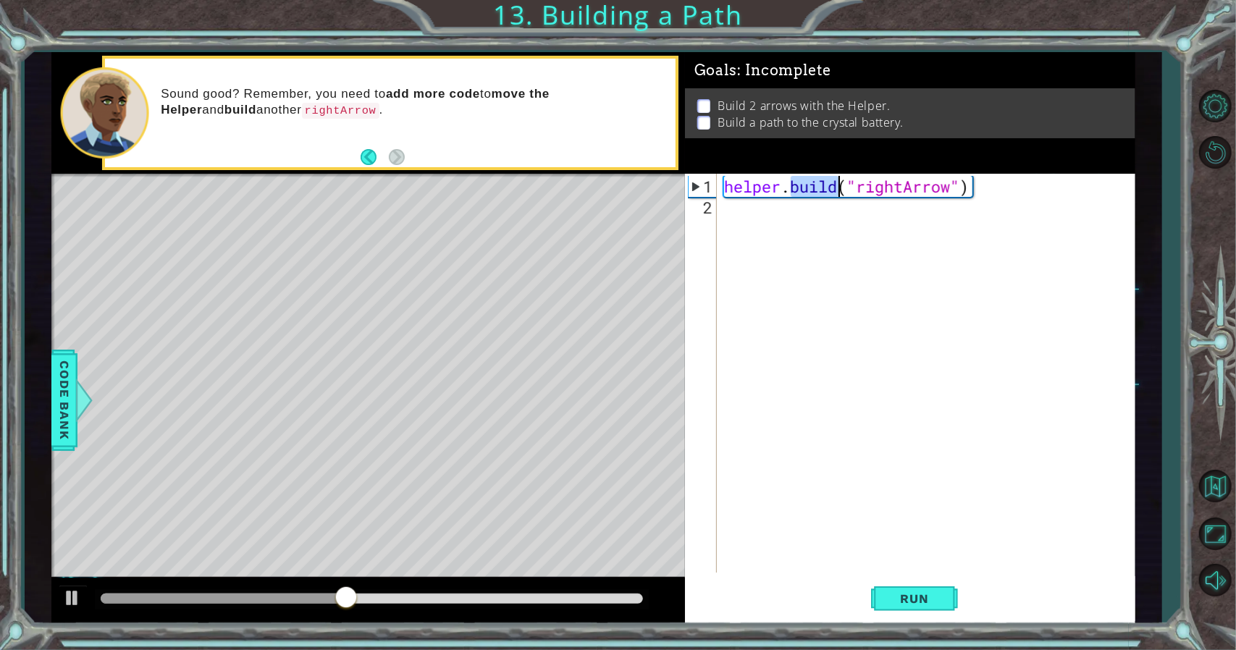
click at [817, 193] on div "helper . build ( "rightArrow" )" at bounding box center [929, 396] width 417 height 441
type textarea "[DOMAIN_NAME]("rightArrow")"
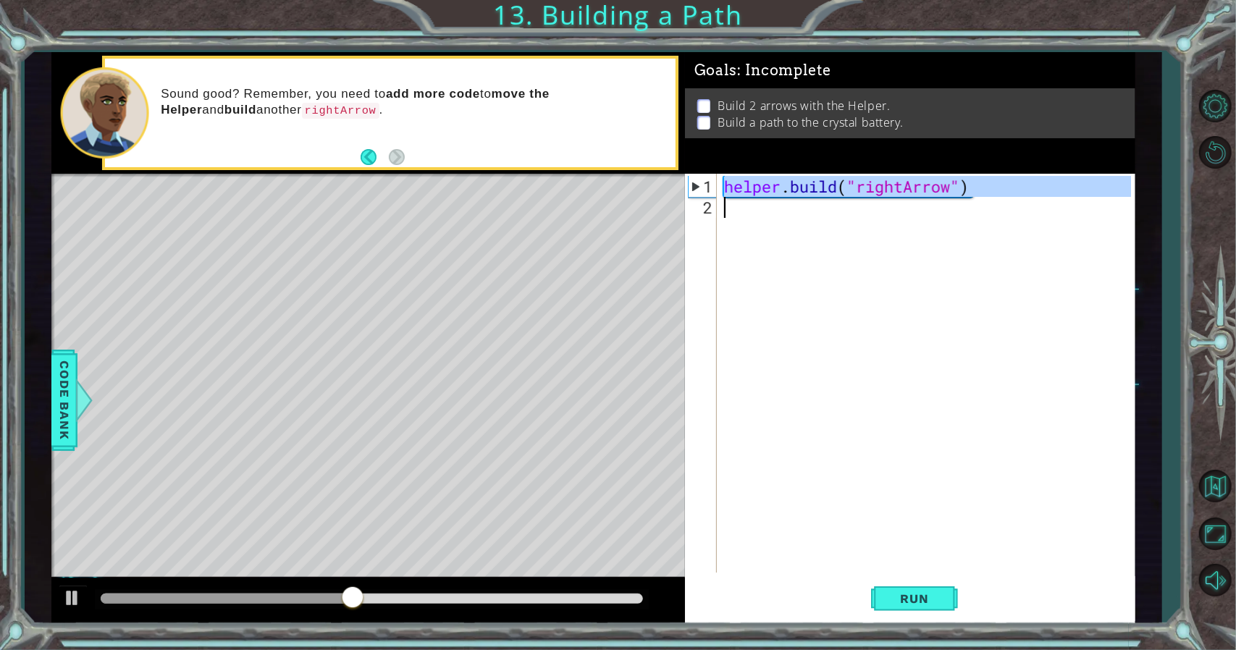
click at [817, 193] on div "helper . build ( "rightArrow" )" at bounding box center [929, 396] width 417 height 441
click at [812, 211] on div "helper . build ( "rightArrow" )" at bounding box center [926, 373] width 410 height 399
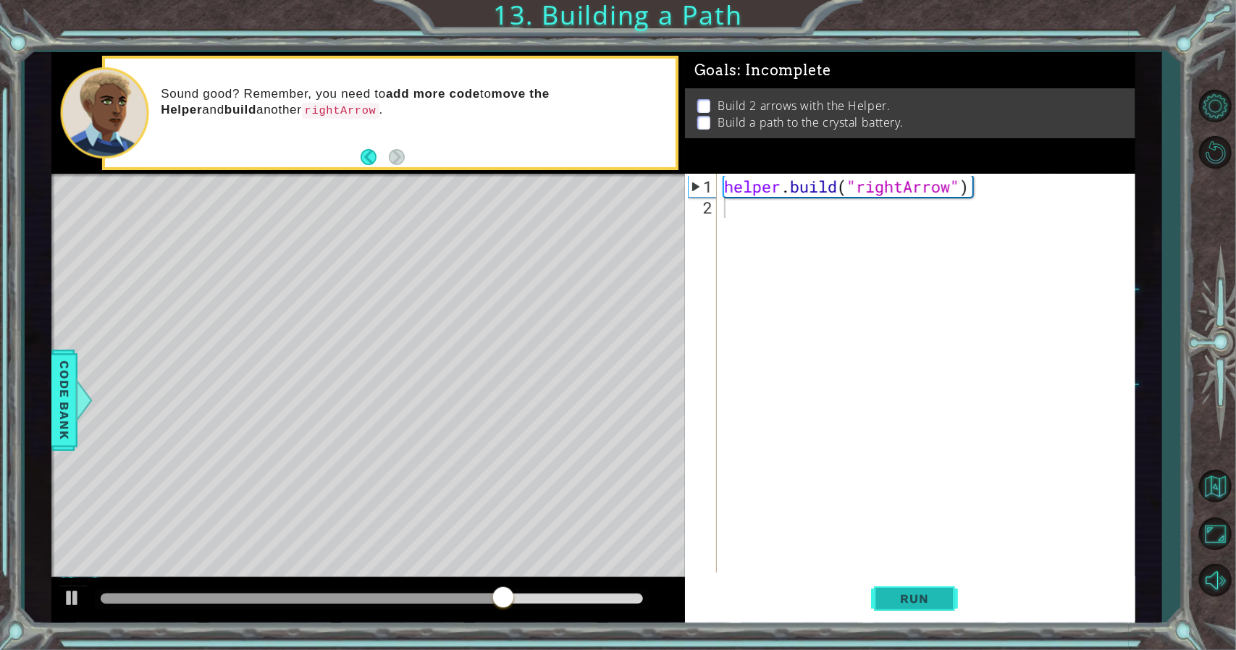
click at [903, 594] on span "Run" at bounding box center [914, 598] width 57 height 14
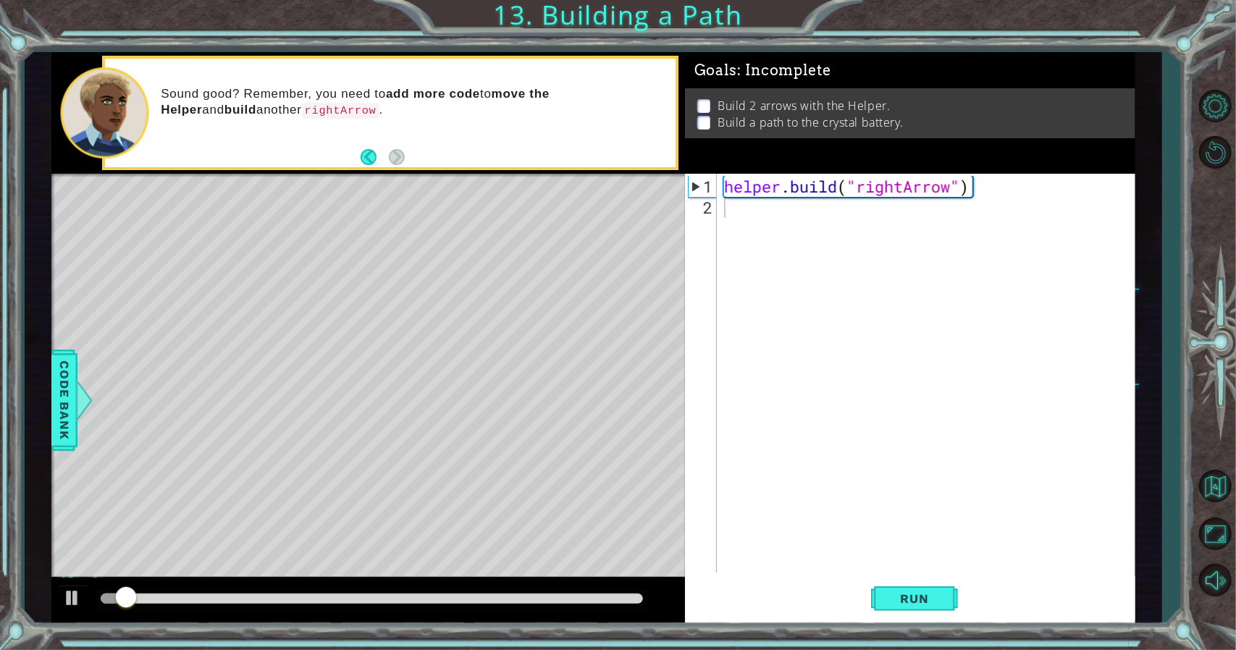
click at [375, 141] on div "Sound good? Remember, you need to add more code to move the Helper and build an…" at bounding box center [413, 113] width 525 height 68
drag, startPoint x: 375, startPoint y: 141, endPoint x: 392, endPoint y: 148, distance: 18.2
click at [376, 141] on div "Sound good? Remember, you need to add more code to move the Helper and build an…" at bounding box center [413, 113] width 525 height 68
click at [392, 148] on footer at bounding box center [382, 157] width 44 height 22
click at [61, 441] on span "Code Bank" at bounding box center [64, 400] width 23 height 88
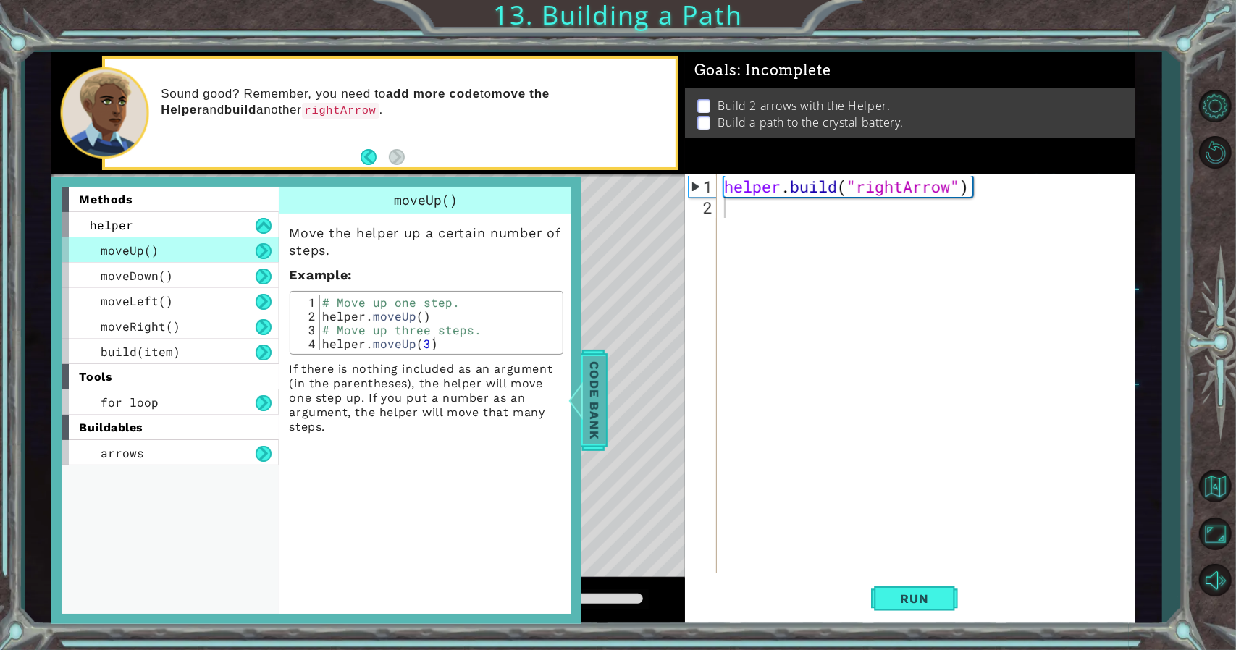
click at [585, 388] on span "Code Bank" at bounding box center [594, 400] width 23 height 88
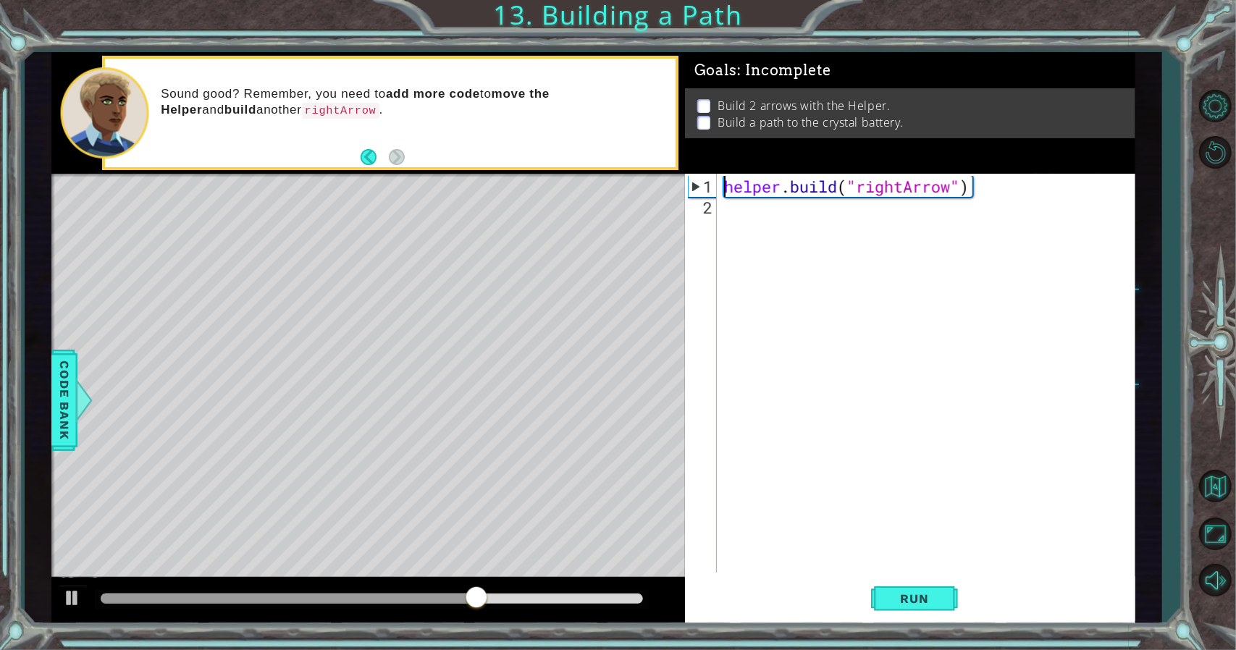
click at [724, 188] on div "helper . build ( "rightArrow" )" at bounding box center [929, 396] width 417 height 441
click at [734, 174] on div "helper . build ( "rightArrow" )" at bounding box center [926, 373] width 410 height 399
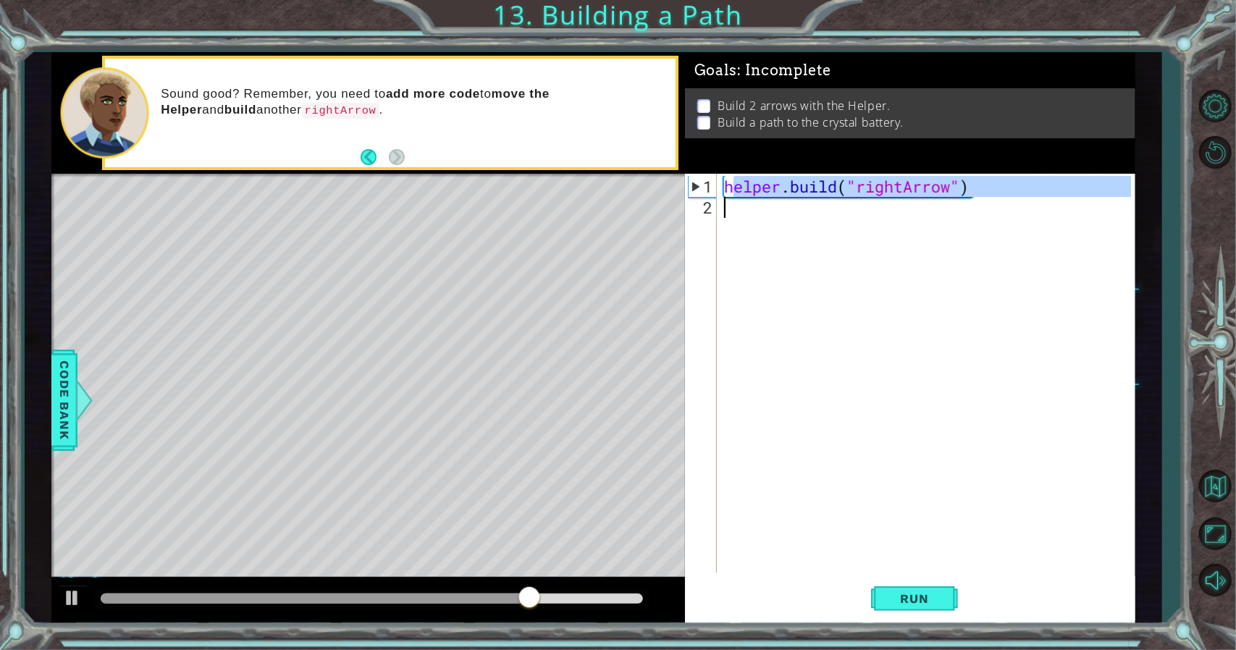
drag, startPoint x: 735, startPoint y: 185, endPoint x: 762, endPoint y: 230, distance: 52.3
click at [762, 230] on div "helper . build ( "rightArrow" )" at bounding box center [929, 396] width 417 height 441
type textarea "[DOMAIN_NAME]("rightArrow")"
click at [725, 195] on div "helper . build ( "rightArrow" )" at bounding box center [926, 373] width 410 height 399
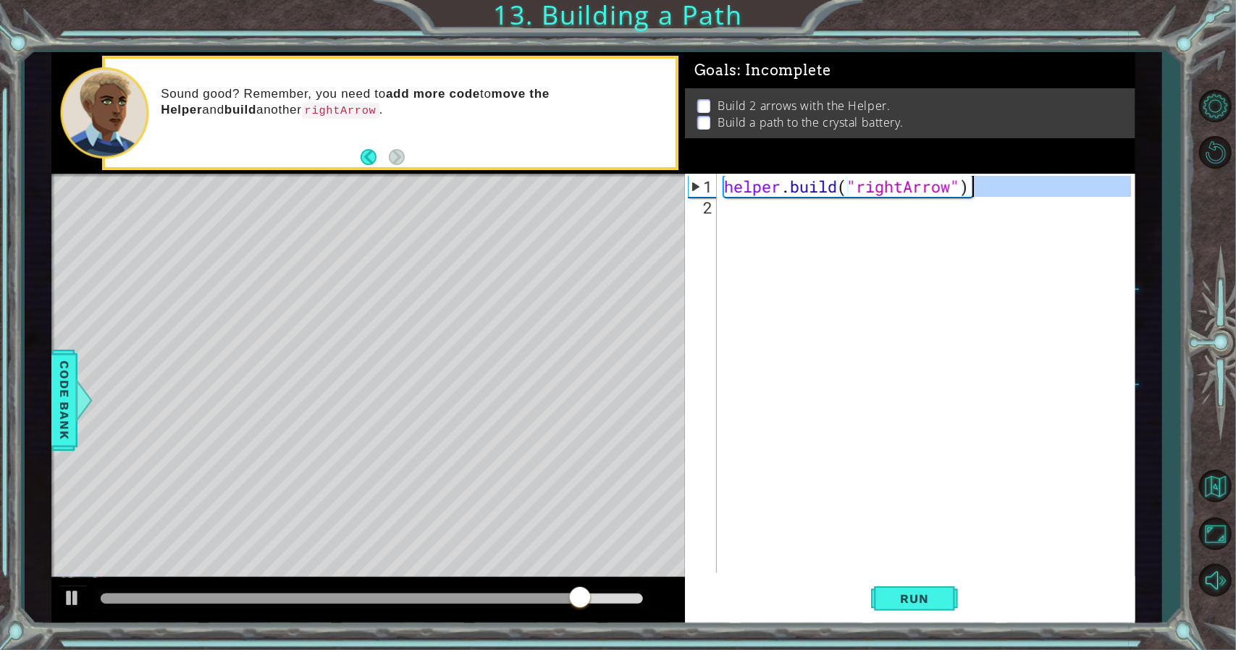
drag, startPoint x: 725, startPoint y: 195, endPoint x: 977, endPoint y: 186, distance: 251.4
click at [997, 186] on div "helper . build ( "rightArrow" )" at bounding box center [929, 396] width 417 height 441
click at [977, 186] on div "helper . build ( "rightArrow" )" at bounding box center [926, 373] width 410 height 399
type textarea "[DOMAIN_NAME]("rightArrow")"
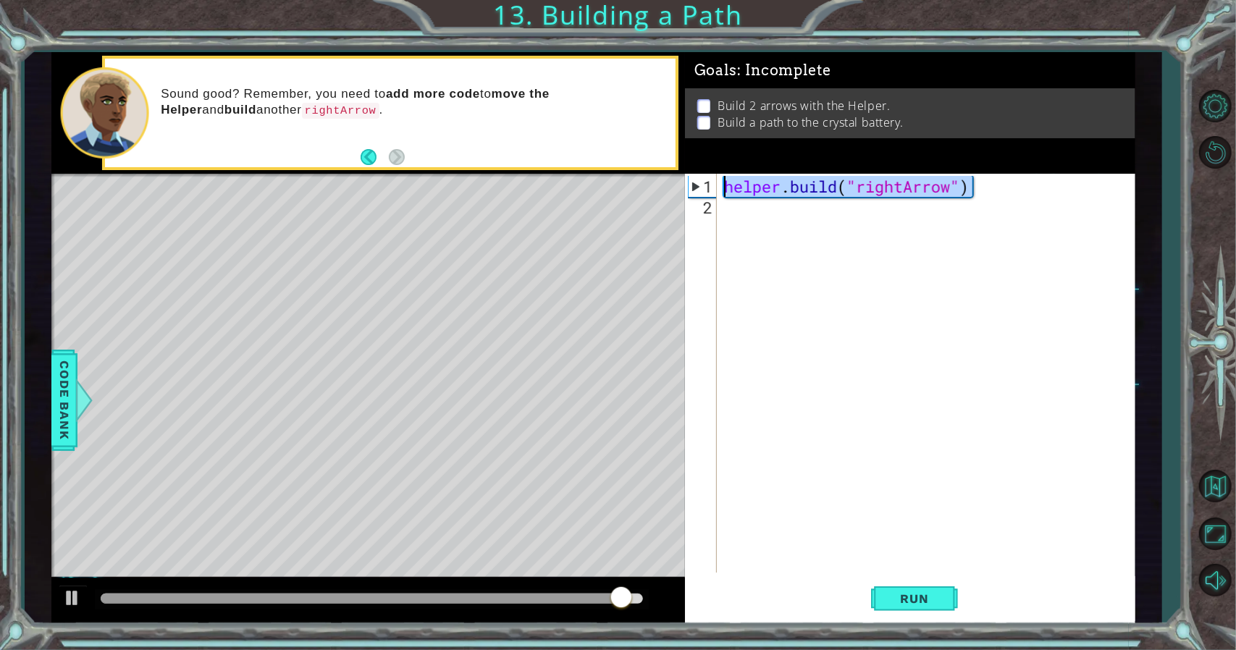
drag, startPoint x: 977, startPoint y: 186, endPoint x: 720, endPoint y: 174, distance: 257.3
click at [715, 174] on div "[DOMAIN_NAME]("rightArrow") 1 2 helper . build ( "rightArrow" ) ההההההההההההההה…" at bounding box center [908, 373] width 446 height 399
click at [772, 214] on div "helper . build ( "rightArrow" )" at bounding box center [929, 396] width 417 height 441
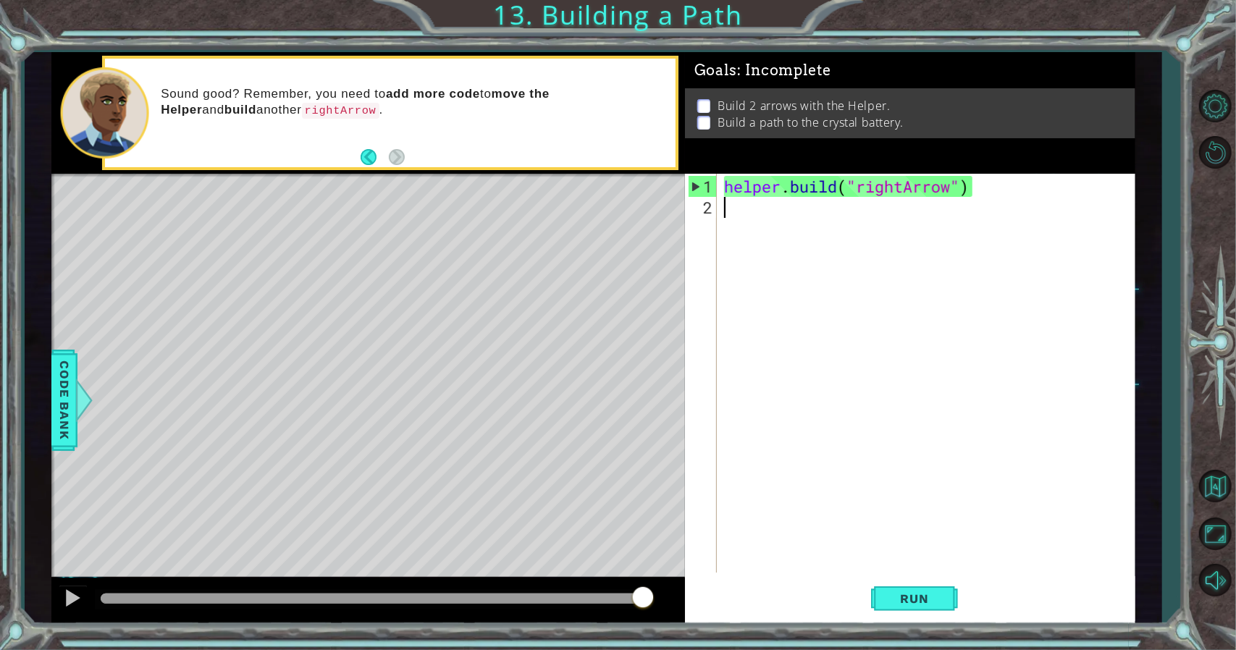
paste textarea "[DOMAIN_NAME]("rightArrow")"
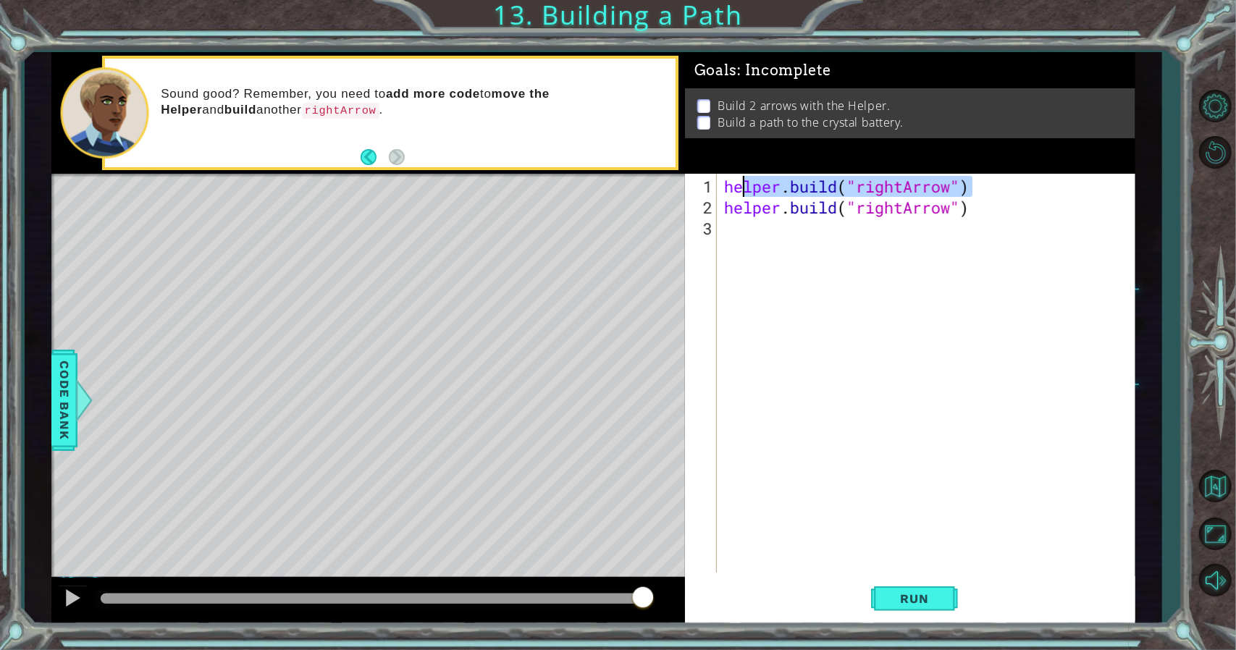
drag, startPoint x: 1026, startPoint y: 190, endPoint x: 714, endPoint y: 185, distance: 311.3
click at [714, 185] on div "[DOMAIN_NAME]("rightArrow") 1 2 3 helper . build ( "rightArrow" ) helper . buil…" at bounding box center [908, 373] width 446 height 399
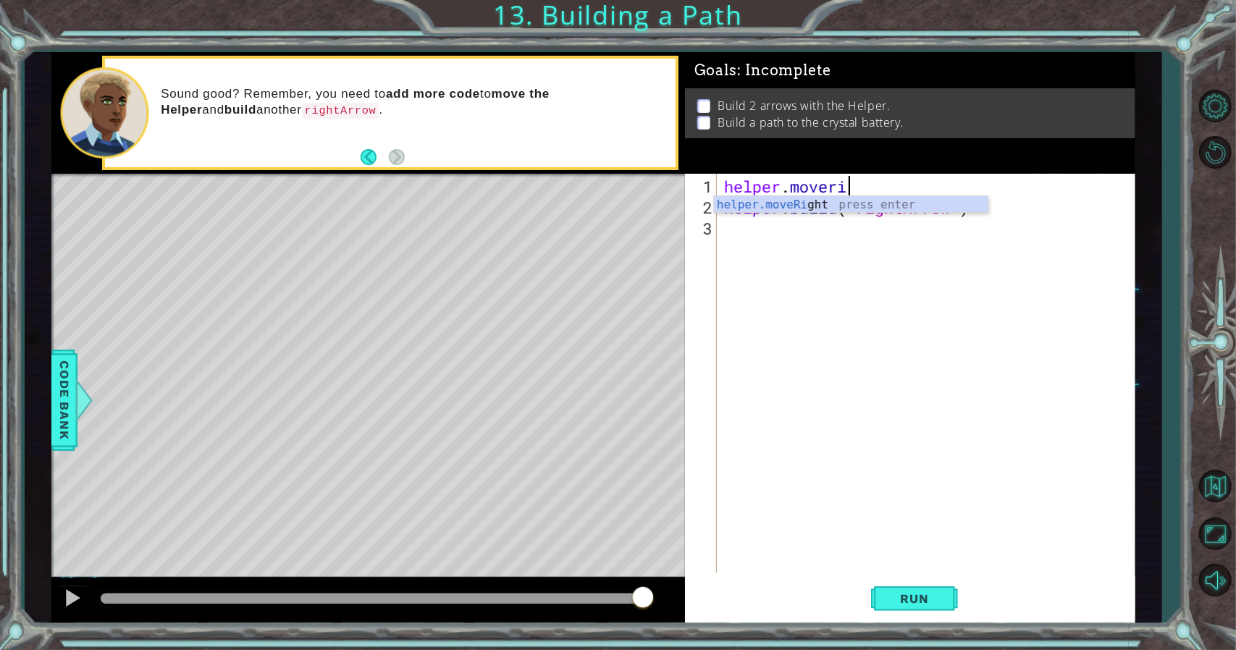
scroll to position [0, 6]
type textarea "helper.moveRight(1)"
click at [921, 597] on span "Run" at bounding box center [914, 598] width 57 height 14
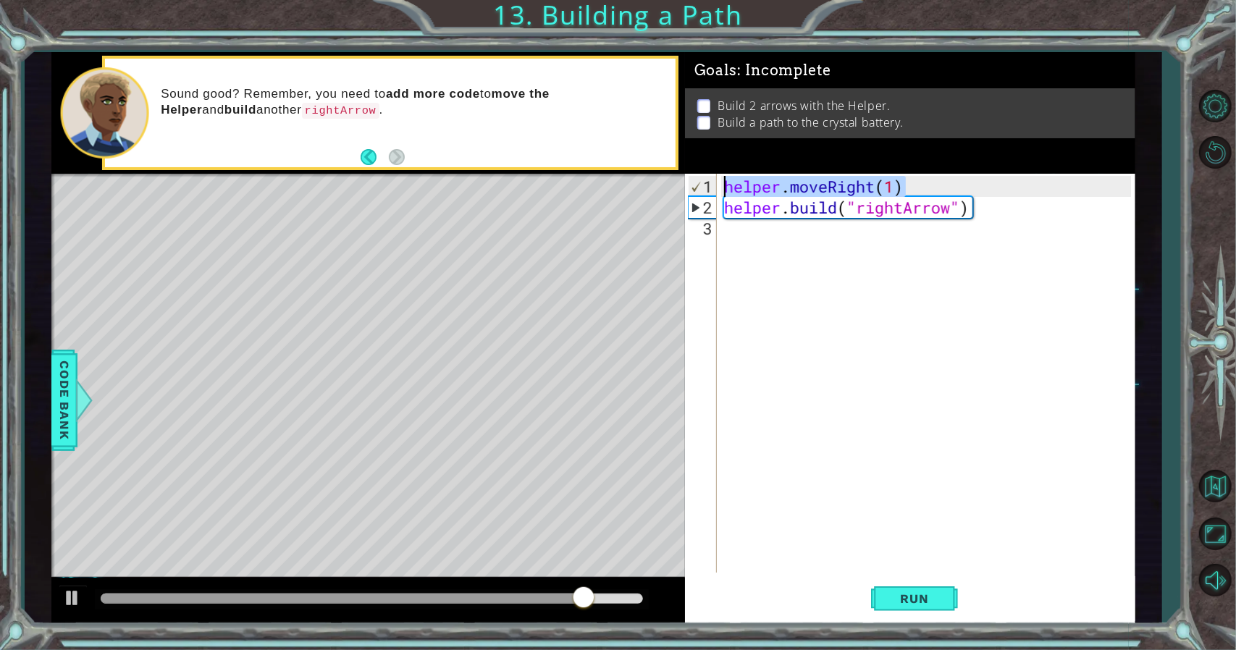
drag, startPoint x: 917, startPoint y: 177, endPoint x: 733, endPoint y: 169, distance: 184.0
click at [733, 169] on div "Goals : Incomplete Build 2 arrows with the Helper. Build a path to the crystal …" at bounding box center [910, 338] width 450 height 572
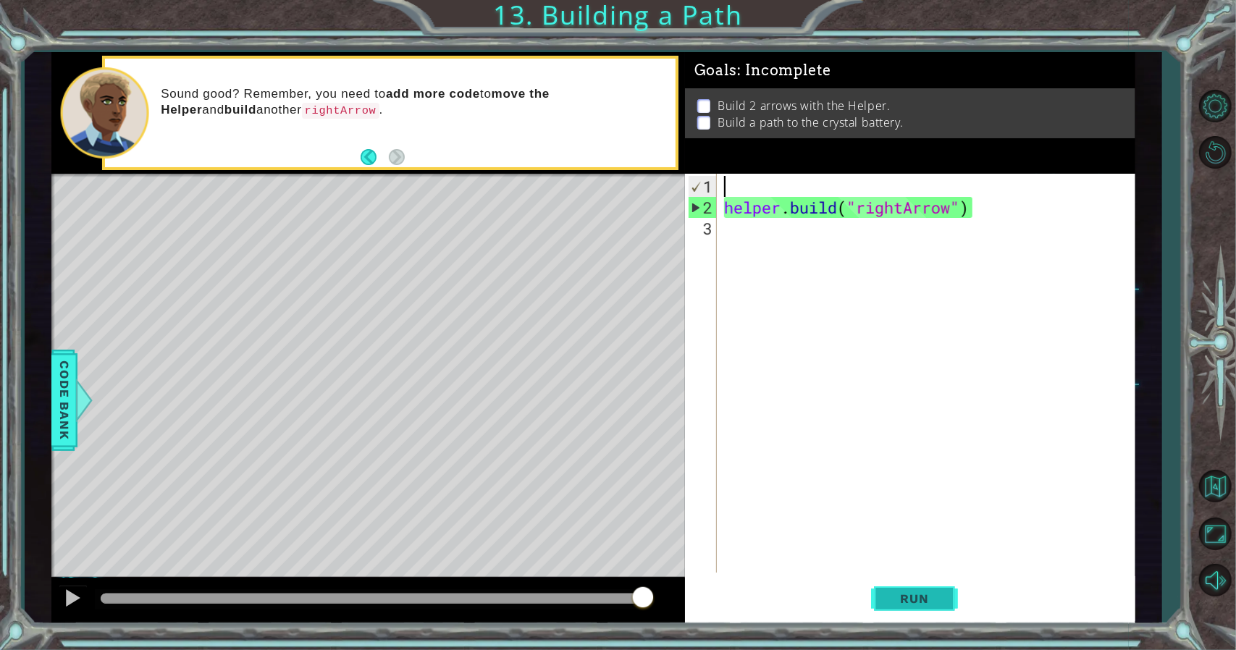
click at [901, 584] on button "Run" at bounding box center [914, 598] width 87 height 45
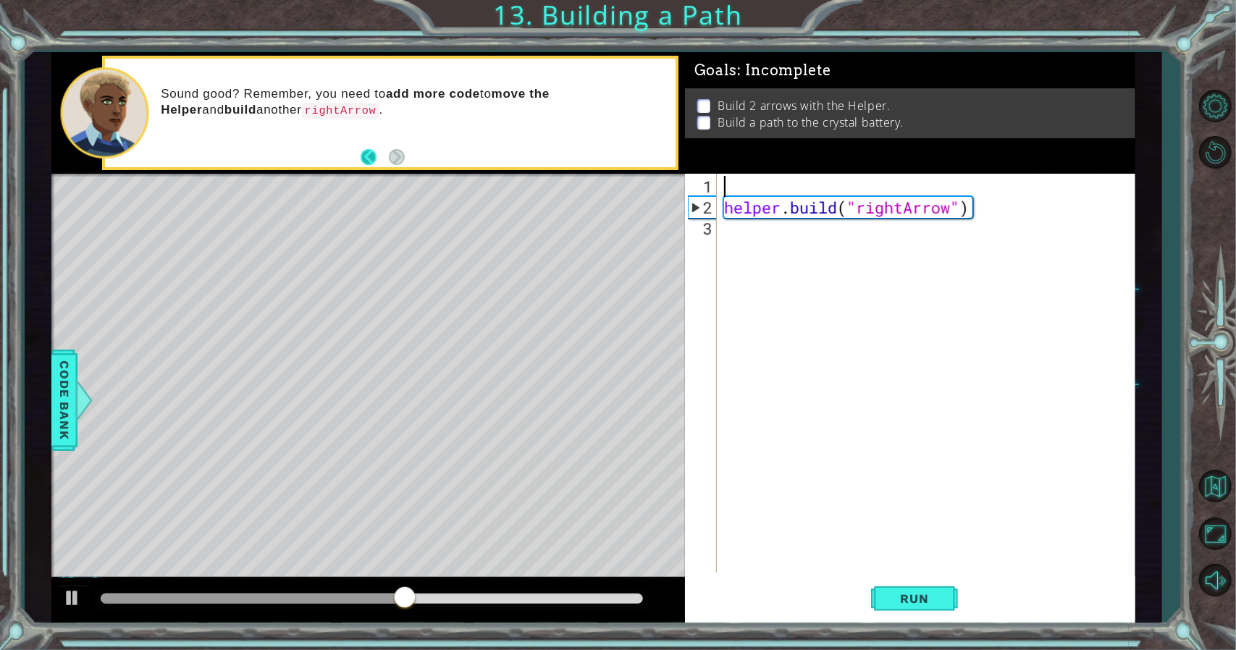
click at [375, 164] on button "Back" at bounding box center [374, 157] width 28 height 16
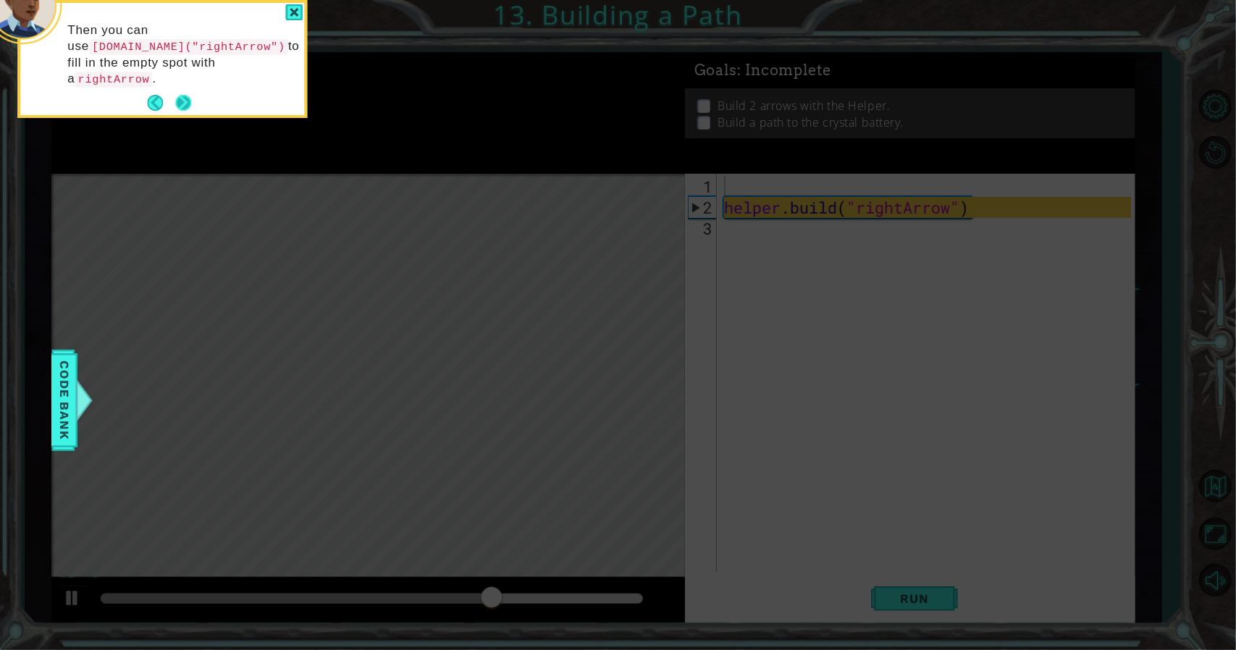
click at [178, 95] on button "Next" at bounding box center [183, 103] width 16 height 16
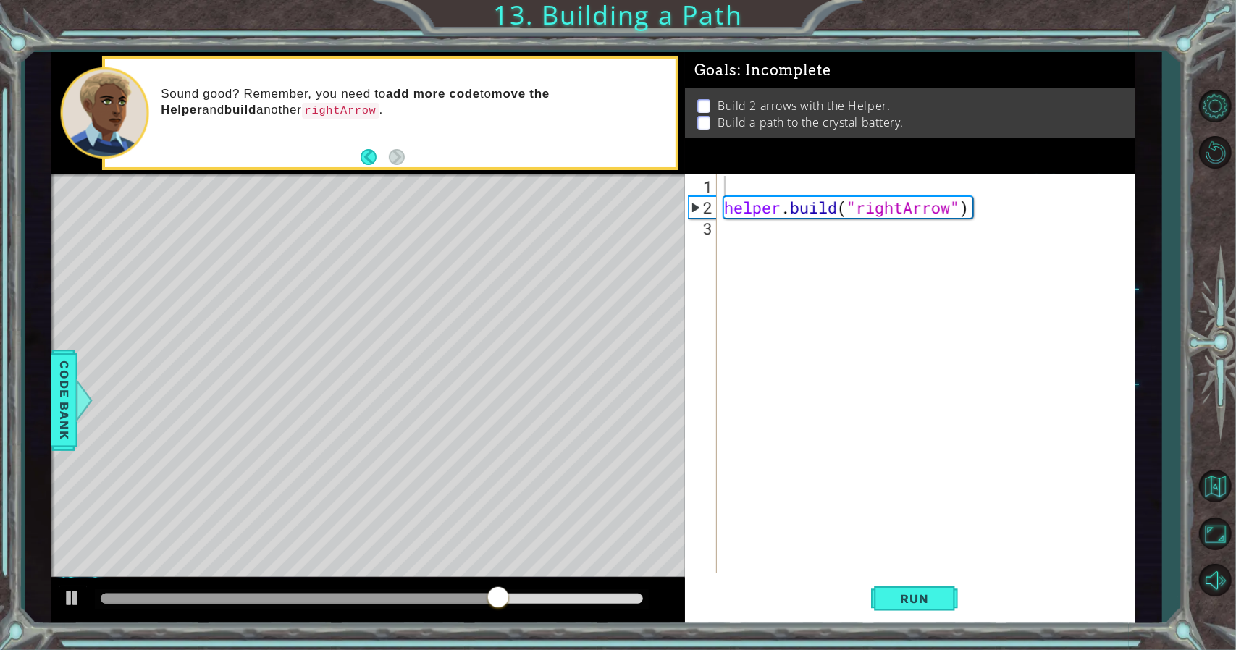
click at [185, 88] on p "Sound good? Remember, you need to add more code to move the Helper and build an…" at bounding box center [413, 102] width 505 height 33
click at [890, 593] on button "Run" at bounding box center [914, 598] width 87 height 45
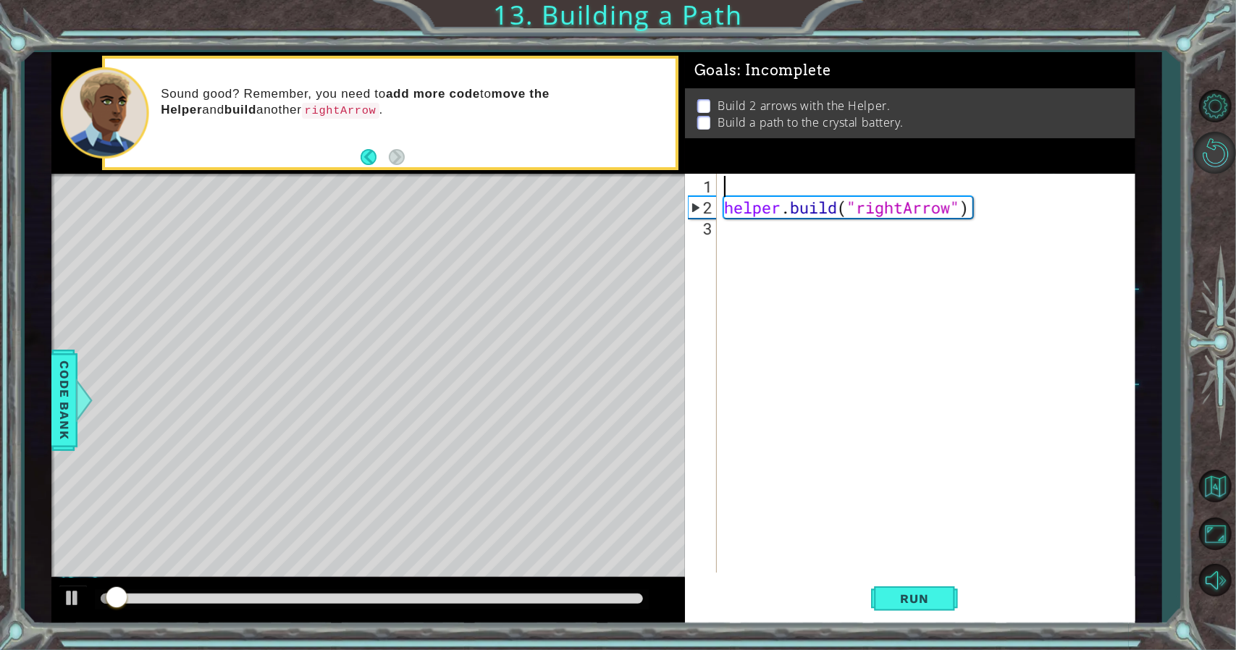
click at [1200, 151] on button "Restart Level" at bounding box center [1215, 153] width 42 height 42
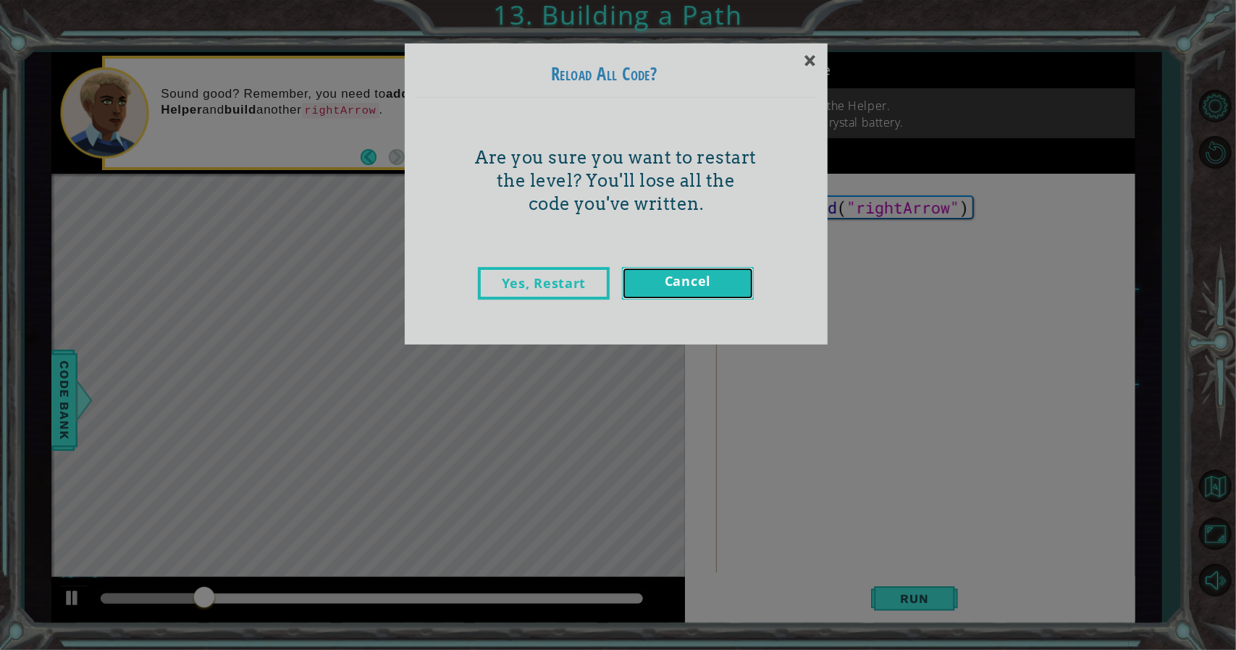
click at [735, 275] on link "Cancel" at bounding box center [688, 283] width 132 height 33
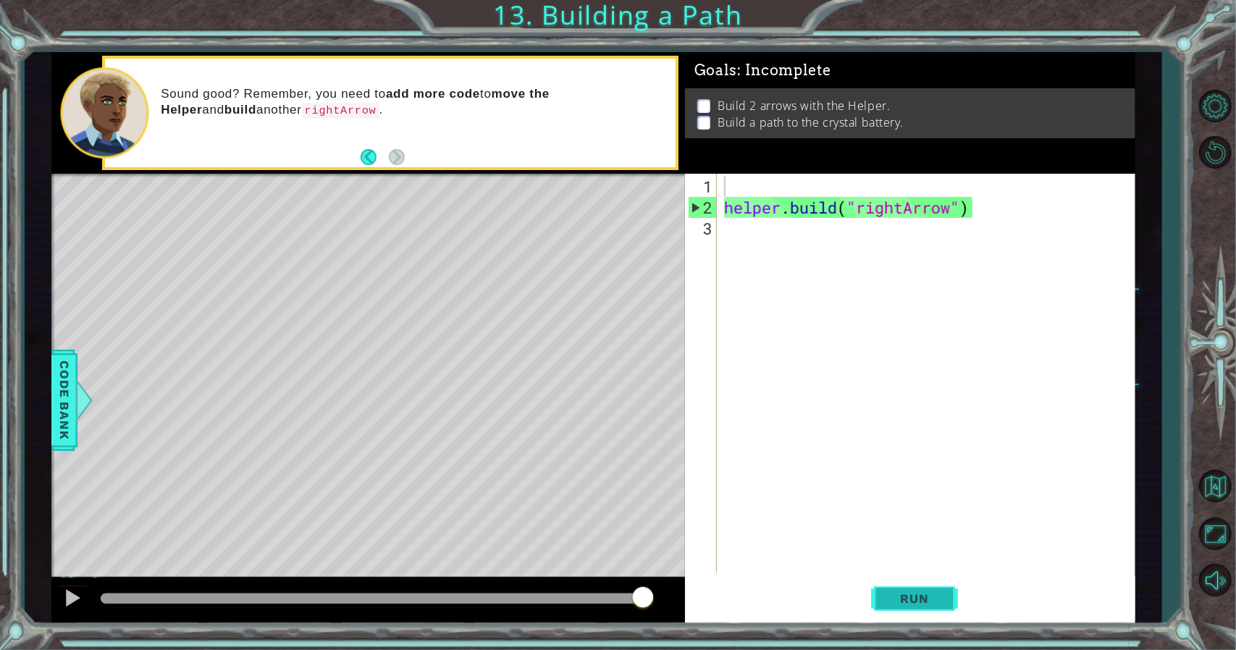
drag, startPoint x: 893, startPoint y: 604, endPoint x: 892, endPoint y: 612, distance: 7.4
click at [892, 612] on button "Run" at bounding box center [914, 598] width 87 height 45
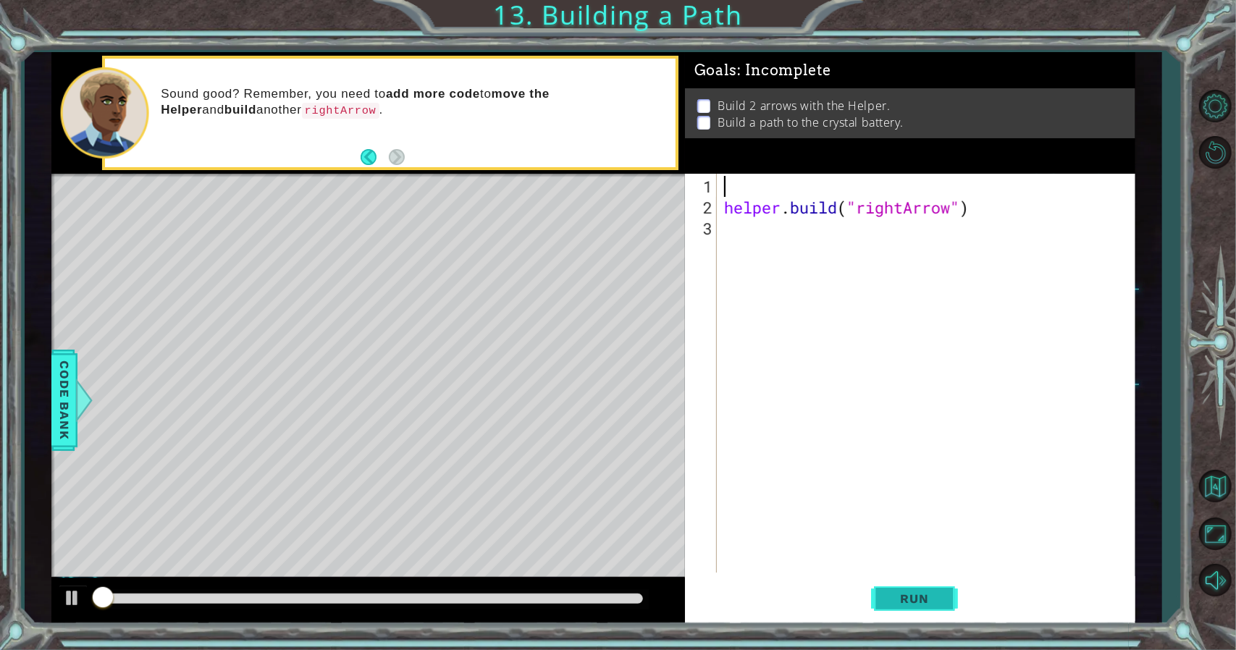
click at [893, 607] on button "Run" at bounding box center [914, 598] width 87 height 45
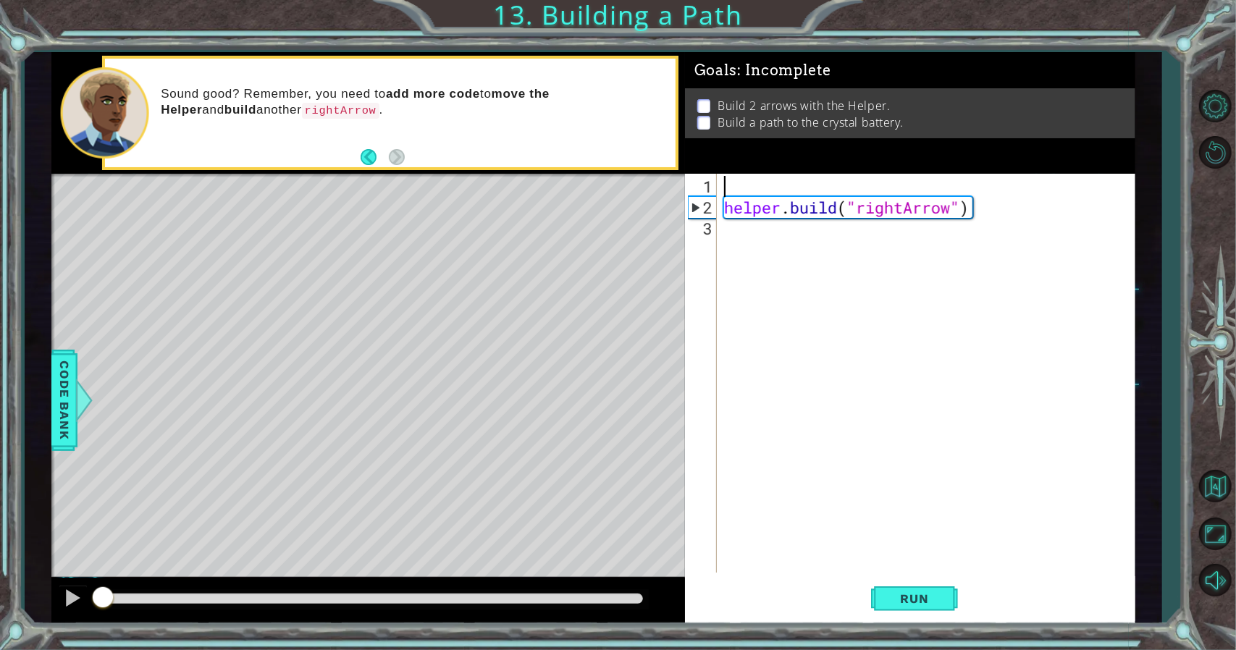
drag, startPoint x: 243, startPoint y: 589, endPoint x: 0, endPoint y: 589, distance: 243.2
click at [0, 589] on div "1 ההההההההההההההההההההההההההההההההההההההההההההההההההההההההההההההההההההההההההההה…" at bounding box center [618, 325] width 1236 height 650
click at [776, 204] on div "helper . build ( "rightArrow" )" at bounding box center [929, 396] width 417 height 441
type textarea "[DOMAIN_NAME]("rightArrow")"
click at [743, 187] on div "helper . build ( "rightArrow" )" at bounding box center [929, 396] width 417 height 441
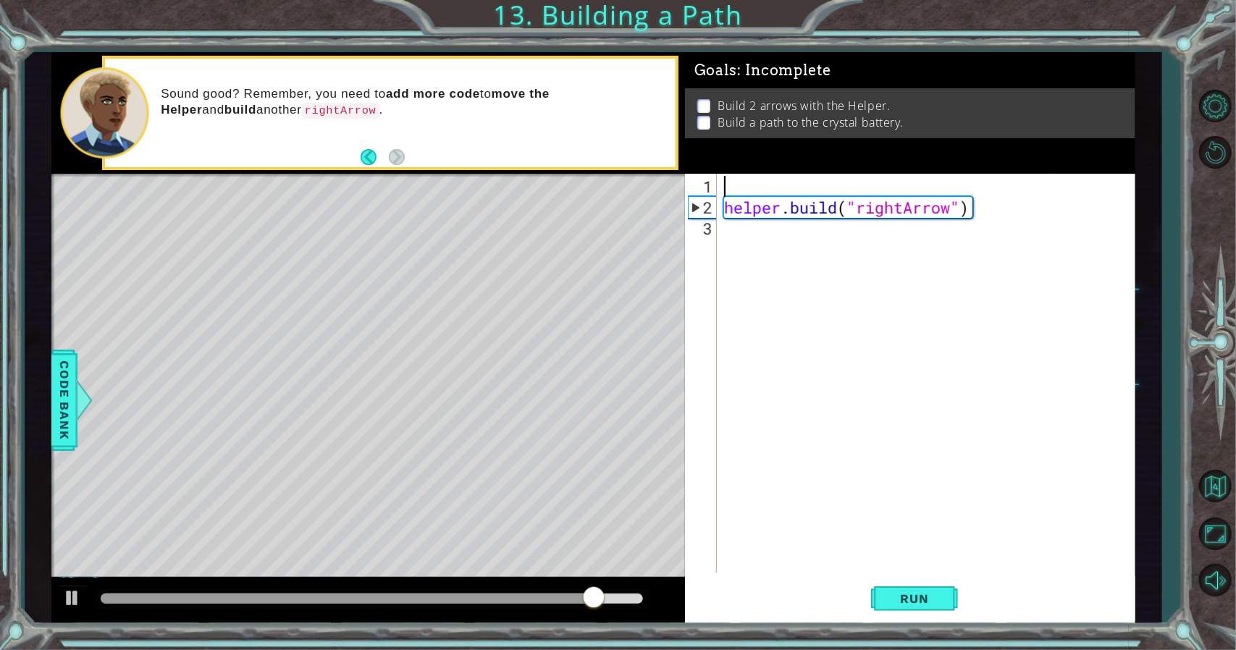
drag, startPoint x: 924, startPoint y: 541, endPoint x: 927, endPoint y: 554, distance: 13.3
click at [926, 553] on div "helper . build ( "rightArrow" )" at bounding box center [929, 396] width 417 height 441
click at [926, 604] on span "Run" at bounding box center [914, 598] width 57 height 14
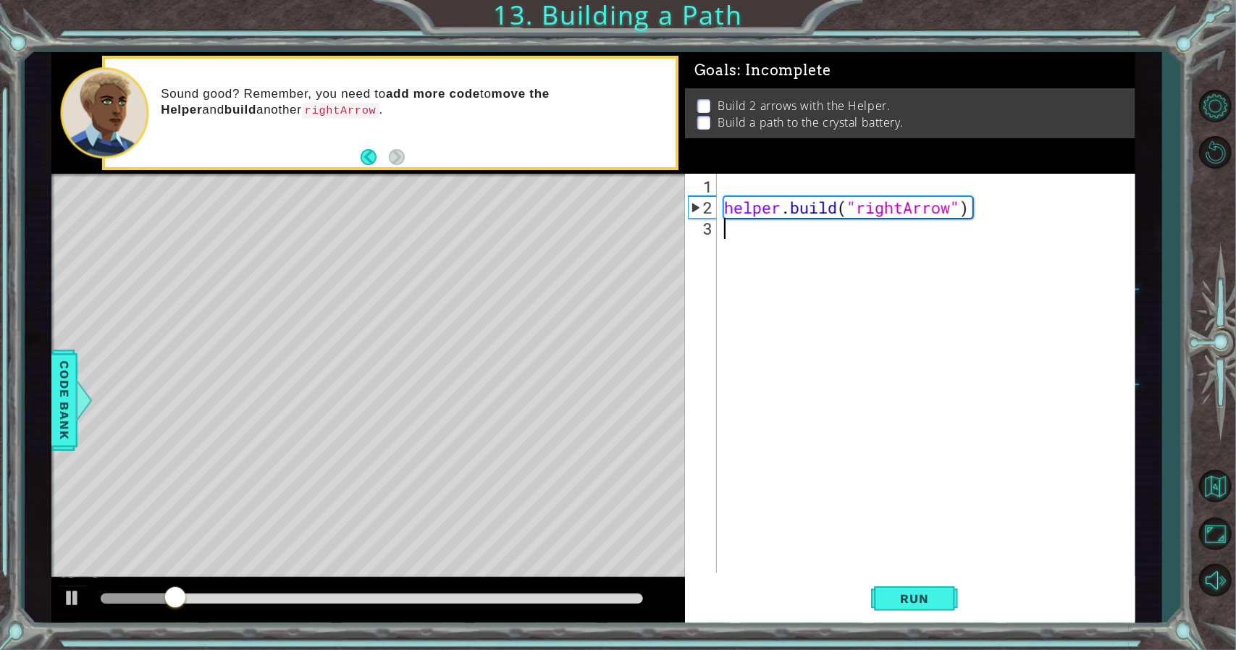
click at [796, 187] on div "helper . build ( "rightArrow" )" at bounding box center [929, 396] width 417 height 441
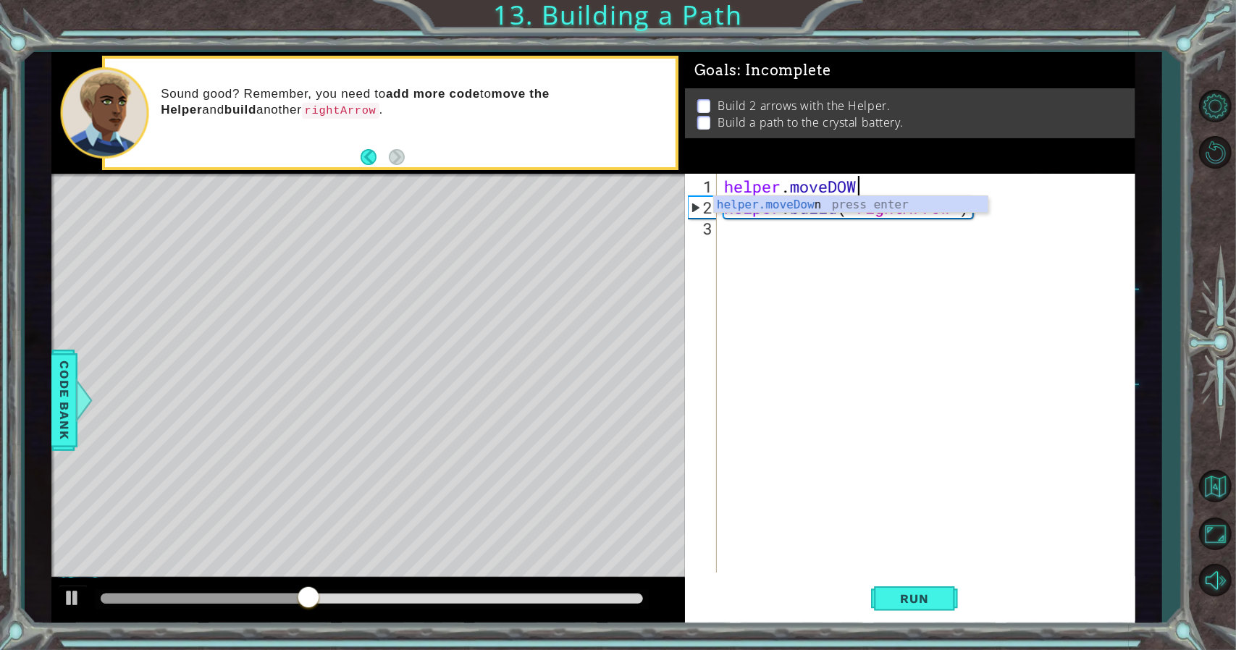
scroll to position [0, 6]
click at [803, 199] on div "helper.moveDown press enter" at bounding box center [851, 222] width 274 height 52
type textarea "helper.moveDown(1)"
click at [892, 594] on span "Run" at bounding box center [914, 598] width 57 height 14
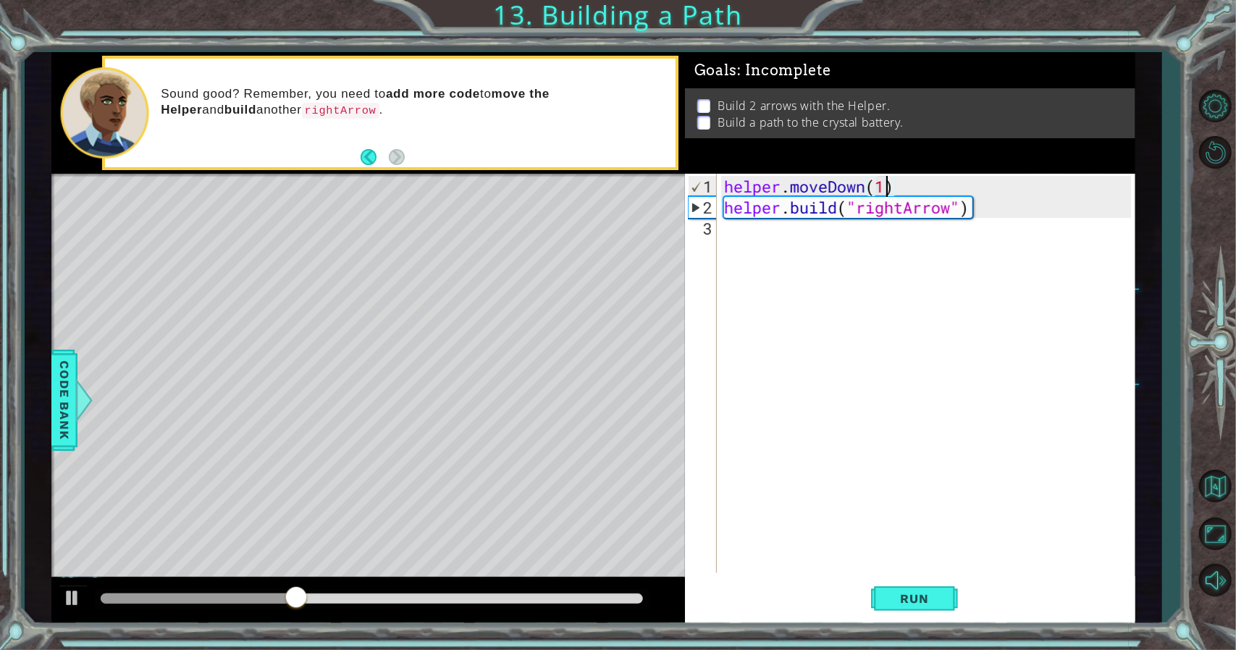
click at [823, 235] on div "helper . moveDown ( 1 ) helper . build ( "rightArrow" )" at bounding box center [929, 396] width 417 height 441
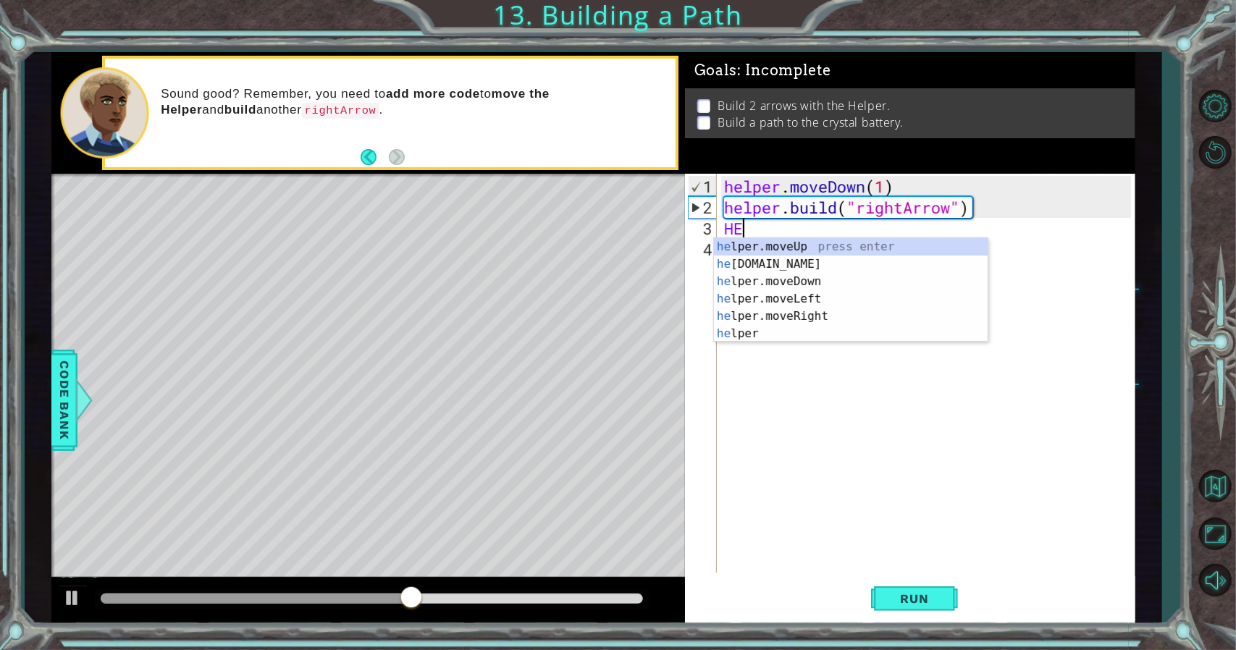
scroll to position [0, 0]
type textarea "H"
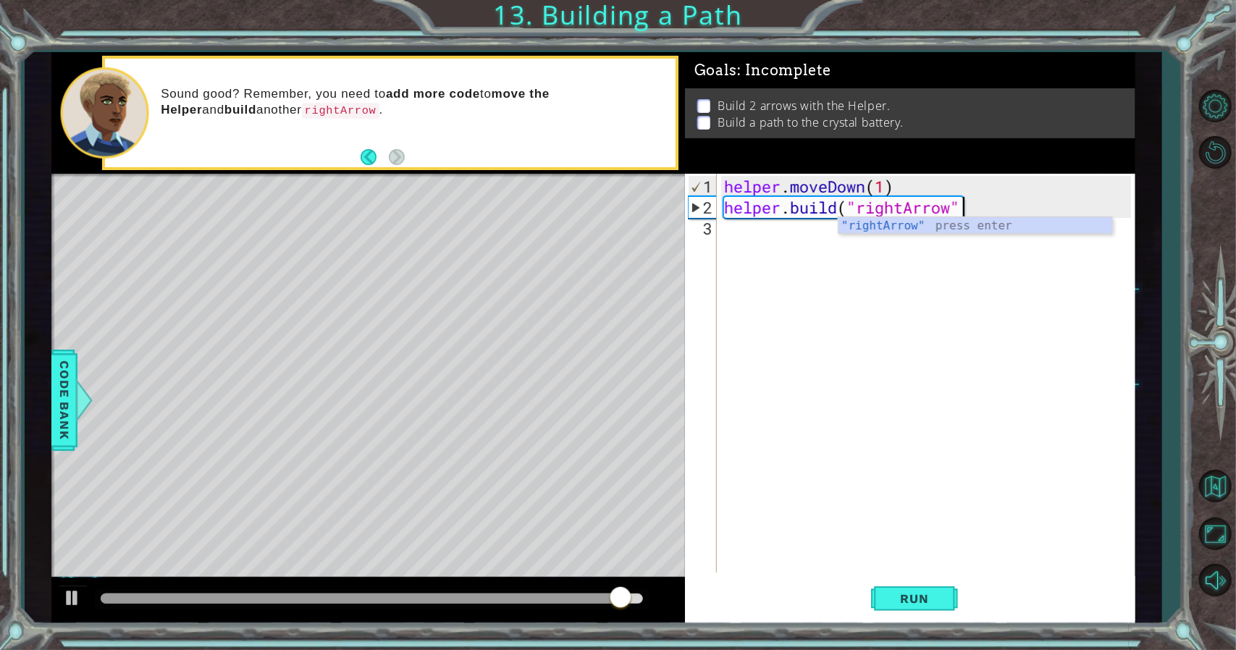
scroll to position [0, 10]
type textarea "[DOMAIN_NAME]("rightArrow")"
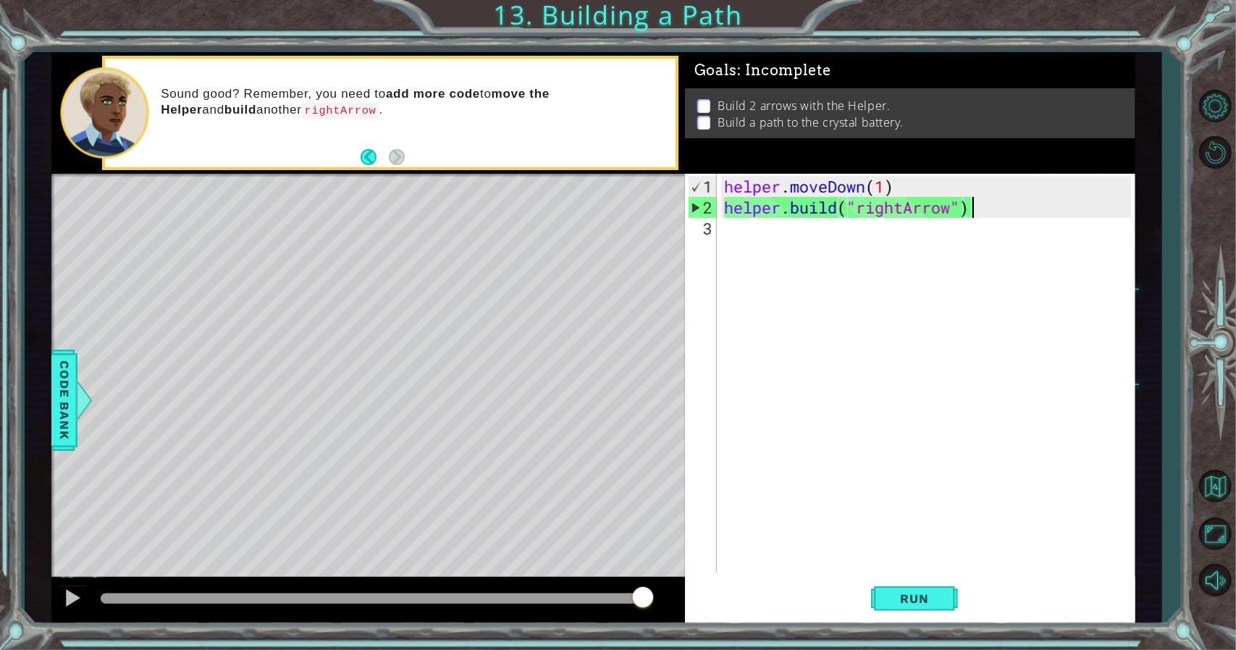
click at [873, 227] on div "helper . moveDown ( 1 ) helper . build ( "rightArrow" )" at bounding box center [929, 396] width 417 height 441
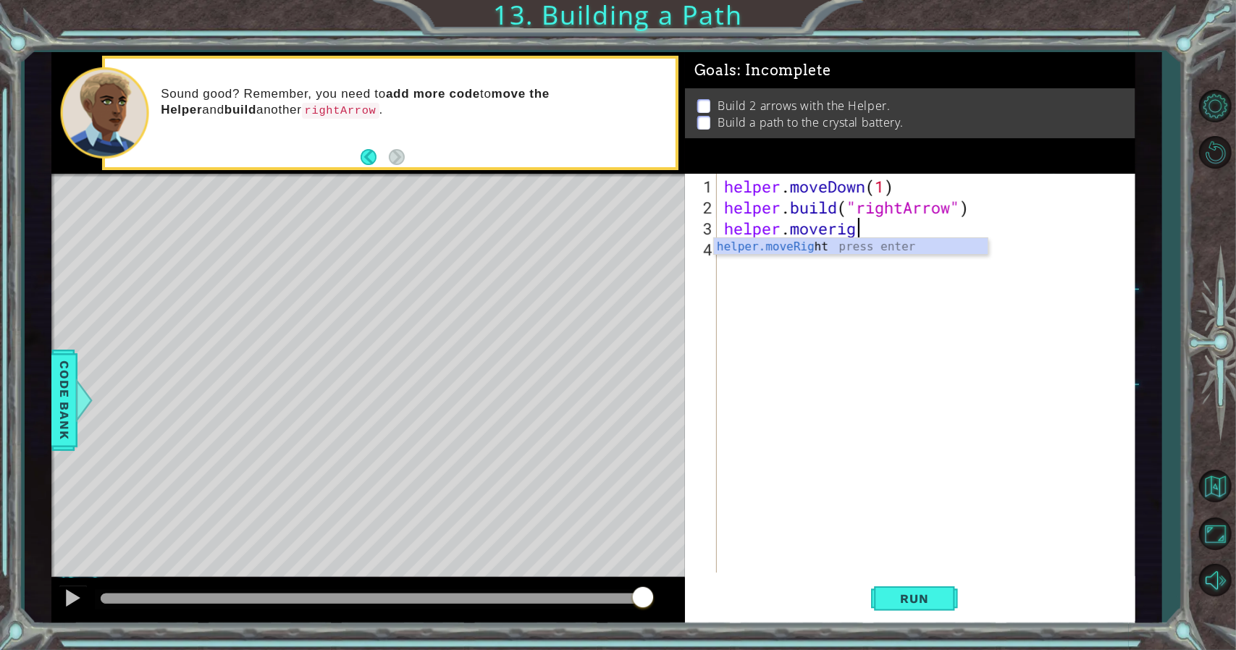
scroll to position [0, 6]
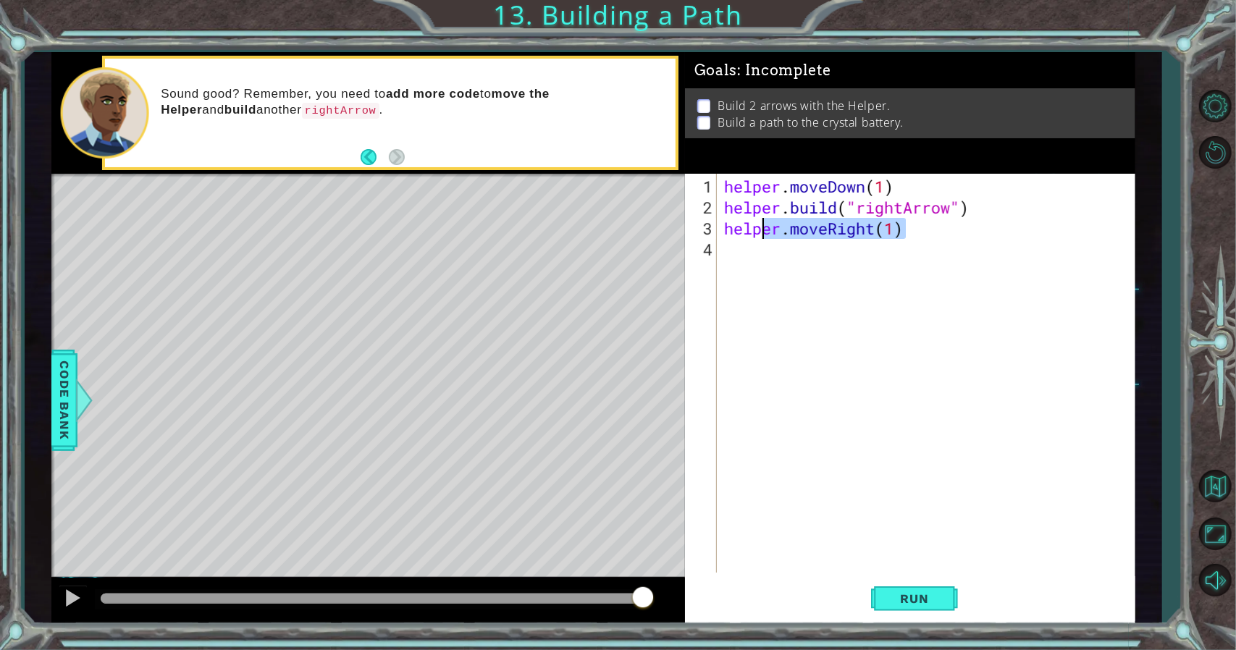
drag, startPoint x: 879, startPoint y: 229, endPoint x: 738, endPoint y: 235, distance: 140.5
click at [740, 235] on div "helper . moveDown ( 1 ) helper . build ( "rightArrow" ) helper . moveRight ( 1 )" at bounding box center [929, 396] width 417 height 441
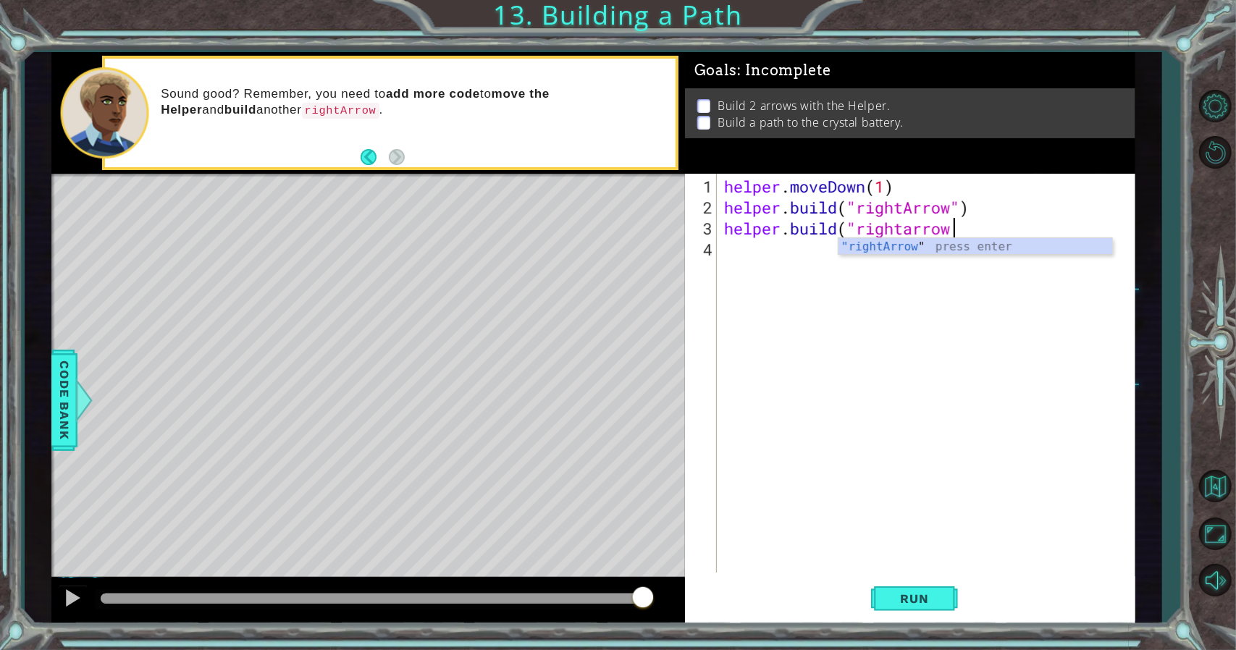
scroll to position [0, 10]
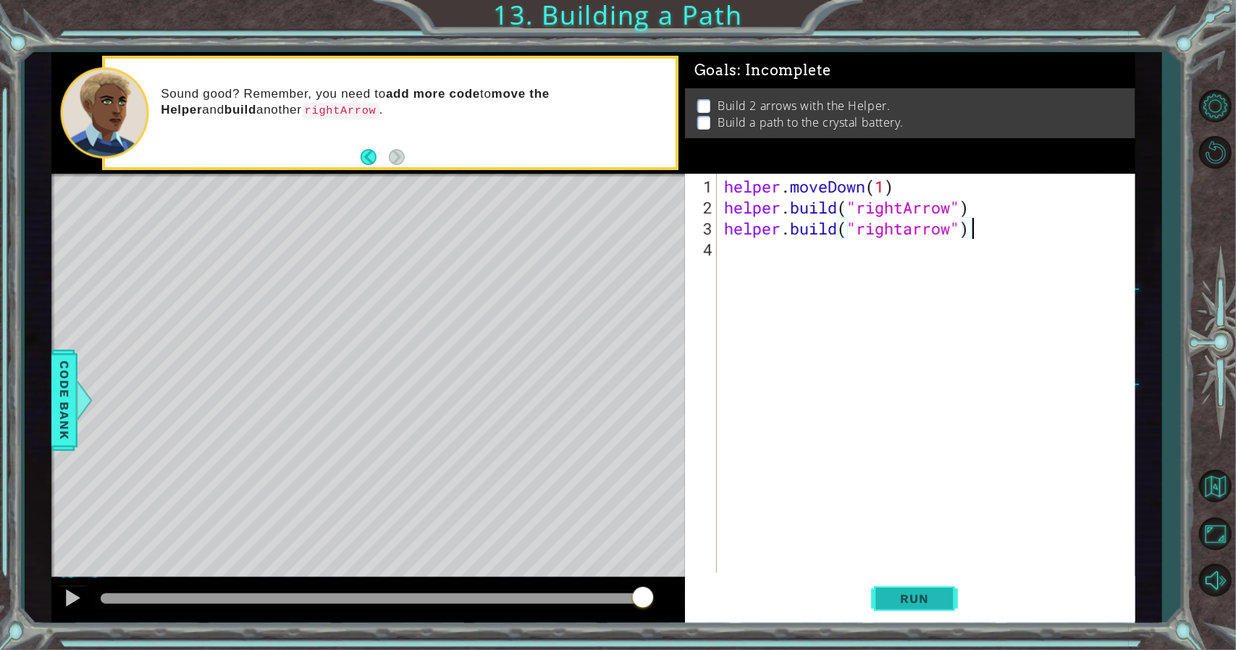
click at [940, 591] on span "Run" at bounding box center [914, 598] width 57 height 14
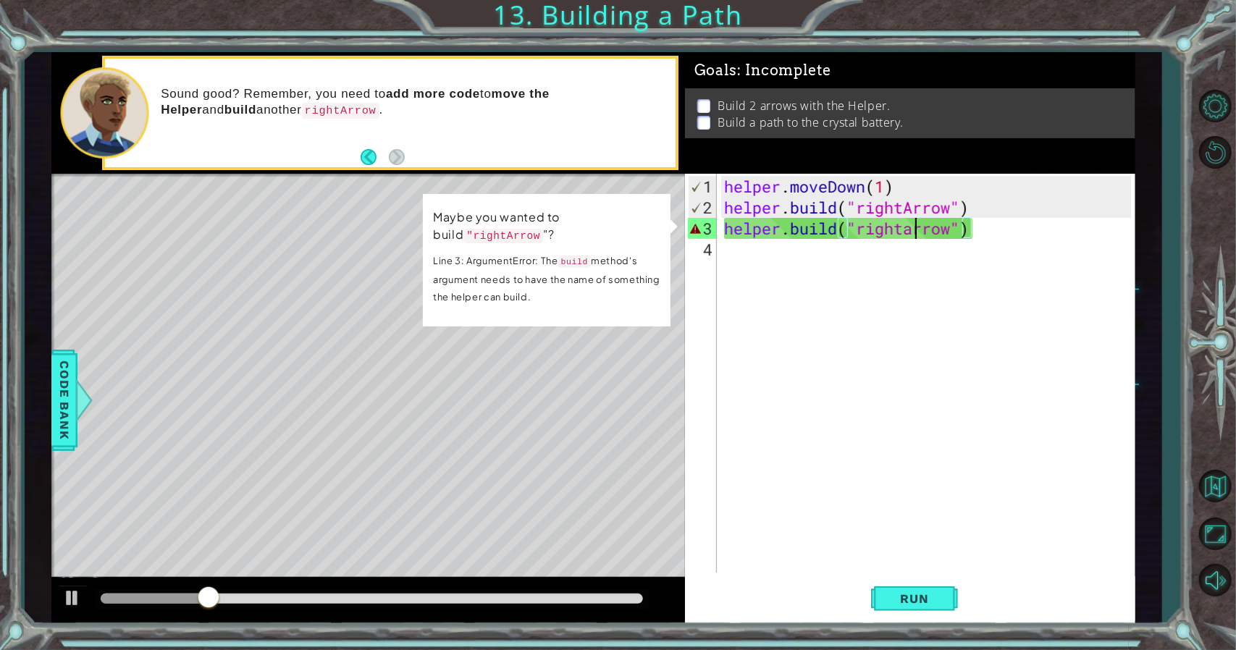
click at [914, 237] on div "helper . moveDown ( 1 ) helper . build ( "rightArrow" ) helper . build ( "right…" at bounding box center [929, 396] width 417 height 441
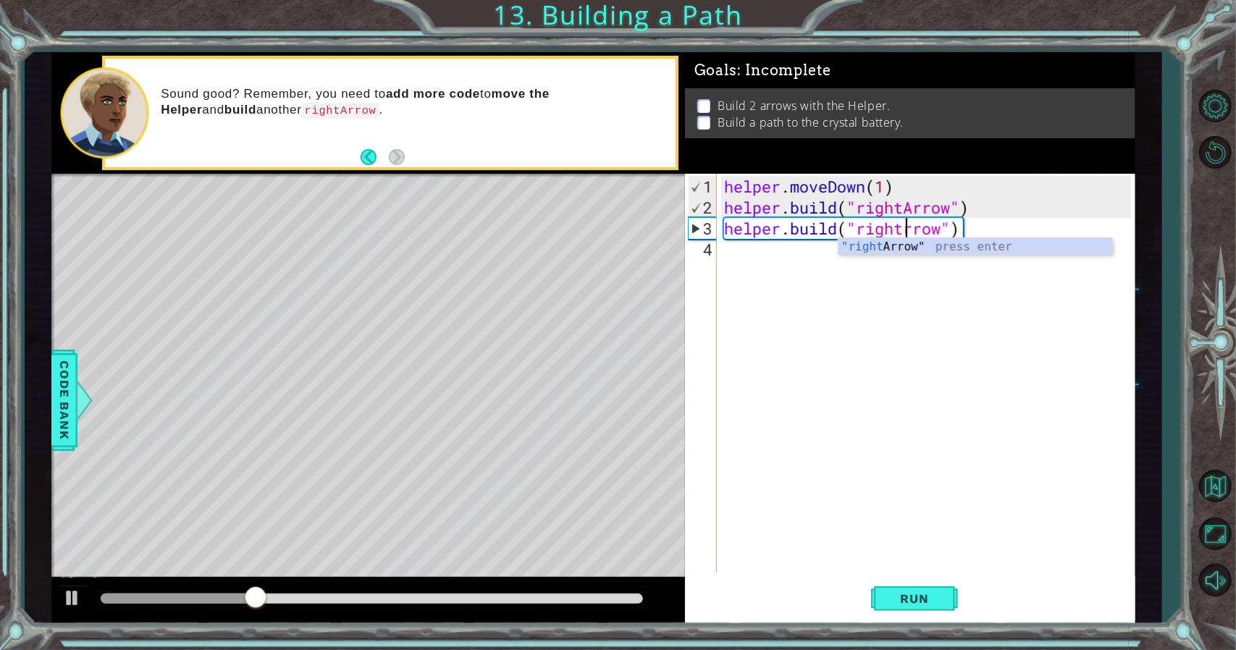
scroll to position [0, 9]
click at [926, 609] on button "Run" at bounding box center [914, 598] width 87 height 45
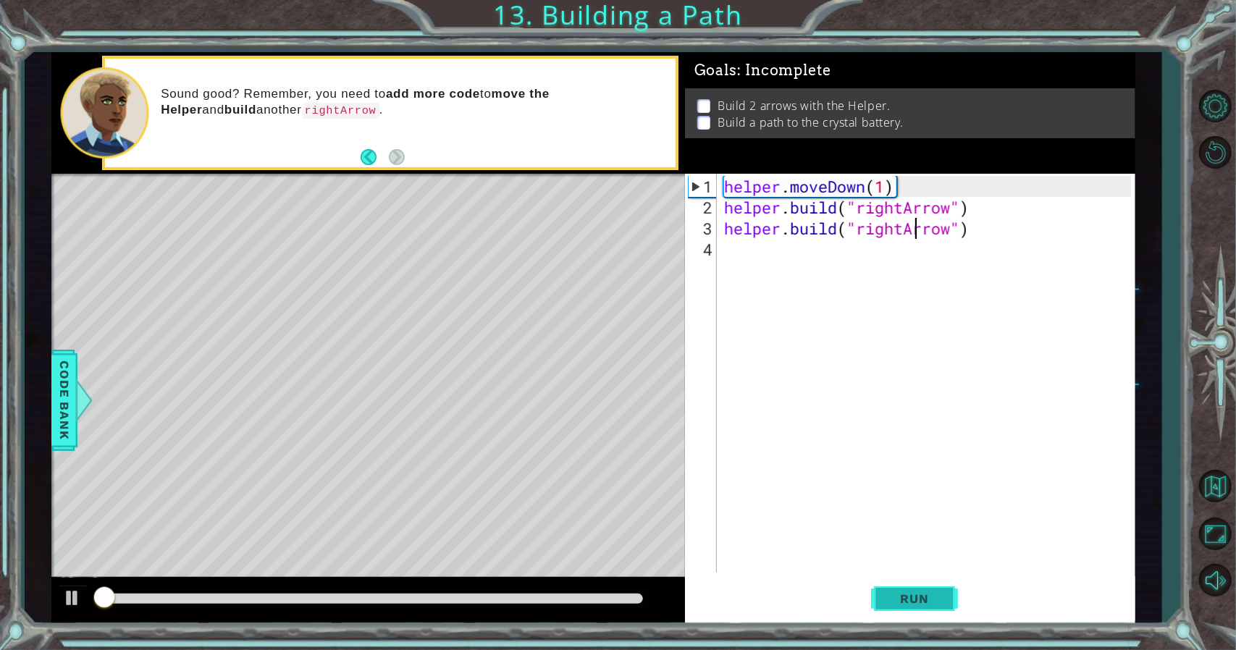
click at [927, 609] on button "Run" at bounding box center [914, 598] width 87 height 45
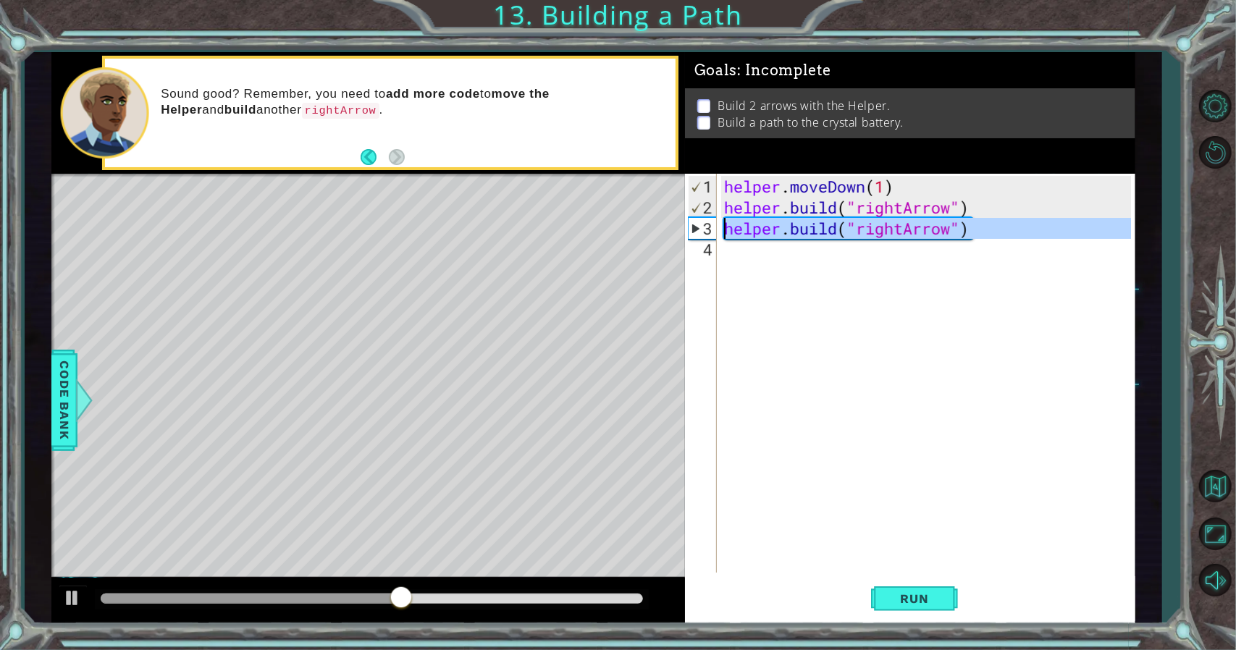
click at [682, 237] on div "1 ההההההההההההההההההההההההההההההההההההההההההההההההההההההההההההההההההההההההההההה…" at bounding box center [593, 338] width 1084 height 572
type textarea "[DOMAIN_NAME]("rightArrow")"
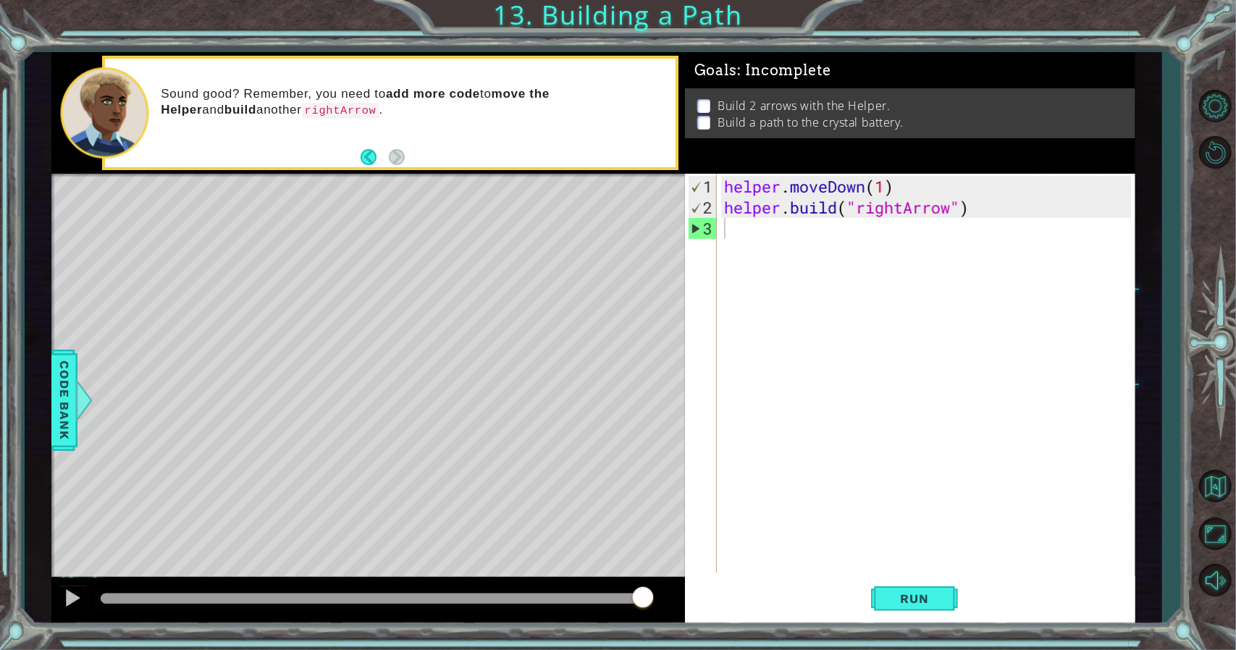
click at [84, 45] on div "1 ההההההההההההההההההההההההההההההההההההההההההההההההההההההההההההההההההההההההההההה…" at bounding box center [618, 325] width 1236 height 650
click at [355, 160] on div "Sound good? Remember, you need to add more code to move the Helper and build an…" at bounding box center [390, 113] width 571 height 109
drag, startPoint x: 371, startPoint y: 160, endPoint x: 657, endPoint y: 99, distance: 293.0
click at [377, 160] on button "Back" at bounding box center [374, 157] width 28 height 16
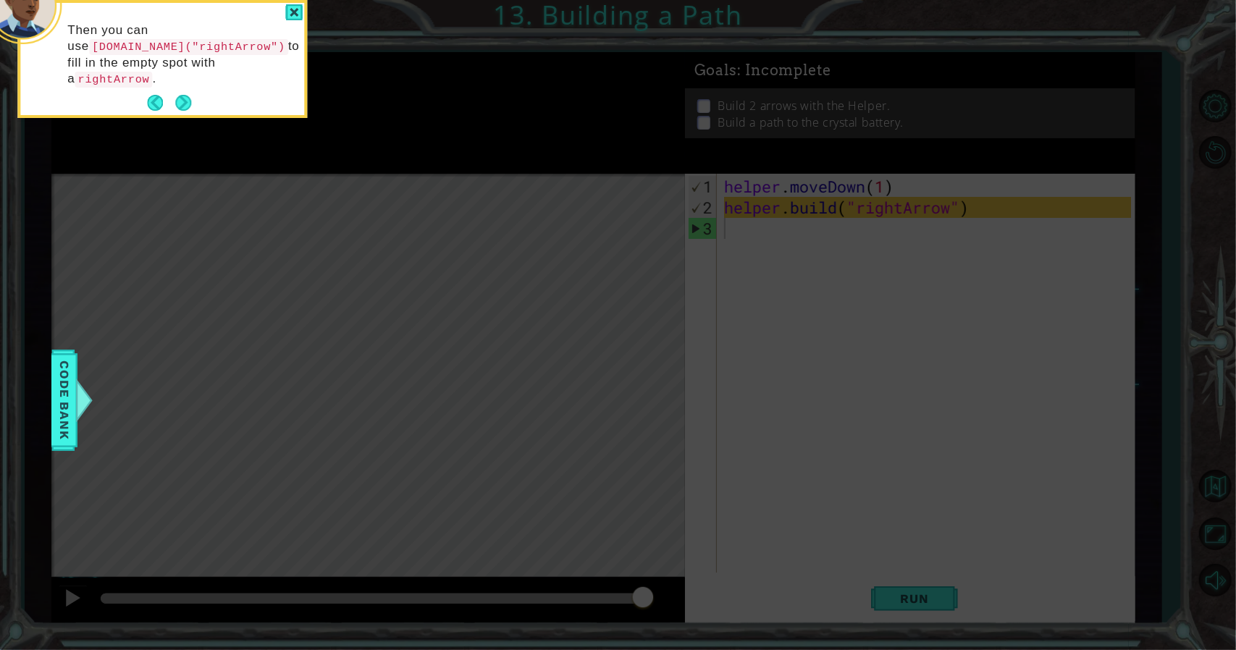
drag, startPoint x: 1149, startPoint y: 97, endPoint x: 1160, endPoint y: 104, distance: 13.7
click at [1158, 104] on icon at bounding box center [618, 97] width 1236 height 1105
click at [1206, 105] on icon at bounding box center [618, 97] width 1236 height 1105
click at [295, 17] on div at bounding box center [293, 12] width 17 height 17
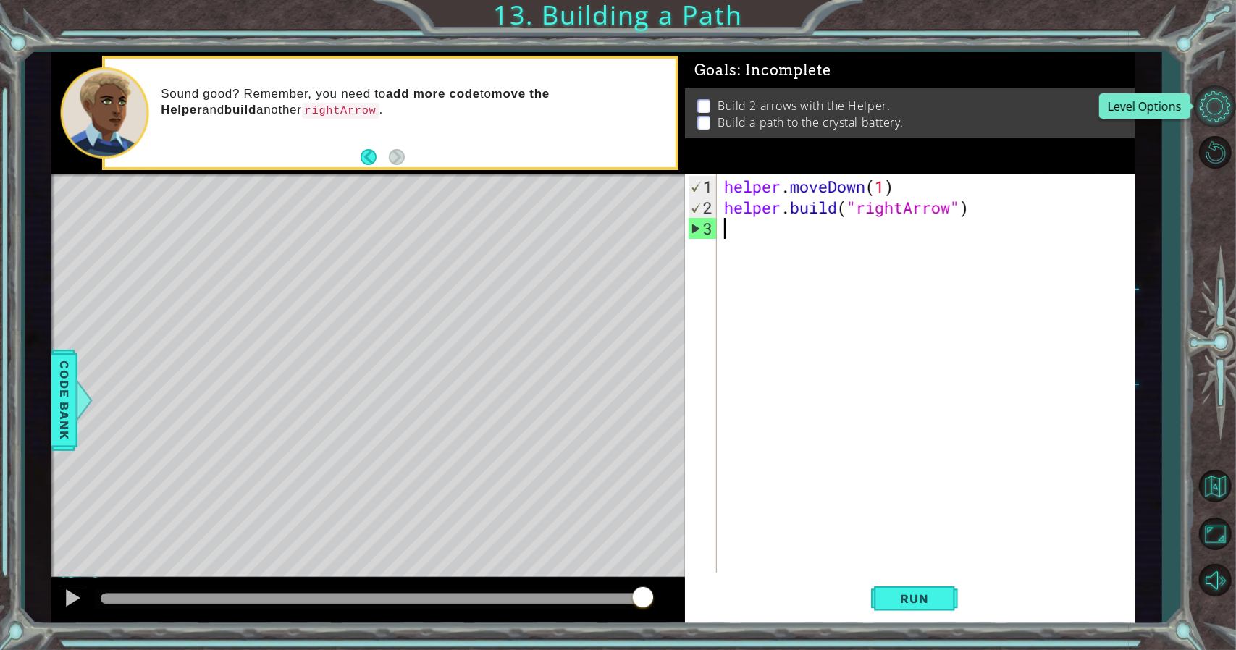
click at [1219, 96] on button "Level Options" at bounding box center [1215, 106] width 42 height 42
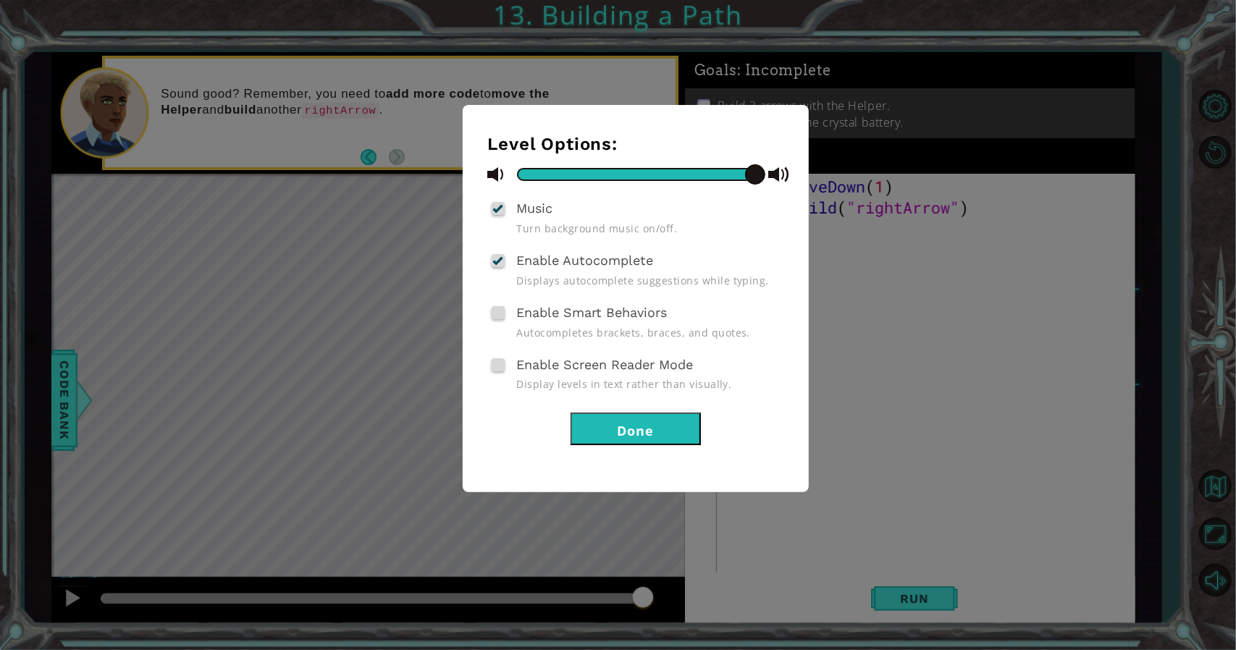
click at [625, 429] on button "Done" at bounding box center [635, 429] width 130 height 33
